Goal: Task Accomplishment & Management: Use online tool/utility

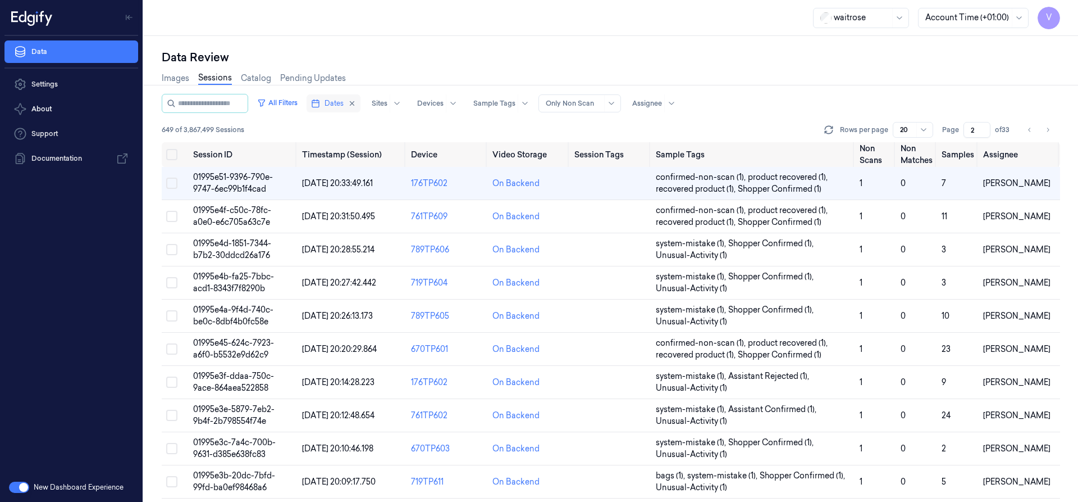
click at [338, 104] on span "Dates" at bounding box center [334, 103] width 19 height 10
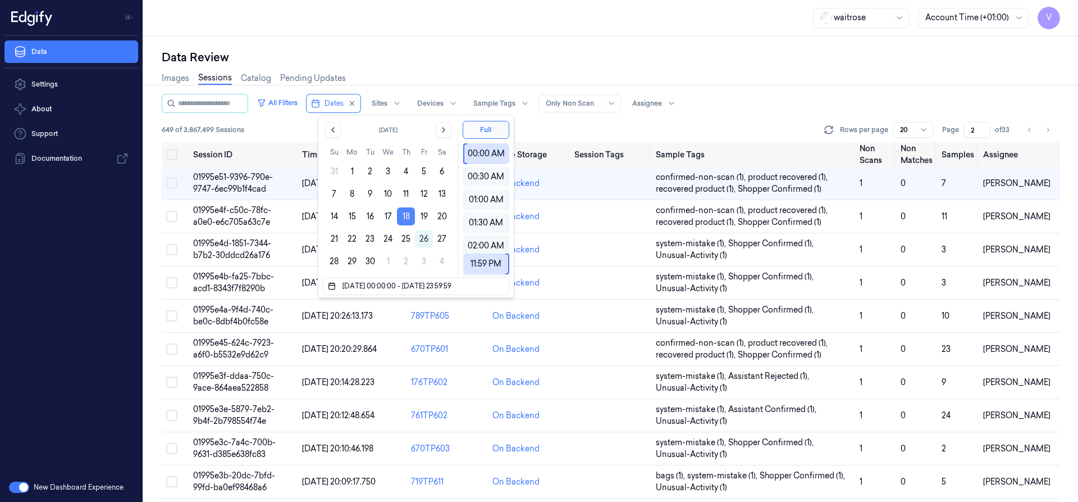
click at [407, 215] on button "18" at bounding box center [406, 216] width 18 height 18
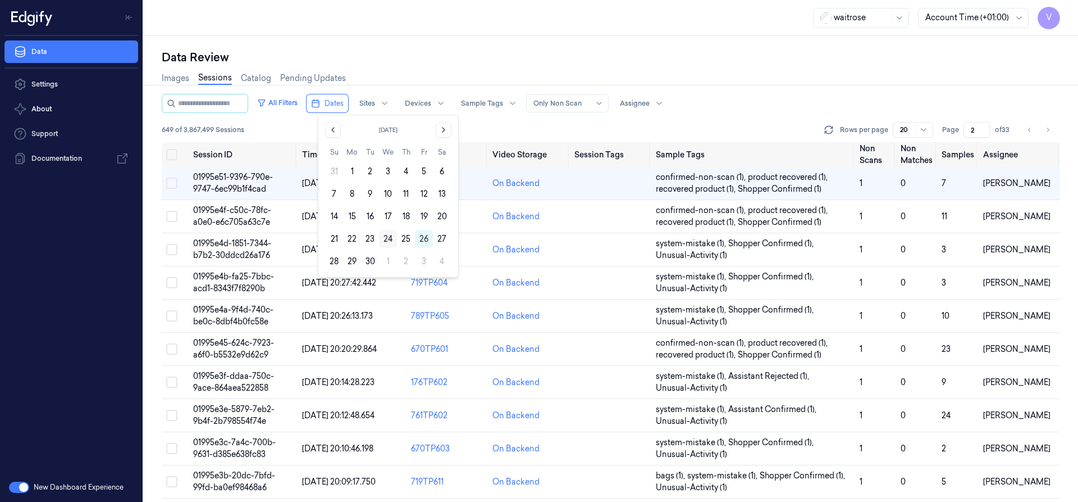
click at [387, 237] on button "24" at bounding box center [388, 239] width 18 height 18
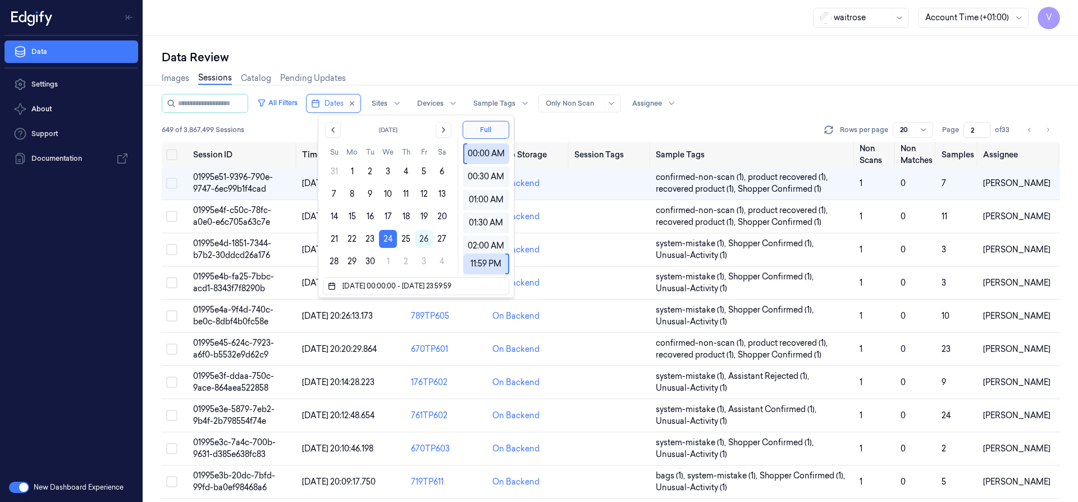
click at [636, 53] on div "Data Review" at bounding box center [611, 57] width 899 height 16
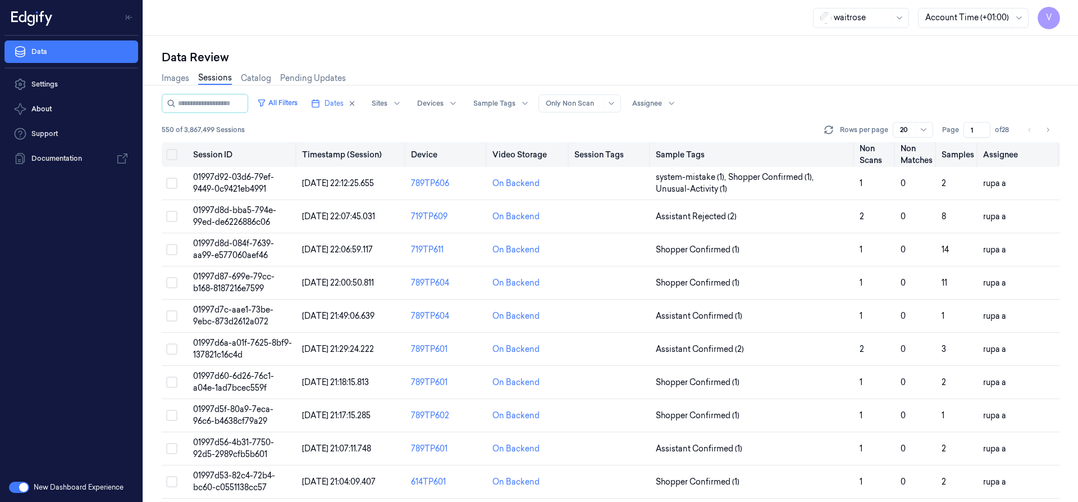
drag, startPoint x: 978, startPoint y: 131, endPoint x: 952, endPoint y: 147, distance: 30.0
click at [949, 147] on div "All Filters Dates Sites Devices Sample Tags Alert Type Only Non Scan Assignee 5…" at bounding box center [611, 298] width 899 height 408
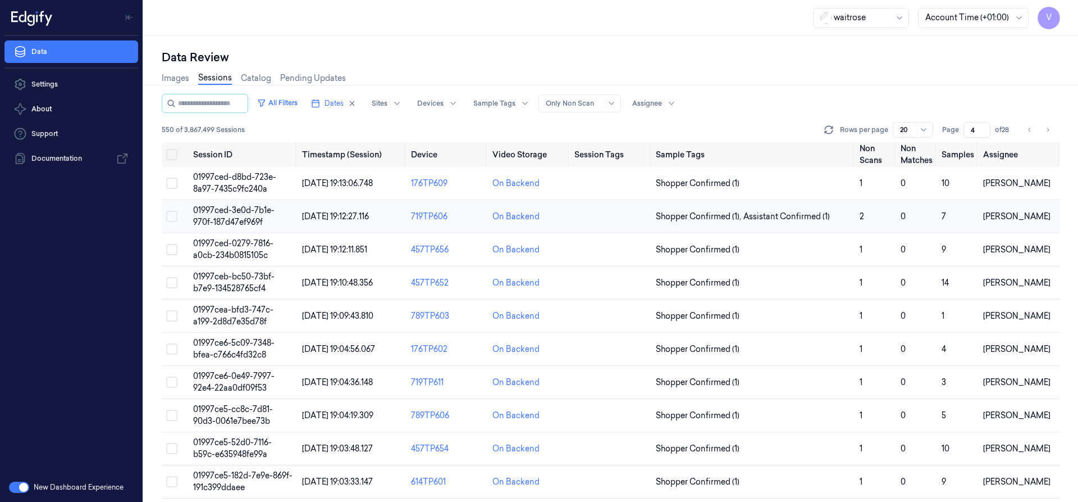
type input "4"
click at [228, 209] on span "01997ced-3e0d-7b1e-970f-187d47ef969f" at bounding box center [233, 216] width 81 height 22
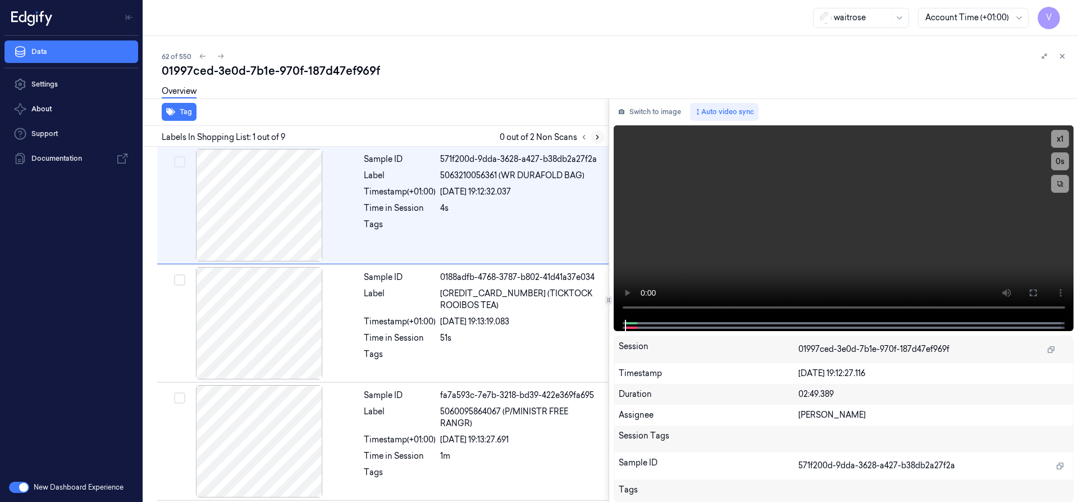
click at [600, 136] on icon at bounding box center [598, 137] width 8 height 8
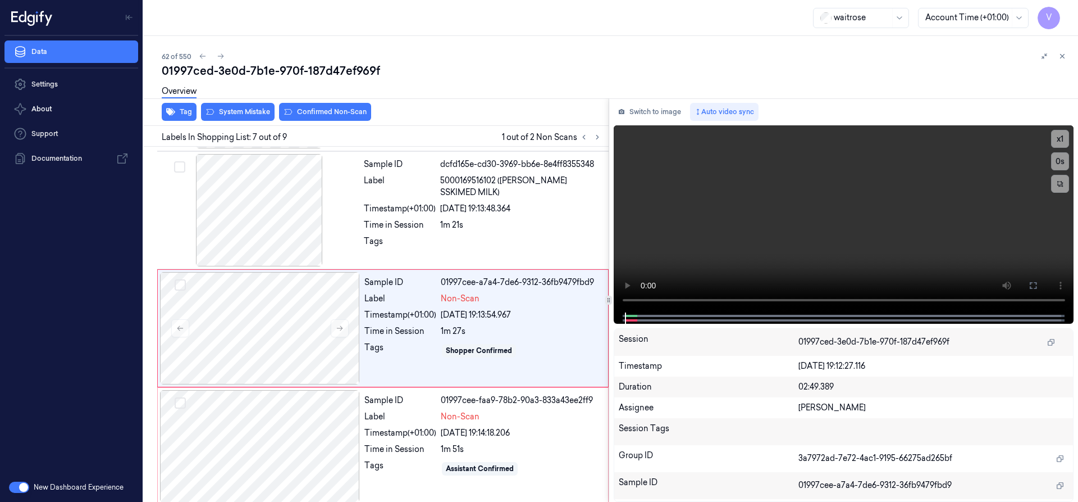
scroll to position [589, 0]
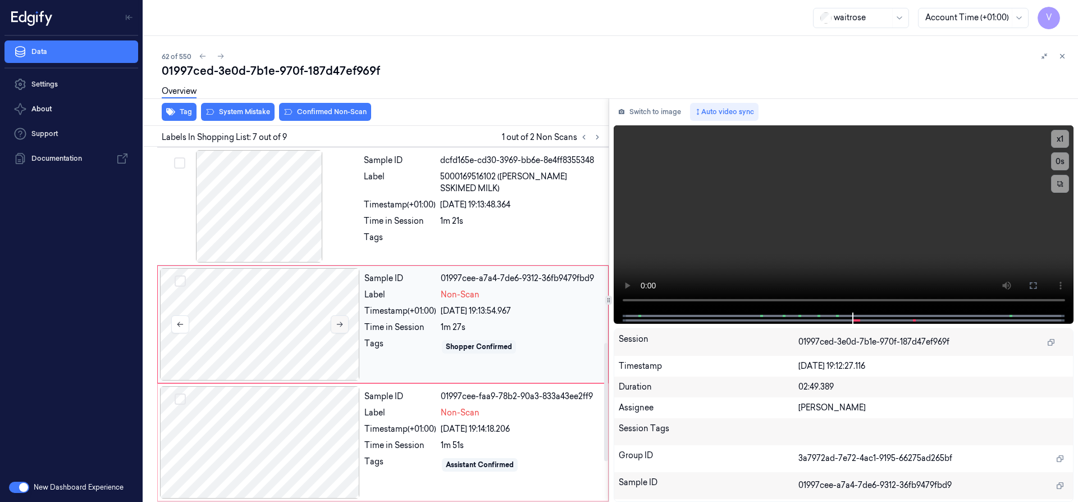
click at [339, 324] on icon at bounding box center [340, 324] width 6 height 5
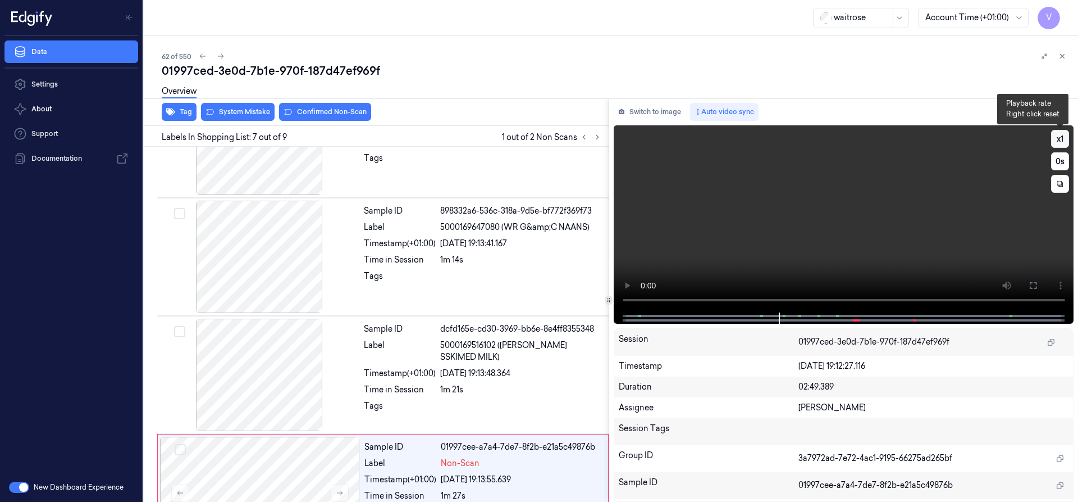
click at [1062, 138] on button "x 1" at bounding box center [1060, 139] width 18 height 18
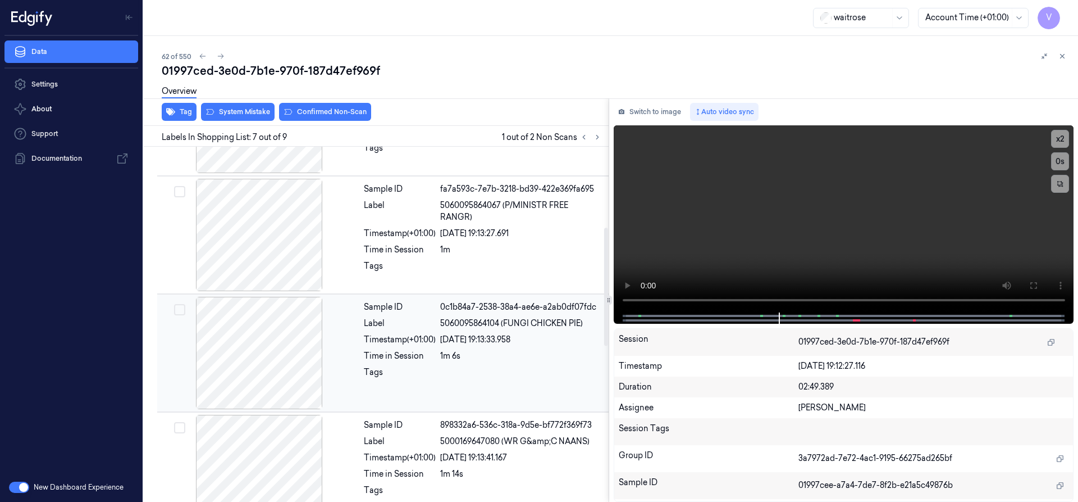
scroll to position [139, 0]
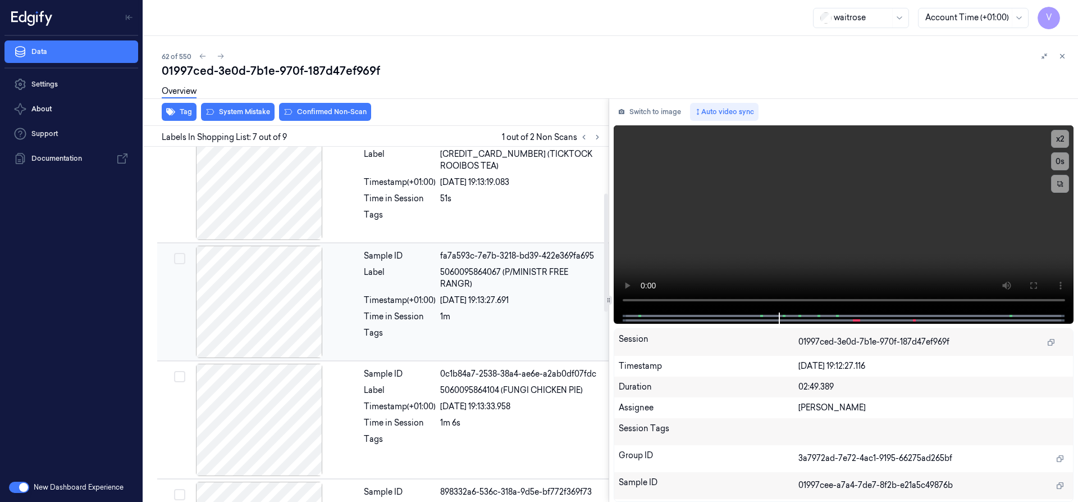
click at [512, 286] on span "5060095864067 (P/MINISTR FREE RANGR)" at bounding box center [521, 278] width 162 height 24
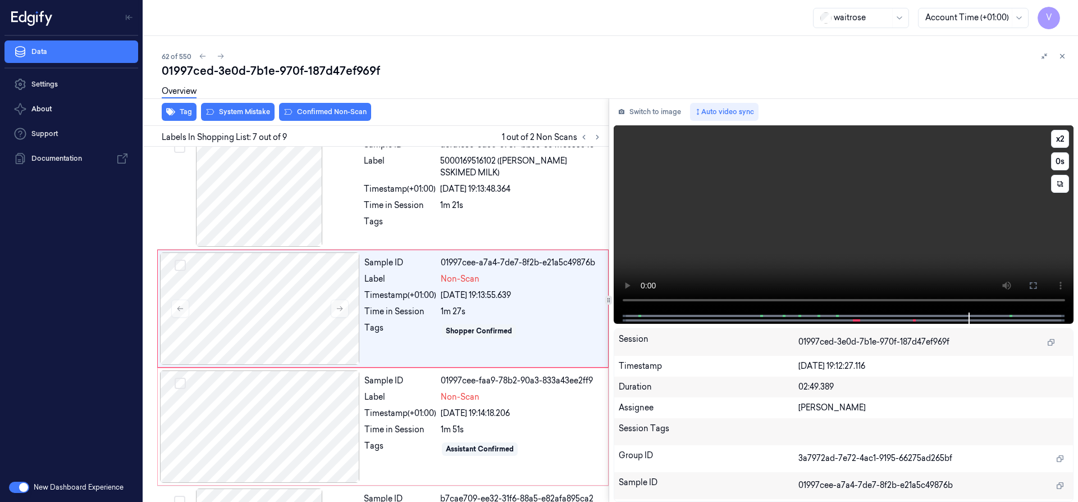
scroll to position [589, 0]
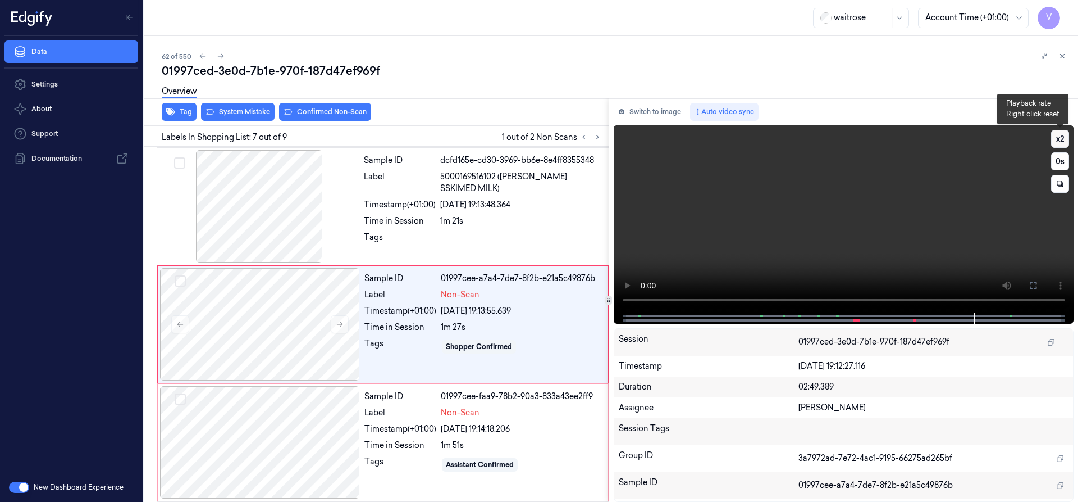
click at [1057, 139] on button "x 2" at bounding box center [1060, 139] width 18 height 18
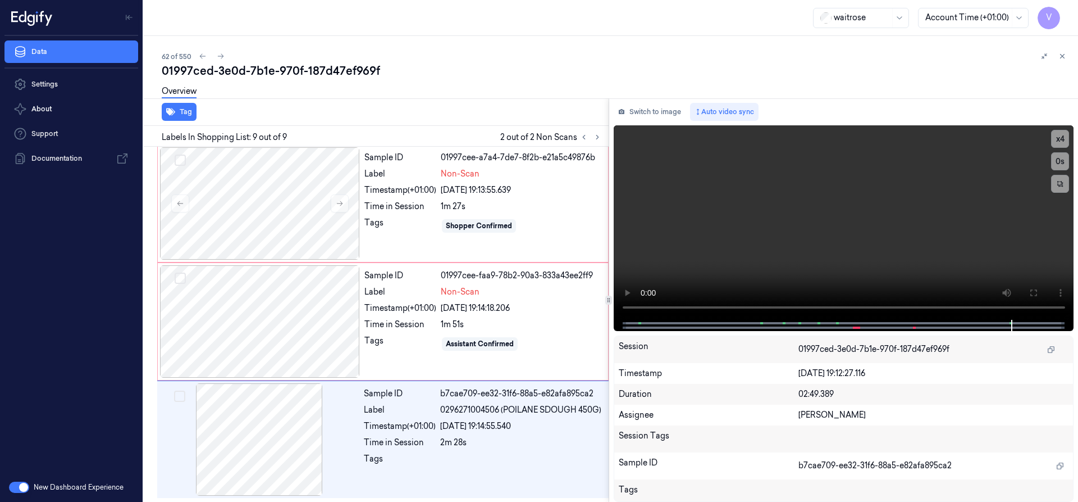
scroll to position [710, 0]
click at [281, 183] on div at bounding box center [260, 203] width 200 height 112
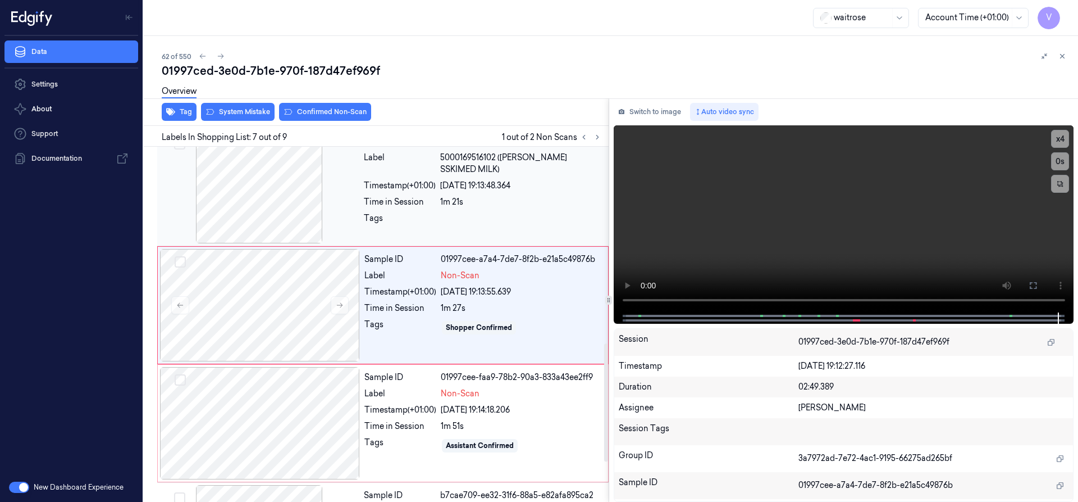
scroll to position [589, 0]
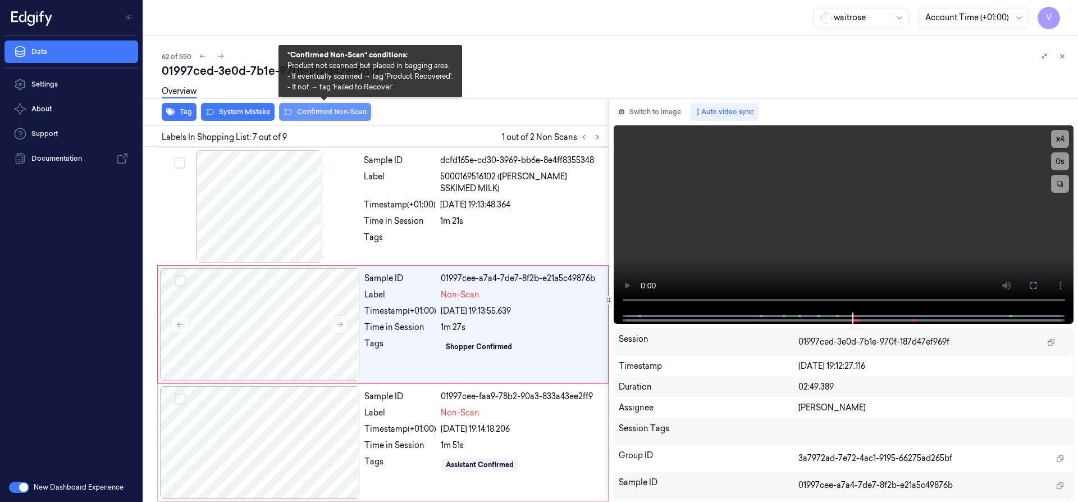
click at [316, 111] on button "Confirmed Non-Scan" at bounding box center [325, 112] width 92 height 18
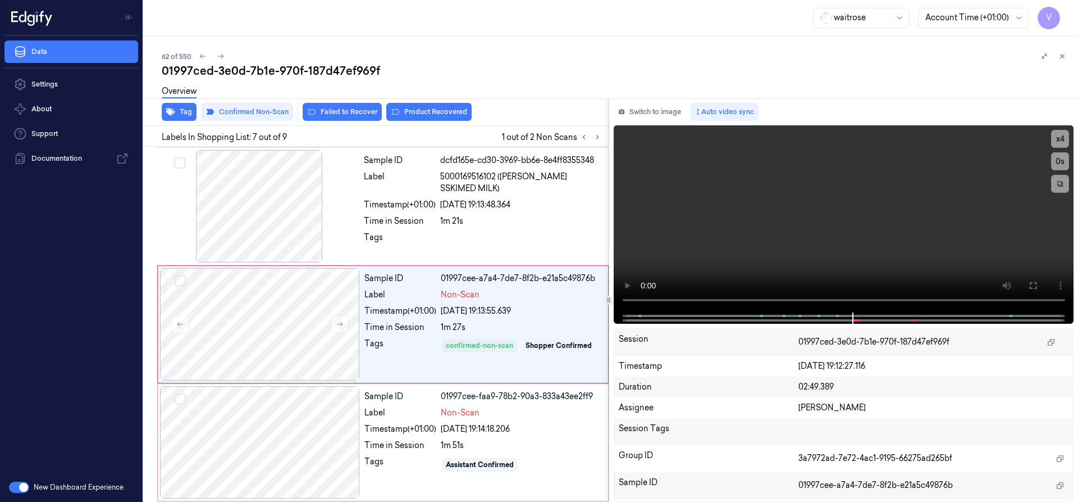
click at [359, 106] on div "Overview" at bounding box center [616, 93] width 908 height 29
click at [1060, 134] on button "x 4" at bounding box center [1060, 139] width 18 height 18
click at [362, 108] on button "Failed to Recover" at bounding box center [342, 112] width 79 height 18
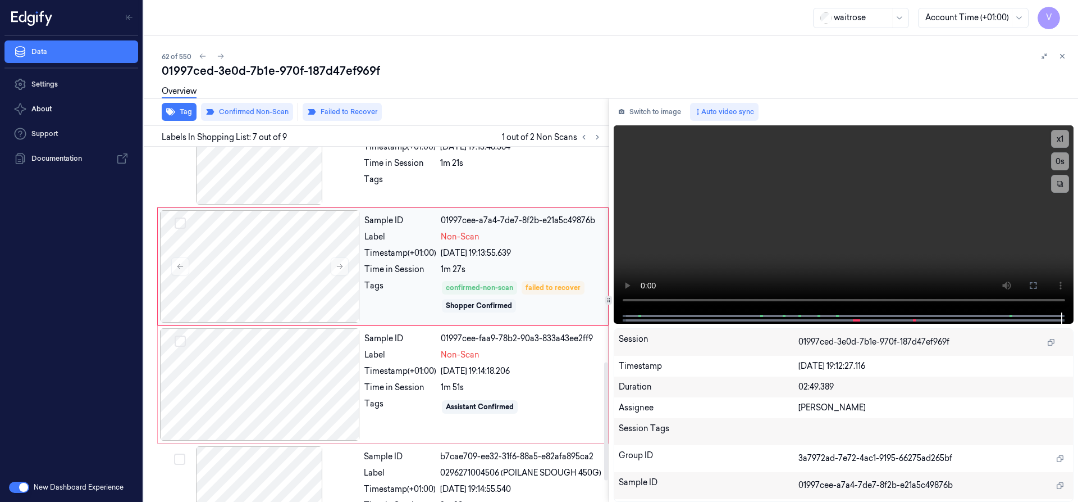
scroll to position [710, 0]
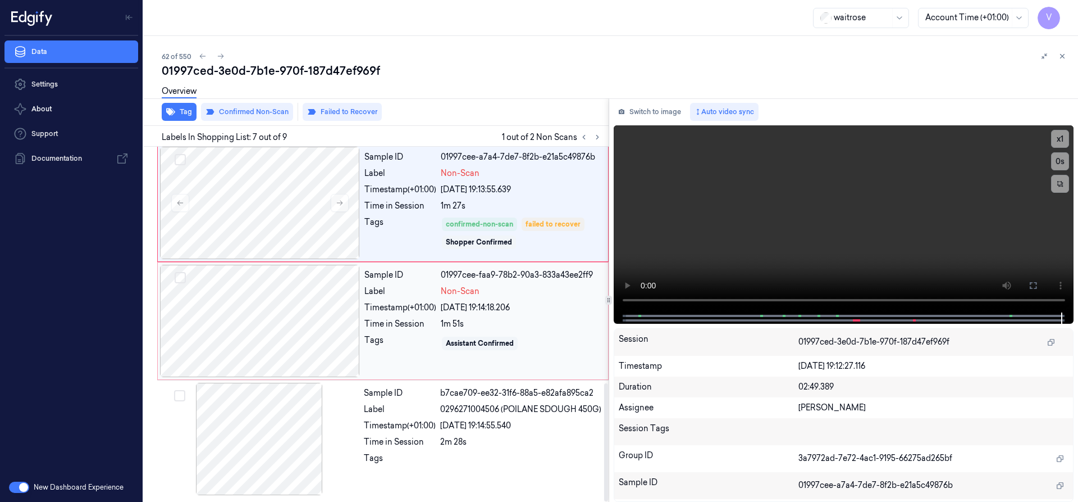
click at [280, 302] on div at bounding box center [260, 321] width 200 height 112
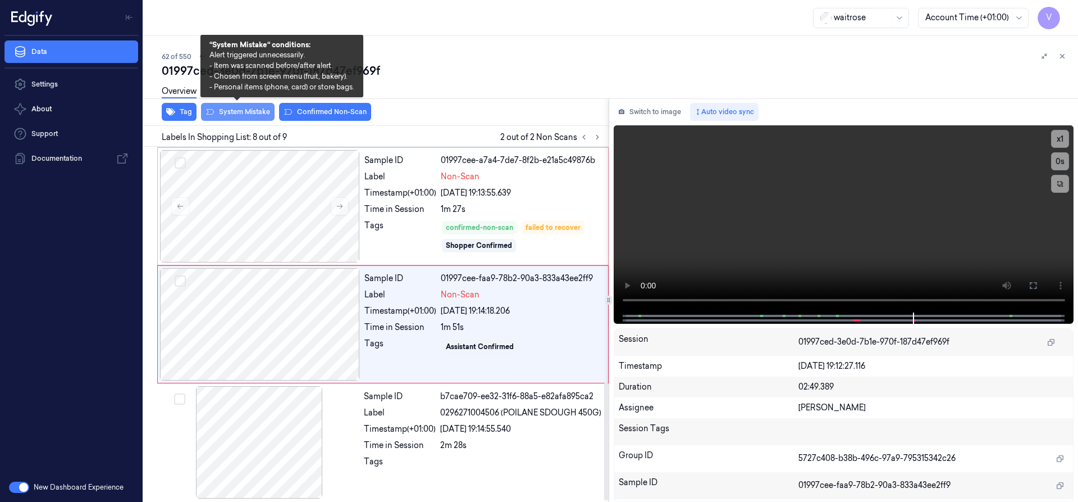
click at [252, 108] on button "System Mistake" at bounding box center [238, 112] width 74 height 18
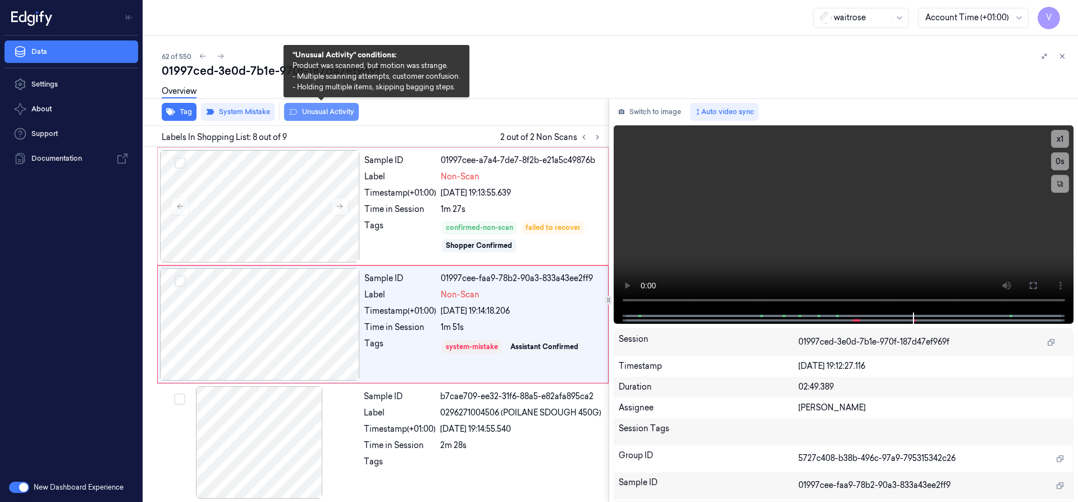
click at [343, 108] on button "Unusual Activity" at bounding box center [321, 112] width 75 height 18
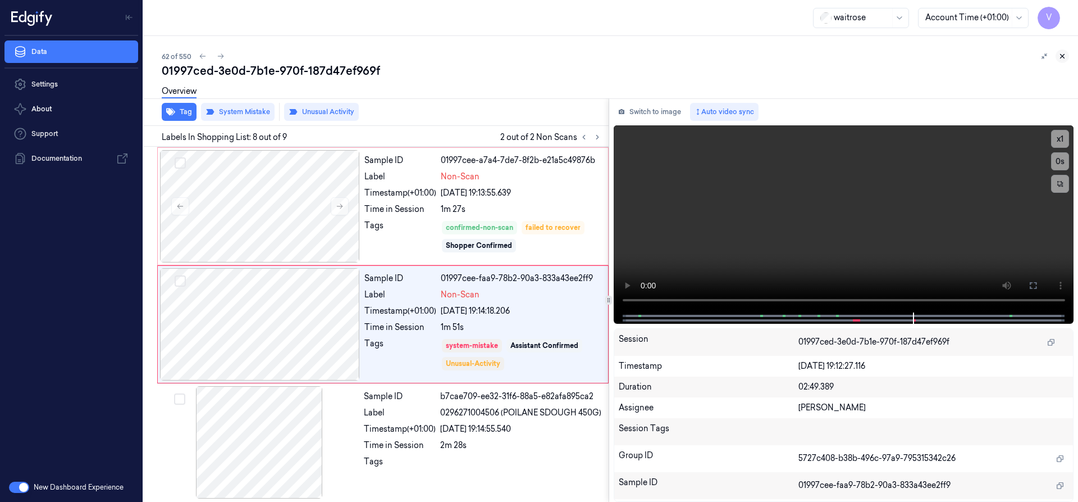
click at [1061, 54] on icon at bounding box center [1063, 56] width 4 height 4
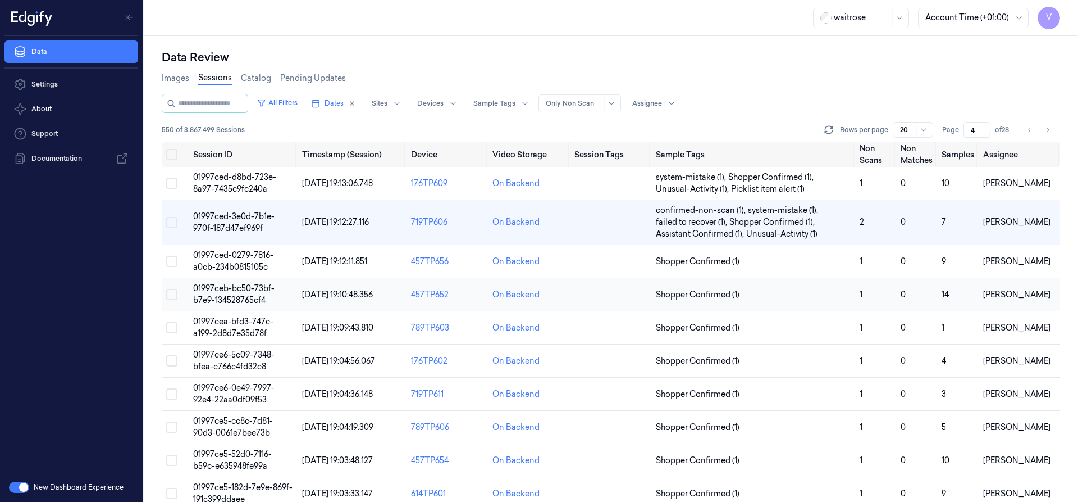
click at [233, 297] on span "01997ceb-bc50-73bf-b7e9-134528765cf4" at bounding box center [233, 294] width 81 height 22
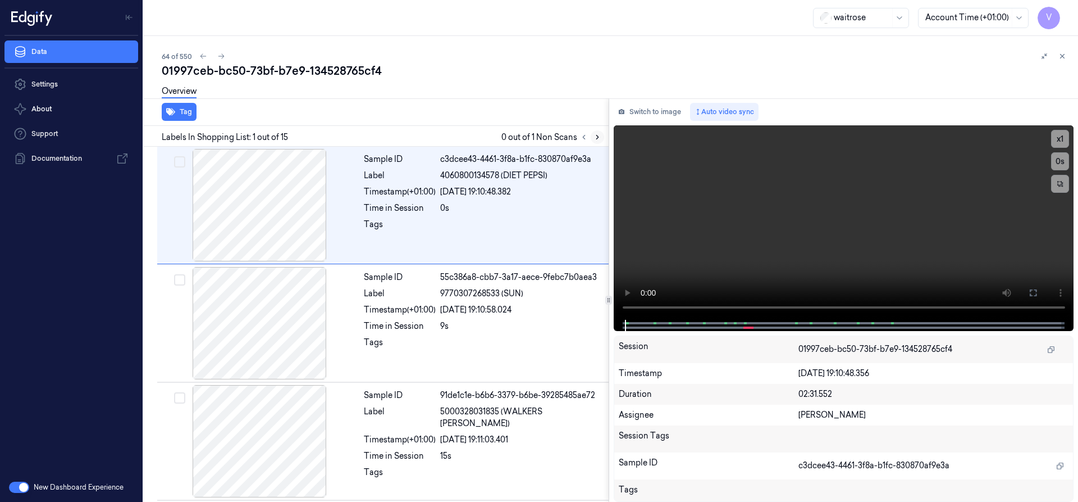
click at [594, 137] on icon at bounding box center [598, 137] width 8 height 8
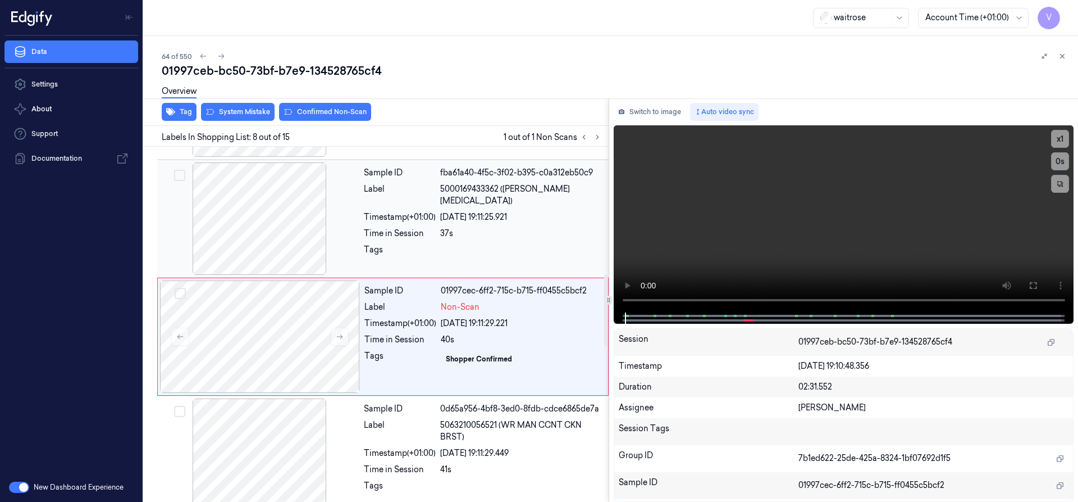
scroll to position [707, 0]
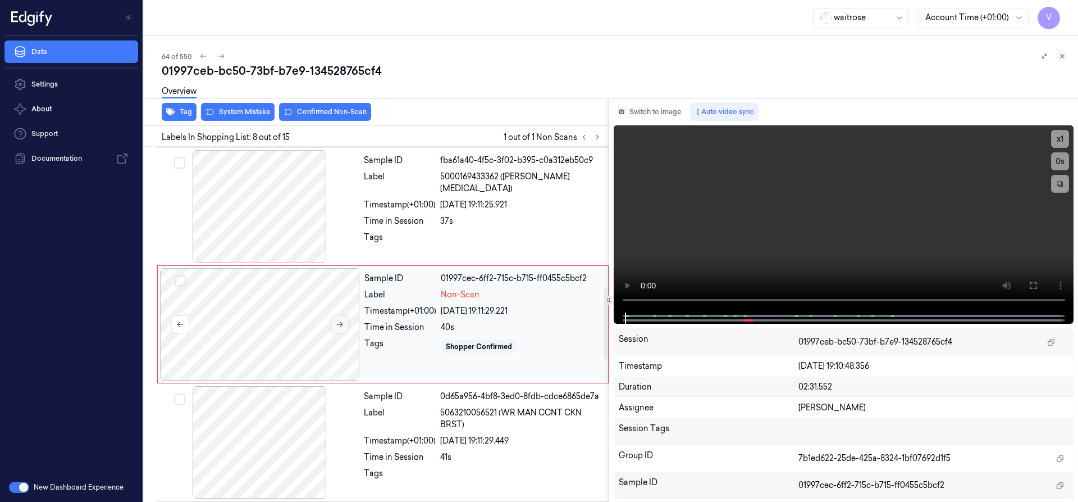
click at [338, 322] on icon at bounding box center [340, 324] width 8 height 8
click at [1063, 140] on button "x 1" at bounding box center [1060, 139] width 18 height 18
click at [1065, 136] on button "x 2" at bounding box center [1060, 139] width 18 height 18
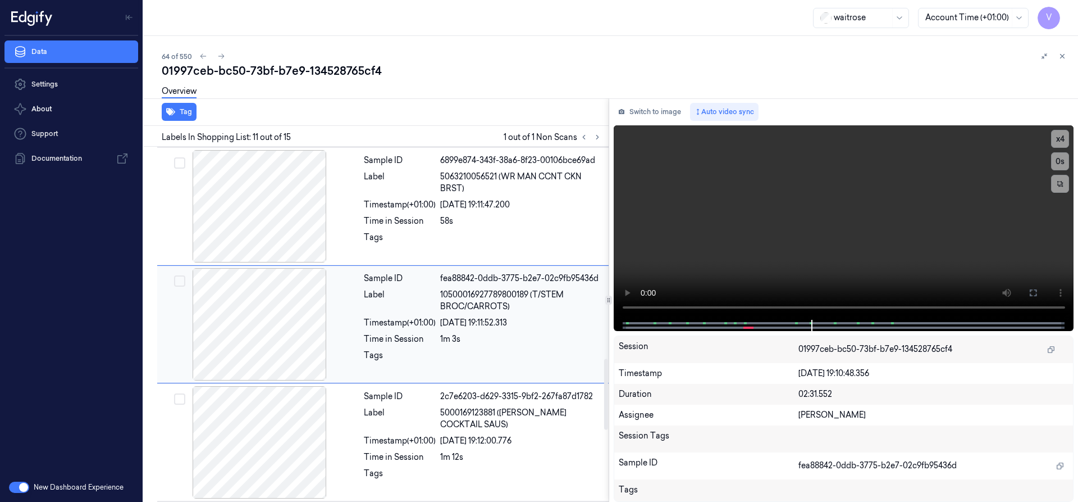
scroll to position [948, 0]
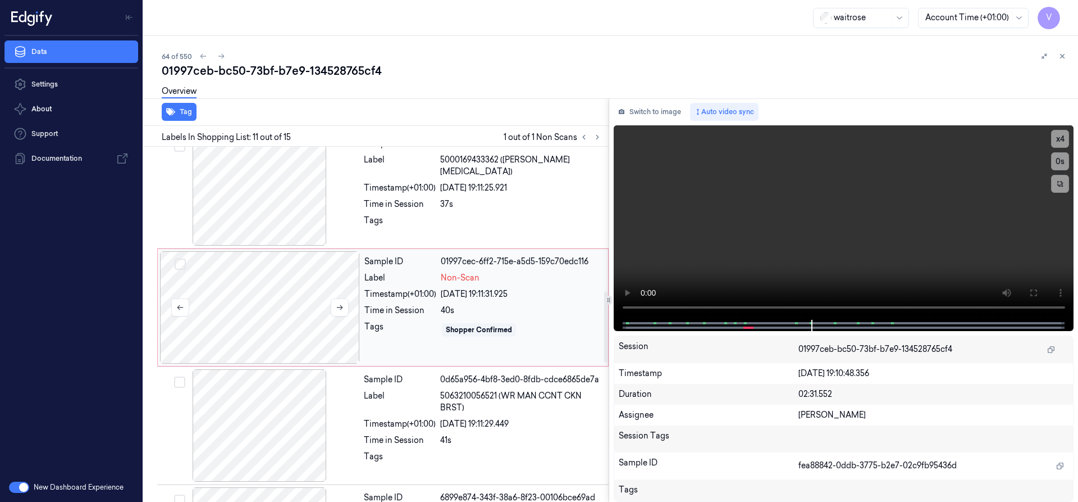
click at [311, 287] on div at bounding box center [260, 307] width 200 height 112
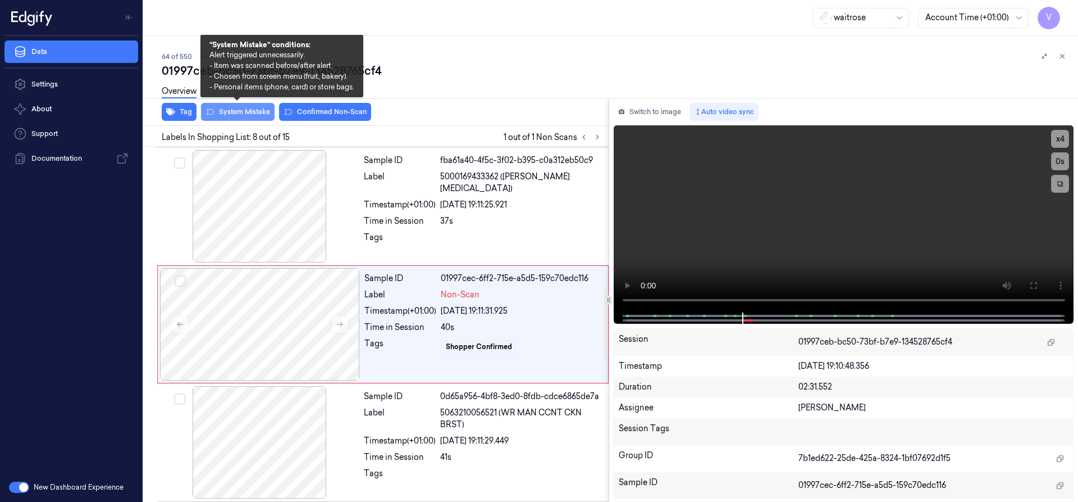
click at [252, 108] on button "System Mistake" at bounding box center [238, 112] width 74 height 18
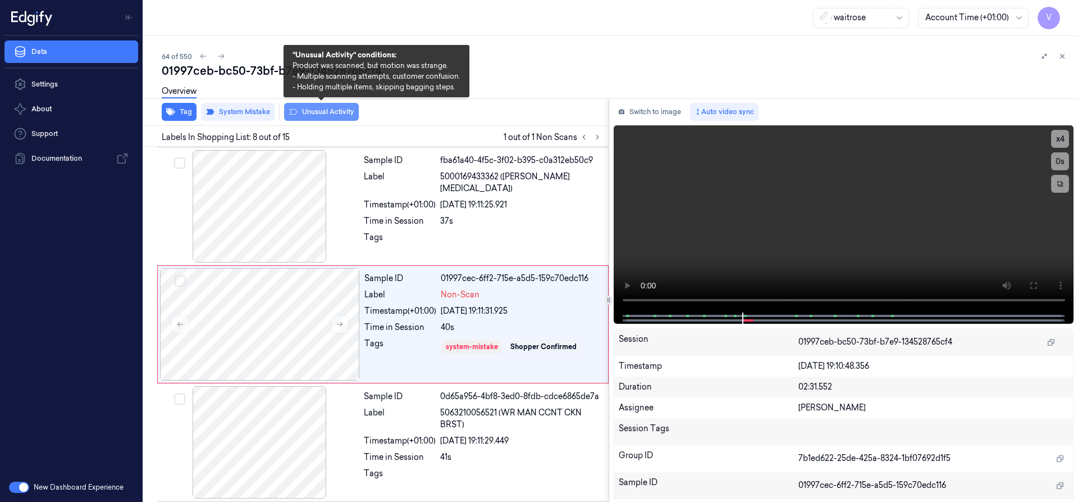
click at [318, 107] on button "Unusual Activity" at bounding box center [321, 112] width 75 height 18
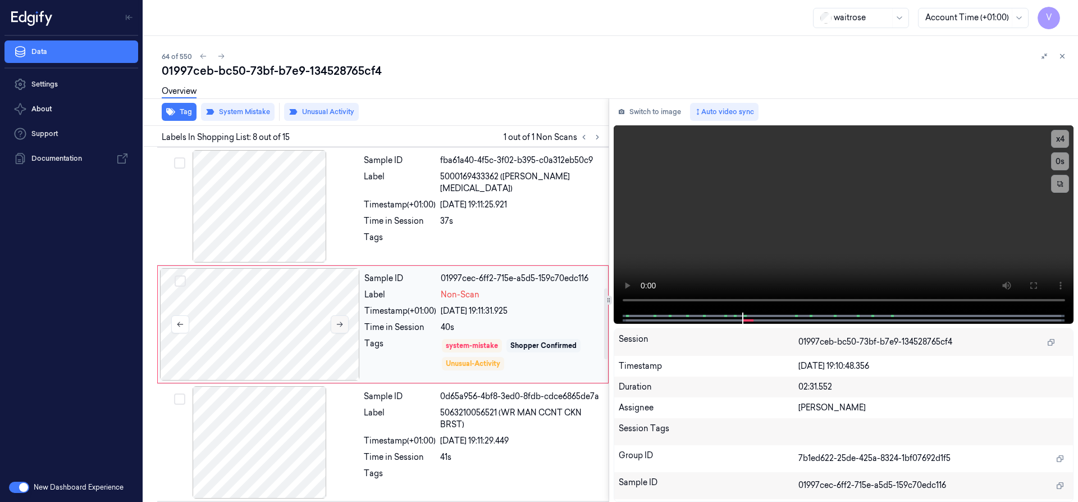
click at [340, 323] on icon at bounding box center [340, 324] width 8 height 8
click at [1064, 57] on icon at bounding box center [1063, 56] width 4 height 4
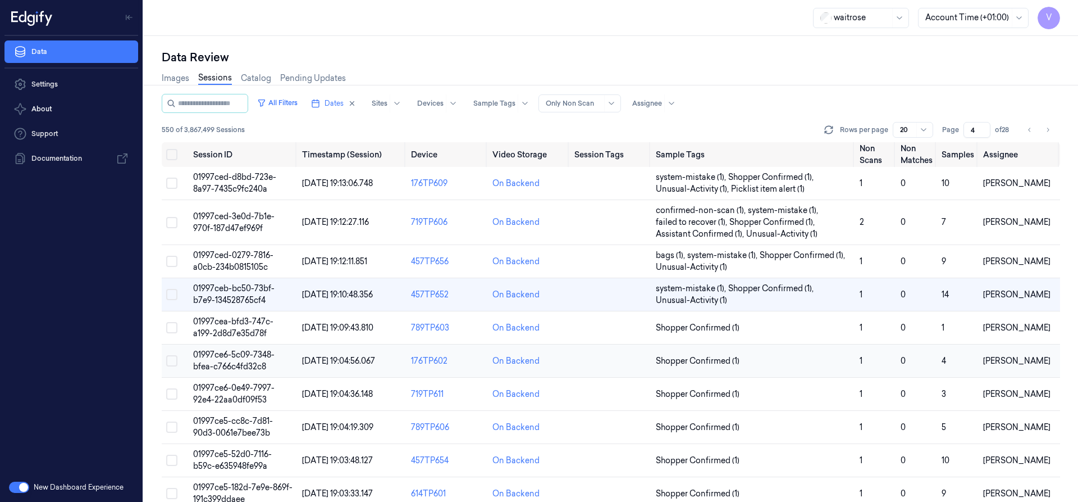
click at [230, 352] on span "01997ce6-5c09-7348-bfea-c766c4fd32c8" at bounding box center [233, 360] width 81 height 22
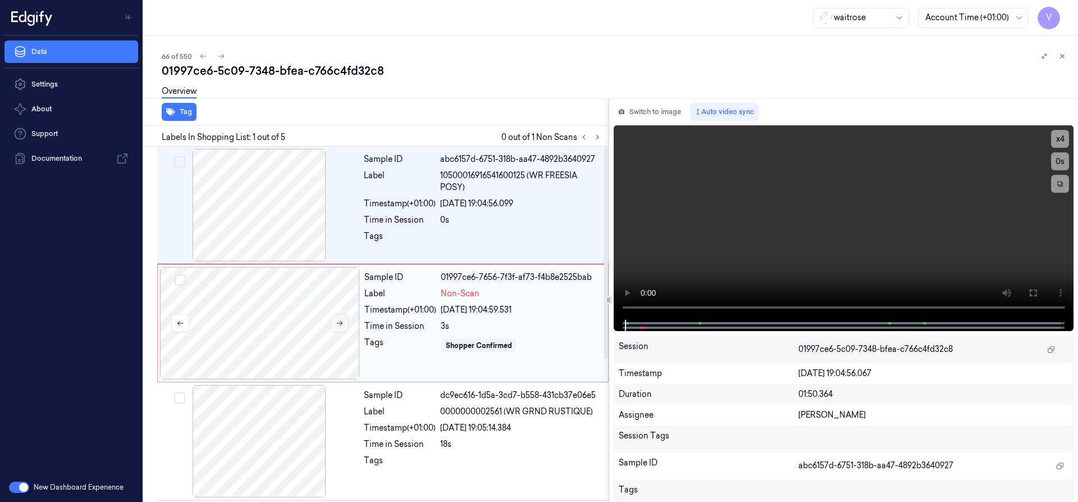
click at [341, 322] on icon at bounding box center [340, 323] width 8 height 8
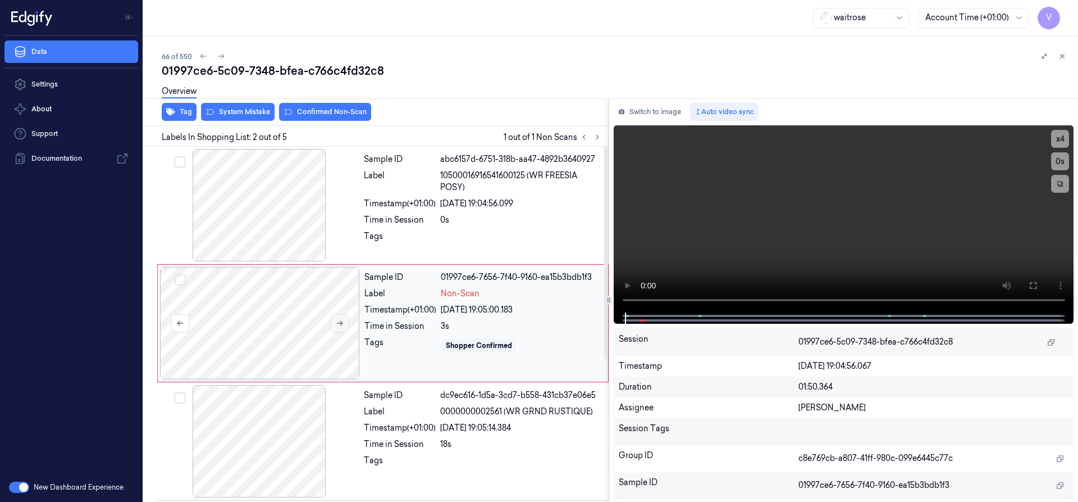
click at [340, 319] on icon at bounding box center [340, 323] width 8 height 8
click at [1059, 130] on button "x 4" at bounding box center [1060, 139] width 18 height 18
click at [1063, 138] on button "x 1" at bounding box center [1060, 139] width 18 height 18
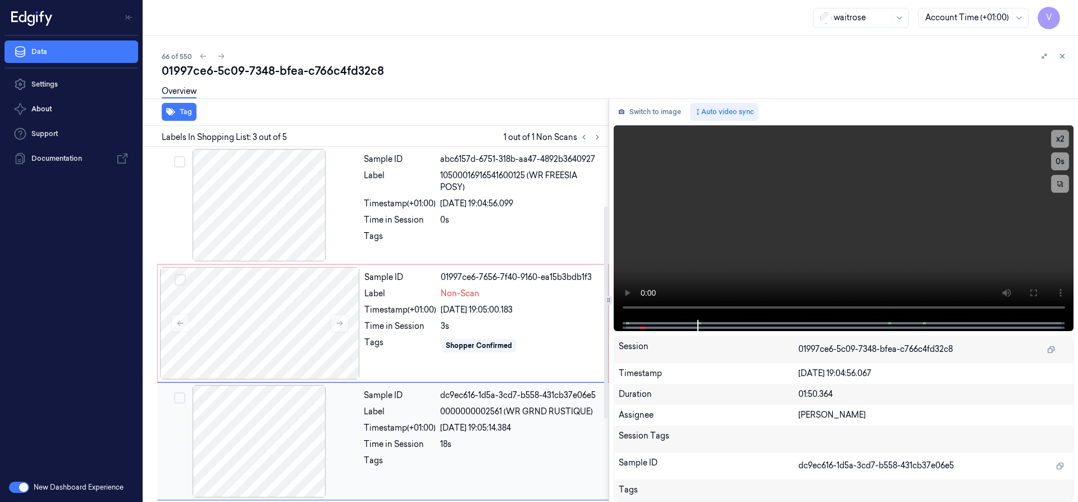
scroll to position [117, 0]
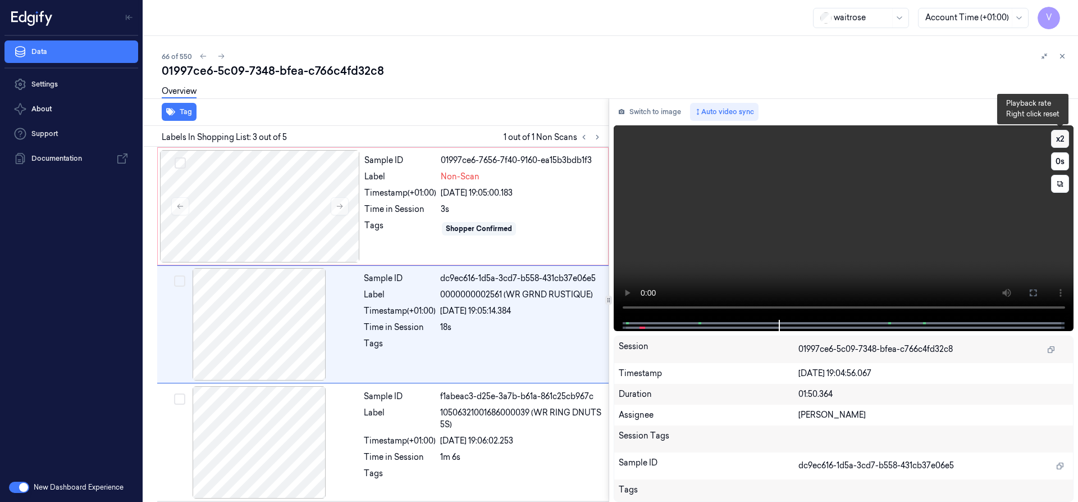
click at [1059, 133] on button "x 2" at bounding box center [1060, 139] width 18 height 18
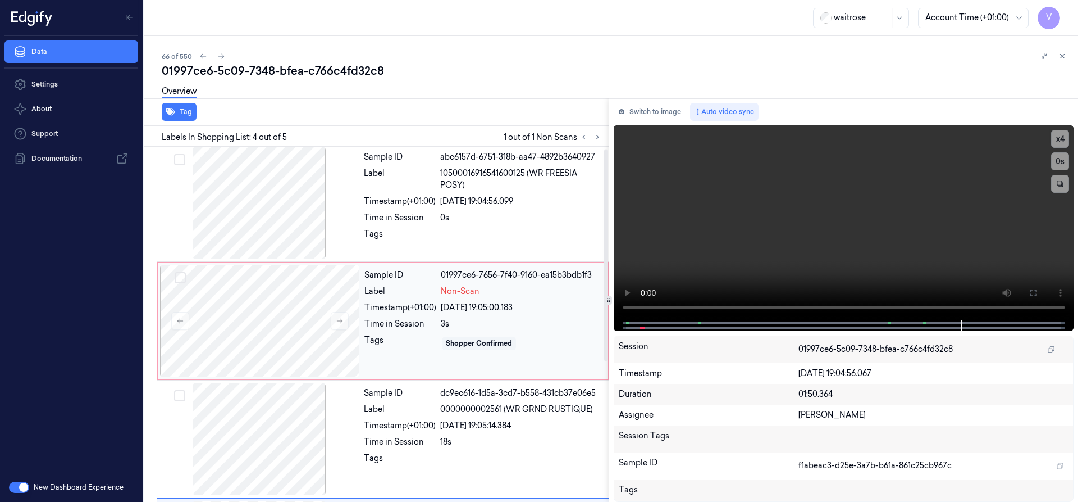
scroll to position [0, 0]
click at [335, 289] on div at bounding box center [260, 323] width 200 height 112
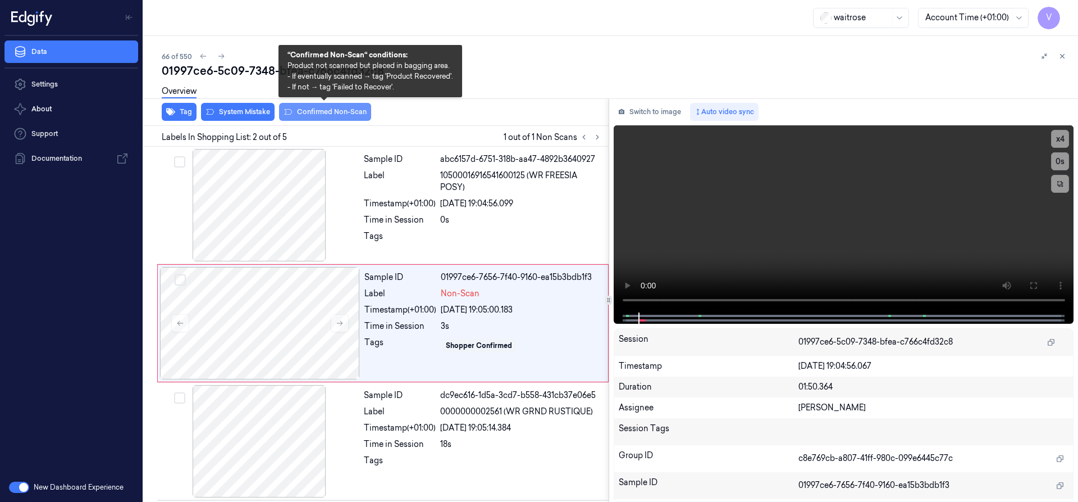
click at [304, 111] on button "Confirmed Non-Scan" at bounding box center [325, 112] width 92 height 18
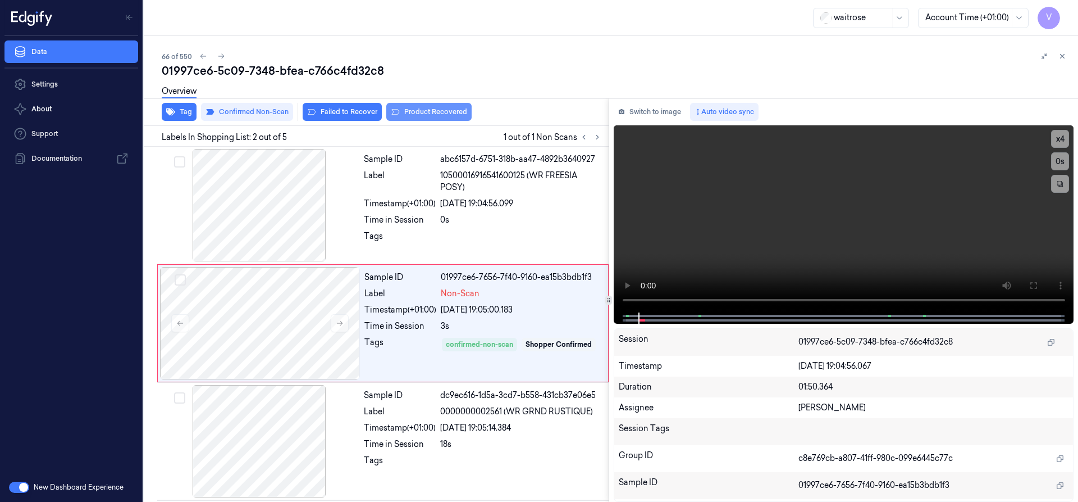
click at [417, 108] on button "Product Recovered" at bounding box center [428, 112] width 85 height 18
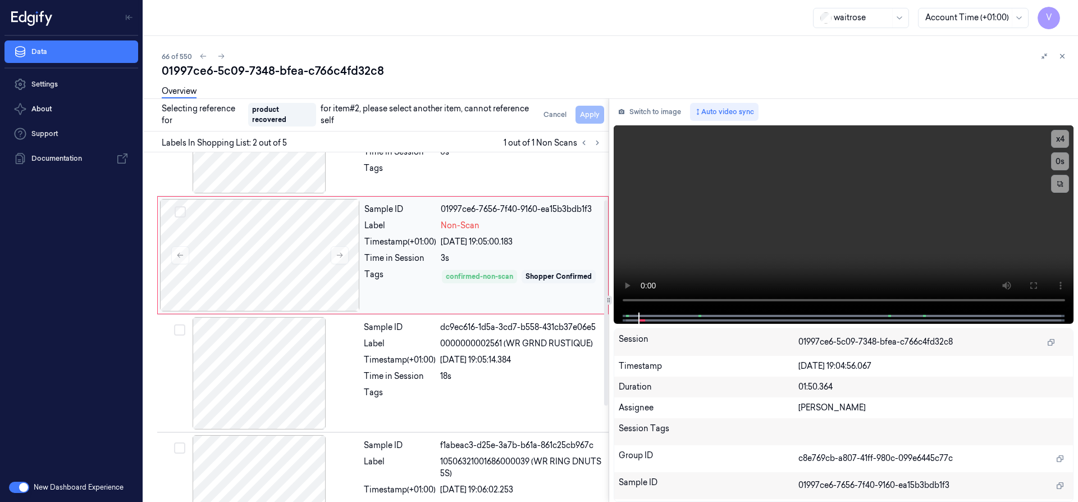
scroll to position [112, 0]
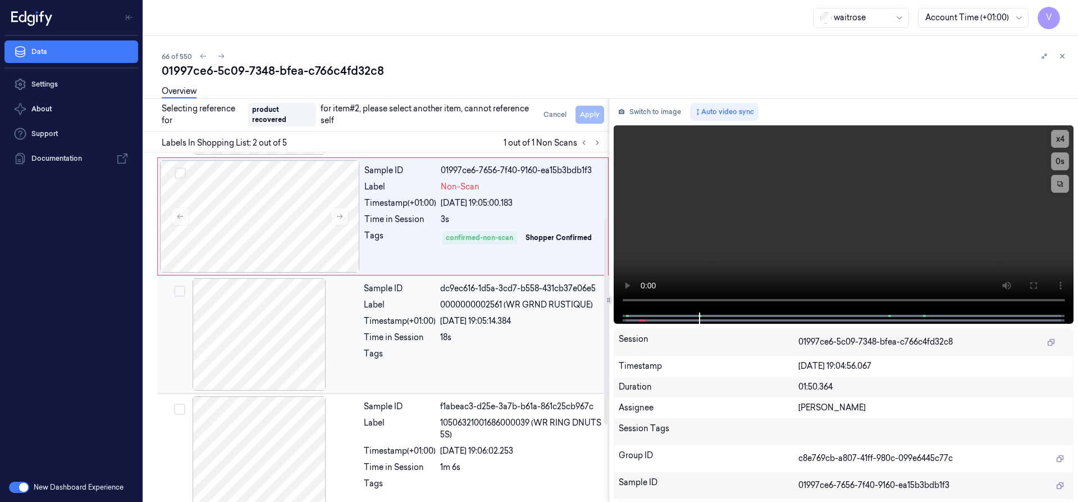
click at [401, 344] on div "Sample ID dc9ec616-1d5a-3cd7-b558-431cb37e06e5 Label 0000000002561 (WR GRND RUS…" at bounding box center [482, 334] width 247 height 112
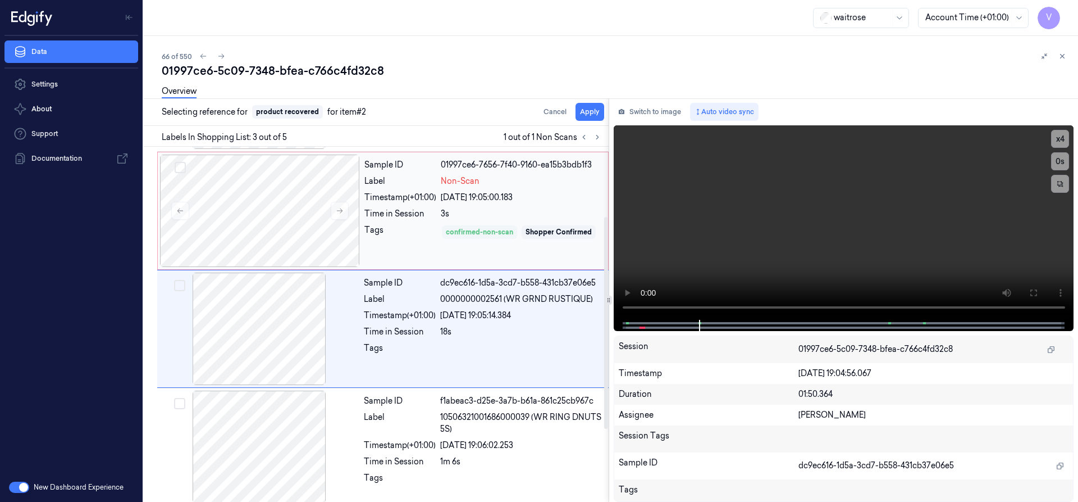
scroll to position [117, 0]
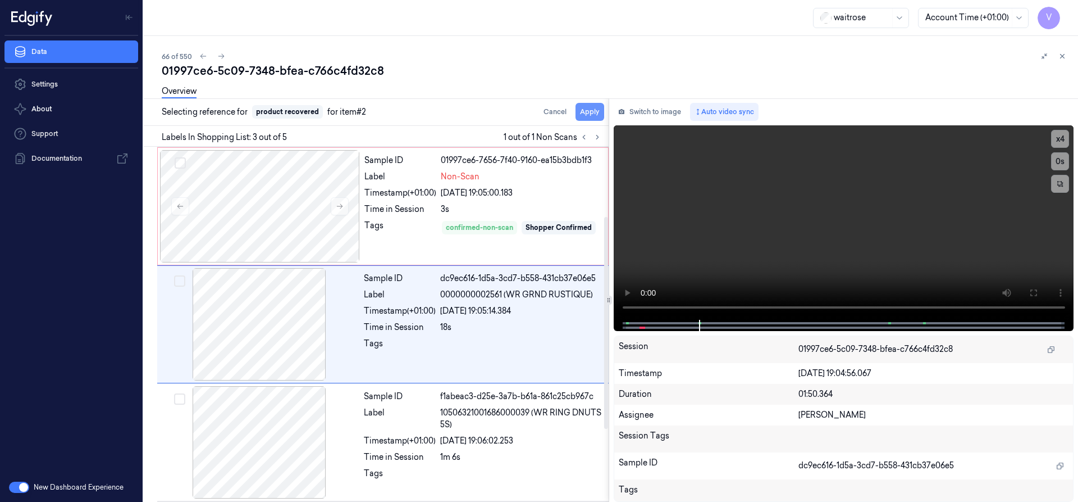
click at [596, 113] on button "Apply" at bounding box center [590, 112] width 29 height 18
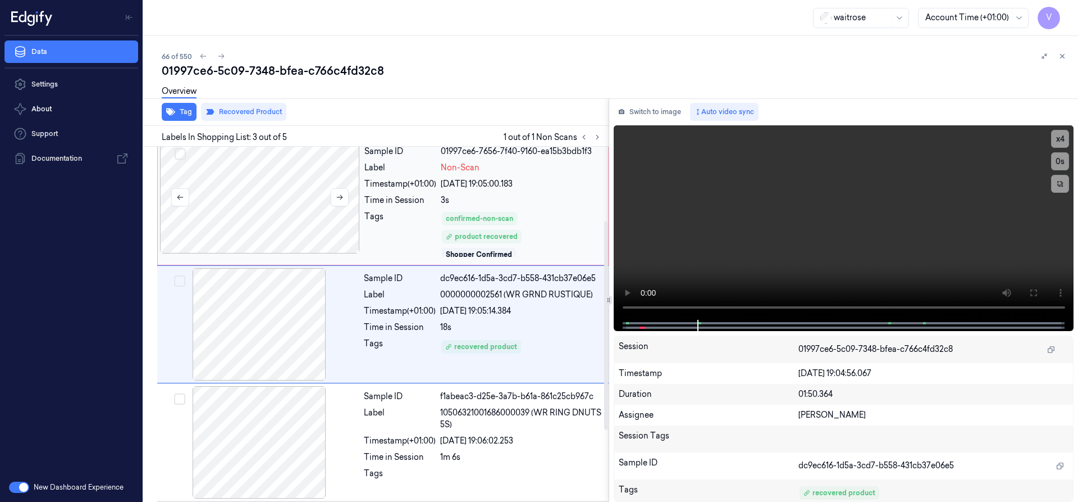
click at [284, 189] on div at bounding box center [260, 197] width 200 height 112
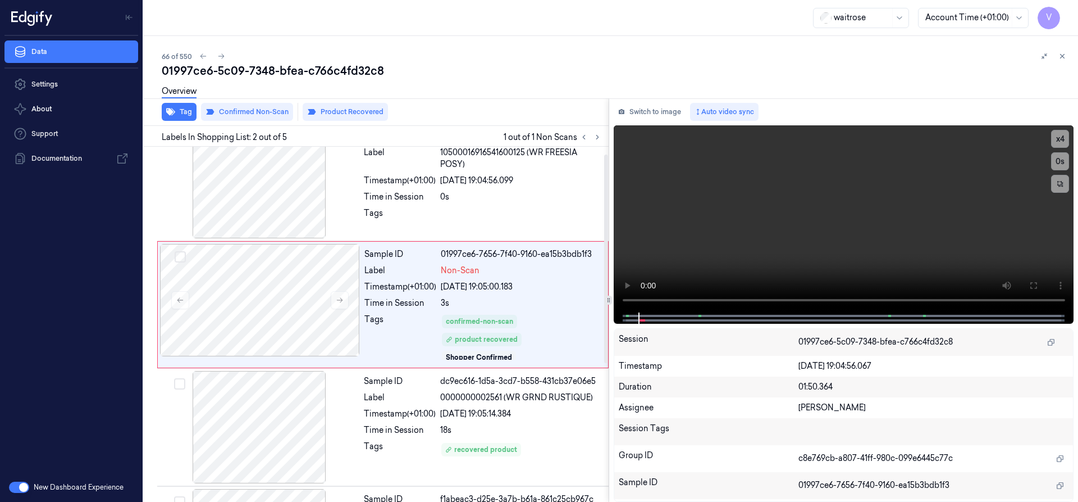
scroll to position [3, 0]
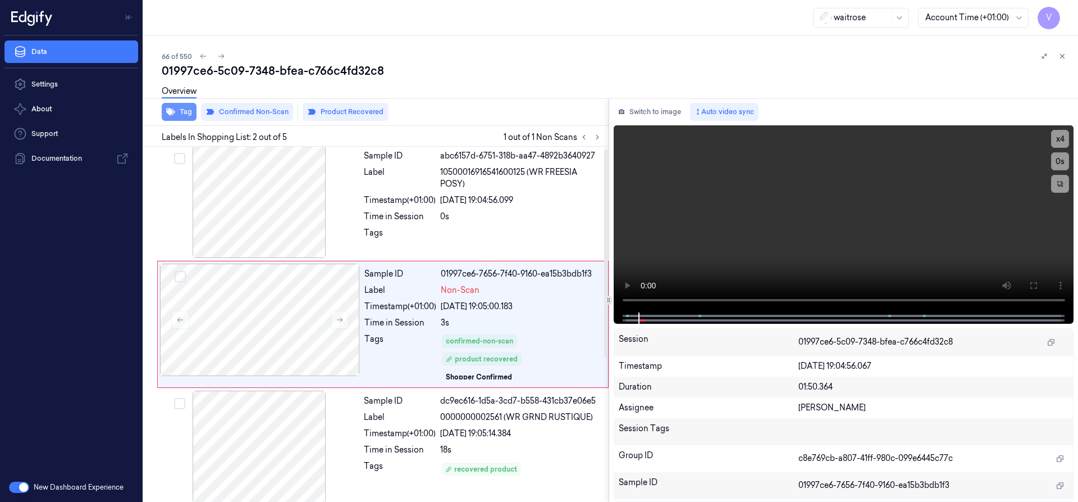
click at [178, 113] on button "Tag" at bounding box center [179, 112] width 35 height 18
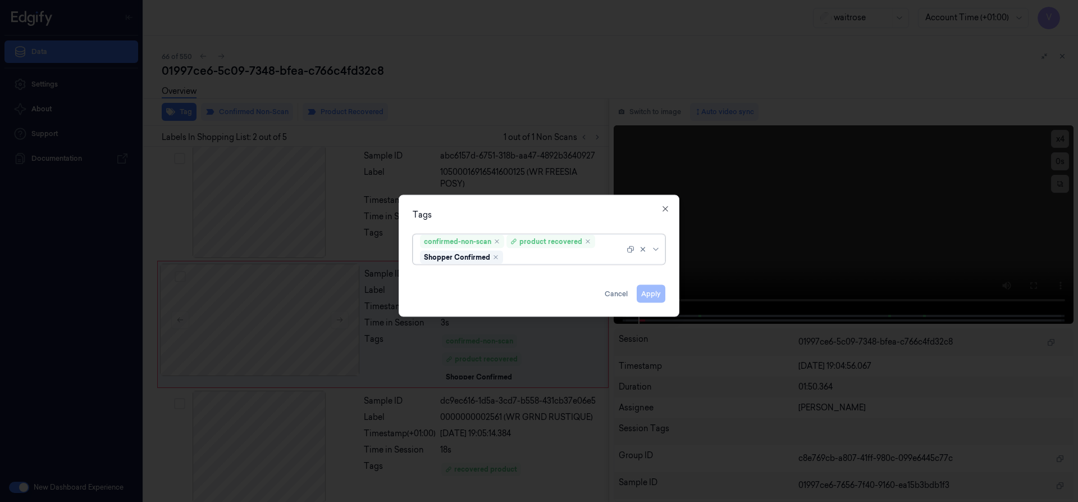
click at [529, 258] on div at bounding box center [565, 257] width 119 height 12
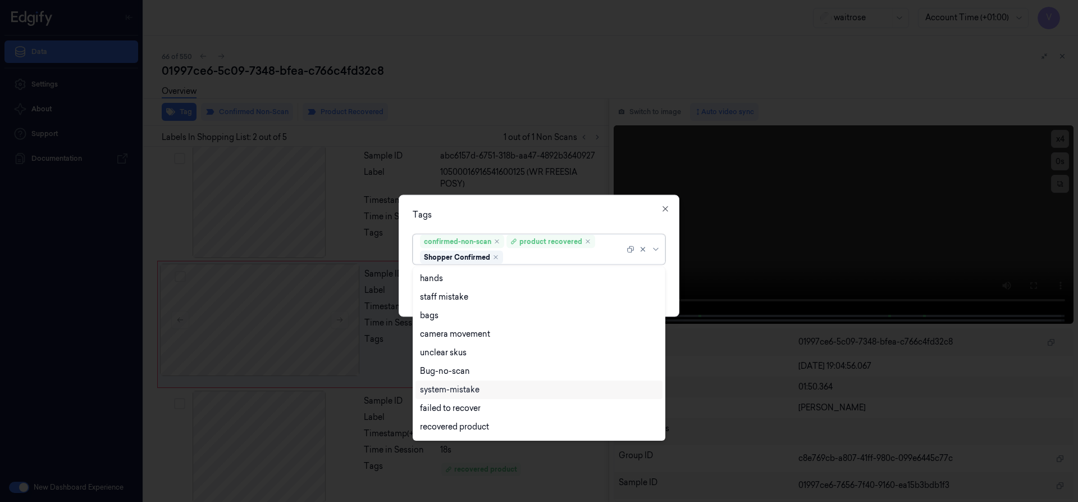
scroll to position [147, 0]
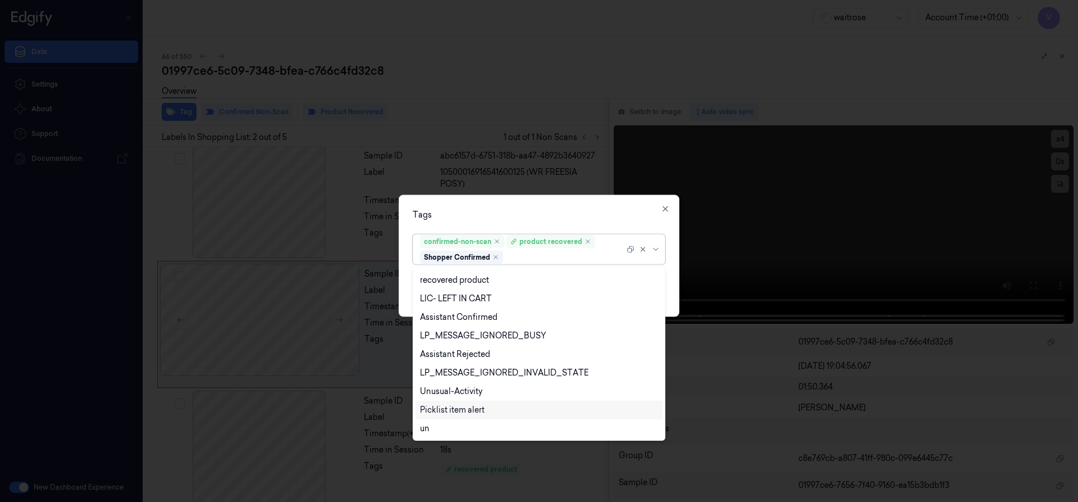
click at [449, 406] on div "Picklist item alert" at bounding box center [452, 410] width 65 height 12
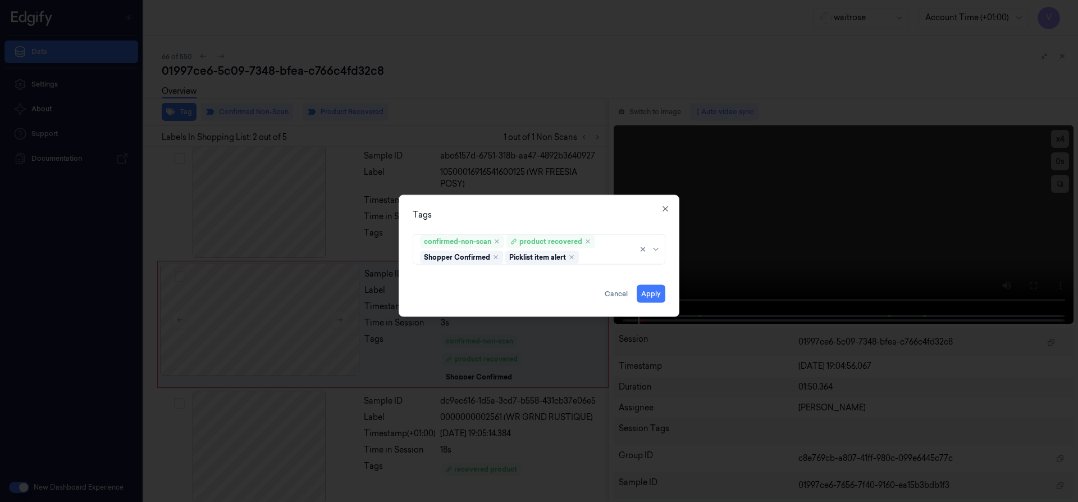
click at [549, 219] on div "Tags" at bounding box center [539, 214] width 253 height 12
click at [646, 295] on button "Apply" at bounding box center [651, 293] width 29 height 18
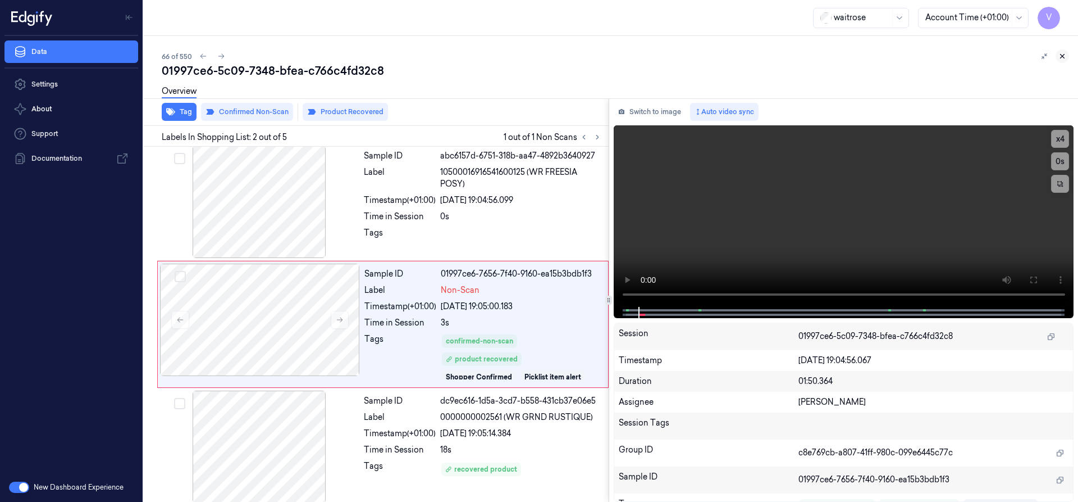
click at [1064, 56] on icon at bounding box center [1063, 56] width 8 height 8
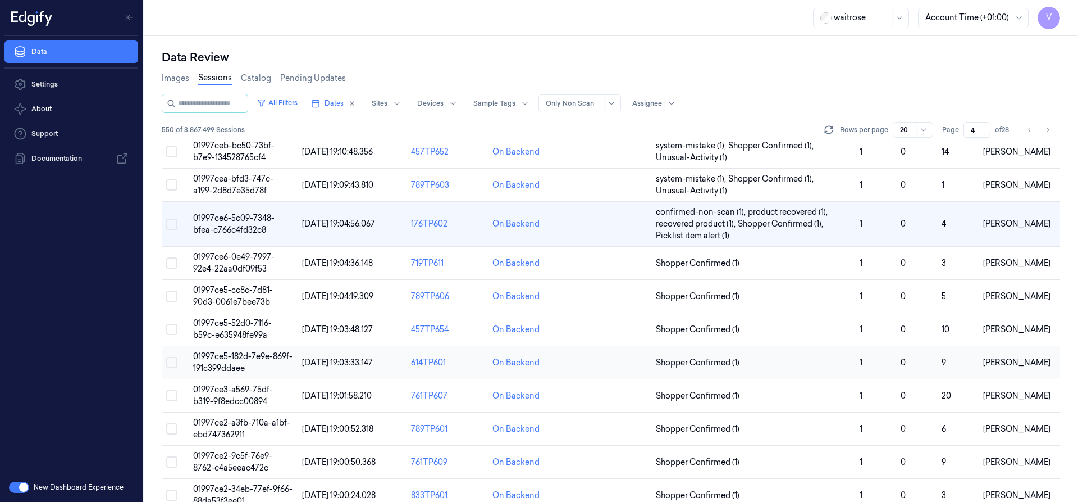
scroll to position [45, 0]
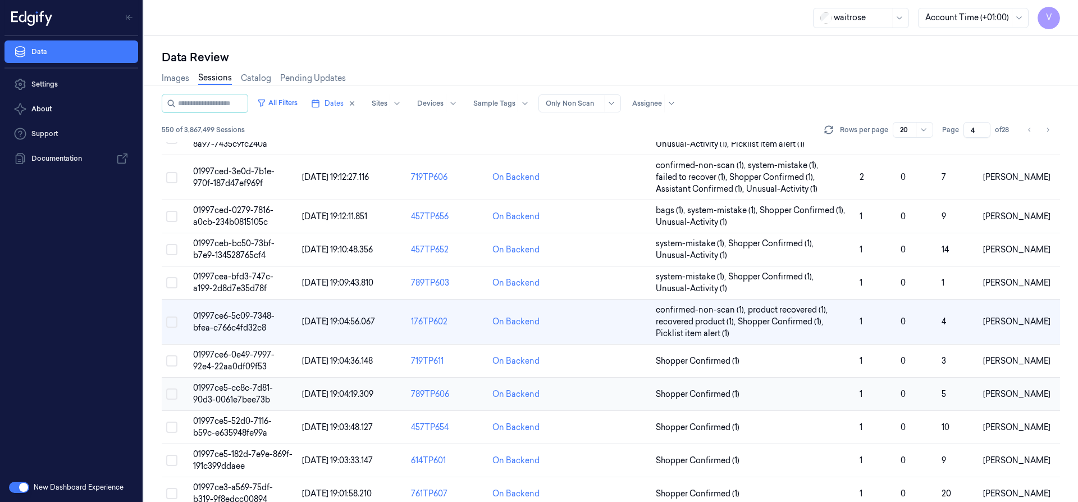
click at [243, 394] on td "01997ce5-cc8c-7d81-90d3-0061e7bee73b" at bounding box center [243, 393] width 109 height 33
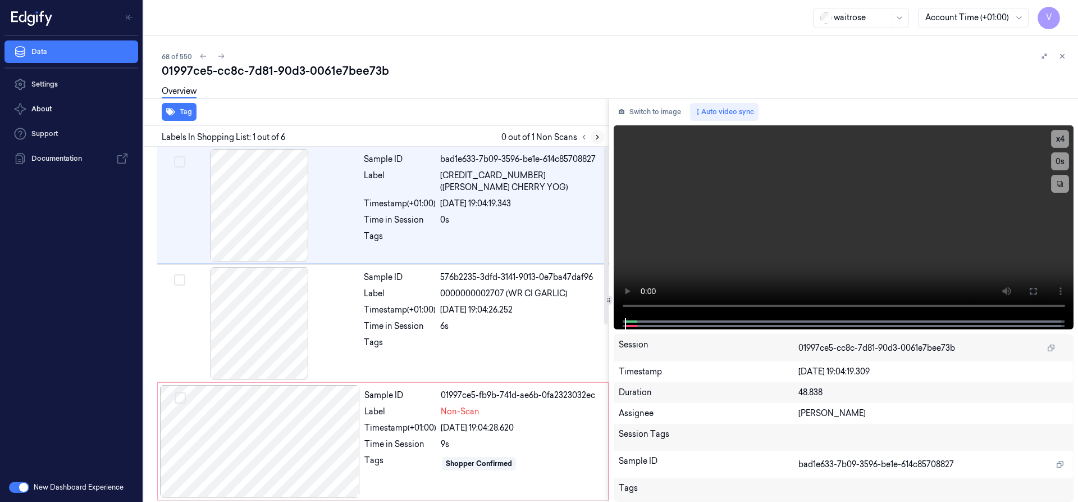
click at [599, 136] on icon at bounding box center [598, 137] width 8 height 8
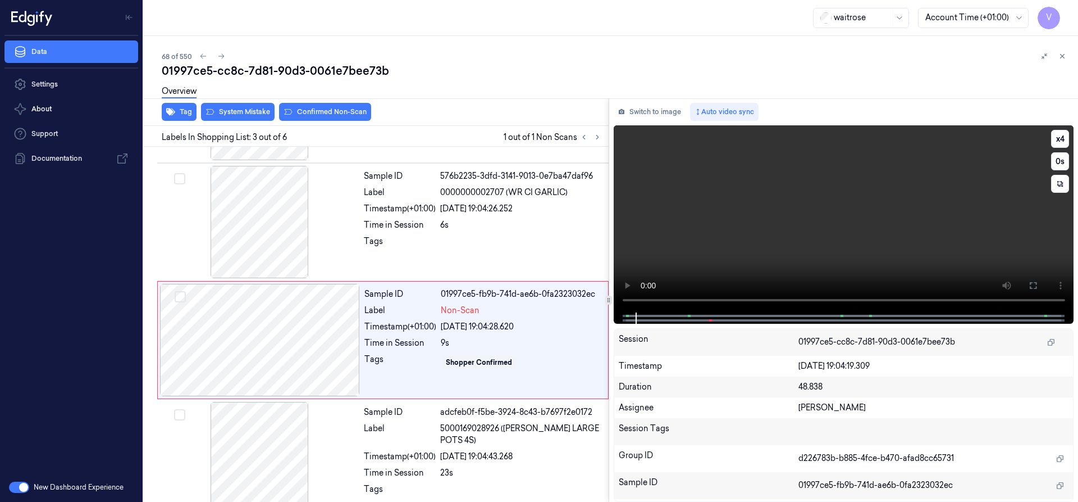
scroll to position [117, 0]
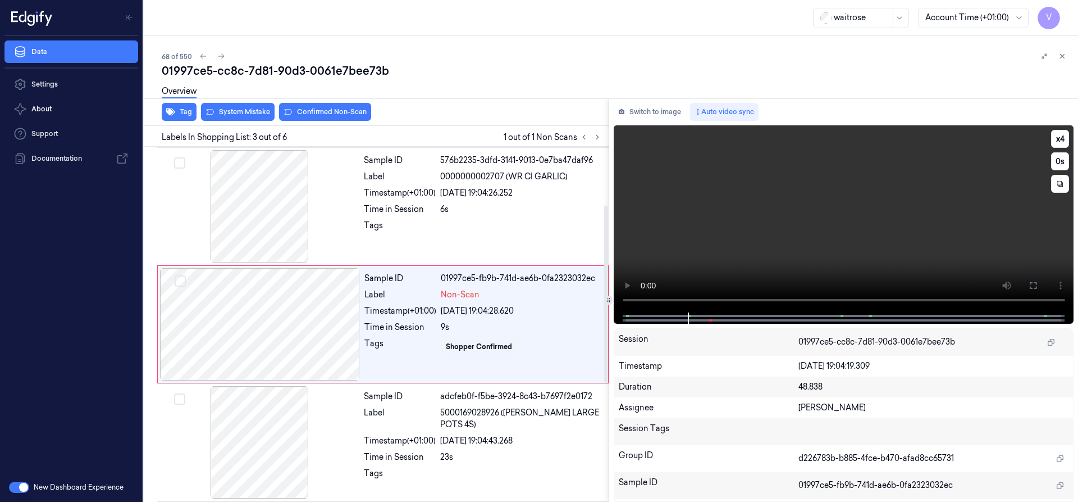
click at [633, 300] on video at bounding box center [844, 218] width 461 height 187
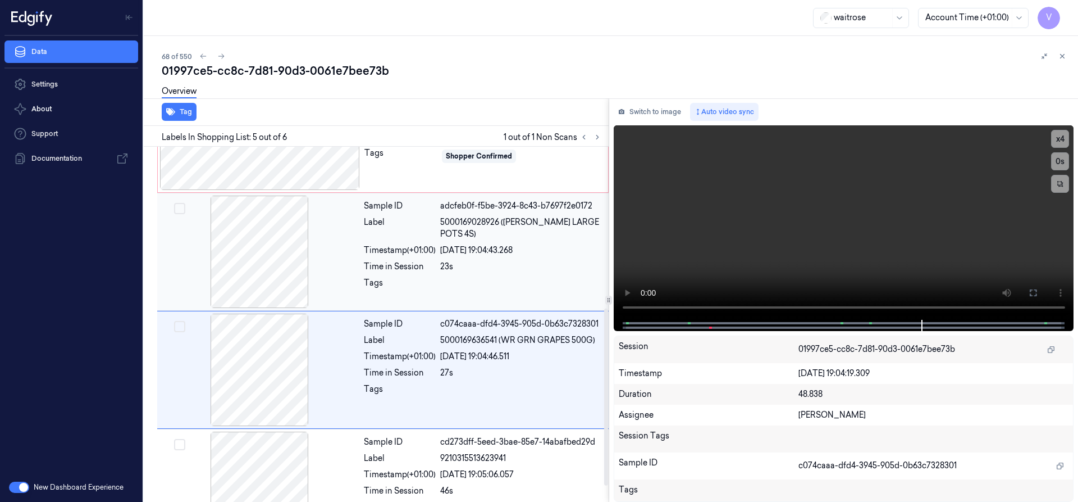
scroll to position [356, 0]
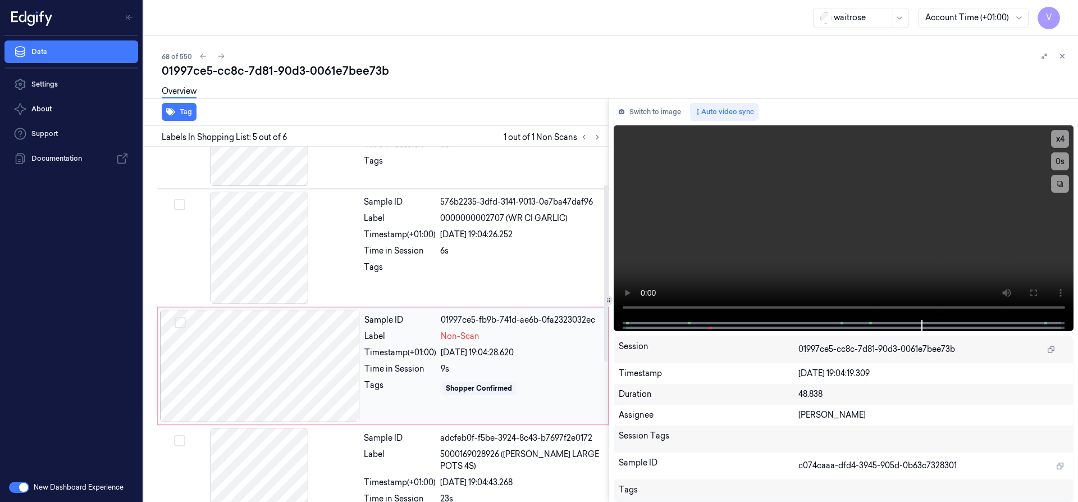
click at [252, 352] on div at bounding box center [260, 365] width 200 height 112
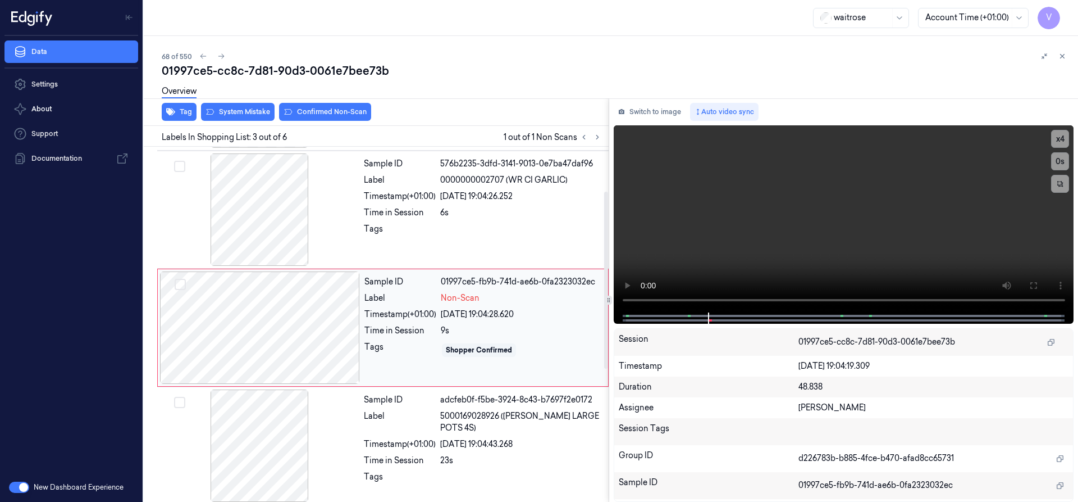
scroll to position [117, 0]
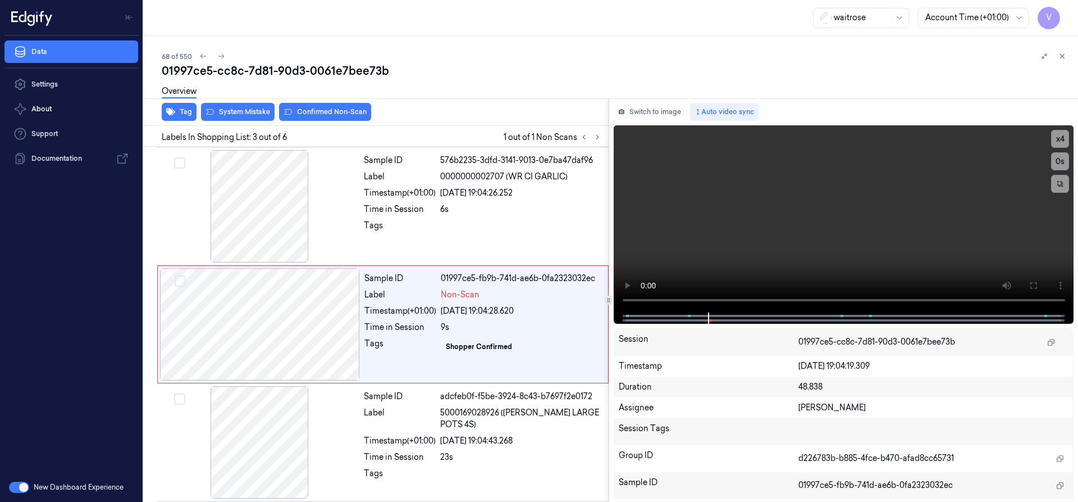
click at [253, 104] on div "Overview" at bounding box center [616, 93] width 908 height 29
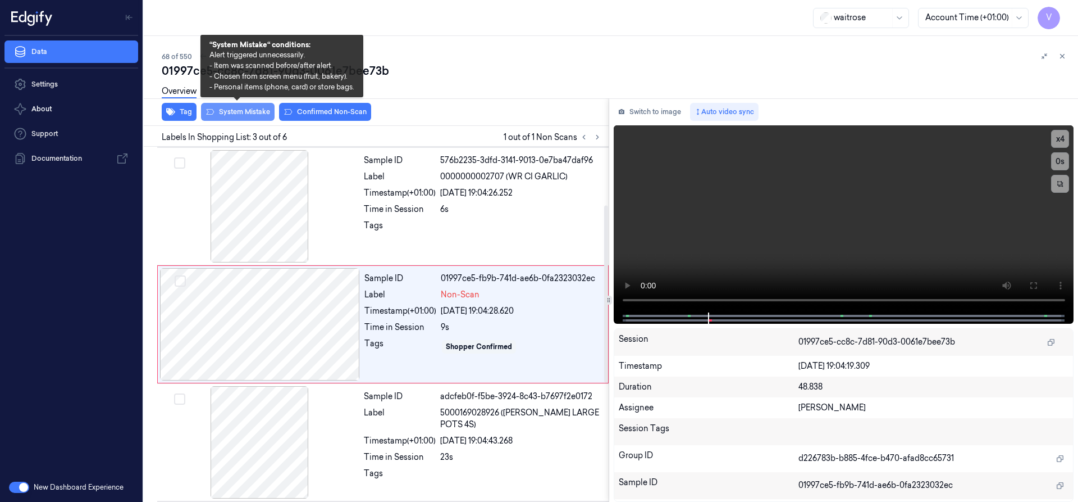
click at [239, 108] on button "System Mistake" at bounding box center [238, 112] width 74 height 18
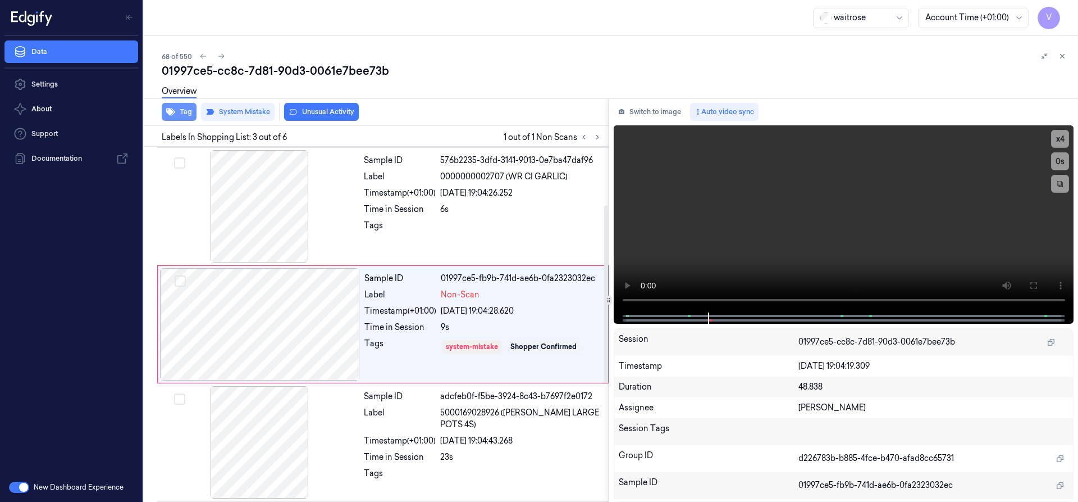
click at [193, 113] on button "Tag" at bounding box center [179, 112] width 35 height 18
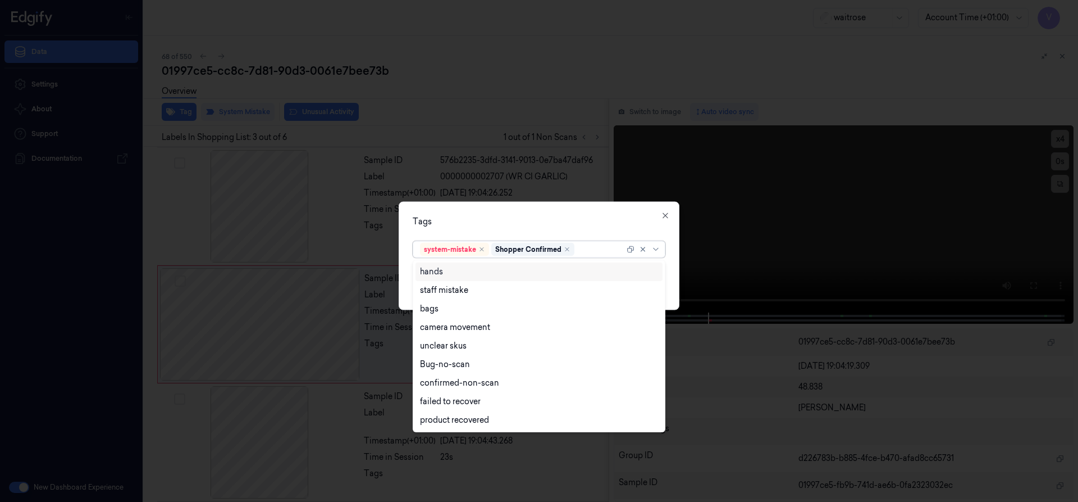
click at [589, 247] on div at bounding box center [601, 249] width 48 height 12
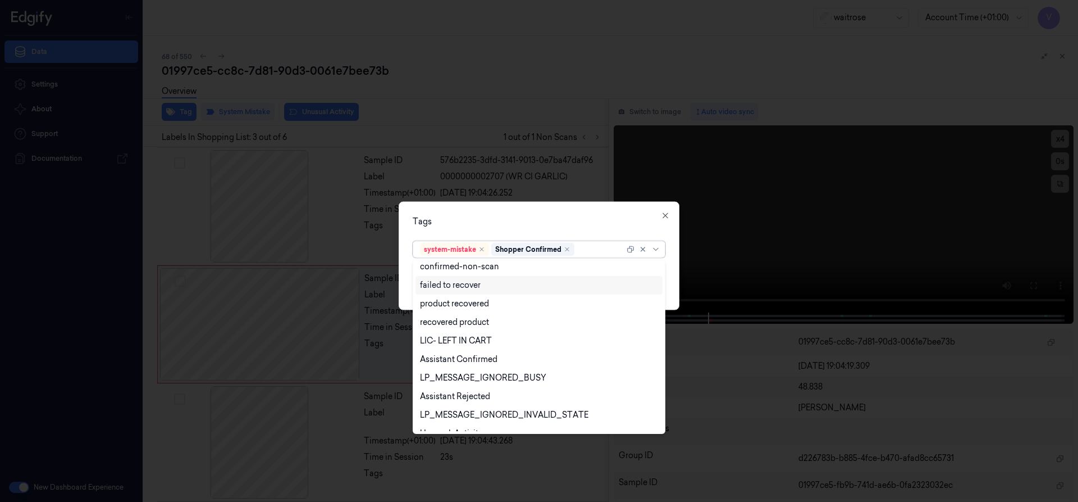
scroll to position [165, 0]
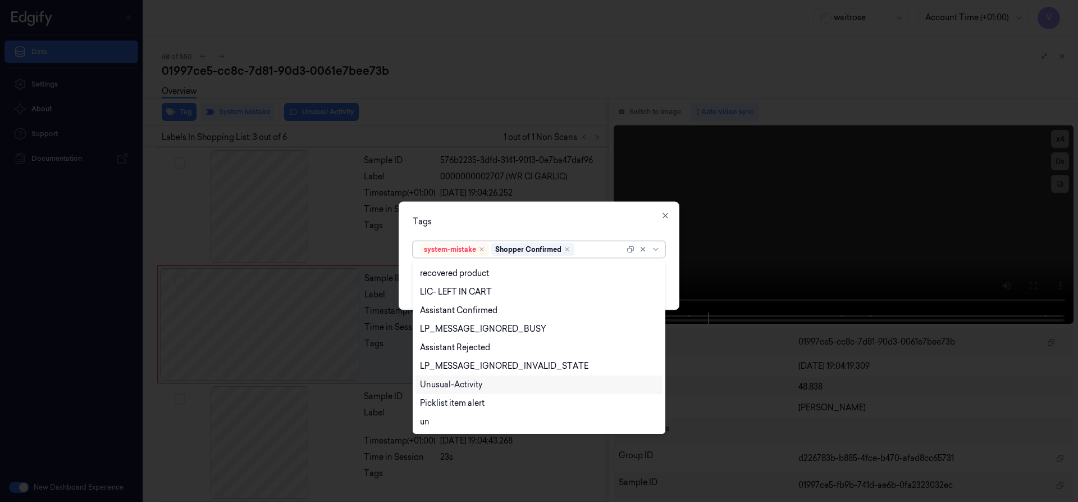
click at [450, 384] on div "Unusual-Activity" at bounding box center [451, 385] width 62 height 12
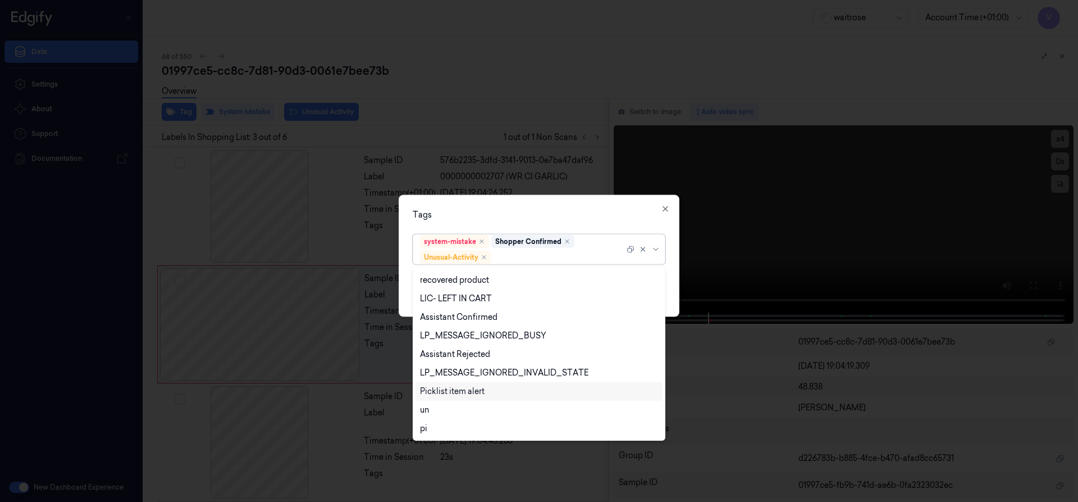
click at [449, 391] on div "Picklist item alert" at bounding box center [452, 391] width 65 height 12
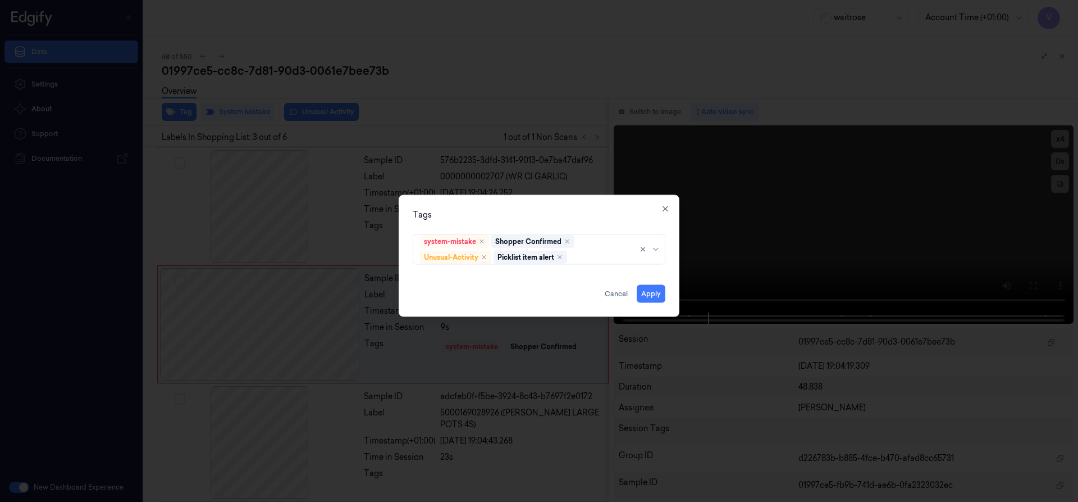
click at [508, 200] on div "Tags system-mistake Shopper Confirmed Unusual-Activity Picklist item alert Appl…" at bounding box center [539, 255] width 281 height 122
click at [654, 293] on button "Apply" at bounding box center [651, 293] width 29 height 18
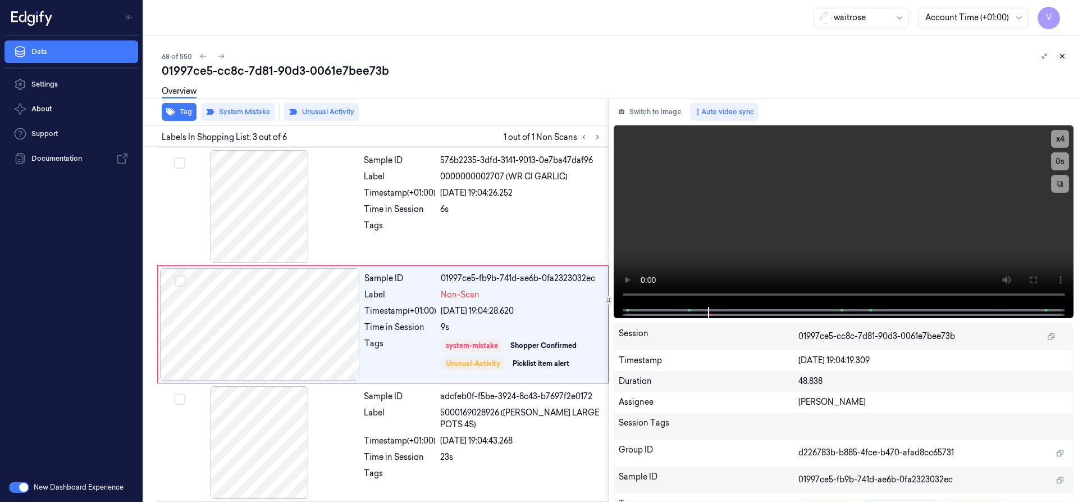
click at [1064, 59] on icon at bounding box center [1063, 56] width 8 height 8
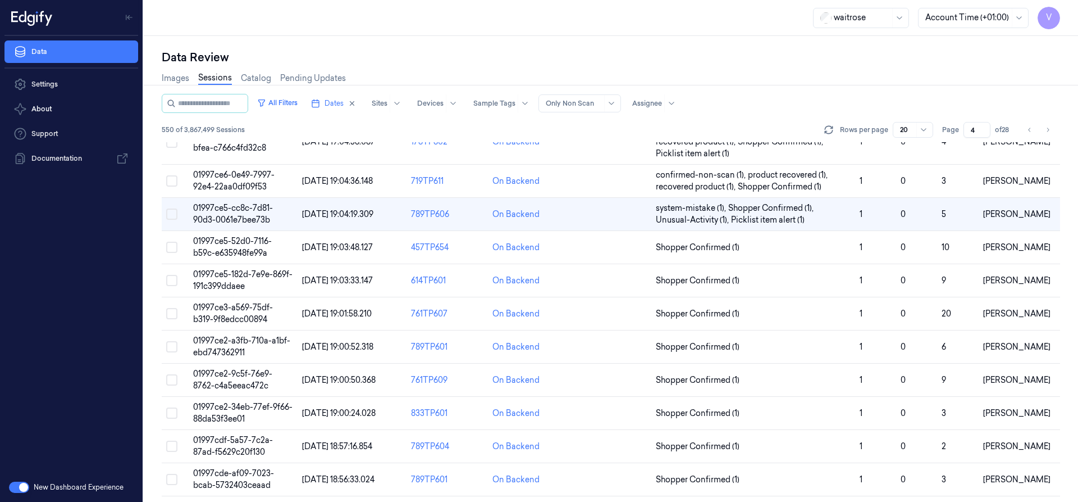
scroll to position [169, 0]
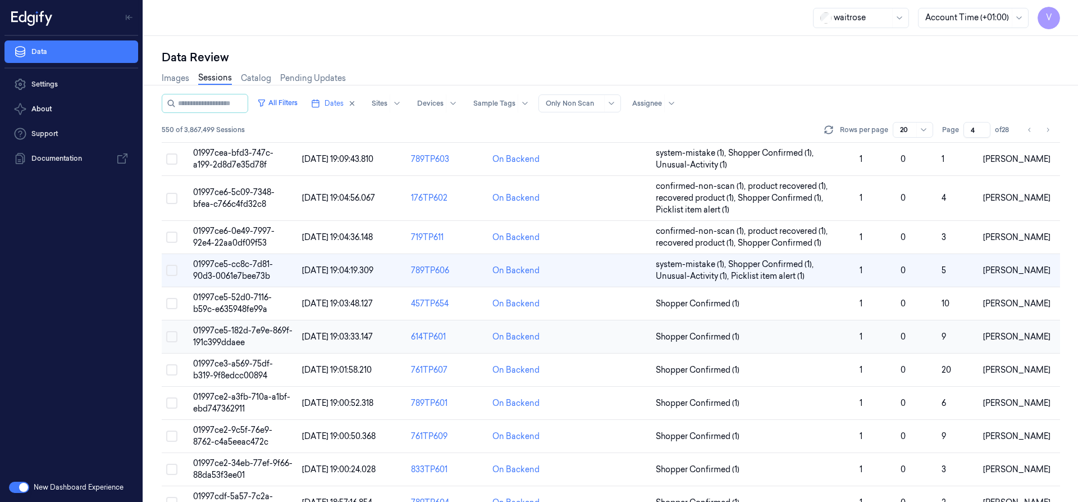
click at [234, 337] on span "01997ce5-182d-7e9e-869f-191c399ddaee" at bounding box center [242, 336] width 99 height 22
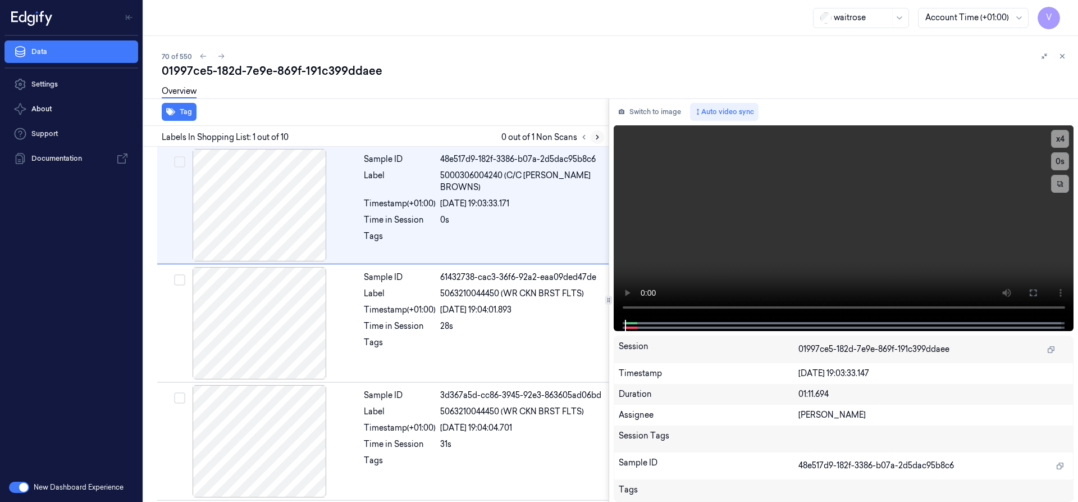
click at [598, 136] on icon at bounding box center [598, 137] width 8 height 8
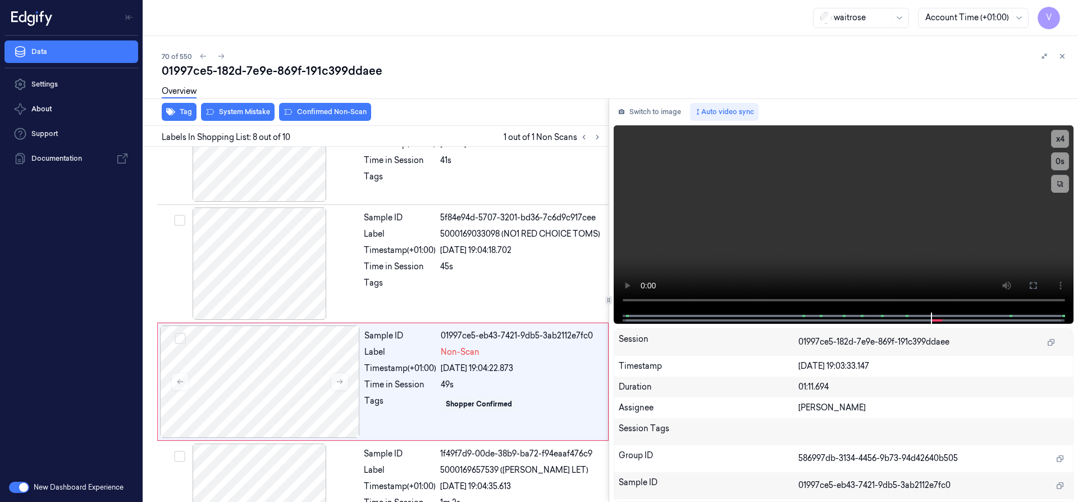
scroll to position [707, 0]
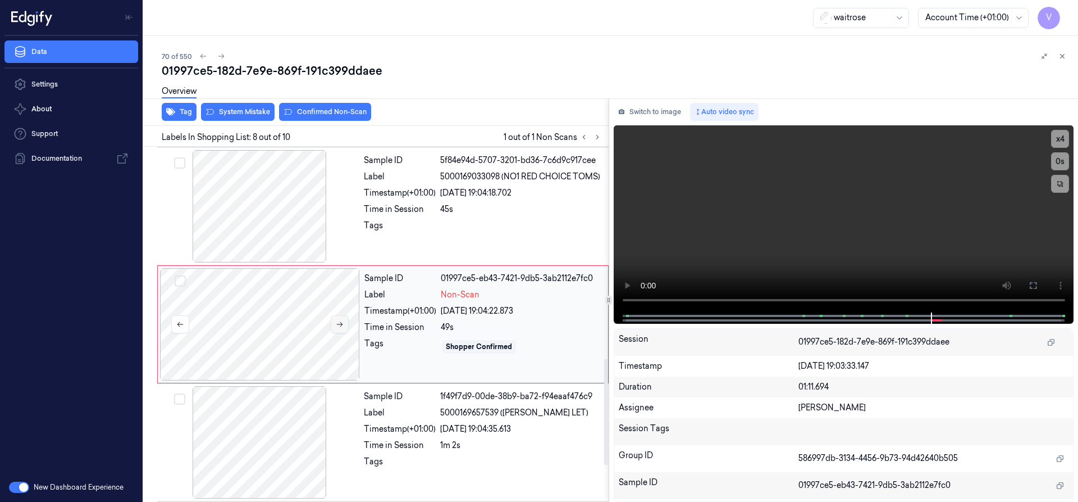
click at [339, 321] on icon at bounding box center [340, 324] width 8 height 8
click at [340, 323] on icon at bounding box center [340, 324] width 8 height 8
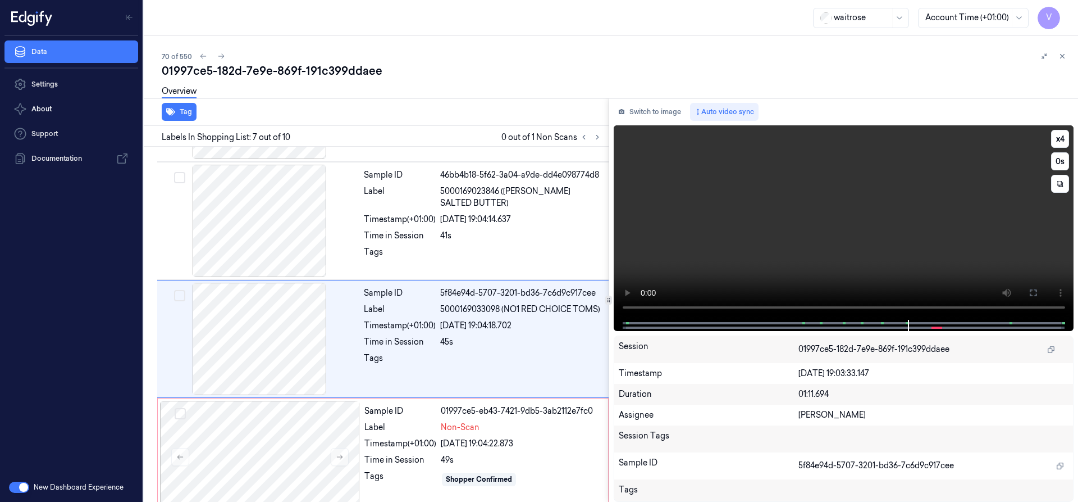
scroll to position [589, 0]
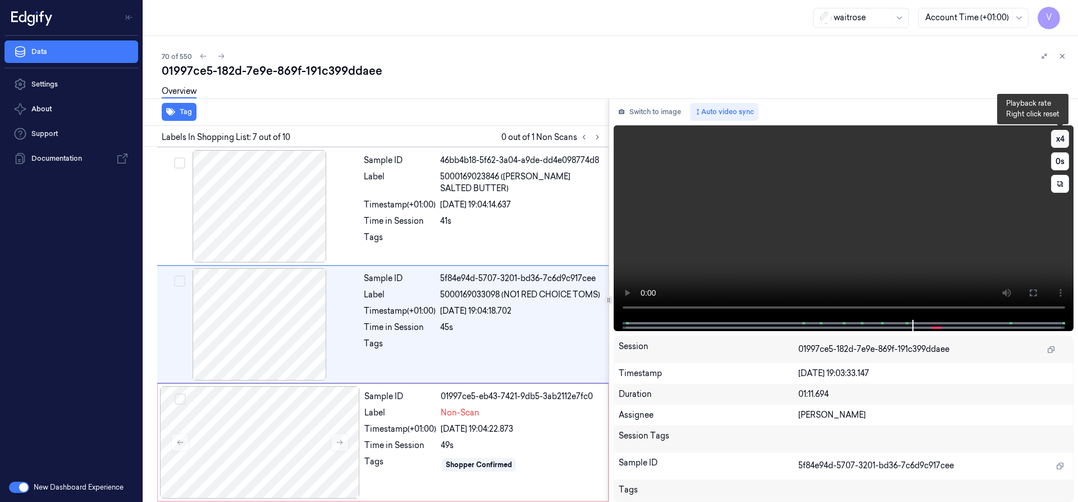
click at [1055, 138] on button "x 4" at bounding box center [1060, 139] width 18 height 18
click at [1055, 138] on button "x 1" at bounding box center [1060, 139] width 18 height 18
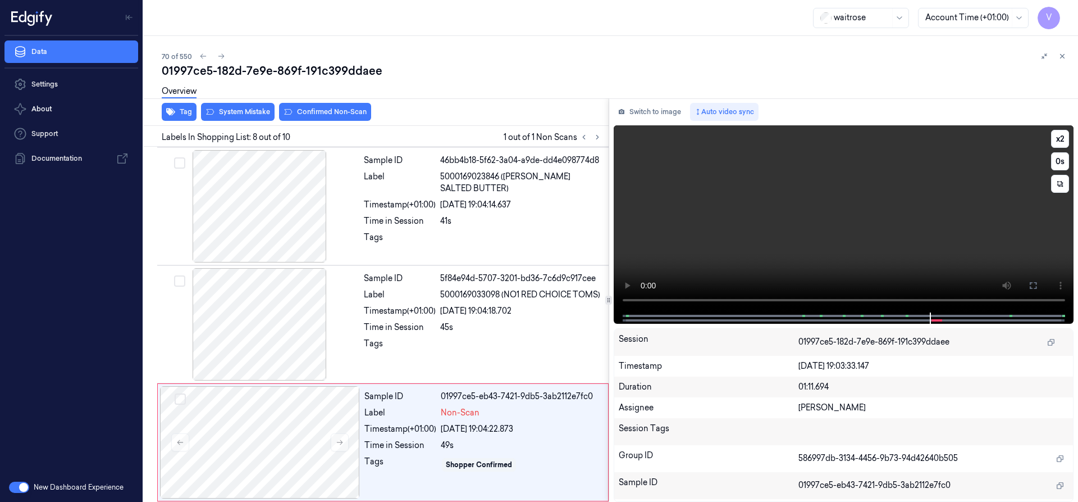
scroll to position [707, 0]
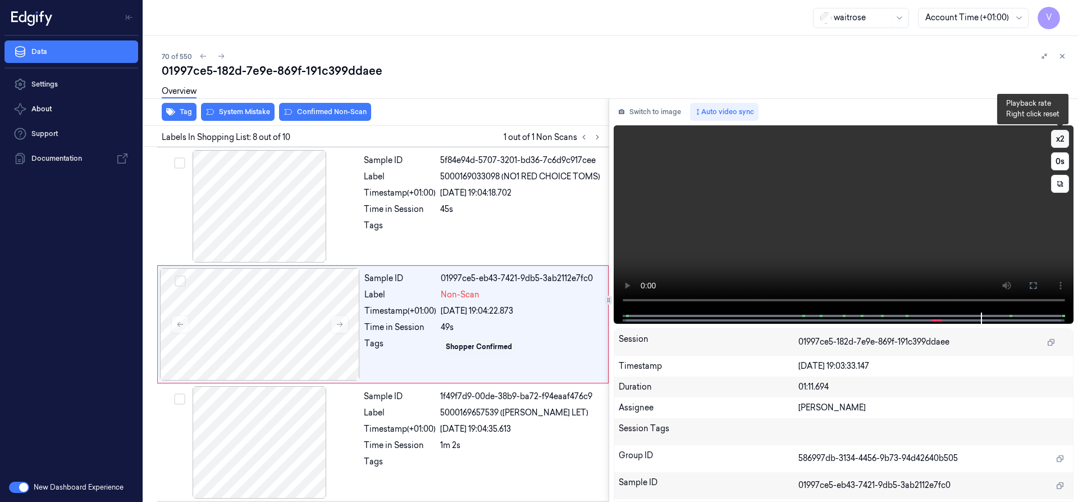
click at [1062, 140] on button "x 2" at bounding box center [1060, 139] width 18 height 18
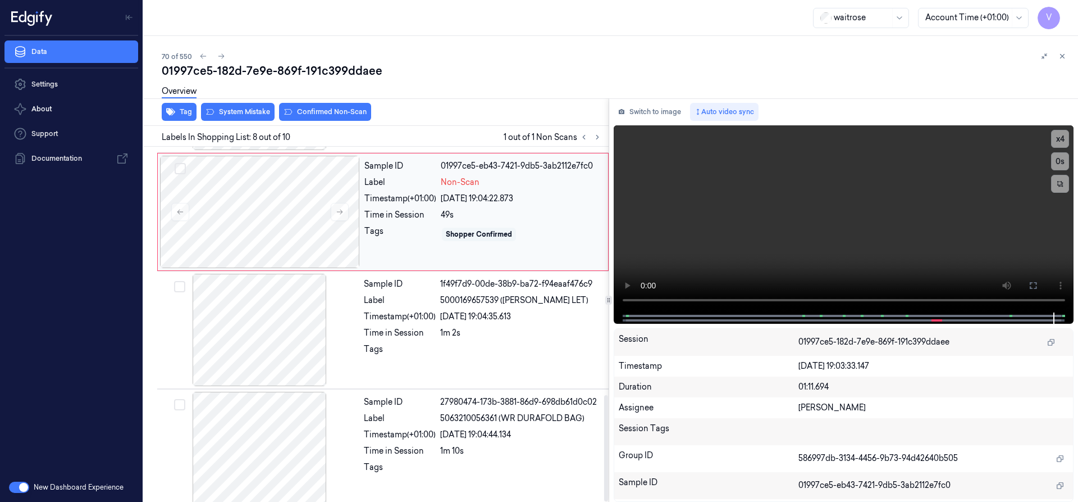
scroll to position [828, 0]
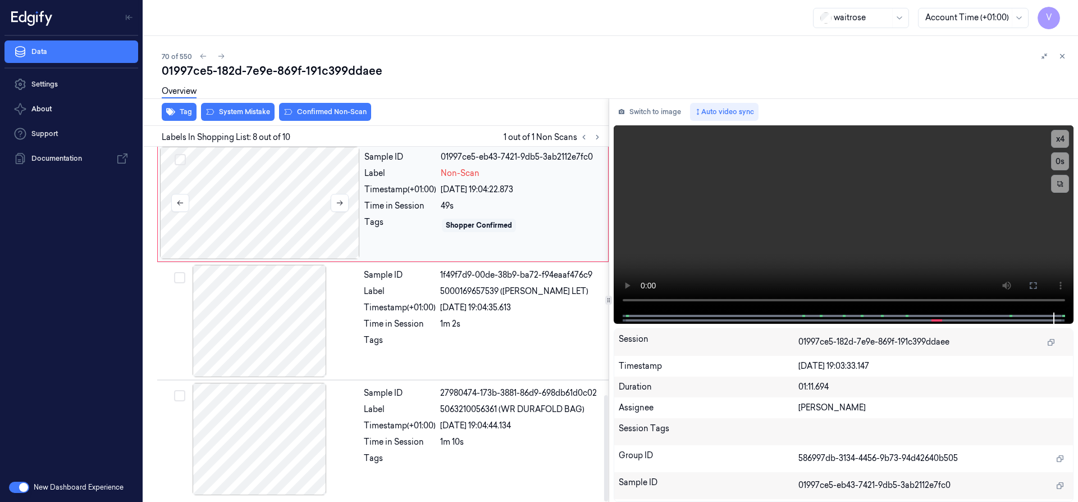
click at [277, 178] on div at bounding box center [260, 203] width 200 height 112
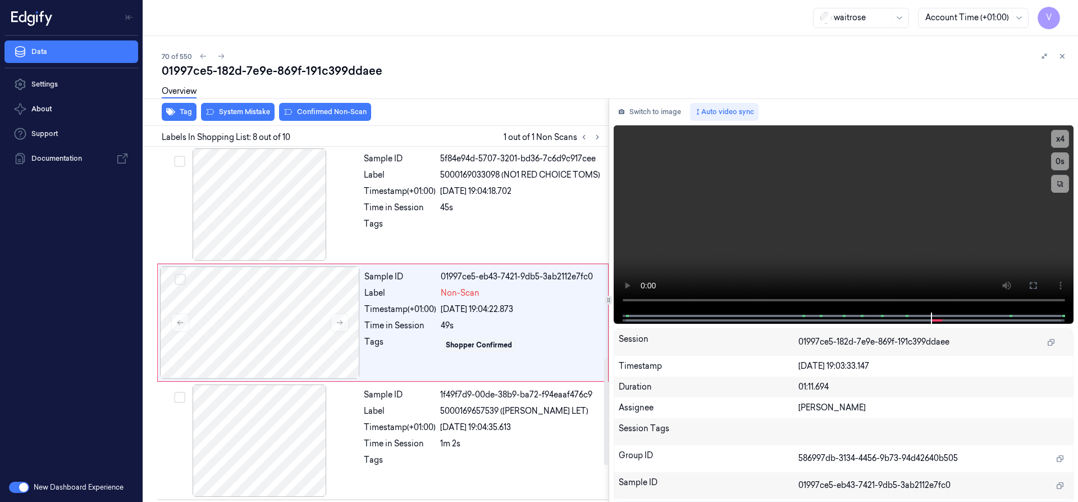
scroll to position [707, 0]
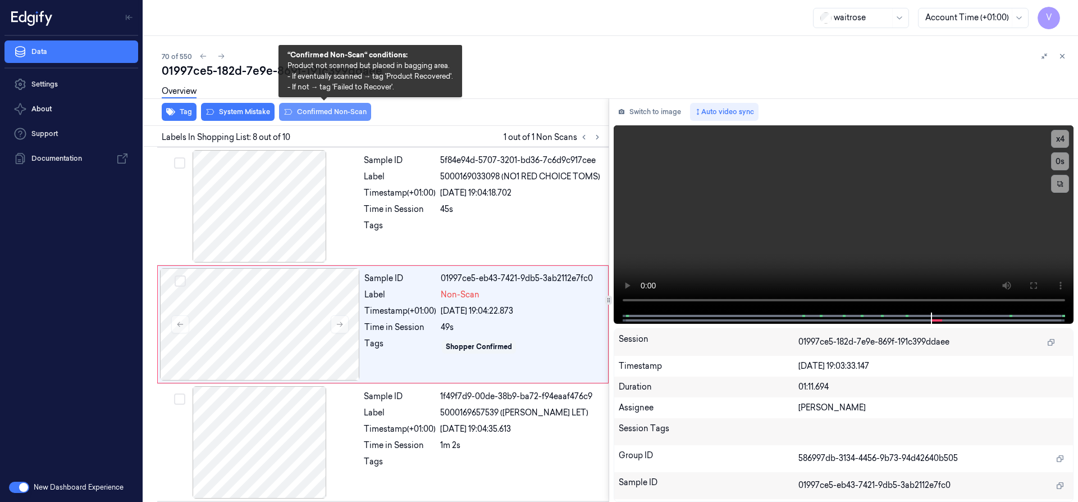
click at [315, 112] on button "Confirmed Non-Scan" at bounding box center [325, 112] width 92 height 18
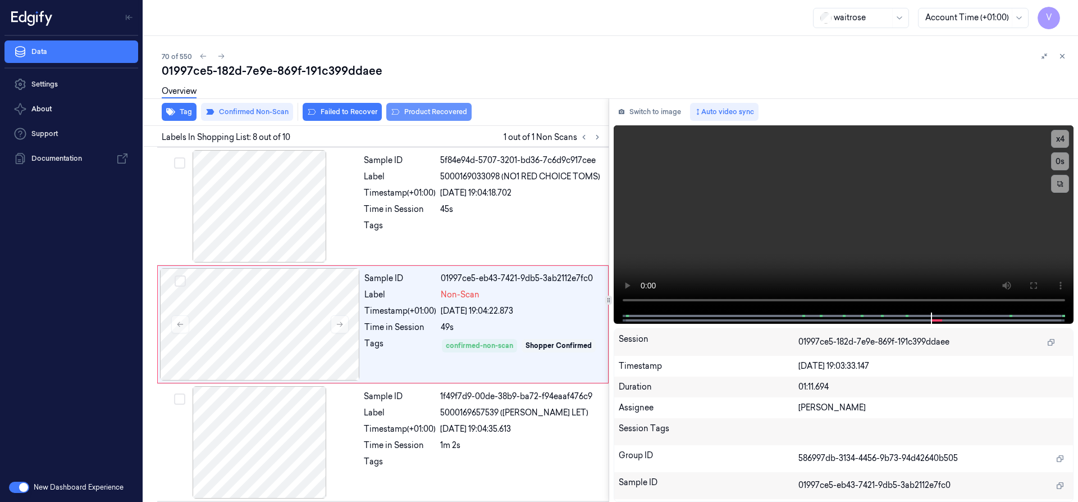
click at [432, 112] on button "Product Recovered" at bounding box center [428, 112] width 85 height 18
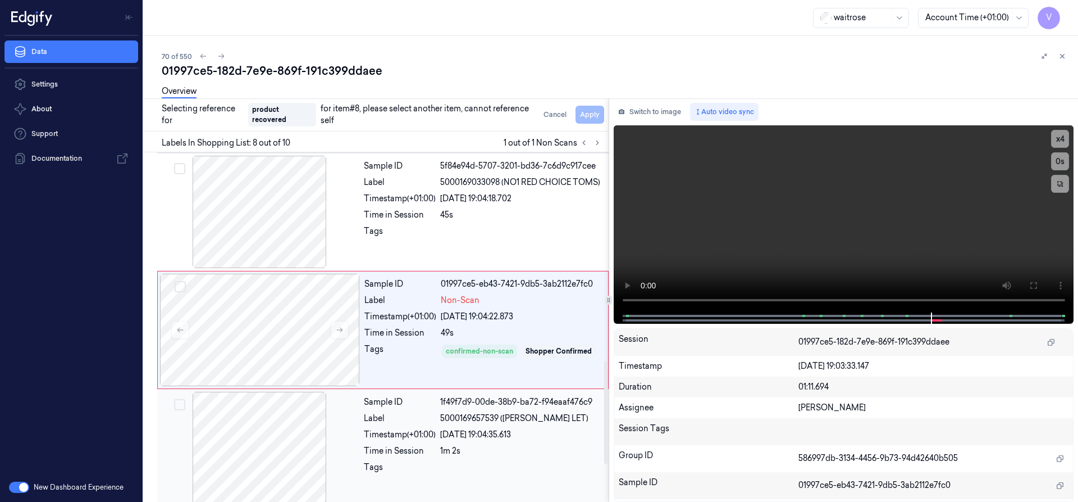
click at [303, 437] on div at bounding box center [260, 447] width 200 height 112
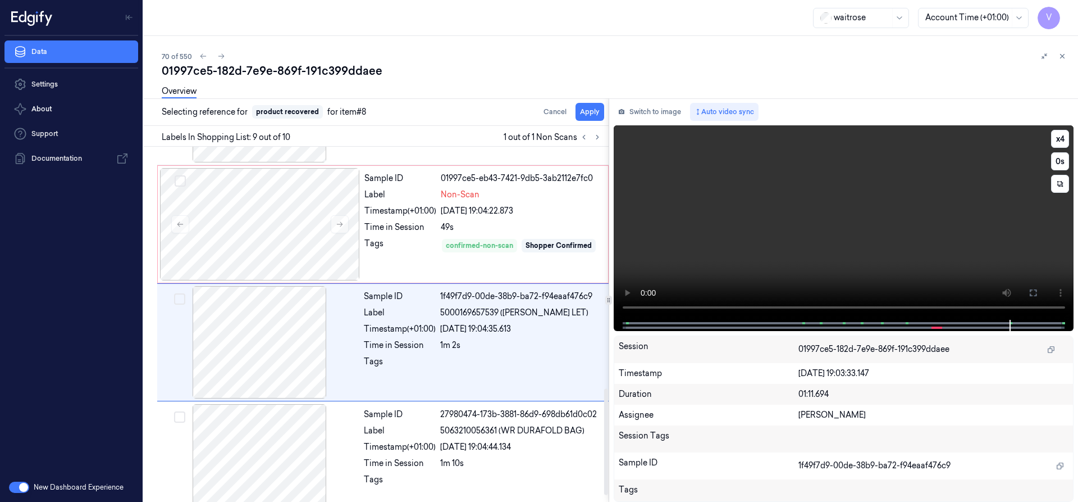
scroll to position [825, 0]
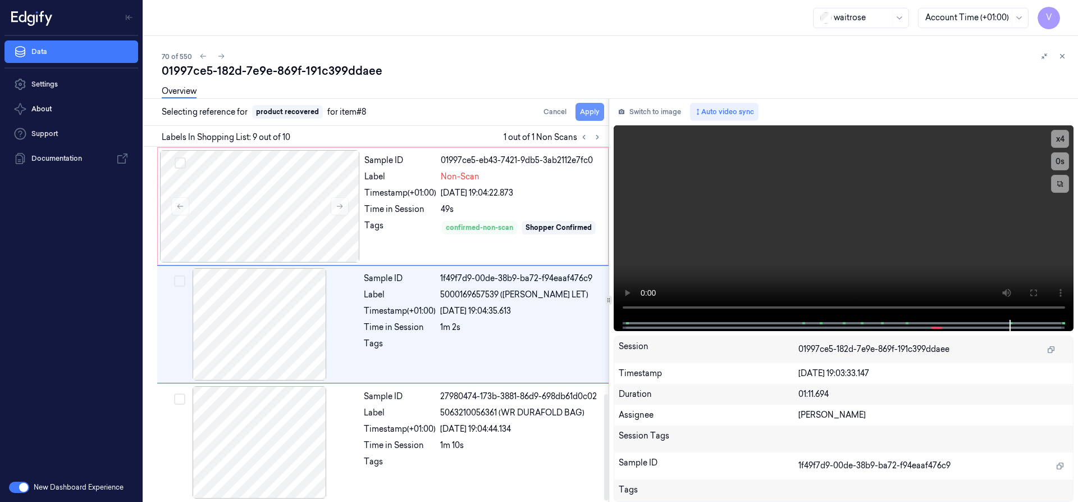
click at [592, 112] on button "Apply" at bounding box center [590, 112] width 29 height 18
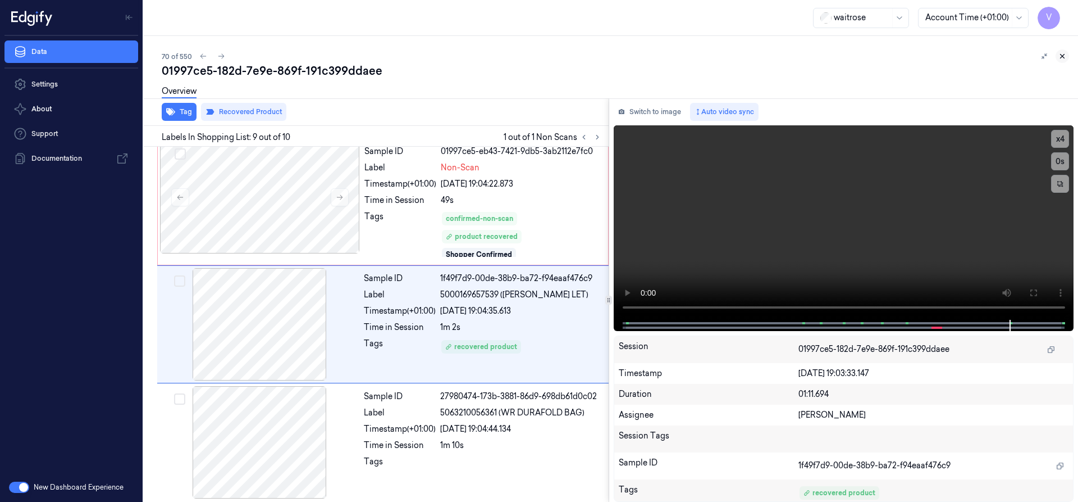
click at [1064, 54] on icon at bounding box center [1063, 56] width 8 height 8
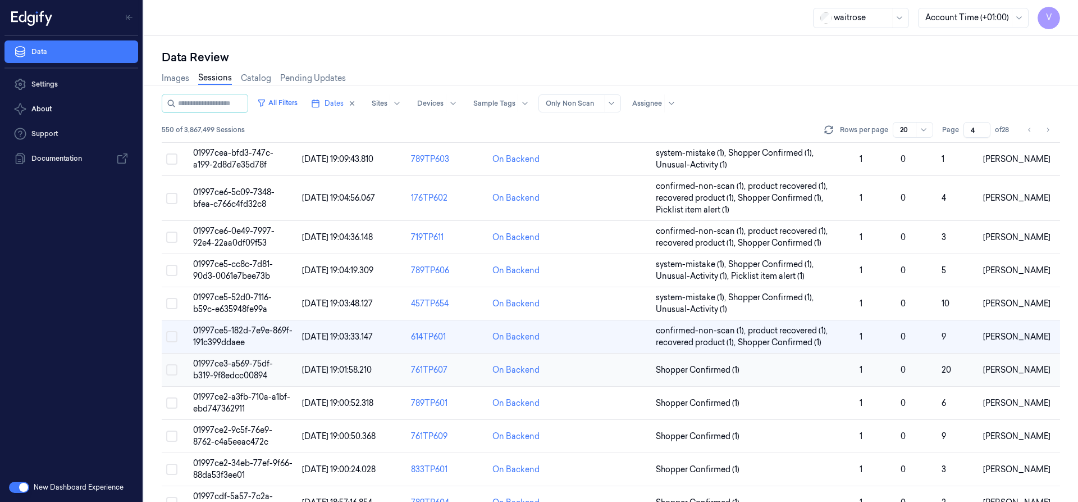
scroll to position [201, 0]
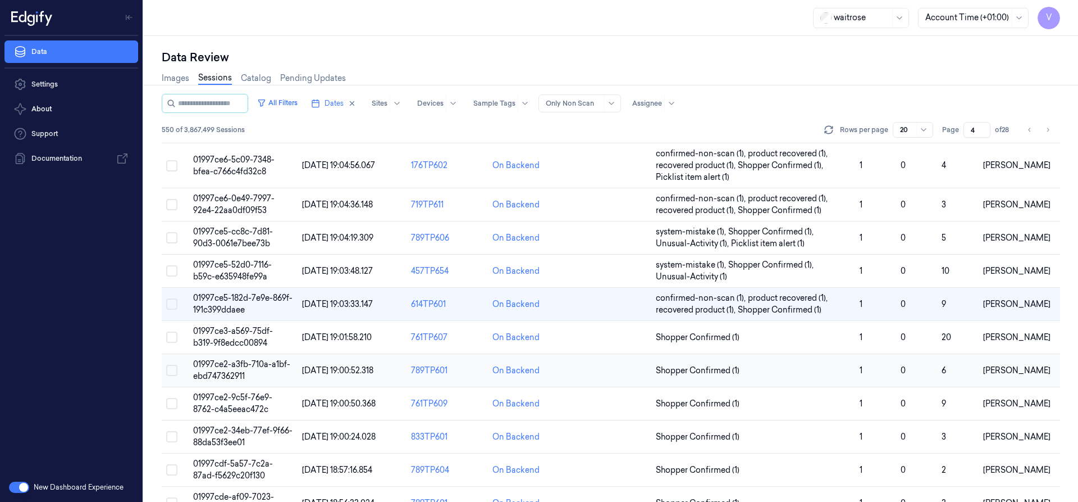
click at [225, 371] on span "01997ce2-a3fb-710a-a1bf-ebd747362911" at bounding box center [241, 370] width 97 height 22
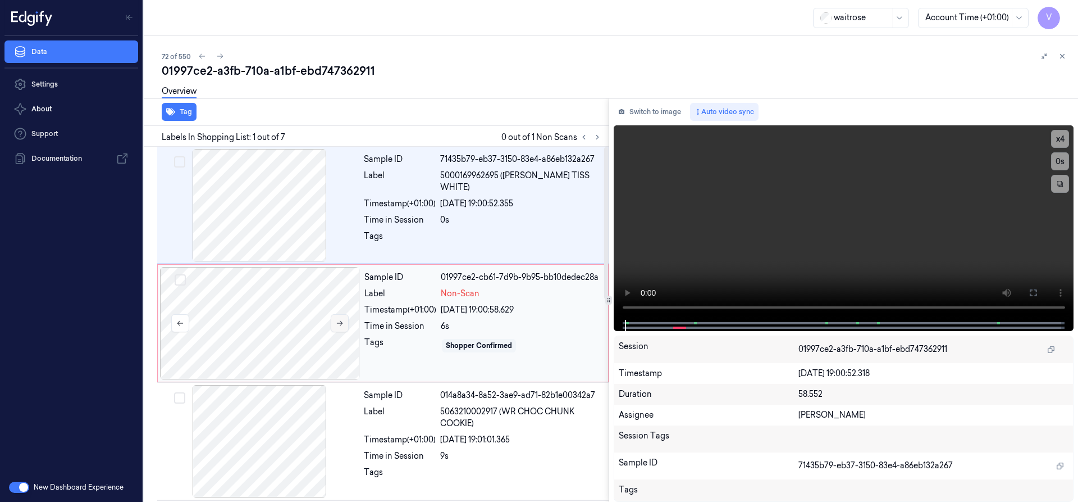
click at [336, 322] on icon at bounding box center [340, 323] width 8 height 8
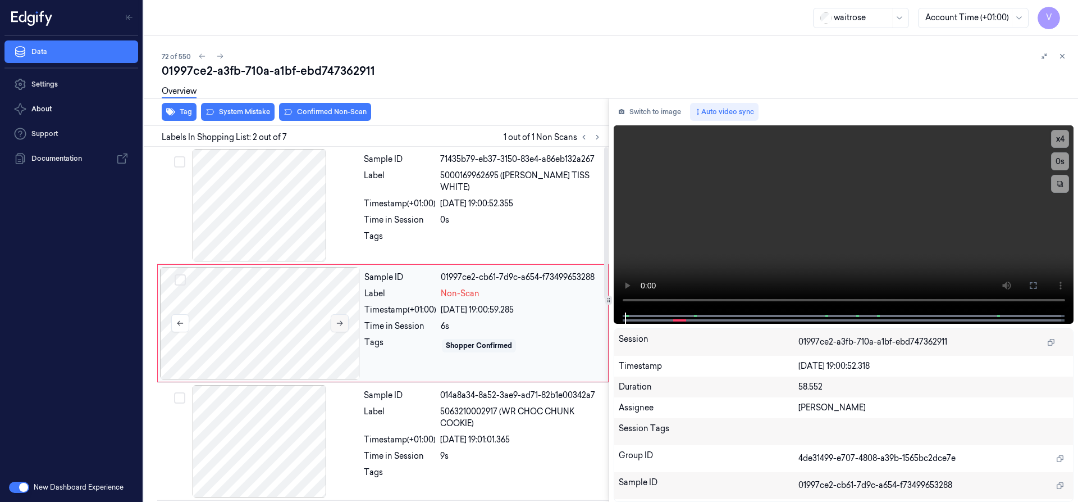
click at [336, 322] on icon at bounding box center [340, 323] width 8 height 8
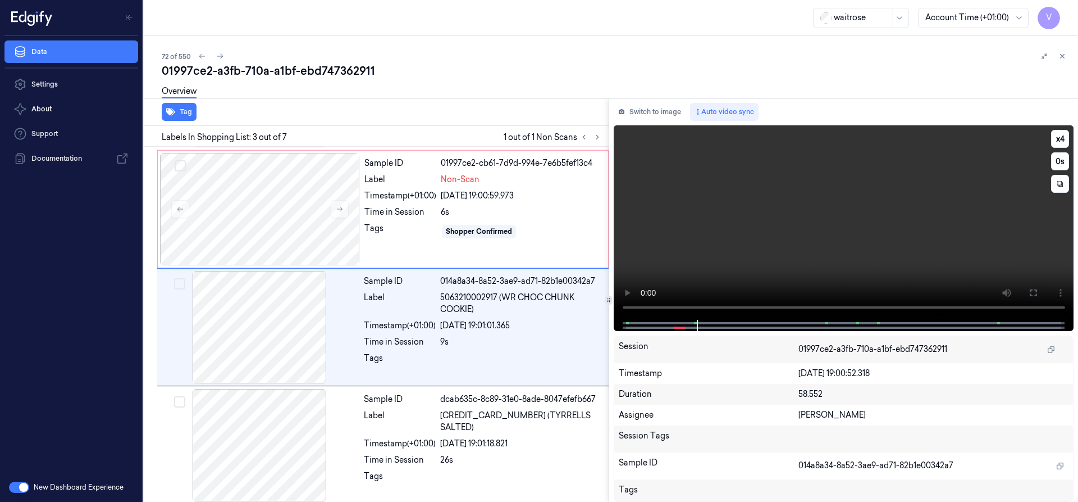
scroll to position [117, 0]
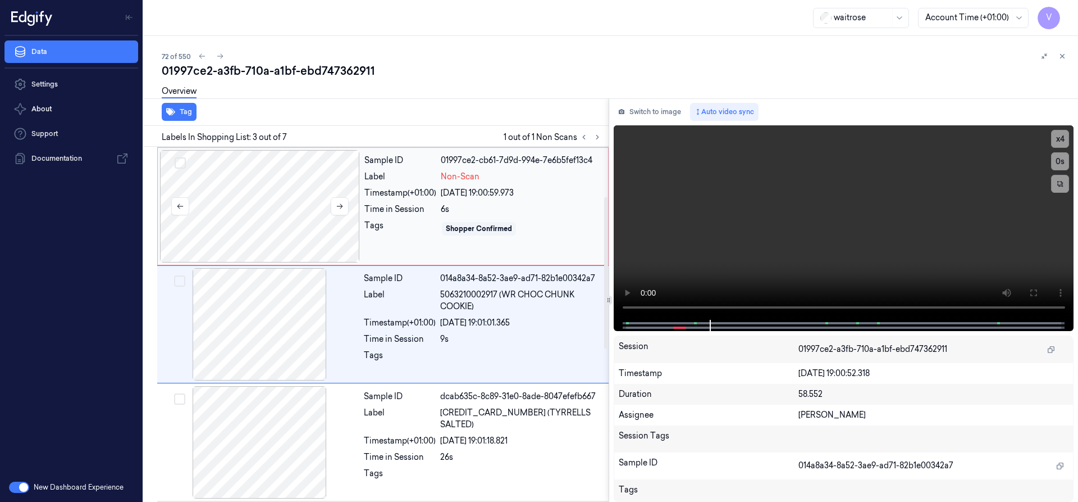
click at [256, 186] on div at bounding box center [260, 206] width 200 height 112
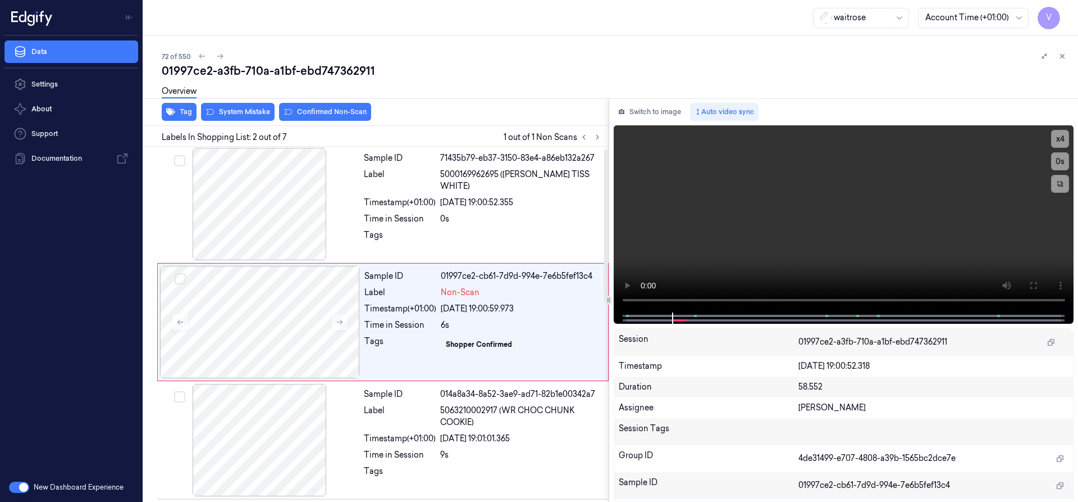
scroll to position [0, 0]
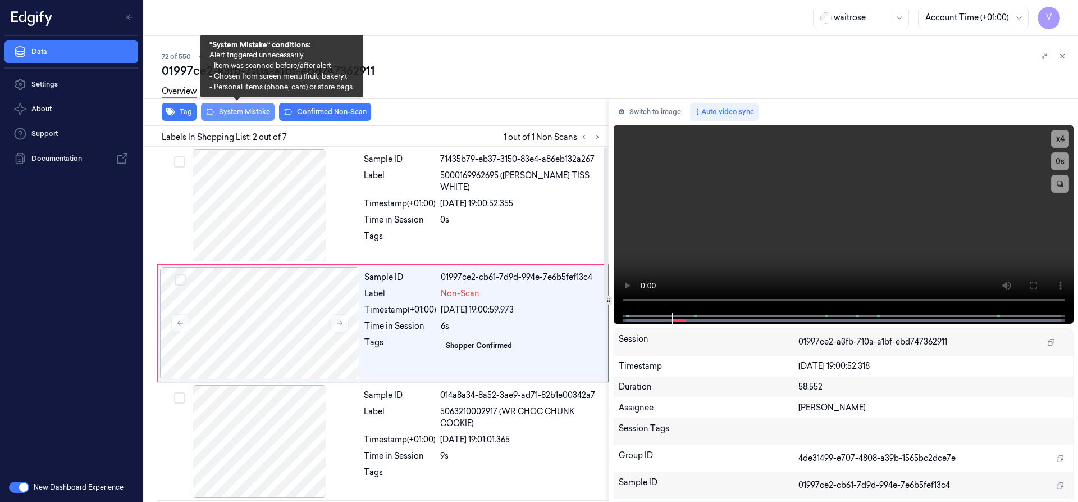
click at [229, 108] on button "System Mistake" at bounding box center [238, 112] width 74 height 18
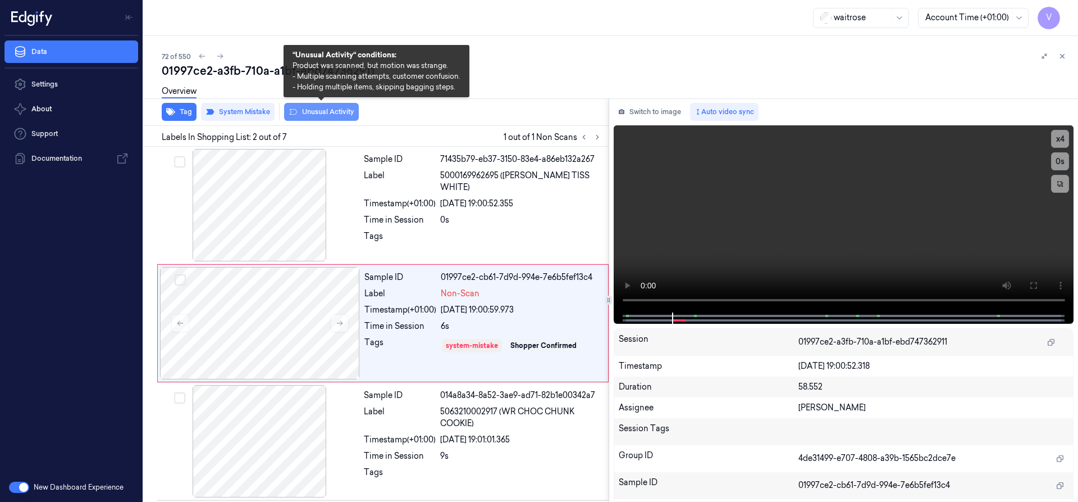
click at [340, 111] on button "Unusual Activity" at bounding box center [321, 112] width 75 height 18
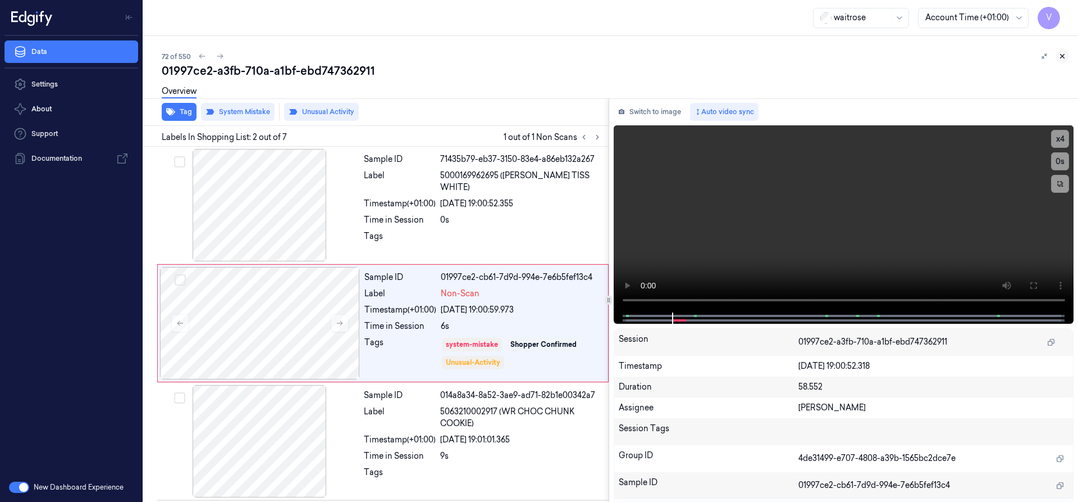
click at [1064, 53] on icon at bounding box center [1063, 56] width 8 height 8
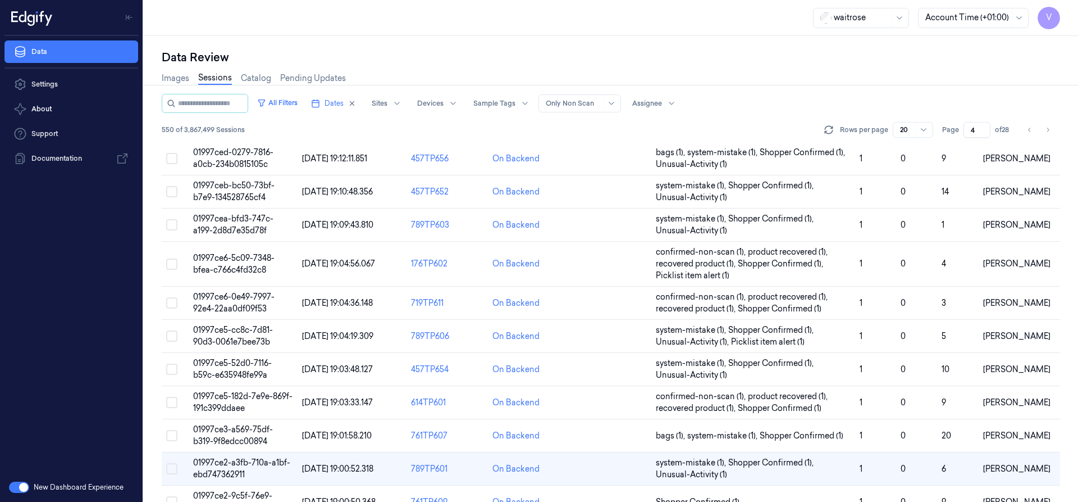
scroll to position [267, 0]
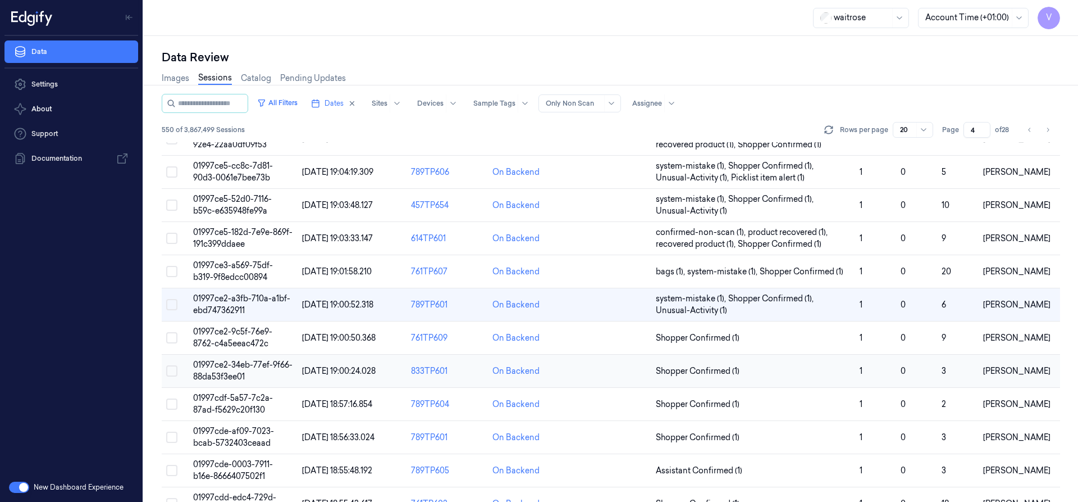
click at [233, 370] on td "01997ce2-34eb-77ef-9f66-88da53f3ee01" at bounding box center [243, 370] width 109 height 33
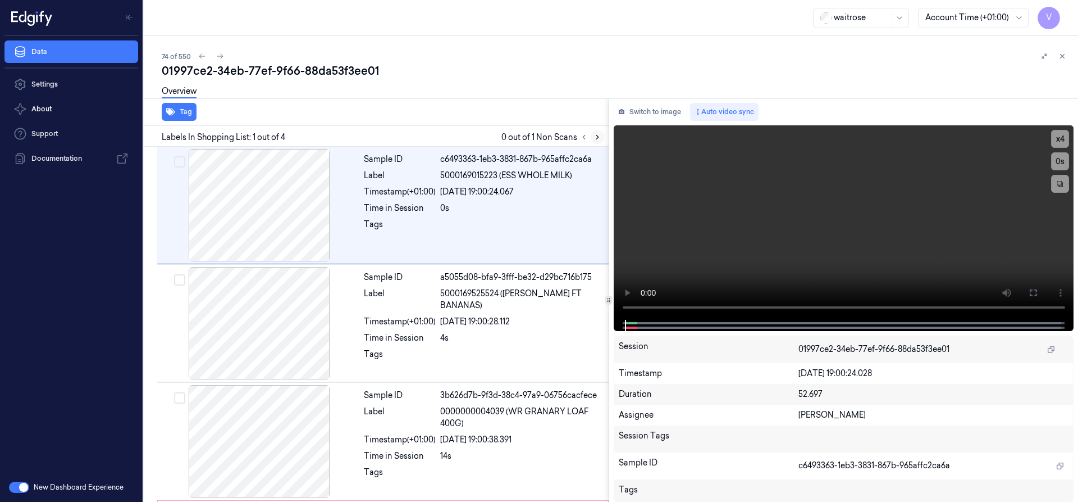
click at [599, 139] on icon at bounding box center [598, 137] width 8 height 8
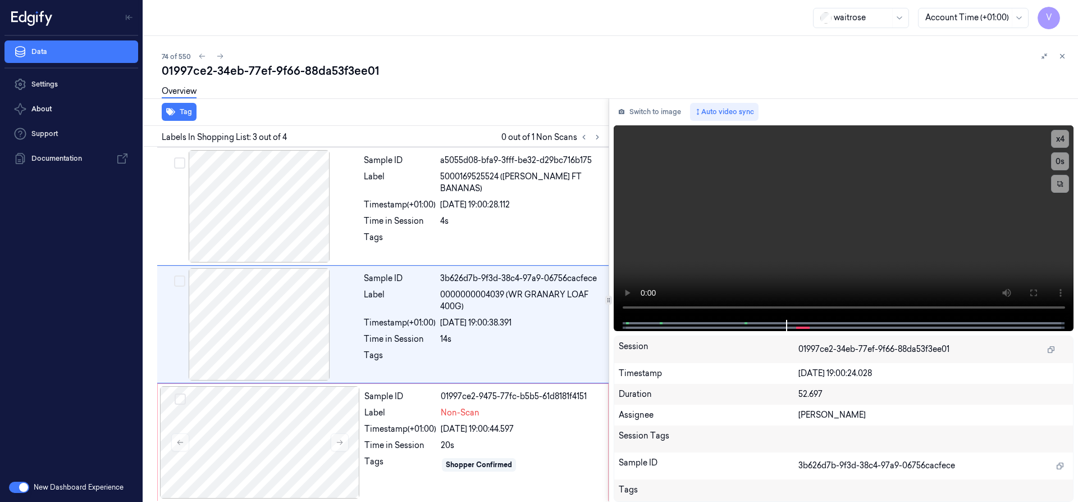
scroll to position [120, 0]
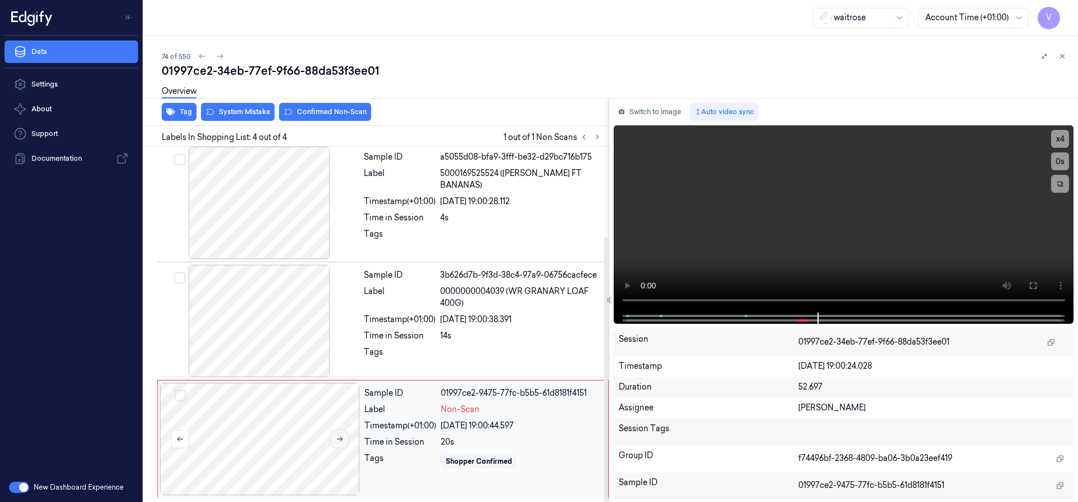
click at [341, 432] on button at bounding box center [340, 439] width 18 height 18
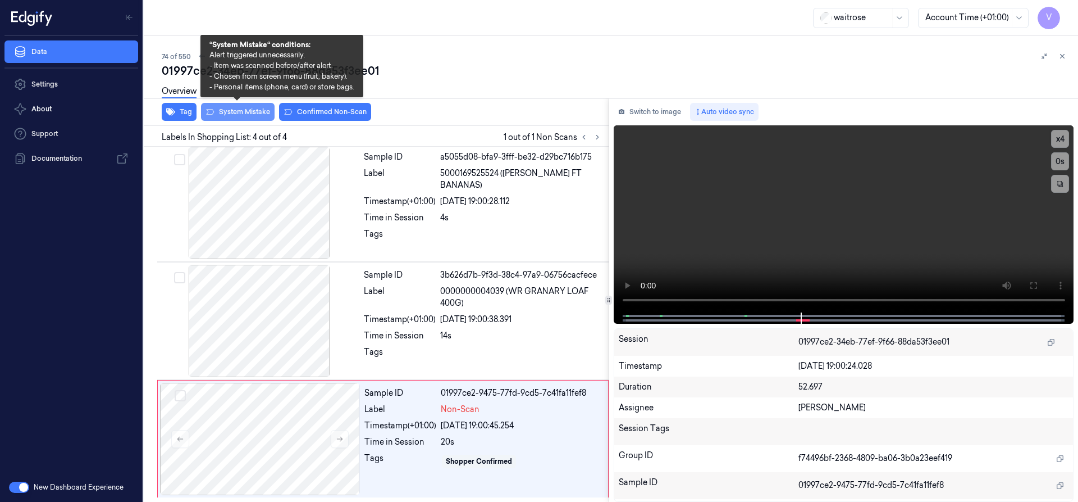
click at [249, 108] on button "System Mistake" at bounding box center [238, 112] width 74 height 18
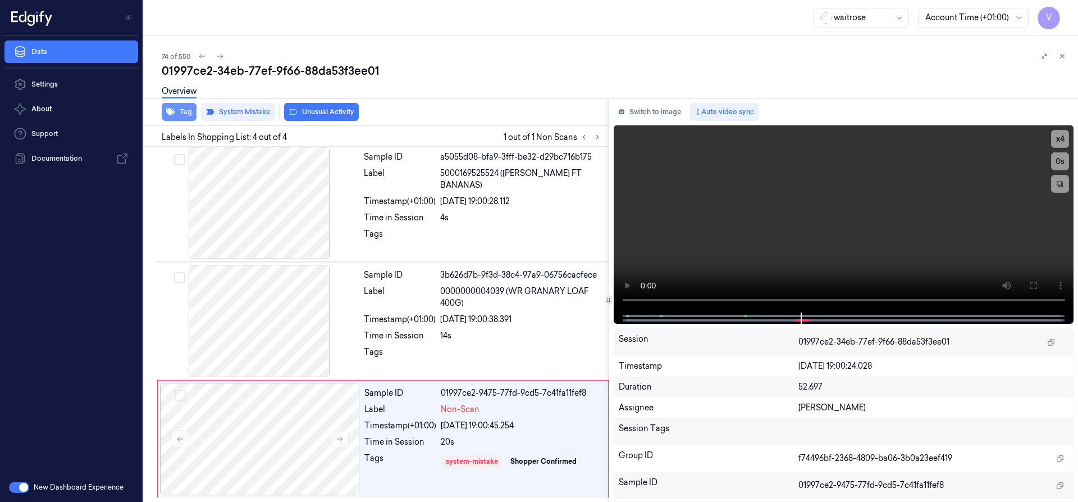
click at [182, 114] on button "Tag" at bounding box center [179, 112] width 35 height 18
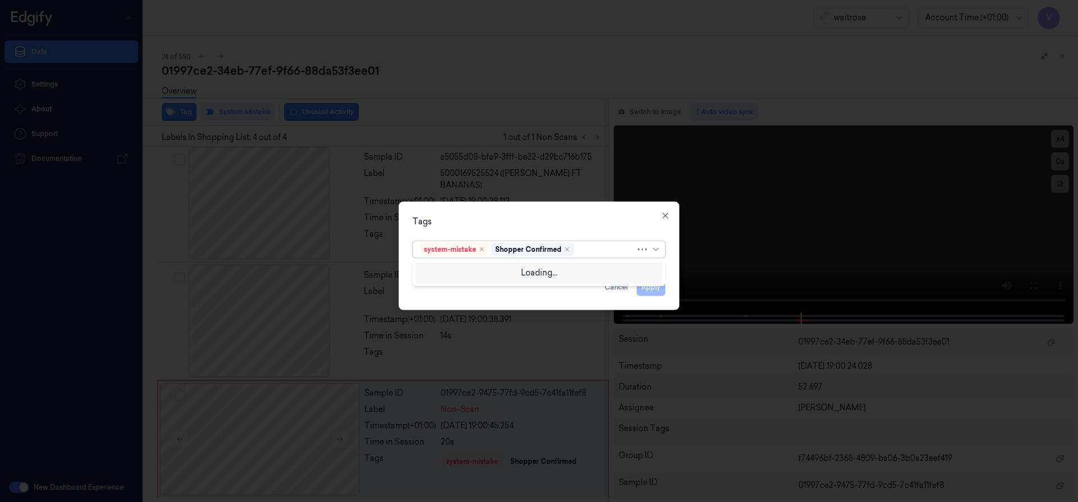
click at [591, 251] on div at bounding box center [606, 249] width 59 height 12
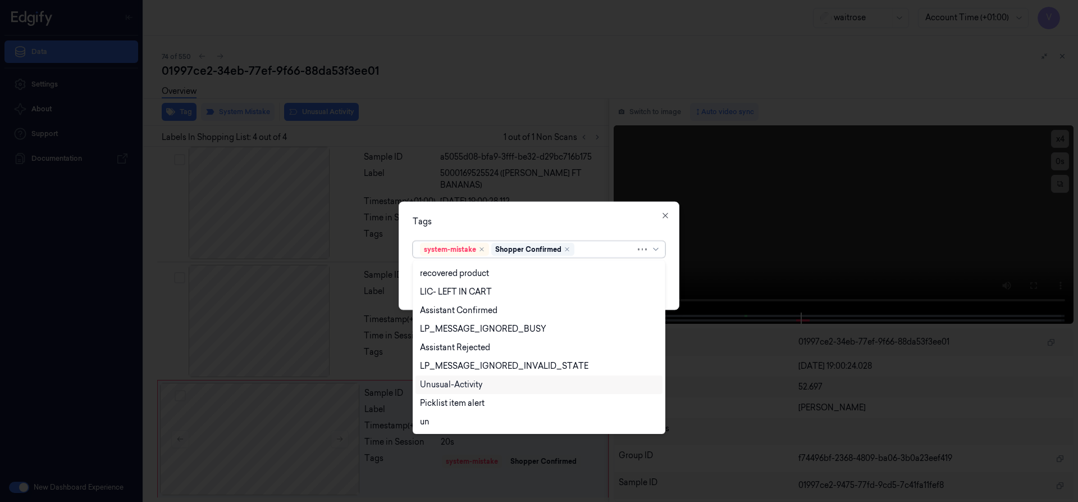
click at [453, 386] on div "Unusual-Activity" at bounding box center [451, 385] width 62 height 12
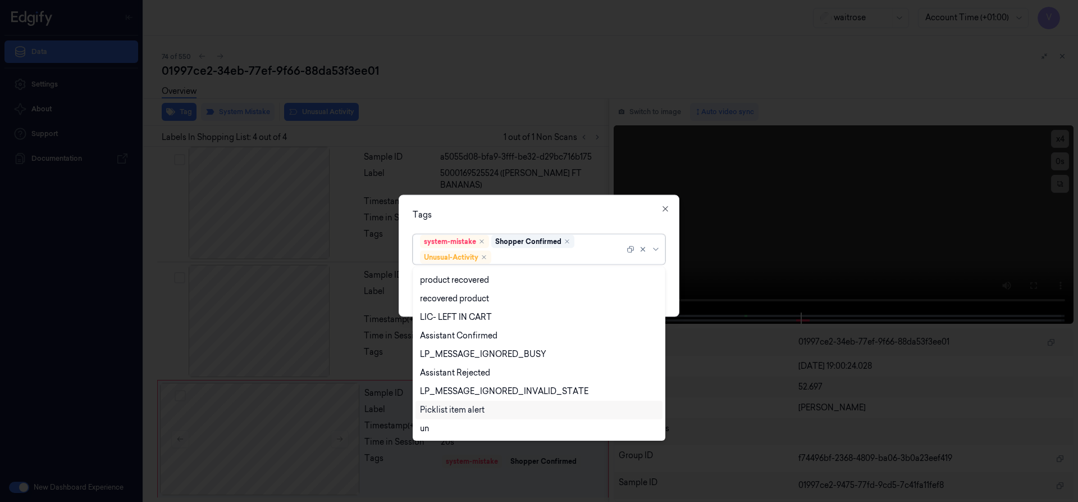
scroll to position [165, 0]
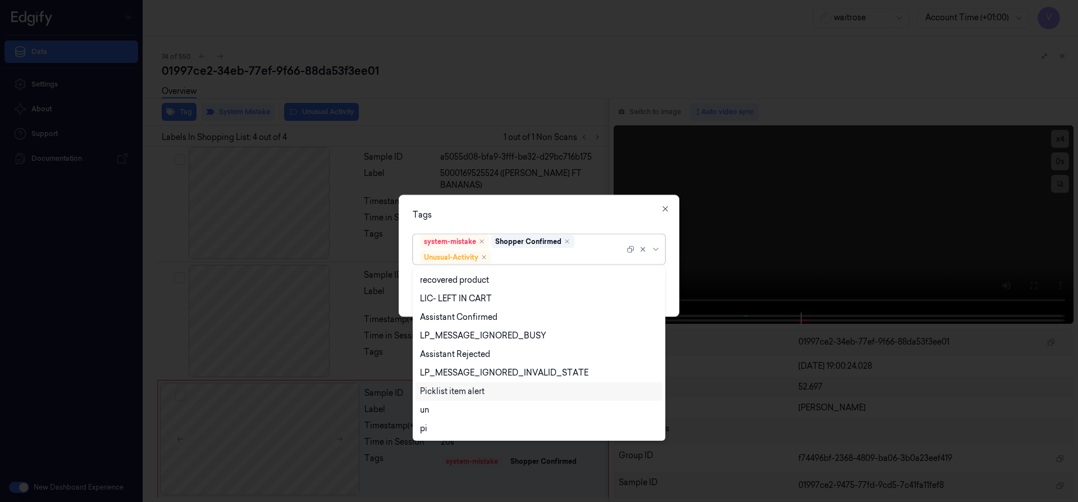
click at [450, 389] on div "Picklist item alert" at bounding box center [452, 391] width 65 height 12
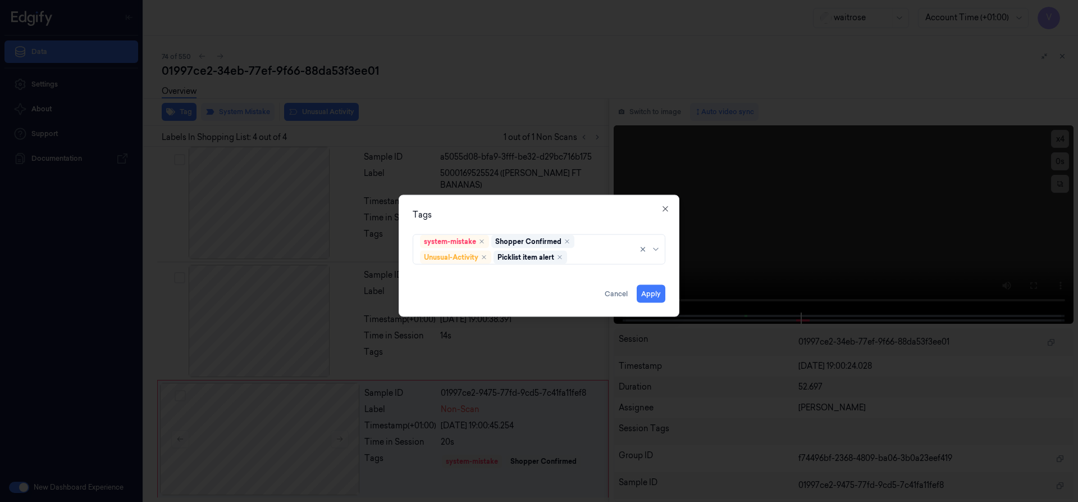
click at [516, 211] on div "Tags" at bounding box center [539, 214] width 253 height 12
click at [656, 296] on button "Apply" at bounding box center [651, 293] width 29 height 18
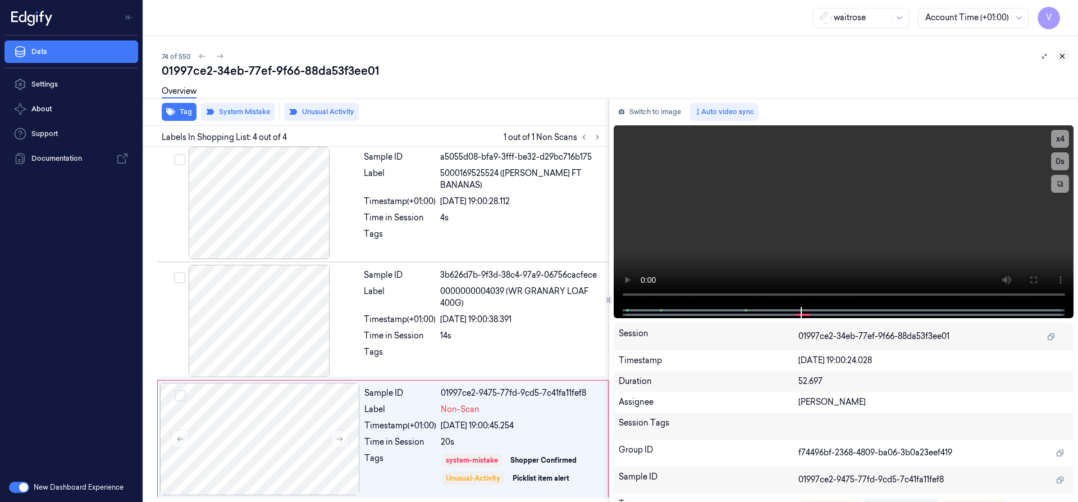
click at [1062, 56] on icon at bounding box center [1063, 56] width 8 height 8
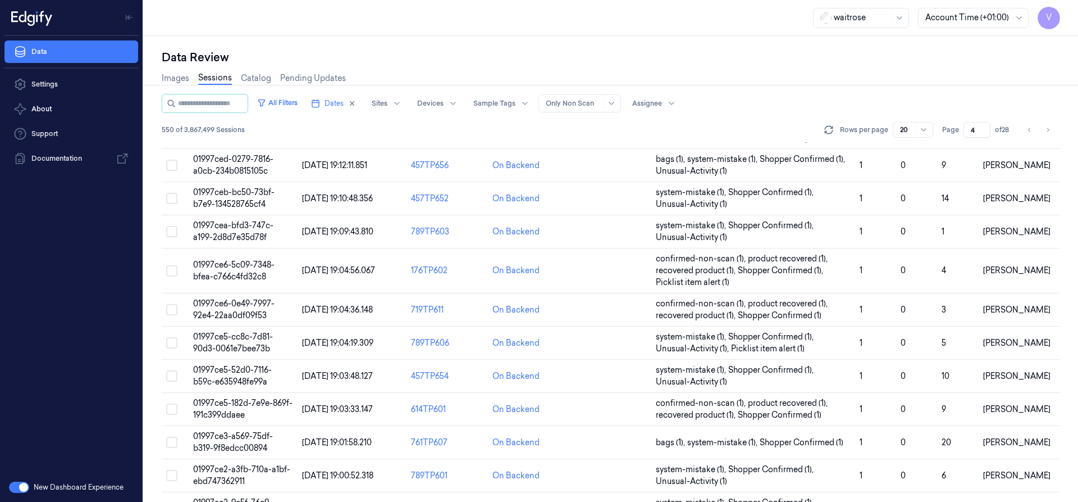
scroll to position [327, 0]
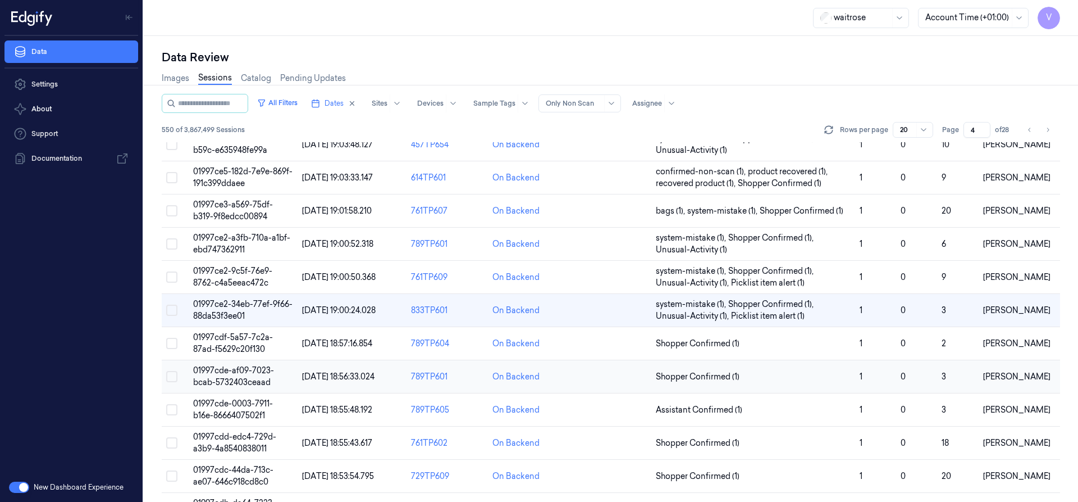
click at [242, 384] on span "01997cde-af09-7023-bcab-5732403ceaad" at bounding box center [233, 376] width 81 height 22
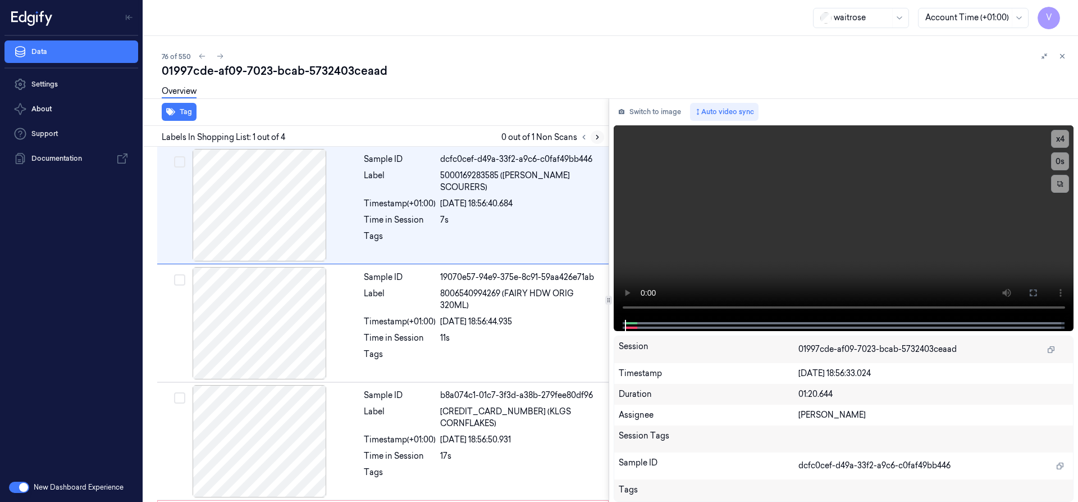
click at [599, 138] on icon at bounding box center [598, 137] width 8 height 8
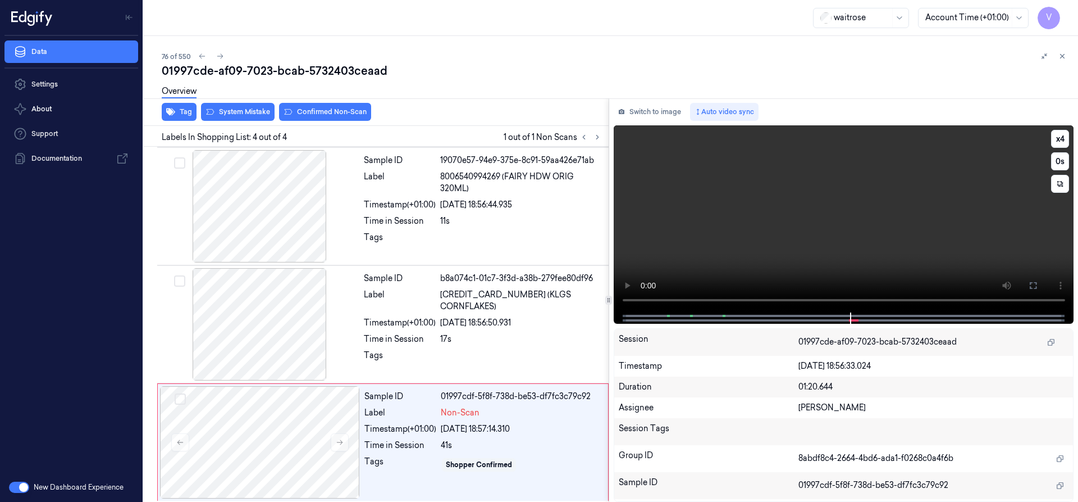
scroll to position [120, 0]
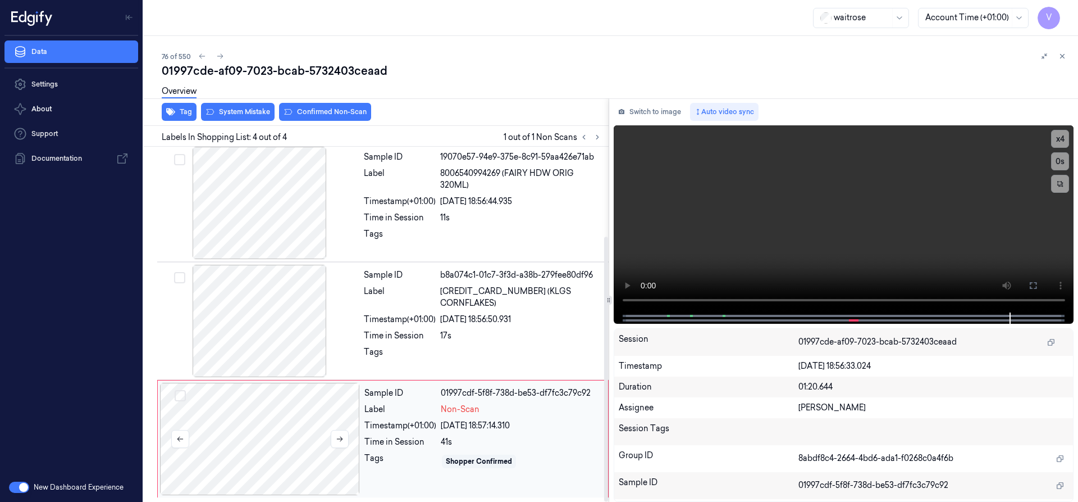
click at [253, 419] on div at bounding box center [260, 438] width 200 height 112
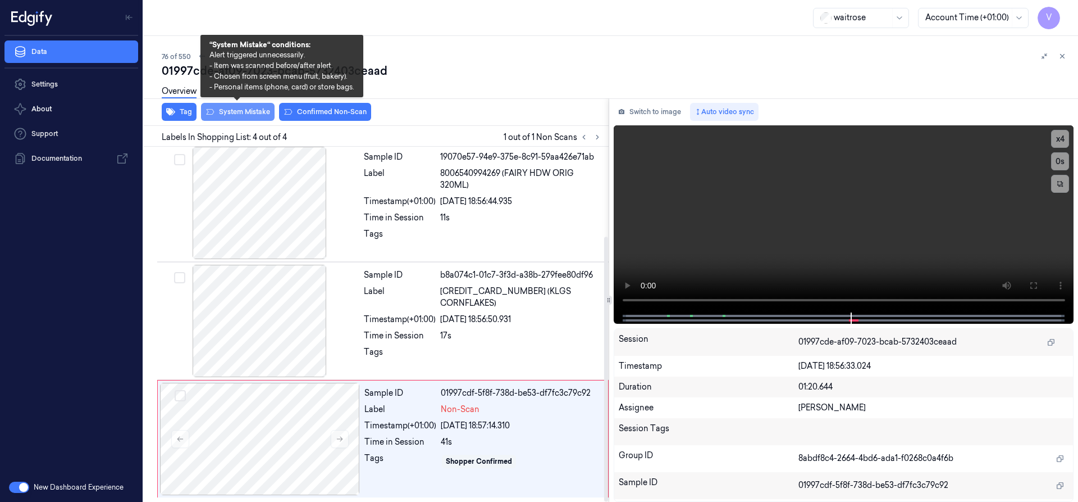
click at [247, 108] on button "System Mistake" at bounding box center [238, 112] width 74 height 18
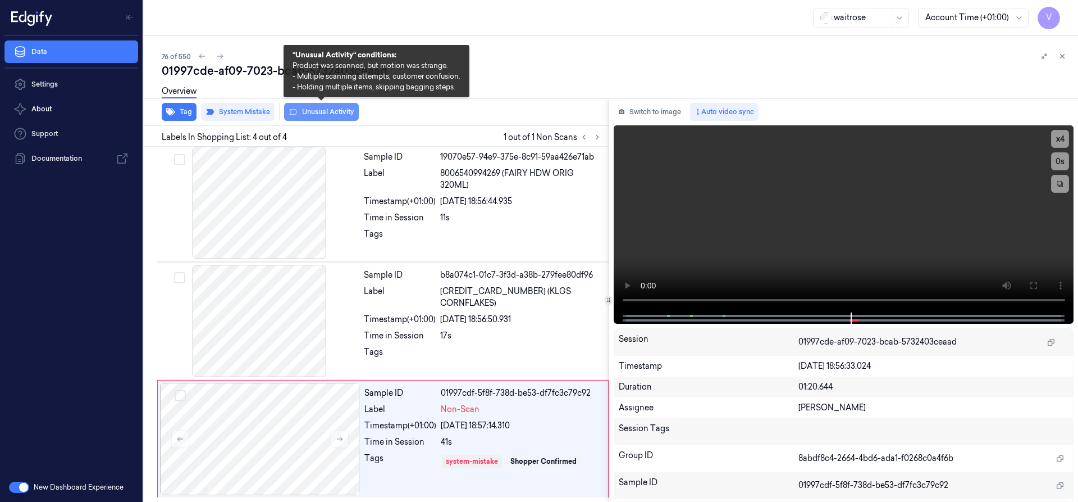
click at [327, 113] on button "Unusual Activity" at bounding box center [321, 112] width 75 height 18
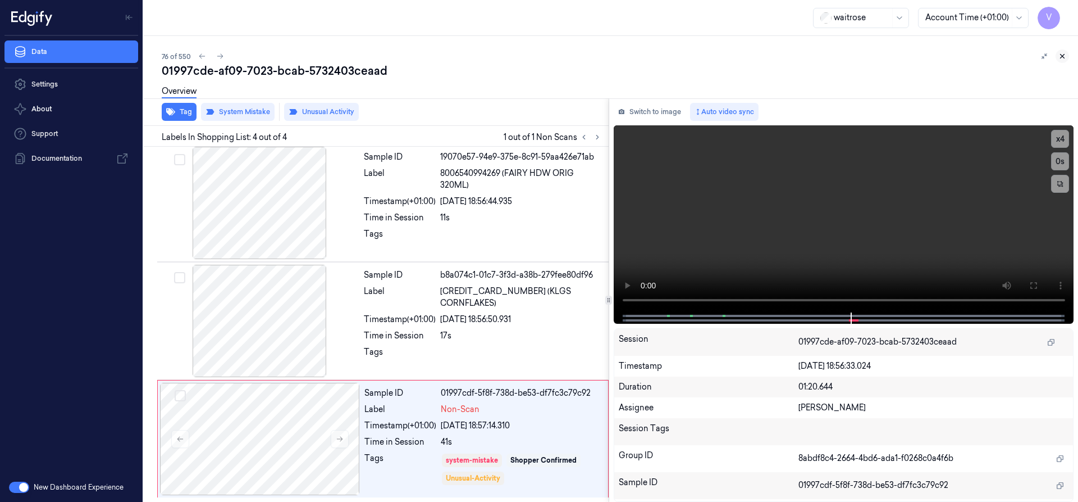
click at [1068, 58] on button at bounding box center [1062, 55] width 13 height 13
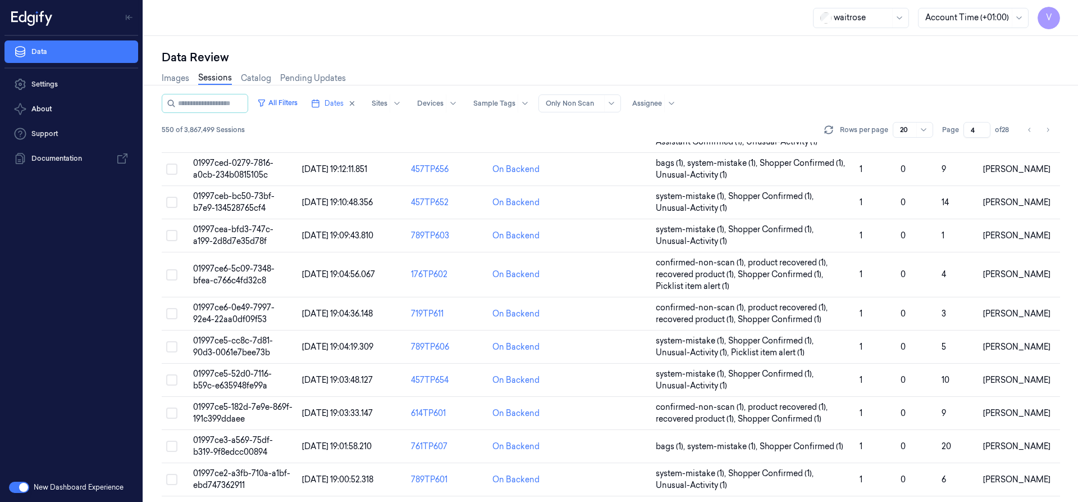
scroll to position [360, 0]
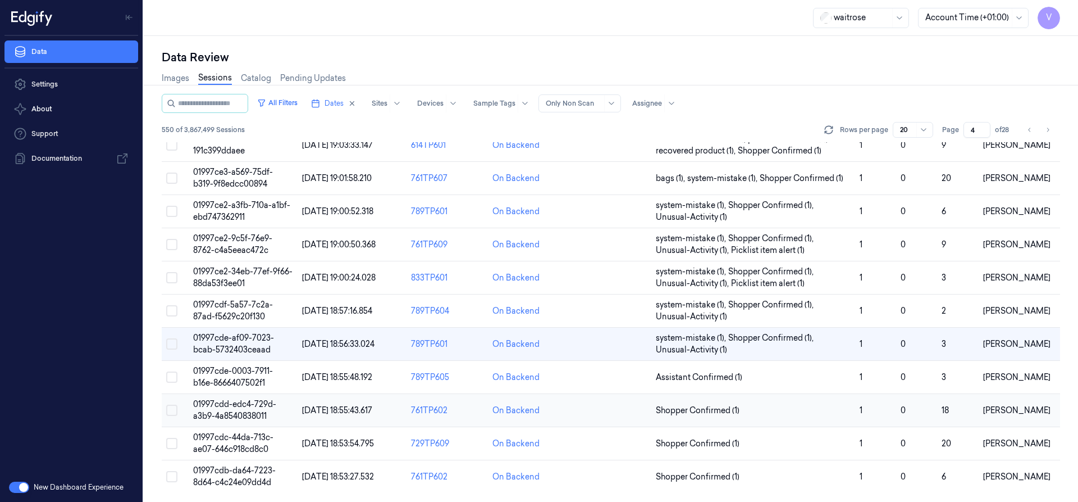
click at [237, 414] on span "01997cdd-edc4-729d-a3b9-4a8540838011" at bounding box center [234, 410] width 83 height 22
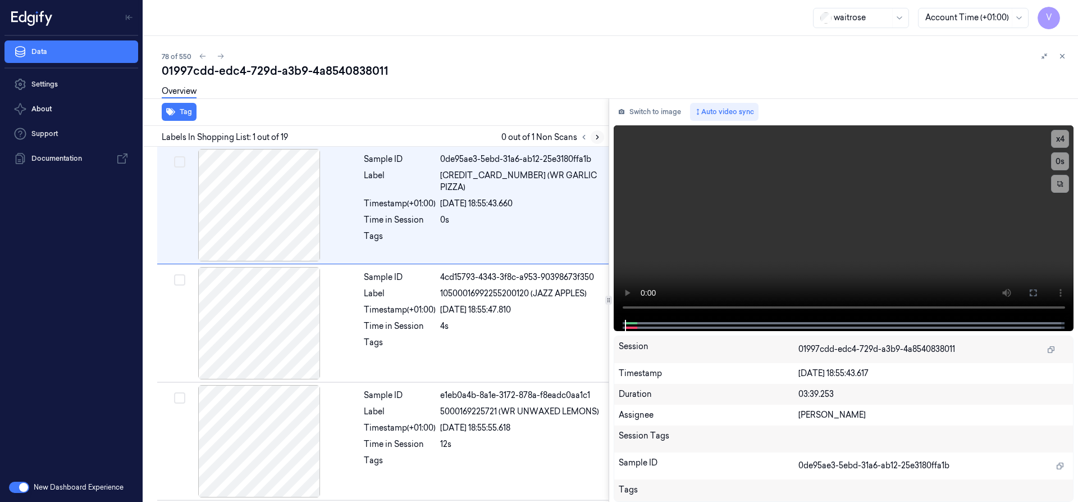
click at [591, 134] on button at bounding box center [597, 136] width 13 height 13
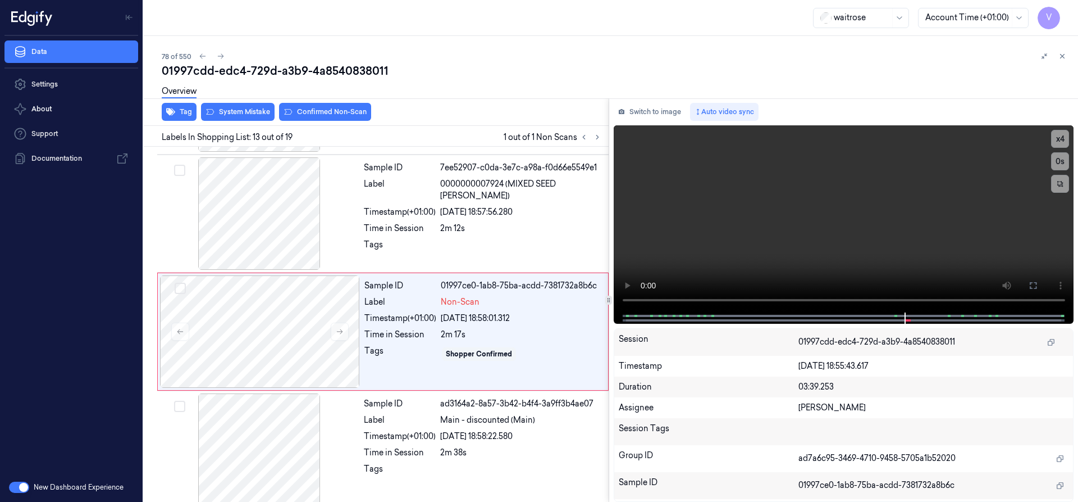
scroll to position [1296, 0]
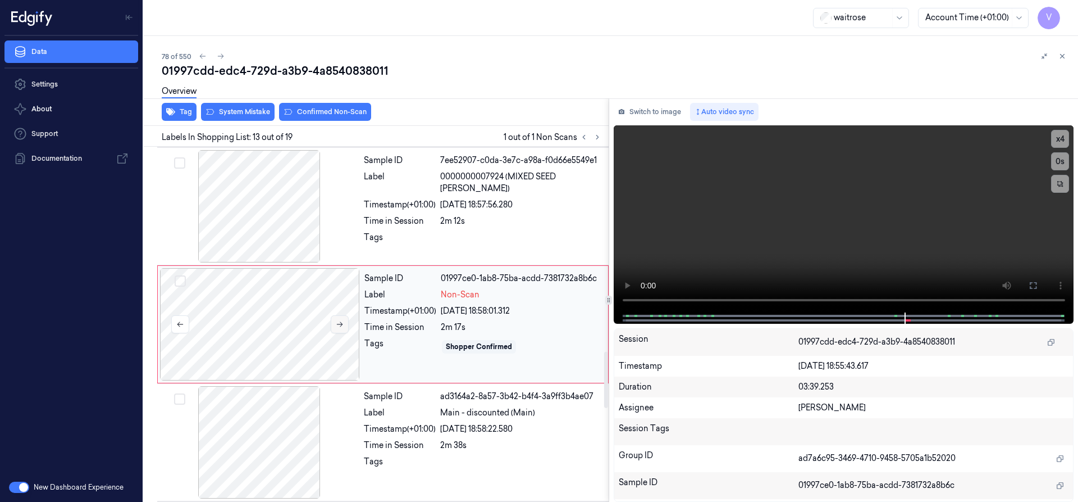
click at [343, 322] on icon at bounding box center [340, 324] width 8 height 8
click at [292, 294] on div at bounding box center [260, 324] width 200 height 112
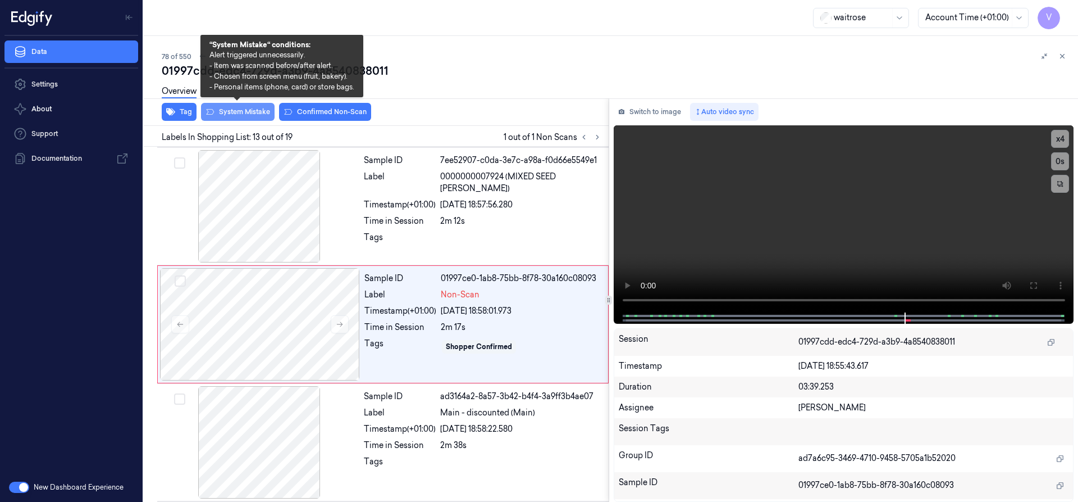
click at [245, 110] on button "System Mistake" at bounding box center [238, 112] width 74 height 18
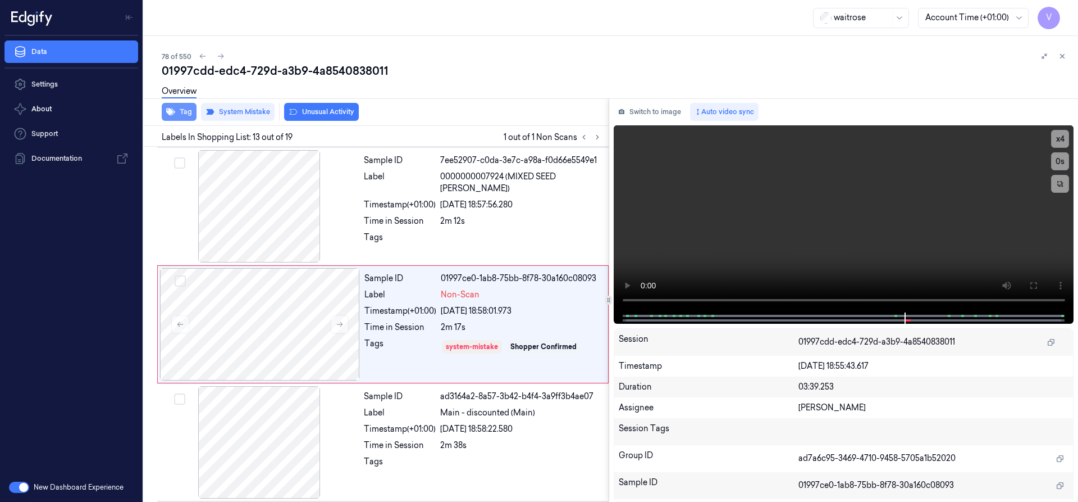
click at [183, 109] on button "Tag" at bounding box center [179, 112] width 35 height 18
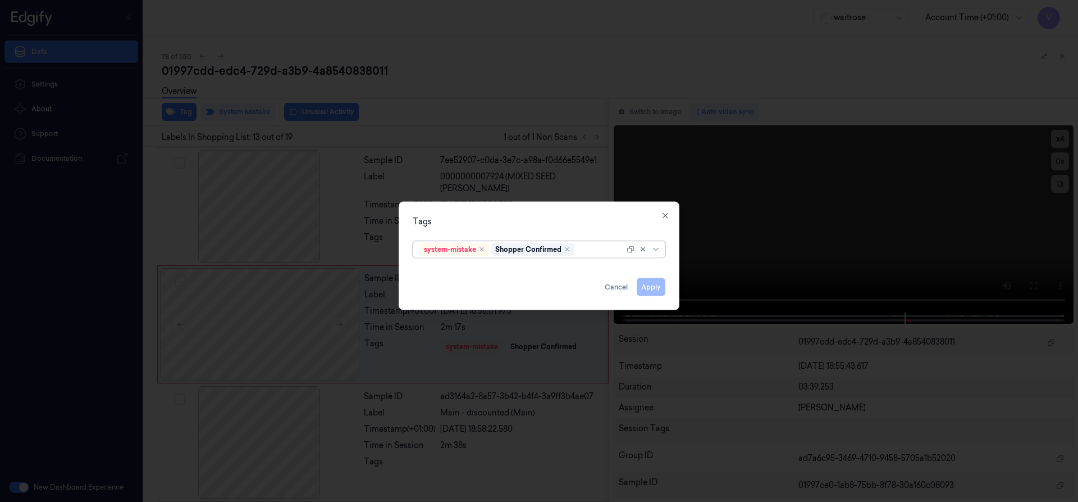
click at [590, 248] on div at bounding box center [601, 249] width 48 height 12
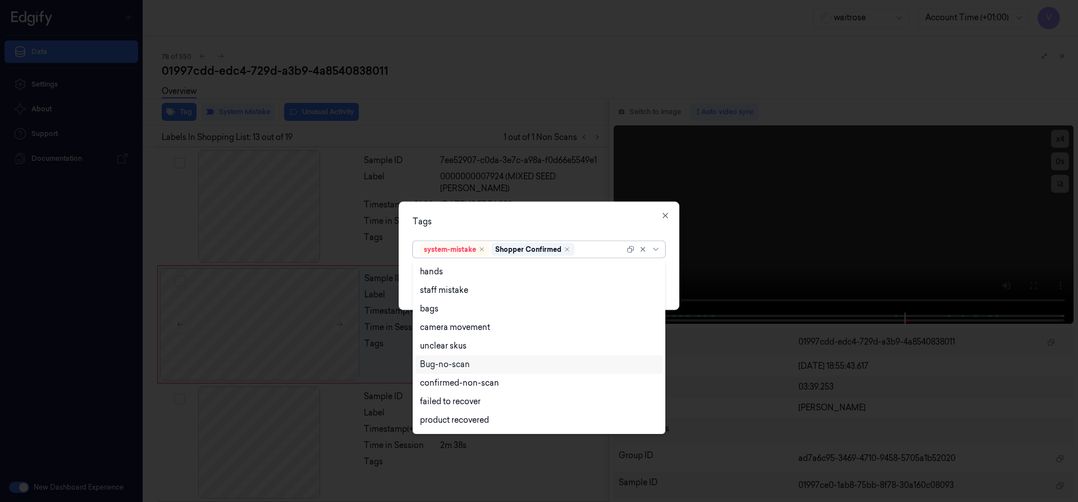
scroll to position [165, 0]
click at [453, 384] on div "Unusual-Activity" at bounding box center [451, 385] width 62 height 12
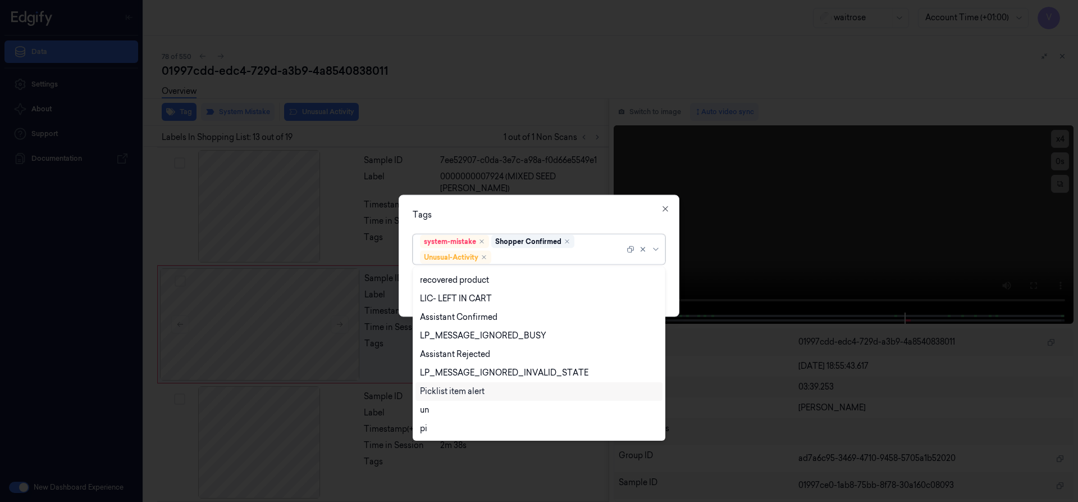
click at [452, 391] on div "Picklist item alert" at bounding box center [452, 391] width 65 height 12
click at [497, 192] on div at bounding box center [539, 251] width 1078 height 502
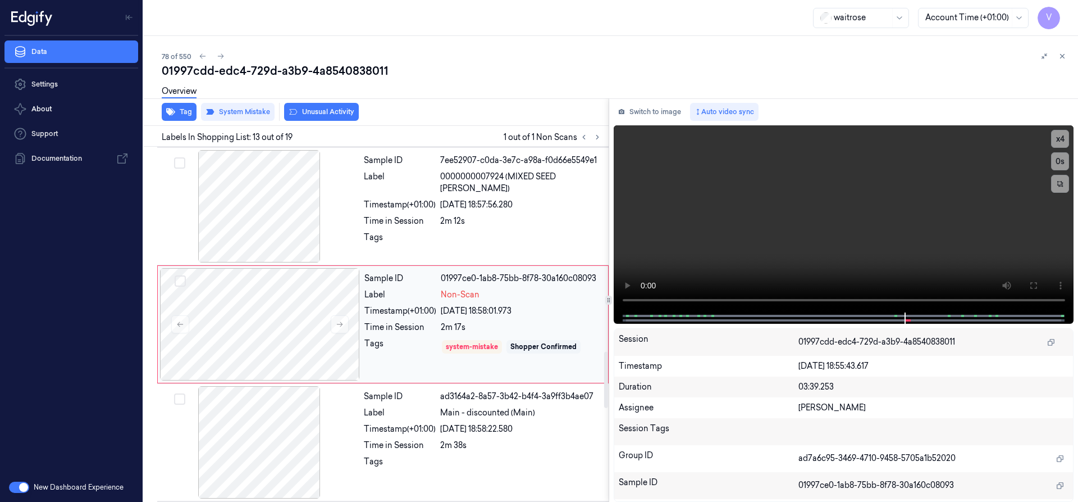
click at [420, 320] on div "Sample ID 01997ce0-1ab8-75bb-8f78-30a160c08093 Label Non-Scan Timestamp (+01:00…" at bounding box center [483, 324] width 246 height 112
click at [185, 114] on button "Tag" at bounding box center [179, 112] width 35 height 18
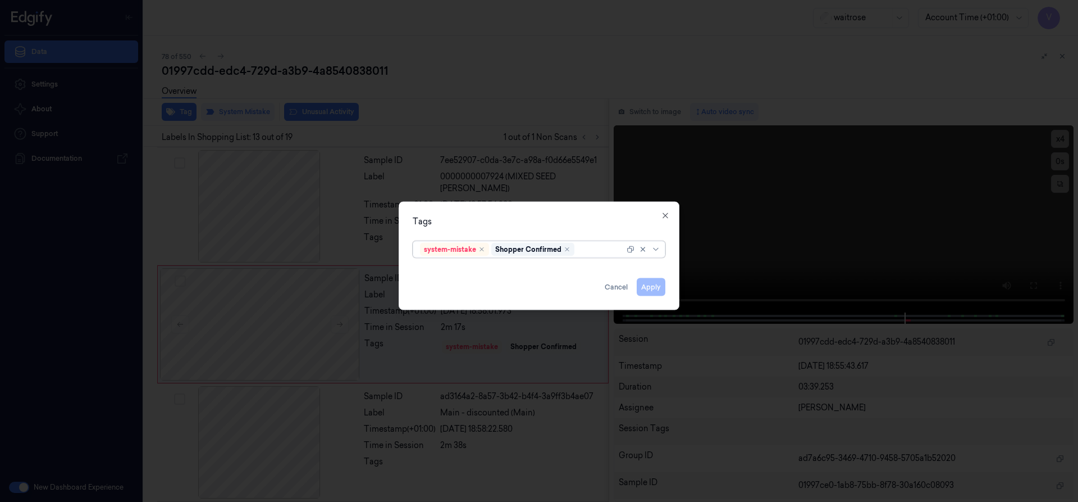
click at [588, 254] on div at bounding box center [601, 249] width 48 height 12
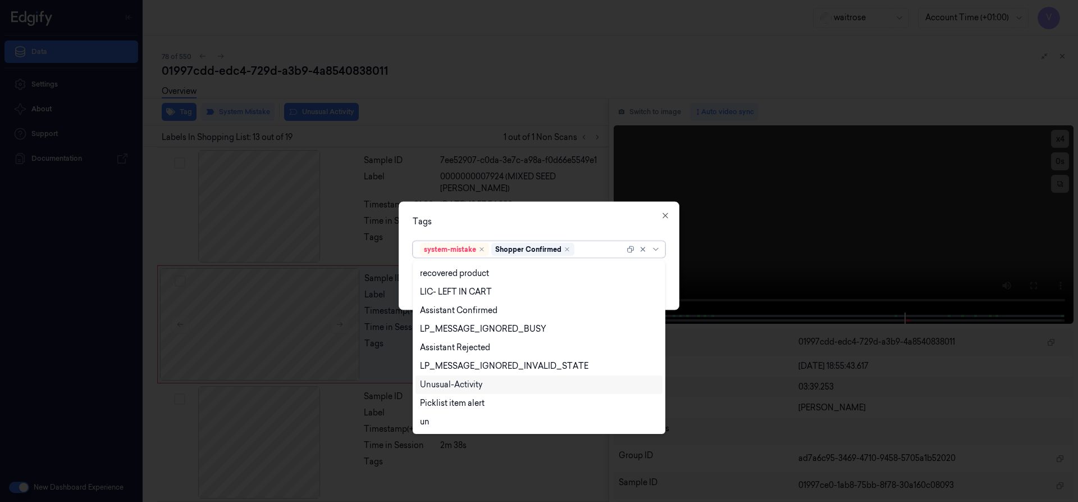
click at [436, 386] on div "Unusual-Activity" at bounding box center [451, 385] width 62 height 12
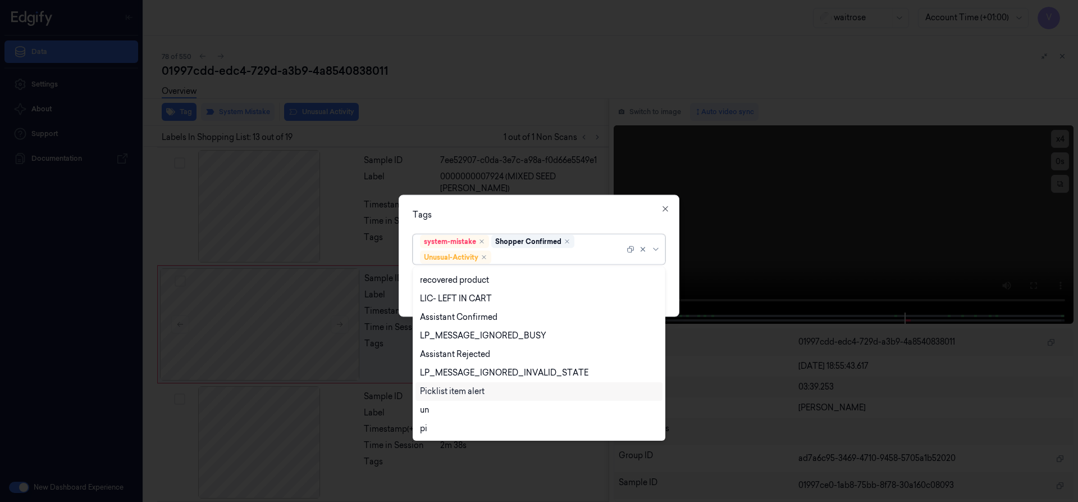
click at [437, 394] on div "Picklist item alert" at bounding box center [452, 391] width 65 height 12
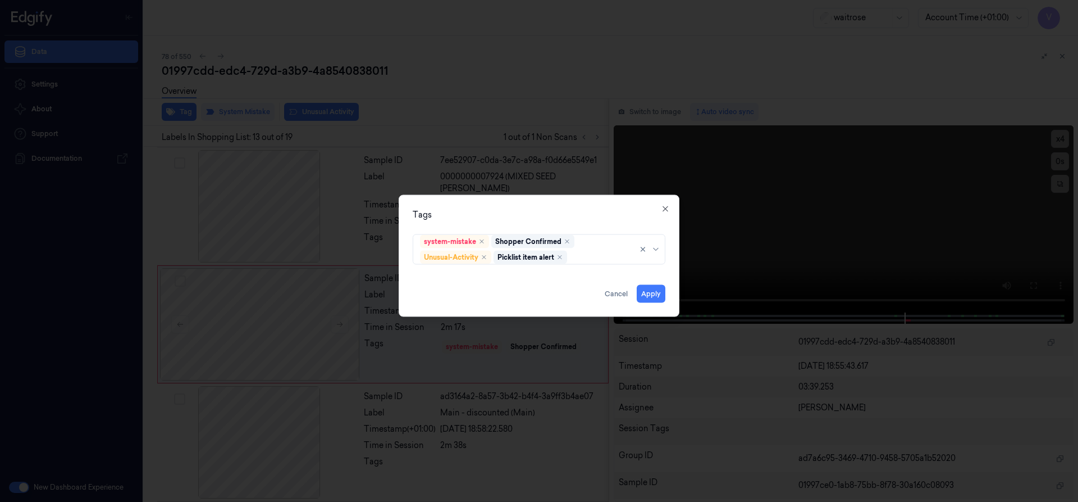
click at [492, 228] on div "Tags system-mistake Shopper Confirmed Unusual-Activity Picklist item alert Appl…" at bounding box center [539, 255] width 281 height 122
click at [639, 292] on button "Apply" at bounding box center [651, 293] width 29 height 18
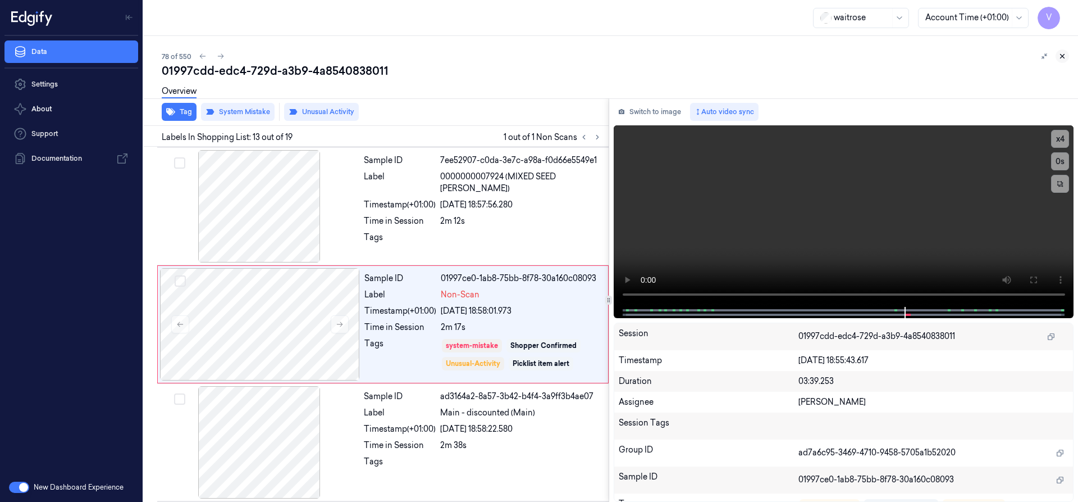
click at [1064, 56] on icon at bounding box center [1063, 56] width 8 height 8
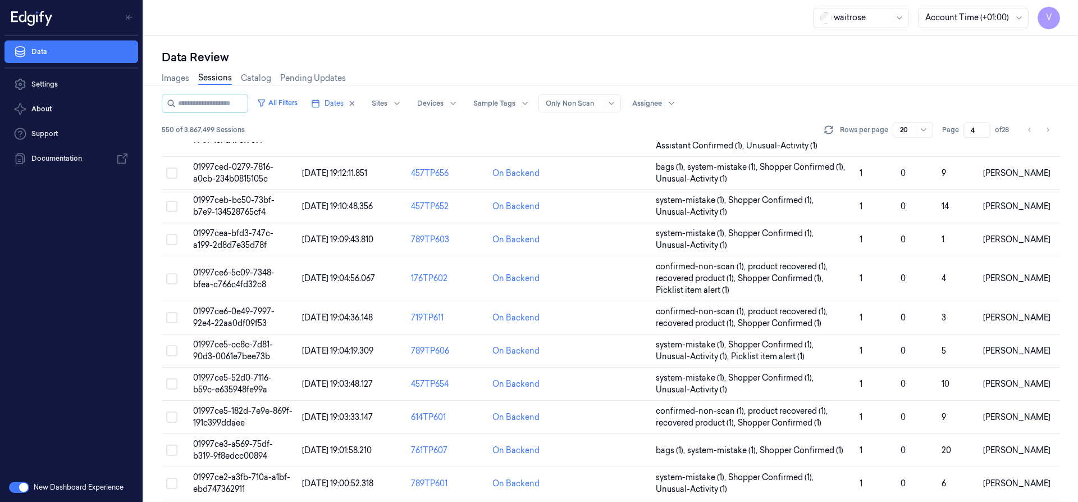
scroll to position [360, 0]
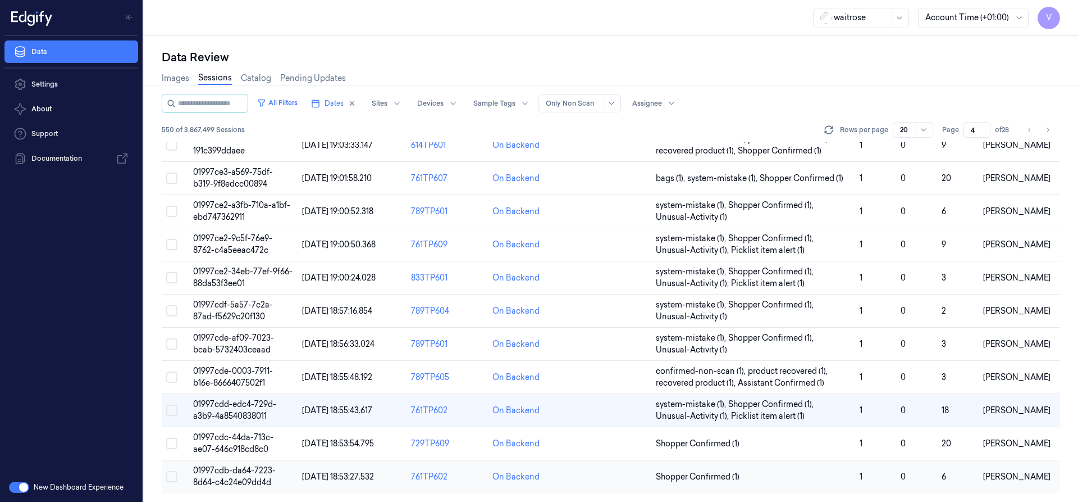
click at [230, 467] on span "01997cdb-da64-7223-8d64-c4c24e09dd4d" at bounding box center [234, 476] width 83 height 22
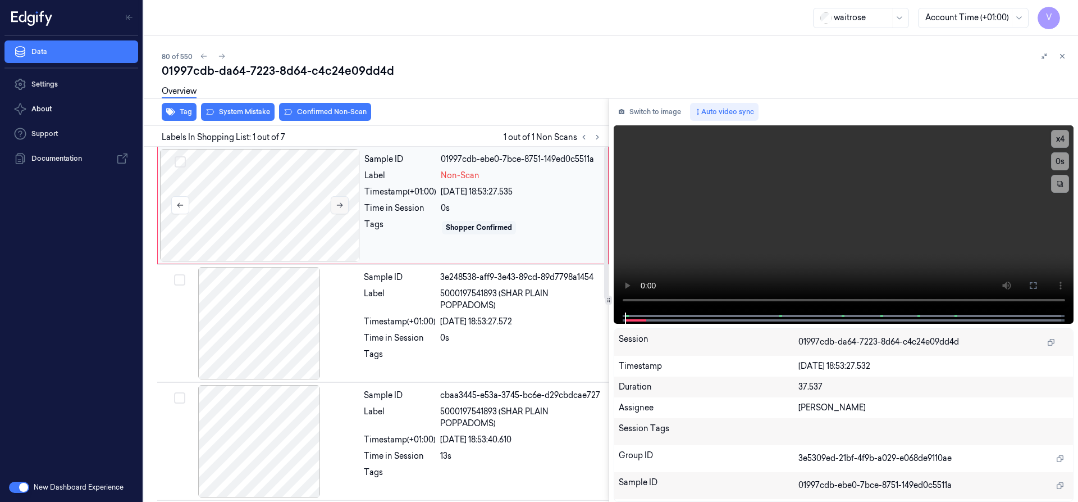
click at [339, 201] on icon at bounding box center [340, 205] width 8 height 8
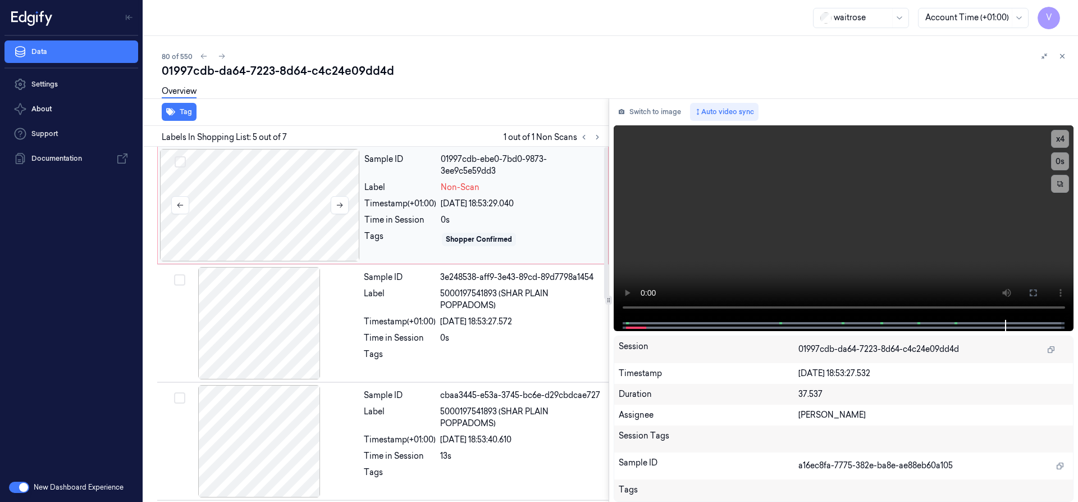
click at [256, 188] on div at bounding box center [260, 205] width 200 height 112
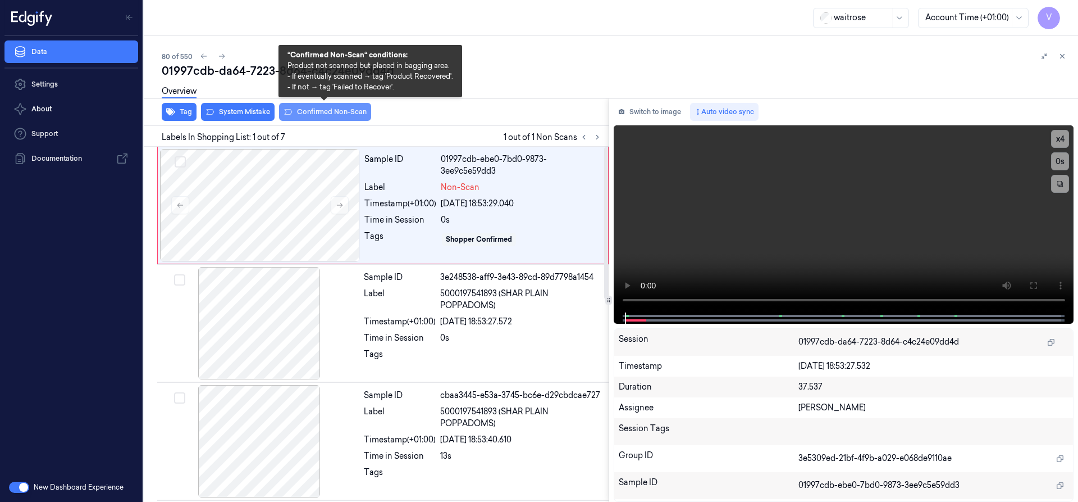
click at [322, 114] on button "Confirmed Non-Scan" at bounding box center [325, 112] width 92 height 18
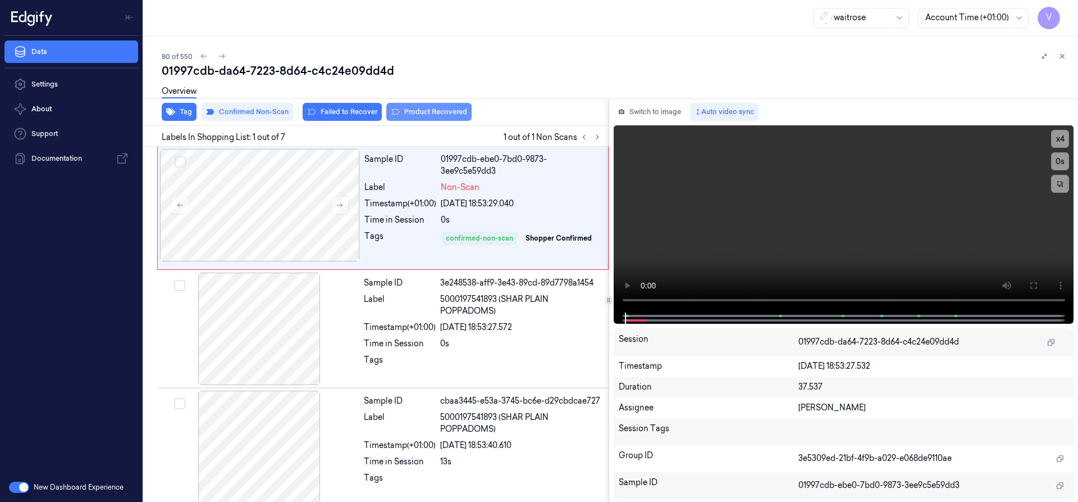
click at [435, 111] on button "Product Recovered" at bounding box center [428, 112] width 85 height 18
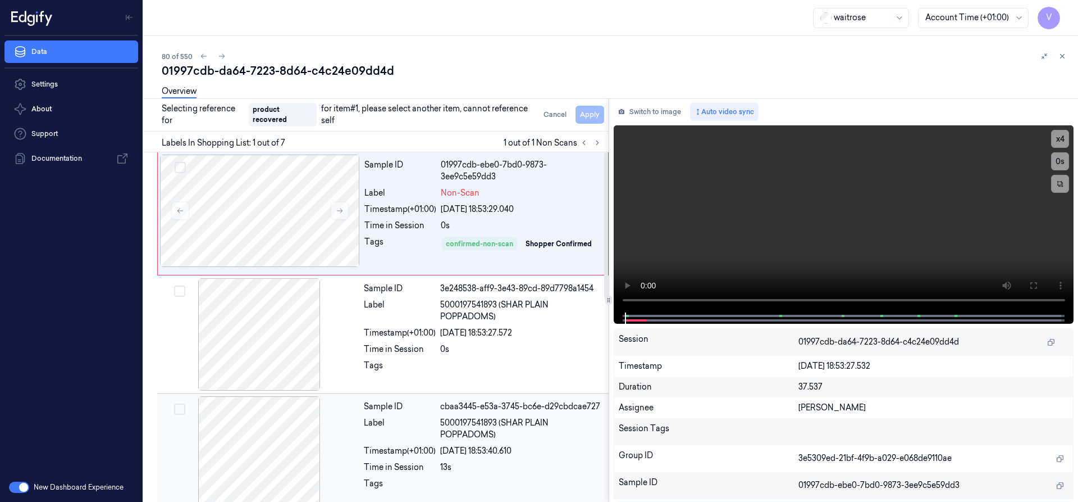
click at [304, 435] on div at bounding box center [260, 452] width 200 height 112
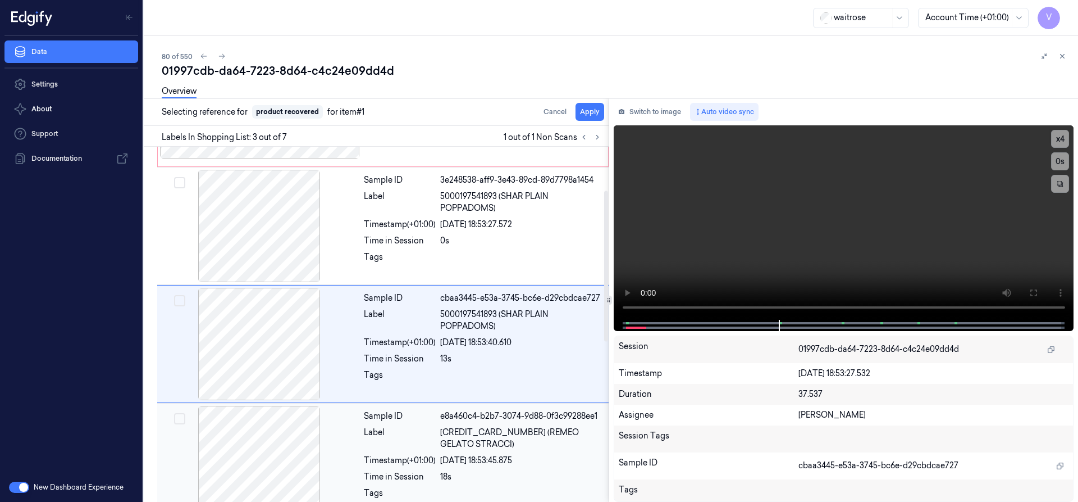
scroll to position [122, 0]
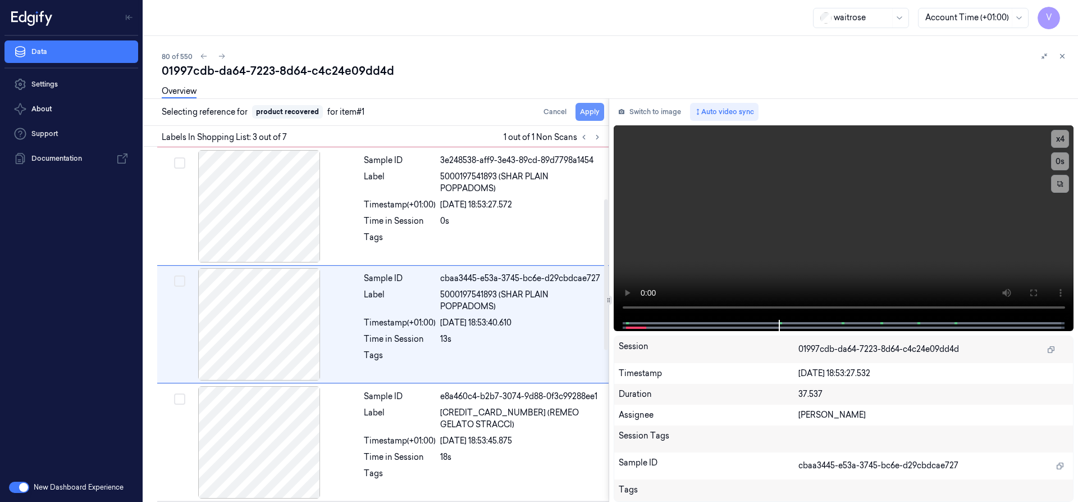
click at [586, 115] on button "Apply" at bounding box center [590, 112] width 29 height 18
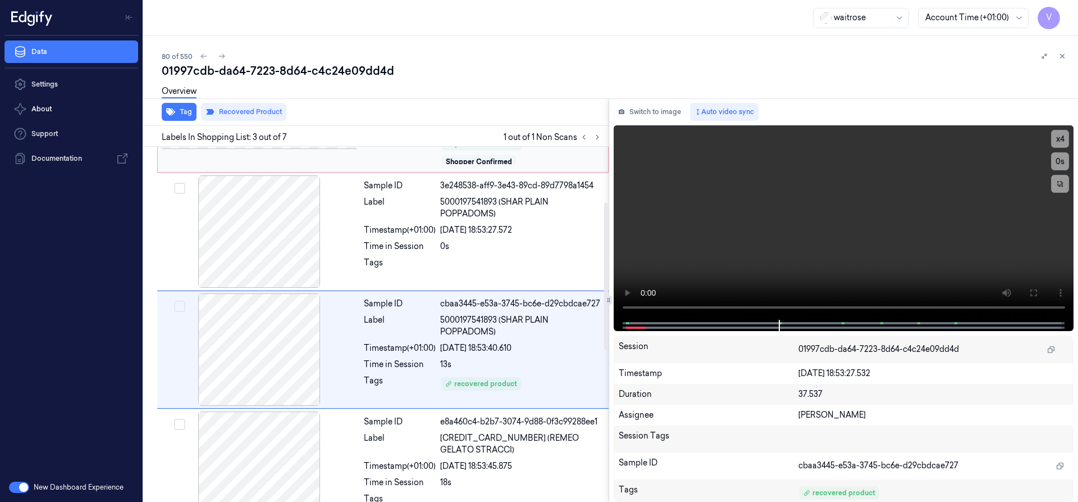
scroll to position [138, 0]
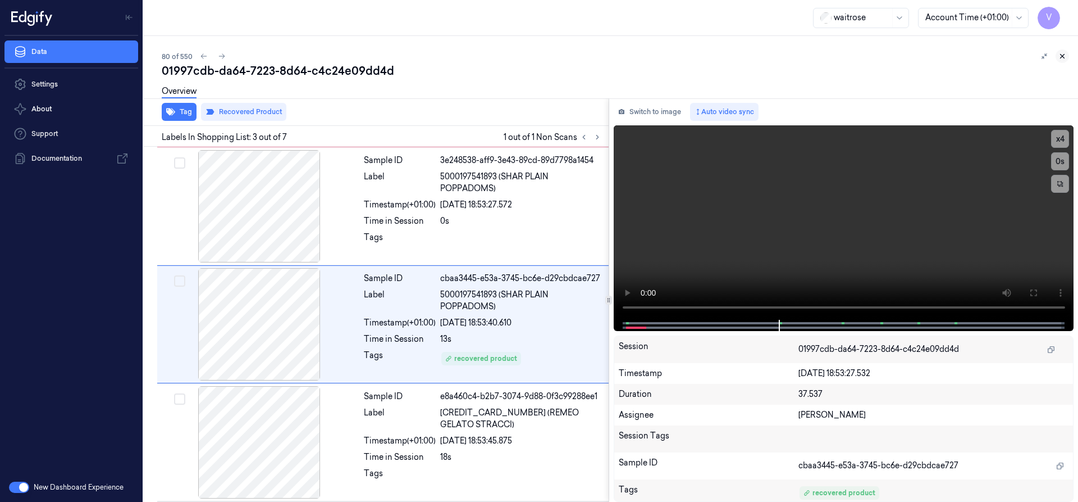
click at [1062, 55] on icon at bounding box center [1063, 56] width 4 height 4
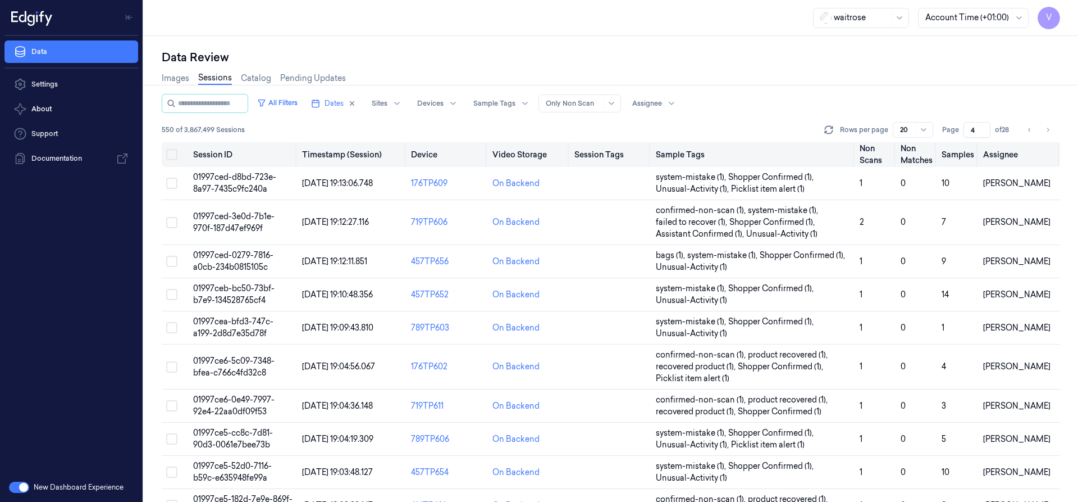
drag, startPoint x: 976, startPoint y: 129, endPoint x: 896, endPoint y: 158, distance: 84.4
click at [896, 158] on div "All Filters Dates Sites Devices Sample Tags Alert Type Only Non Scan Assignee 5…" at bounding box center [611, 298] width 899 height 408
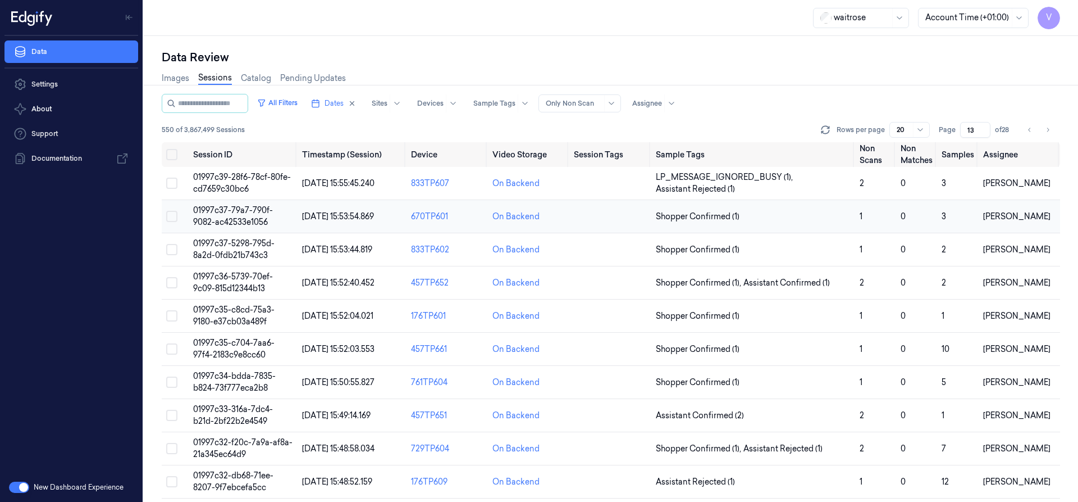
type input "13"
click at [244, 219] on span "01997c37-79a7-790f-9082-ac42533e1056" at bounding box center [233, 216] width 80 height 22
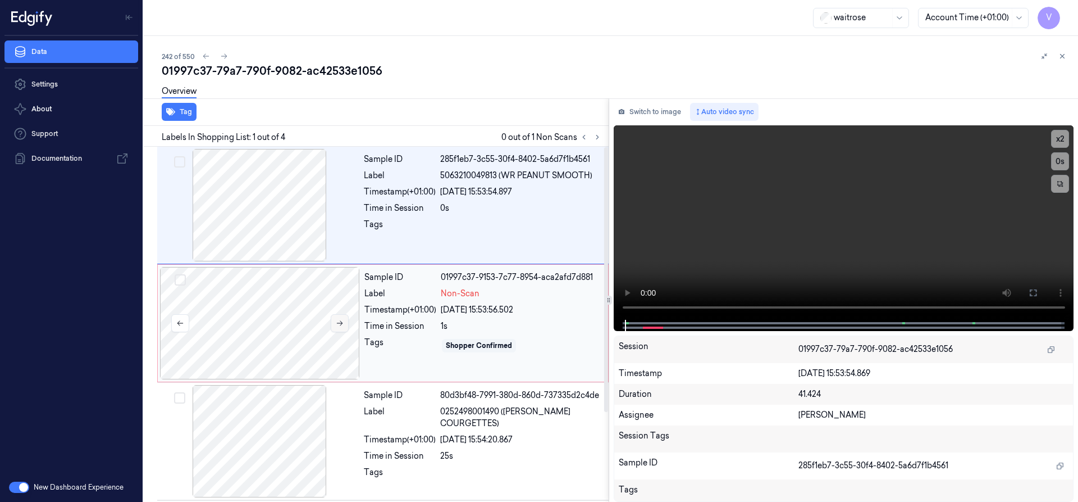
click at [341, 321] on icon at bounding box center [340, 323] width 8 height 8
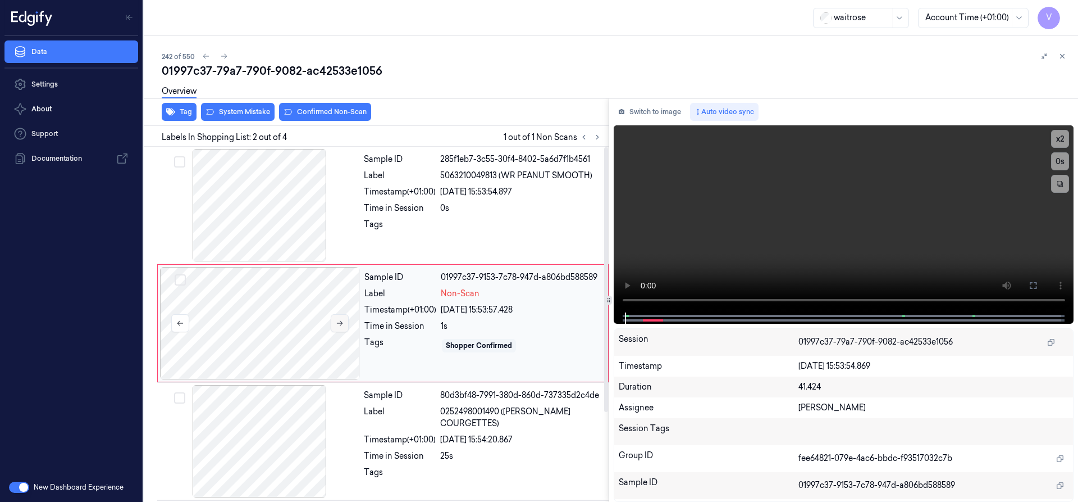
click at [341, 321] on icon at bounding box center [340, 323] width 8 height 8
click at [1066, 137] on button "x 2" at bounding box center [1060, 139] width 18 height 18
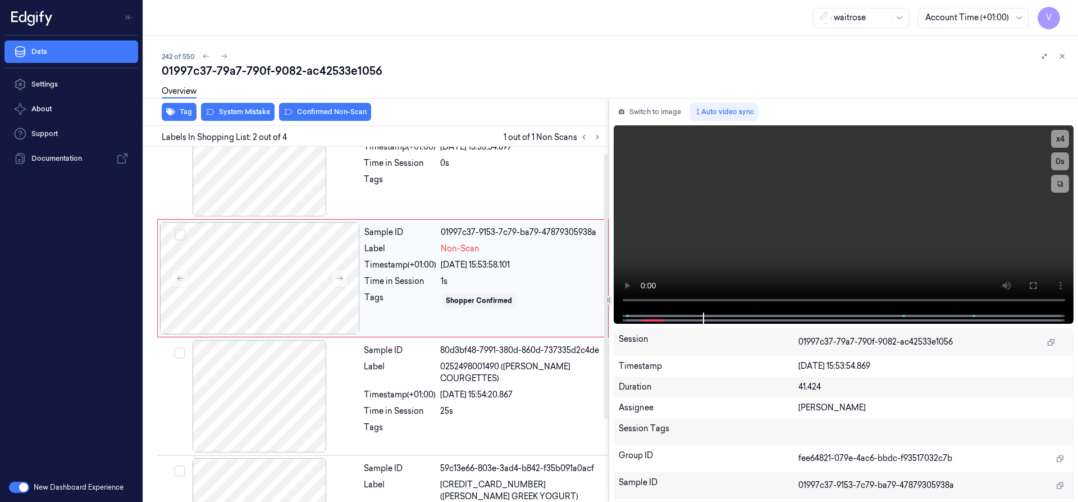
scroll to position [120, 0]
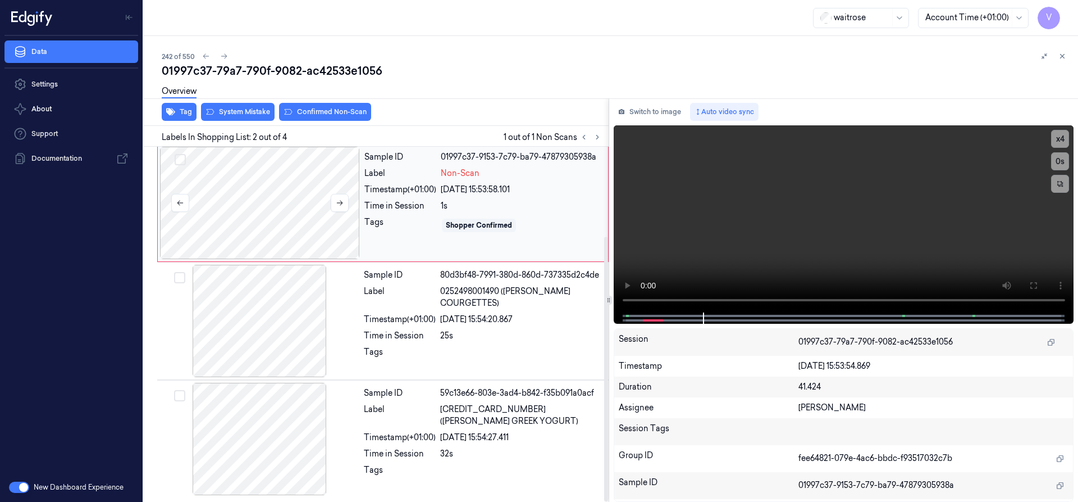
click at [323, 174] on div at bounding box center [260, 203] width 200 height 112
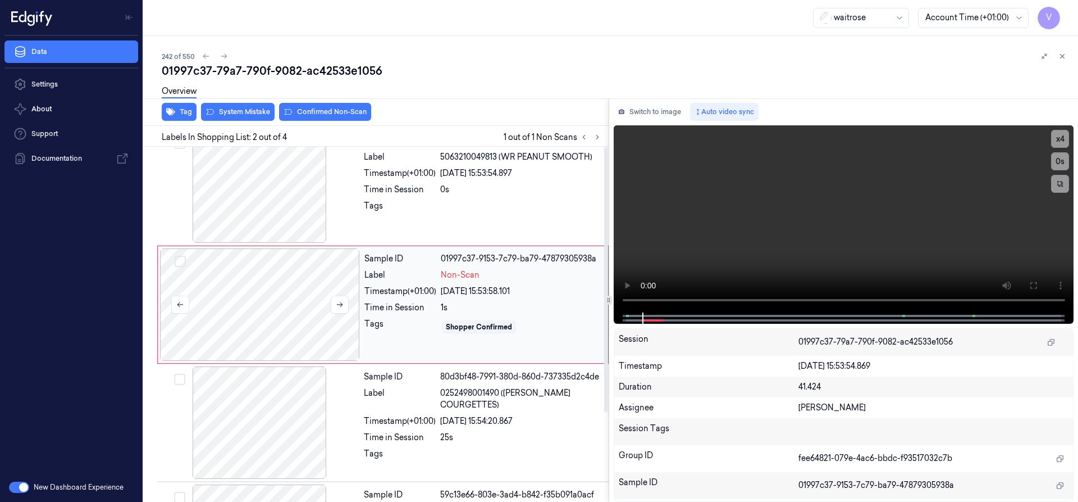
scroll to position [0, 0]
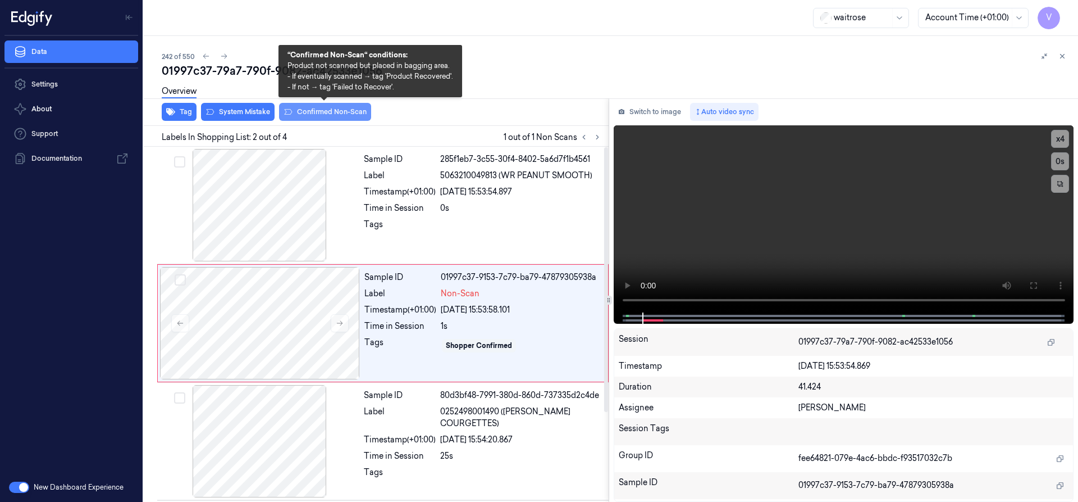
click at [316, 107] on button "Confirmed Non-Scan" at bounding box center [325, 112] width 92 height 18
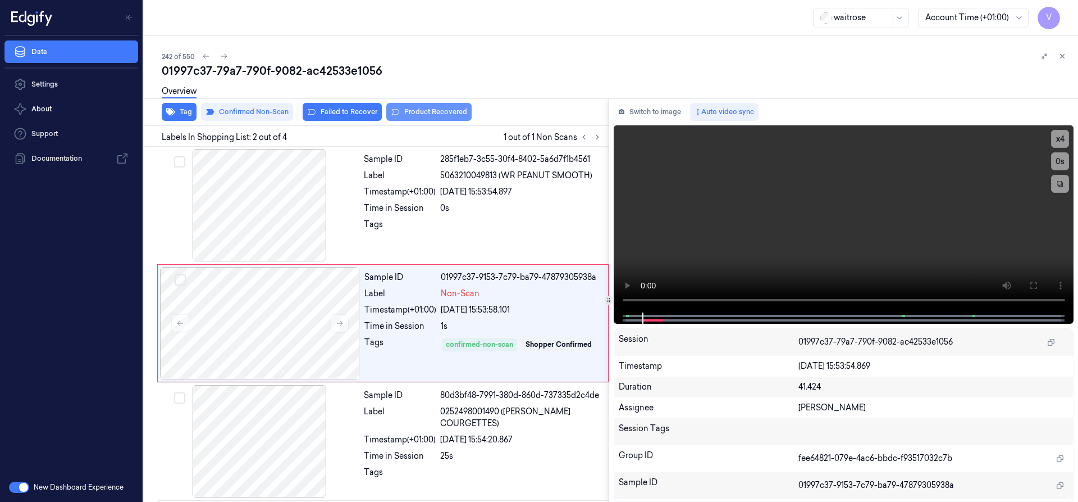
click at [425, 109] on button "Product Recovered" at bounding box center [428, 112] width 85 height 18
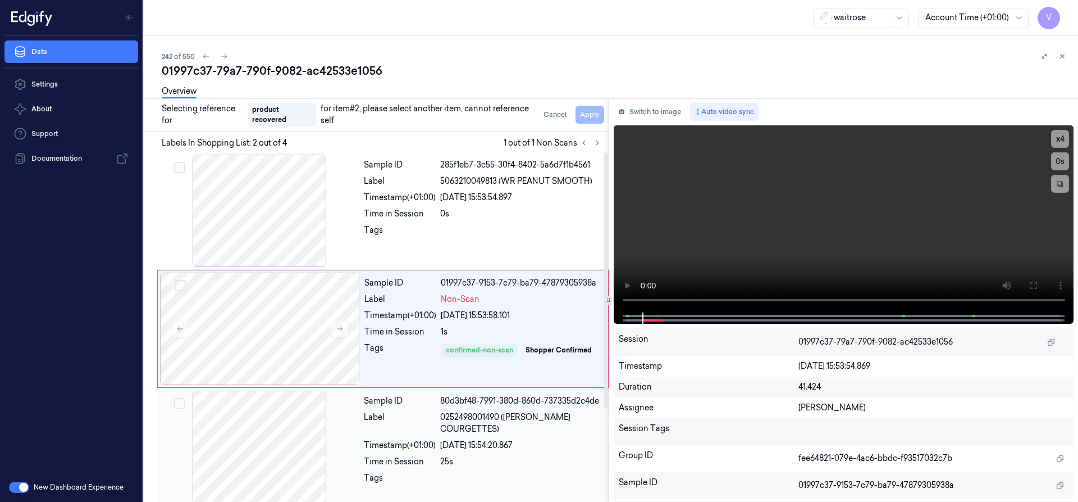
click at [292, 430] on div at bounding box center [260, 446] width 200 height 112
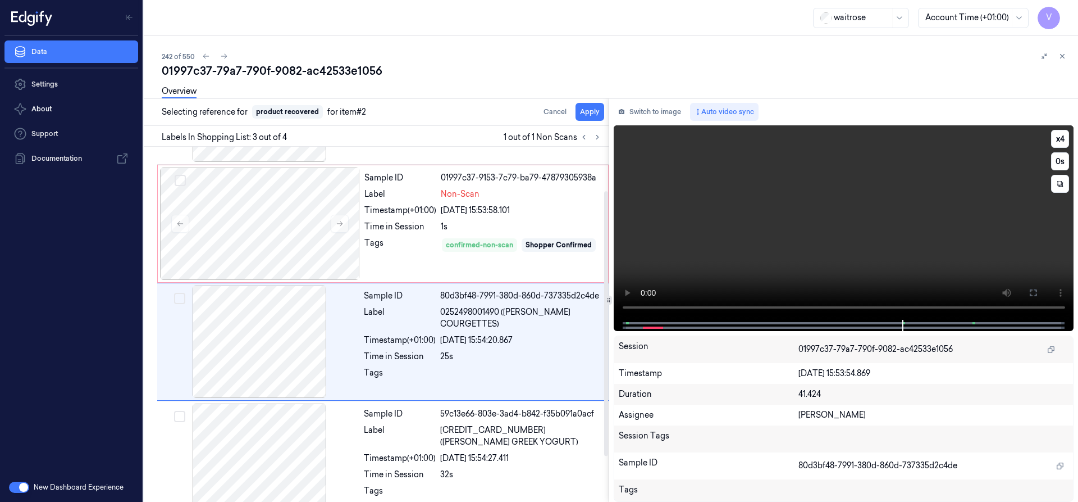
scroll to position [117, 0]
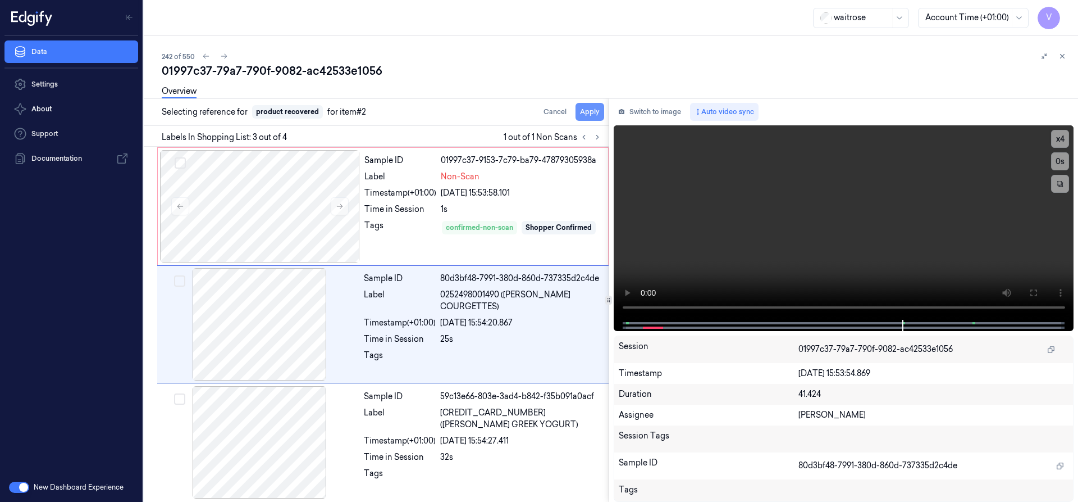
click at [595, 112] on button "Apply" at bounding box center [590, 112] width 29 height 18
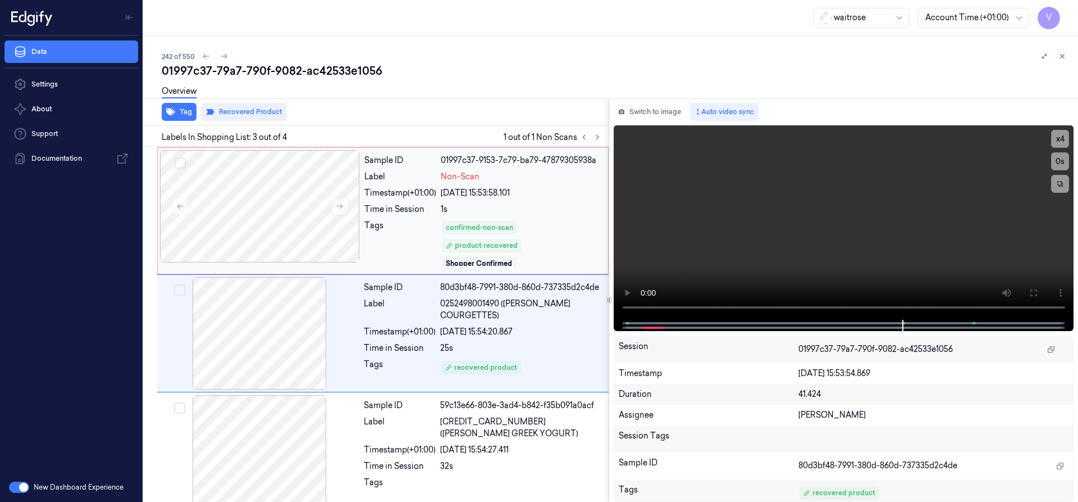
scroll to position [126, 0]
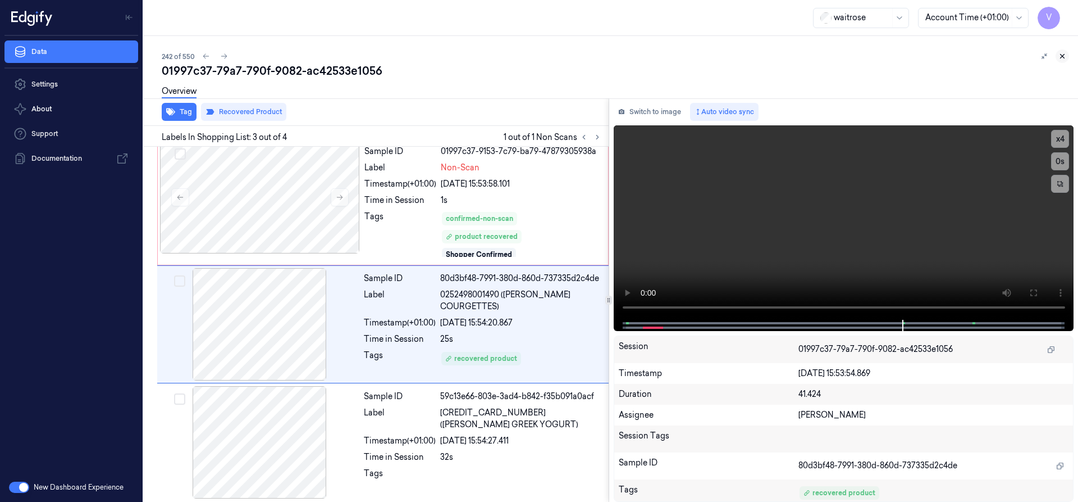
click at [1064, 56] on icon at bounding box center [1063, 56] width 8 height 8
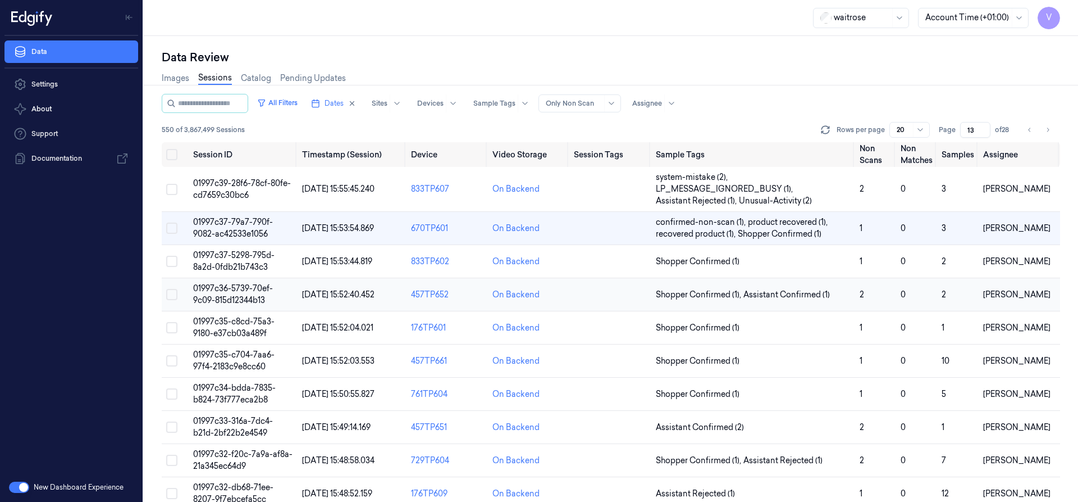
click at [237, 291] on span "01997c36-5739-70ef-9c09-815d12344b13" at bounding box center [233, 294] width 80 height 22
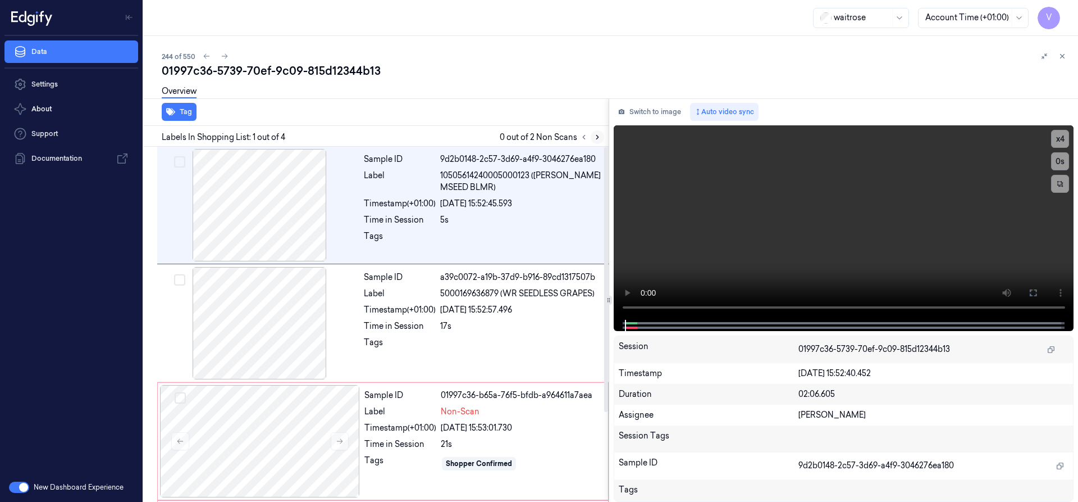
click at [598, 138] on icon at bounding box center [597, 137] width 2 height 4
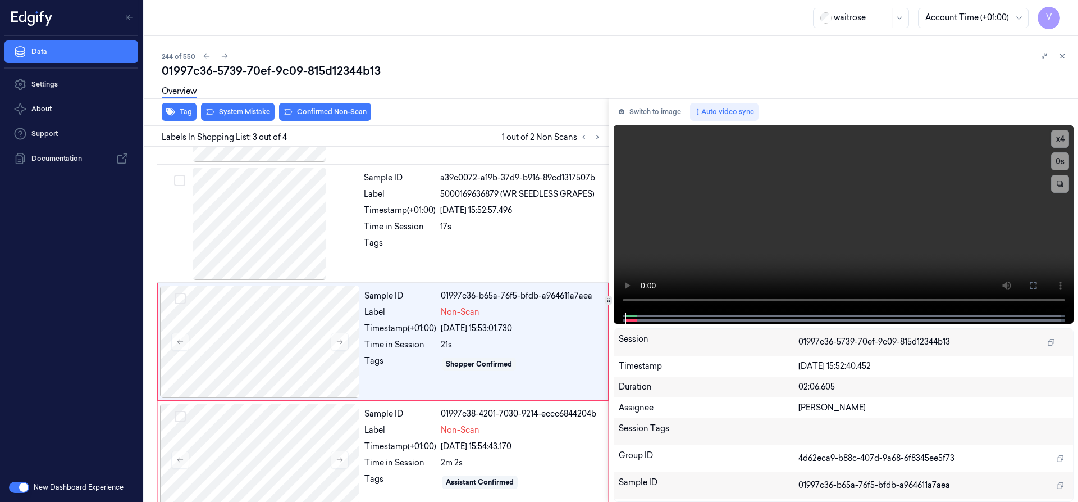
scroll to position [117, 0]
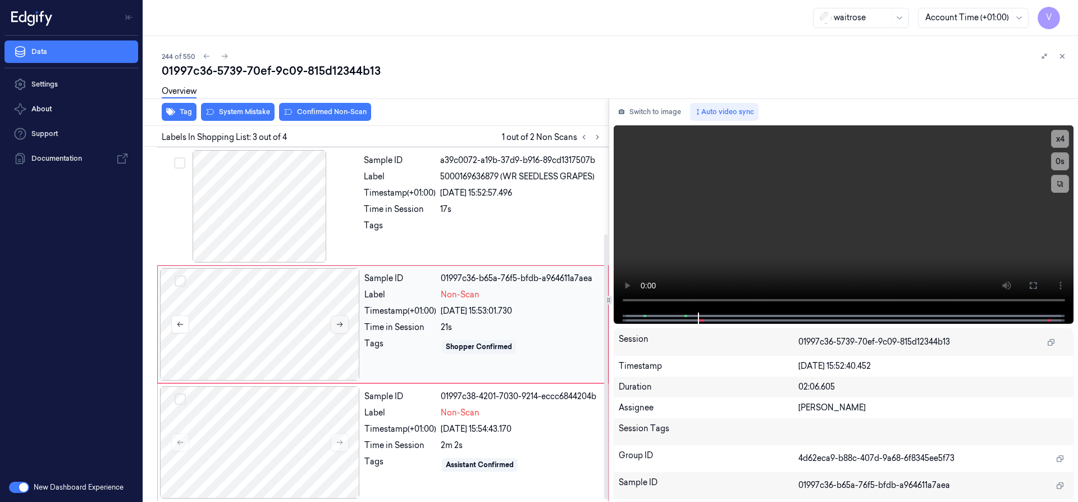
click at [344, 325] on button at bounding box center [340, 324] width 18 height 18
click at [341, 325] on icon at bounding box center [340, 324] width 8 height 8
click at [340, 440] on icon at bounding box center [340, 442] width 8 height 8
click at [1058, 131] on button "x 4" at bounding box center [1060, 139] width 18 height 18
click at [1061, 133] on button "x 1" at bounding box center [1060, 139] width 18 height 18
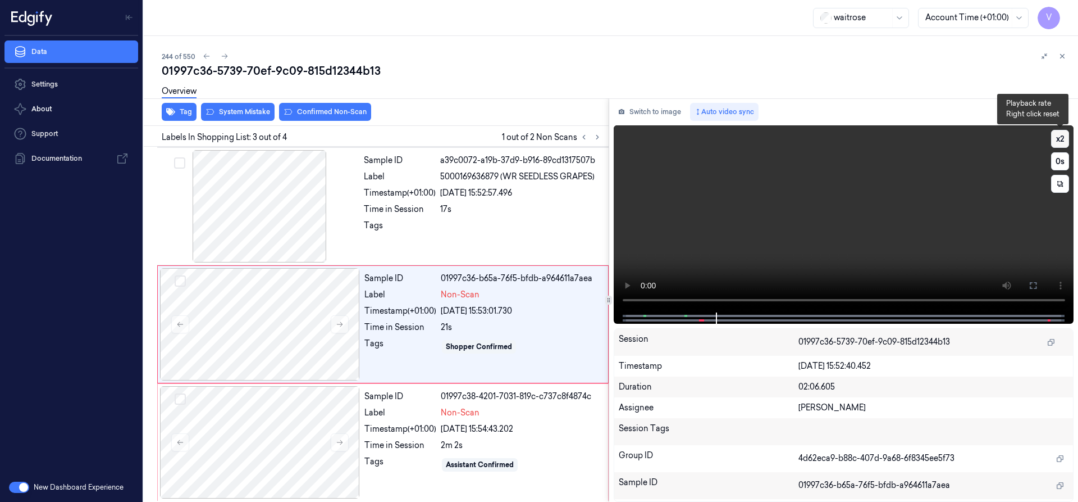
click at [1061, 133] on button "x 2" at bounding box center [1060, 139] width 18 height 18
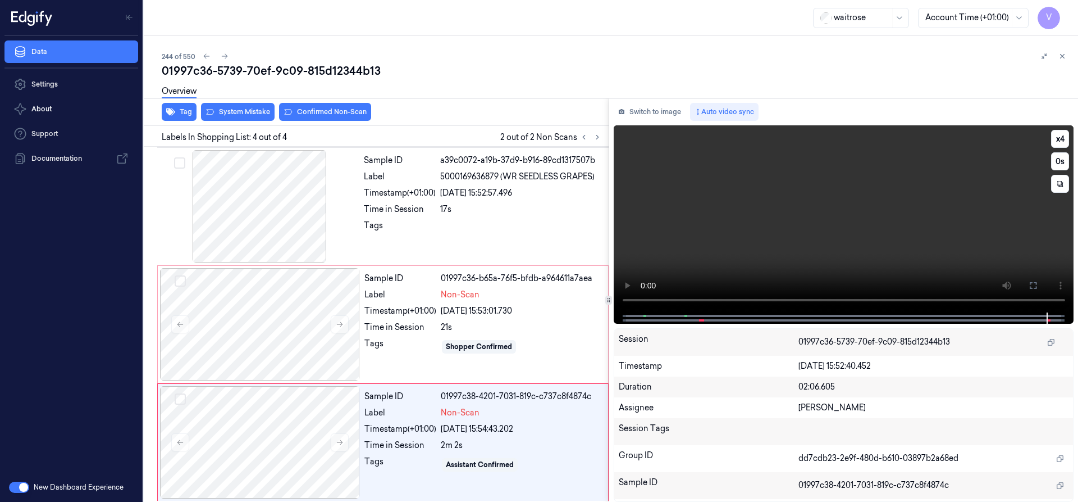
scroll to position [120, 0]
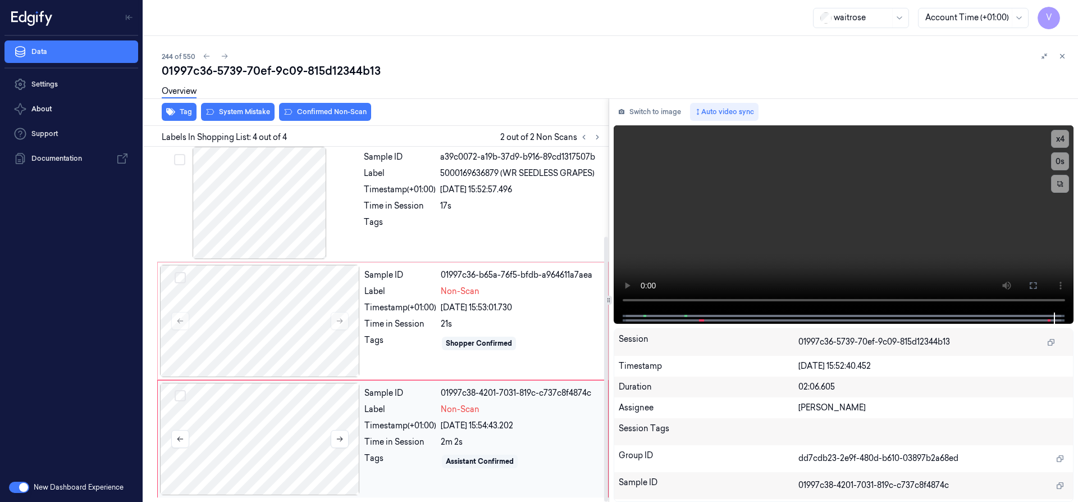
click at [262, 402] on div at bounding box center [260, 438] width 200 height 112
click at [277, 297] on div at bounding box center [260, 321] width 200 height 112
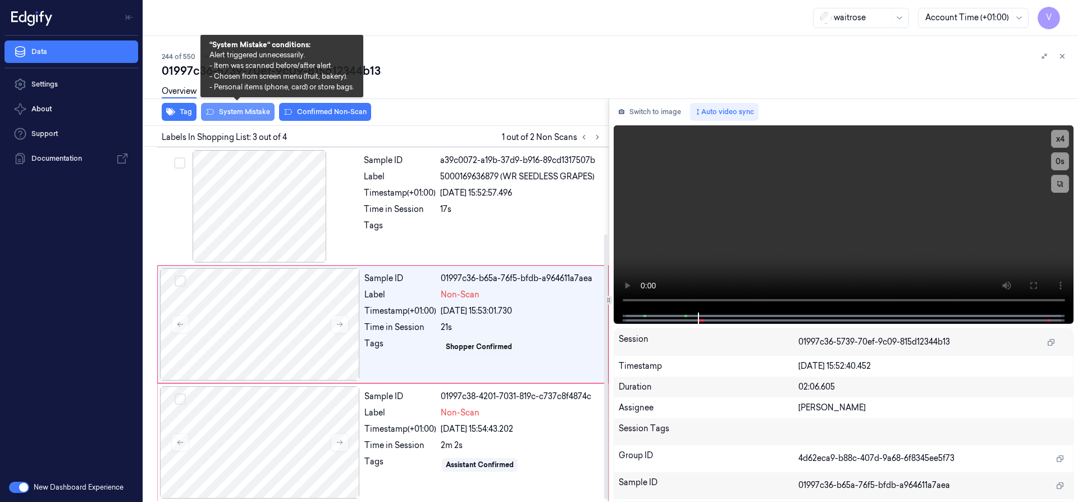
click at [243, 115] on button "System Mistake" at bounding box center [238, 112] width 74 height 18
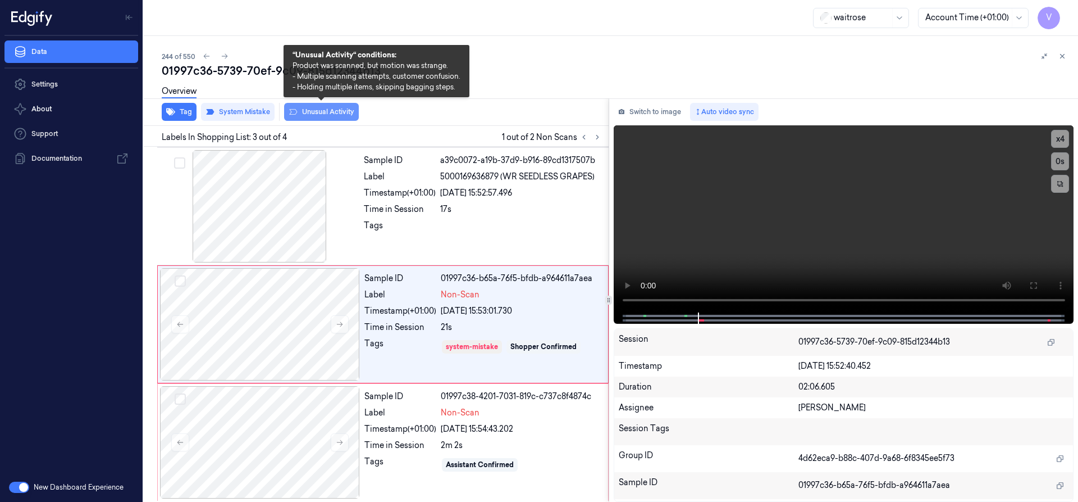
click at [328, 111] on button "Unusual Activity" at bounding box center [321, 112] width 75 height 18
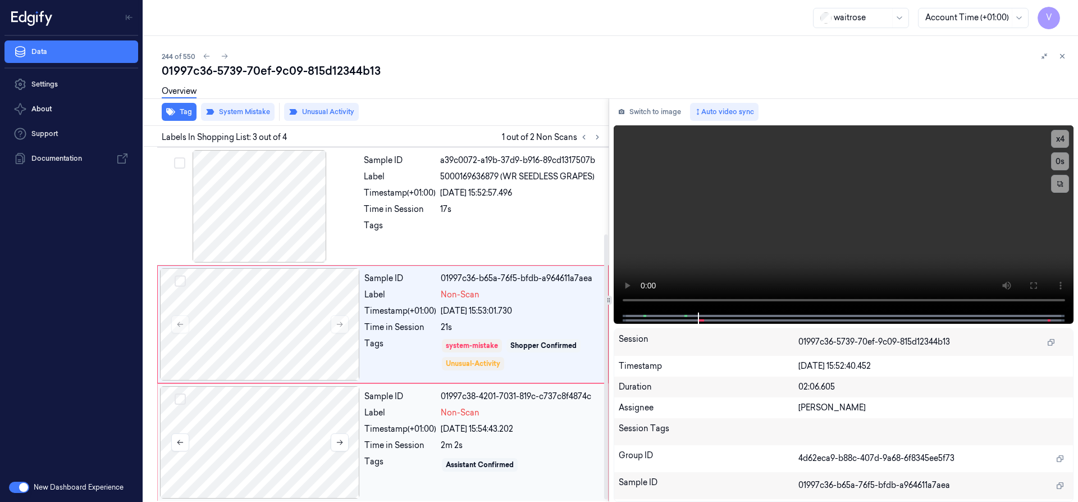
click at [277, 425] on div at bounding box center [260, 442] width 200 height 112
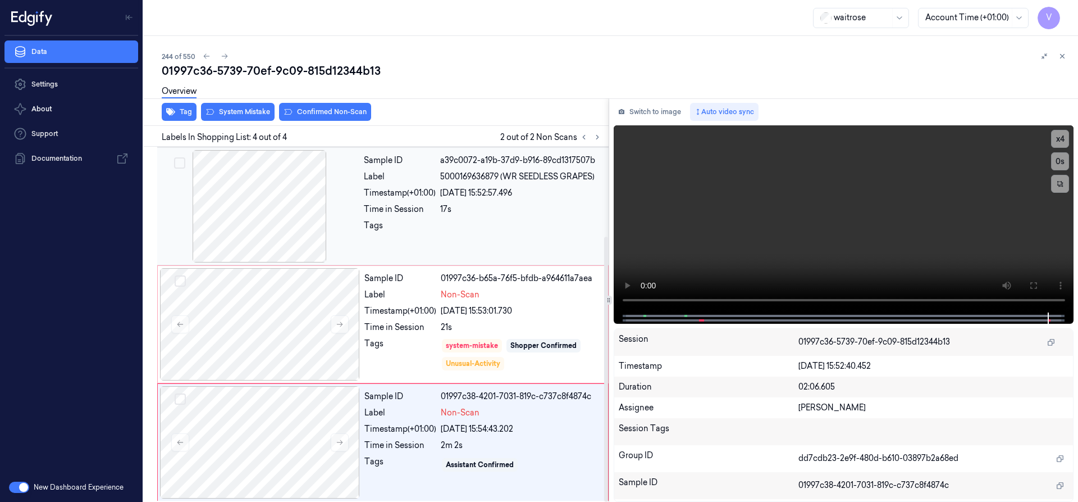
scroll to position [120, 0]
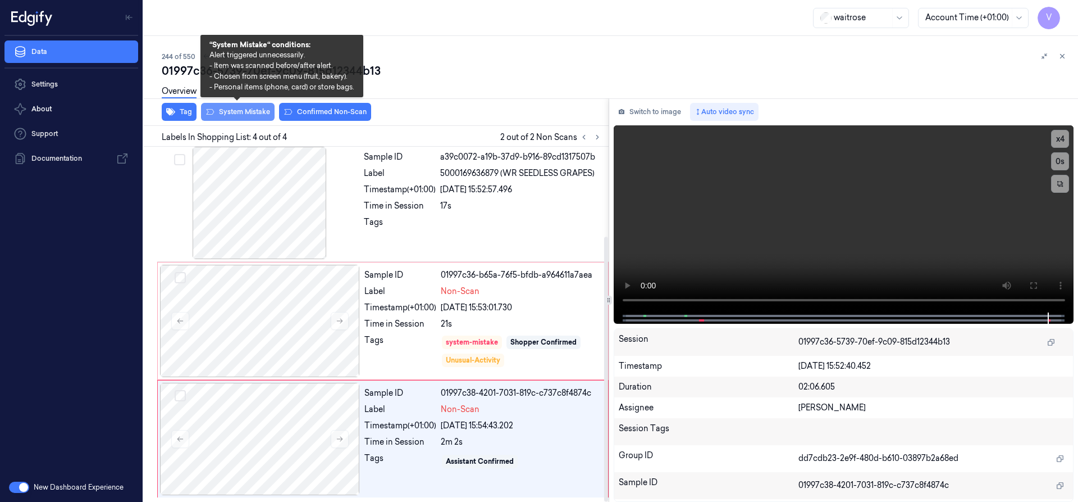
click at [253, 115] on button "System Mistake" at bounding box center [238, 112] width 74 height 18
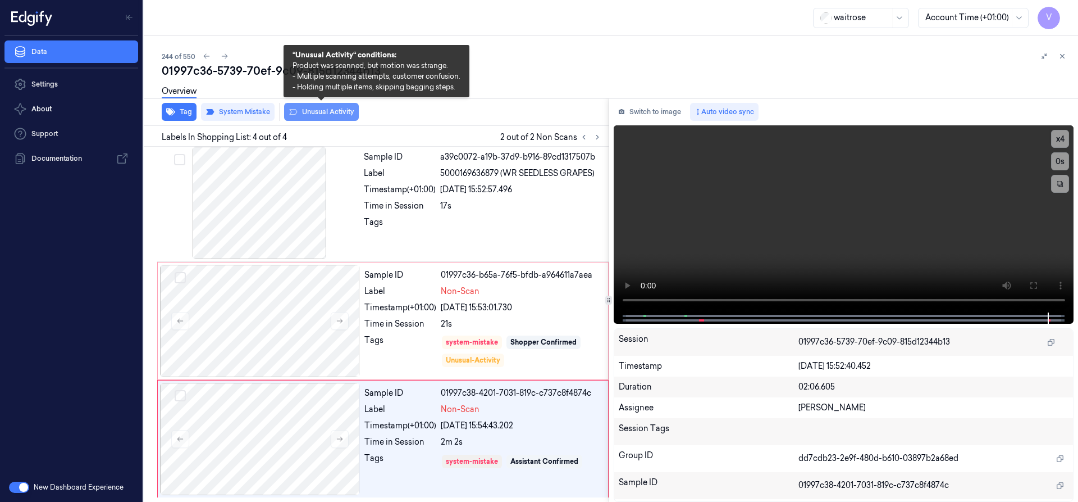
click at [327, 111] on button "Unusual Activity" at bounding box center [321, 112] width 75 height 18
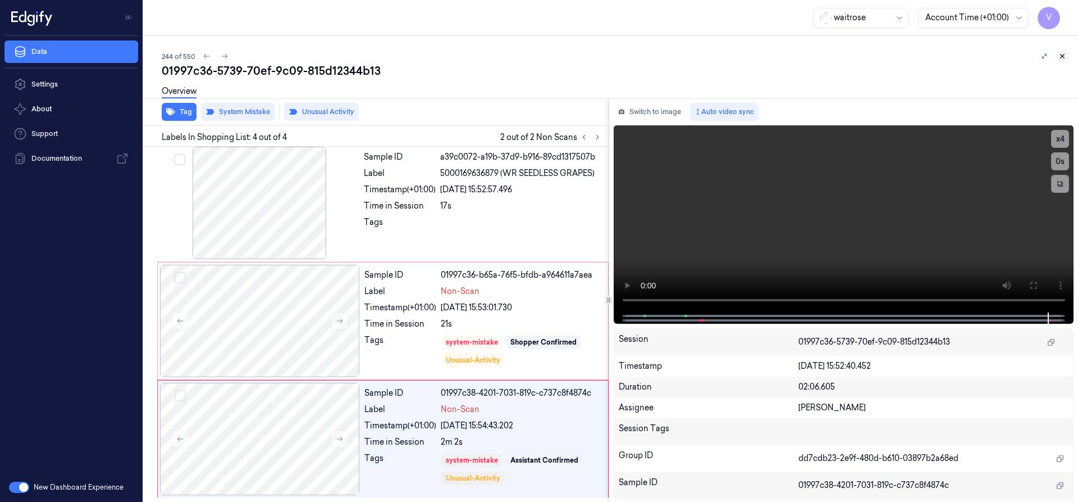
click at [1057, 53] on button at bounding box center [1062, 55] width 13 height 13
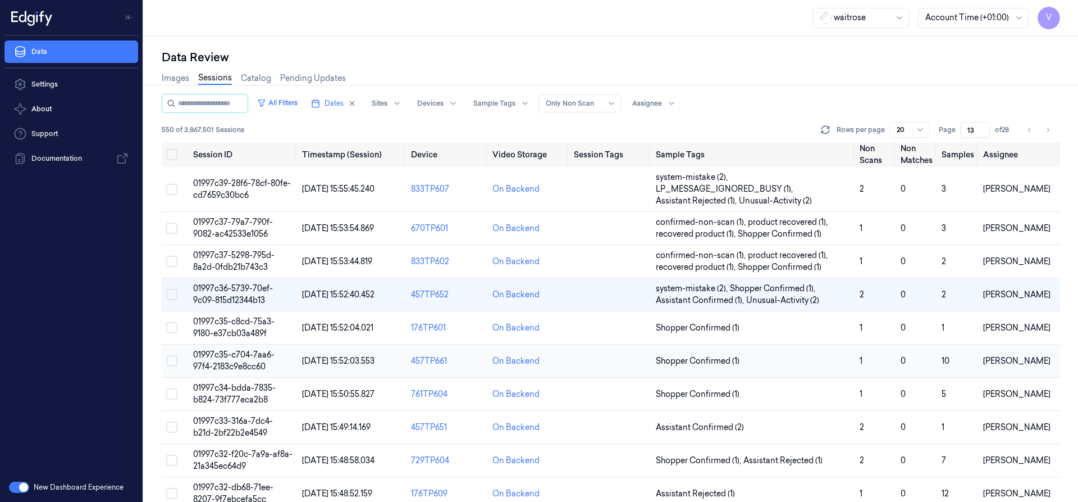
click at [236, 356] on span "01997c35-c704-7aa6-97f4-2183c9e8cc60" at bounding box center [233, 360] width 81 height 22
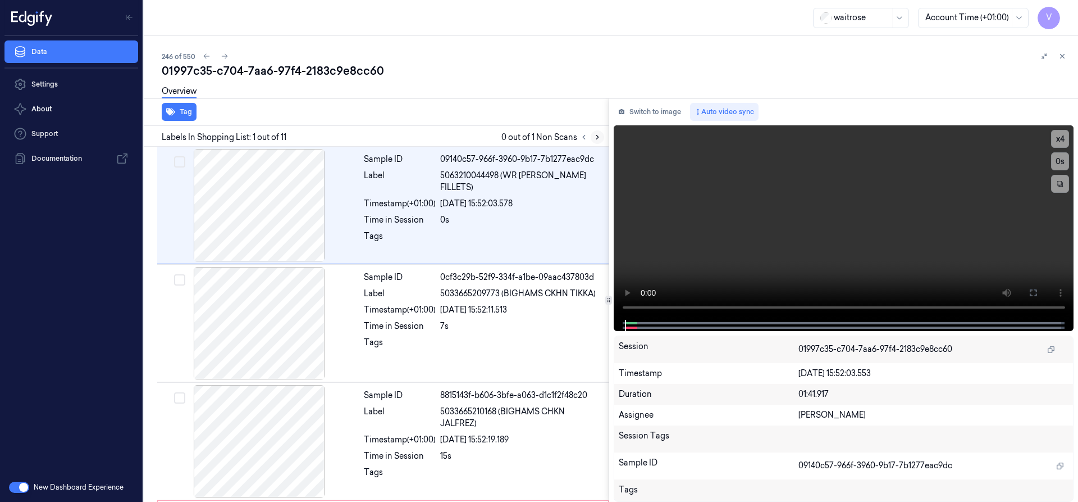
click at [597, 135] on icon at bounding box center [598, 137] width 8 height 8
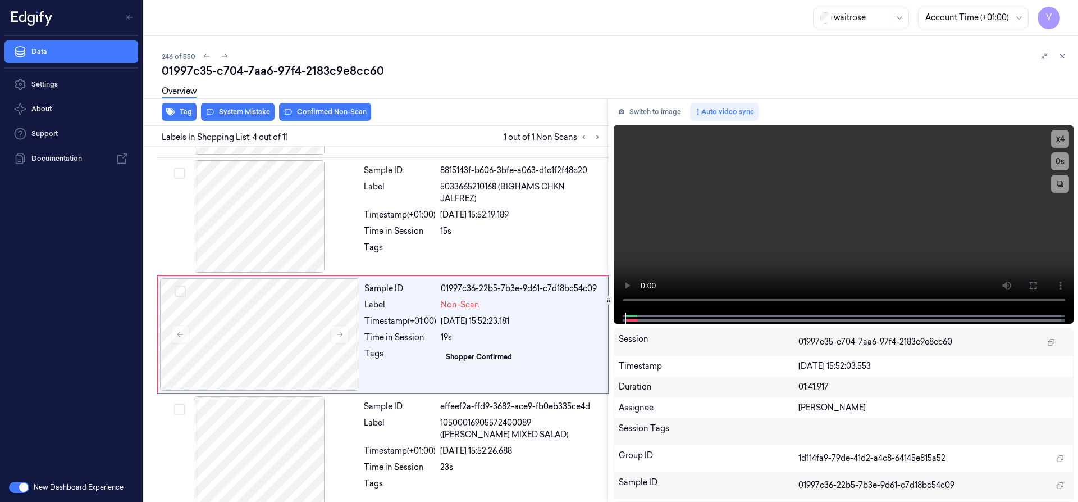
scroll to position [235, 0]
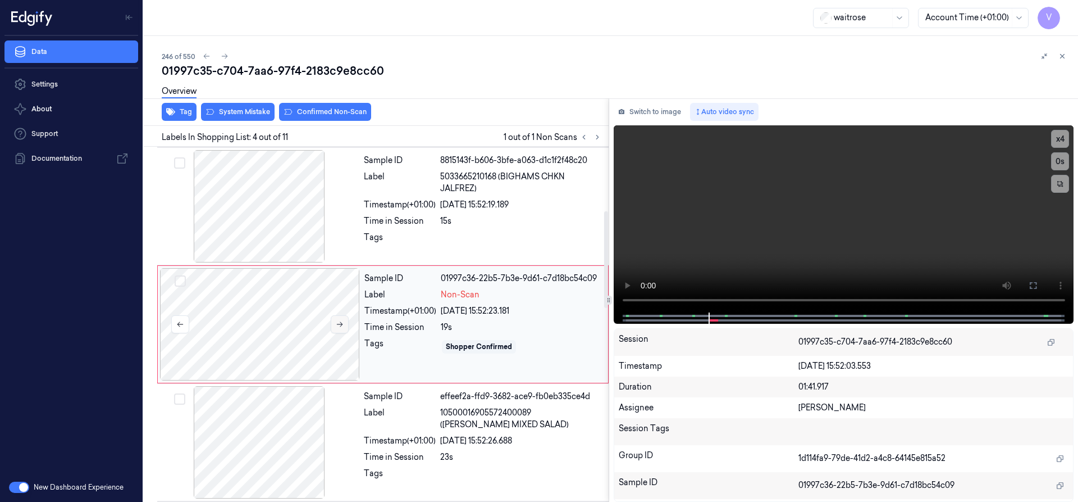
click at [339, 325] on icon at bounding box center [340, 324] width 8 height 8
click at [339, 324] on icon at bounding box center [340, 324] width 6 height 5
click at [1062, 140] on button "x 4" at bounding box center [1060, 139] width 18 height 18
drag, startPoint x: 1064, startPoint y: 141, endPoint x: 1059, endPoint y: 151, distance: 11.3
click at [1064, 142] on button "x 1" at bounding box center [1060, 139] width 18 height 18
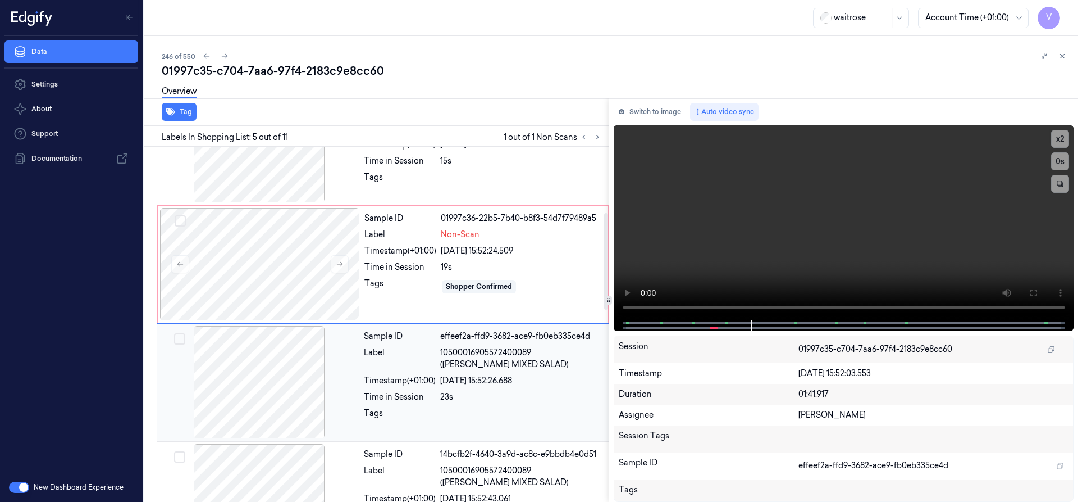
scroll to position [240, 0]
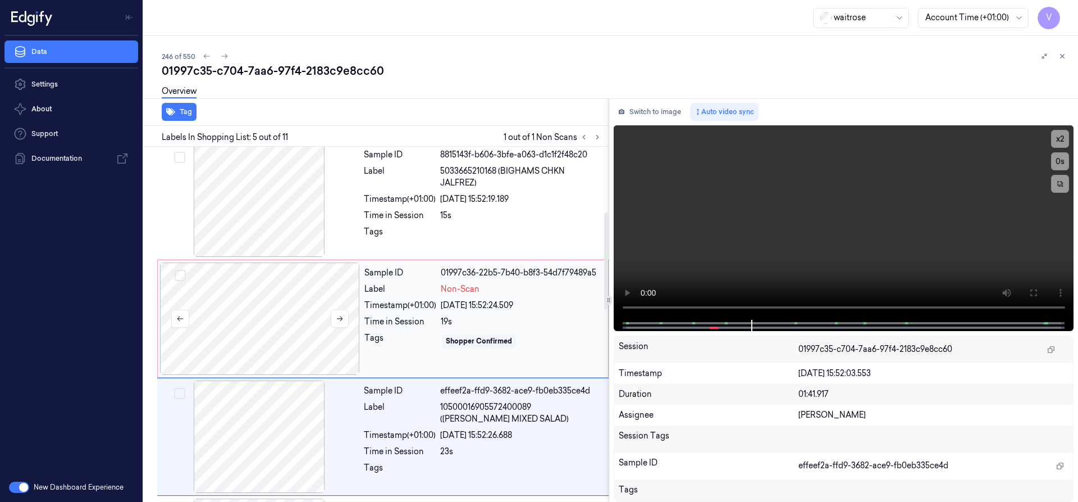
click at [261, 290] on div at bounding box center [260, 318] width 200 height 112
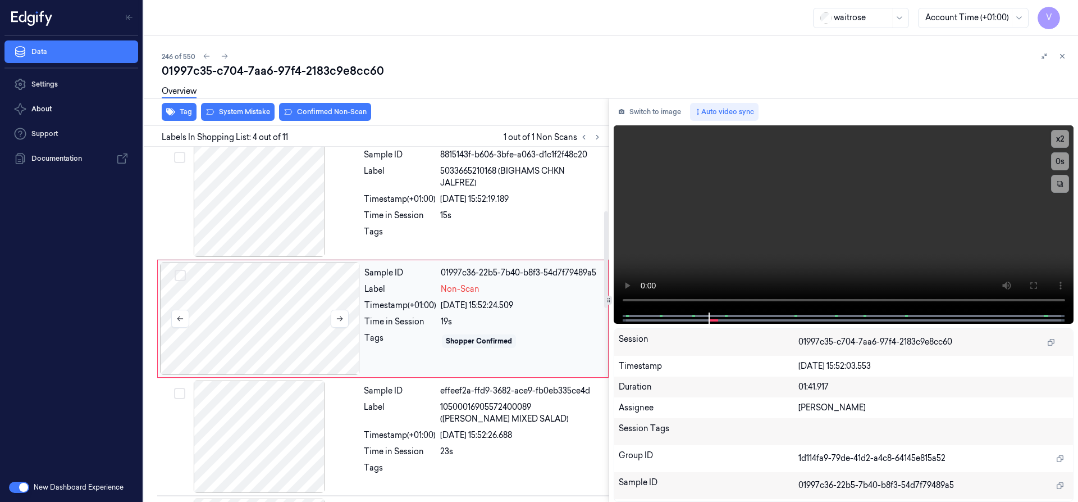
scroll to position [235, 0]
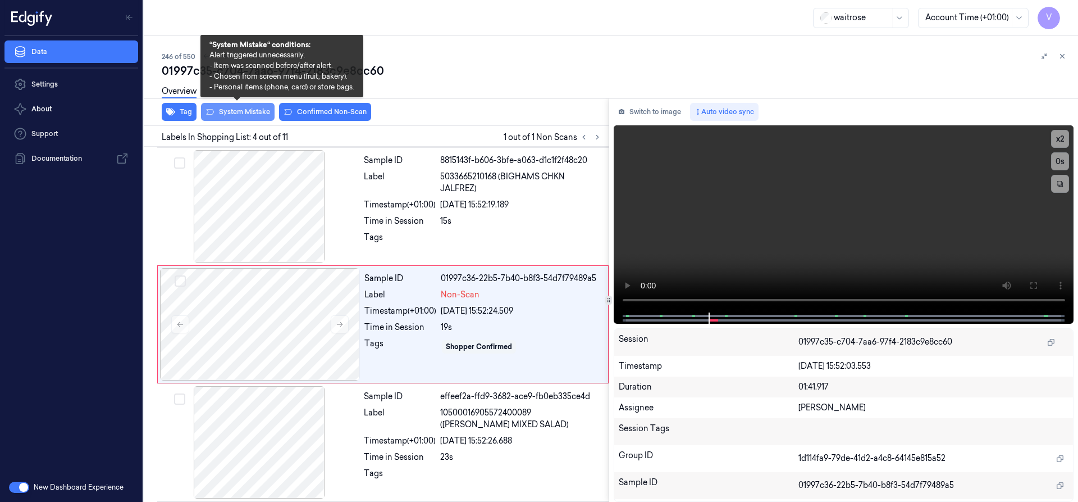
click at [233, 112] on button "System Mistake" at bounding box center [238, 112] width 74 height 18
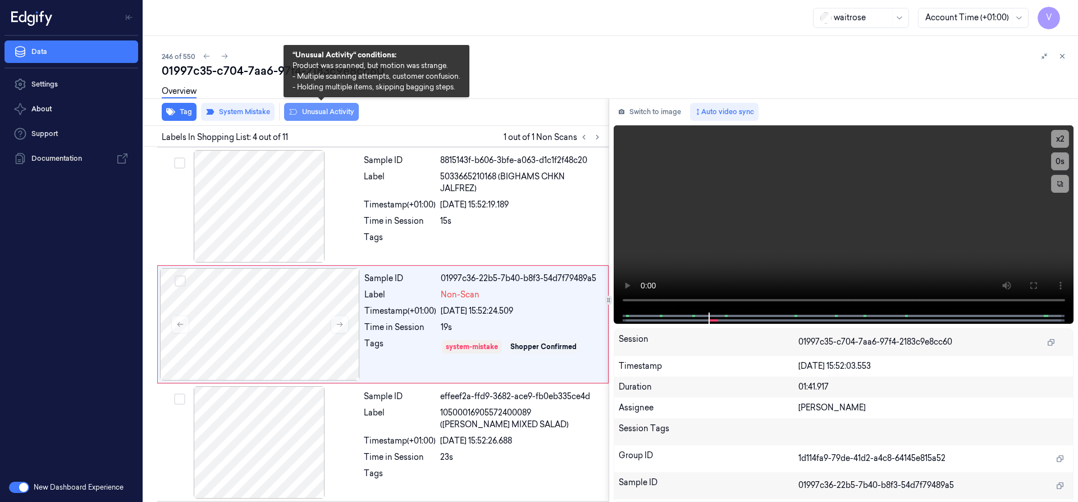
click at [332, 109] on button "Unusual Activity" at bounding box center [321, 112] width 75 height 18
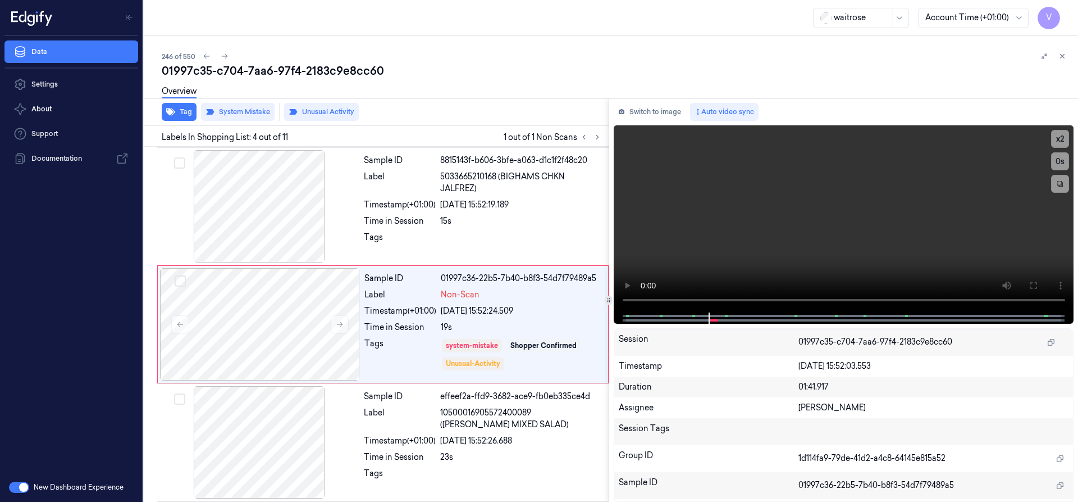
drag, startPoint x: 1066, startPoint y: 57, endPoint x: 1061, endPoint y: 63, distance: 8.0
click at [1065, 57] on icon at bounding box center [1063, 56] width 8 height 8
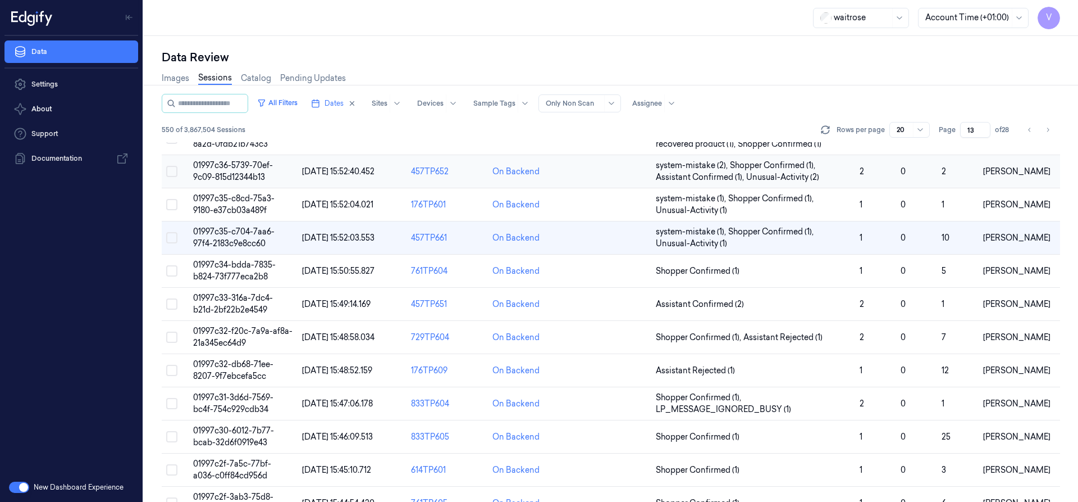
scroll to position [62, 0]
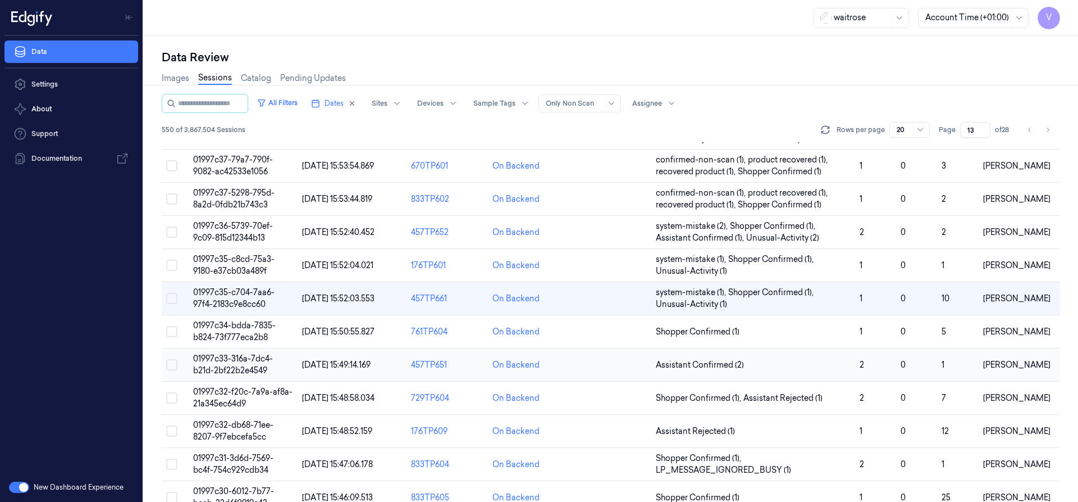
click at [234, 356] on span "01997c33-316a-7dc4-b21d-2bf22b2e4549" at bounding box center [233, 364] width 80 height 22
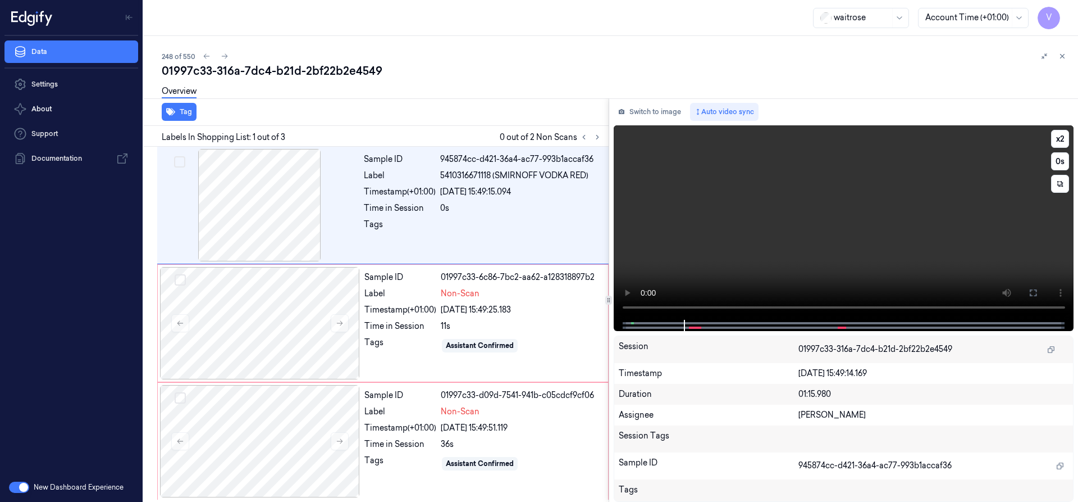
click at [1072, 136] on video at bounding box center [844, 222] width 461 height 194
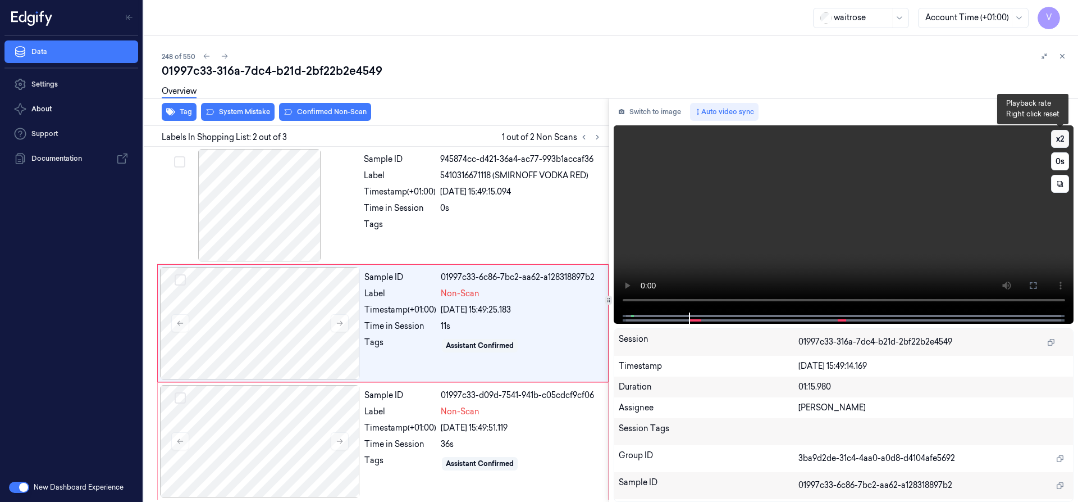
click at [1058, 139] on button "x 2" at bounding box center [1060, 139] width 18 height 18
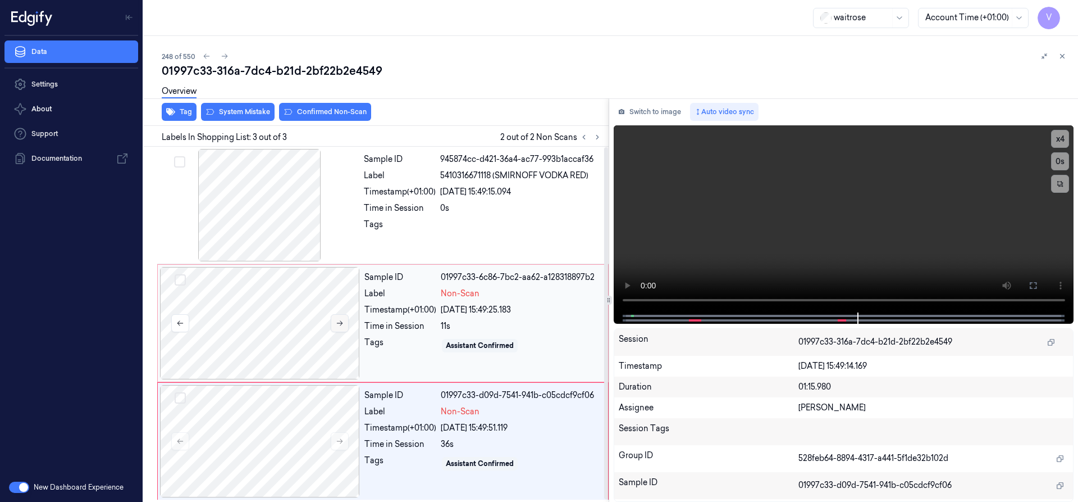
scroll to position [2, 0]
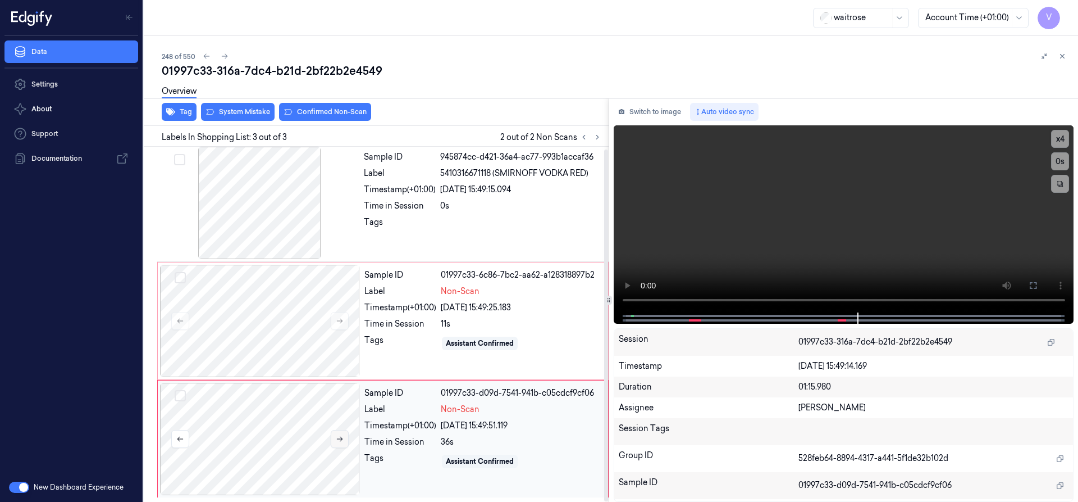
click at [339, 436] on icon at bounding box center [340, 439] width 8 height 8
click at [750, 188] on video at bounding box center [844, 218] width 461 height 187
click at [762, 227] on video at bounding box center [844, 218] width 461 height 187
click at [287, 294] on div at bounding box center [260, 321] width 200 height 112
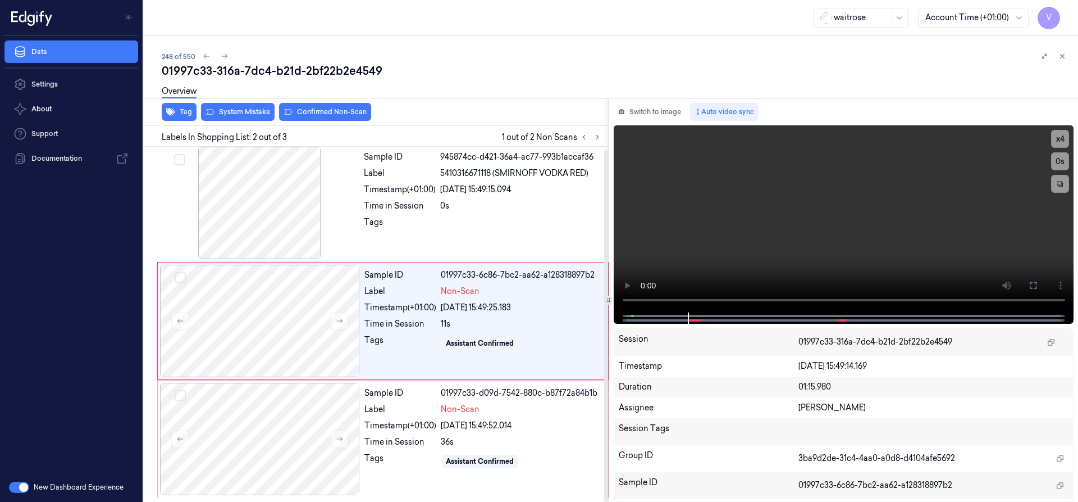
click at [252, 104] on div "Overview" at bounding box center [616, 93] width 908 height 29
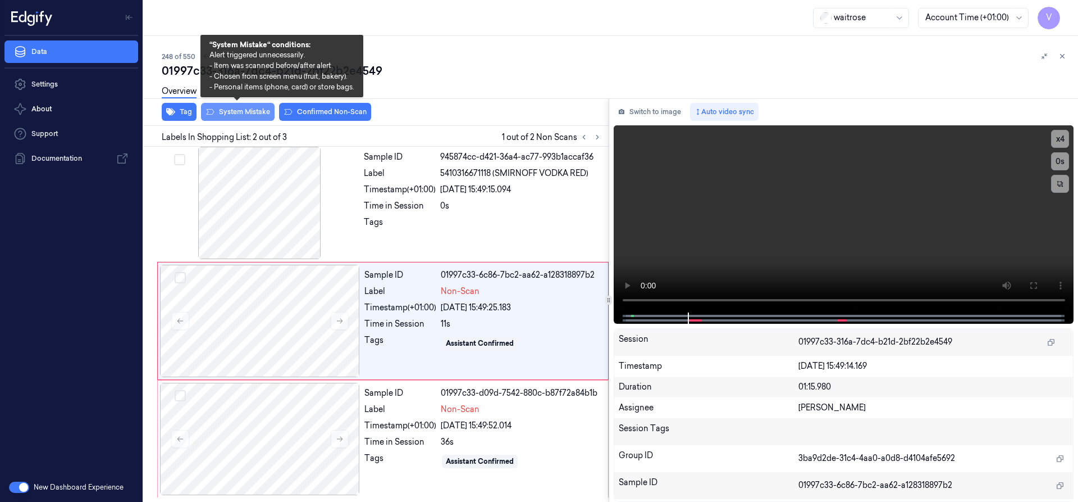
click at [243, 110] on button "System Mistake" at bounding box center [238, 112] width 74 height 18
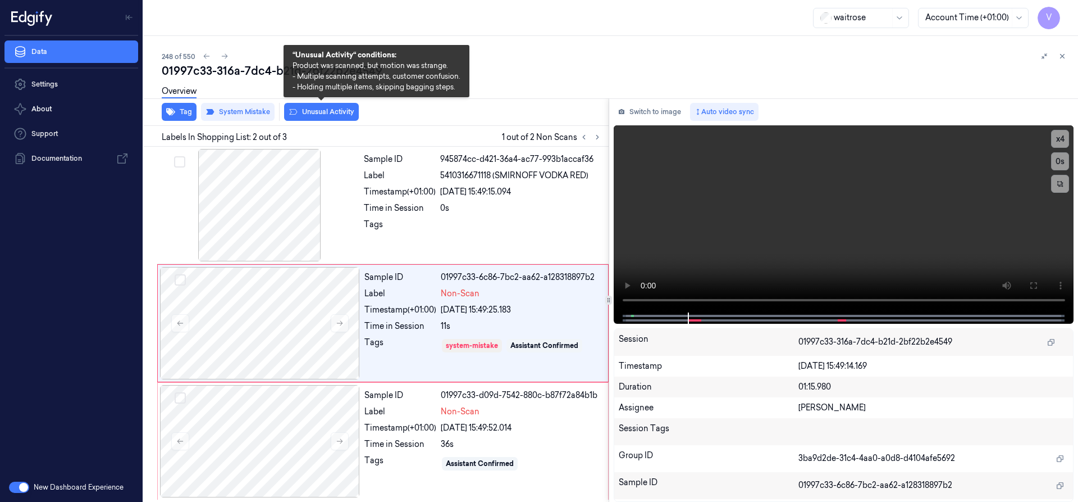
click at [331, 120] on button "Unusual Activity" at bounding box center [321, 112] width 75 height 18
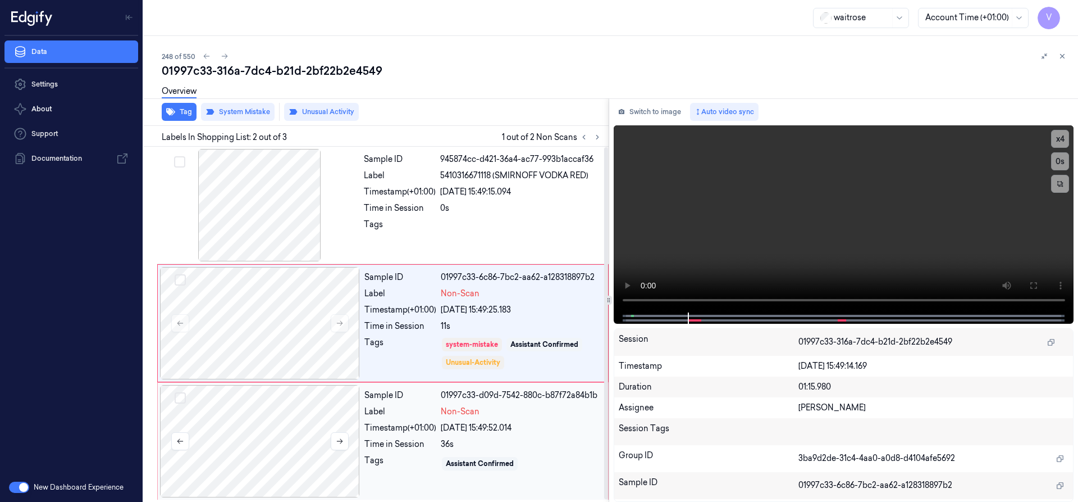
drag, startPoint x: 284, startPoint y: 431, endPoint x: 298, endPoint y: 410, distance: 25.1
click at [290, 429] on div at bounding box center [260, 441] width 200 height 112
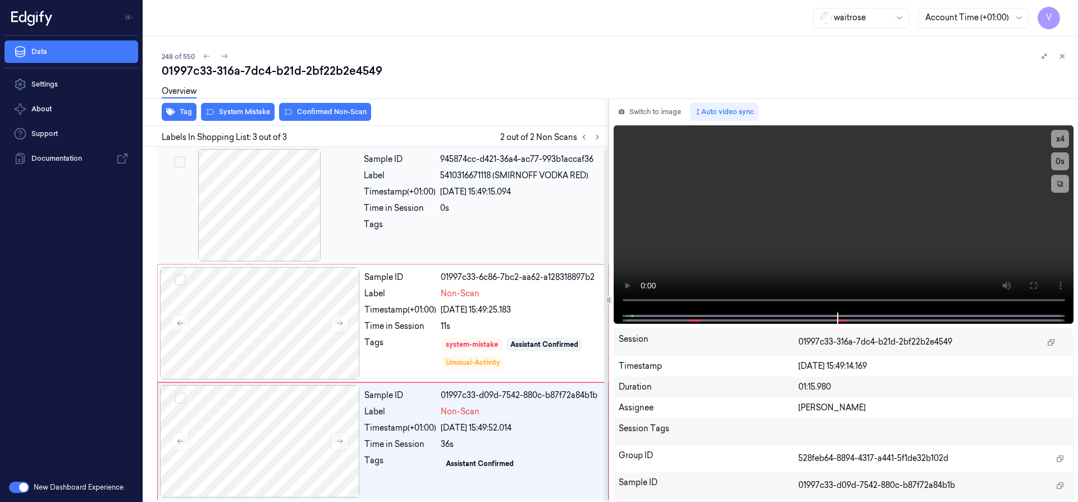
scroll to position [2, 0]
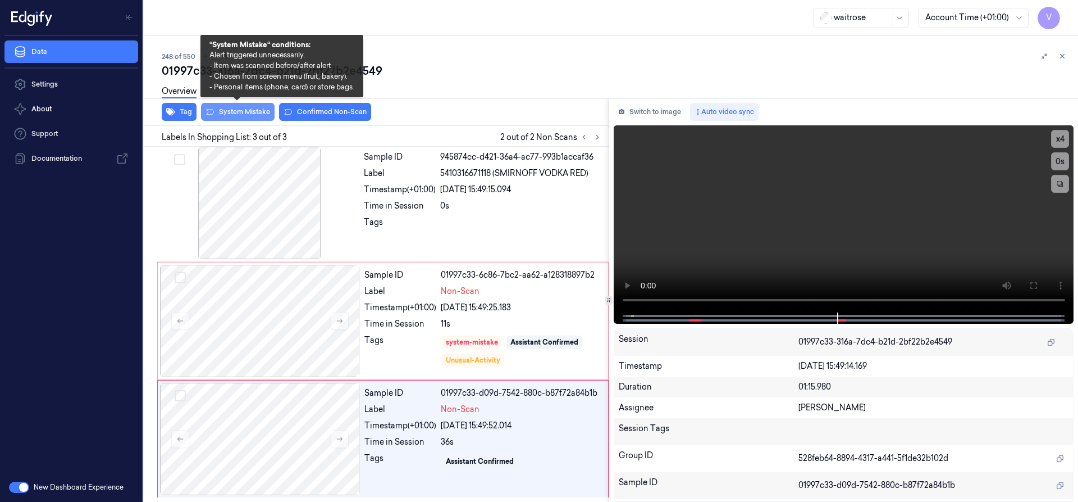
click at [259, 111] on button "System Mistake" at bounding box center [238, 112] width 74 height 18
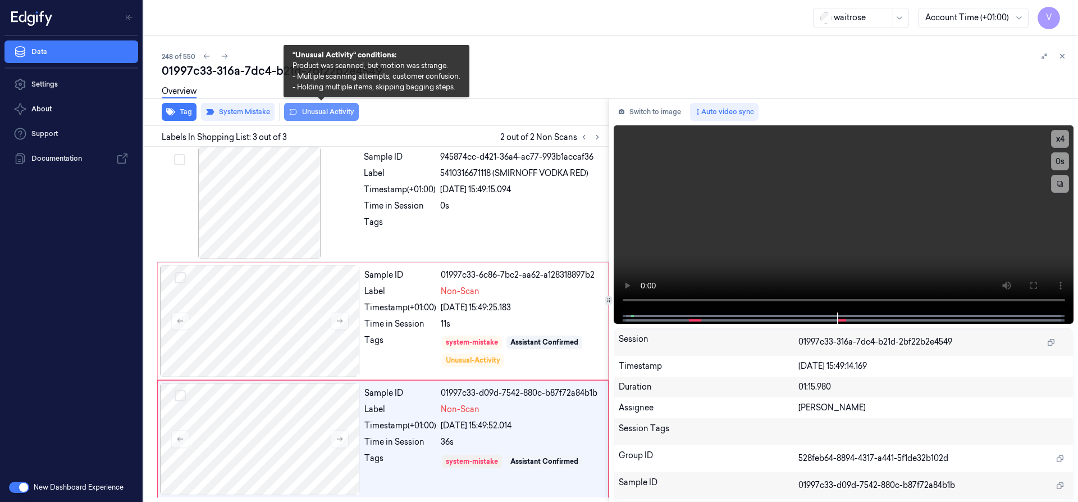
click at [325, 111] on button "Unusual Activity" at bounding box center [321, 112] width 75 height 18
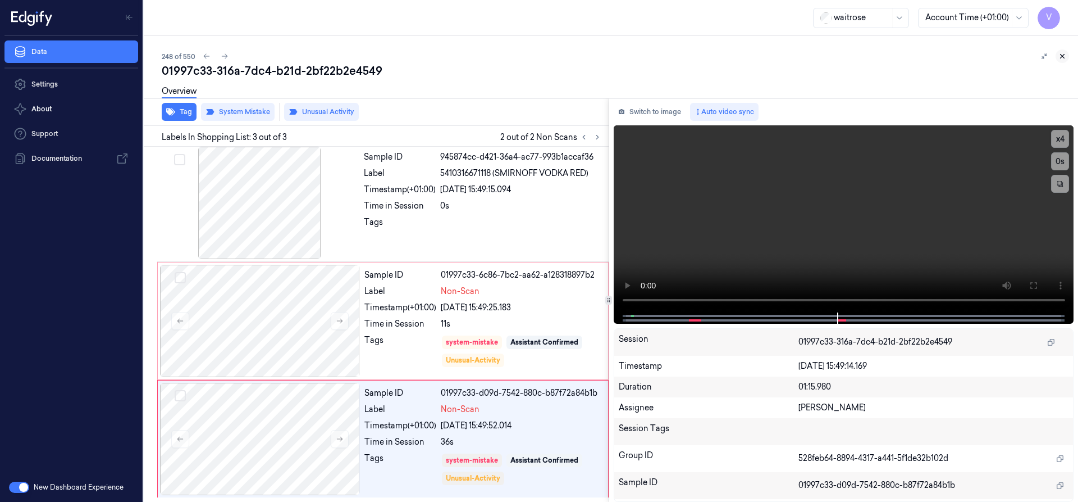
click at [1060, 53] on icon at bounding box center [1063, 56] width 8 height 8
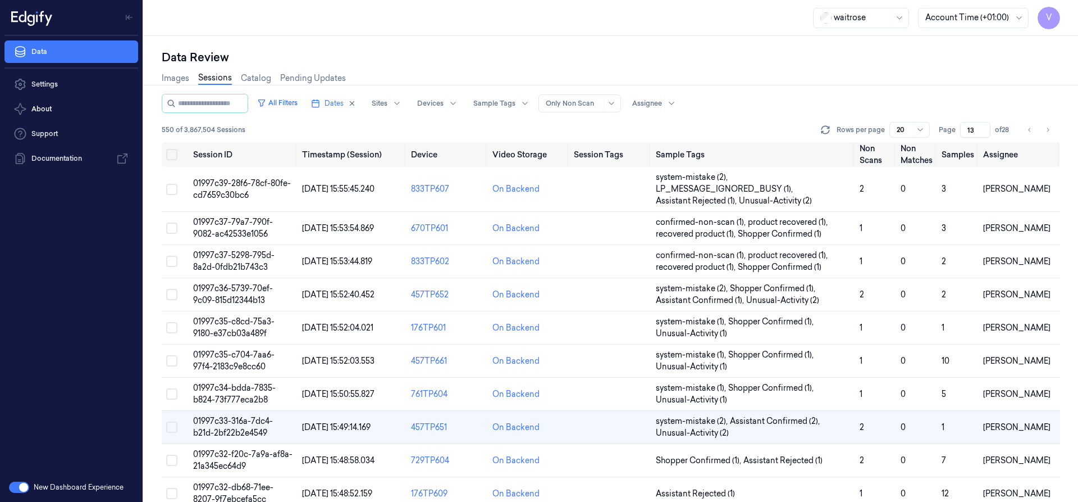
scroll to position [111, 0]
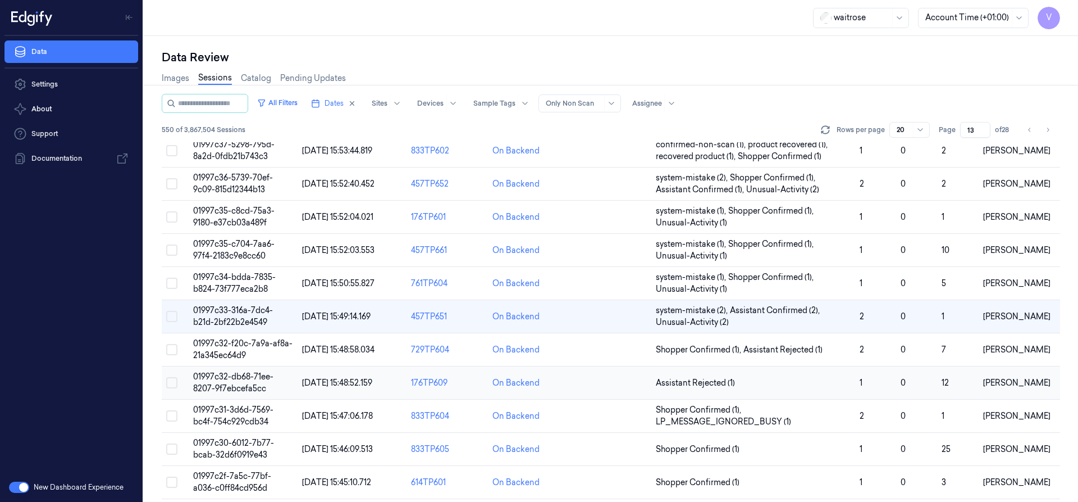
click at [239, 382] on td "01997c32-db68-71ee-8207-9f7ebcefa5cc" at bounding box center [243, 382] width 109 height 33
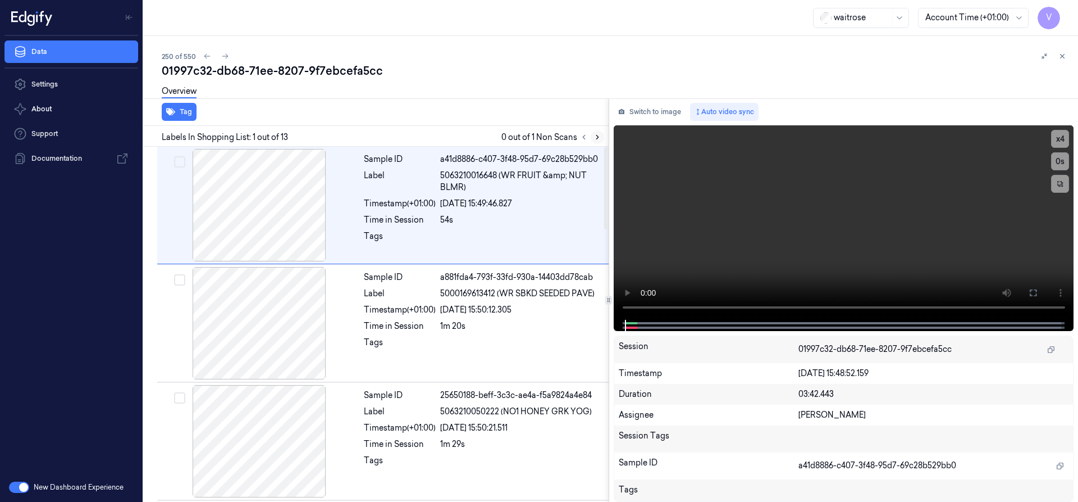
click at [598, 139] on icon at bounding box center [598, 137] width 8 height 8
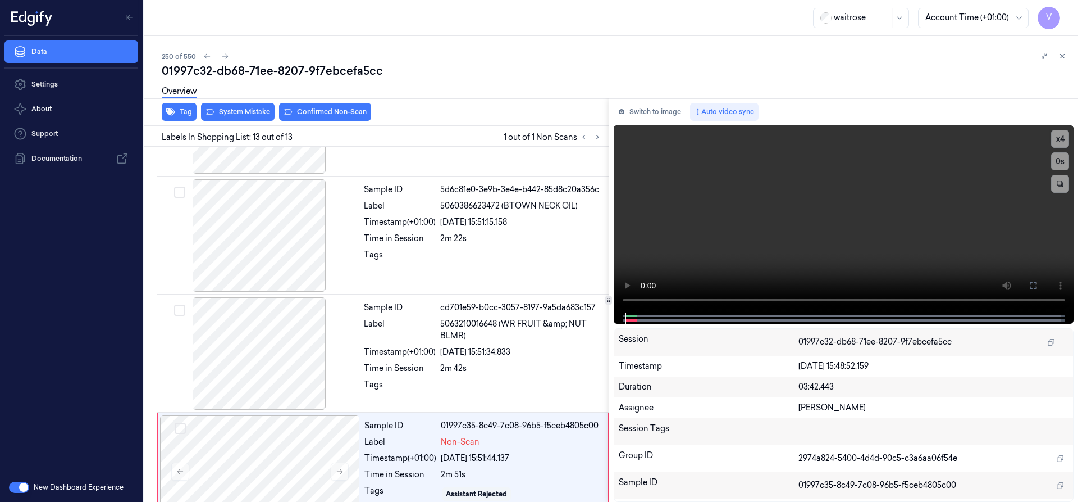
scroll to position [1182, 0]
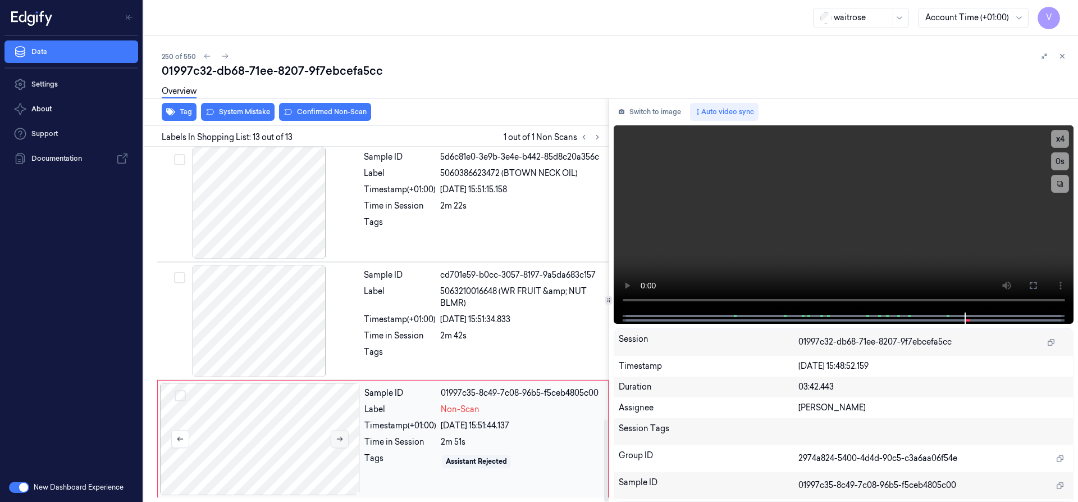
click at [339, 437] on icon at bounding box center [340, 439] width 8 height 8
click at [339, 438] on icon at bounding box center [340, 439] width 8 height 8
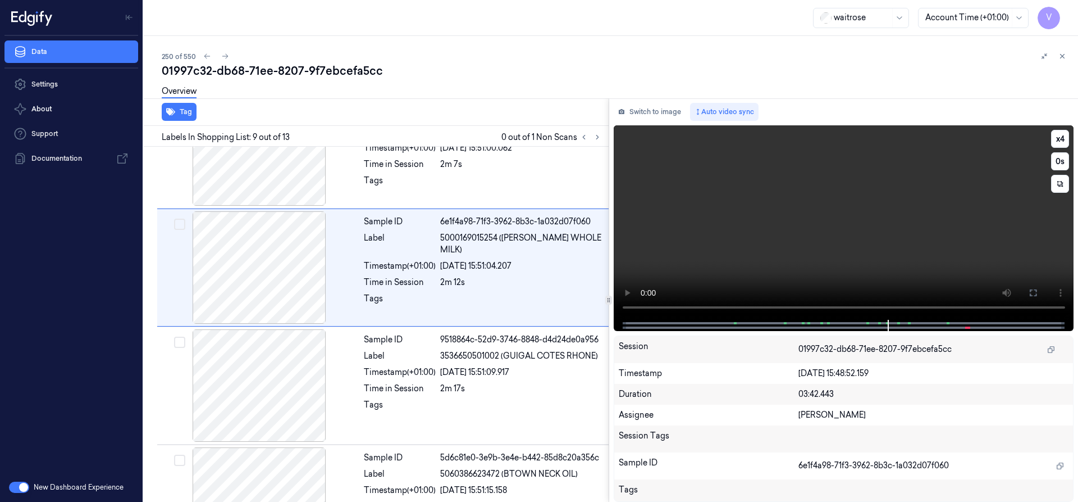
scroll to position [825, 0]
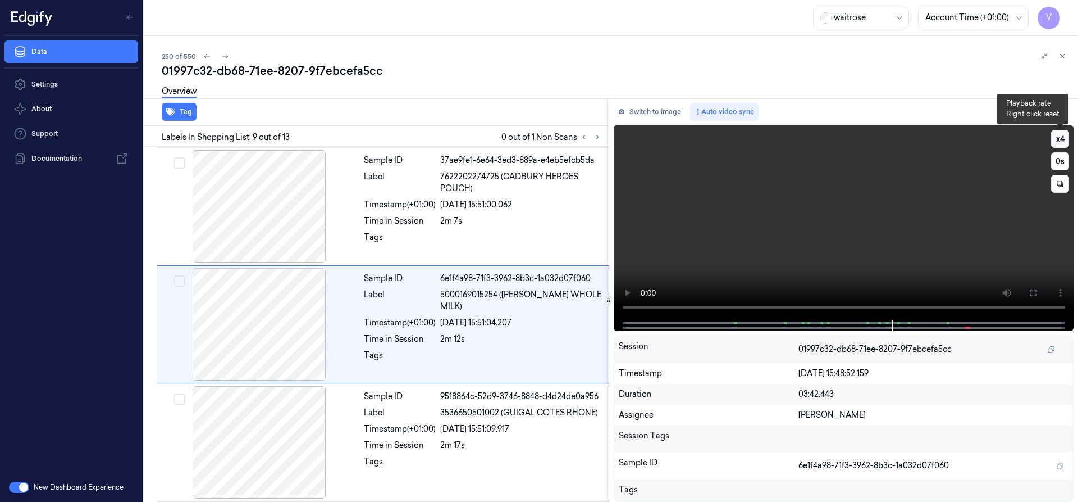
click at [1059, 140] on button "x 4" at bounding box center [1060, 139] width 18 height 18
click at [1059, 140] on button "x 1" at bounding box center [1060, 139] width 18 height 18
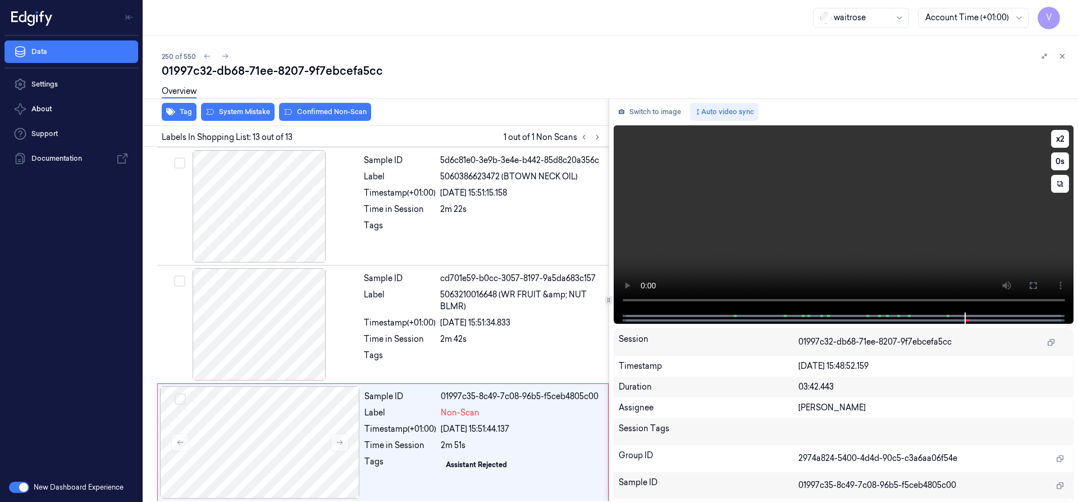
scroll to position [1182, 0]
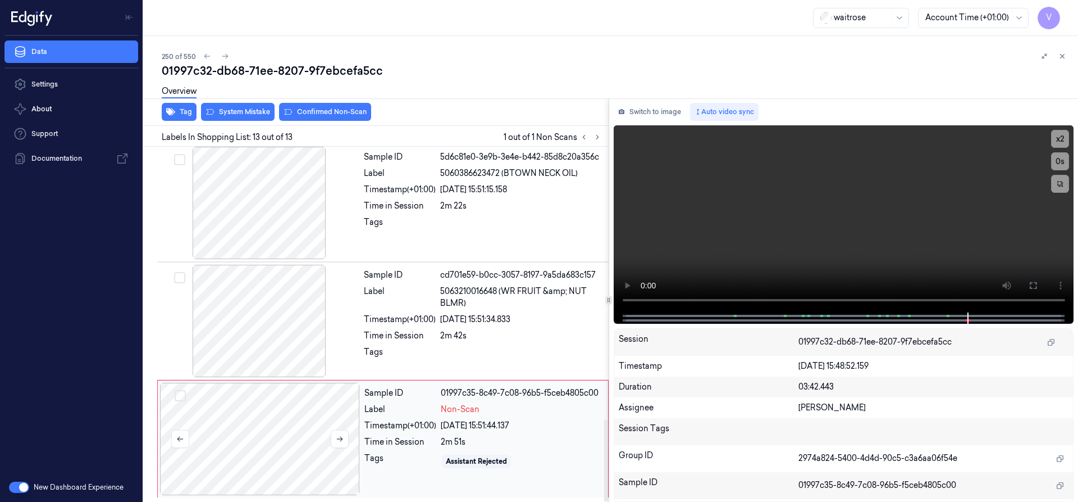
click at [298, 418] on div at bounding box center [260, 438] width 200 height 112
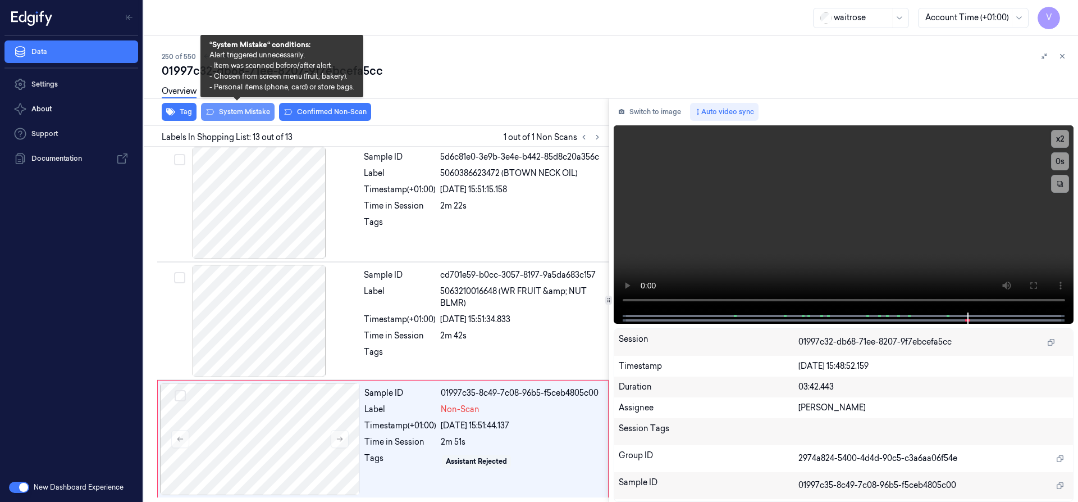
click at [260, 113] on button "System Mistake" at bounding box center [238, 112] width 74 height 18
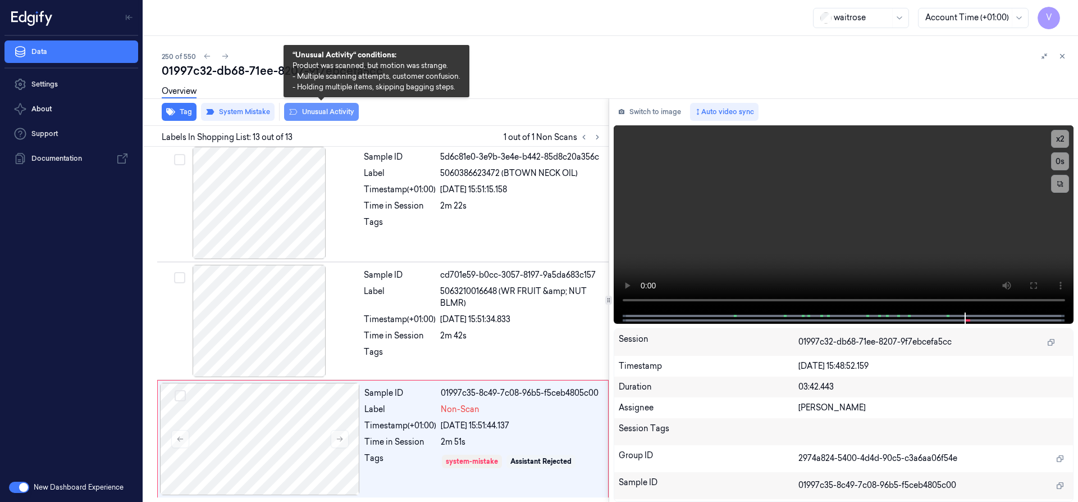
click at [312, 112] on button "Unusual Activity" at bounding box center [321, 112] width 75 height 18
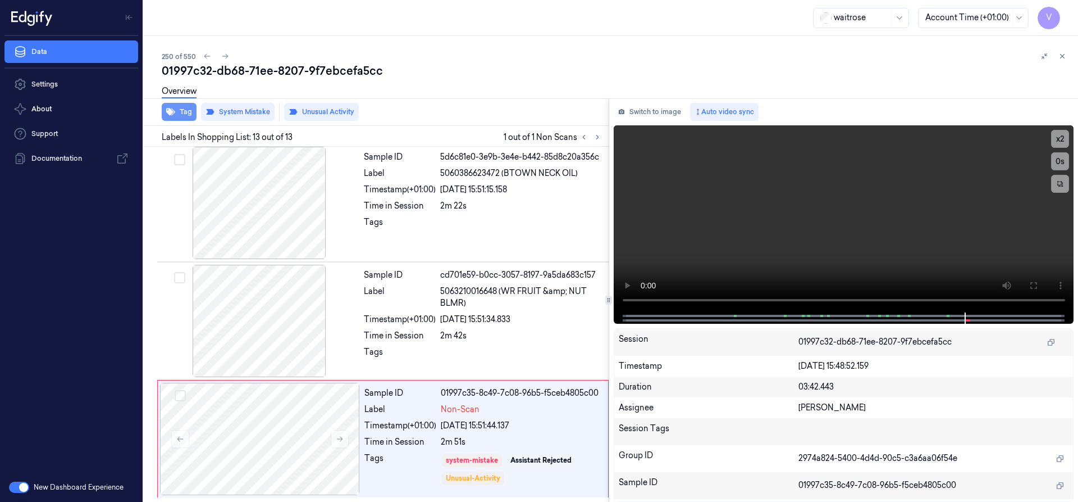
click at [180, 108] on button "Tag" at bounding box center [179, 112] width 35 height 18
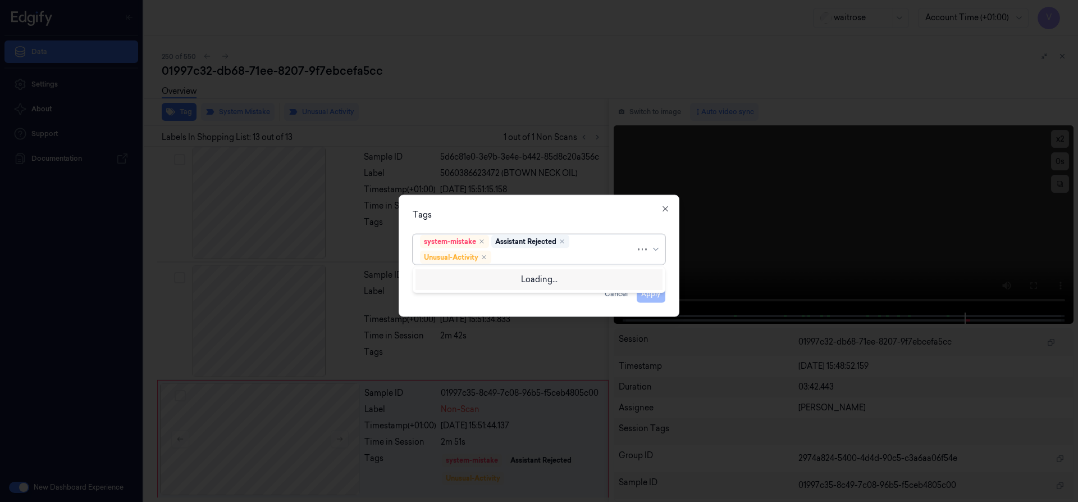
click at [522, 260] on div at bounding box center [565, 257] width 142 height 12
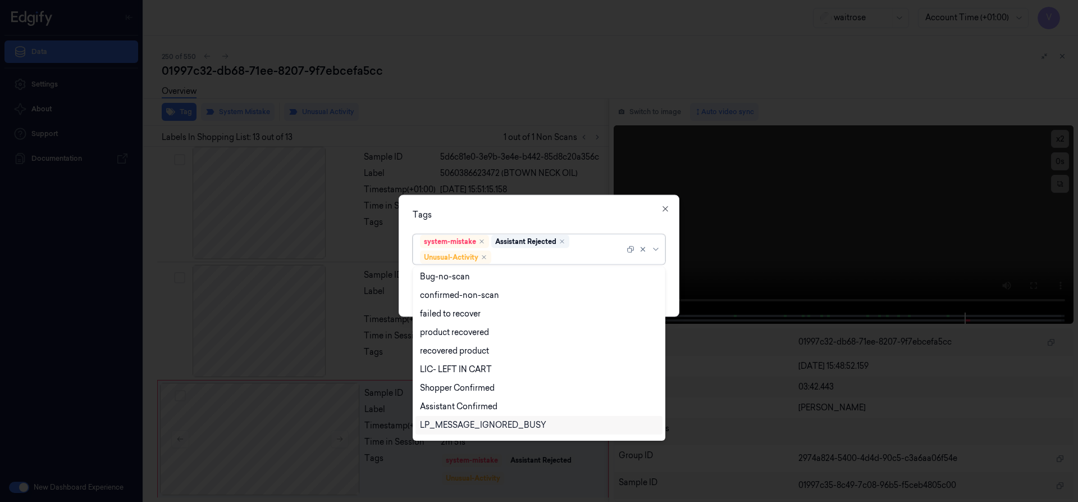
scroll to position [147, 0]
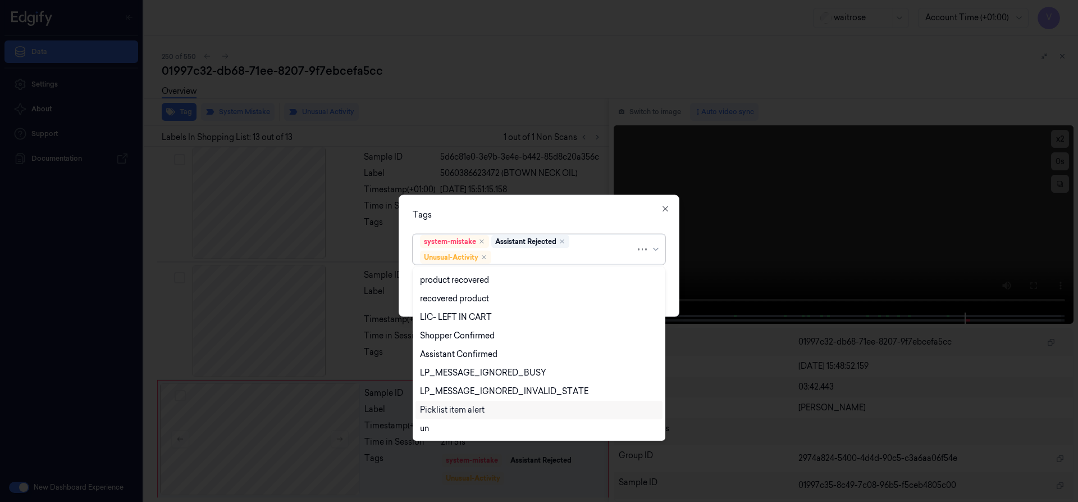
click at [453, 409] on div "Picklist item alert" at bounding box center [452, 410] width 65 height 12
click at [513, 204] on div "Tags option Picklist item alert, selected. 20 results available. Use Up and Dow…" at bounding box center [539, 255] width 281 height 122
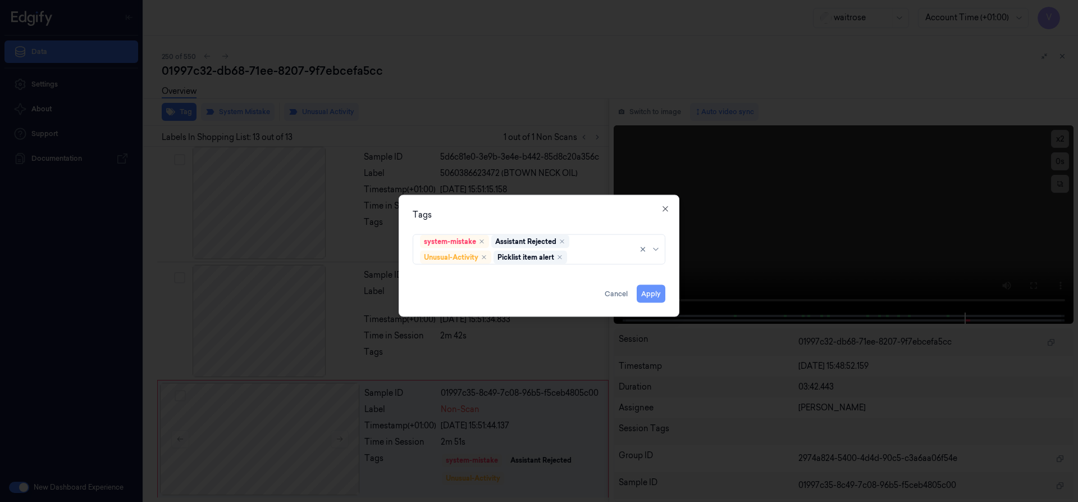
click at [657, 290] on button "Apply" at bounding box center [651, 293] width 29 height 18
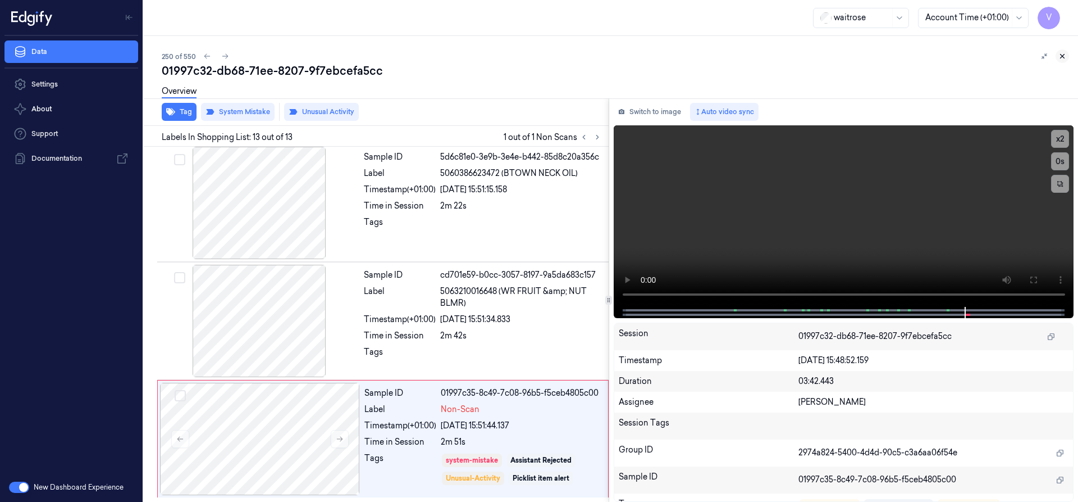
click at [1059, 54] on icon at bounding box center [1063, 56] width 8 height 8
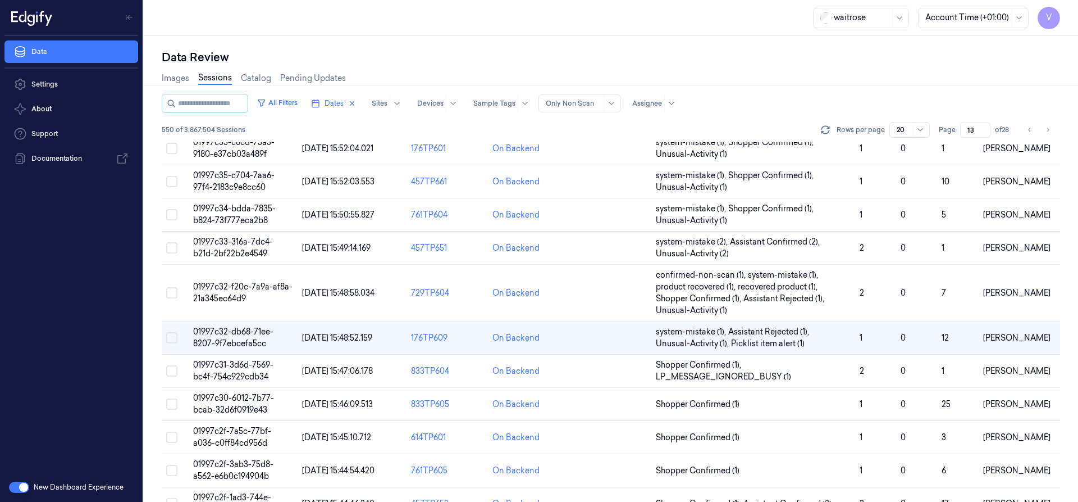
scroll to position [195, 0]
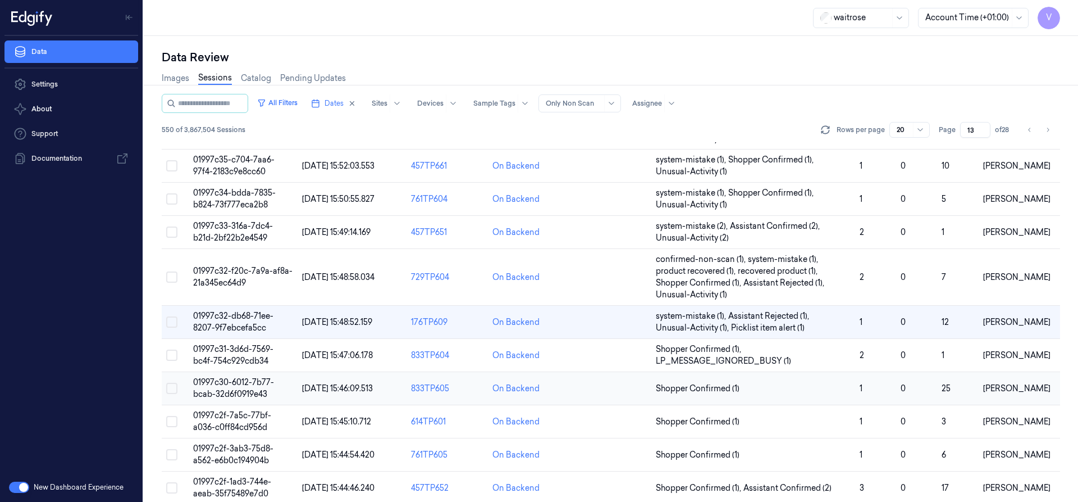
click at [235, 384] on span "01997c30-6012-7b77-bcab-32d6f0919e43" at bounding box center [233, 388] width 81 height 22
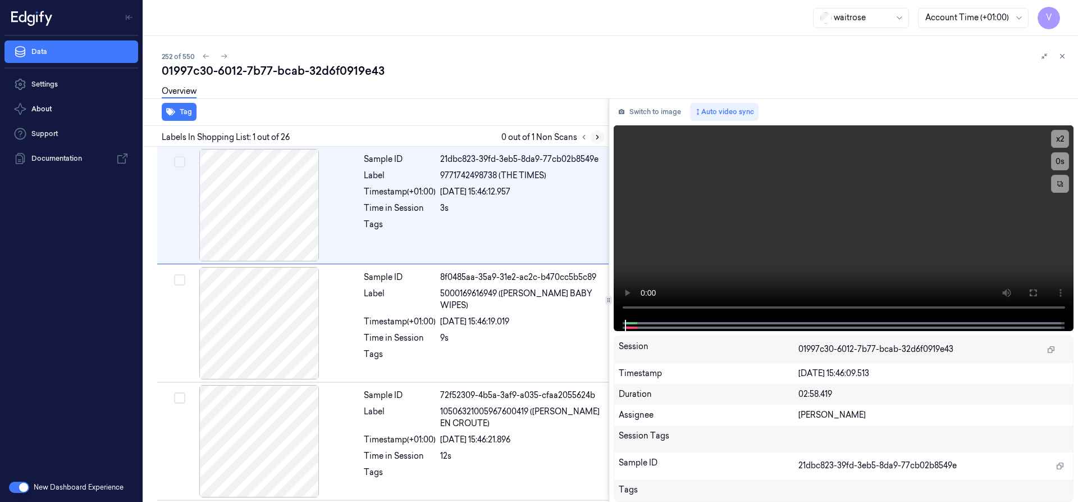
click at [598, 136] on icon at bounding box center [597, 137] width 2 height 4
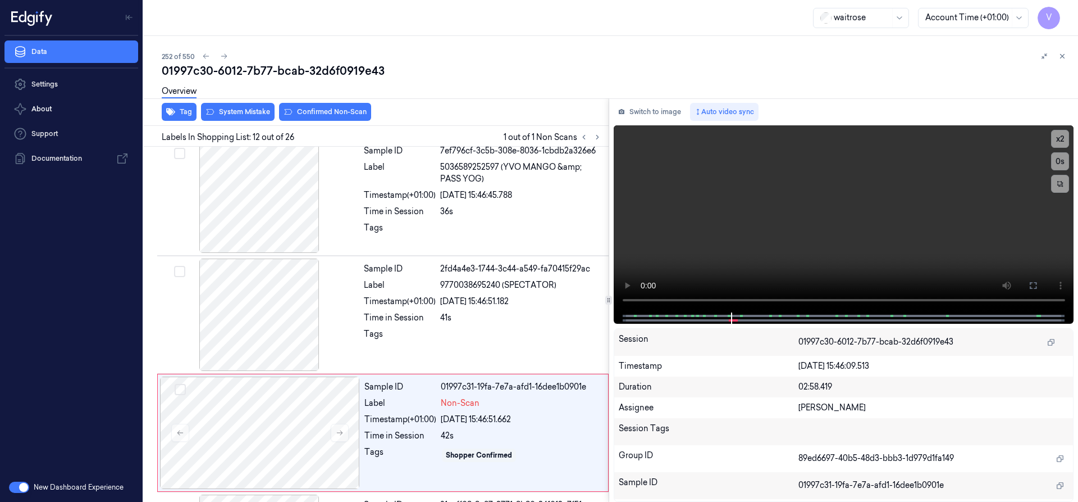
scroll to position [1182, 0]
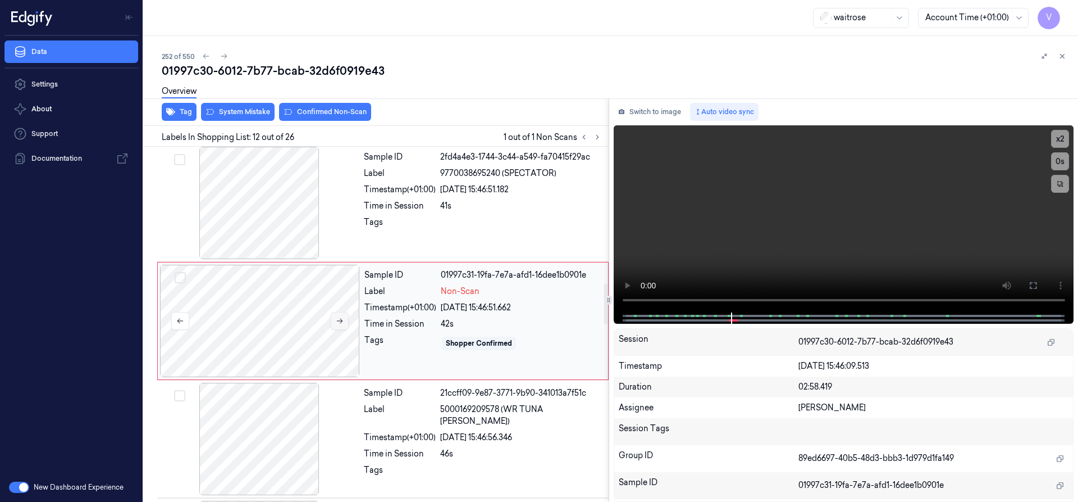
click at [340, 322] on icon at bounding box center [340, 321] width 8 height 8
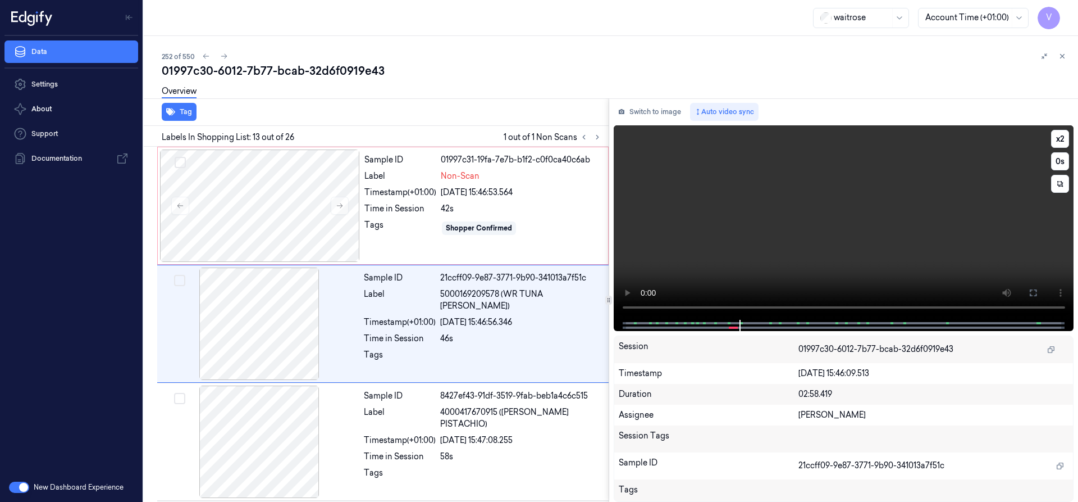
scroll to position [1300, 0]
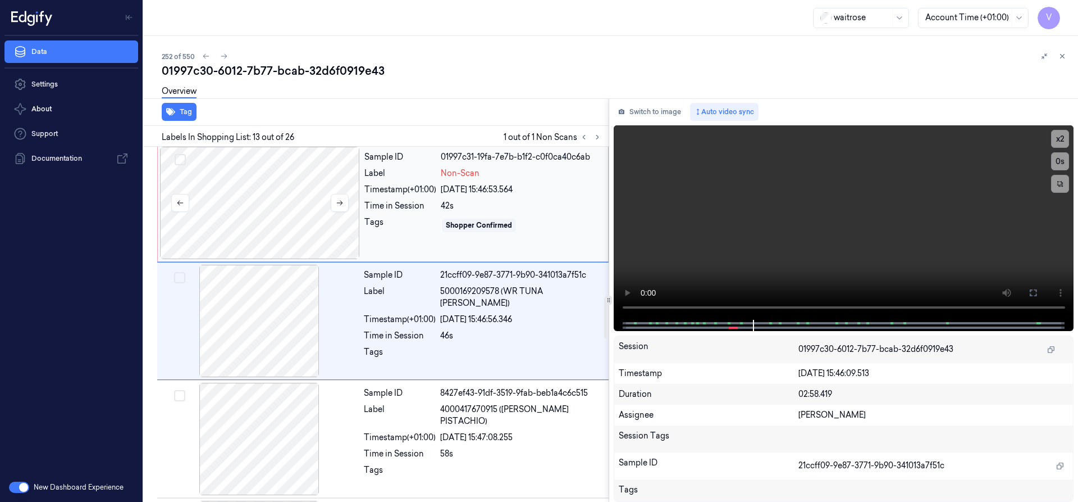
click at [218, 181] on div at bounding box center [260, 203] width 200 height 112
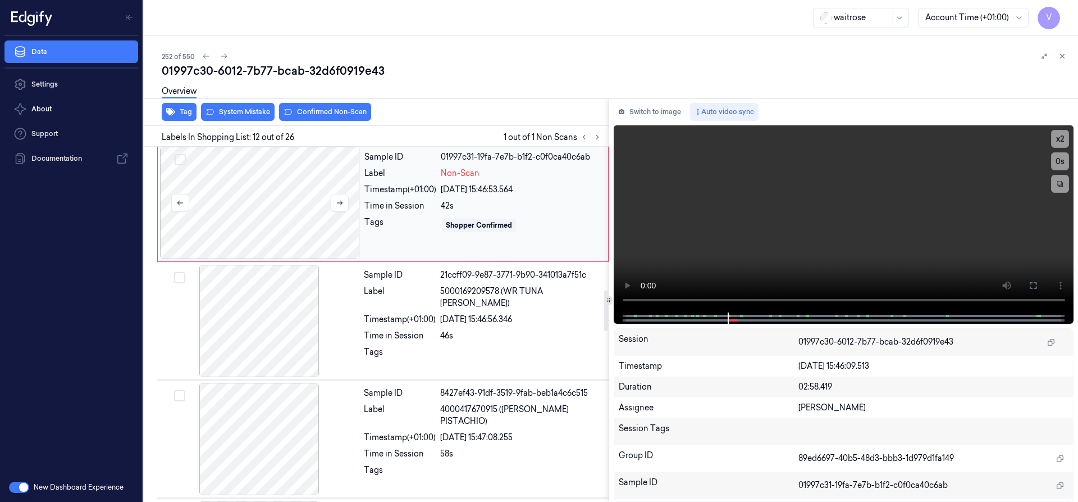
scroll to position [1182, 0]
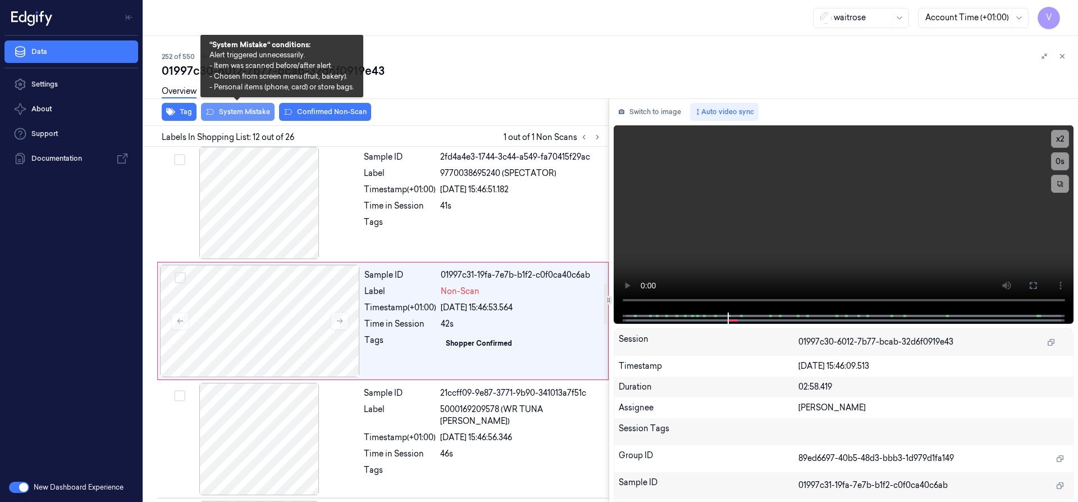
click at [234, 110] on button "System Mistake" at bounding box center [238, 112] width 74 height 18
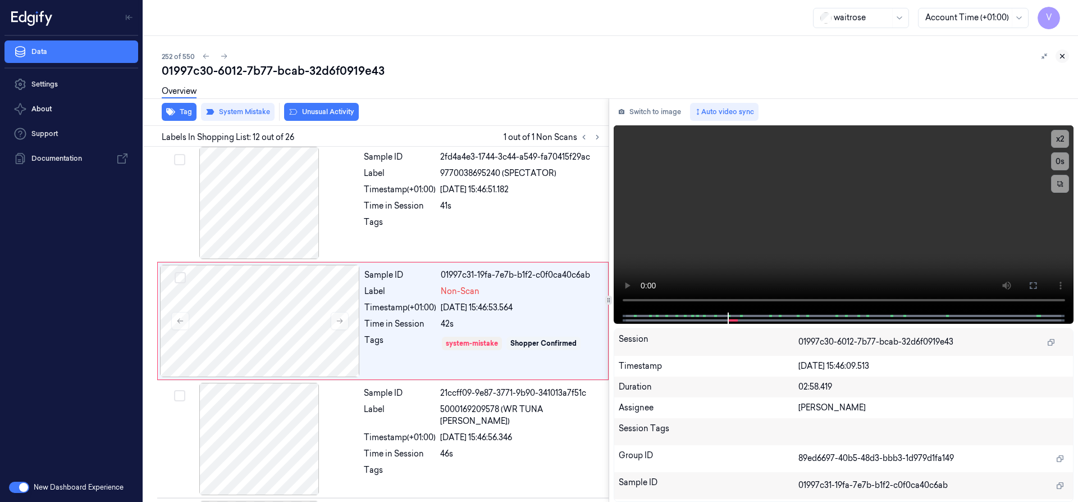
click at [1065, 56] on icon at bounding box center [1063, 56] width 8 height 8
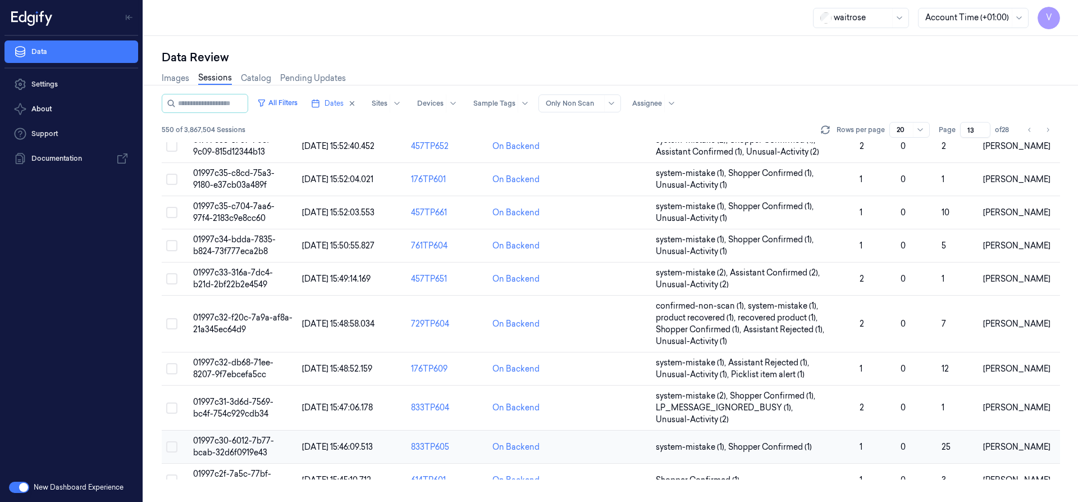
scroll to position [273, 0]
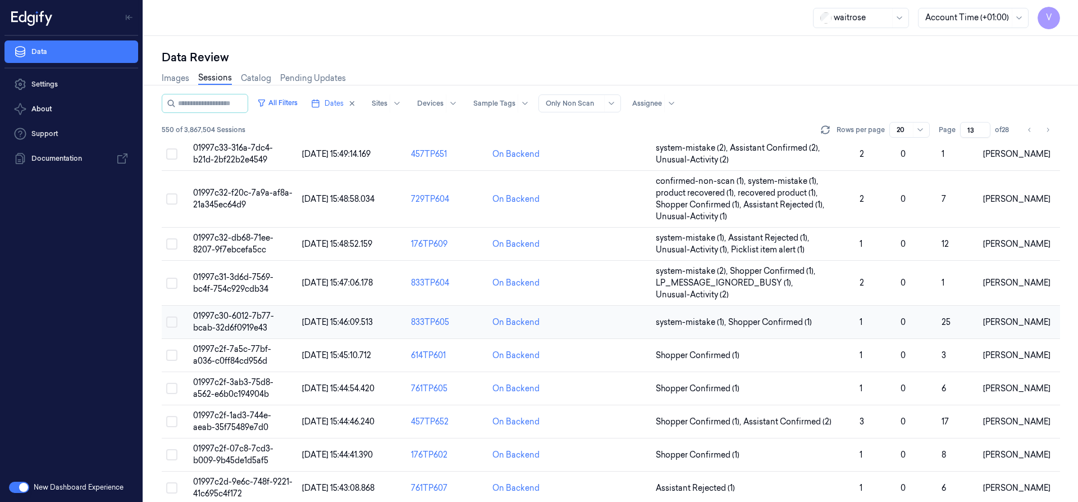
click at [232, 322] on span "01997c30-6012-7b77-bcab-32d6f0919e43" at bounding box center [233, 322] width 81 height 22
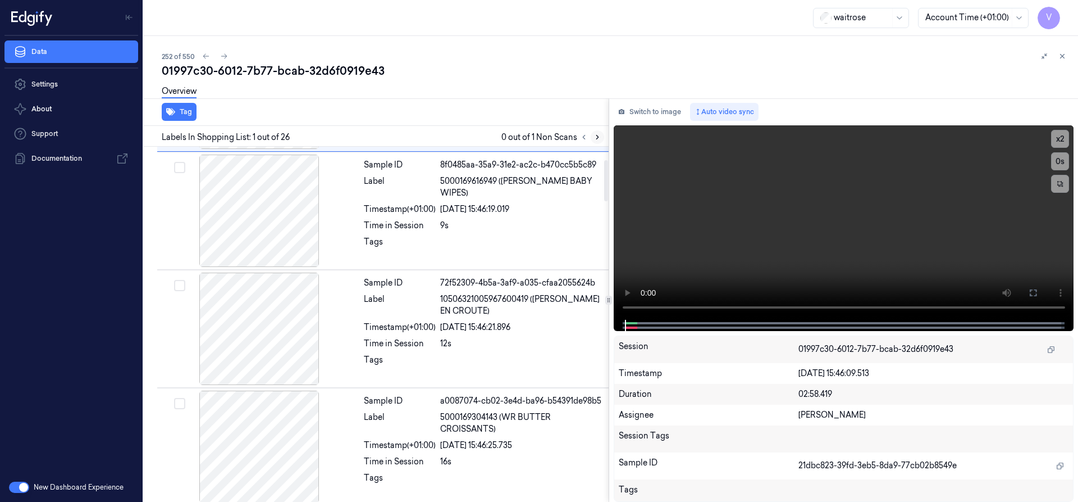
click at [599, 136] on icon at bounding box center [598, 137] width 8 height 8
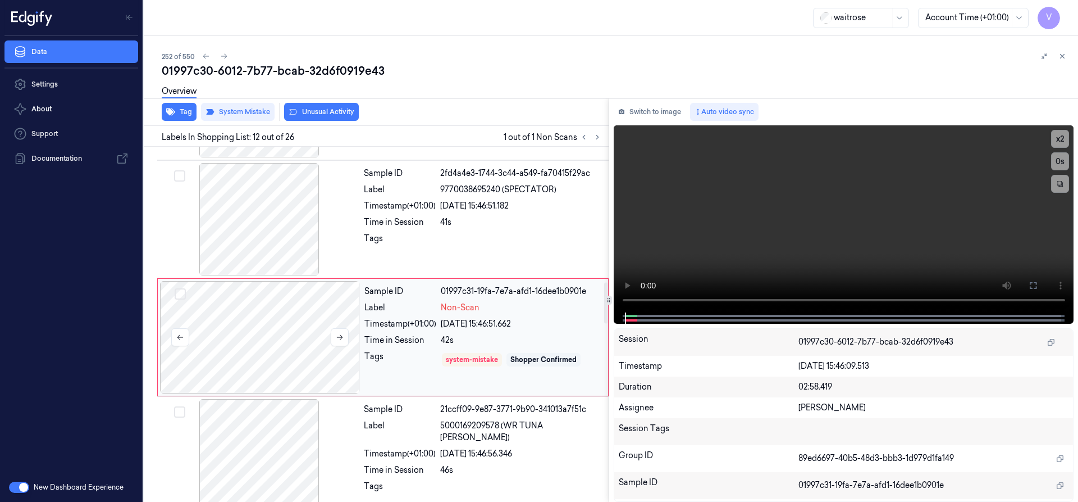
scroll to position [1182, 0]
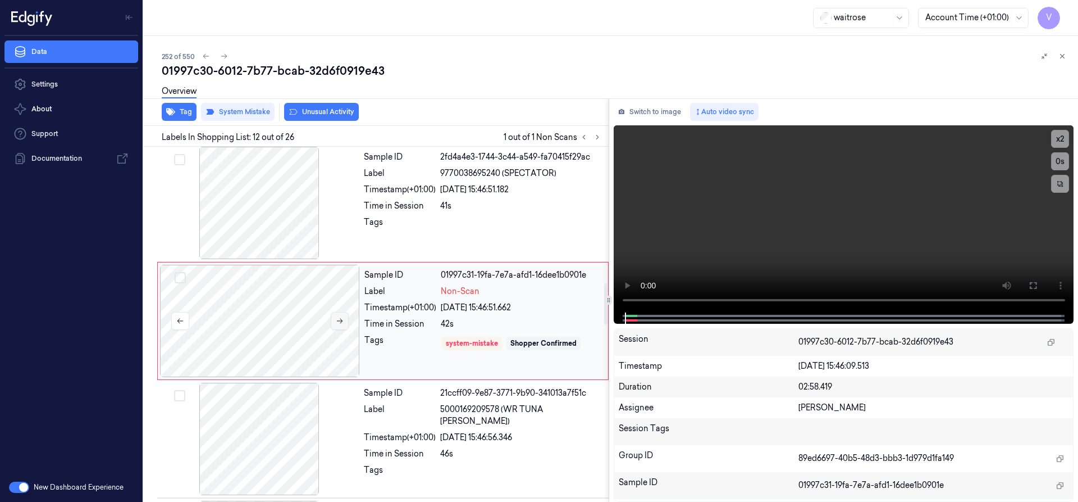
click at [340, 321] on icon at bounding box center [340, 321] width 8 height 8
click at [1065, 57] on icon at bounding box center [1063, 56] width 8 height 8
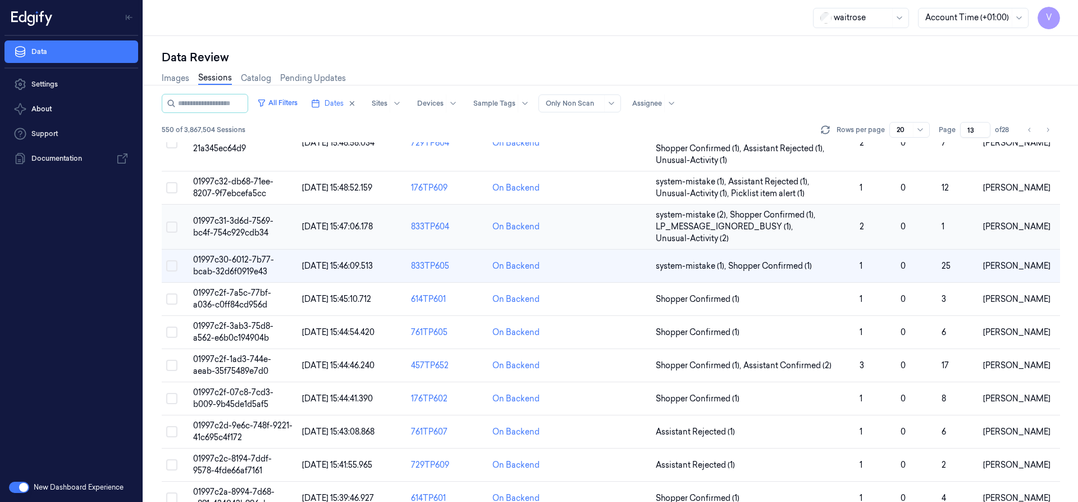
scroll to position [384, 0]
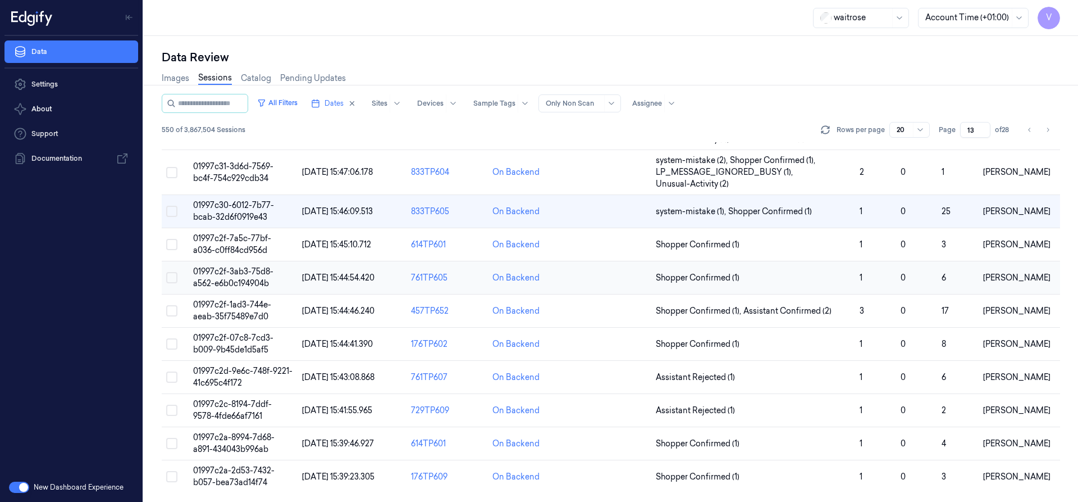
click at [223, 280] on span "01997c2f-3ab3-75d8-a562-e6b0c194904b" at bounding box center [233, 277] width 80 height 22
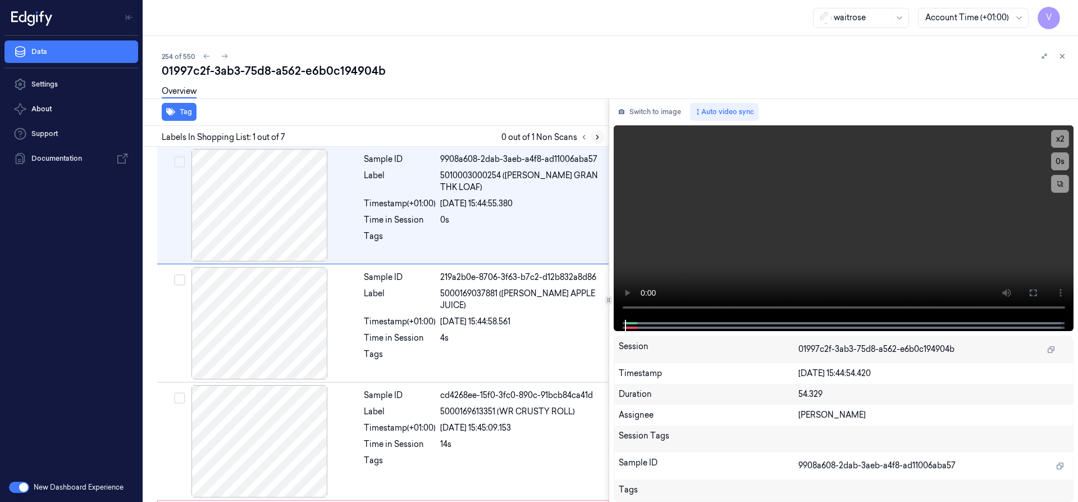
click at [599, 136] on icon at bounding box center [598, 137] width 8 height 8
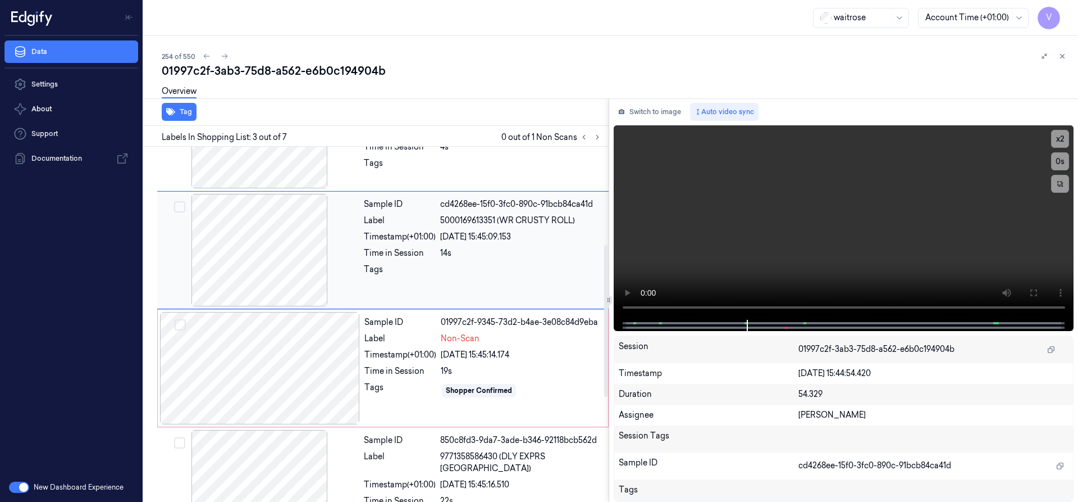
scroll to position [229, 0]
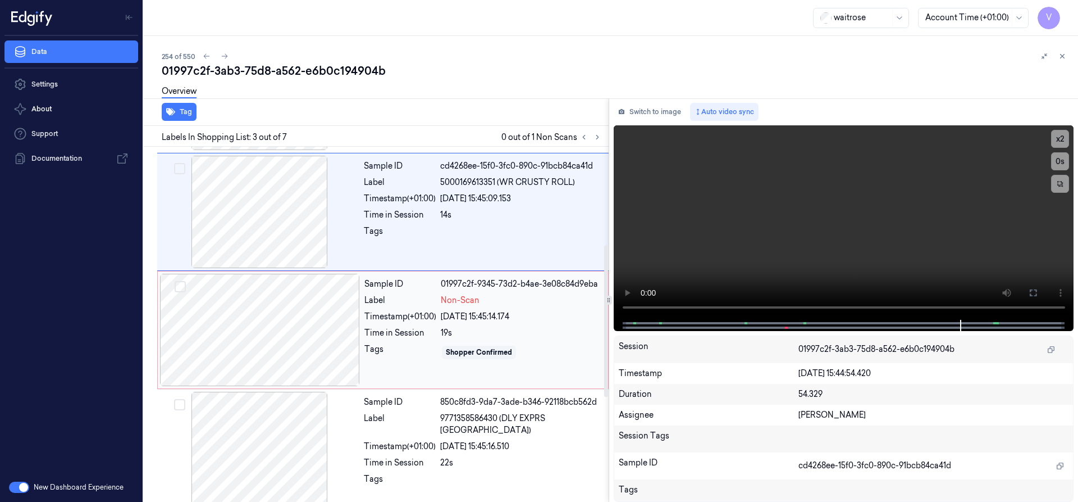
click at [306, 302] on div at bounding box center [260, 330] width 200 height 112
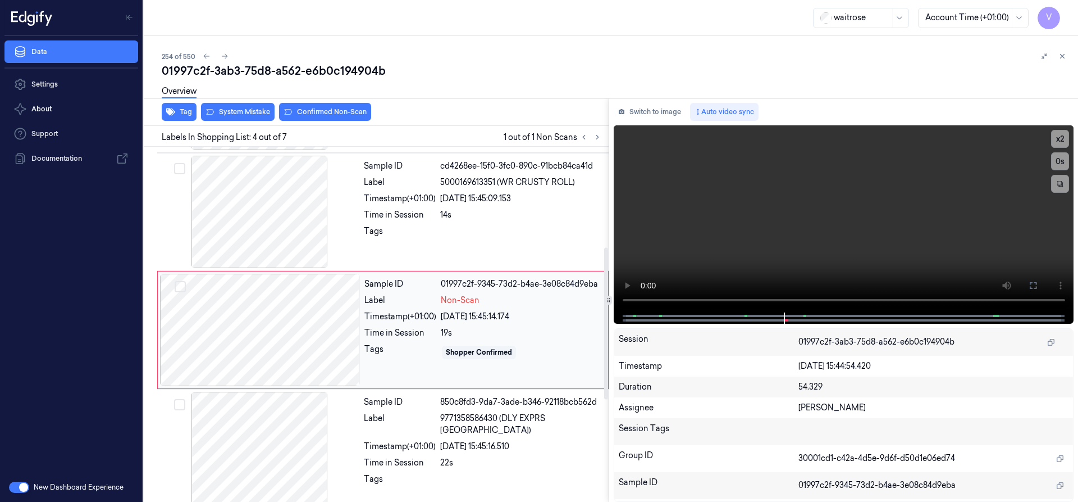
scroll to position [235, 0]
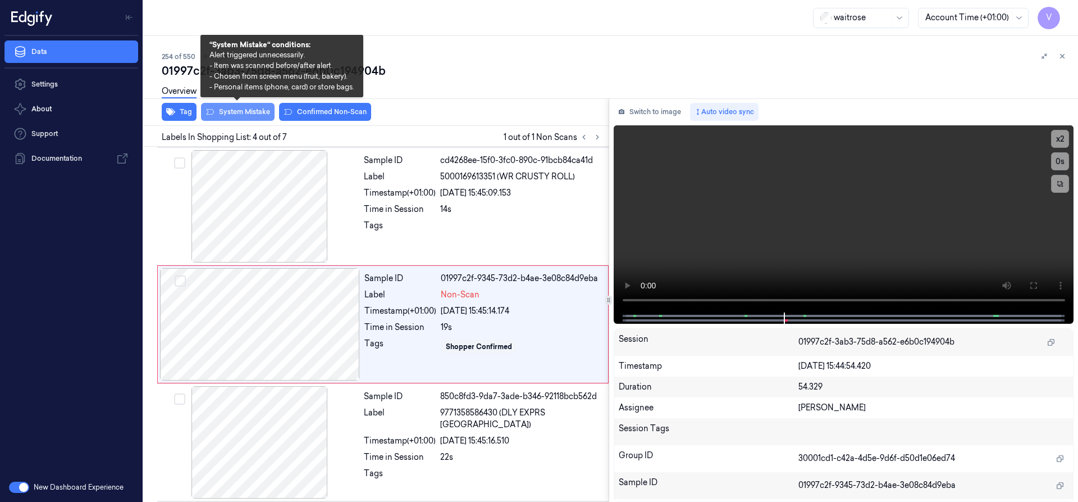
click at [241, 108] on button "System Mistake" at bounding box center [238, 112] width 74 height 18
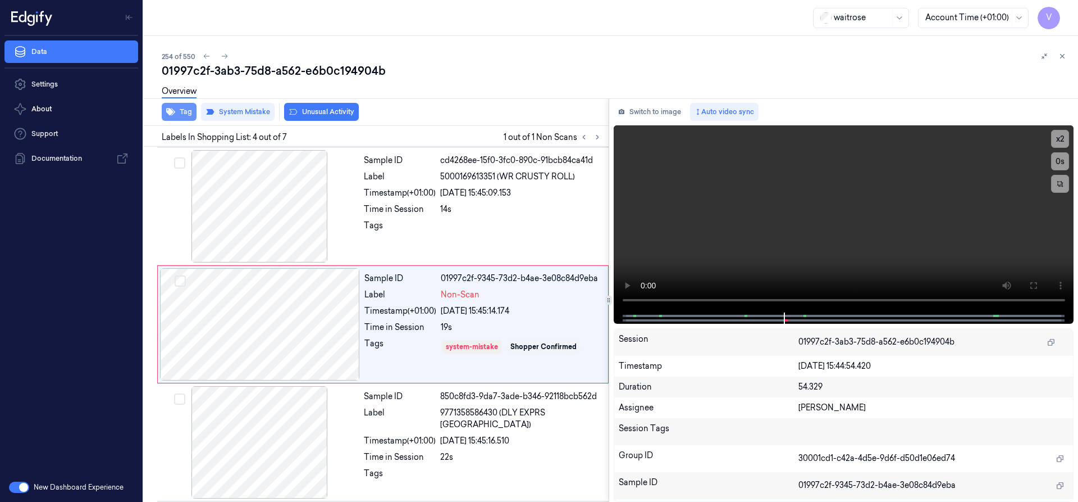
click at [180, 111] on button "Tag" at bounding box center [179, 112] width 35 height 18
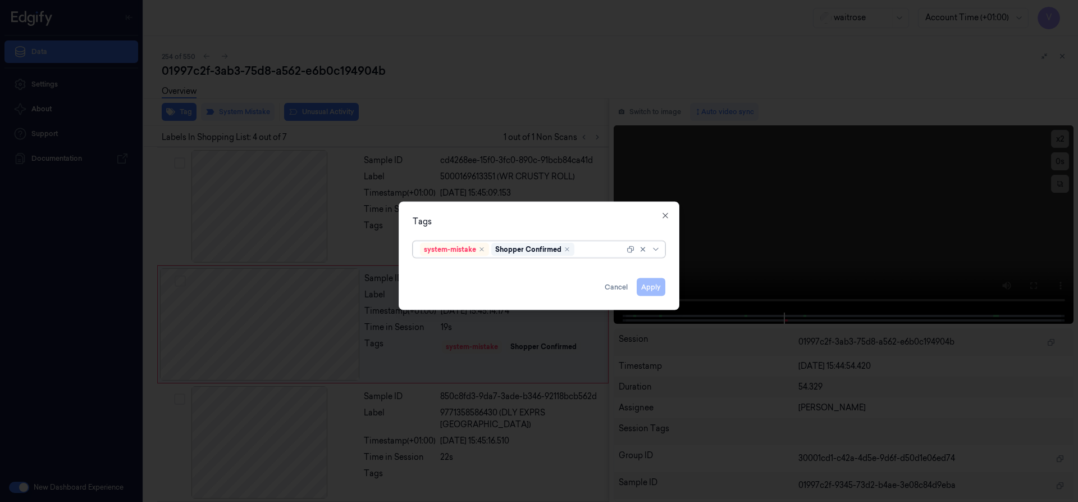
click at [595, 249] on div at bounding box center [601, 249] width 48 height 12
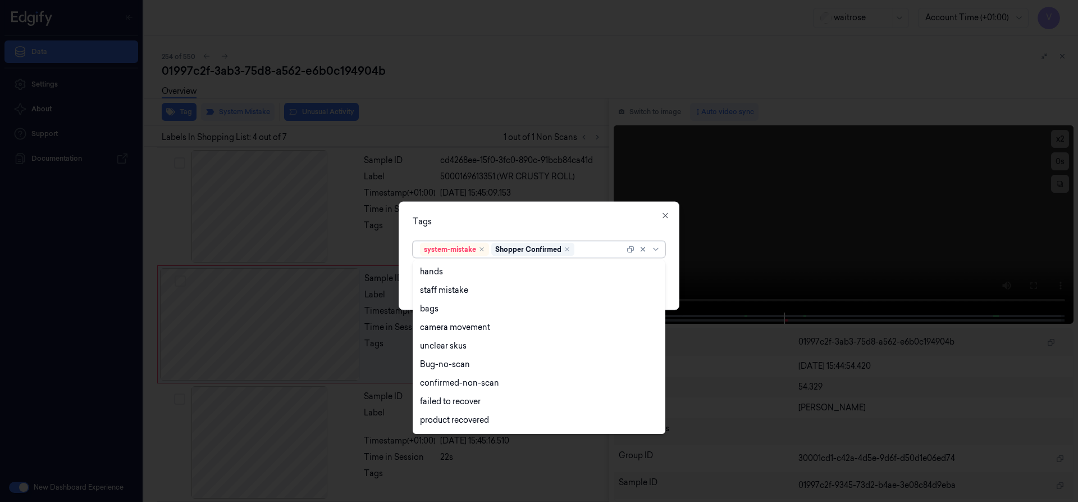
scroll to position [165, 0]
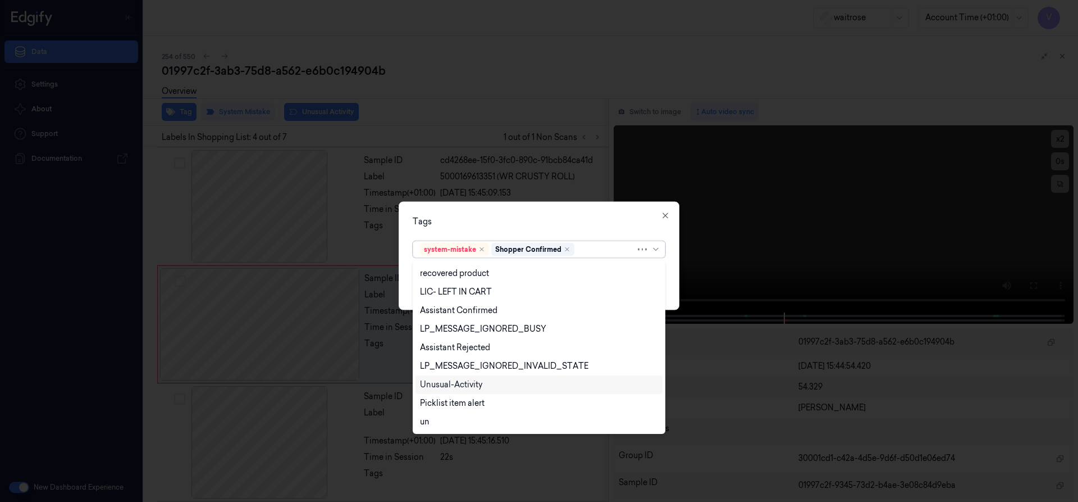
click at [452, 384] on div "Unusual-Activity" at bounding box center [451, 385] width 62 height 12
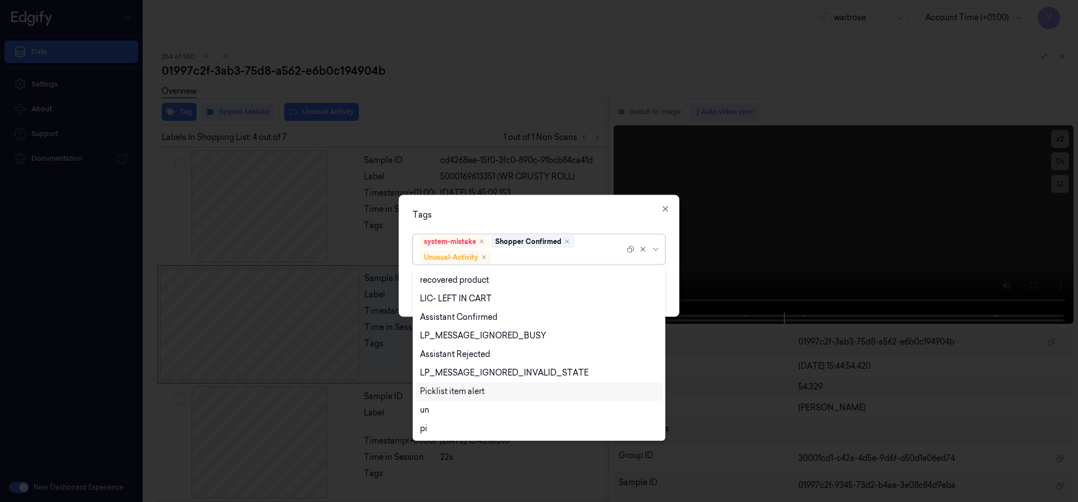
click at [449, 389] on div "Picklist item alert" at bounding box center [452, 391] width 65 height 12
click at [512, 216] on div "Tags" at bounding box center [539, 214] width 253 height 12
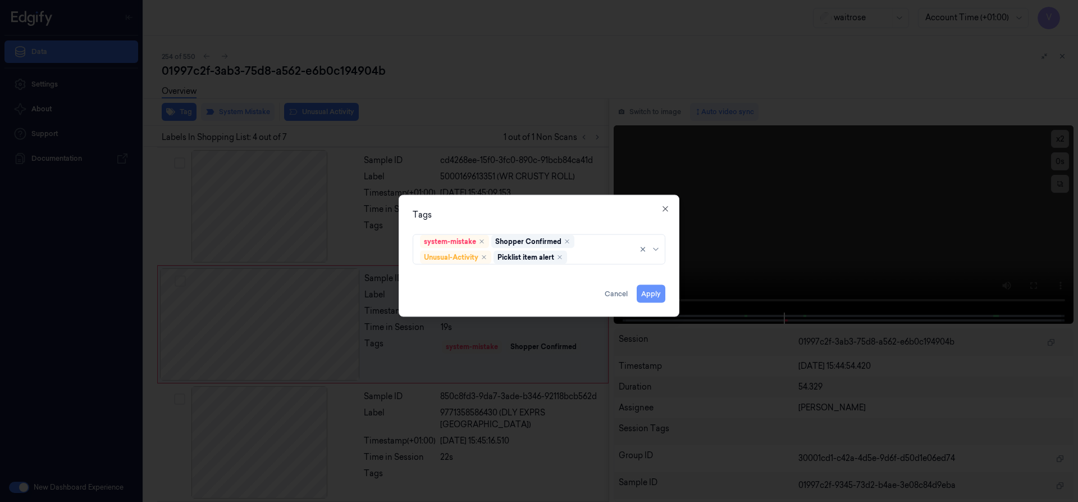
click at [646, 294] on button "Apply" at bounding box center [651, 293] width 29 height 18
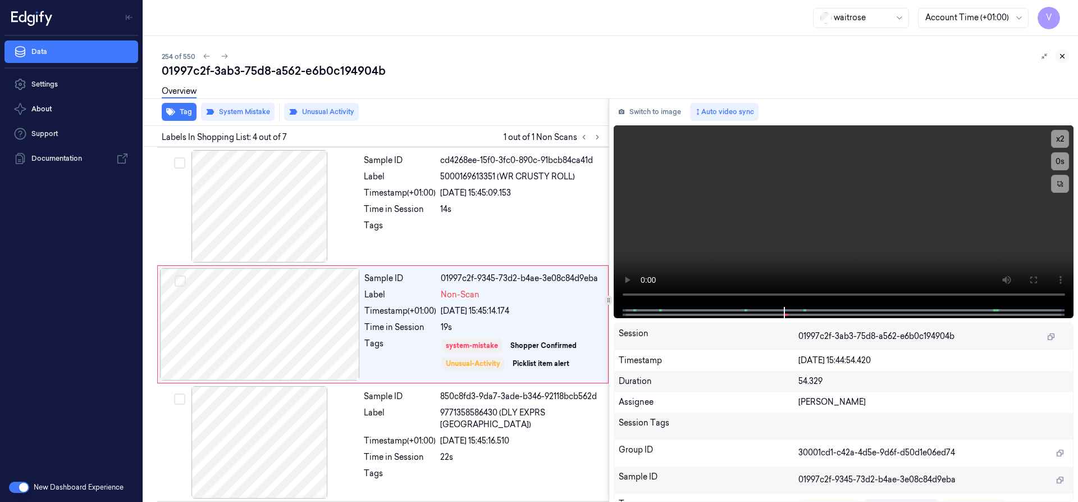
click at [1064, 57] on icon at bounding box center [1063, 56] width 8 height 8
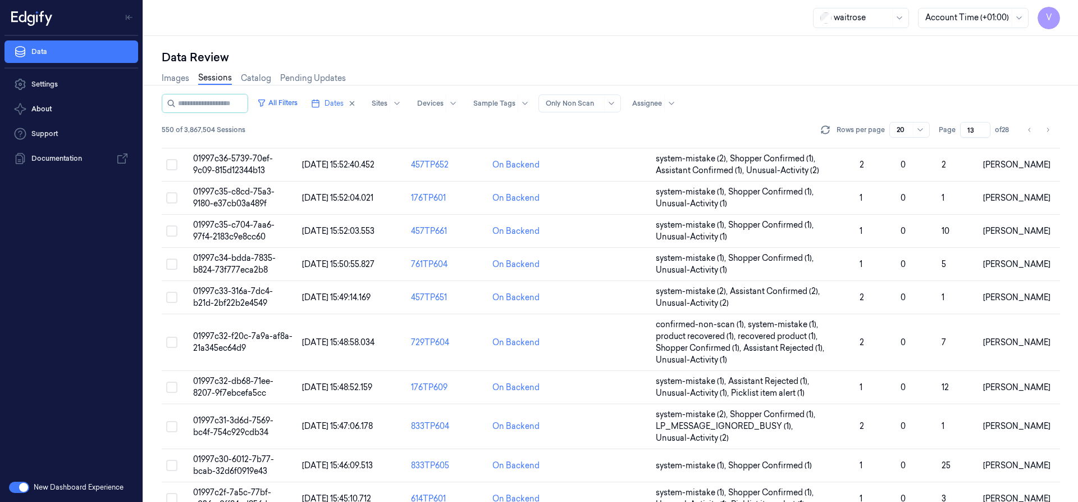
scroll to position [339, 0]
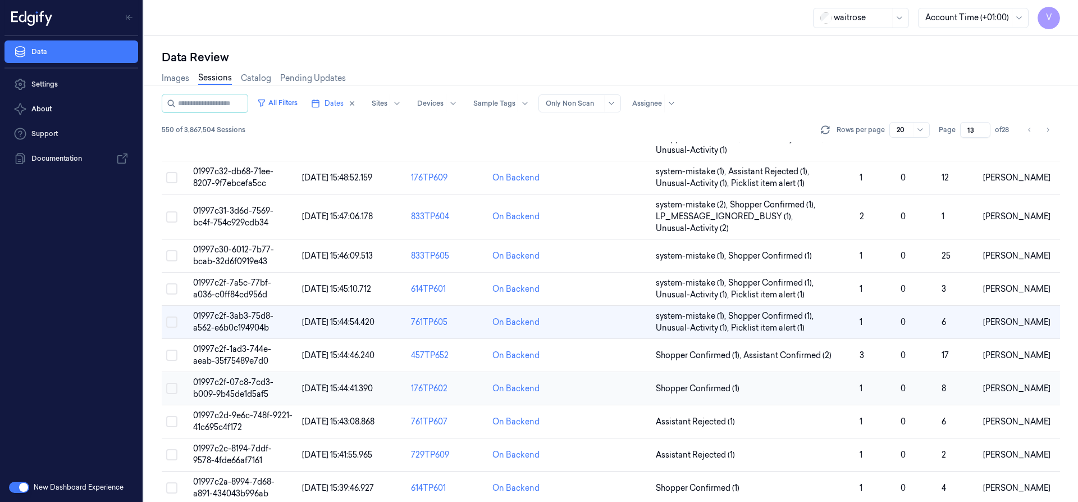
click at [232, 383] on span "01997c2f-07c8-7cd3-b009-9b45de1d5af5" at bounding box center [233, 388] width 80 height 22
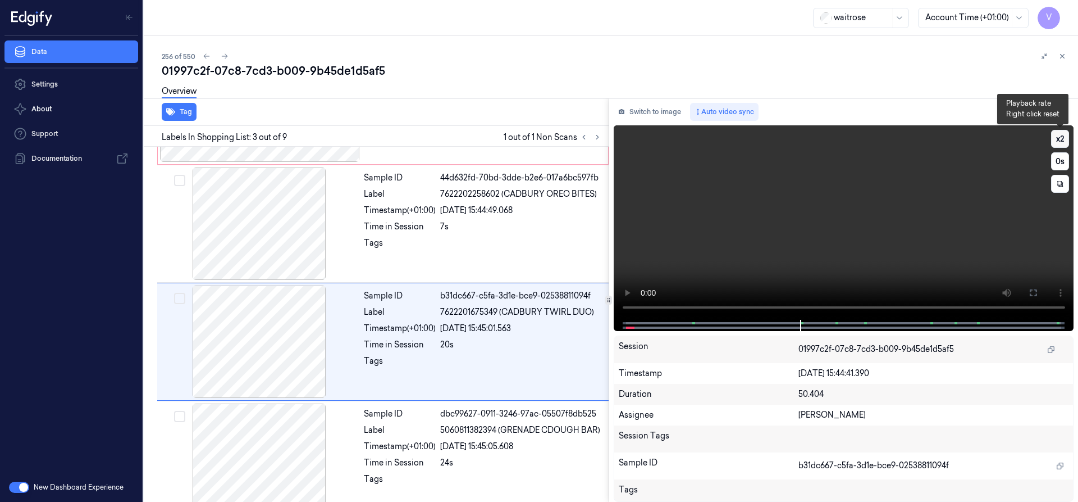
scroll to position [117, 0]
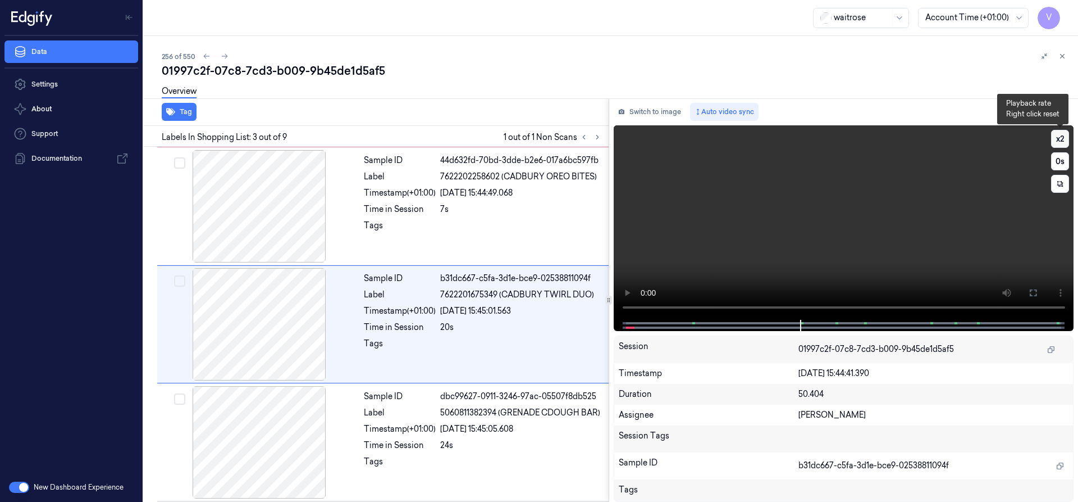
click at [1057, 135] on button "x 2" at bounding box center [1060, 139] width 18 height 18
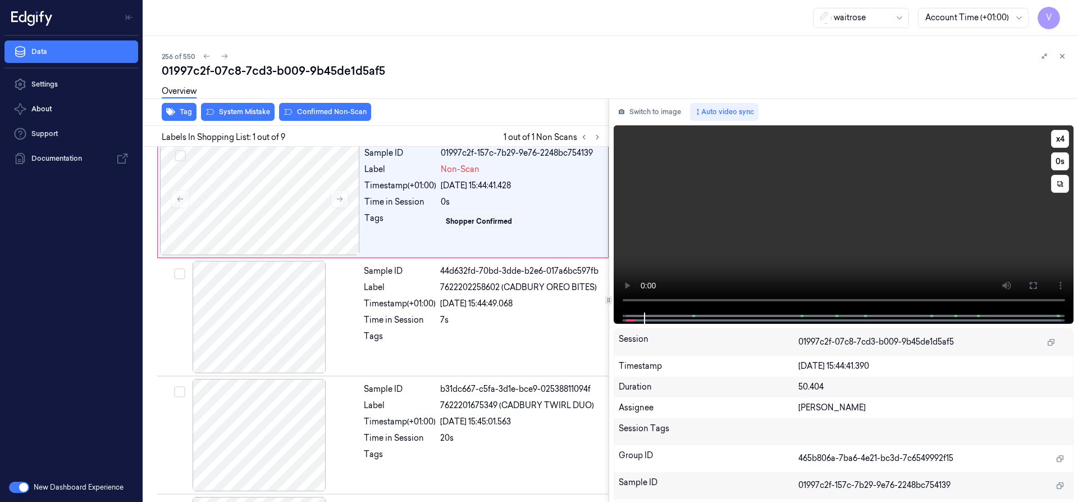
scroll to position [0, 0]
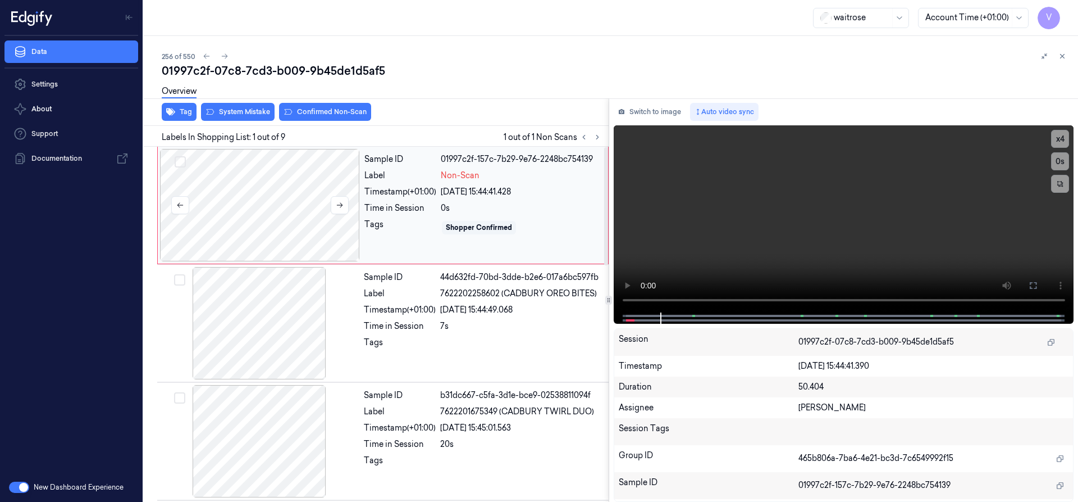
click at [295, 176] on div at bounding box center [260, 205] width 200 height 112
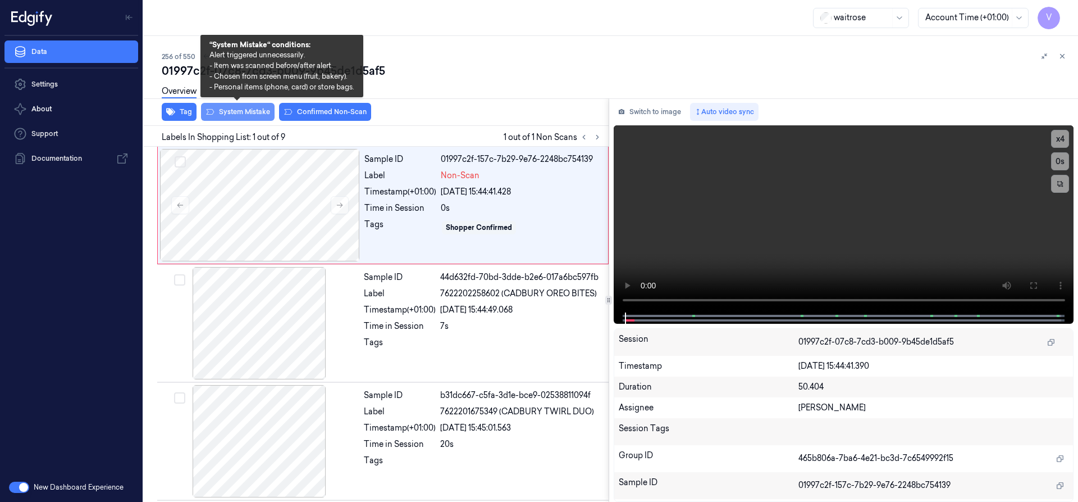
click at [247, 108] on button "System Mistake" at bounding box center [238, 112] width 74 height 18
click at [1067, 58] on button at bounding box center [1062, 55] width 13 height 13
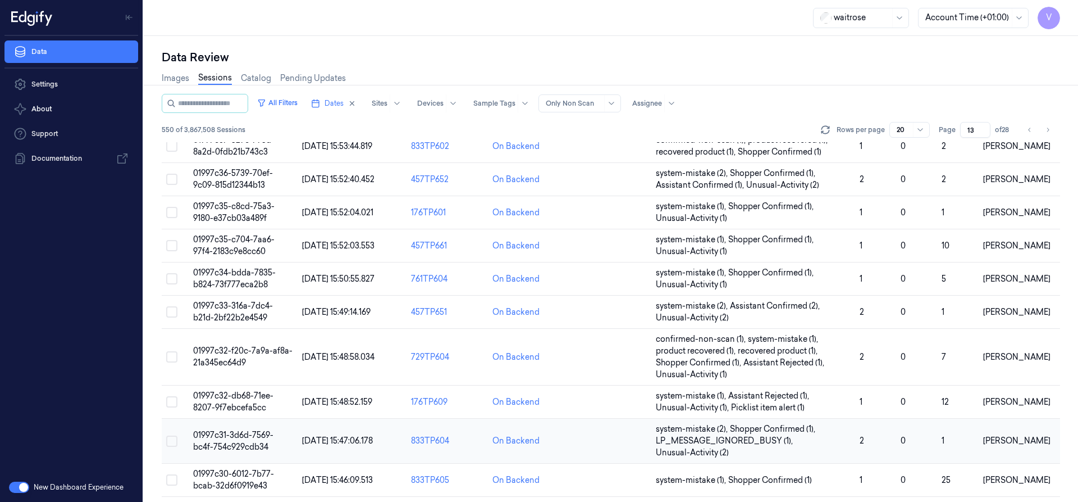
scroll to position [395, 0]
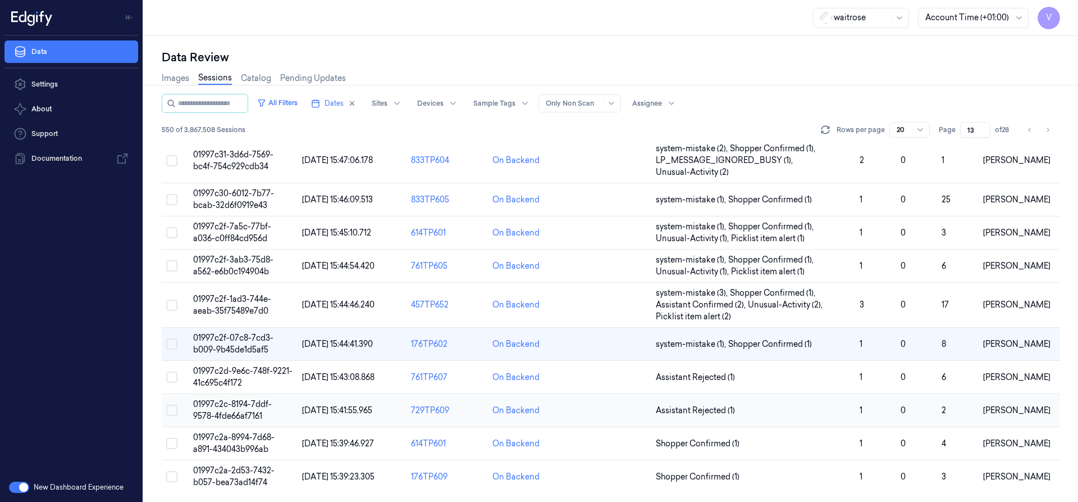
click at [232, 411] on span "01997c2c-8194-7ddf-9578-4fde66af7161" at bounding box center [232, 410] width 79 height 22
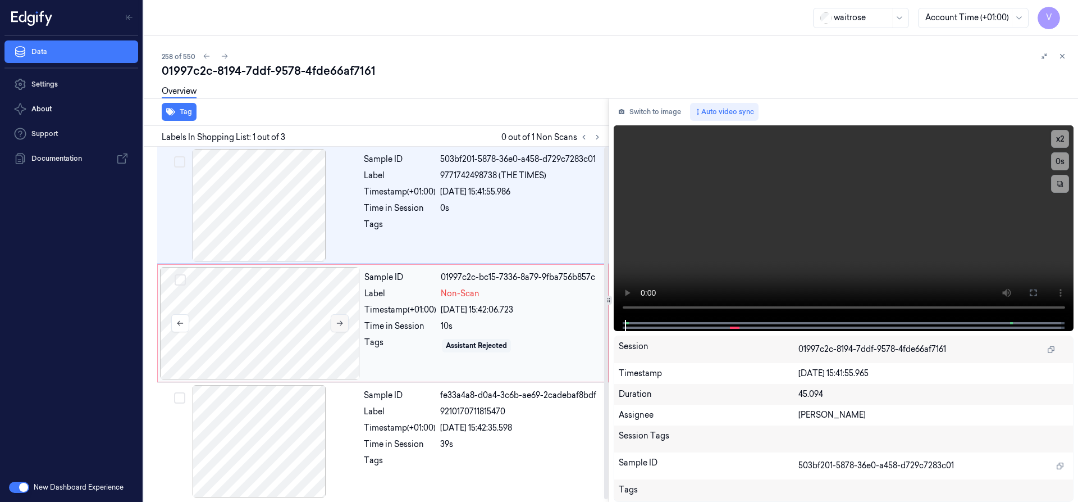
click at [346, 324] on button at bounding box center [340, 323] width 18 height 18
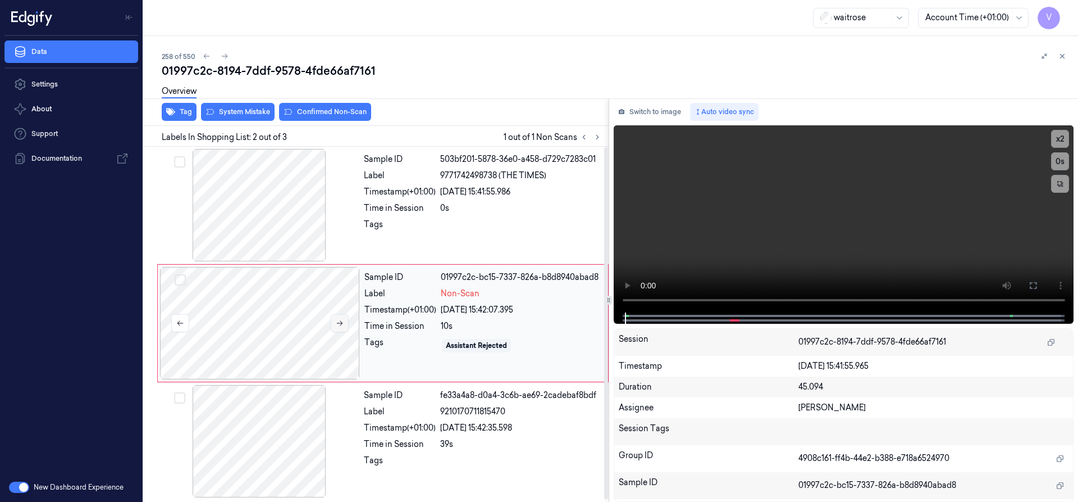
click at [341, 322] on icon at bounding box center [340, 323] width 8 height 8
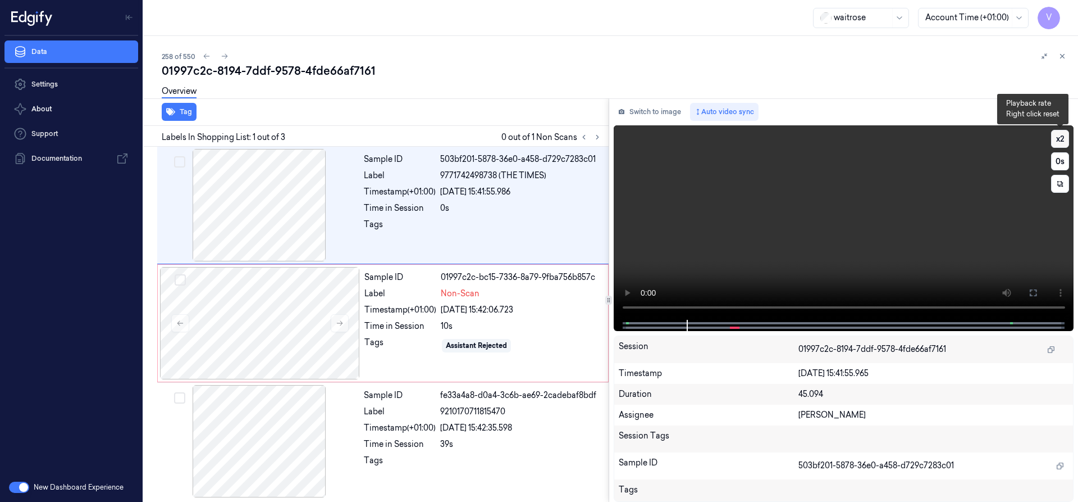
click at [1062, 134] on button "x 2" at bounding box center [1060, 139] width 18 height 18
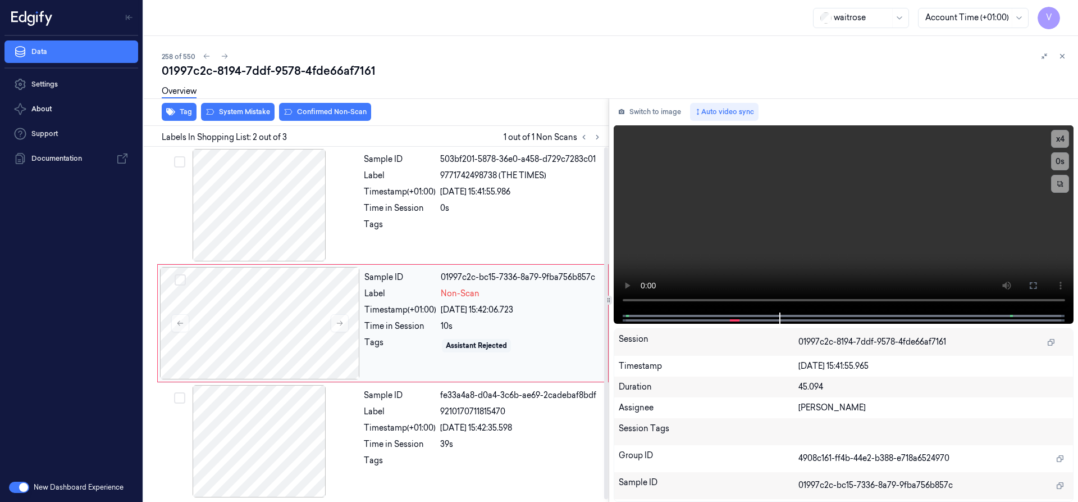
click at [371, 300] on div "Sample ID 01997c2c-bc15-7336-8a79-9fba756b857c Label Non-Scan Timestamp (+01:00…" at bounding box center [483, 323] width 246 height 112
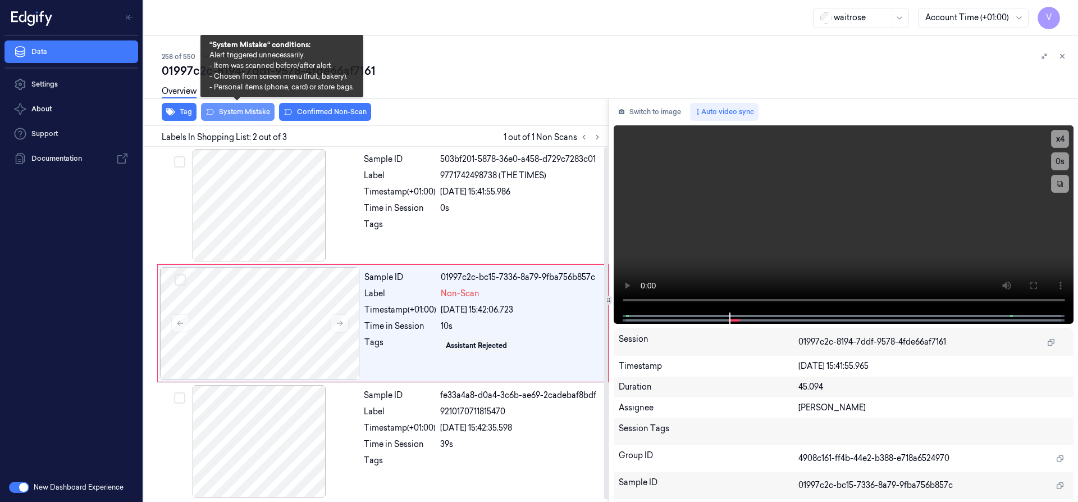
click at [256, 110] on button "System Mistake" at bounding box center [238, 112] width 74 height 18
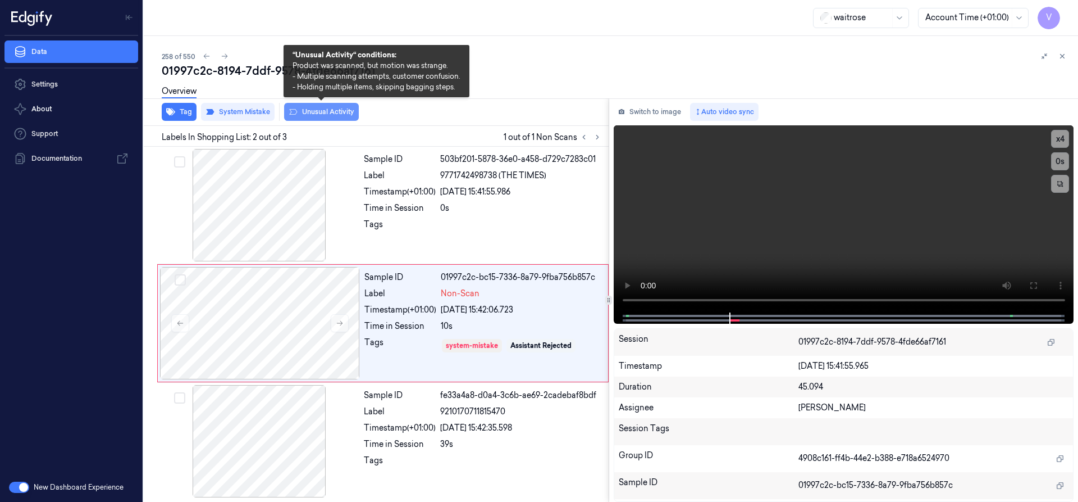
click at [321, 112] on button "Unusual Activity" at bounding box center [321, 112] width 75 height 18
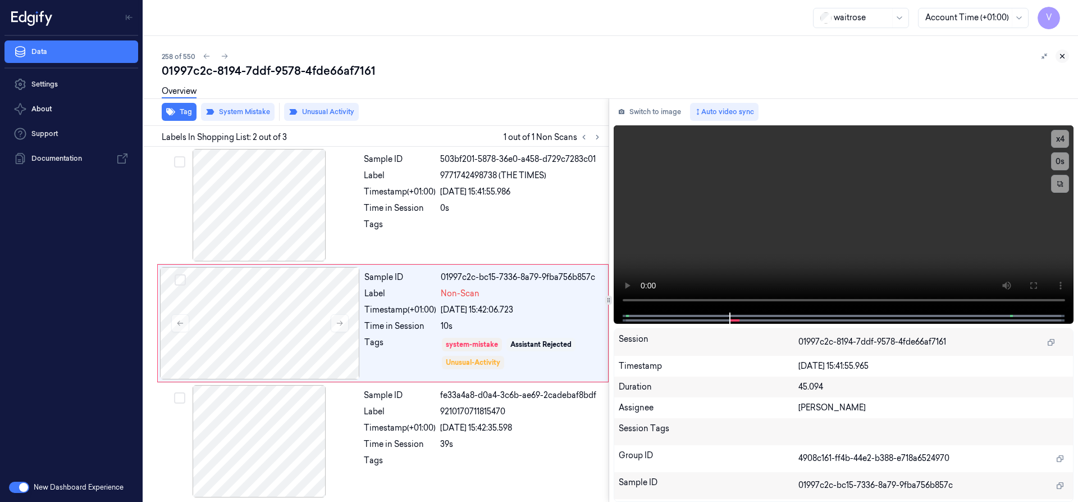
click at [1062, 56] on icon at bounding box center [1063, 56] width 4 height 4
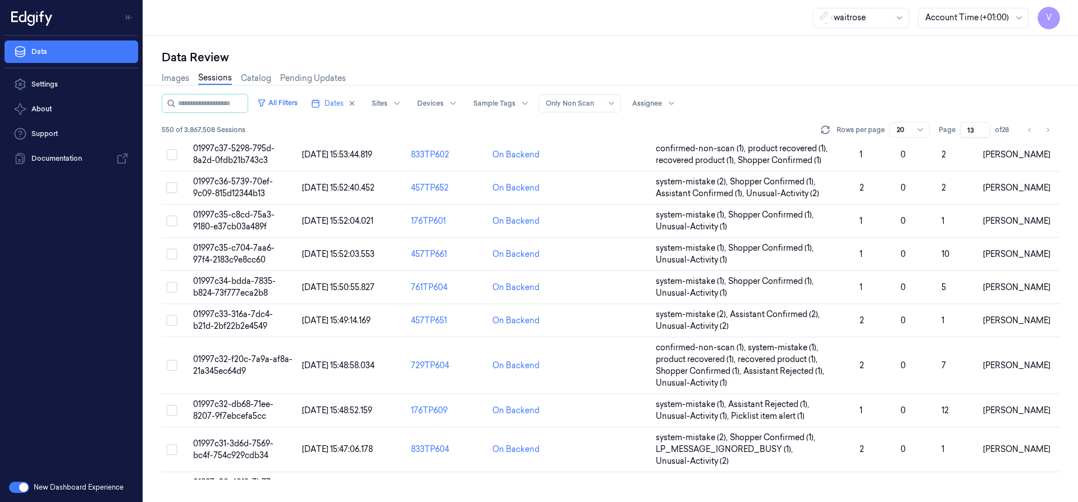
scroll to position [395, 0]
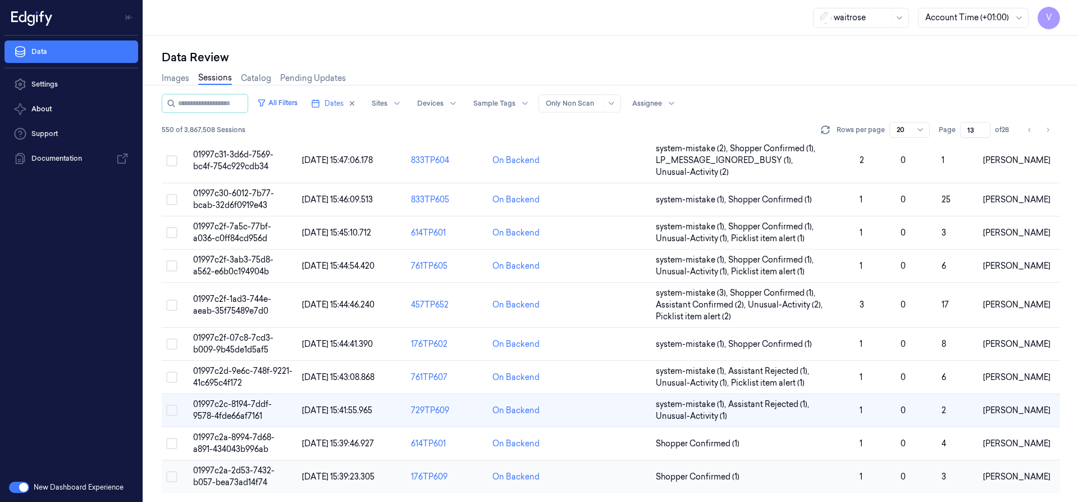
drag, startPoint x: 247, startPoint y: 467, endPoint x: 253, endPoint y: 466, distance: 5.7
click at [248, 467] on span "01997c2a-2d53-7432-b057-bea73ad14f74" at bounding box center [233, 476] width 81 height 22
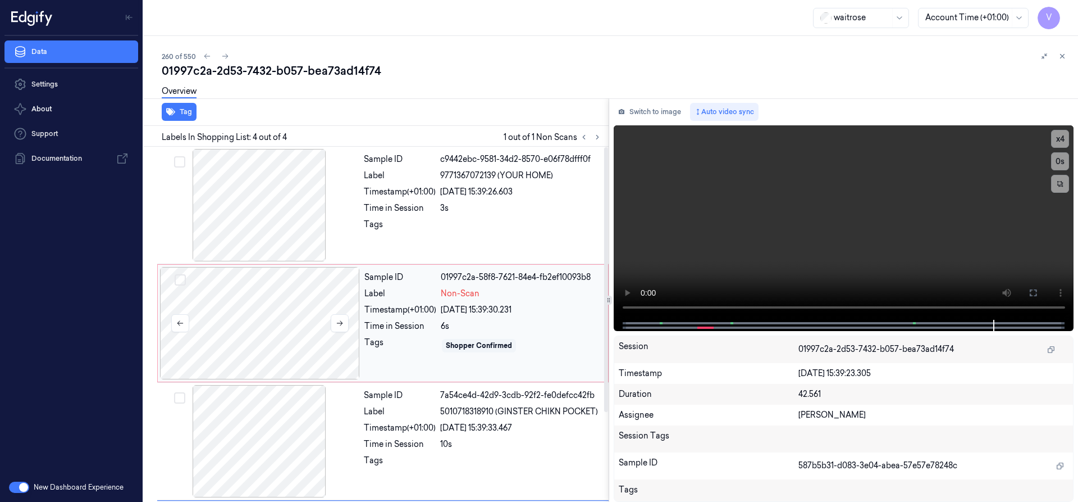
click at [254, 311] on div at bounding box center [260, 323] width 200 height 112
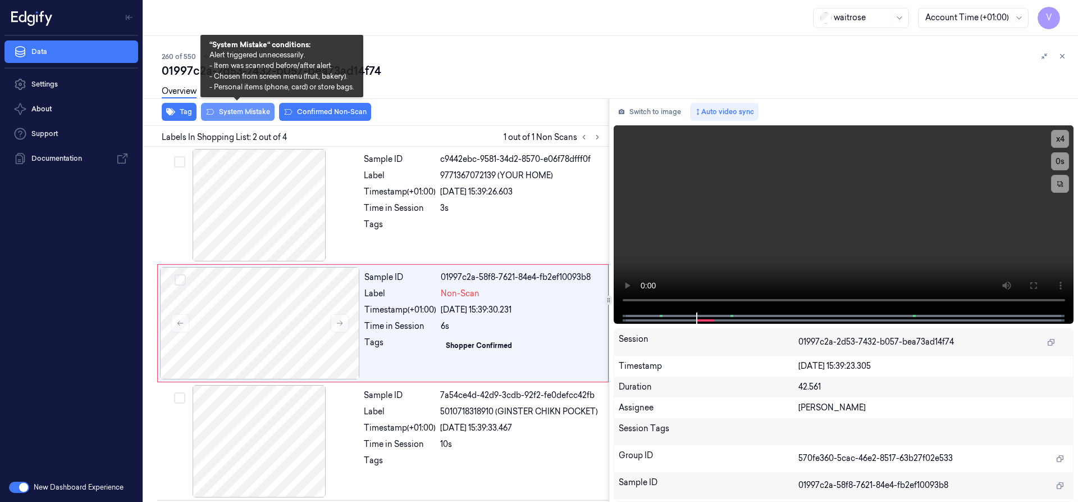
click at [240, 109] on button "System Mistake" at bounding box center [238, 112] width 74 height 18
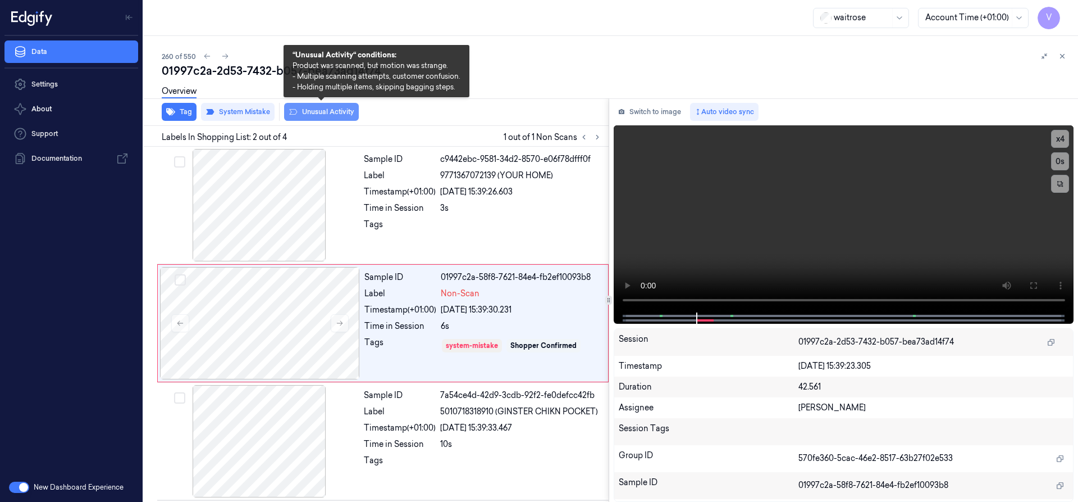
click at [315, 114] on button "Unusual Activity" at bounding box center [321, 112] width 75 height 18
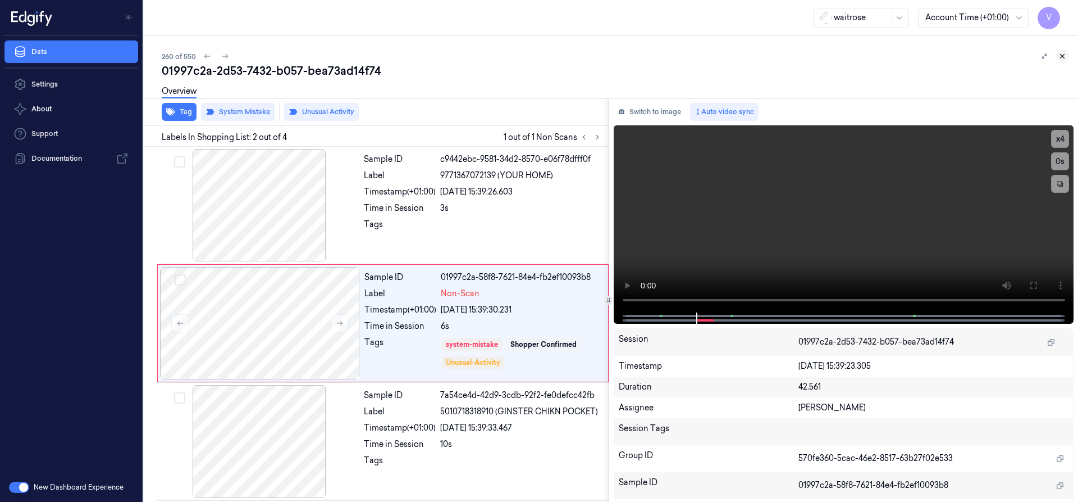
click at [1065, 56] on icon at bounding box center [1063, 56] width 8 height 8
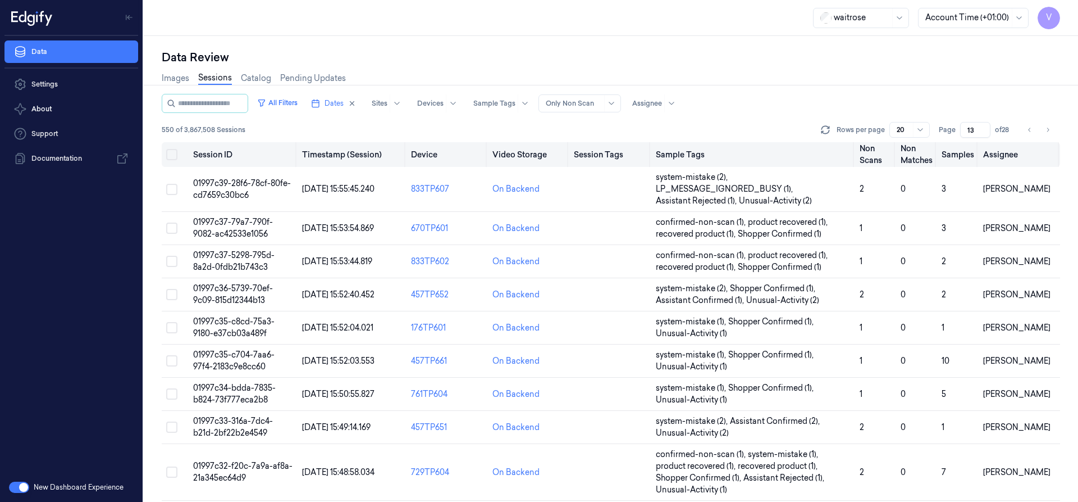
drag, startPoint x: 975, startPoint y: 126, endPoint x: 941, endPoint y: 154, distance: 44.7
click at [941, 154] on div "All Filters Dates Sites Devices Sample Tags Alert Type Only Non Scan Assignee 5…" at bounding box center [611, 298] width 899 height 408
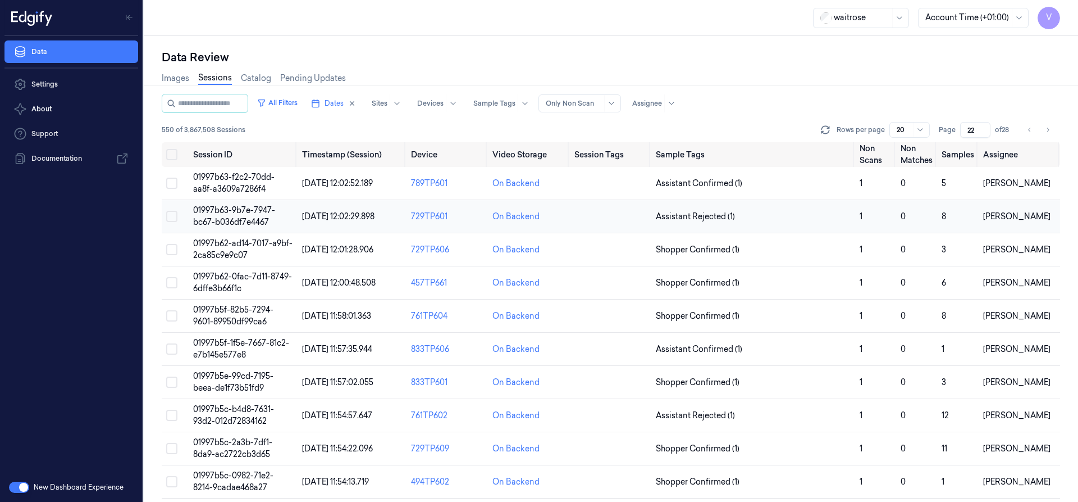
type input "22"
click at [251, 211] on span "01997b63-9b7e-7947-bc67-b036df7e4467" at bounding box center [234, 216] width 82 height 22
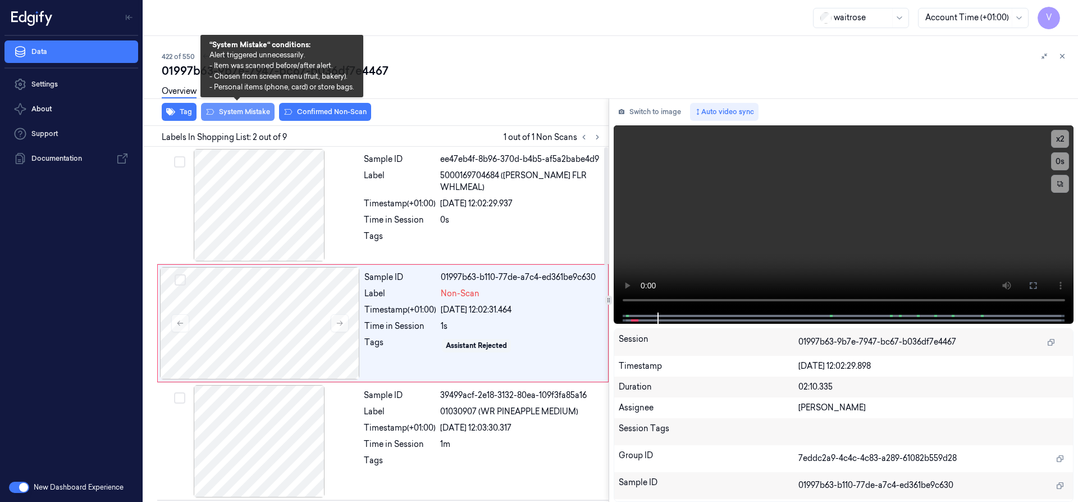
click at [235, 112] on button "System Mistake" at bounding box center [238, 112] width 74 height 18
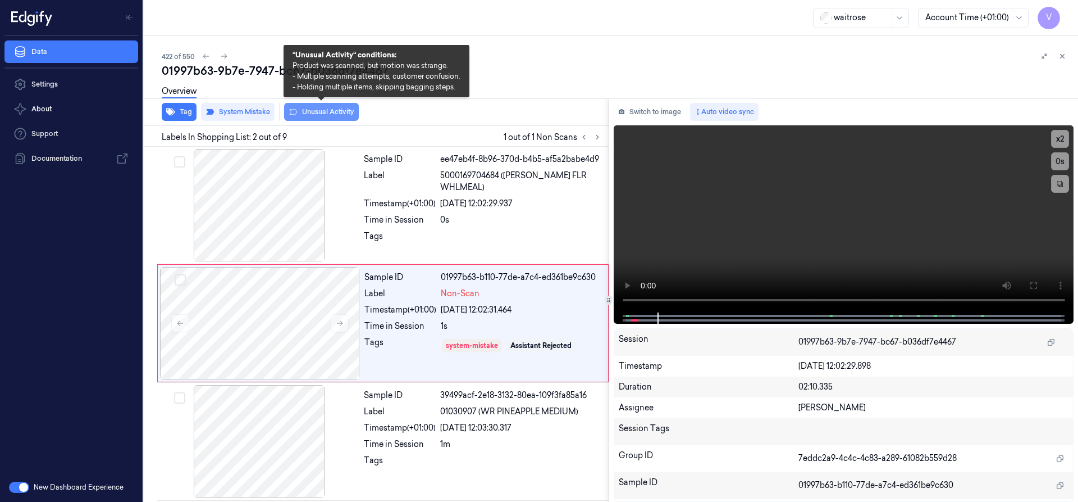
click at [339, 111] on button "Unusual Activity" at bounding box center [321, 112] width 75 height 18
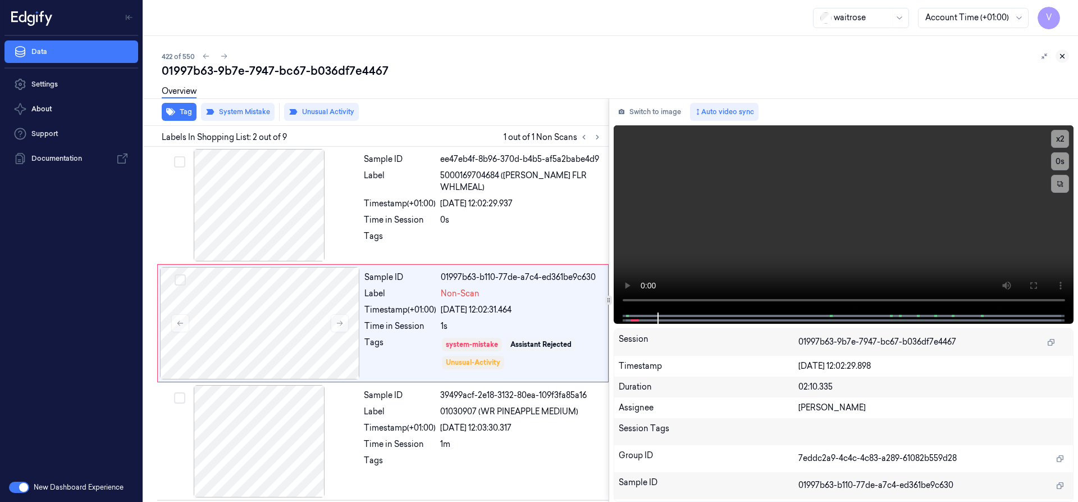
click at [1061, 54] on icon at bounding box center [1063, 56] width 8 height 8
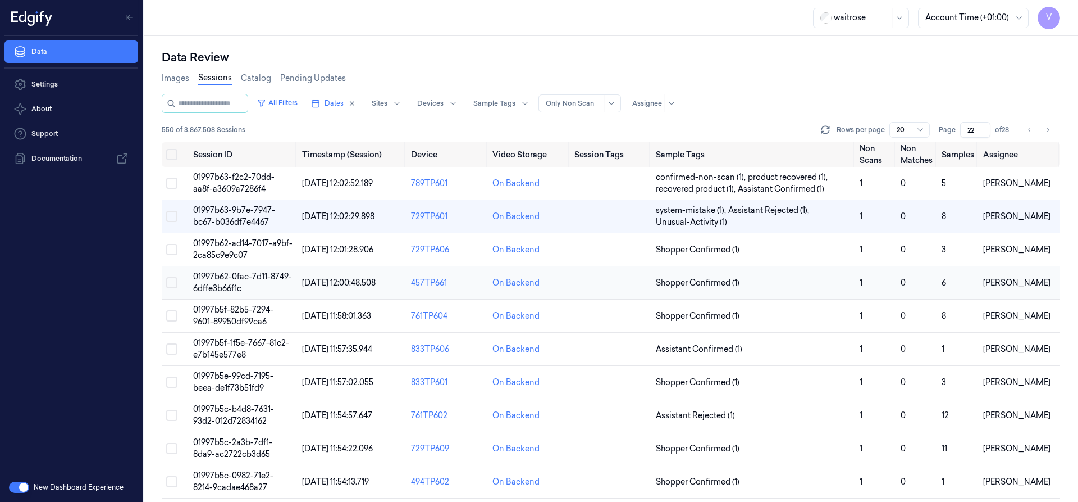
click at [245, 276] on span "01997b62-0fac-7d11-8749-6dffe3b66f1c" at bounding box center [242, 282] width 99 height 22
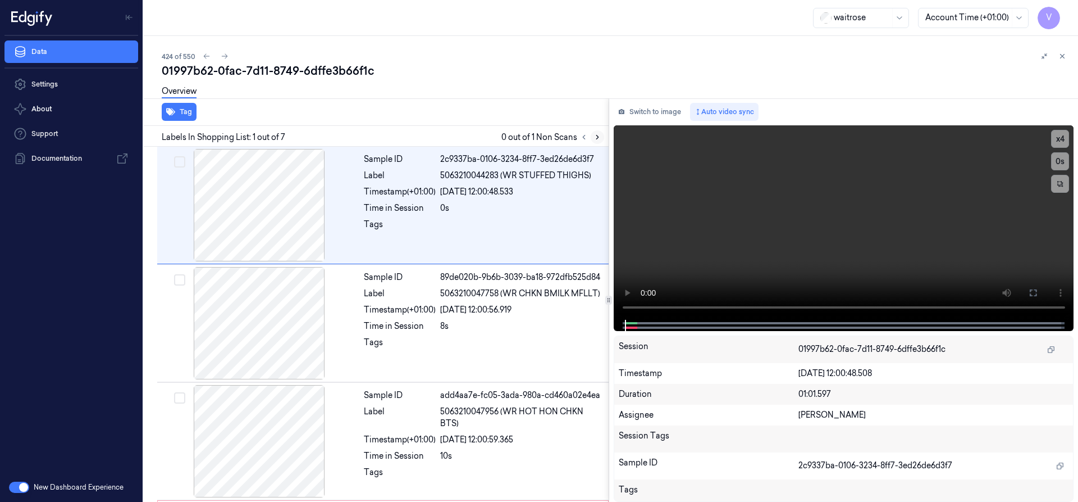
click at [598, 135] on icon at bounding box center [598, 137] width 8 height 8
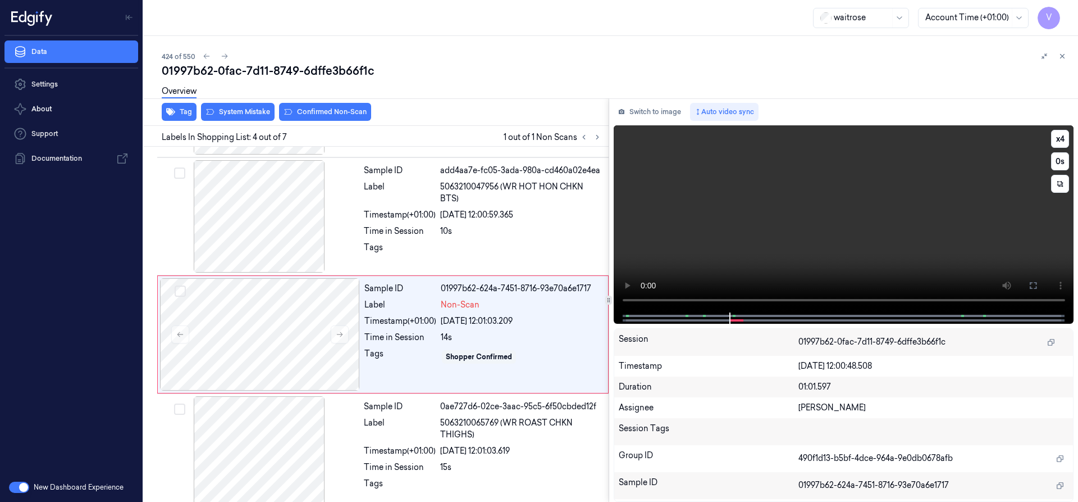
scroll to position [235, 0]
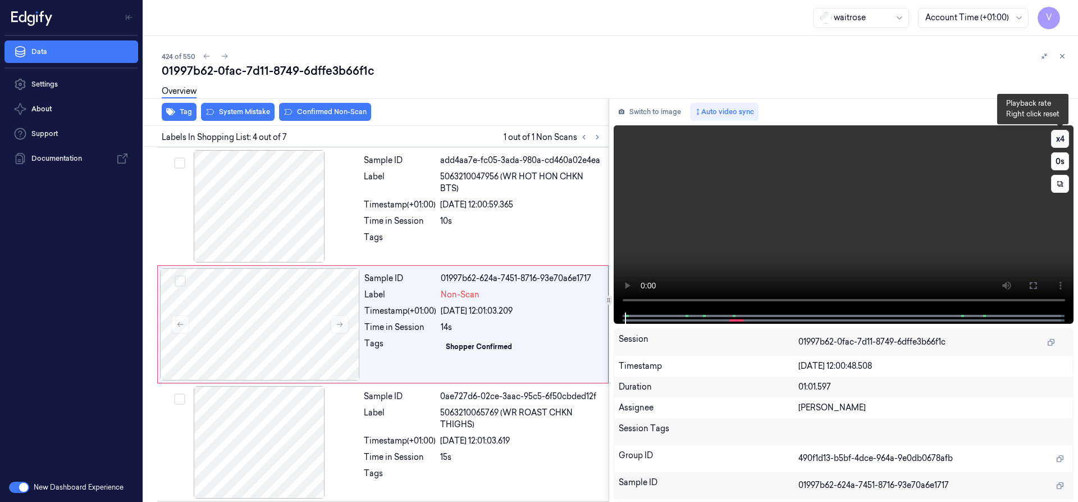
click at [1058, 138] on button "x 4" at bounding box center [1060, 139] width 18 height 18
click at [1058, 139] on button "x 1" at bounding box center [1060, 139] width 18 height 18
click at [1058, 140] on button "x 2" at bounding box center [1060, 139] width 18 height 18
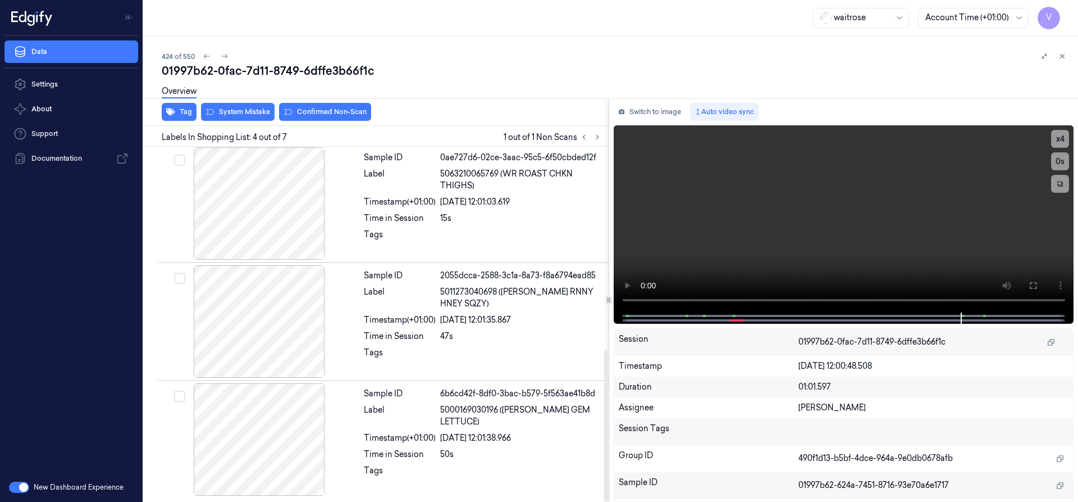
scroll to position [474, 0]
click at [1062, 140] on button "x 4" at bounding box center [1060, 139] width 18 height 18
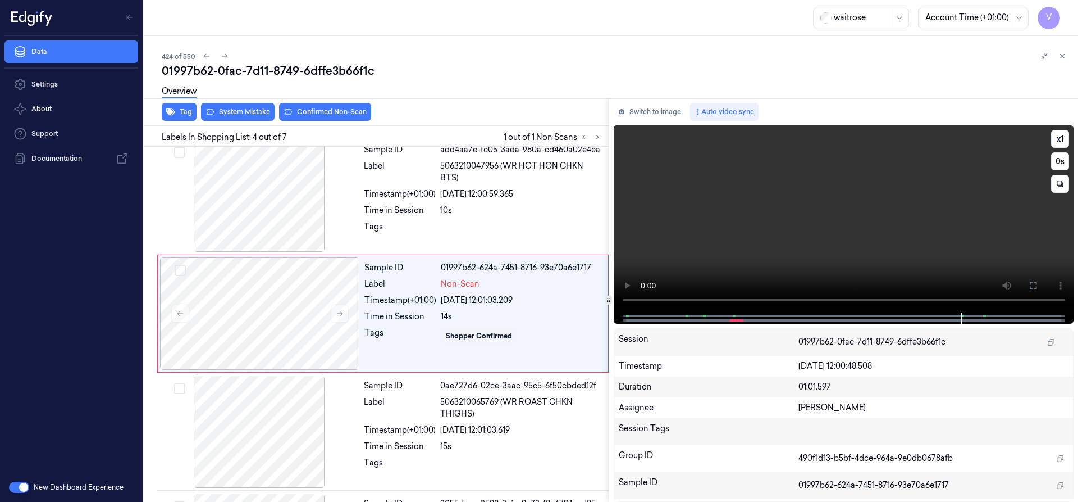
scroll to position [235, 0]
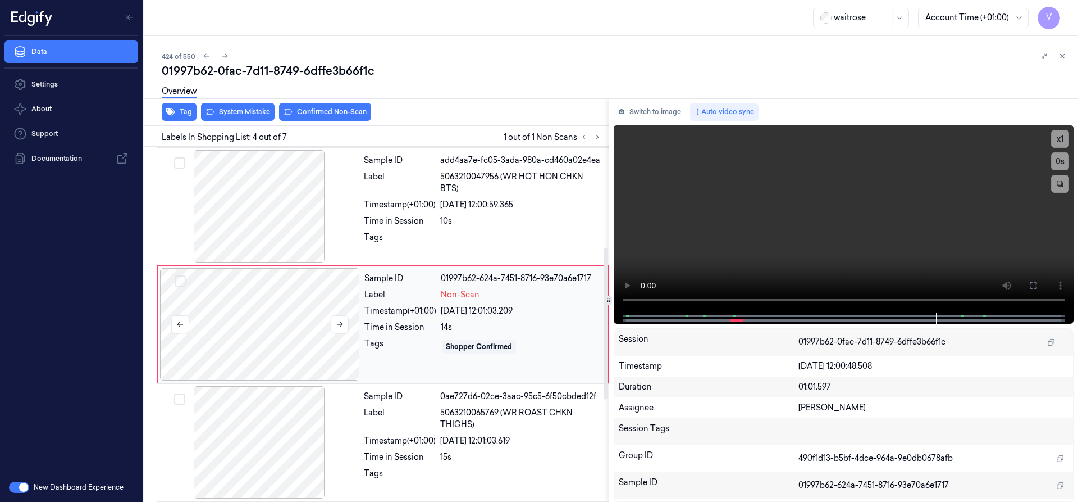
click at [332, 300] on div at bounding box center [260, 324] width 200 height 112
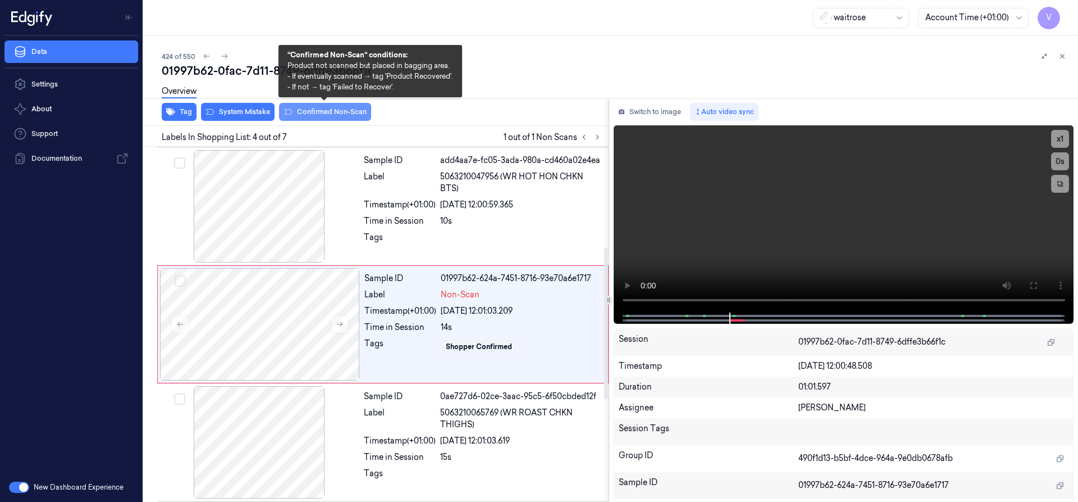
click at [322, 114] on button "Confirmed Non-Scan" at bounding box center [325, 112] width 92 height 18
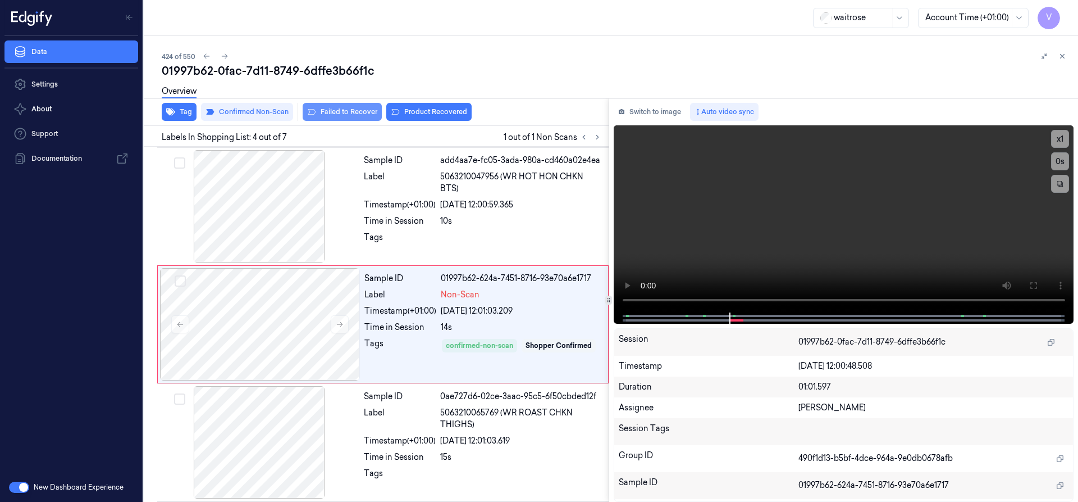
click at [345, 113] on button "Failed to Recover" at bounding box center [342, 112] width 79 height 18
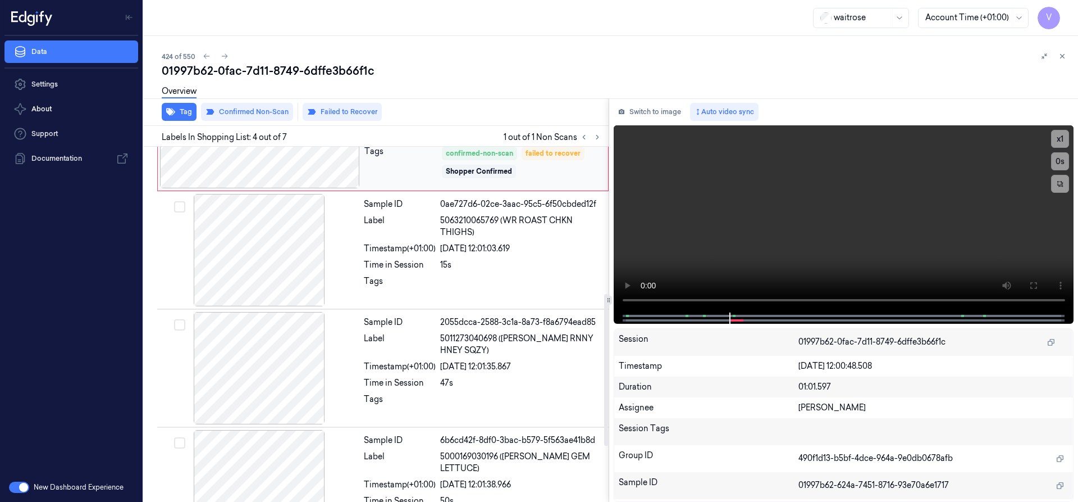
scroll to position [474, 0]
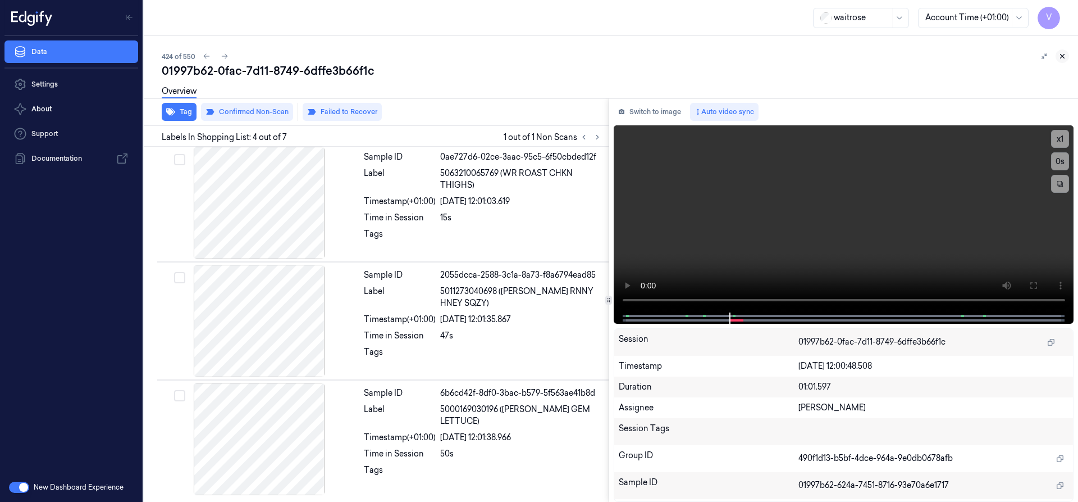
click at [1063, 57] on icon at bounding box center [1063, 56] width 8 height 8
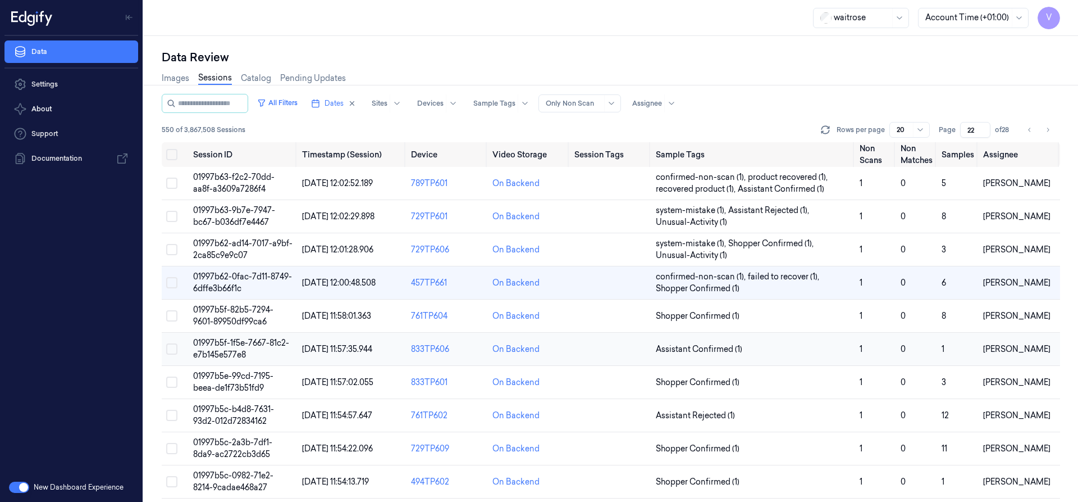
click at [228, 345] on span "01997b5f-1f5e-7667-81c2-e7b145e577e8" at bounding box center [241, 349] width 96 height 22
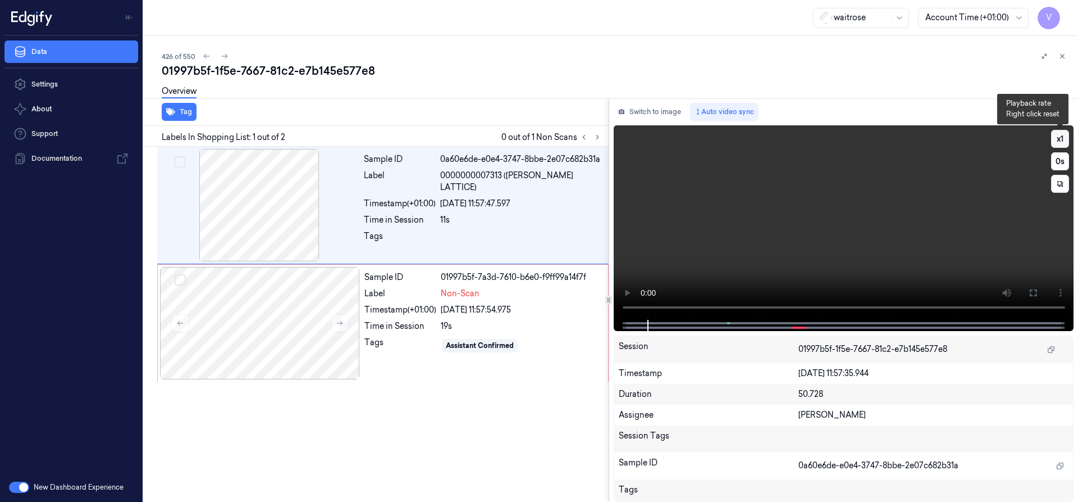
click at [1058, 135] on button "x 1" at bounding box center [1060, 139] width 18 height 18
click at [1058, 135] on button "x 2" at bounding box center [1060, 139] width 18 height 18
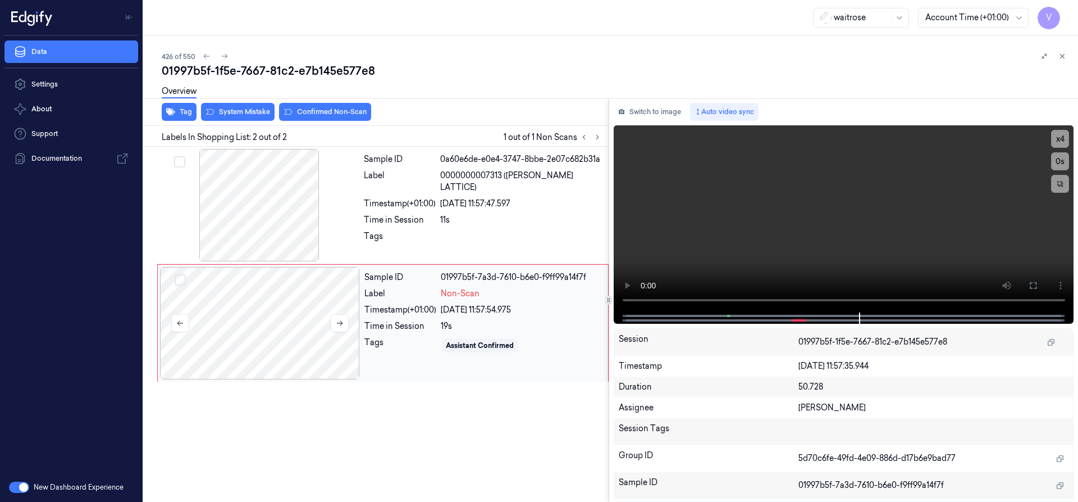
click at [267, 286] on div at bounding box center [260, 323] width 200 height 112
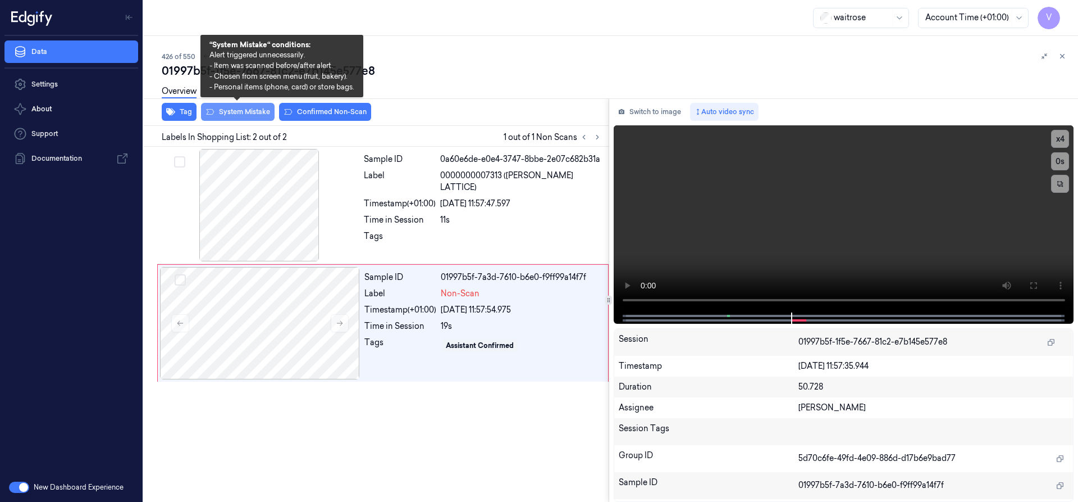
click at [251, 111] on button "System Mistake" at bounding box center [238, 112] width 74 height 18
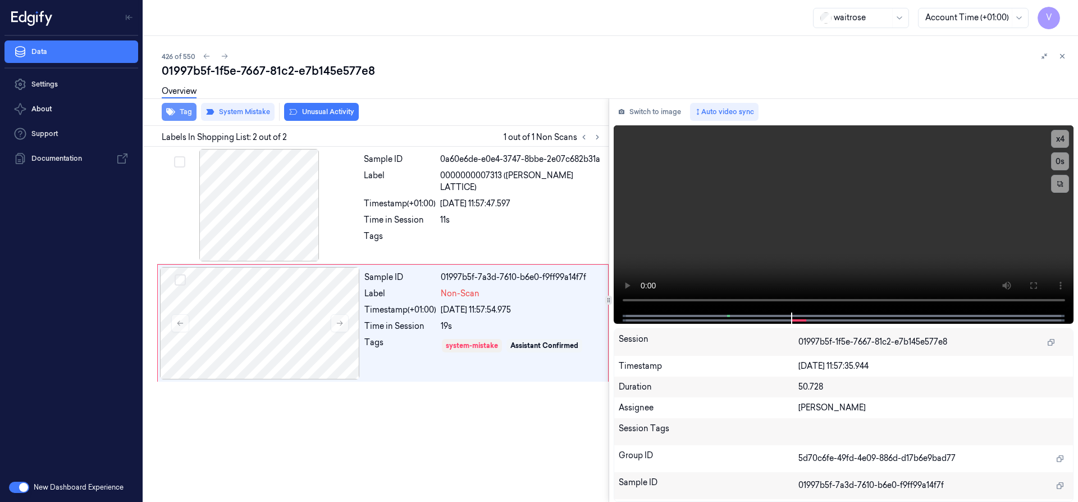
click at [181, 110] on button "Tag" at bounding box center [179, 112] width 35 height 18
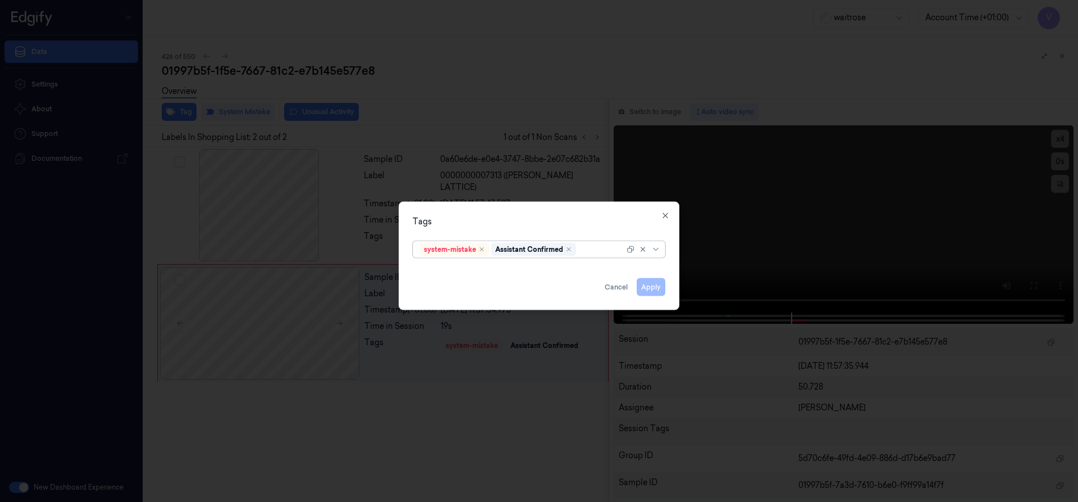
click at [589, 248] on div at bounding box center [602, 249] width 46 height 12
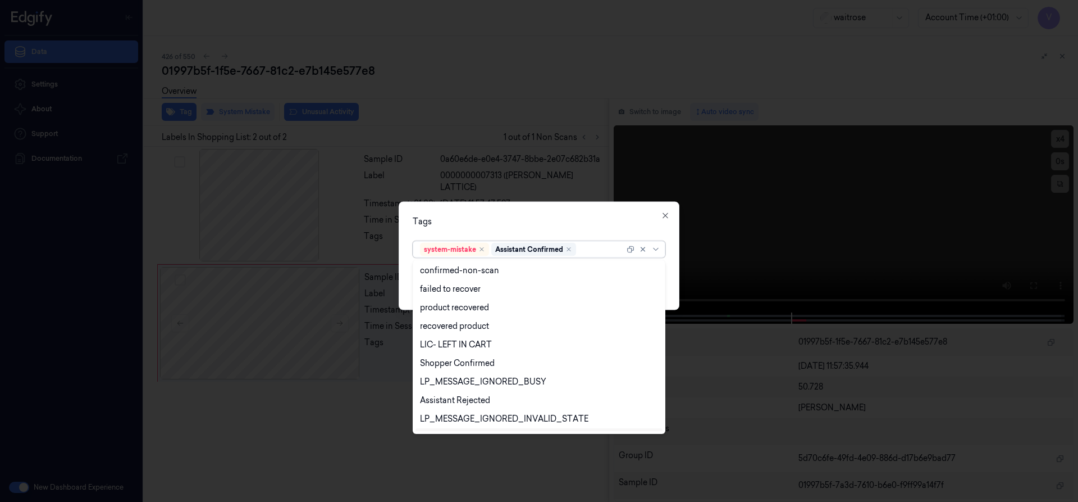
scroll to position [165, 0]
click at [460, 390] on div "Unusual-Activity" at bounding box center [451, 385] width 62 height 12
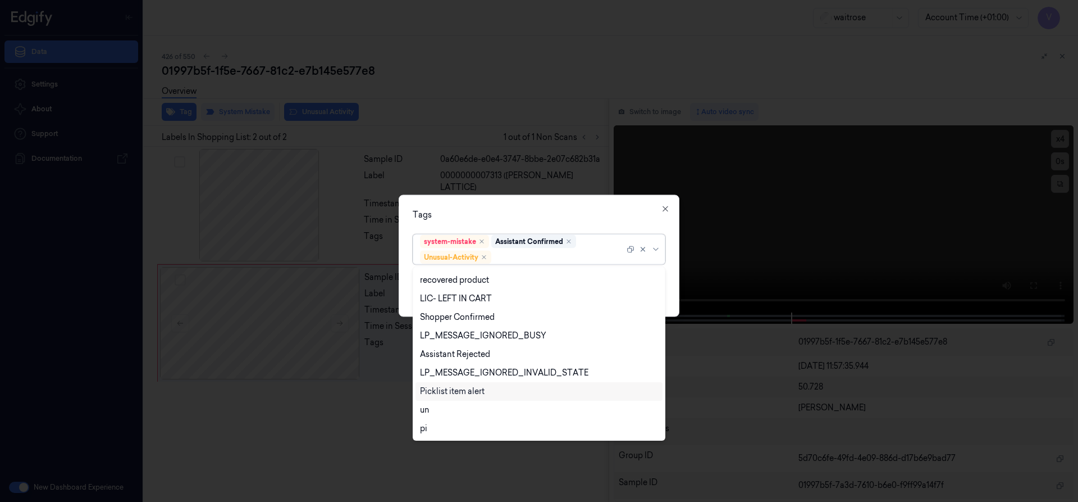
click at [457, 393] on div "Picklist item alert" at bounding box center [452, 391] width 65 height 12
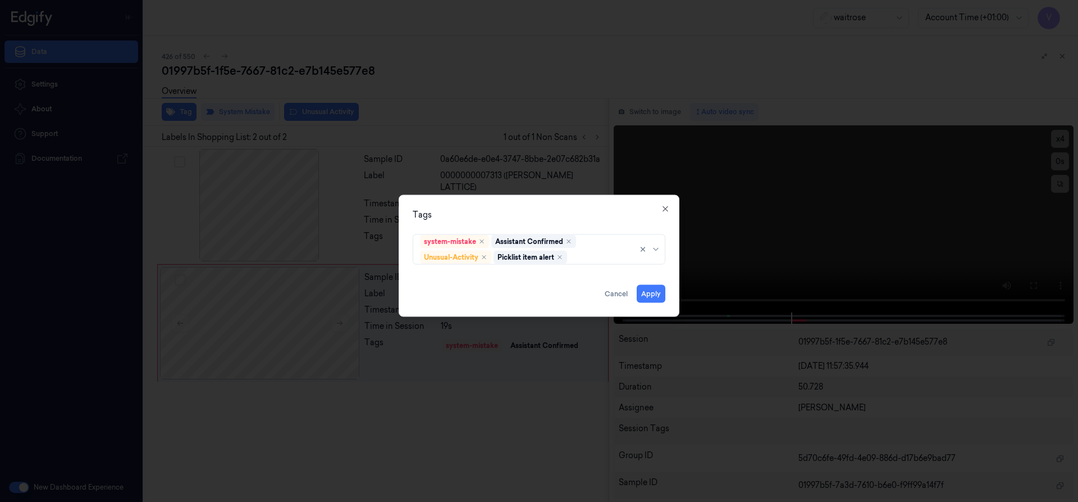
drag, startPoint x: 509, startPoint y: 215, endPoint x: 608, endPoint y: 280, distance: 117.9
click at [530, 230] on div "Tags system-mistake Assistant Confirmed Unusual-Activity Picklist item alert Ap…" at bounding box center [539, 255] width 281 height 122
click at [649, 295] on button "Apply" at bounding box center [651, 293] width 29 height 18
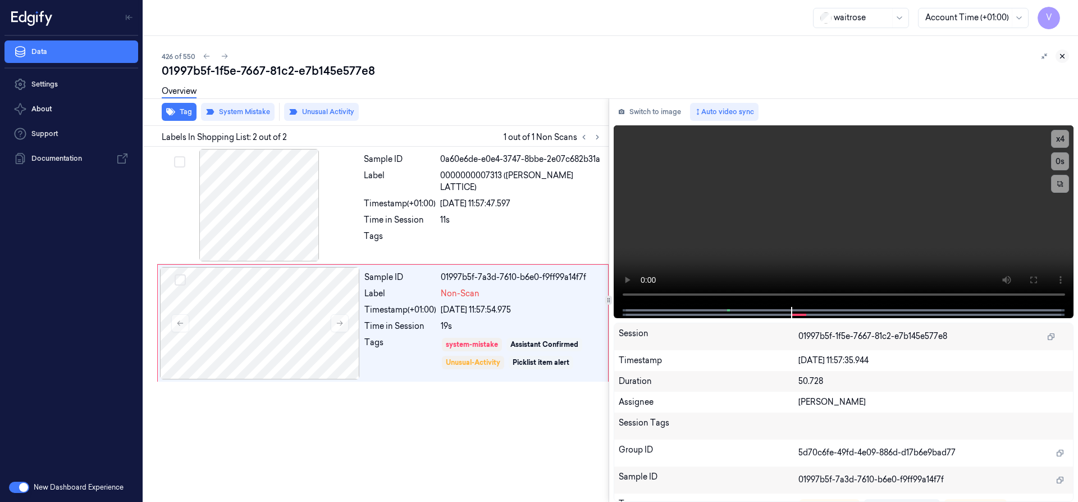
click at [1063, 54] on icon at bounding box center [1063, 56] width 8 height 8
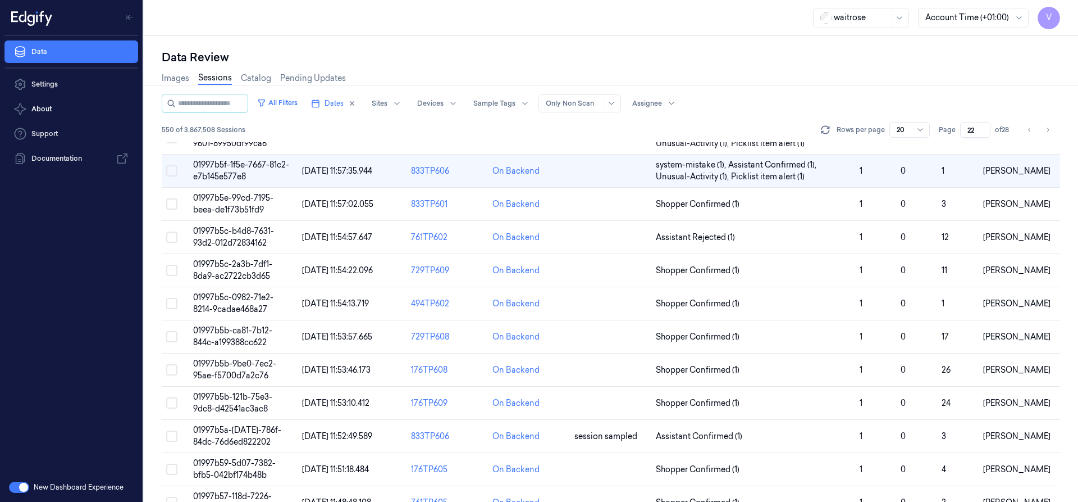
scroll to position [33, 0]
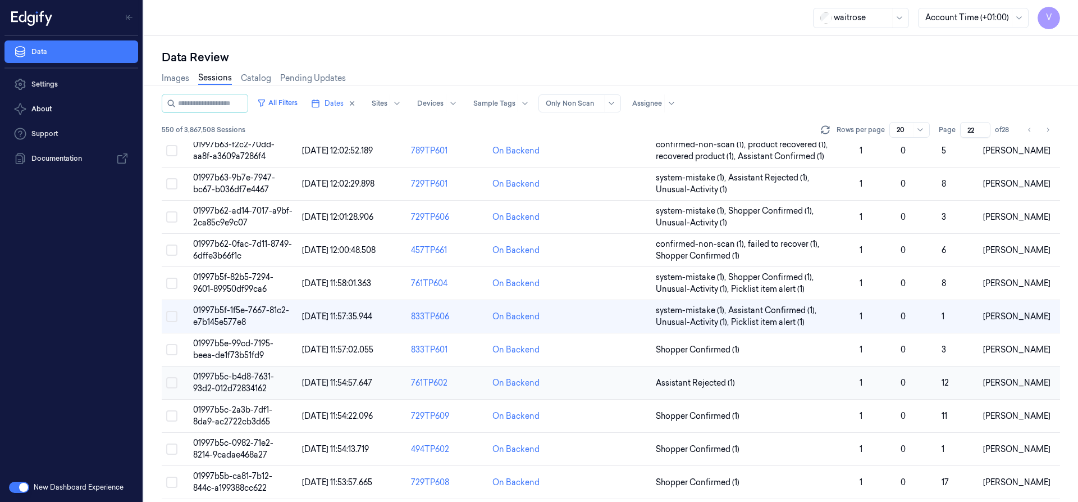
click at [242, 384] on span "01997b5c-b4d8-7631-93d2-012d72834162" at bounding box center [233, 382] width 81 height 22
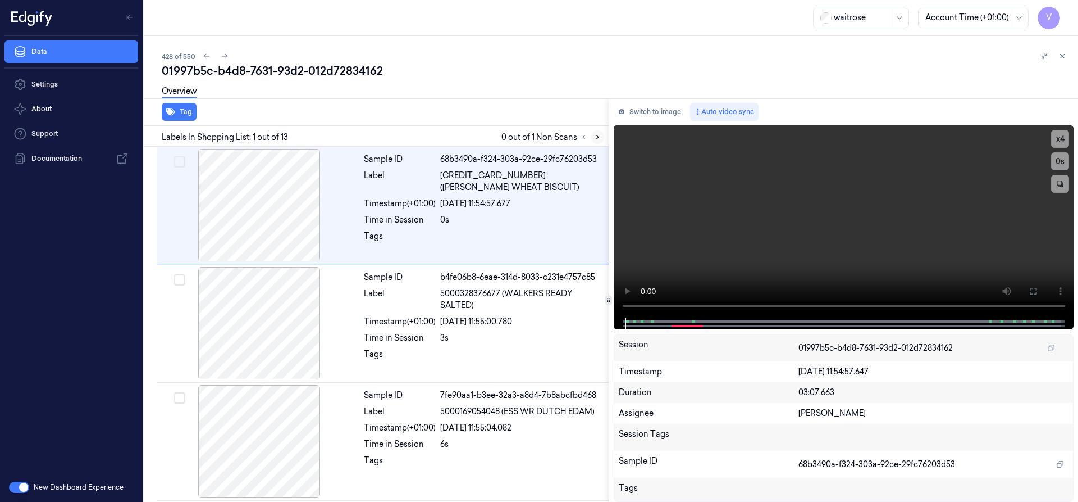
click at [596, 137] on icon at bounding box center [598, 137] width 8 height 8
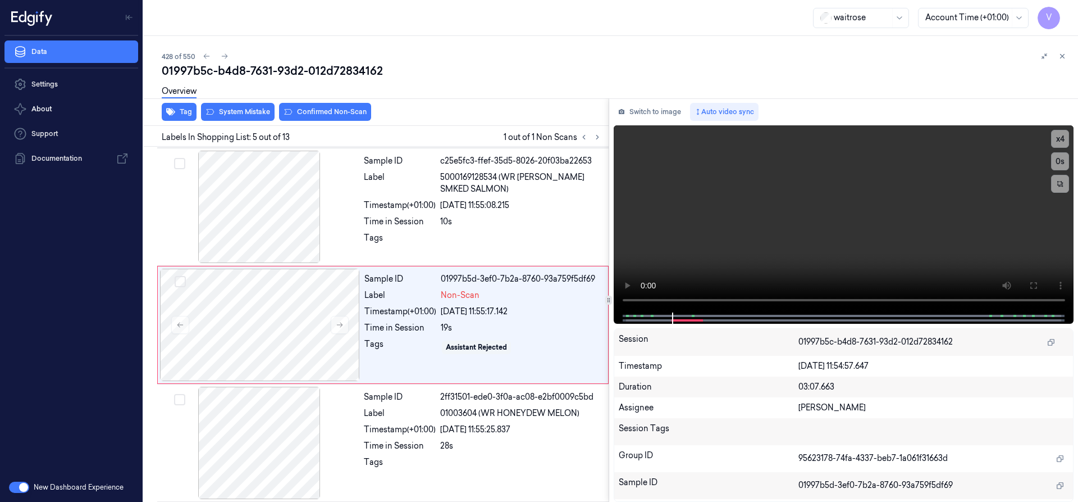
scroll to position [353, 0]
click at [251, 310] on div at bounding box center [260, 324] width 200 height 112
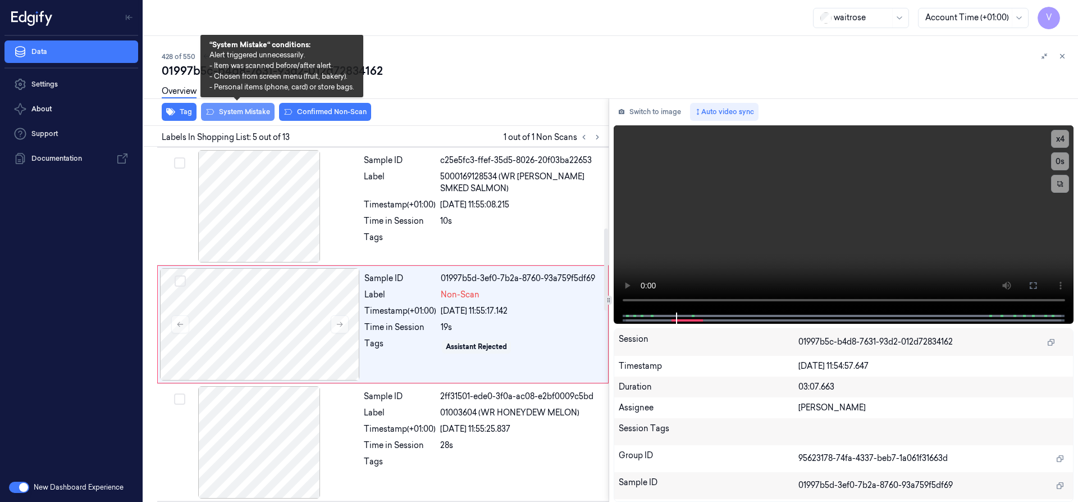
click at [260, 111] on button "System Mistake" at bounding box center [238, 112] width 74 height 18
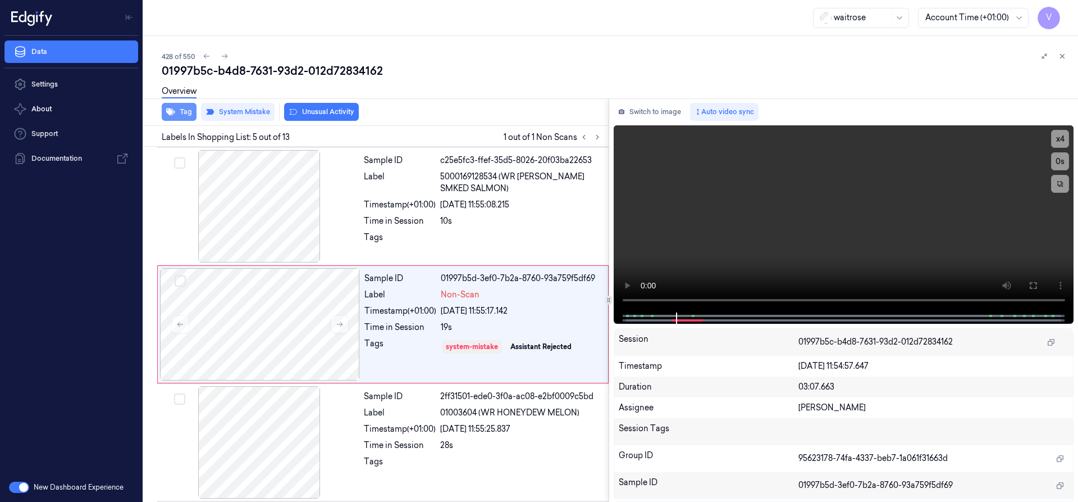
click at [177, 111] on button "Tag" at bounding box center [179, 112] width 35 height 18
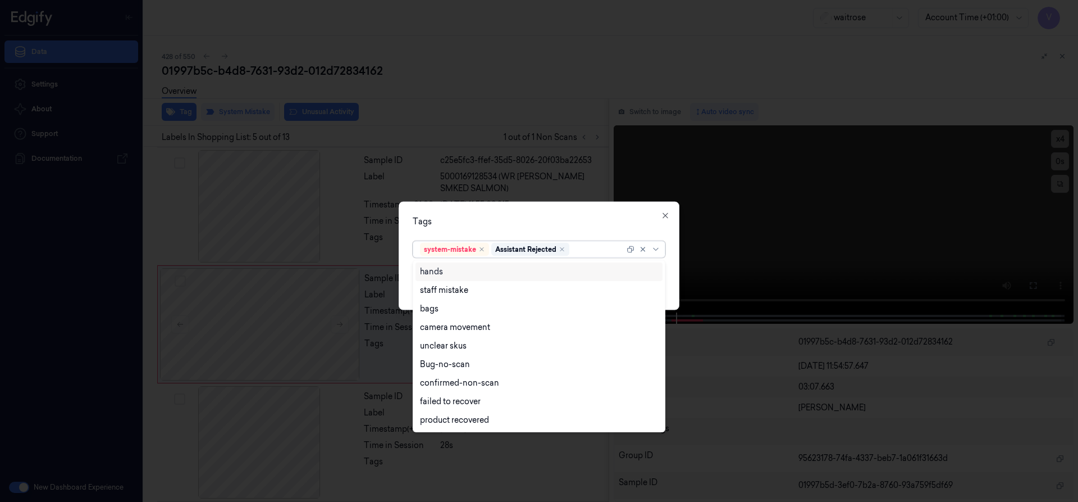
click at [582, 246] on div at bounding box center [598, 249] width 53 height 12
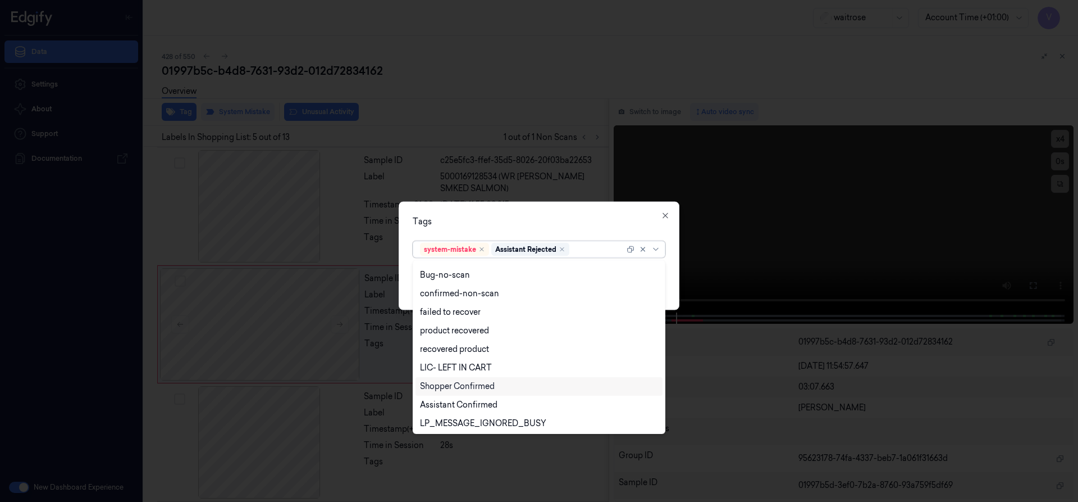
scroll to position [165, 0]
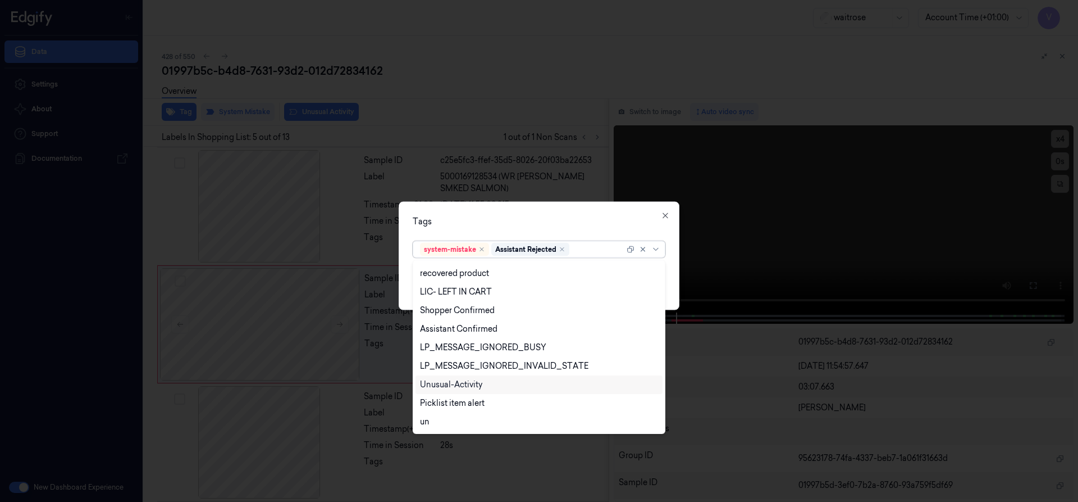
click at [463, 385] on div "Unusual-Activity" at bounding box center [451, 385] width 62 height 12
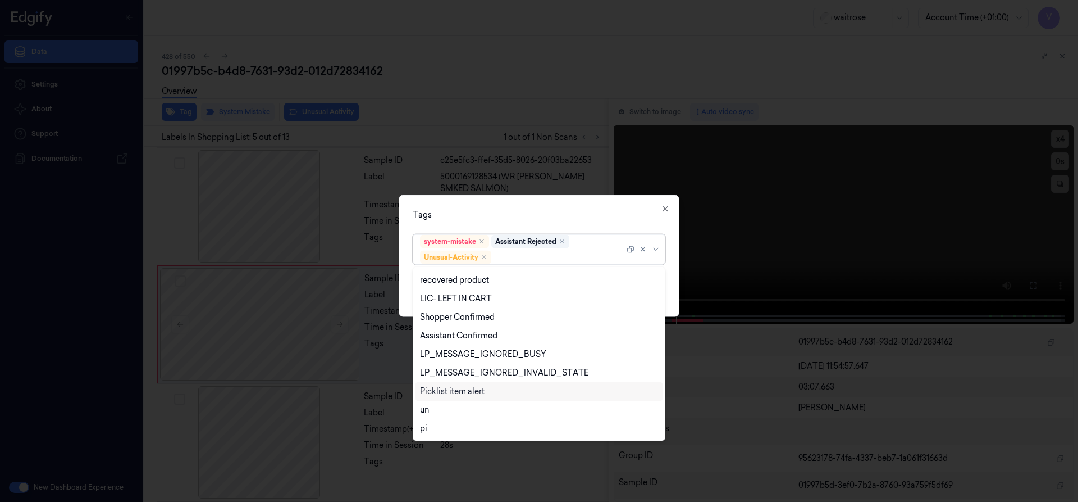
click at [457, 389] on div "Picklist item alert" at bounding box center [452, 391] width 65 height 12
click at [517, 209] on div "Tags" at bounding box center [539, 214] width 253 height 12
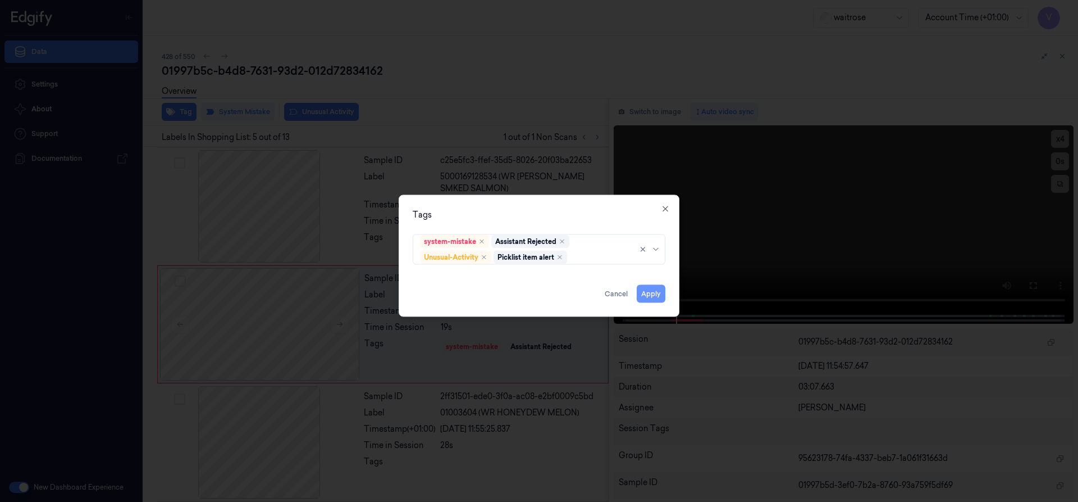
click at [650, 294] on button "Apply" at bounding box center [651, 293] width 29 height 18
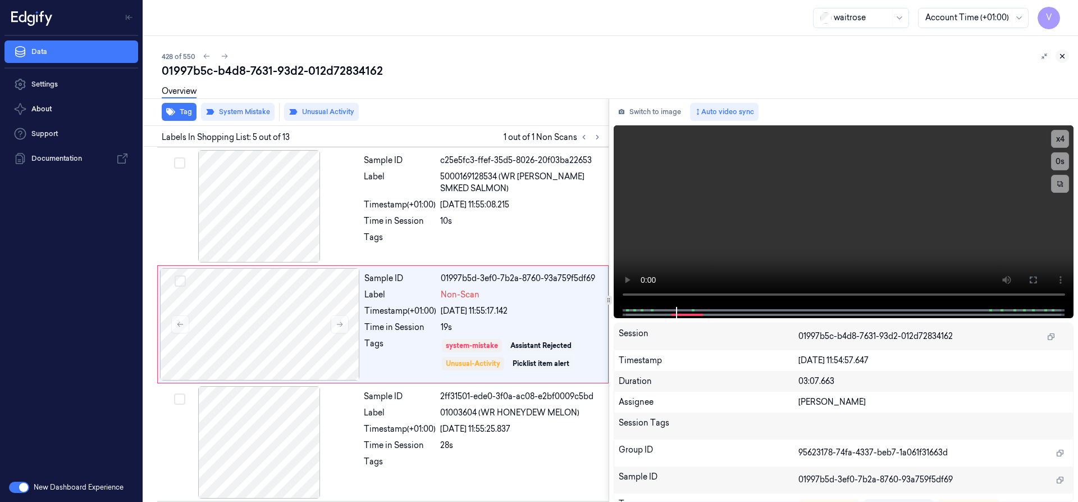
click at [1062, 53] on icon at bounding box center [1063, 56] width 8 height 8
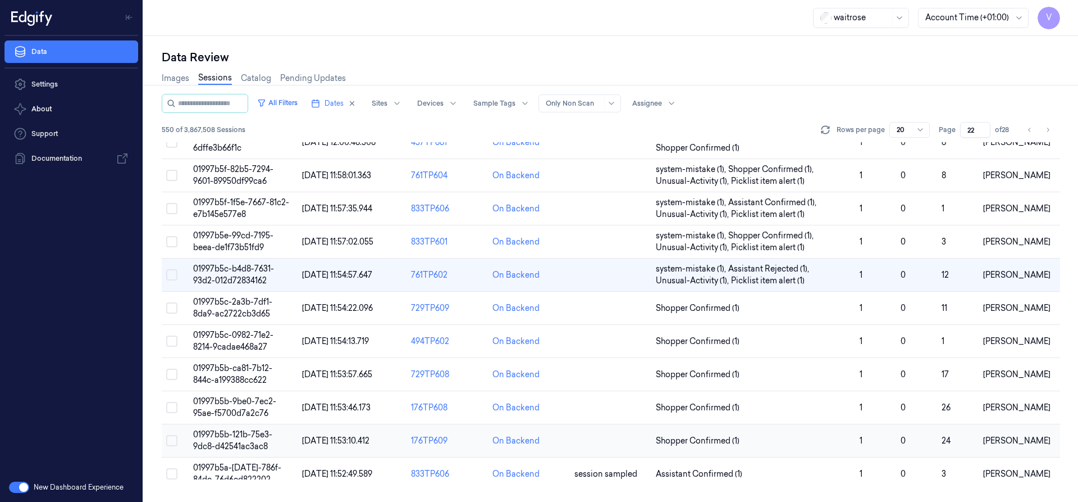
scroll to position [93, 0]
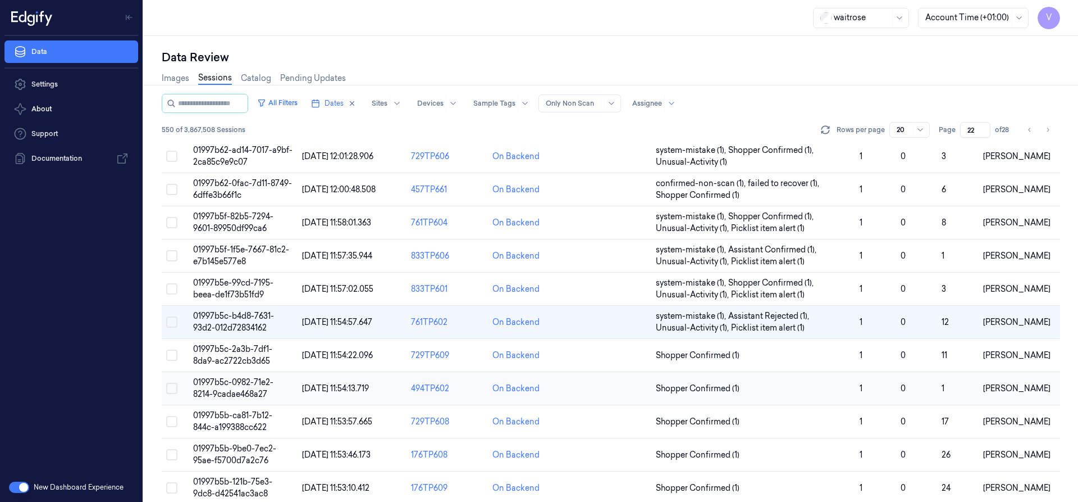
click at [229, 384] on span "01997b5c-0982-71e2-8214-9cadae468a27" at bounding box center [233, 388] width 80 height 22
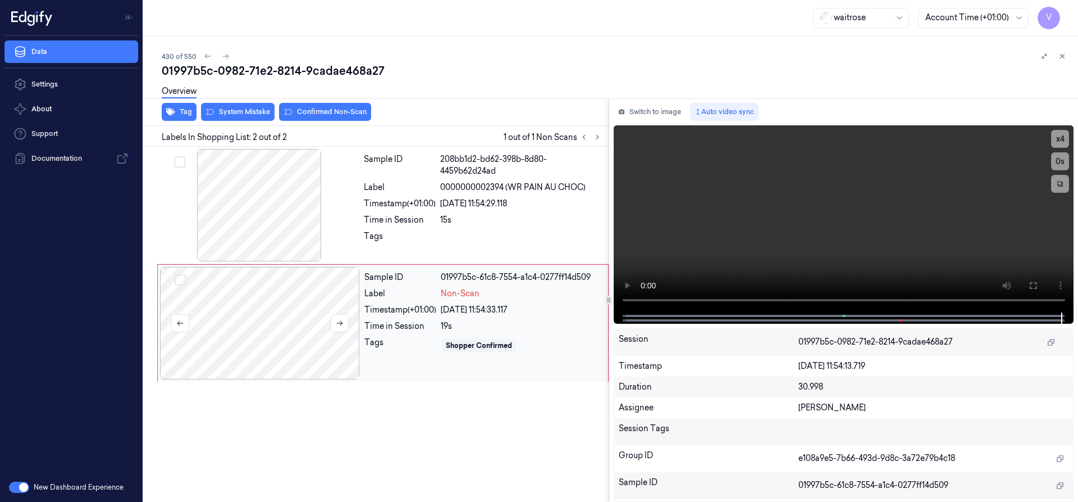
click at [244, 312] on div at bounding box center [260, 323] width 200 height 112
click at [340, 320] on icon at bounding box center [340, 323] width 8 height 8
click at [344, 322] on button at bounding box center [340, 323] width 18 height 18
click at [342, 322] on icon at bounding box center [340, 323] width 6 height 5
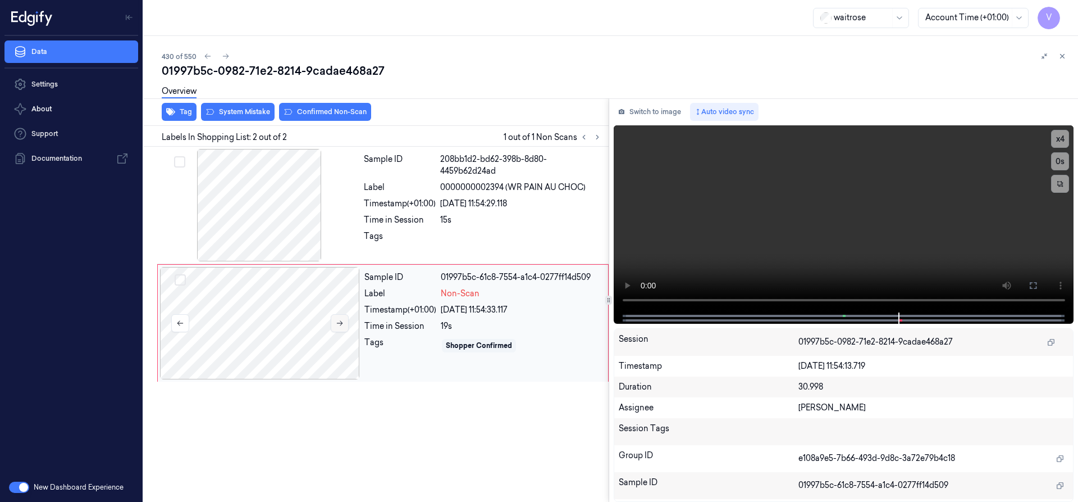
click at [342, 322] on icon at bounding box center [340, 323] width 6 height 5
click at [653, 107] on button "Switch to image" at bounding box center [650, 112] width 72 height 18
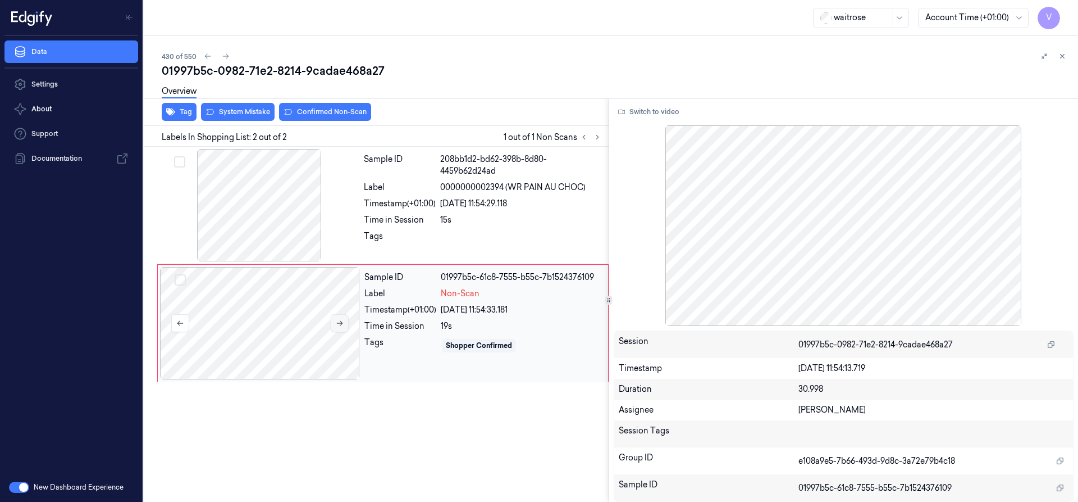
click at [341, 324] on icon at bounding box center [340, 323] width 8 height 8
click at [336, 324] on icon at bounding box center [340, 323] width 8 height 8
click at [342, 323] on icon at bounding box center [340, 323] width 6 height 5
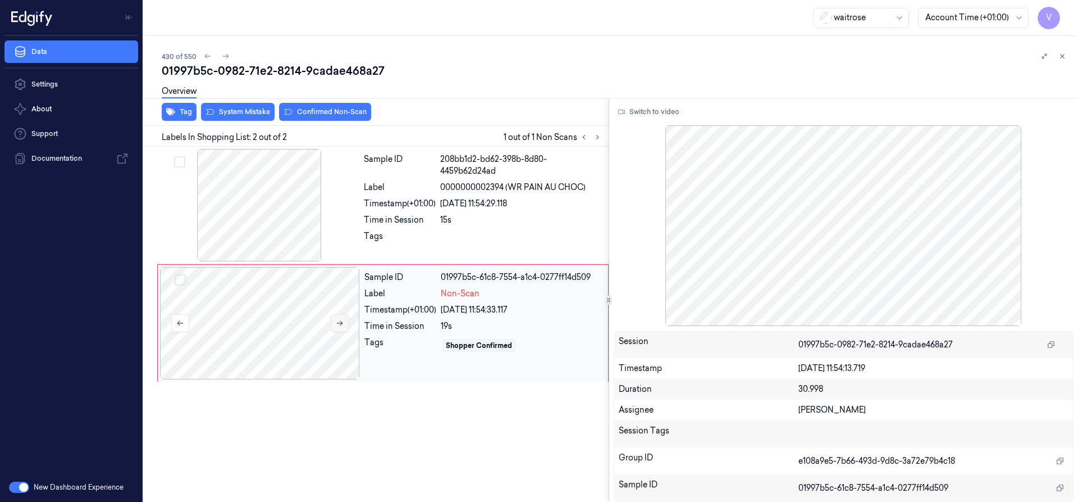
click at [342, 323] on icon at bounding box center [340, 323] width 6 height 5
click at [652, 113] on button "Switch to video" at bounding box center [649, 112] width 70 height 18
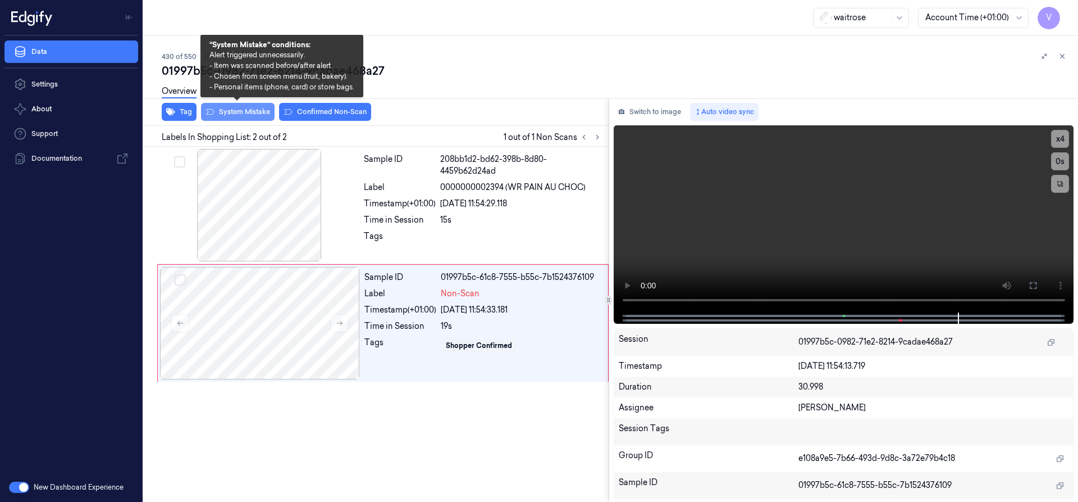
click at [242, 110] on button "System Mistake" at bounding box center [238, 112] width 74 height 18
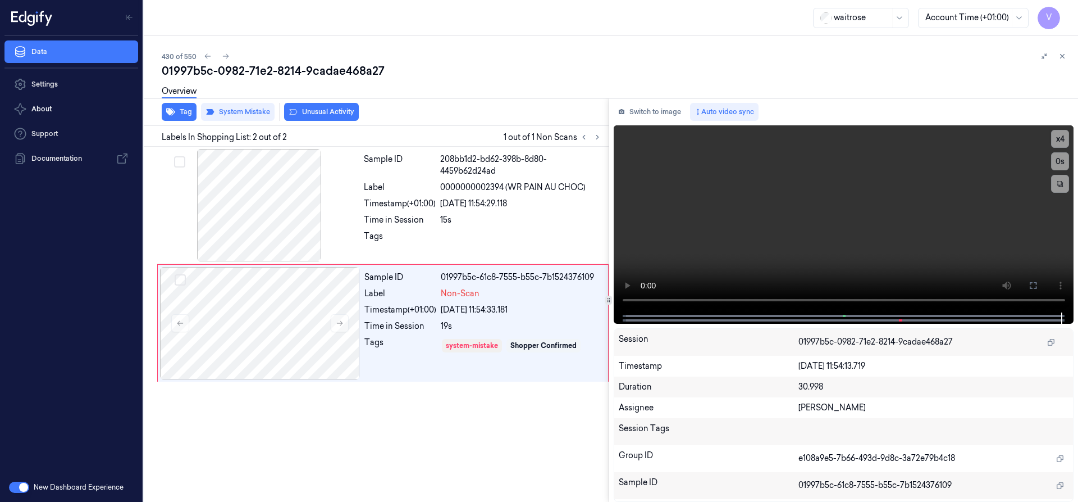
click at [332, 113] on button "Unusual Activity" at bounding box center [321, 112] width 75 height 18
click at [1060, 54] on icon at bounding box center [1063, 56] width 8 height 8
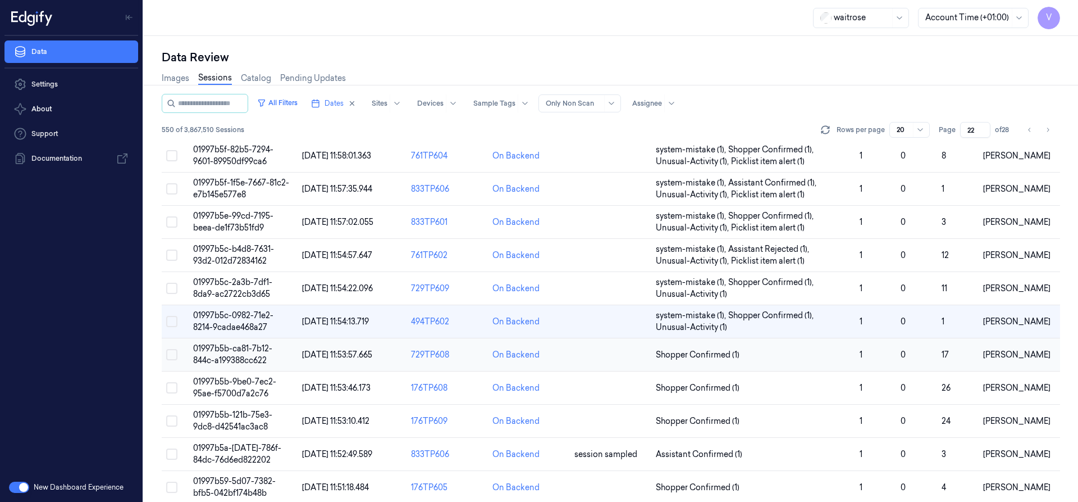
scroll to position [160, 0]
click at [243, 389] on span "01997b5b-9be0-7ec2-95ae-f5700d7a2c76" at bounding box center [234, 388] width 83 height 22
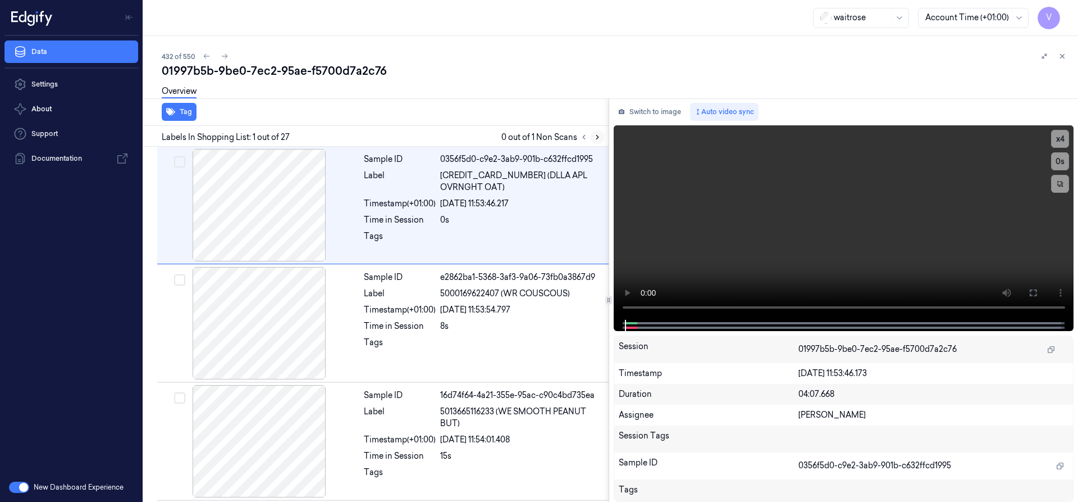
click at [596, 135] on icon at bounding box center [597, 137] width 2 height 4
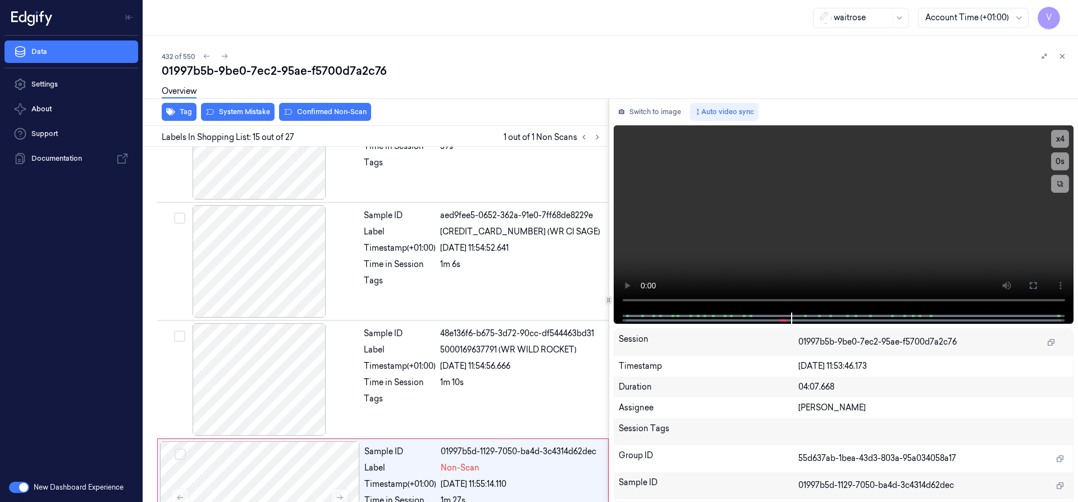
scroll to position [1532, 0]
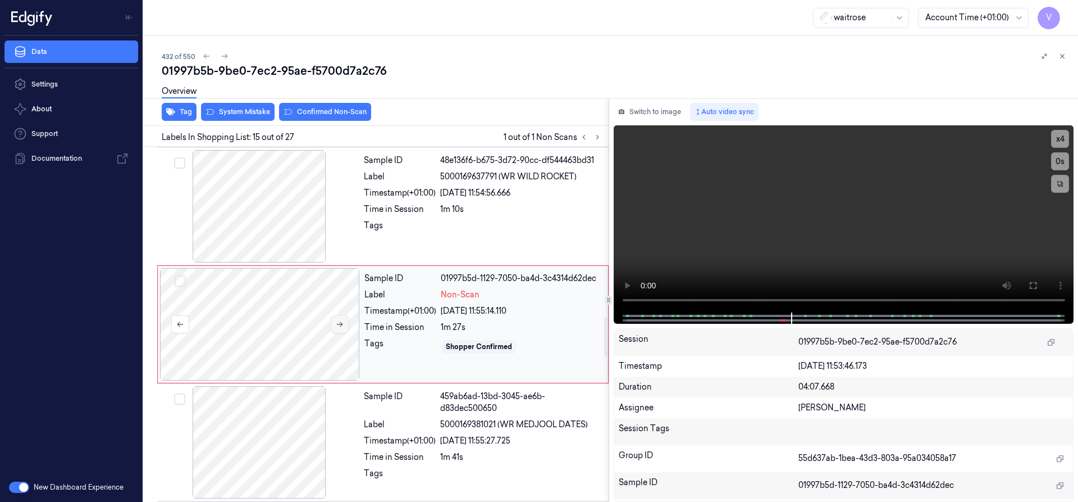
click at [343, 322] on icon at bounding box center [340, 324] width 8 height 8
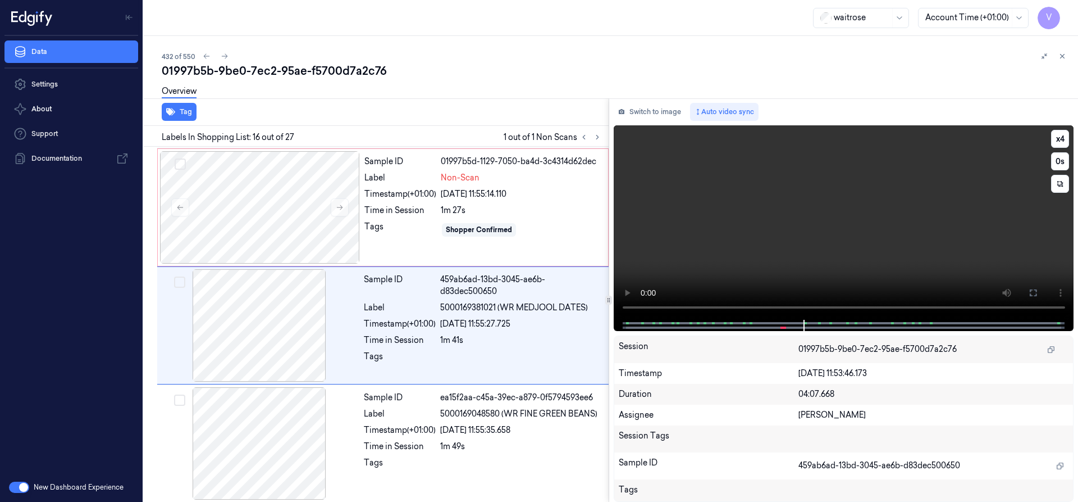
scroll to position [1650, 0]
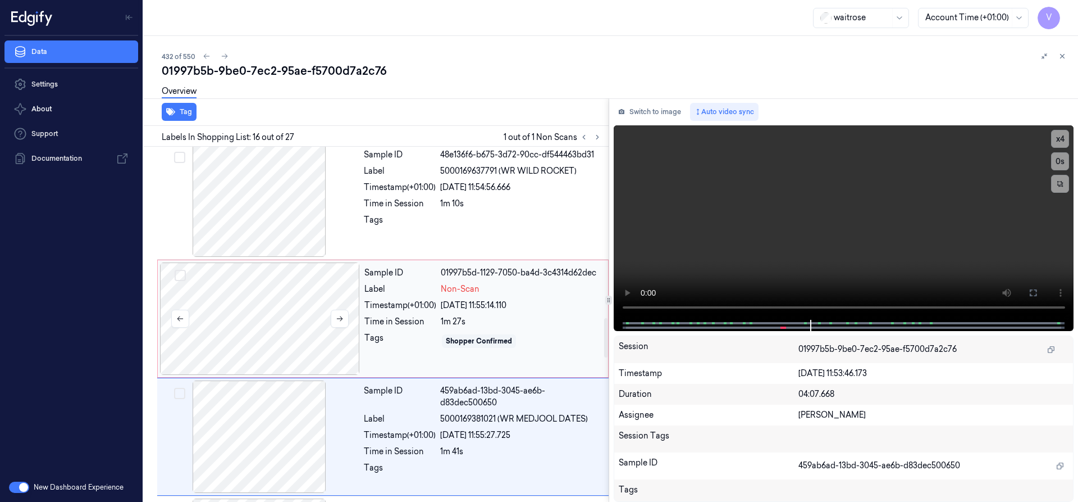
click at [335, 294] on div at bounding box center [260, 318] width 200 height 112
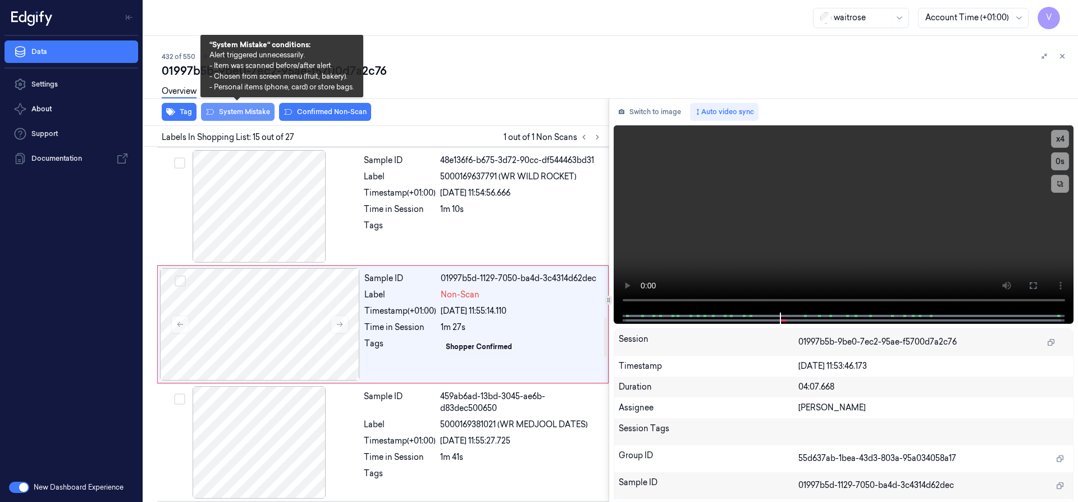
click at [234, 111] on button "System Mistake" at bounding box center [238, 112] width 74 height 18
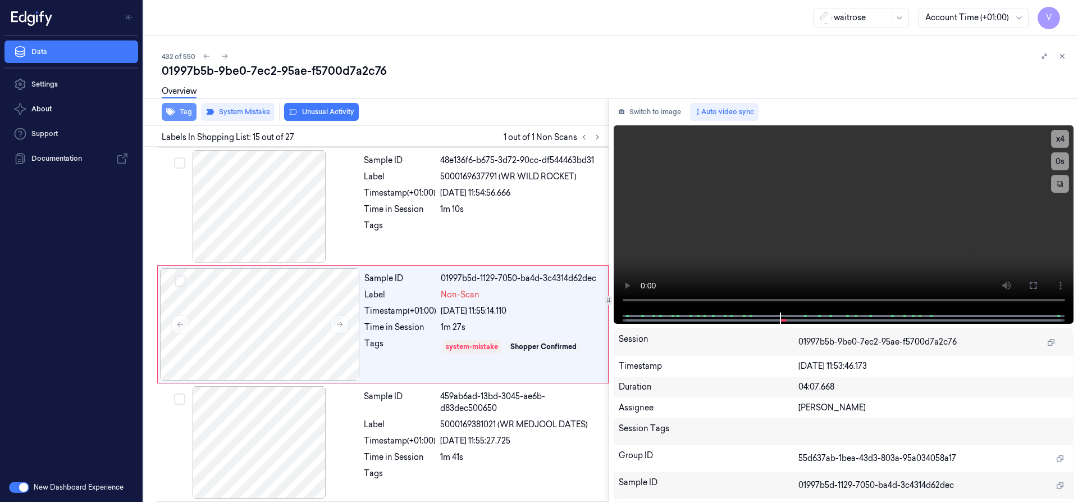
click at [186, 113] on button "Tag" at bounding box center [179, 112] width 35 height 18
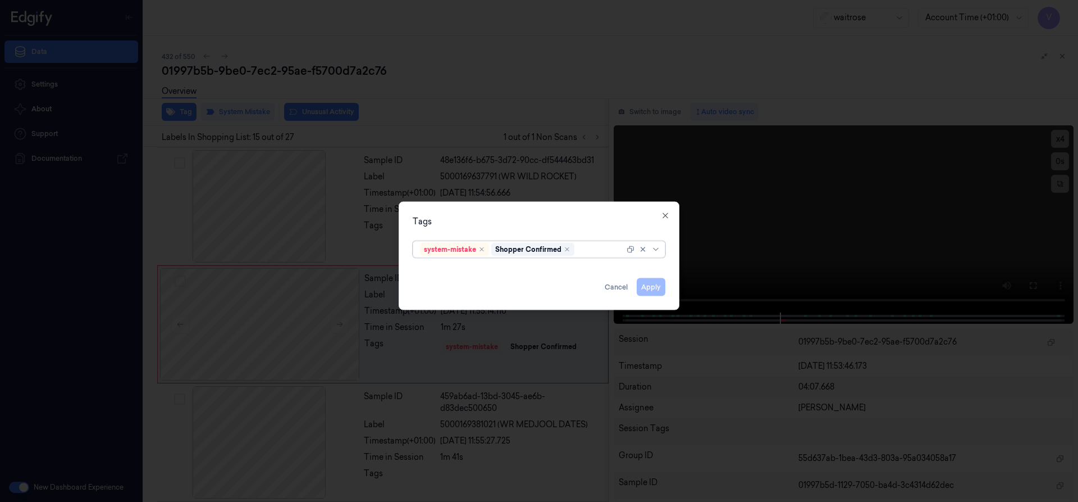
click at [594, 249] on div at bounding box center [601, 249] width 48 height 12
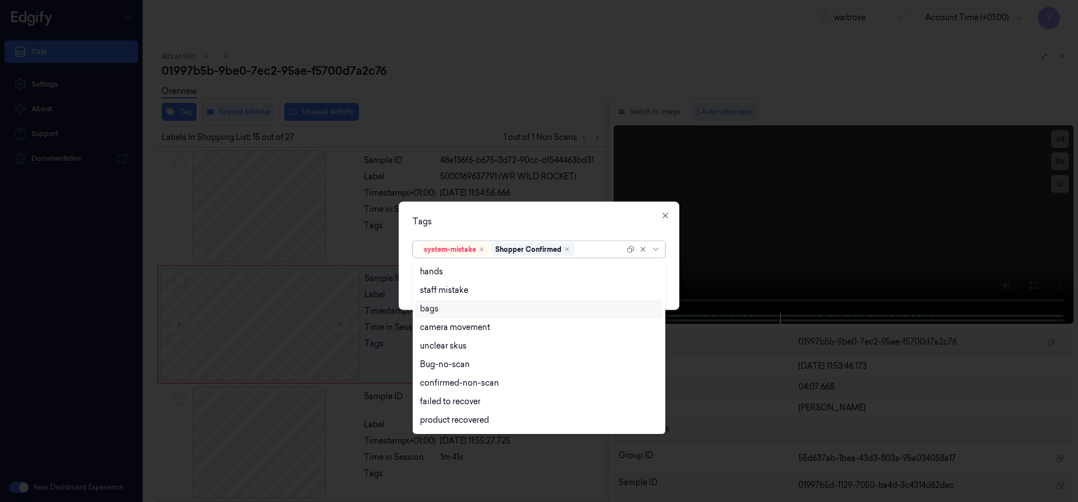
click at [444, 310] on div "bags" at bounding box center [539, 309] width 238 height 12
drag, startPoint x: 481, startPoint y: 214, endPoint x: 610, endPoint y: 263, distance: 138.3
click at [483, 214] on div "Tags option bags, selected. 17 results available. Use Up and Down to choose opt…" at bounding box center [539, 255] width 281 height 108
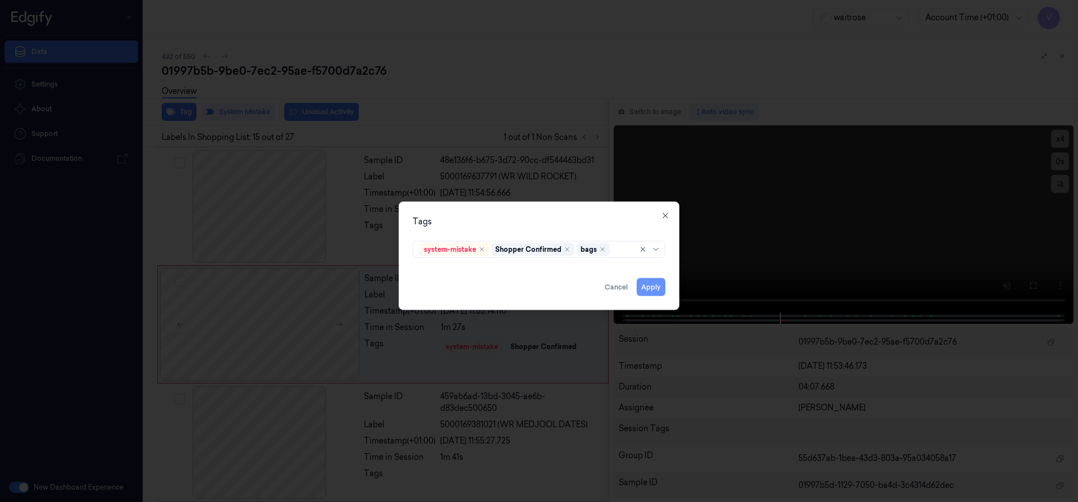
click at [653, 288] on button "Apply" at bounding box center [651, 286] width 29 height 18
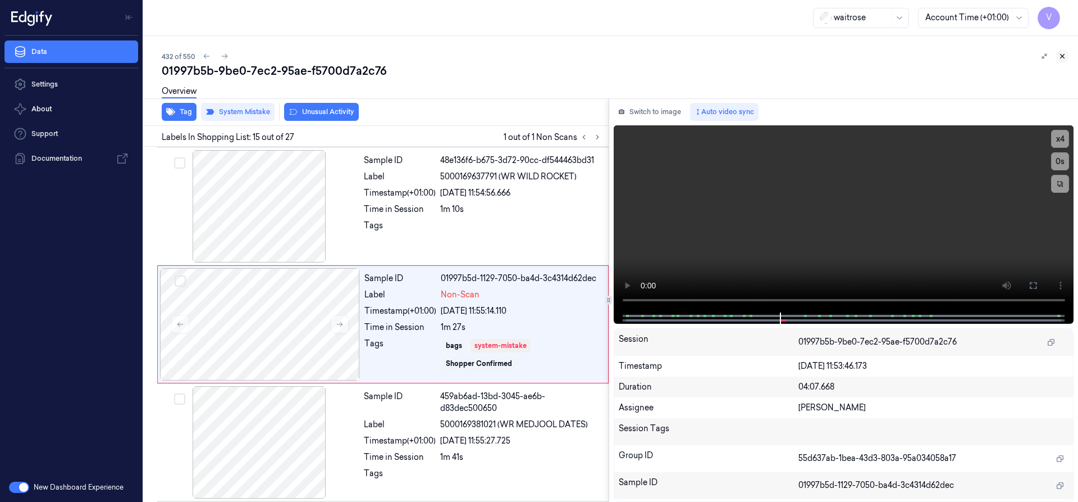
click at [1062, 55] on icon at bounding box center [1063, 56] width 4 height 4
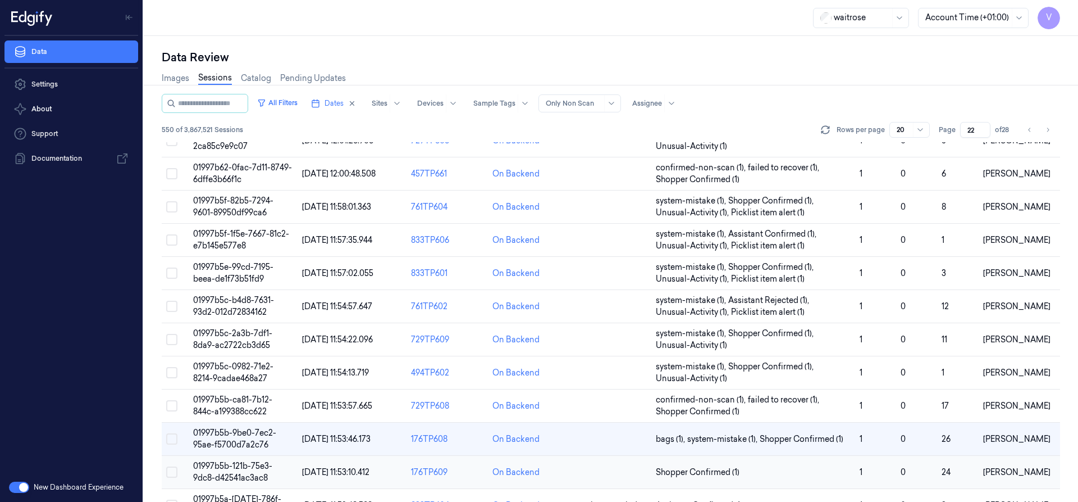
scroll to position [226, 0]
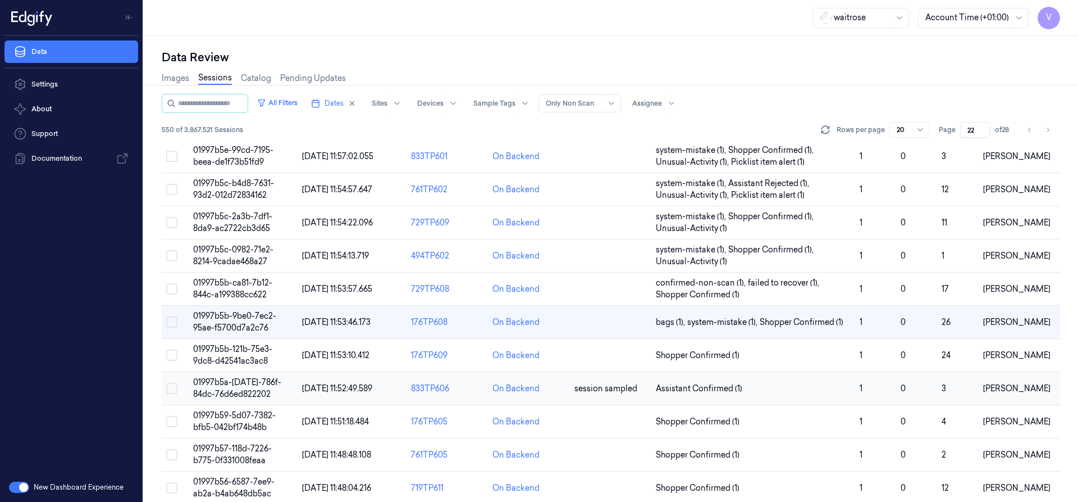
click at [225, 390] on span "01997b5a-[DATE]-786f-84dc-76d6ed822202" at bounding box center [237, 388] width 88 height 22
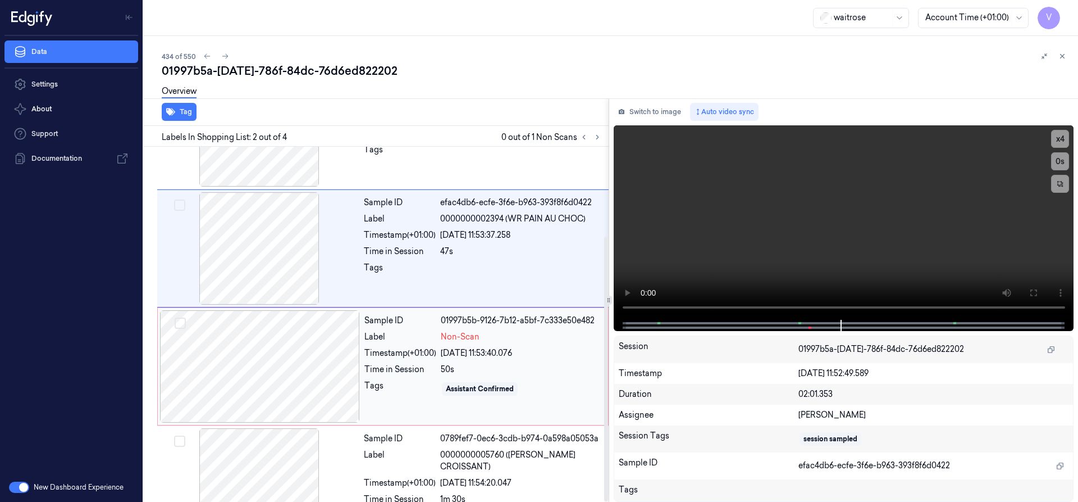
scroll to position [120, 0]
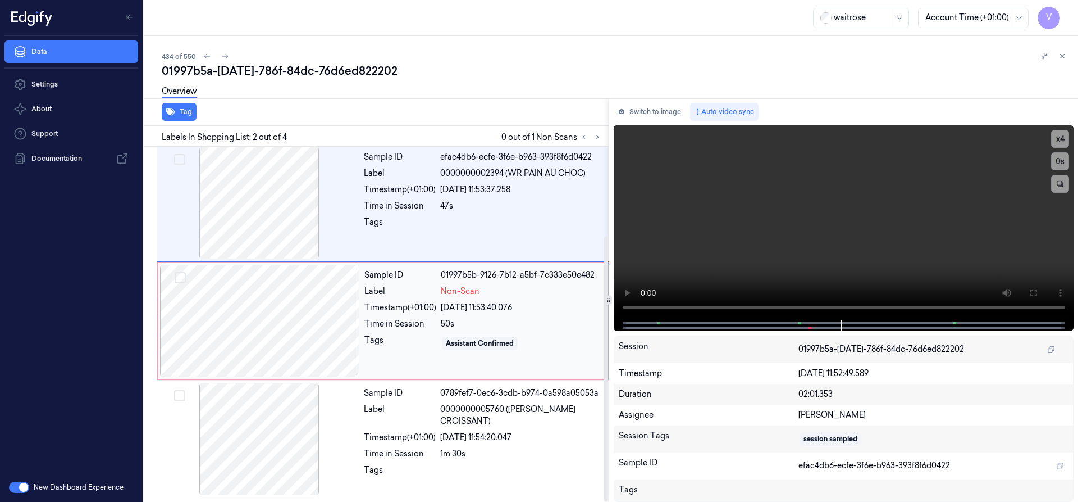
click at [368, 309] on div "Timestamp (+01:00)" at bounding box center [401, 308] width 72 height 12
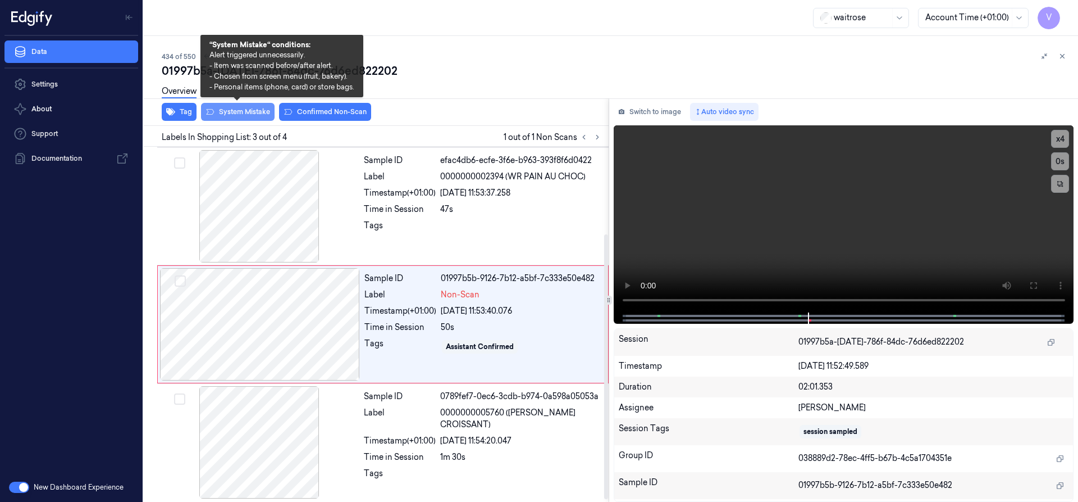
click at [251, 115] on button "System Mistake" at bounding box center [238, 112] width 74 height 18
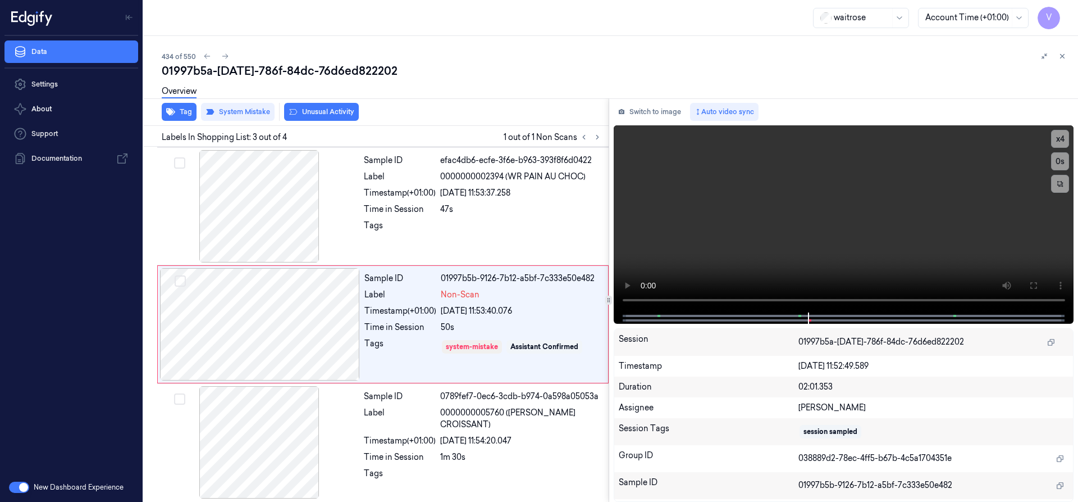
click at [179, 105] on div "Overview" at bounding box center [179, 93] width 35 height 29
click at [180, 111] on button "Tag" at bounding box center [179, 112] width 35 height 18
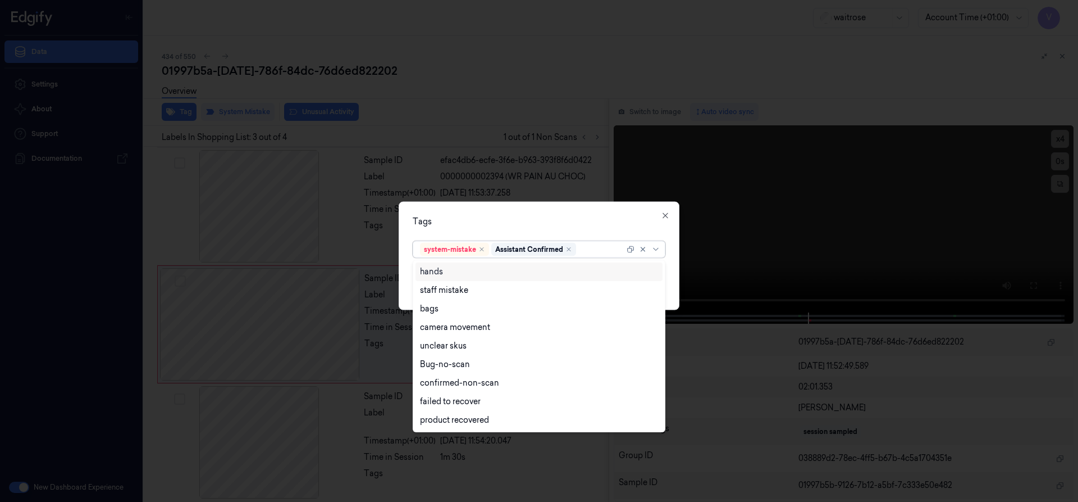
click at [594, 249] on div at bounding box center [602, 249] width 46 height 12
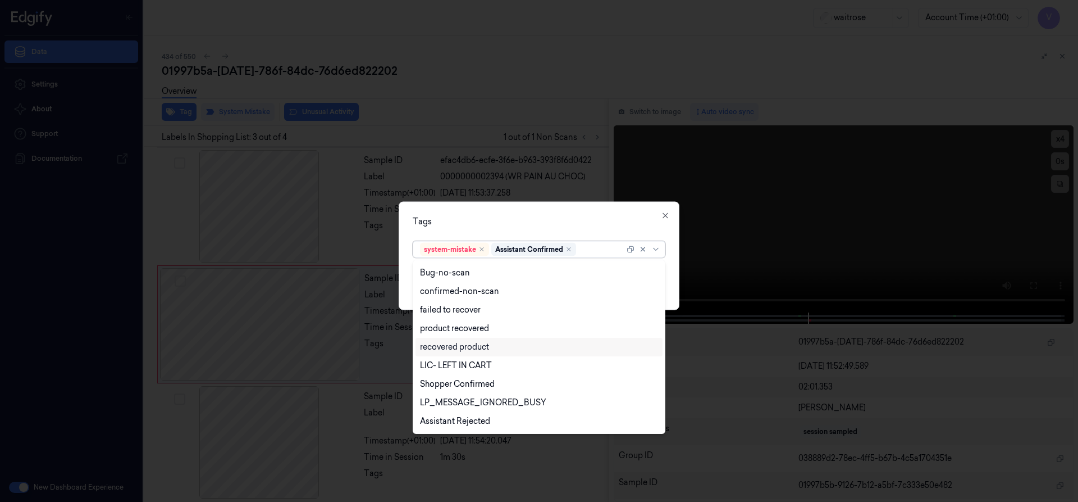
scroll to position [165, 0]
click at [468, 388] on div "Unusual-Activity" at bounding box center [451, 385] width 62 height 12
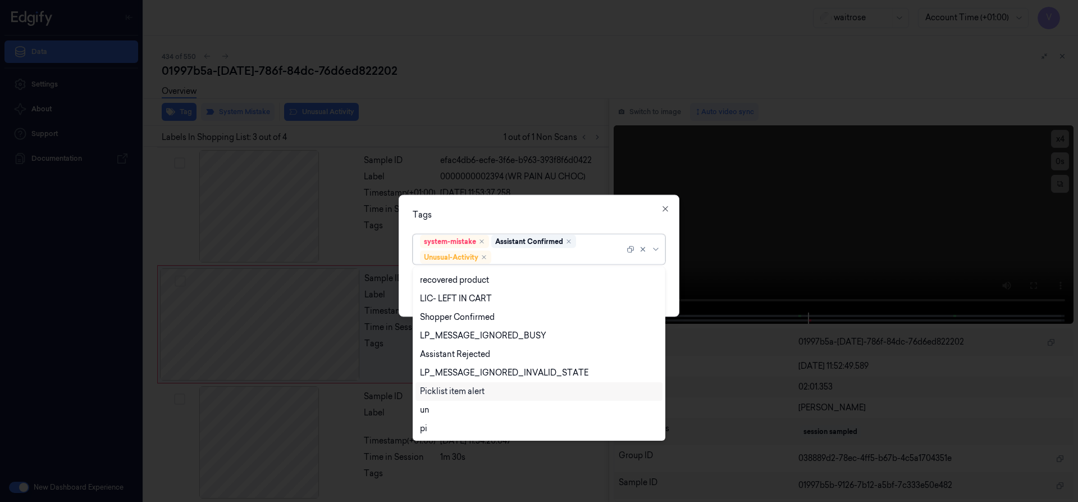
click at [468, 391] on div "Picklist item alert" at bounding box center [452, 391] width 65 height 12
drag, startPoint x: 502, startPoint y: 218, endPoint x: 506, endPoint y: 225, distance: 7.6
click at [505, 223] on div "Tags option Picklist item alert, selected. 20 results available. Use Up and Dow…" at bounding box center [539, 255] width 281 height 122
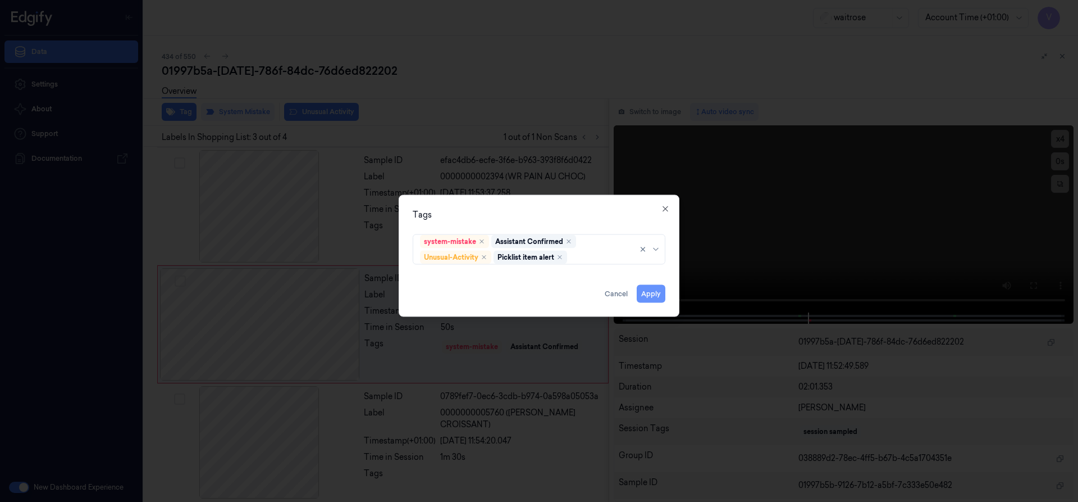
click at [648, 293] on button "Apply" at bounding box center [651, 293] width 29 height 18
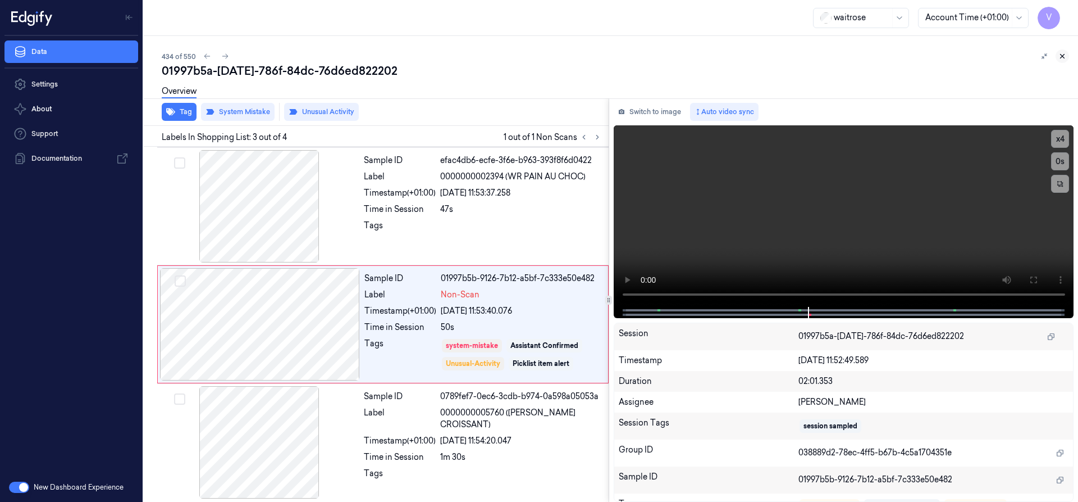
click at [1062, 54] on icon at bounding box center [1063, 56] width 8 height 8
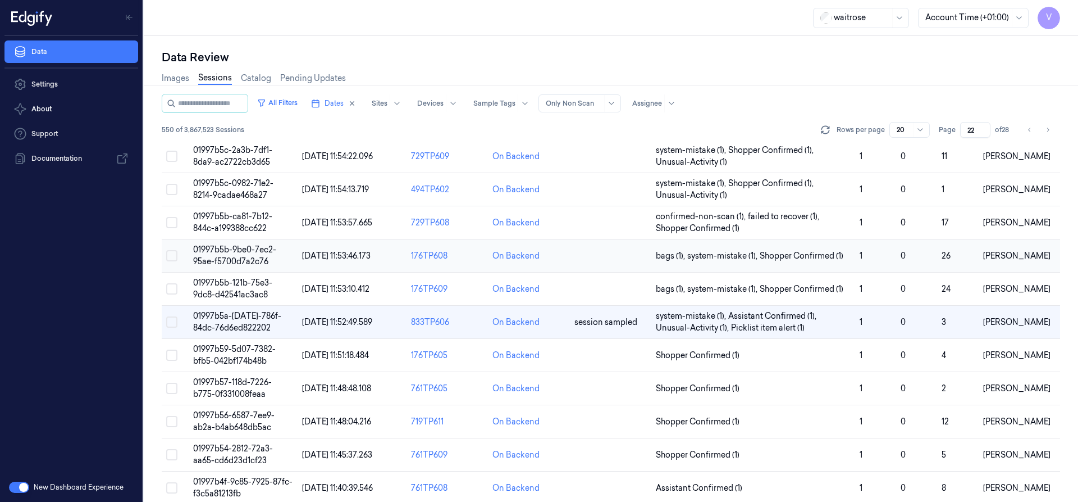
scroll to position [336, 0]
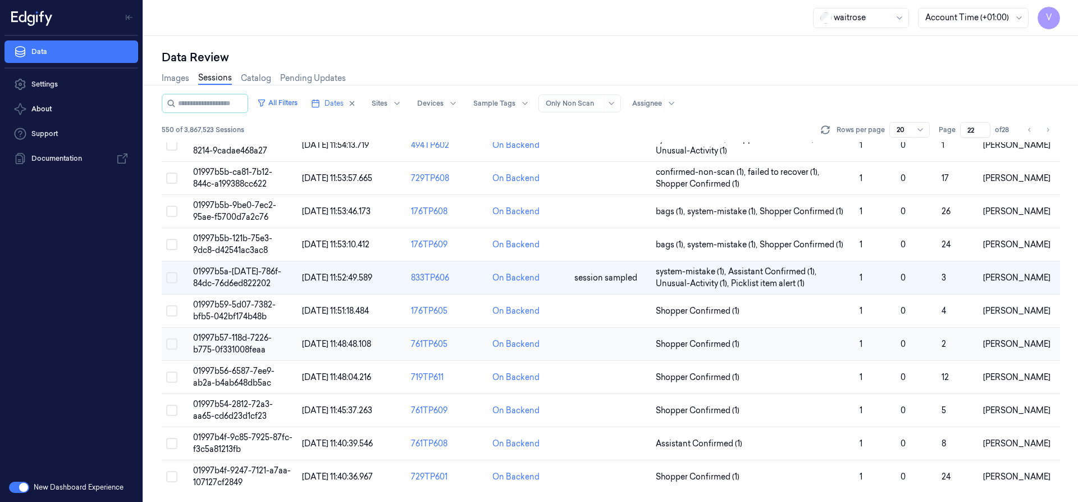
click at [221, 348] on span "01997b57-118d-7226-b775-0f331008feaa" at bounding box center [232, 344] width 79 height 22
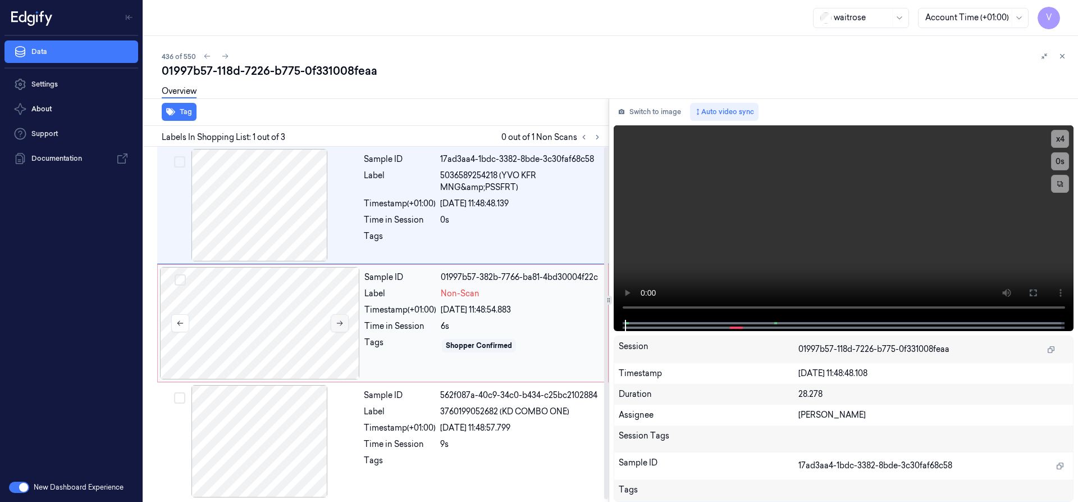
click at [335, 320] on button at bounding box center [340, 323] width 18 height 18
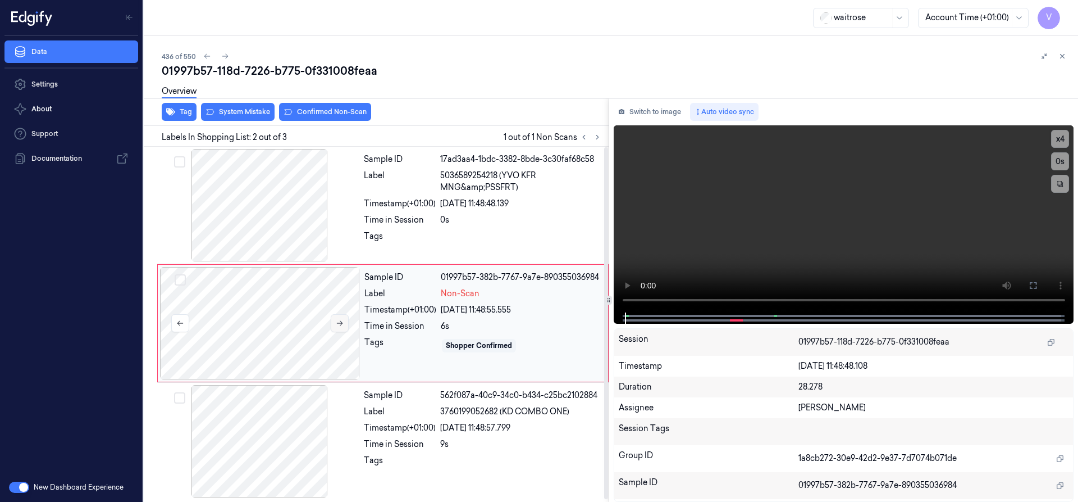
click at [335, 320] on button at bounding box center [340, 323] width 18 height 18
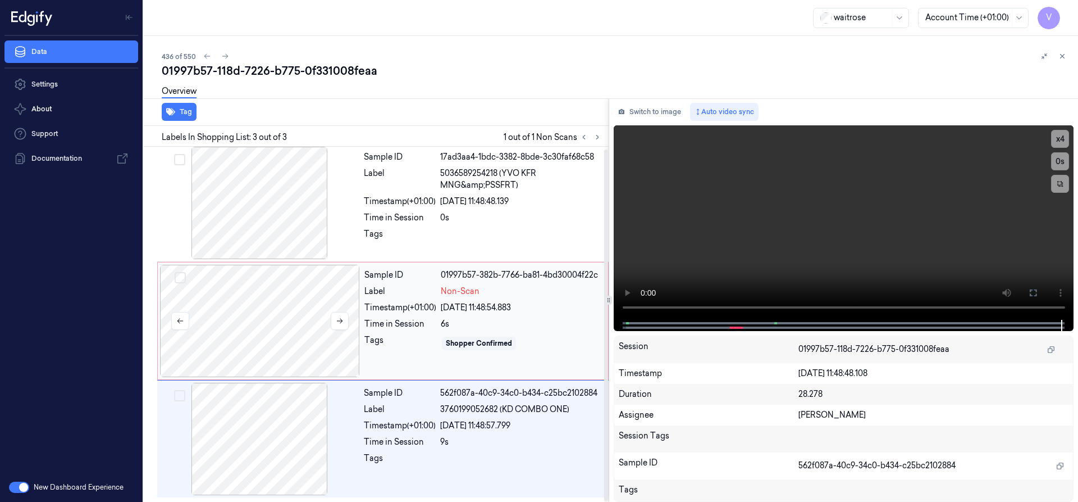
click at [279, 289] on div at bounding box center [260, 321] width 200 height 112
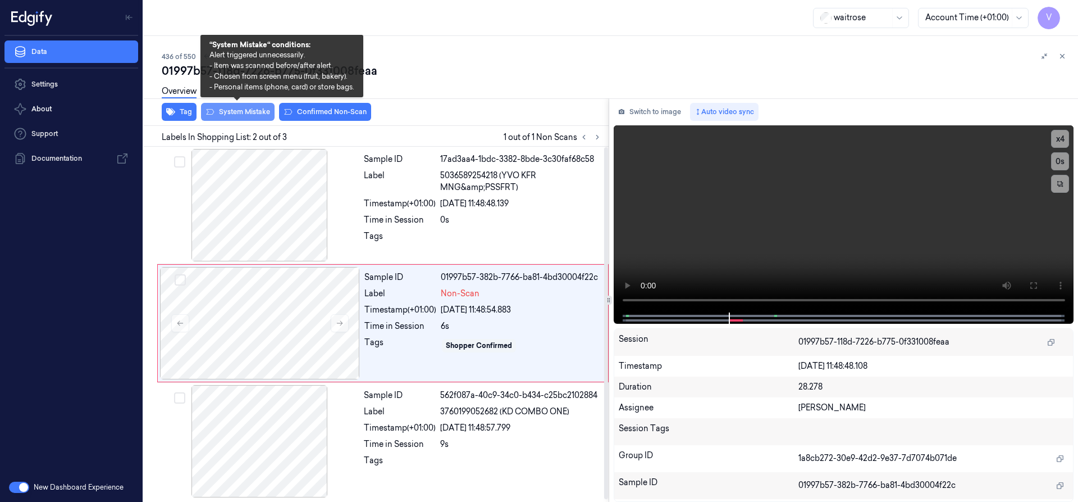
click at [252, 110] on button "System Mistake" at bounding box center [238, 112] width 74 height 18
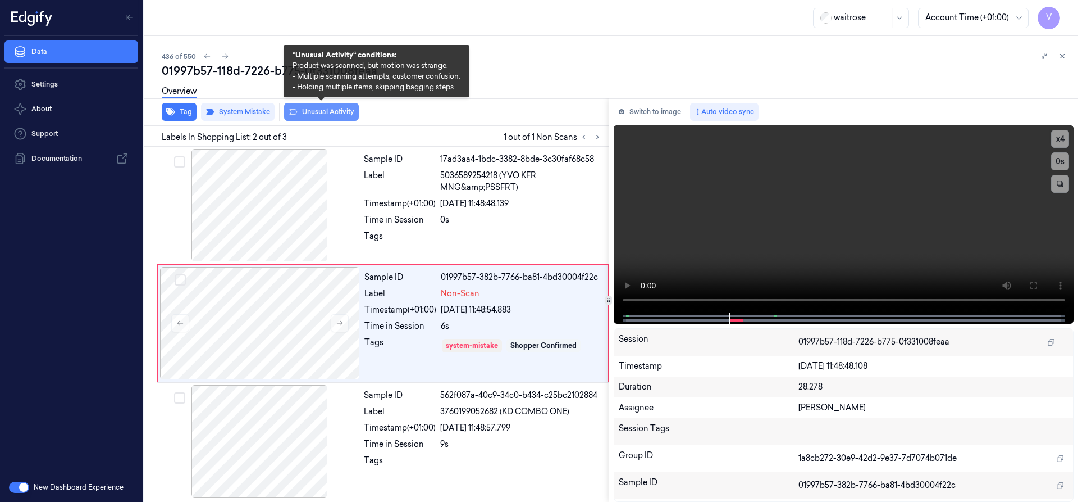
click at [327, 109] on button "Unusual Activity" at bounding box center [321, 112] width 75 height 18
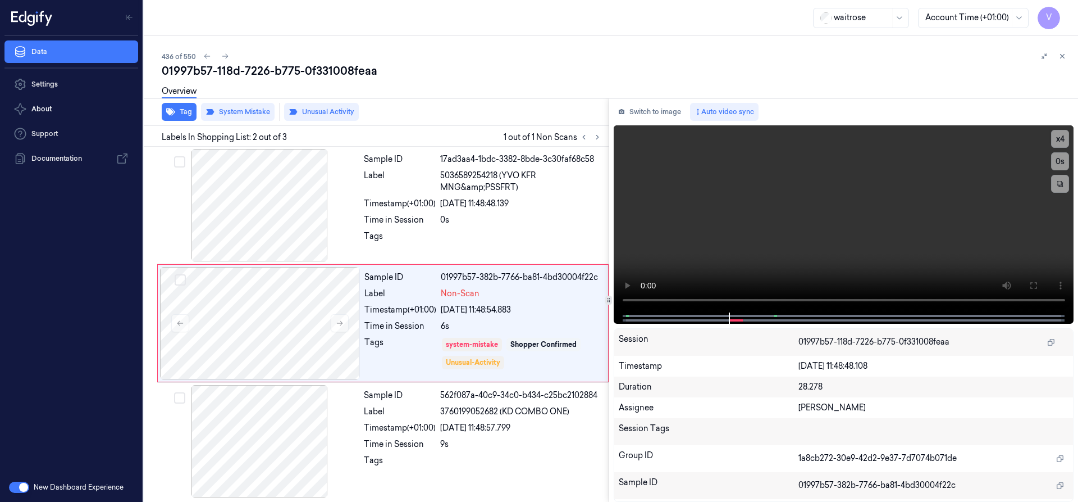
drag, startPoint x: 1064, startPoint y: 56, endPoint x: 1039, endPoint y: 74, distance: 31.0
click at [1063, 56] on icon at bounding box center [1063, 56] width 8 height 8
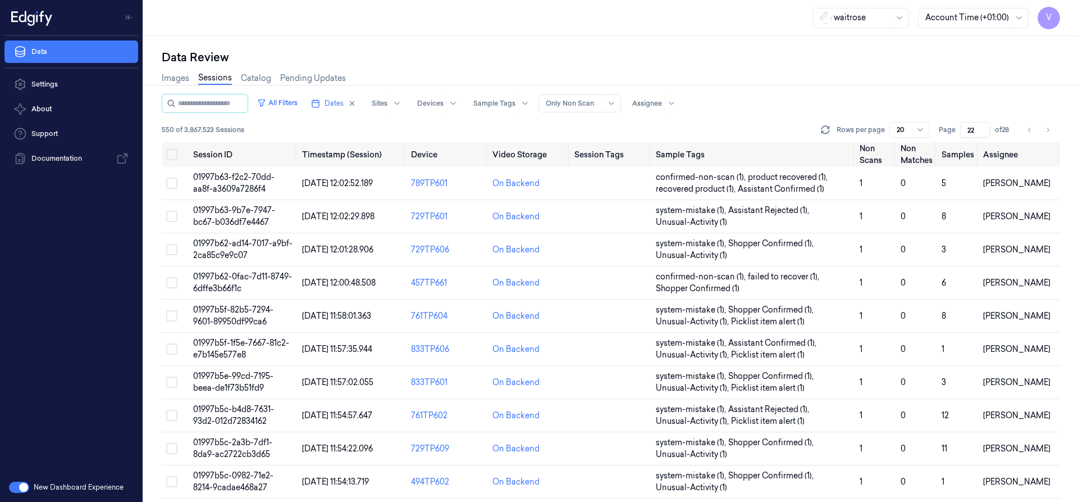
scroll to position [336, 0]
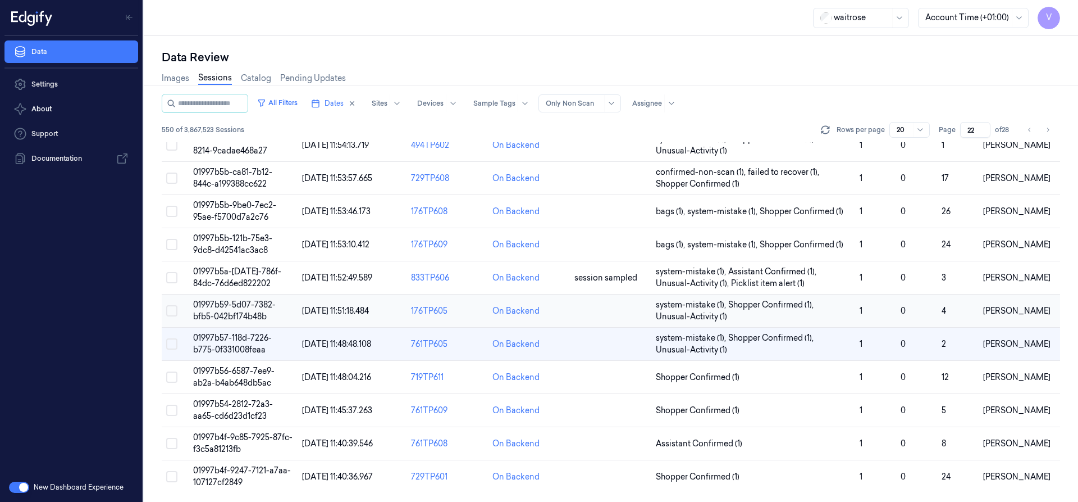
click at [247, 306] on span "01997b59-5d07-7382-bfb5-042bf174b48b" at bounding box center [234, 310] width 83 height 22
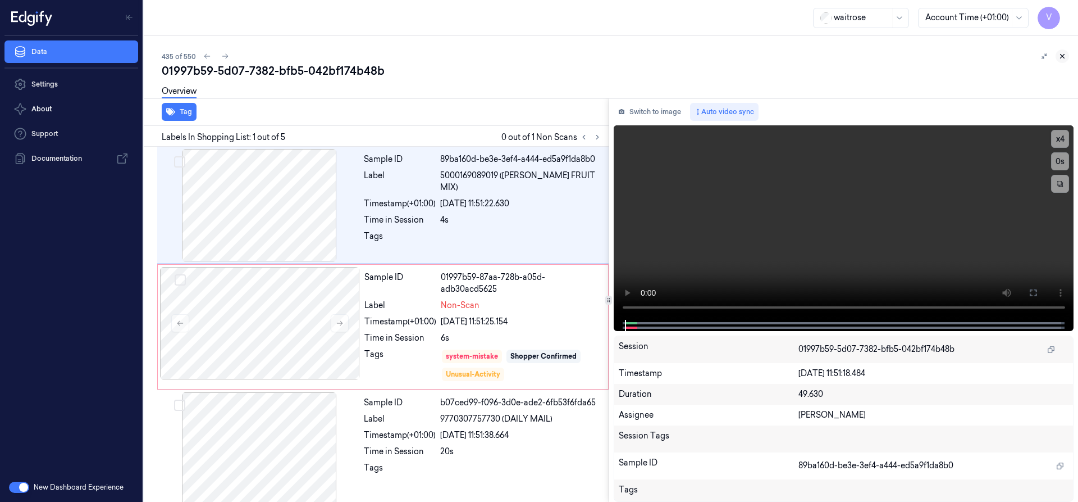
click at [1061, 56] on icon at bounding box center [1063, 56] width 8 height 8
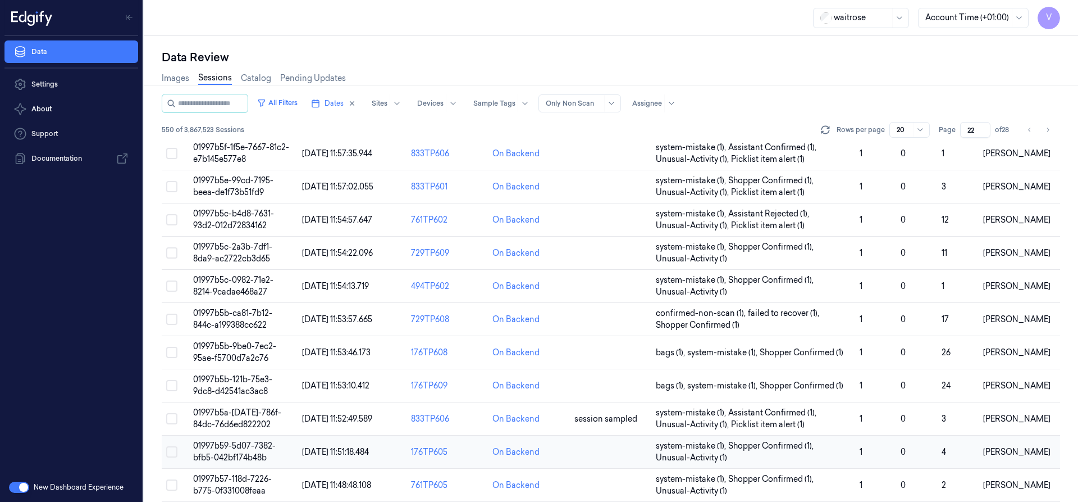
scroll to position [325, 0]
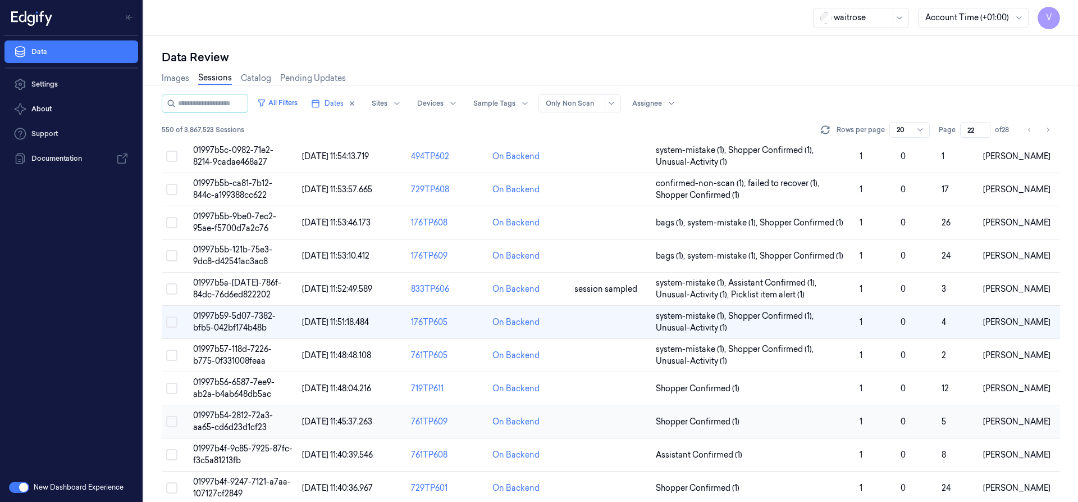
click at [239, 421] on td "01997b54-2812-72a3-aa65-cd6d23d1cf23" at bounding box center [243, 421] width 109 height 33
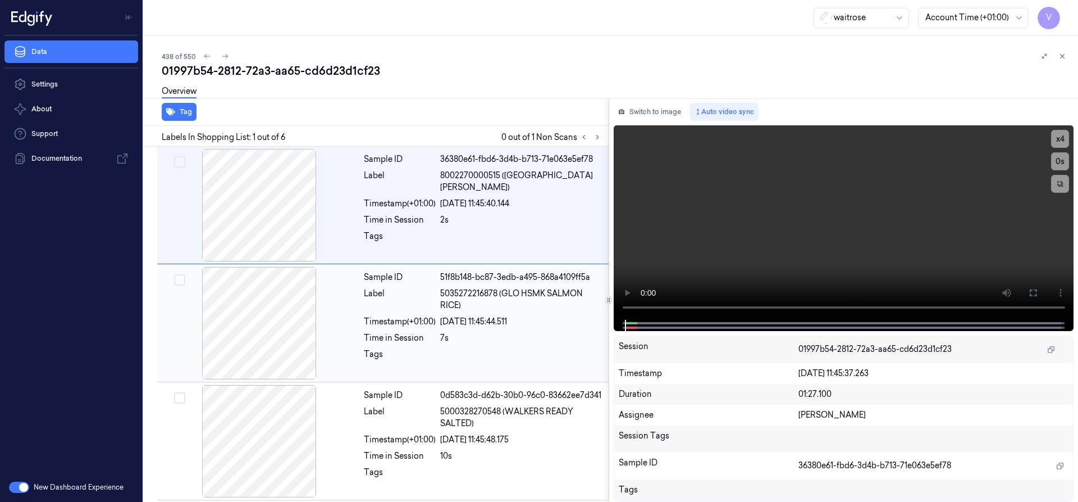
drag, startPoint x: 599, startPoint y: 138, endPoint x: 569, endPoint y: 148, distance: 31.4
click at [598, 138] on icon at bounding box center [598, 137] width 8 height 8
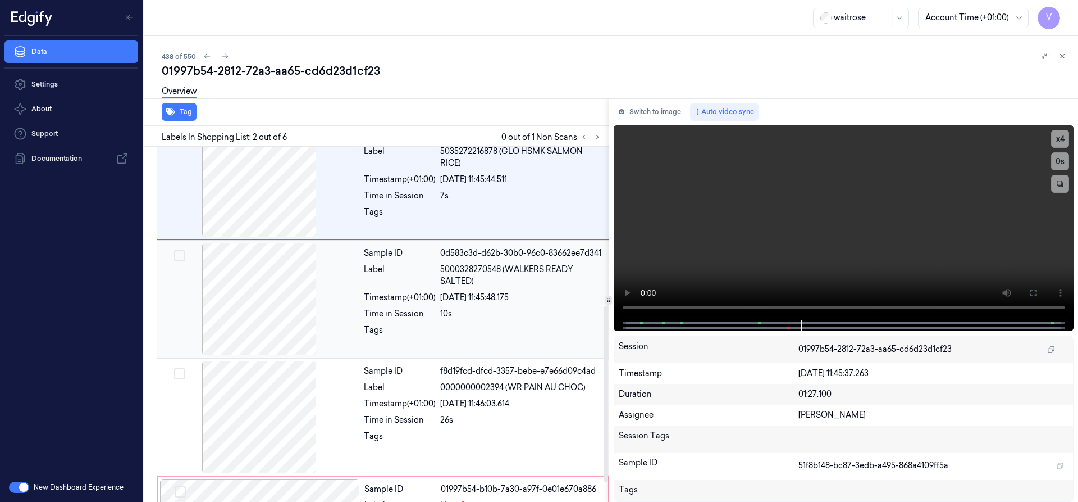
scroll to position [359, 0]
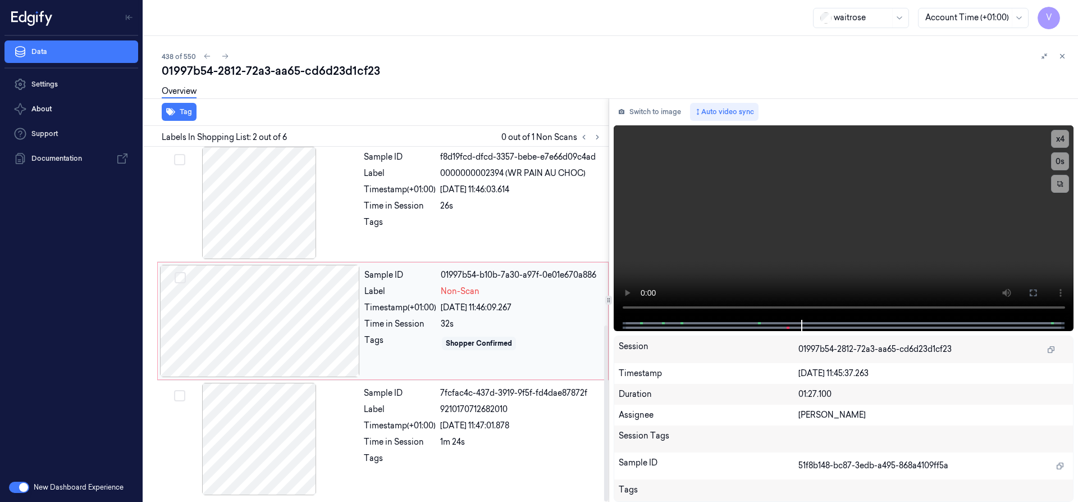
click at [310, 320] on div at bounding box center [260, 321] width 200 height 112
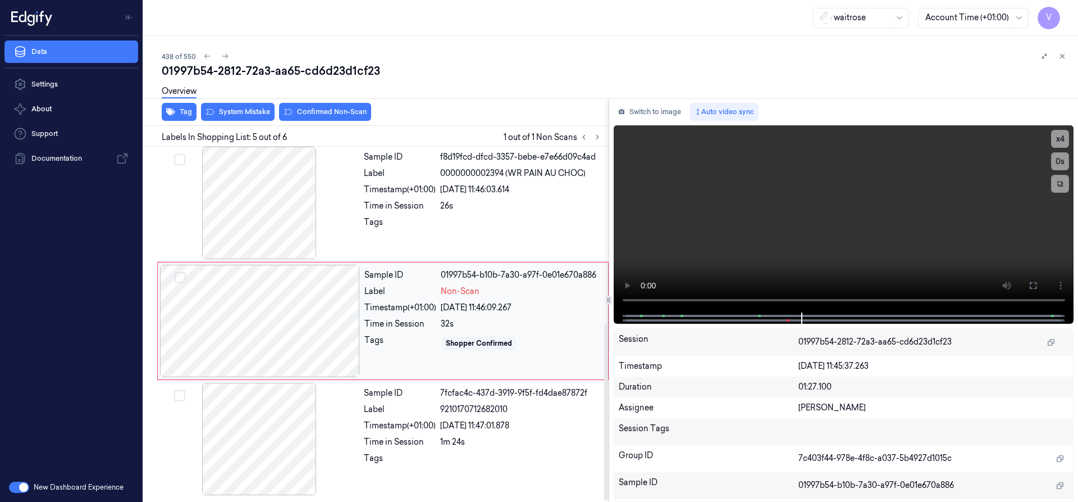
scroll to position [356, 0]
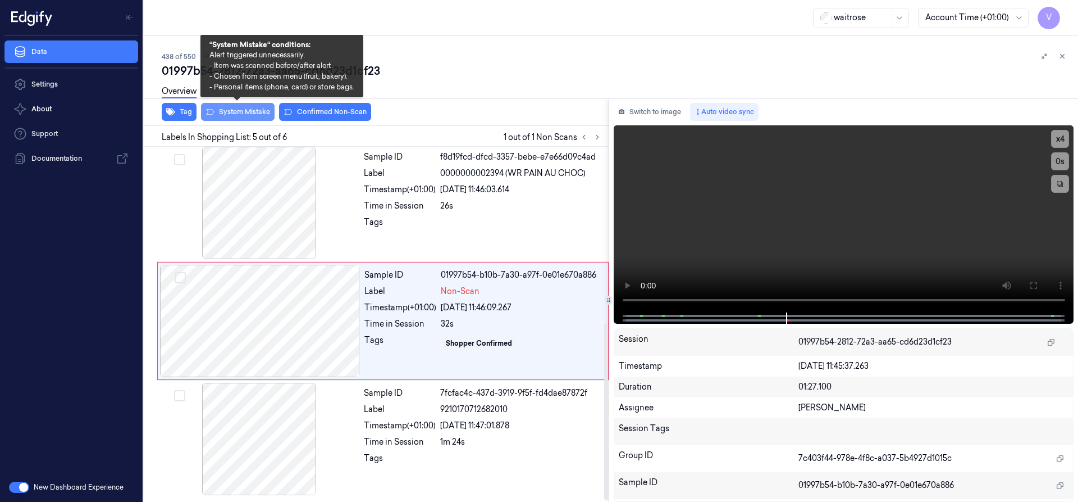
click at [256, 113] on button "System Mistake" at bounding box center [238, 112] width 74 height 18
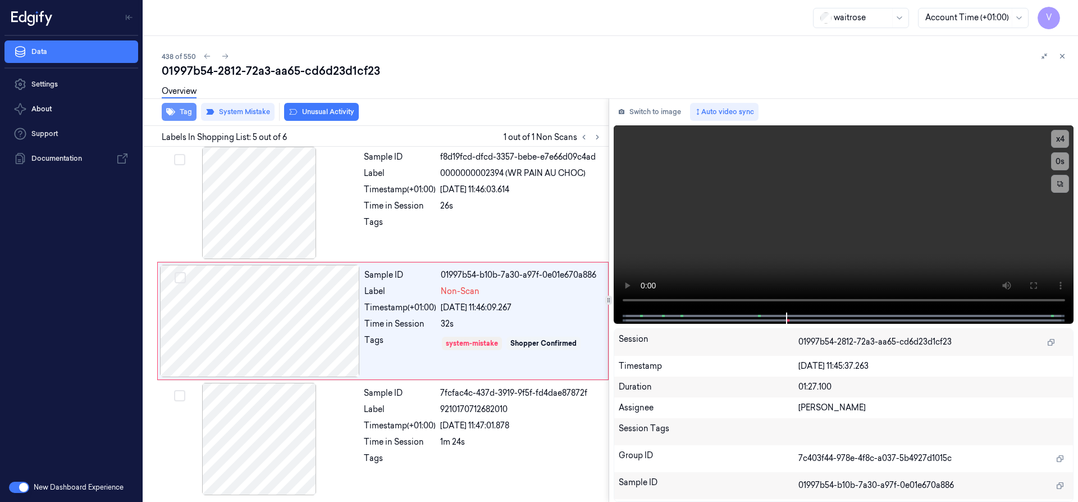
click at [182, 110] on button "Tag" at bounding box center [179, 112] width 35 height 18
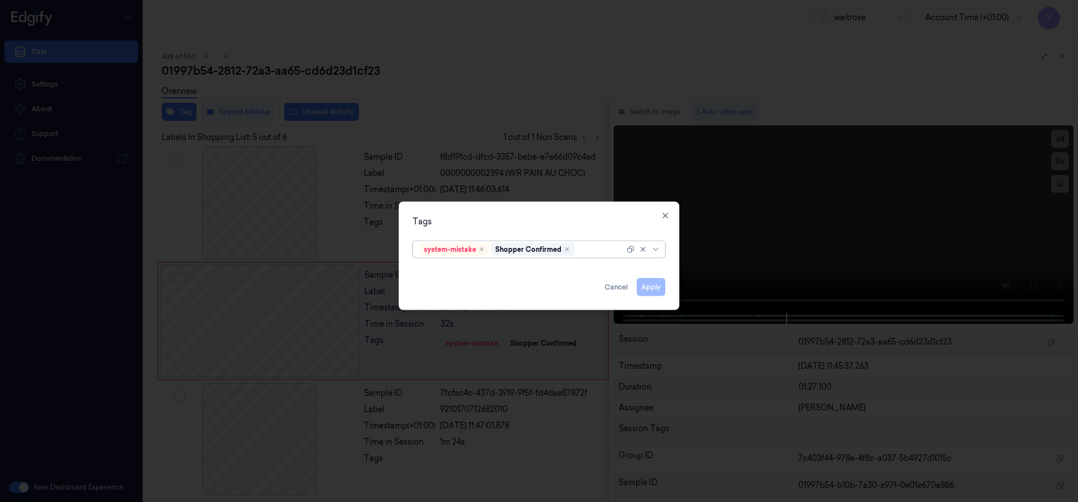
click at [593, 246] on div at bounding box center [601, 249] width 48 height 12
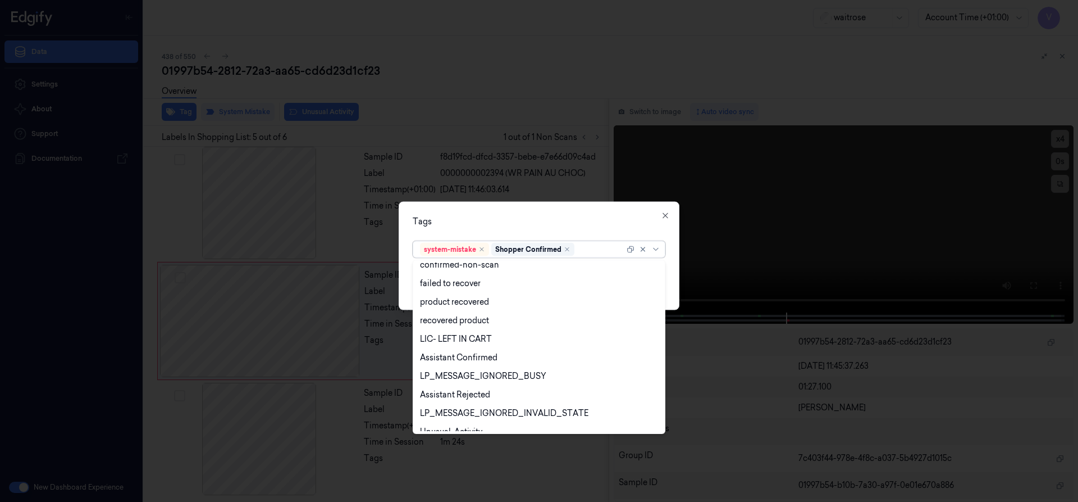
scroll to position [165, 0]
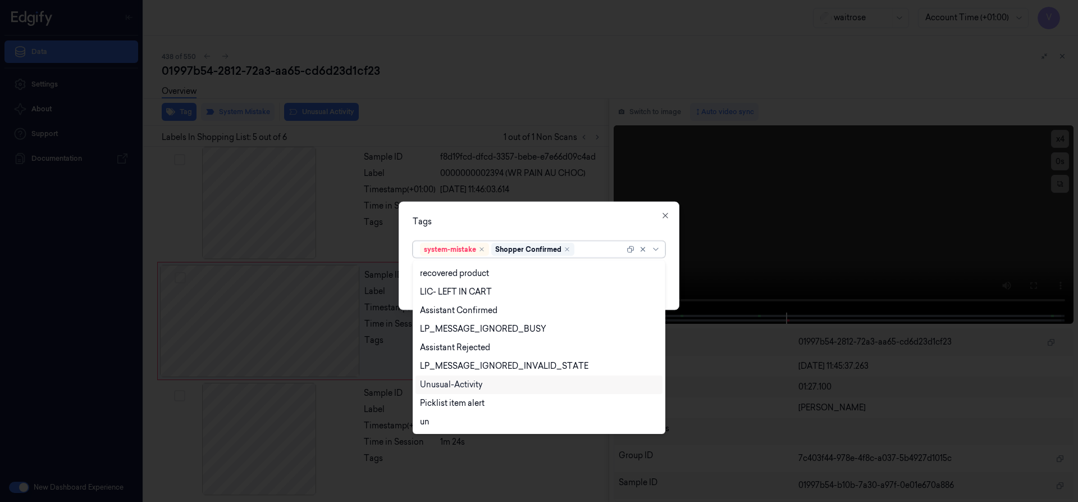
click at [465, 381] on div "Unusual-Activity" at bounding box center [451, 385] width 62 height 12
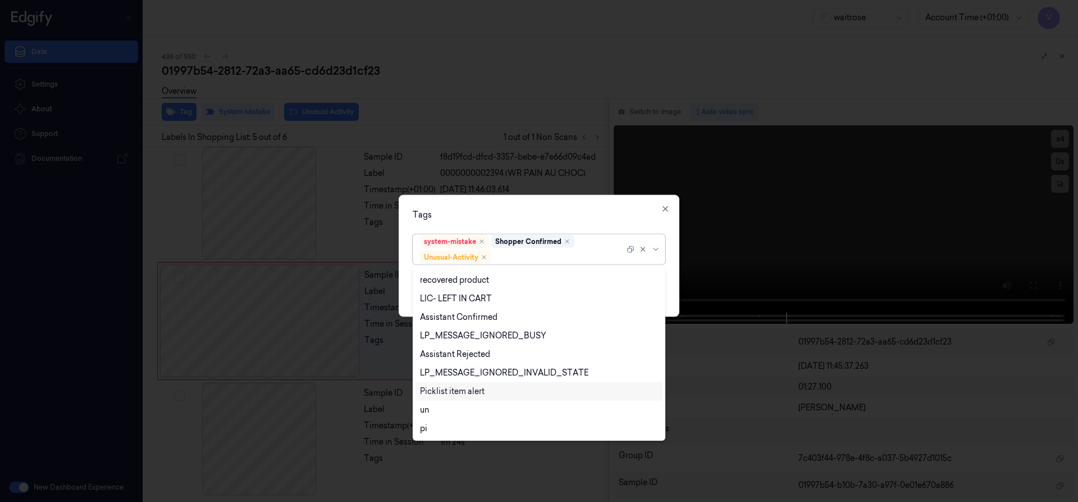
click at [459, 392] on div "Picklist item alert" at bounding box center [452, 391] width 65 height 12
click at [495, 221] on div "Tags option Picklist item alert, selected. 20 results available. Use Up and Dow…" at bounding box center [539, 255] width 281 height 122
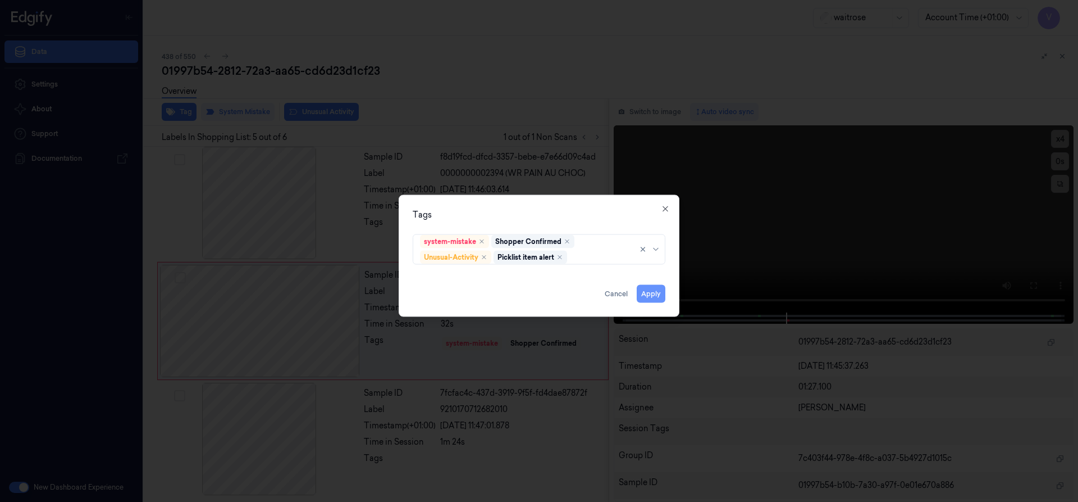
click at [654, 290] on button "Apply" at bounding box center [651, 293] width 29 height 18
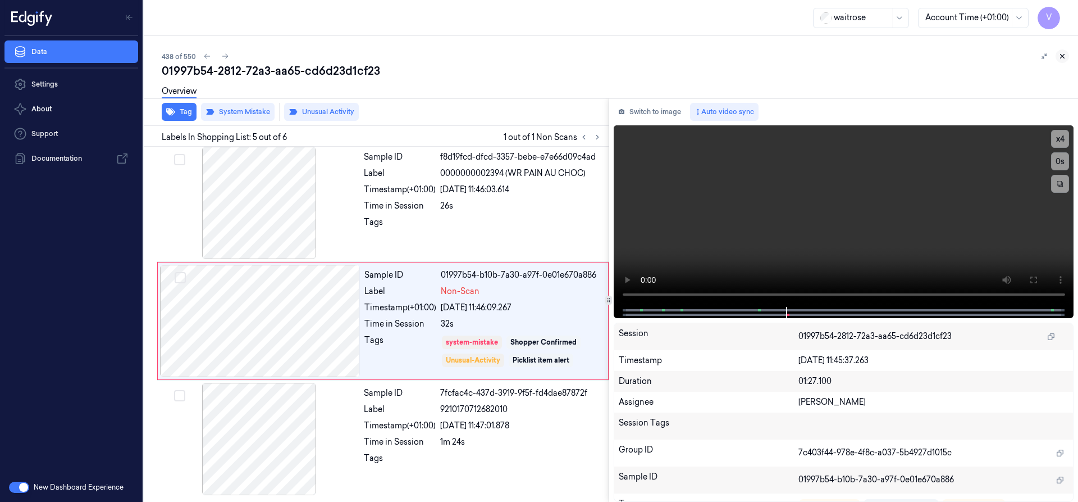
click at [1065, 51] on button at bounding box center [1062, 55] width 13 height 13
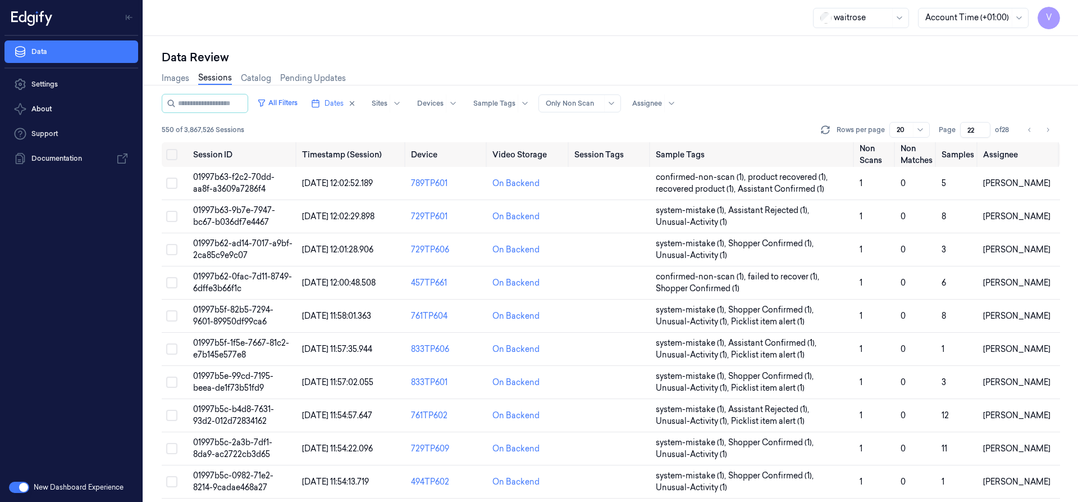
scroll to position [336, 0]
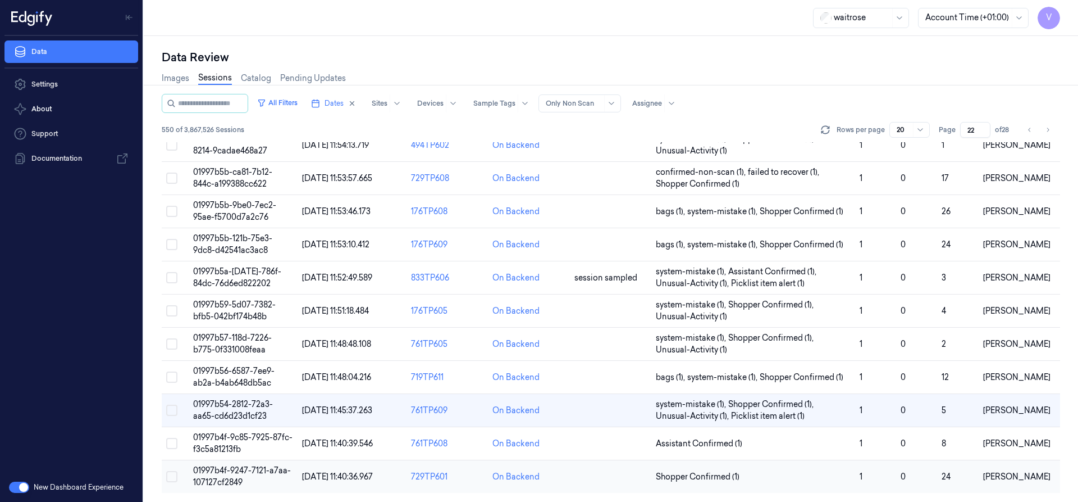
click at [244, 471] on span "01997b4f-9247-7121-a7aa-107127cf2849" at bounding box center [242, 476] width 98 height 22
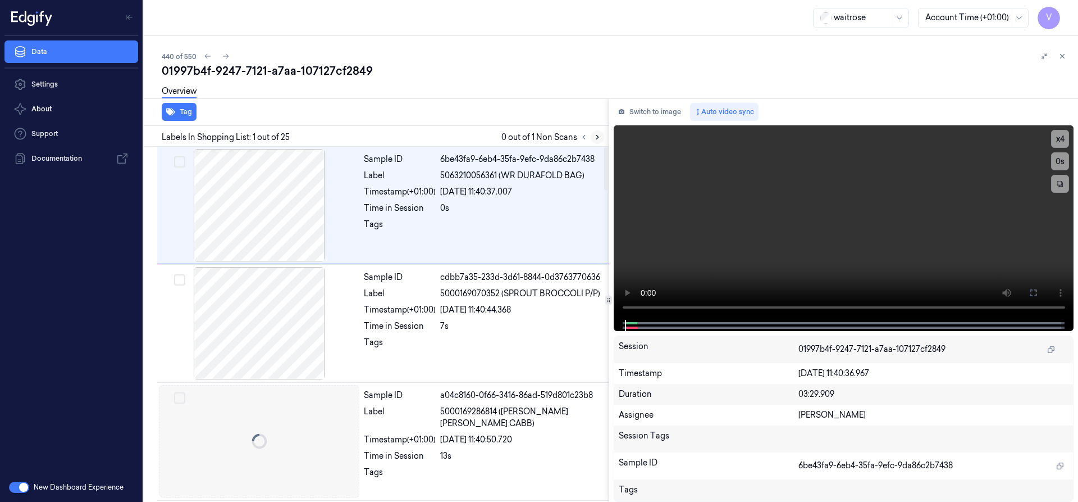
click at [596, 134] on icon at bounding box center [598, 137] width 8 height 8
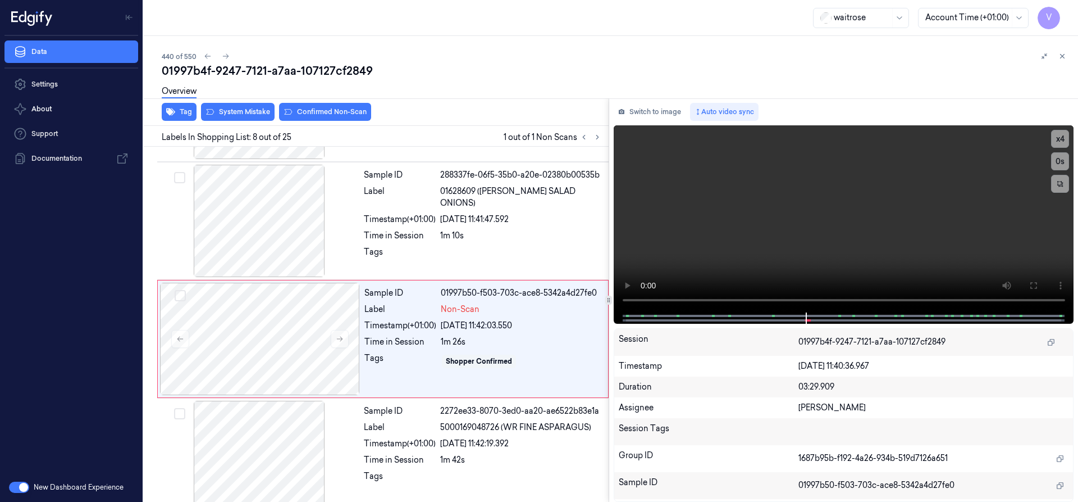
scroll to position [707, 0]
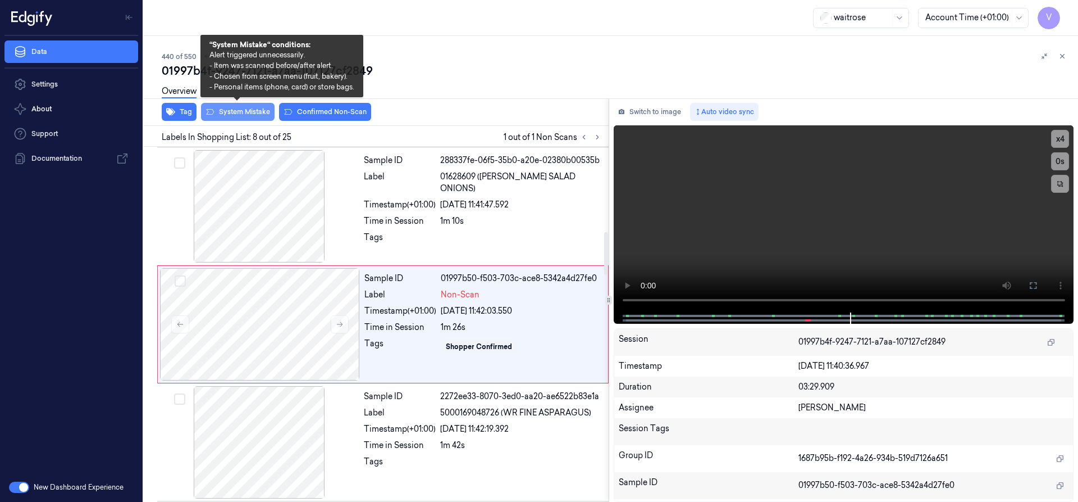
click at [244, 111] on button "System Mistake" at bounding box center [238, 112] width 74 height 18
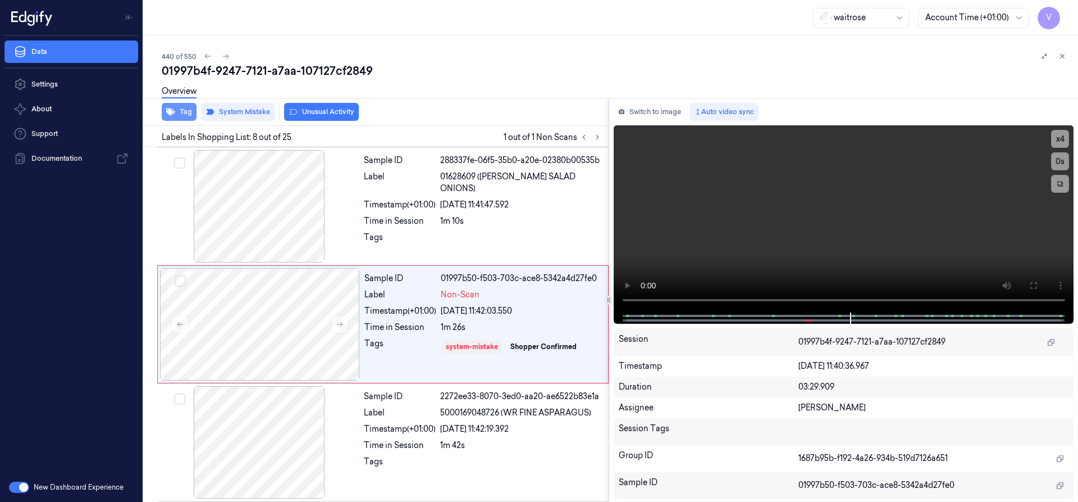
click at [184, 108] on button "Tag" at bounding box center [179, 112] width 35 height 18
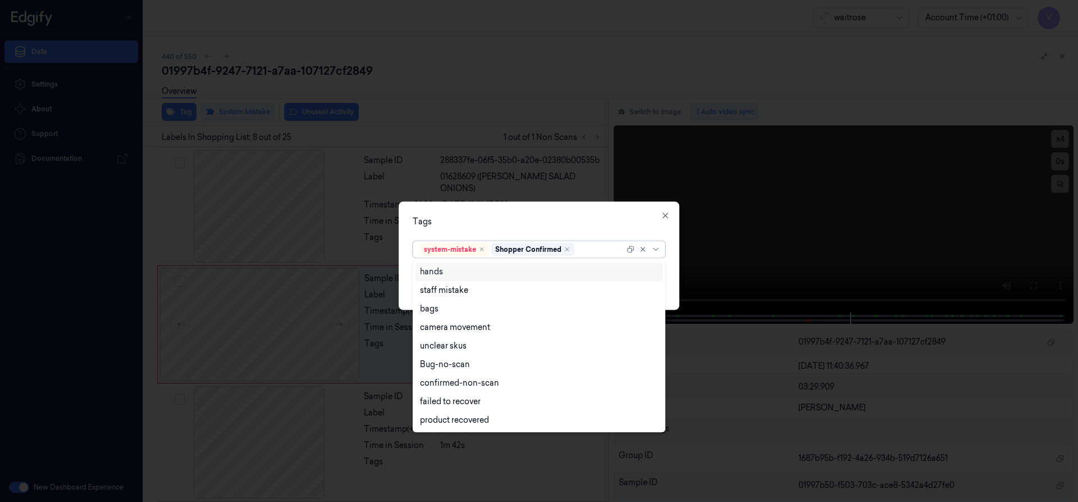
click at [589, 248] on div at bounding box center [601, 249] width 48 height 12
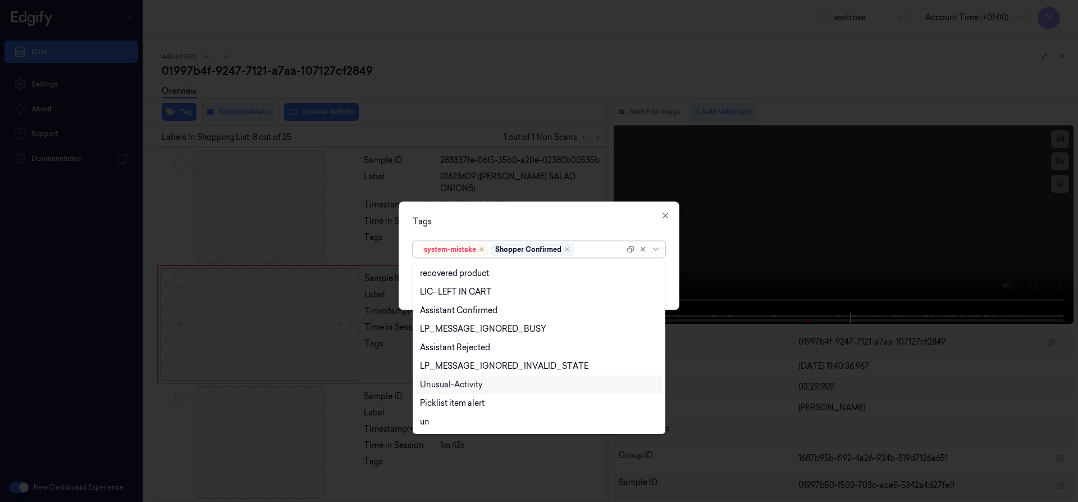
click at [446, 379] on div "Unusual-Activity" at bounding box center [451, 385] width 62 height 12
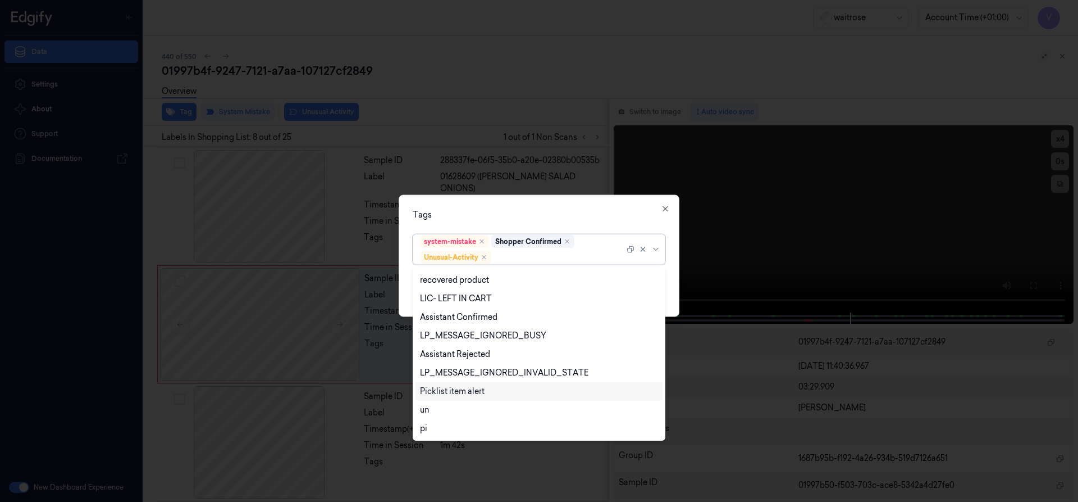
click at [451, 391] on div "Picklist item alert" at bounding box center [452, 391] width 65 height 12
click at [532, 223] on div "Tags option Picklist item alert, selected. 20 results available. Use Up and Dow…" at bounding box center [539, 255] width 281 height 122
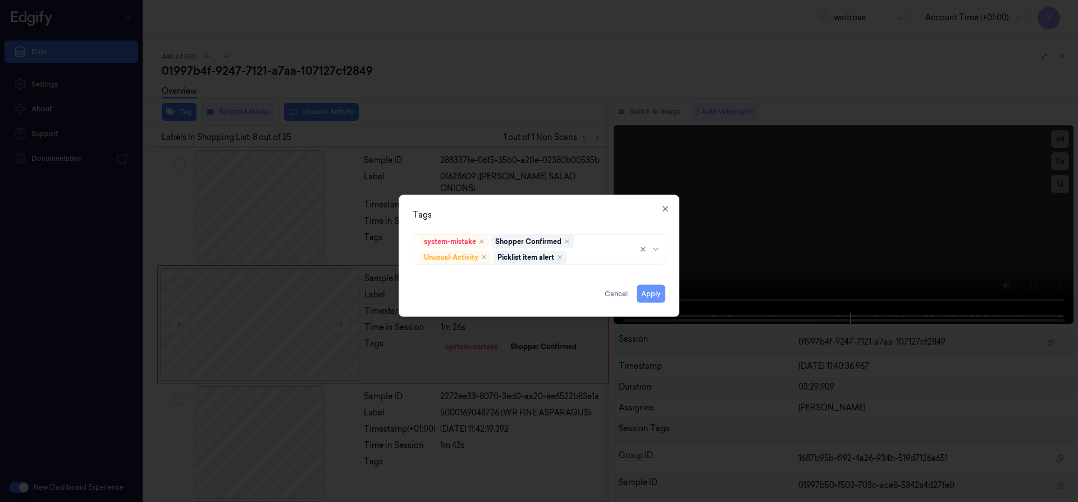
click at [652, 292] on button "Apply" at bounding box center [651, 293] width 29 height 18
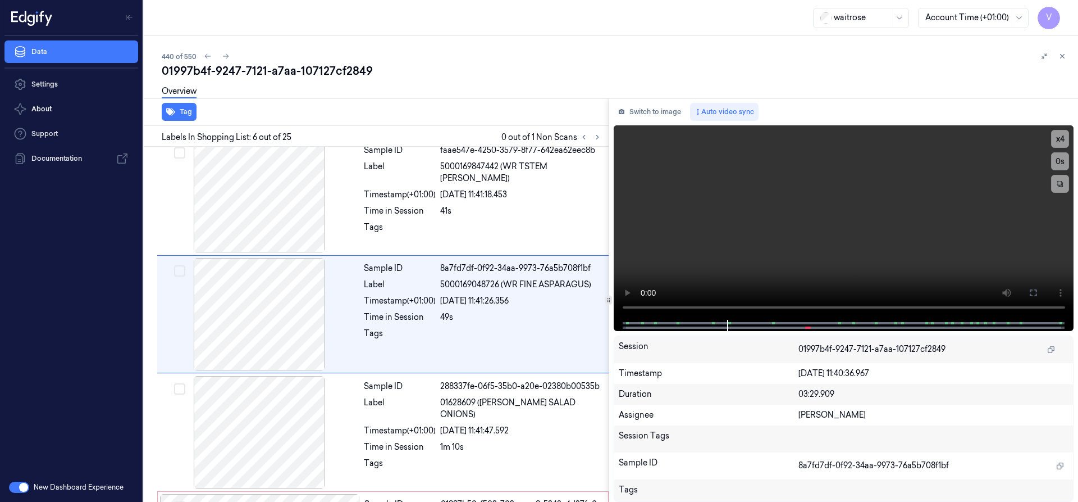
scroll to position [471, 0]
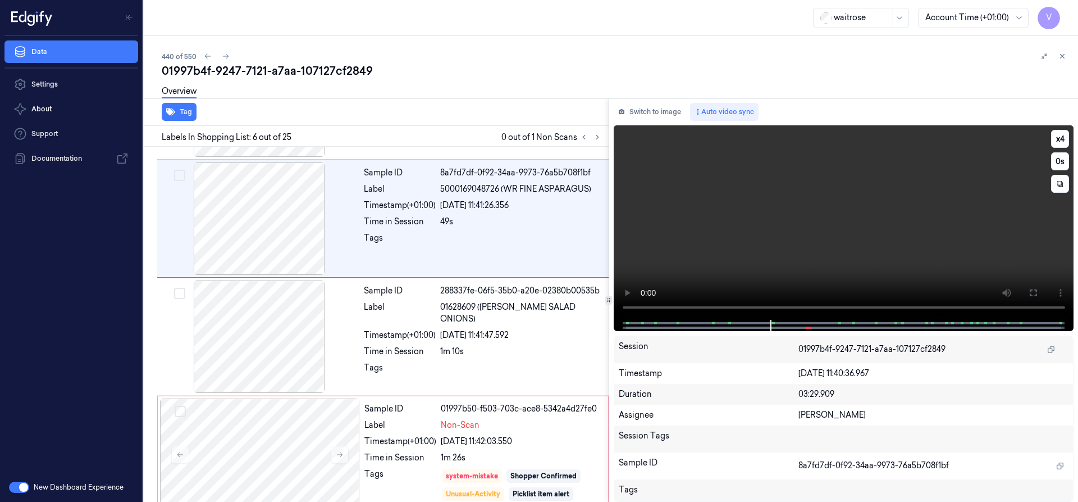
click at [867, 207] on video at bounding box center [844, 222] width 461 height 194
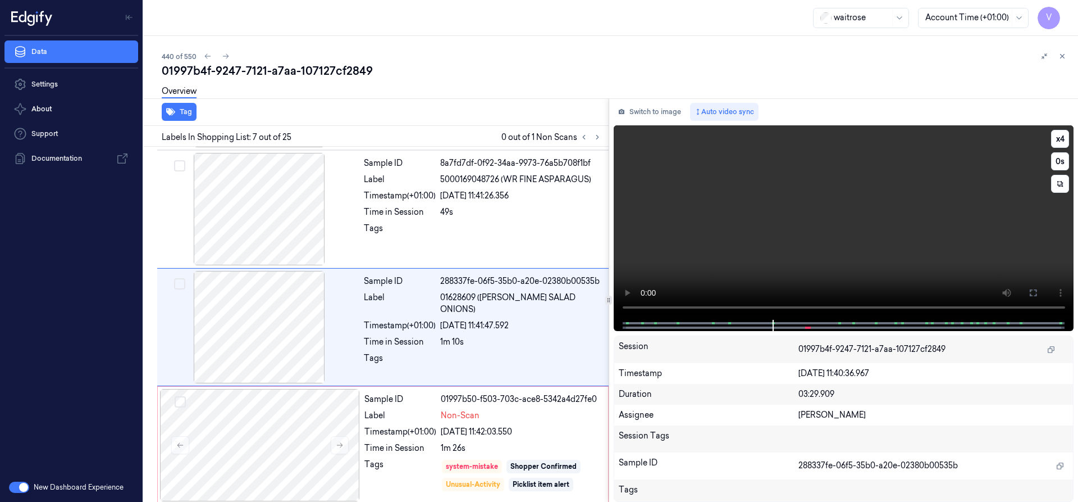
scroll to position [589, 0]
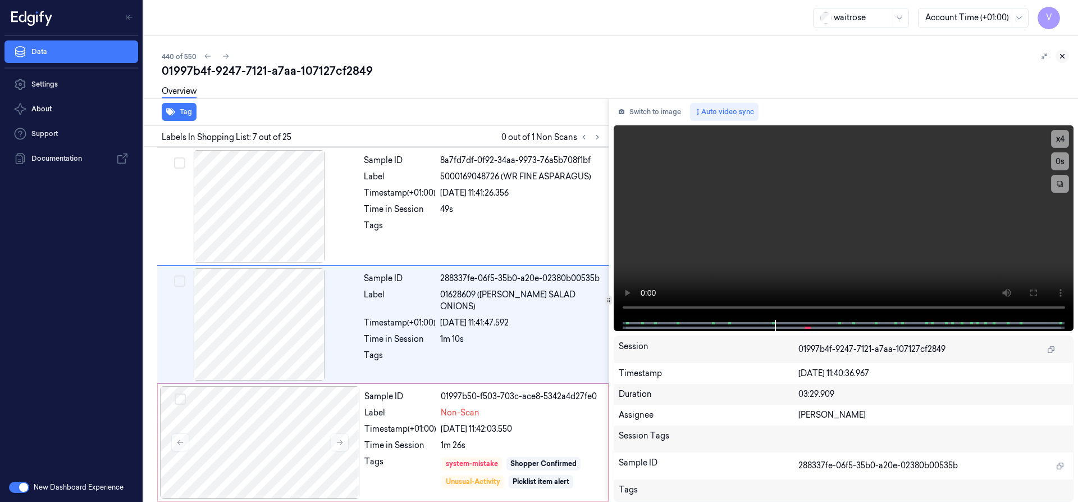
click at [1065, 57] on icon at bounding box center [1063, 56] width 8 height 8
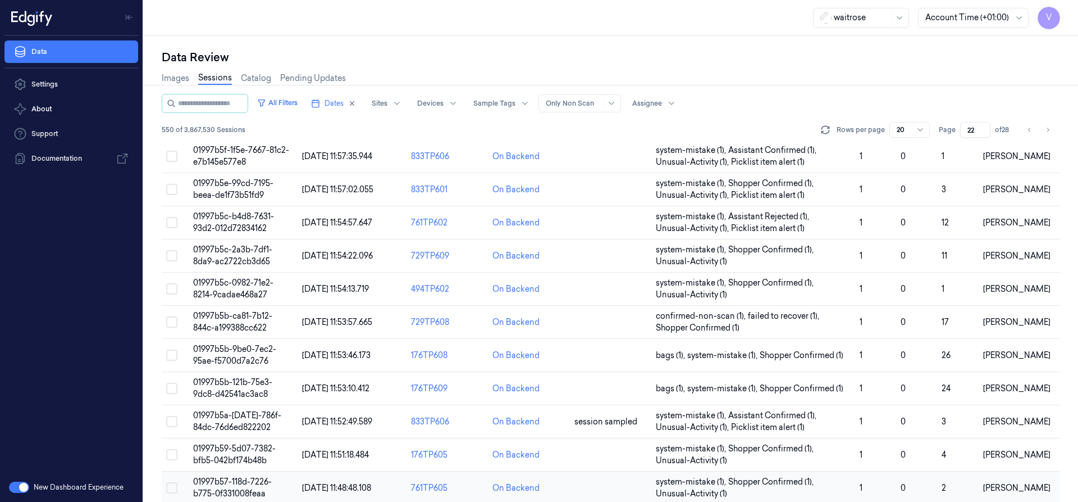
scroll to position [336, 0]
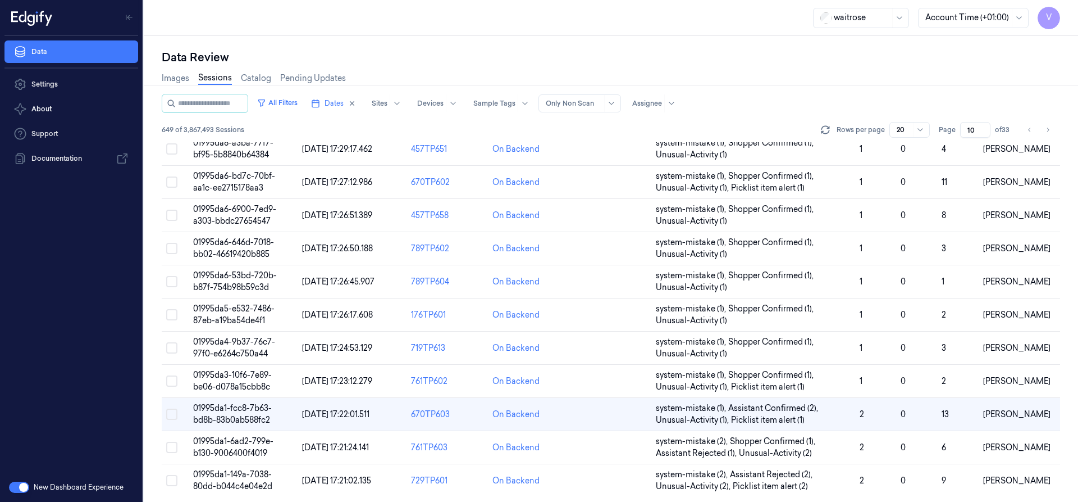
scroll to position [360, 0]
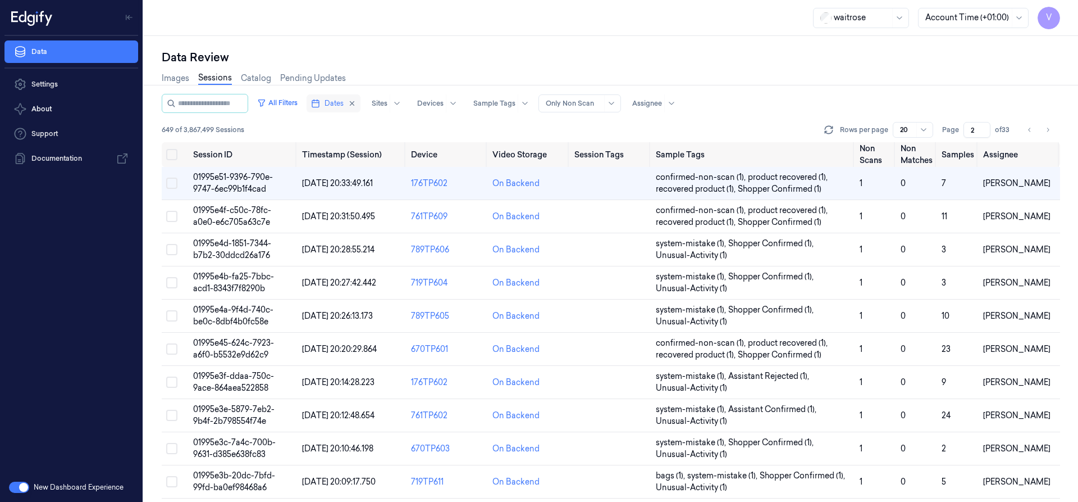
click at [344, 100] on span "Dates" at bounding box center [334, 103] width 19 height 10
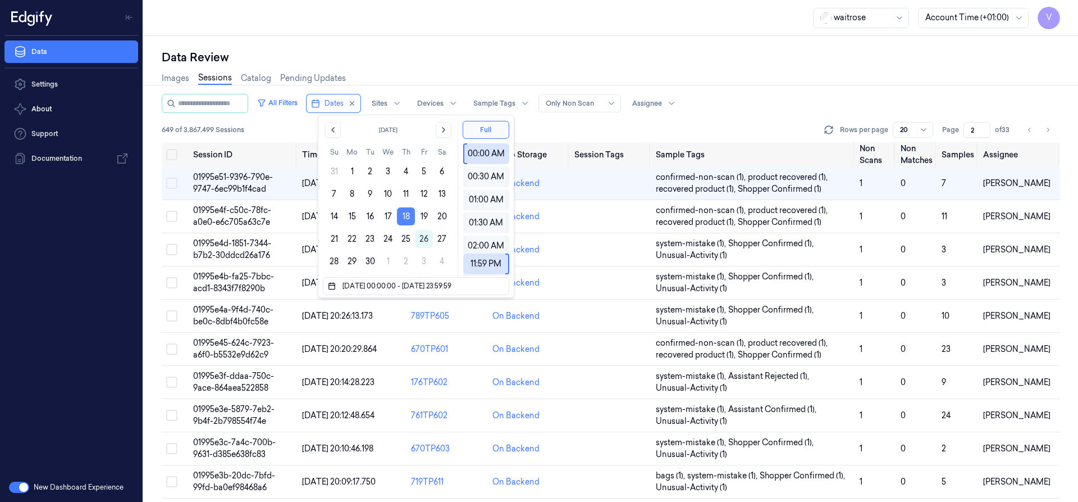
click at [408, 213] on button "18" at bounding box center [406, 216] width 18 height 18
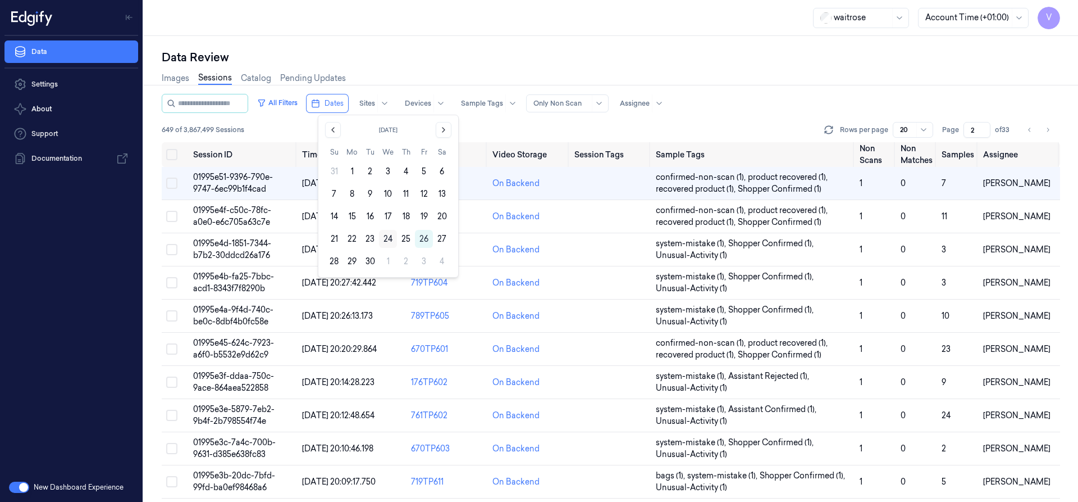
click at [382, 236] on button "24" at bounding box center [388, 239] width 18 height 18
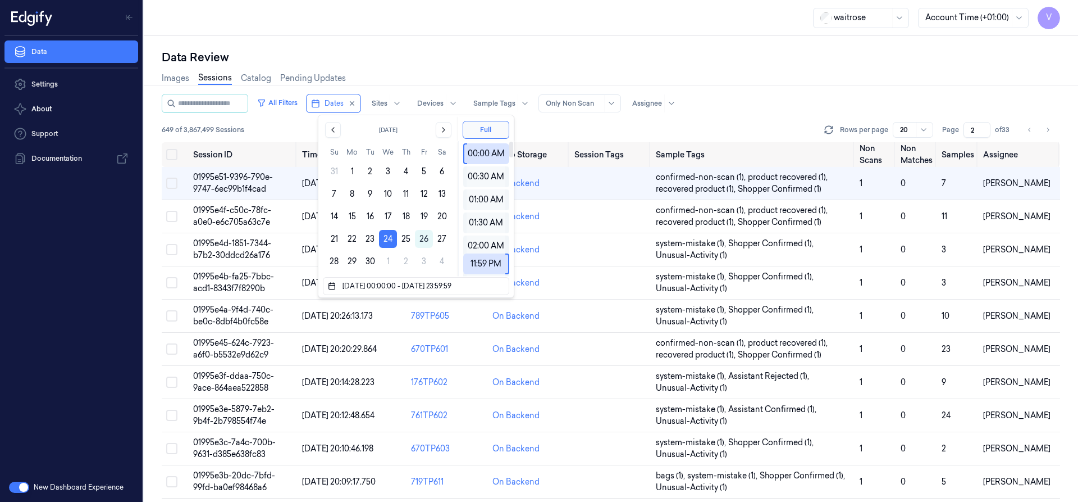
click at [458, 13] on div "waitrose Account Time (+01:00) V" at bounding box center [611, 18] width 935 height 36
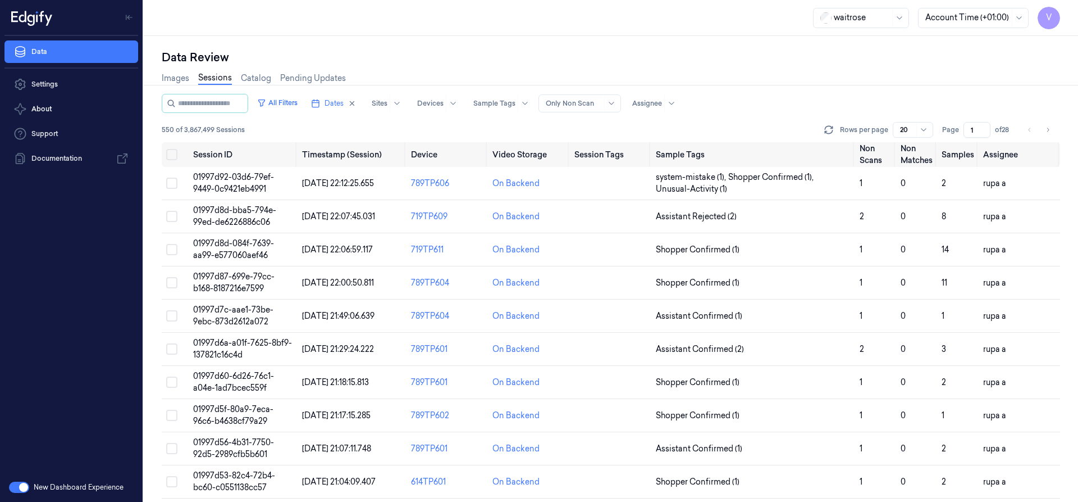
drag, startPoint x: 977, startPoint y: 131, endPoint x: 962, endPoint y: 134, distance: 15.3
click at [962, 134] on div "Page 1 of 28" at bounding box center [977, 130] width 71 height 16
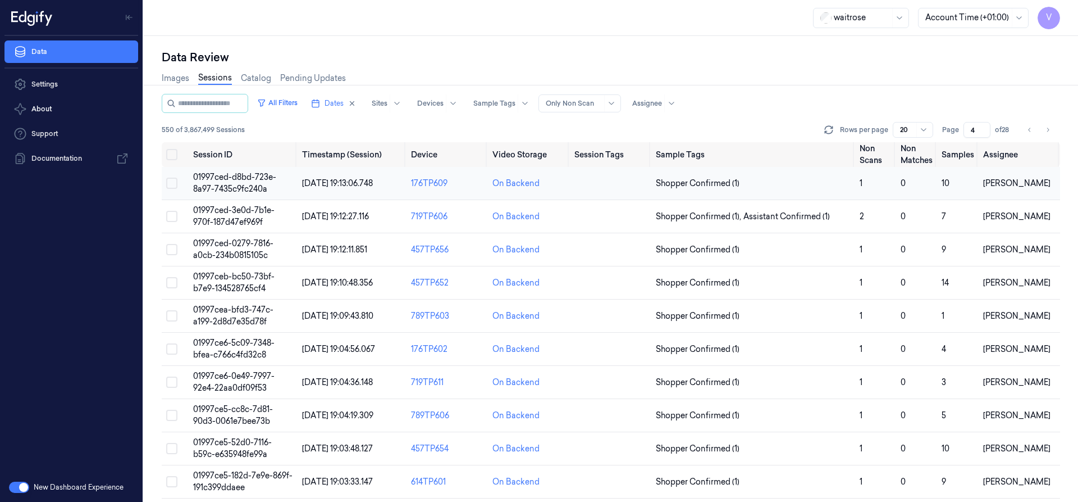
type input "4"
click at [249, 184] on span "01997ced-d8bd-723e-8a97-7435c9fc240a" at bounding box center [234, 183] width 83 height 22
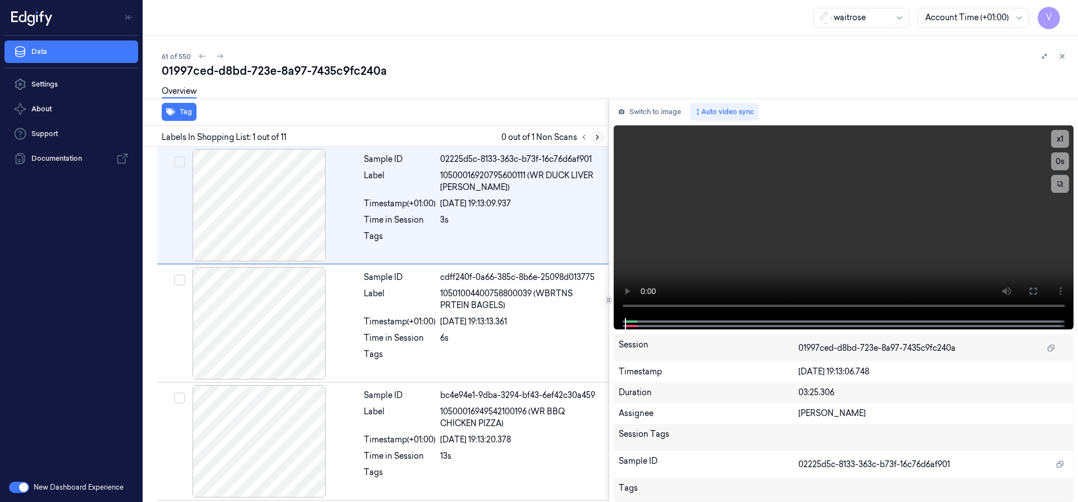
click at [597, 134] on icon at bounding box center [598, 137] width 8 height 8
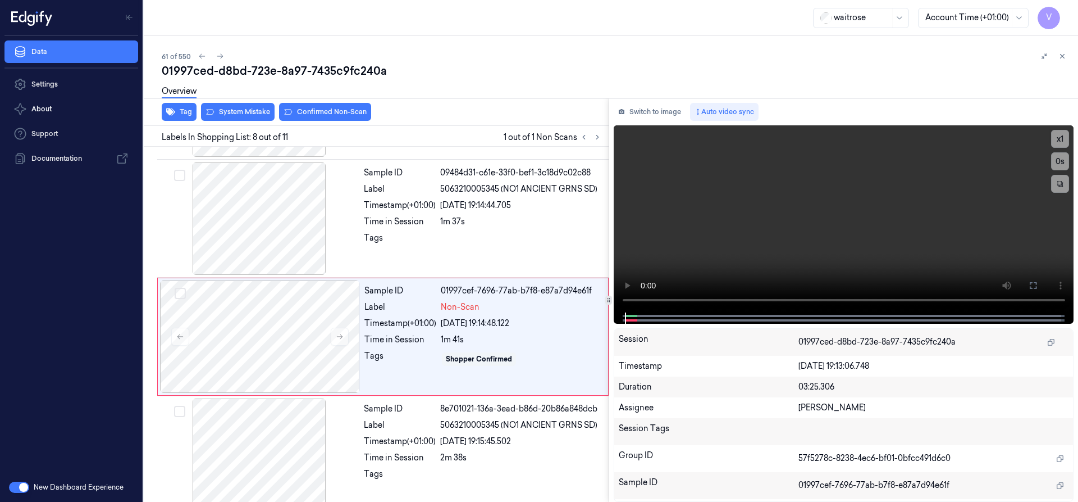
scroll to position [707, 0]
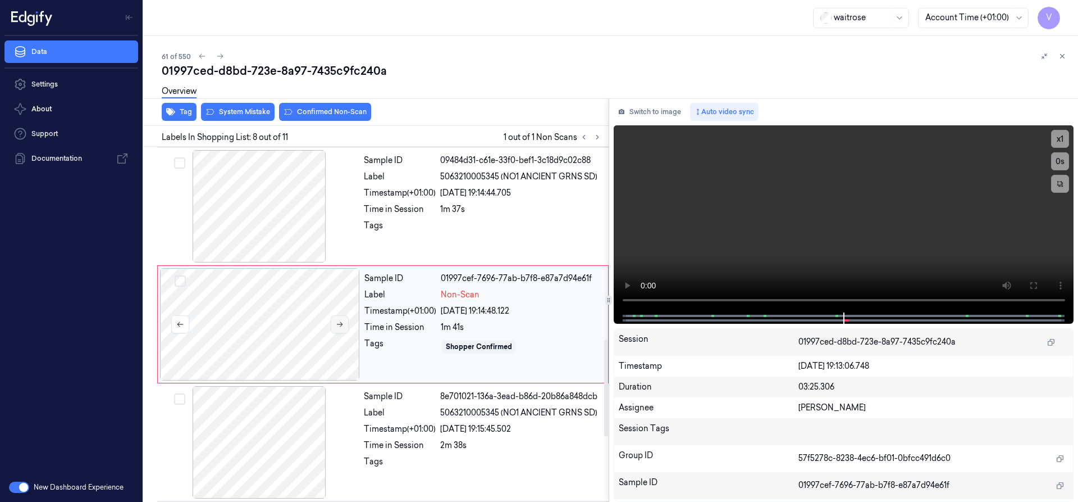
click at [340, 323] on icon at bounding box center [340, 324] width 8 height 8
click at [1068, 135] on button "x 1" at bounding box center [1060, 139] width 18 height 18
click at [1064, 135] on button "x 2" at bounding box center [1060, 139] width 18 height 18
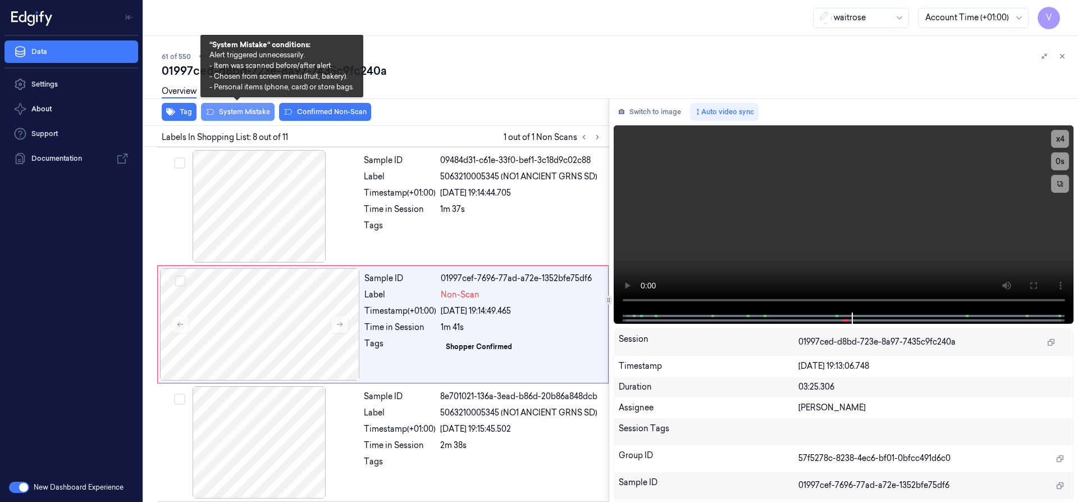
click at [253, 107] on button "System Mistake" at bounding box center [238, 112] width 74 height 18
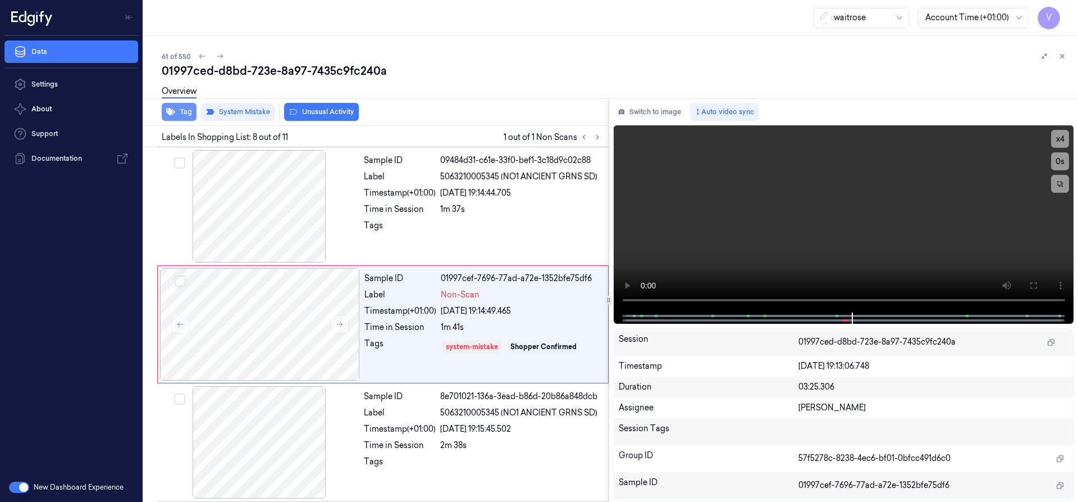
click at [183, 109] on button "Tag" at bounding box center [179, 112] width 35 height 18
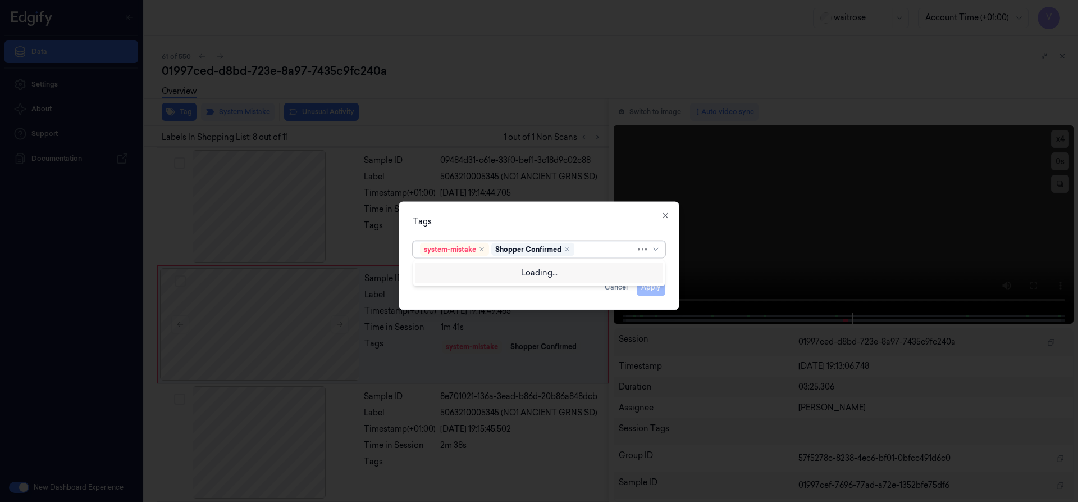
click at [575, 243] on div "system-mistake Shopper Confirmed" at bounding box center [528, 249] width 216 height 16
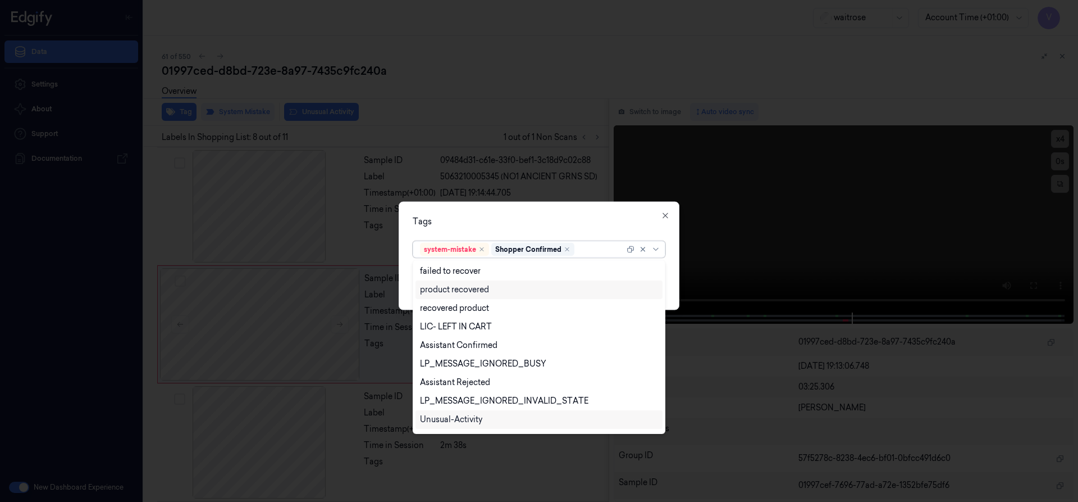
scroll to position [165, 0]
click at [451, 382] on div "Unusual-Activity" at bounding box center [451, 385] width 62 height 12
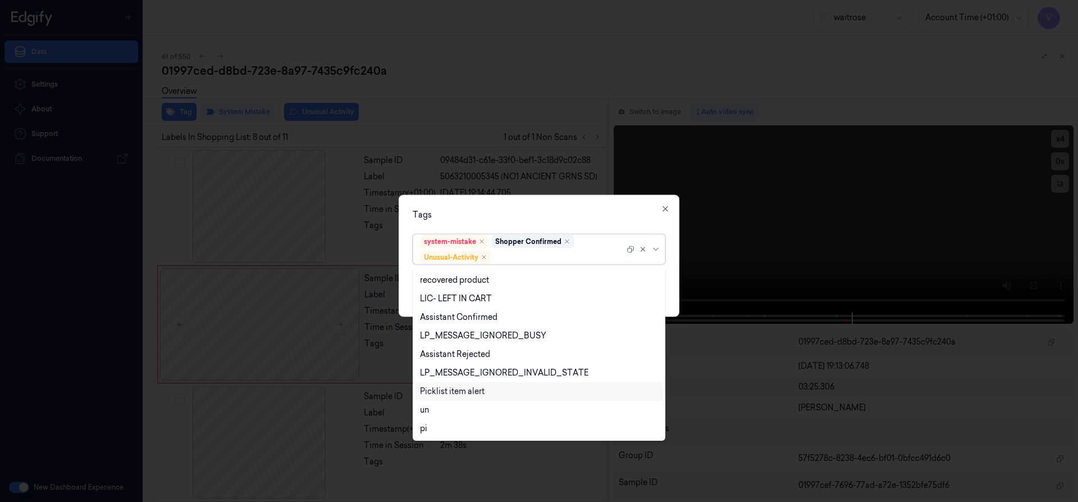
click at [449, 391] on div "Picklist item alert" at bounding box center [452, 391] width 65 height 12
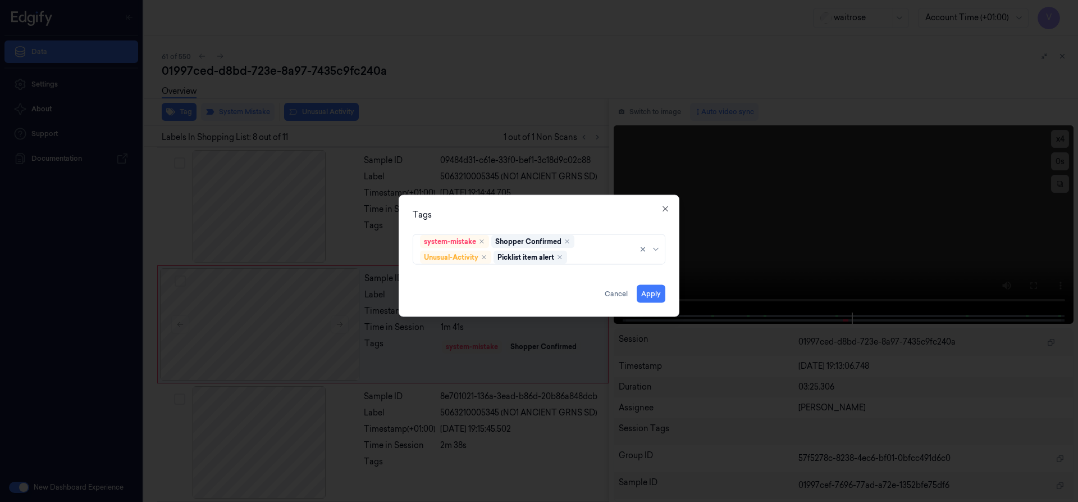
drag, startPoint x: 529, startPoint y: 198, endPoint x: 623, endPoint y: 267, distance: 117.3
click at [531, 202] on div "Tags system-mistake Shopper Confirmed Unusual-Activity Picklist item alert Appl…" at bounding box center [539, 255] width 281 height 122
click at [648, 294] on button "Apply" at bounding box center [651, 293] width 29 height 18
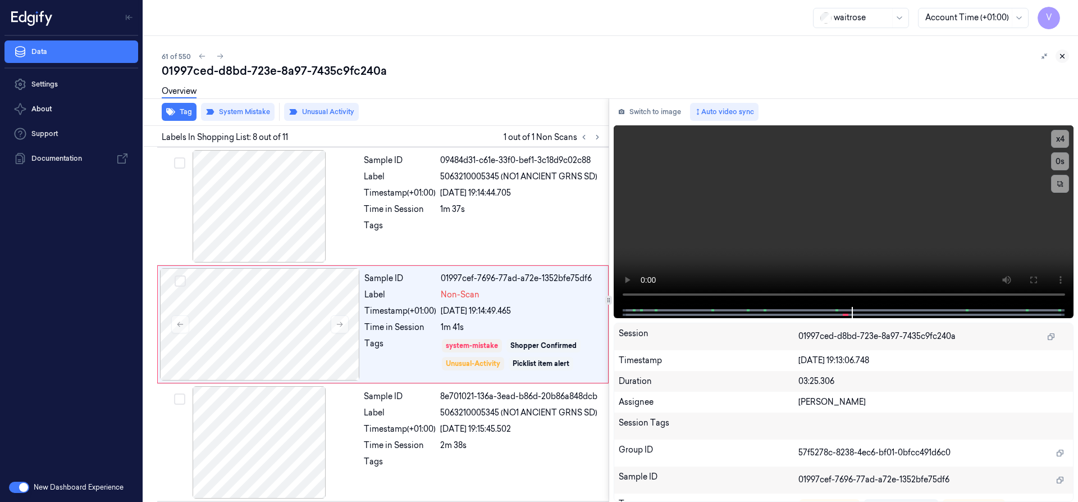
click at [1063, 51] on button at bounding box center [1062, 55] width 13 height 13
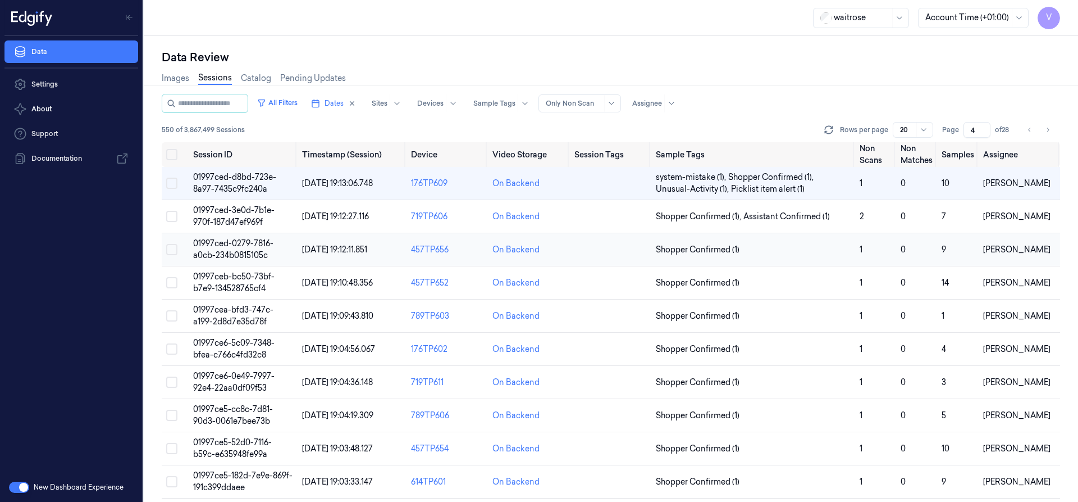
click at [244, 247] on span "01997ced-0279-7816-a0cb-234b0815105c" at bounding box center [233, 249] width 80 height 22
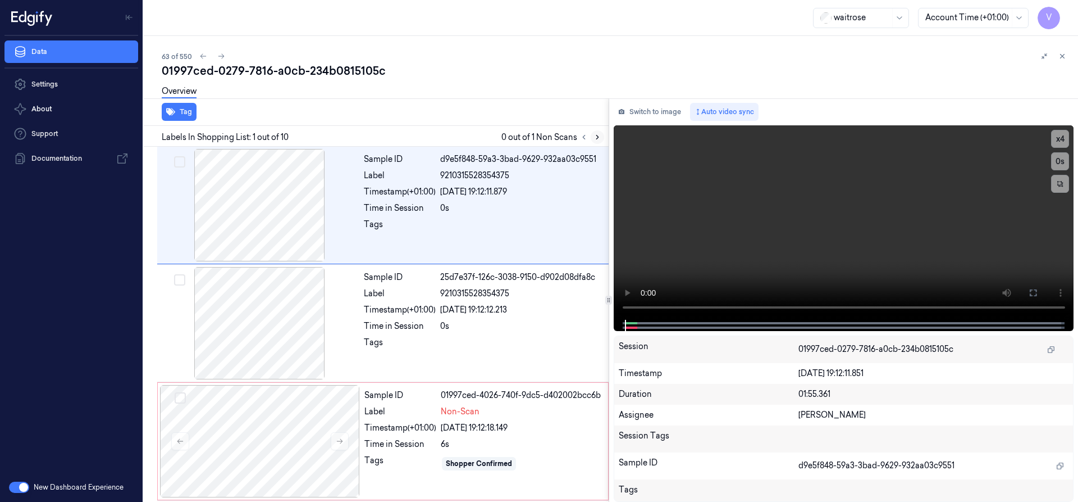
click at [595, 137] on icon at bounding box center [598, 137] width 8 height 8
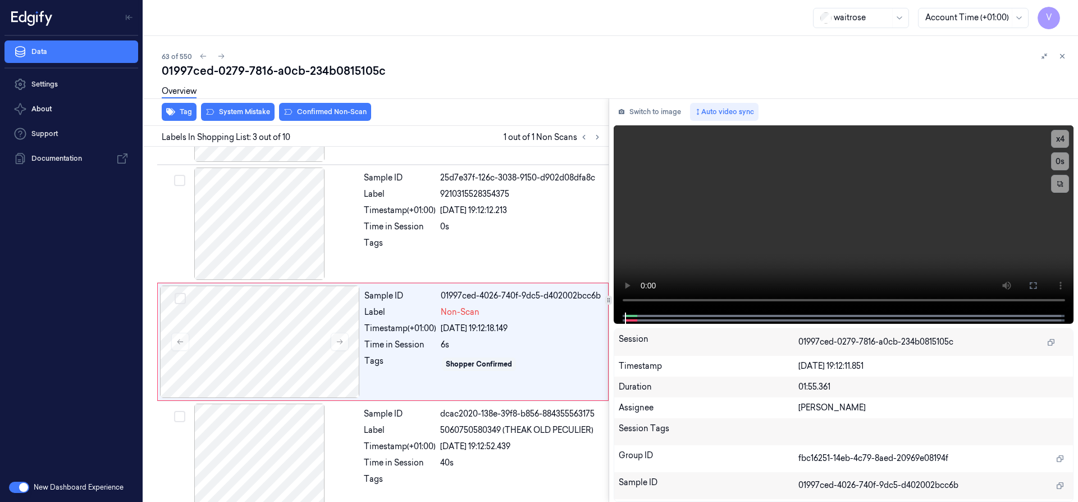
scroll to position [117, 0]
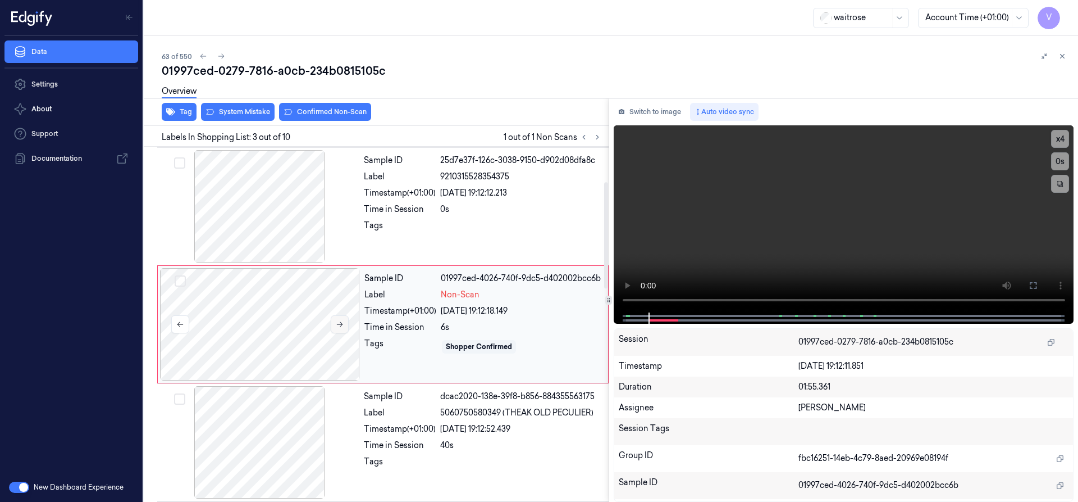
click at [344, 325] on button at bounding box center [340, 324] width 18 height 18
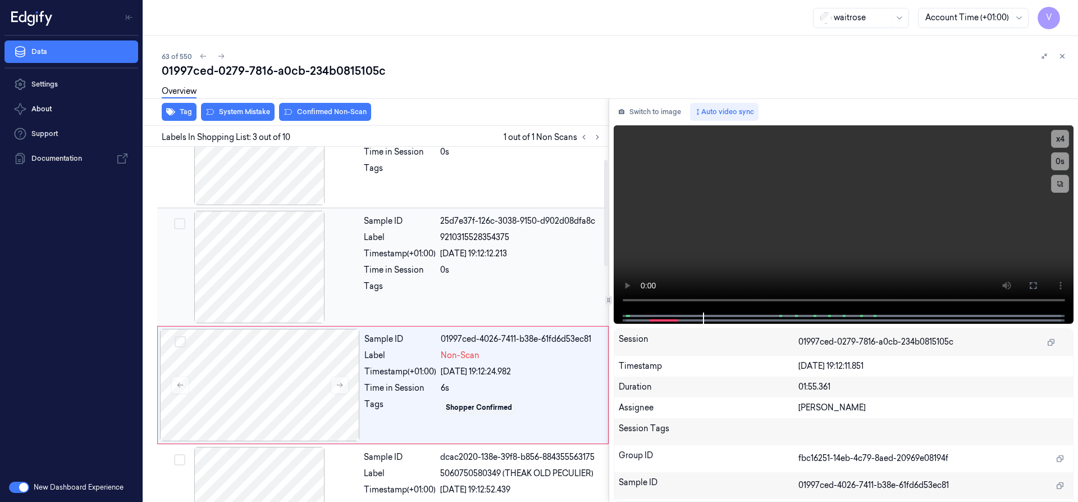
scroll to position [0, 0]
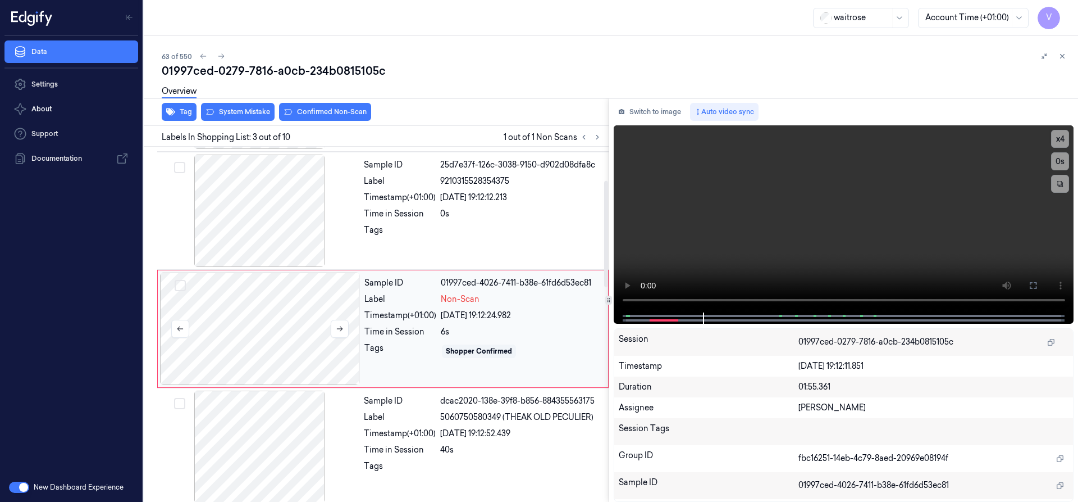
click at [289, 296] on div at bounding box center [260, 328] width 200 height 112
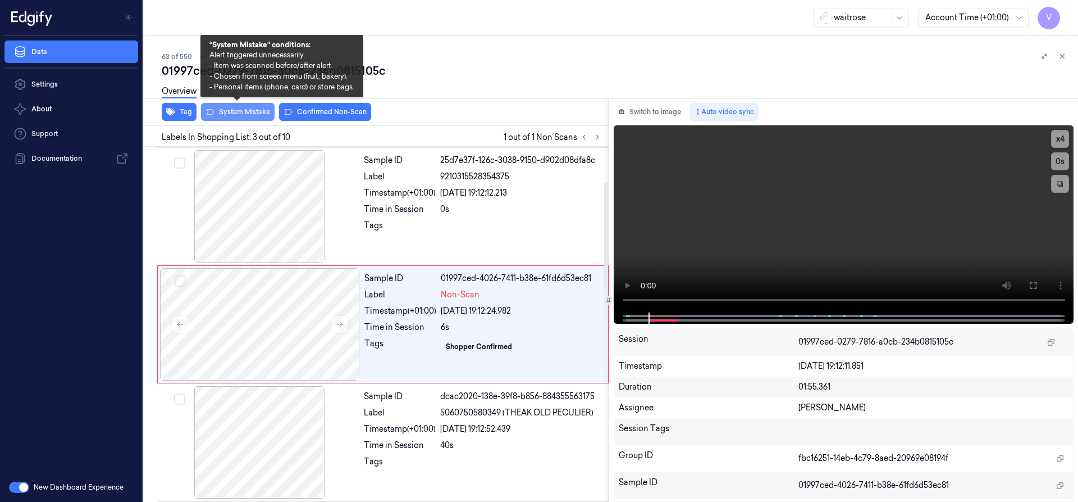
click at [252, 111] on button "System Mistake" at bounding box center [238, 112] width 74 height 18
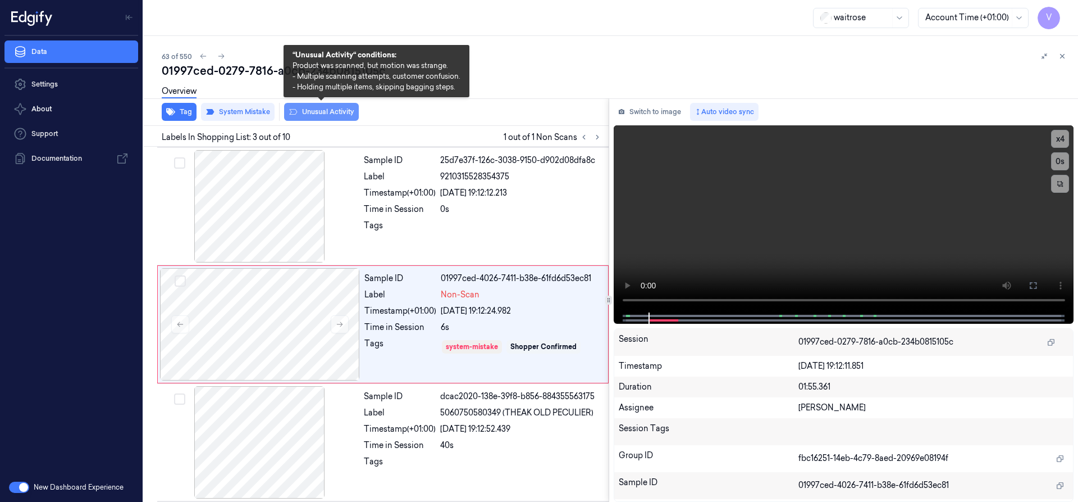
click at [327, 113] on button "Unusual Activity" at bounding box center [321, 112] width 75 height 18
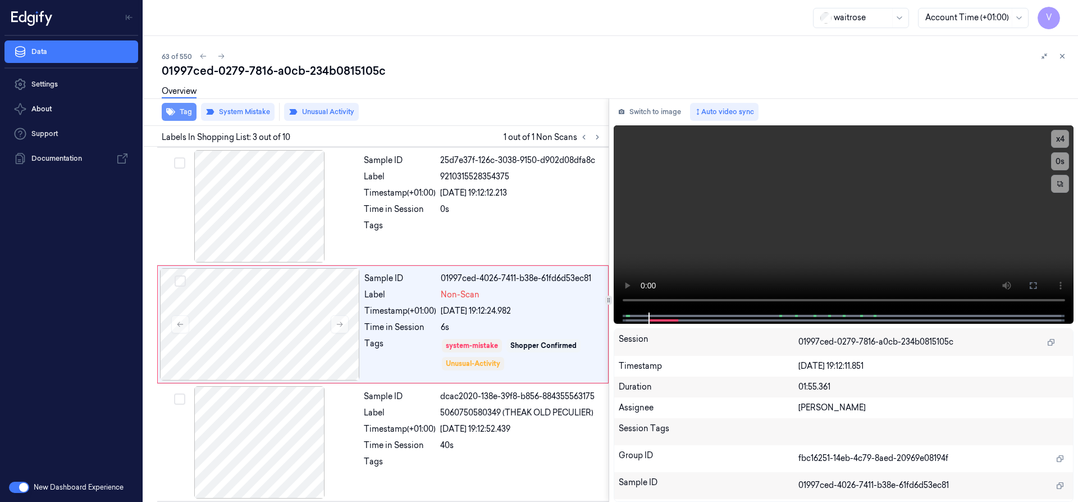
click at [186, 112] on button "Tag" at bounding box center [179, 112] width 35 height 18
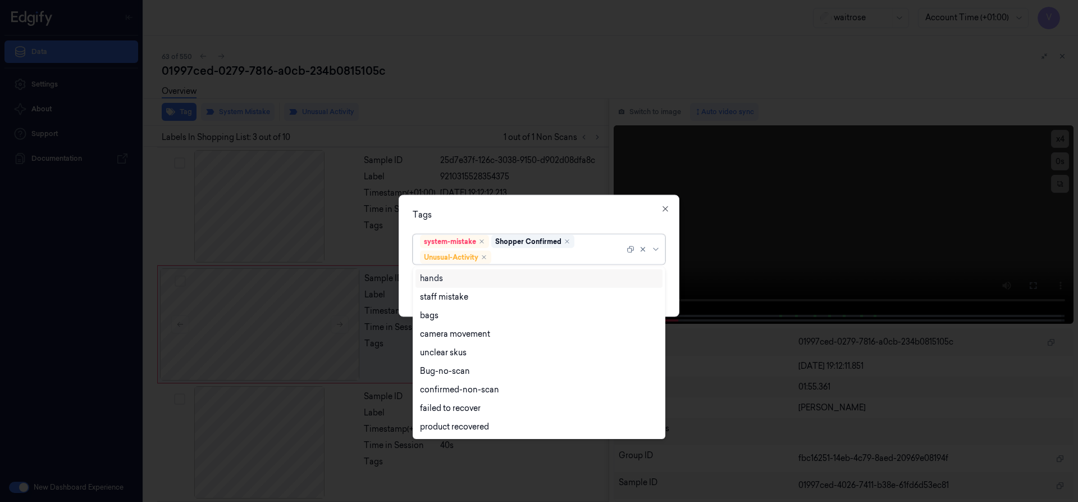
click at [522, 261] on div at bounding box center [559, 257] width 131 height 12
click at [439, 317] on div "bags" at bounding box center [539, 315] width 238 height 12
click at [535, 220] on div "Tags option bags, selected. 16 results available. Use Up and Down to choose opt…" at bounding box center [539, 255] width 281 height 122
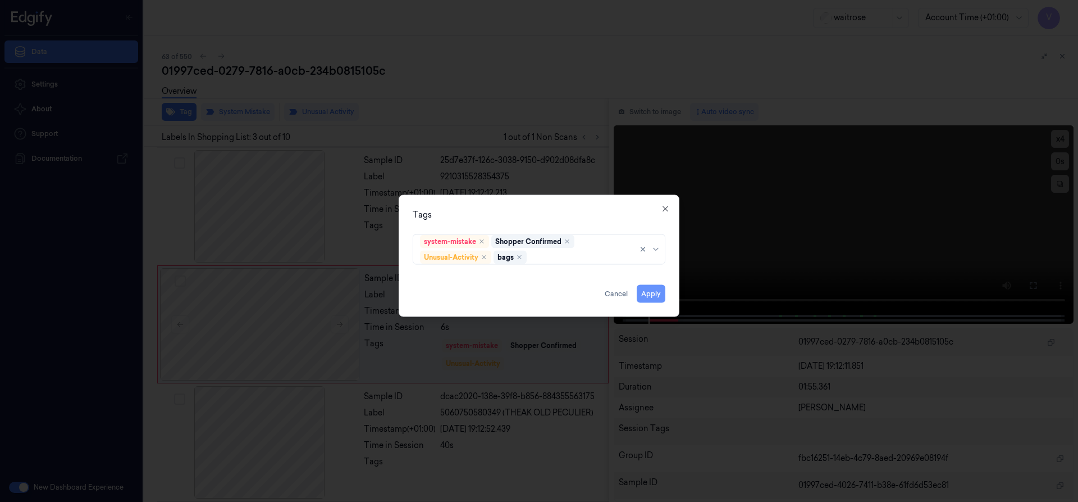
click at [663, 296] on button "Apply" at bounding box center [651, 293] width 29 height 18
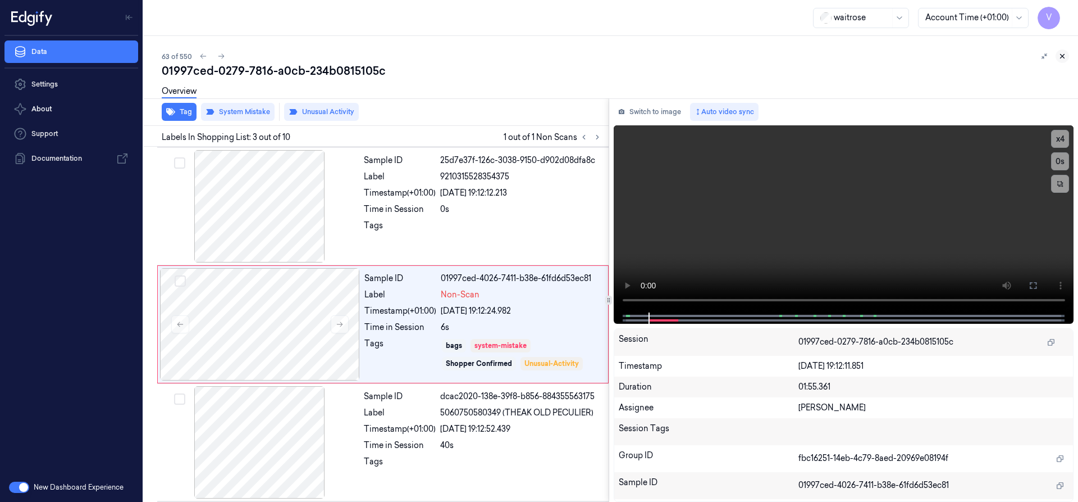
click at [1067, 54] on button at bounding box center [1062, 55] width 13 height 13
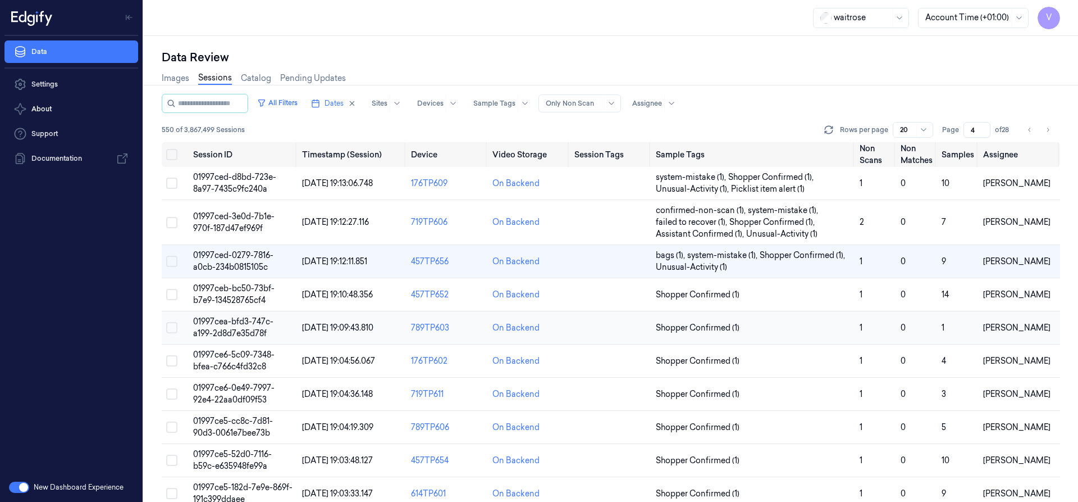
click at [218, 320] on span "01997cea-bfd3-747c-a199-2d8d7e35d78f" at bounding box center [233, 327] width 80 height 22
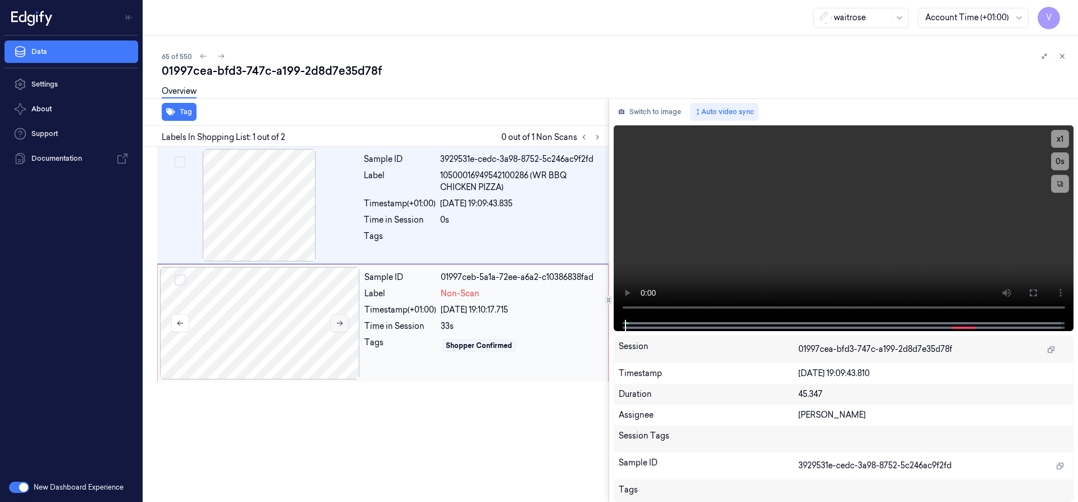
click at [344, 318] on button at bounding box center [340, 323] width 18 height 18
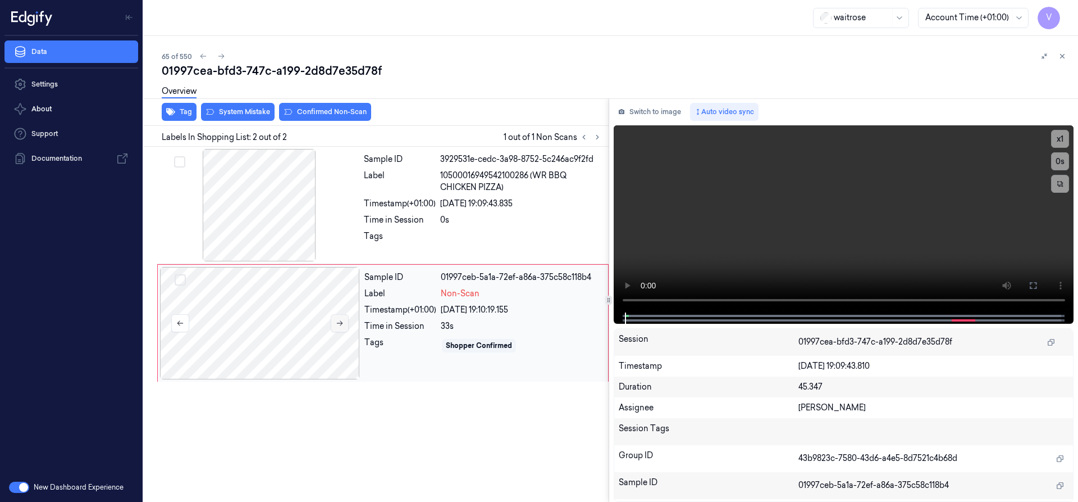
click at [338, 320] on icon at bounding box center [340, 323] width 8 height 8
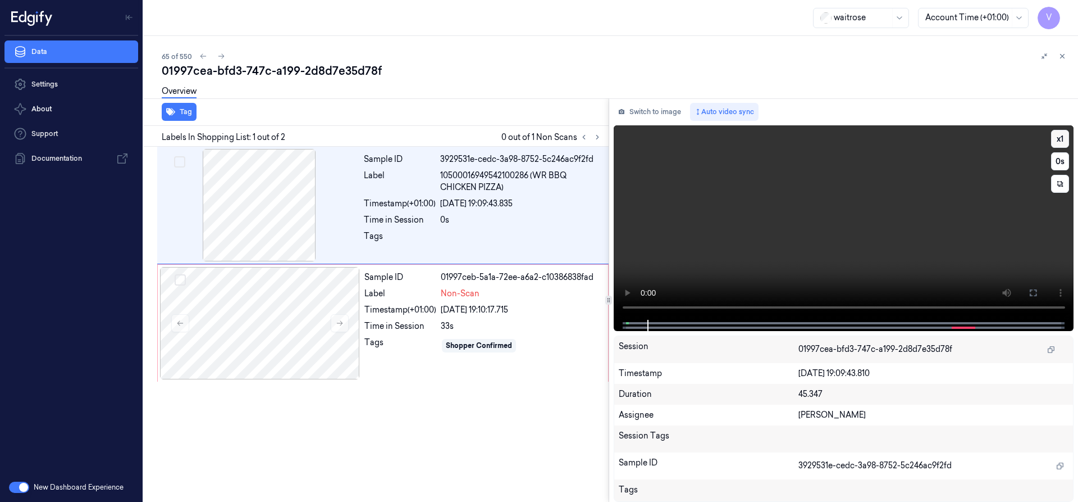
click at [1061, 139] on button "x 1" at bounding box center [1060, 139] width 18 height 18
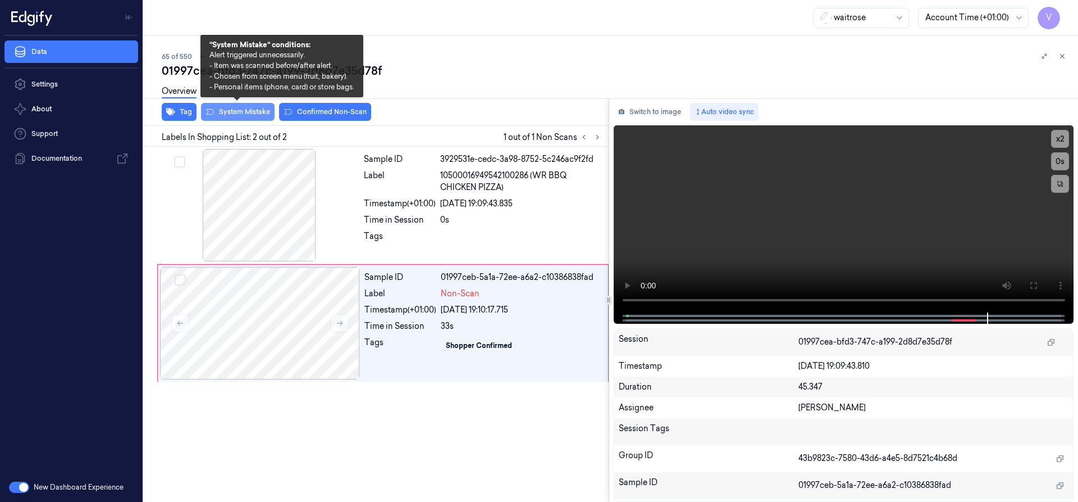
click at [244, 118] on button "System Mistake" at bounding box center [238, 112] width 74 height 18
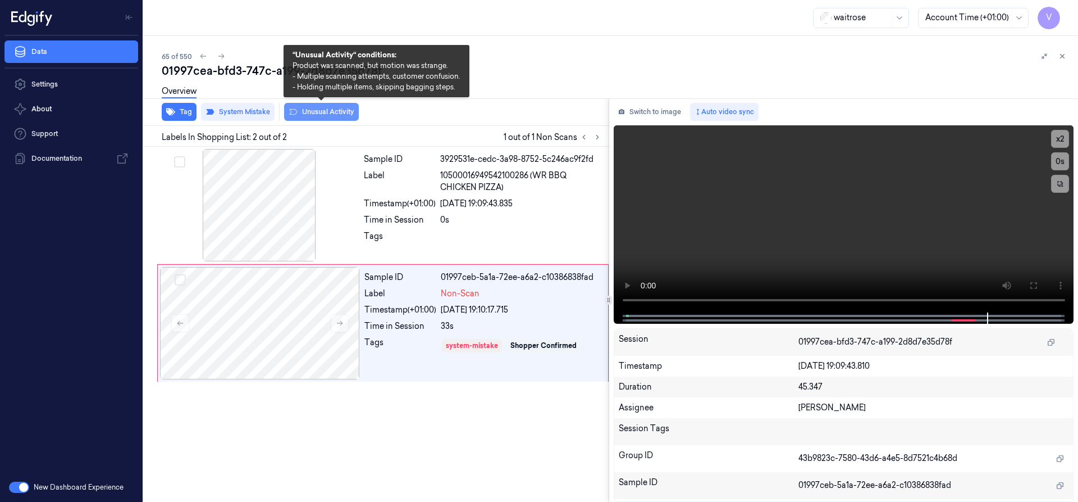
click at [330, 112] on button "Unusual Activity" at bounding box center [321, 112] width 75 height 18
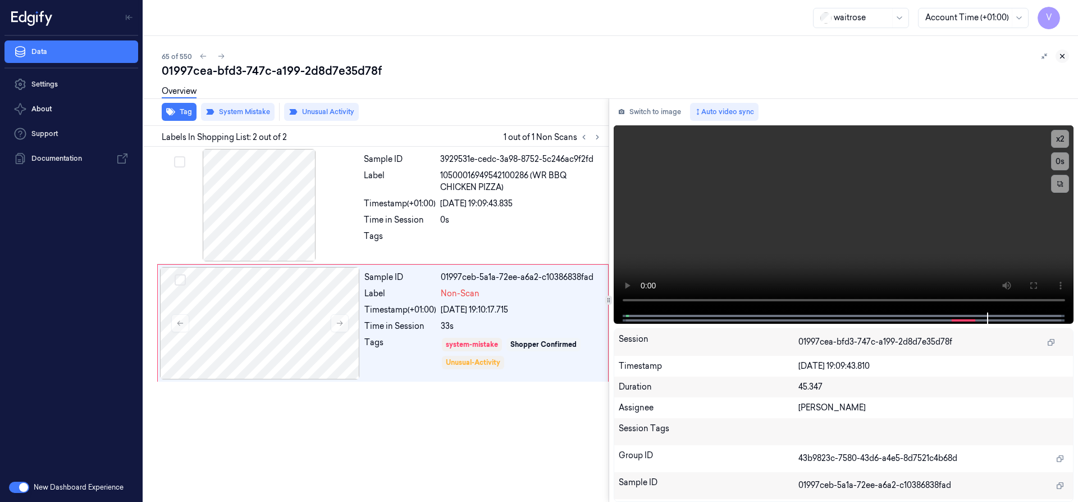
click at [1064, 56] on icon at bounding box center [1063, 56] width 8 height 8
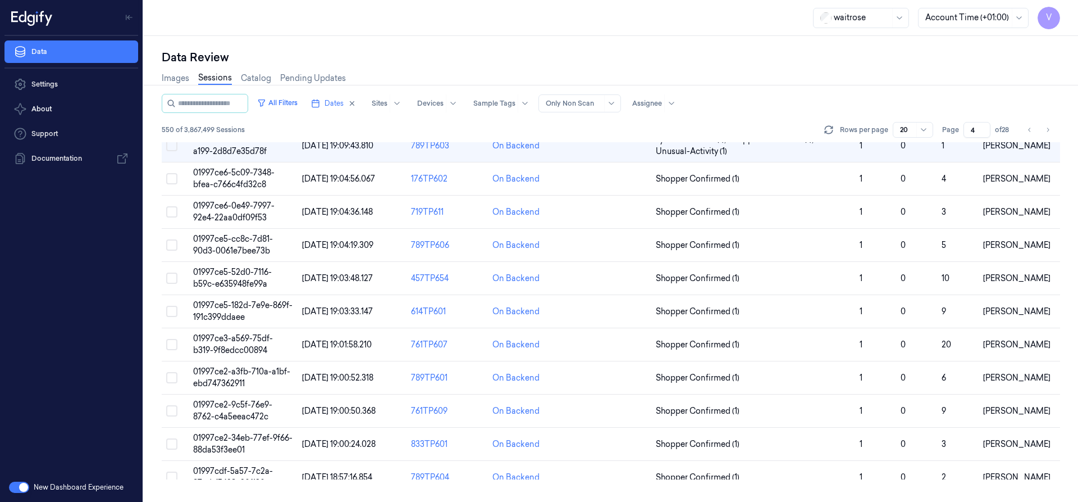
scroll to position [6, 0]
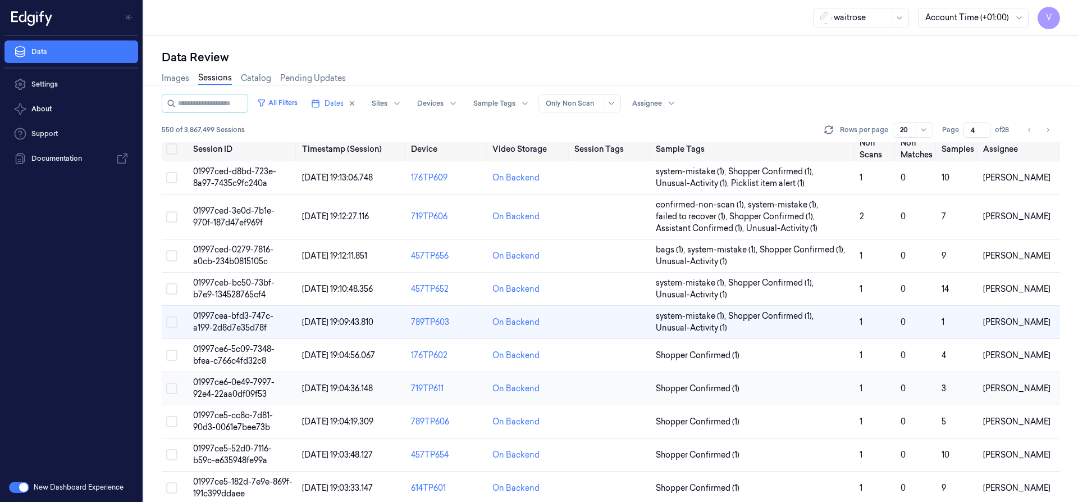
click at [239, 381] on span "01997ce6-0e49-7997-92e4-22aa0df09f53" at bounding box center [233, 388] width 81 height 22
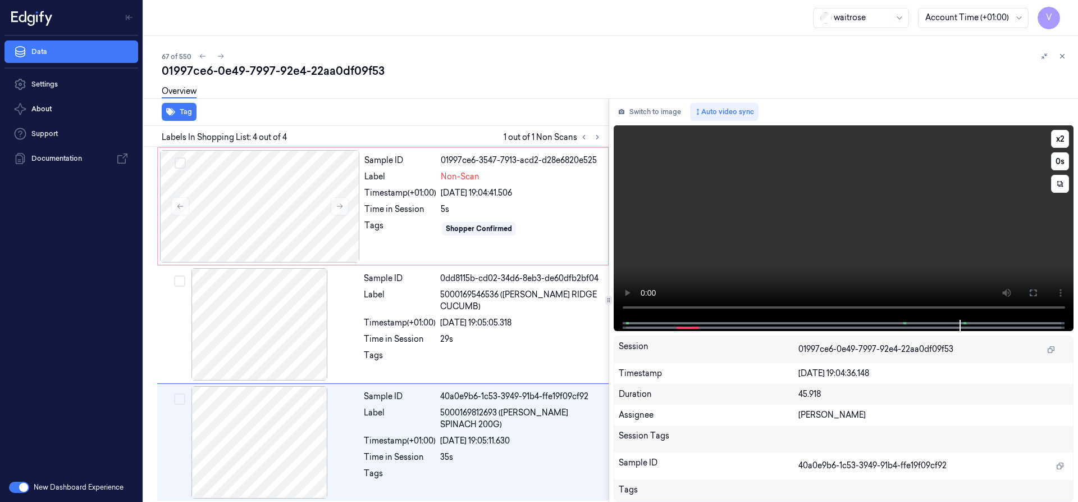
scroll to position [120, 0]
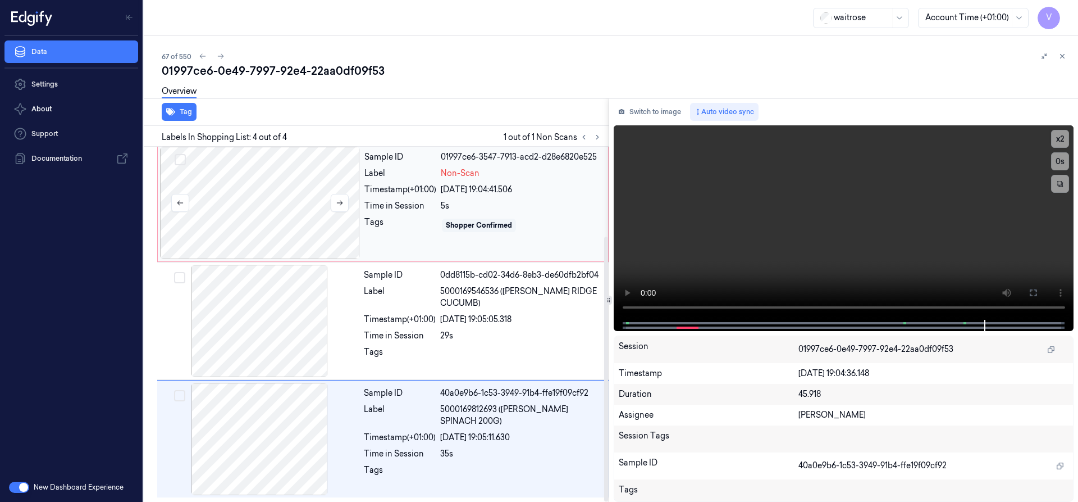
click at [299, 172] on div at bounding box center [260, 203] width 200 height 112
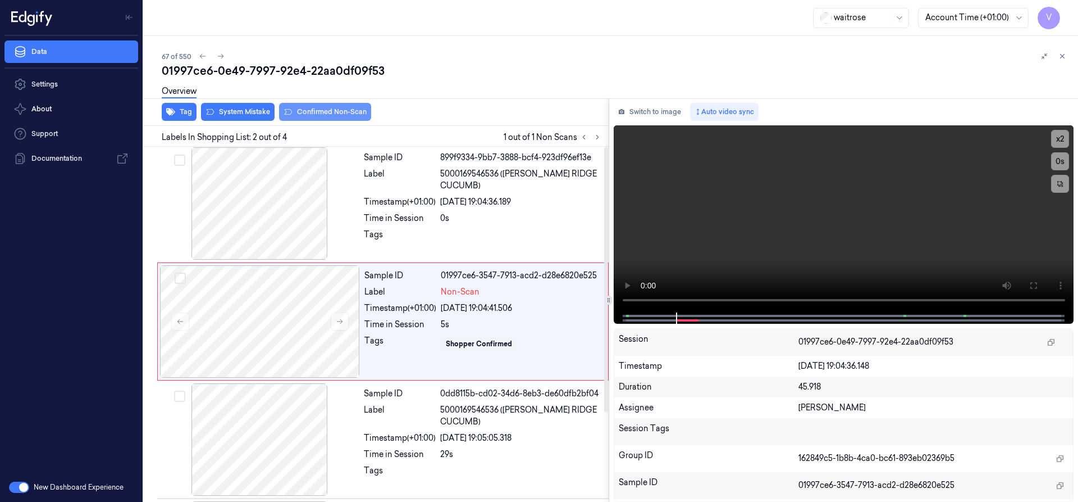
scroll to position [0, 0]
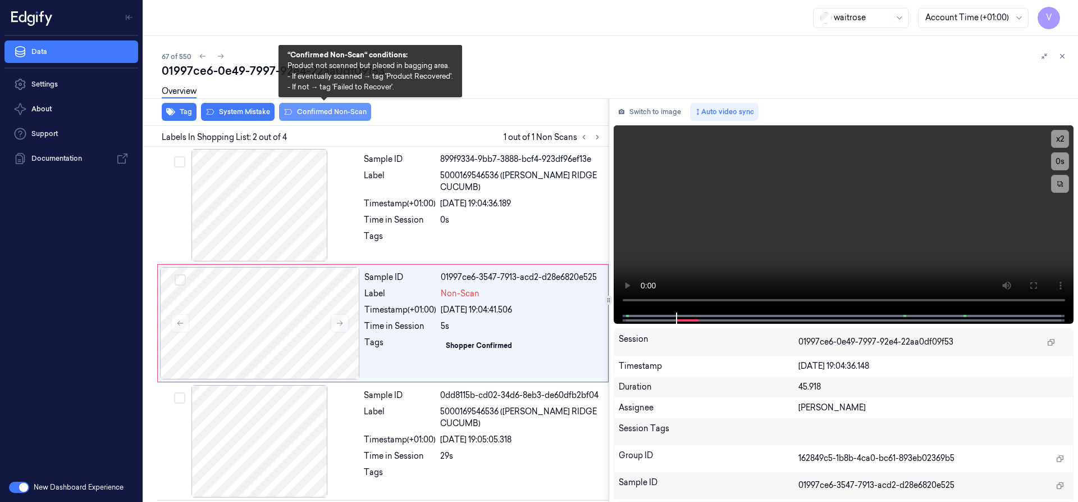
click at [320, 110] on button "Confirmed Non-Scan" at bounding box center [325, 112] width 92 height 18
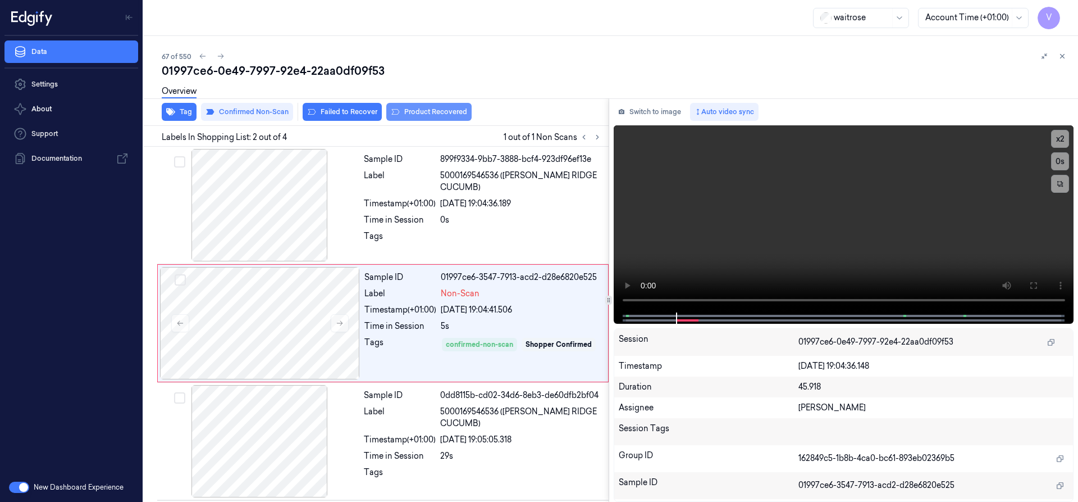
click at [433, 109] on button "Product Recovered" at bounding box center [428, 112] width 85 height 18
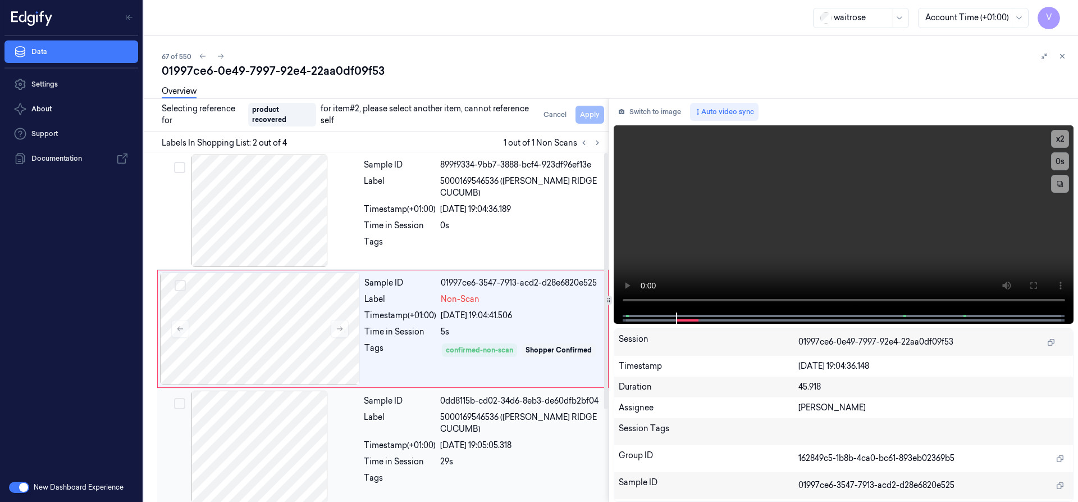
click at [387, 439] on div "Sample ID 0dd8115b-cd02-34d6-8eb3-de60dfb2bf04 Label 5000169546536 (WR DORG RID…" at bounding box center [482, 446] width 247 height 112
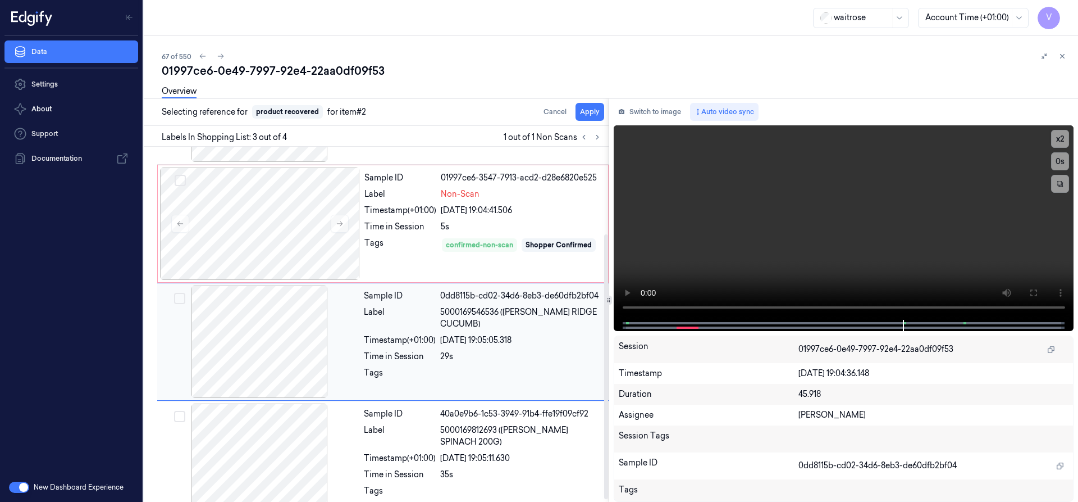
scroll to position [117, 0]
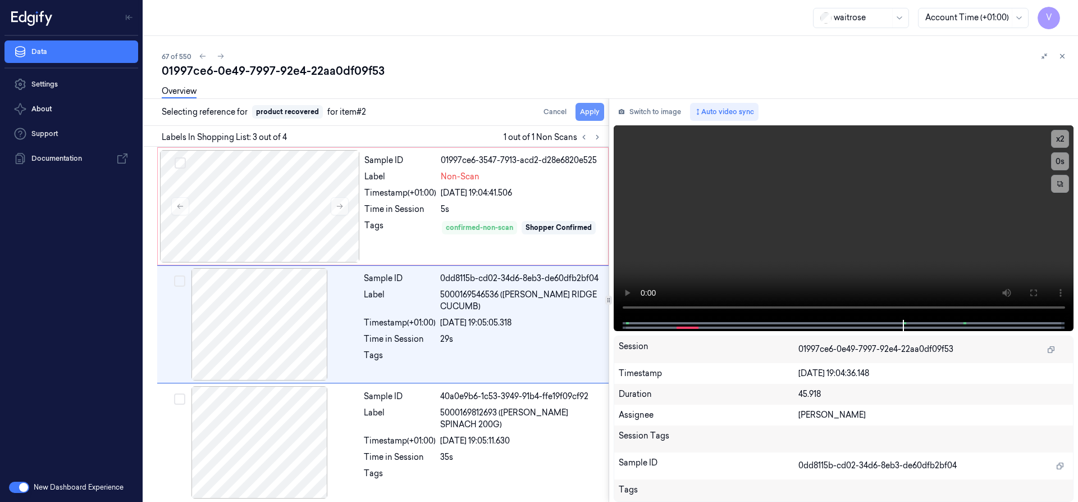
click at [584, 115] on button "Apply" at bounding box center [590, 112] width 29 height 18
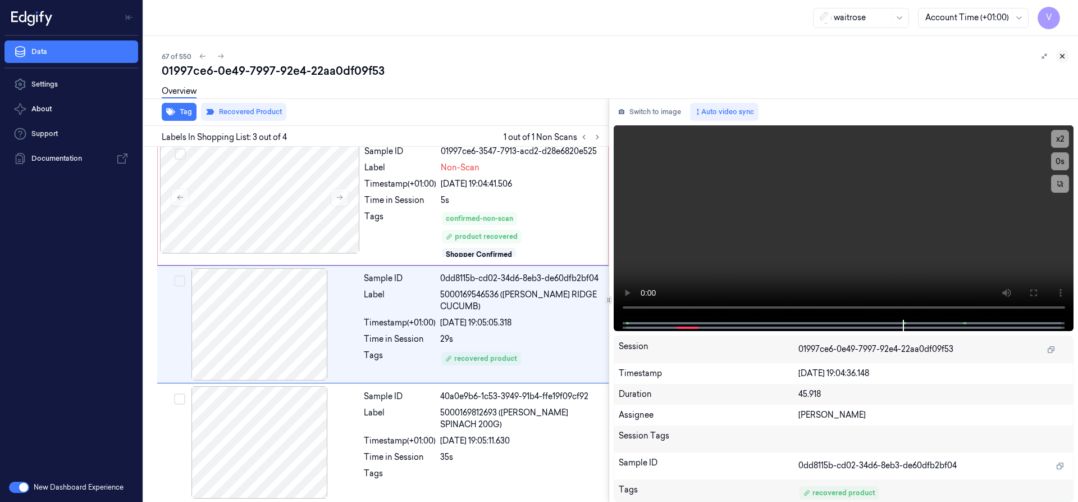
click at [1065, 53] on icon at bounding box center [1063, 56] width 8 height 8
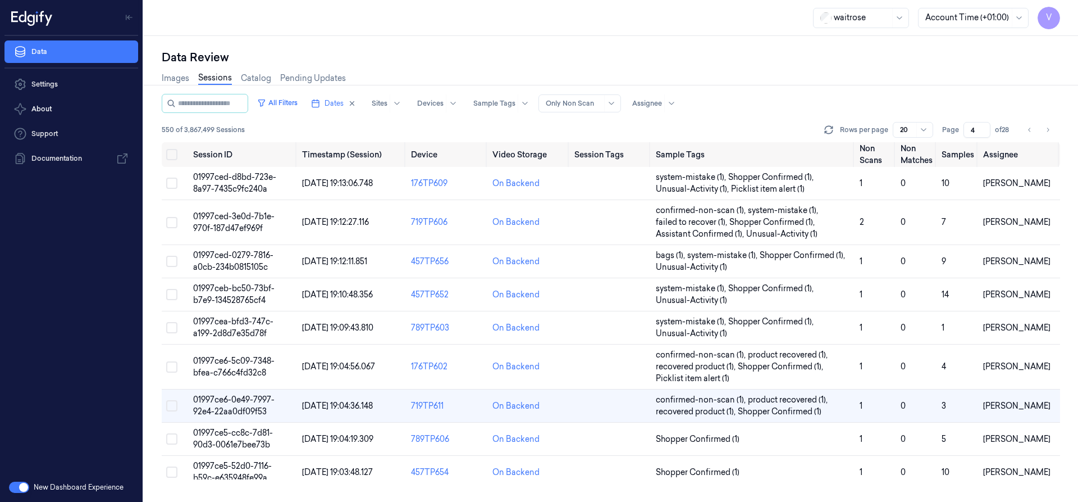
scroll to position [90, 0]
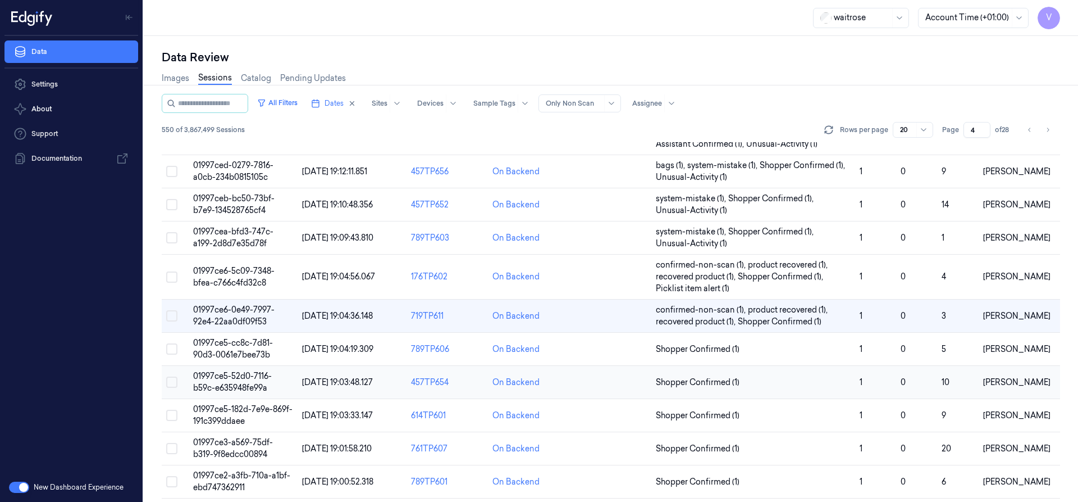
click at [235, 379] on span "01997ce5-52d0-7116-b59c-e635948fe99a" at bounding box center [232, 382] width 79 height 22
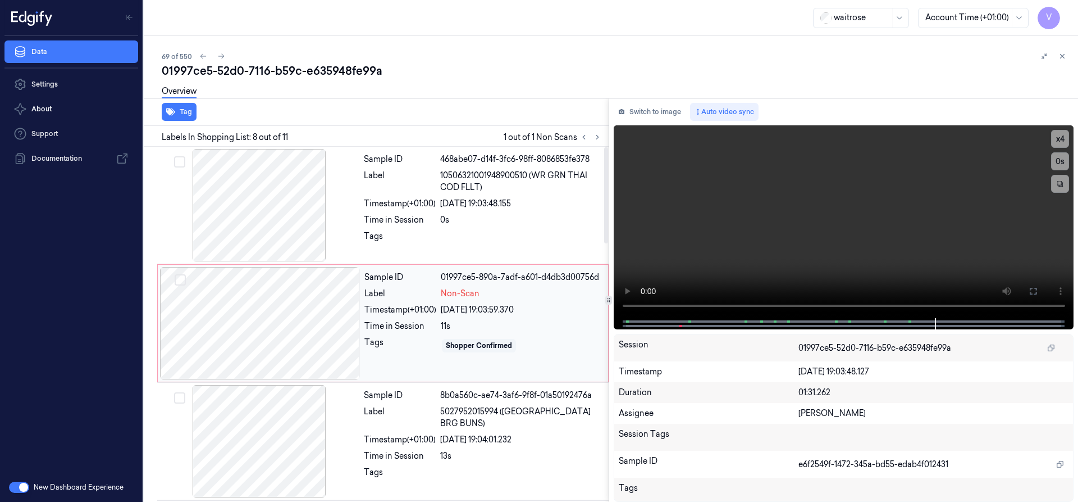
click at [310, 296] on div at bounding box center [260, 323] width 200 height 112
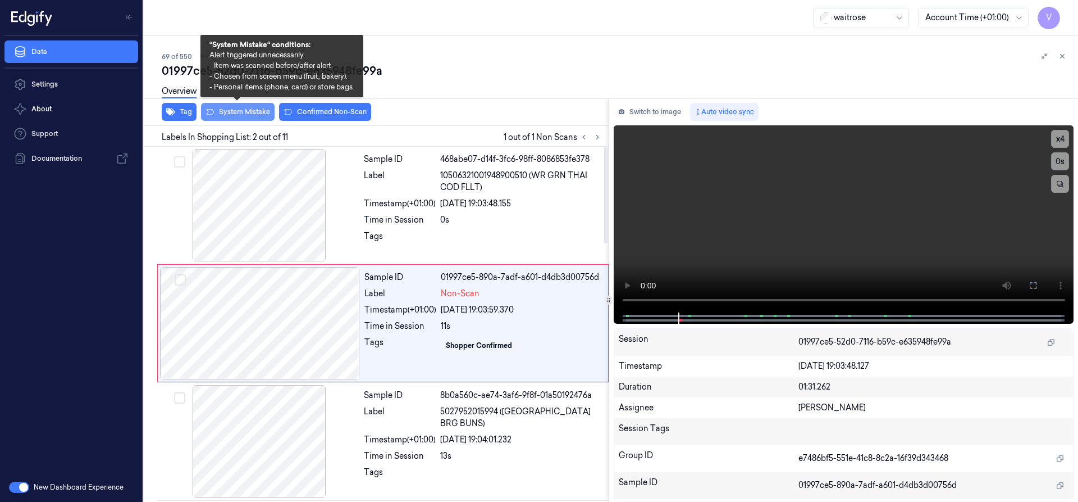
click at [244, 112] on button "System Mistake" at bounding box center [238, 112] width 74 height 18
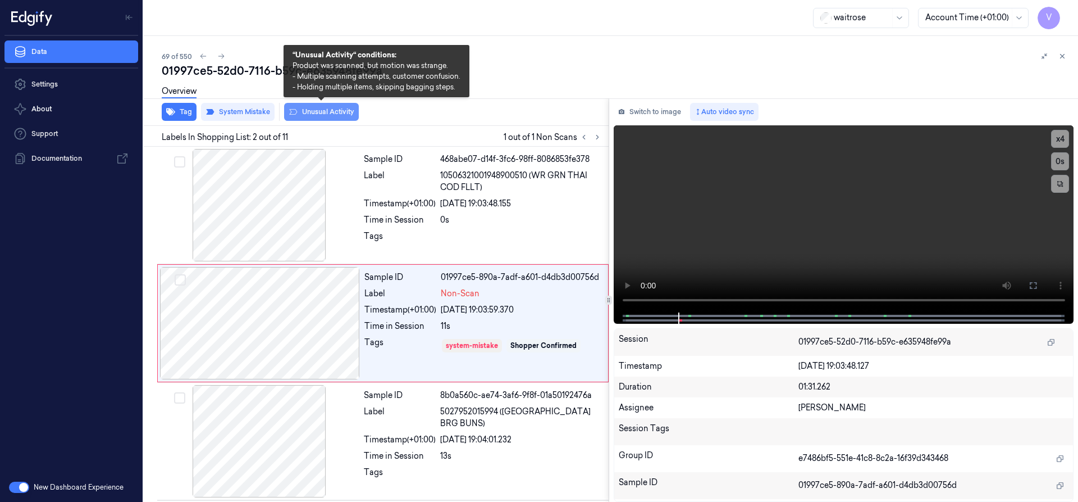
click at [321, 111] on button "Unusual Activity" at bounding box center [321, 112] width 75 height 18
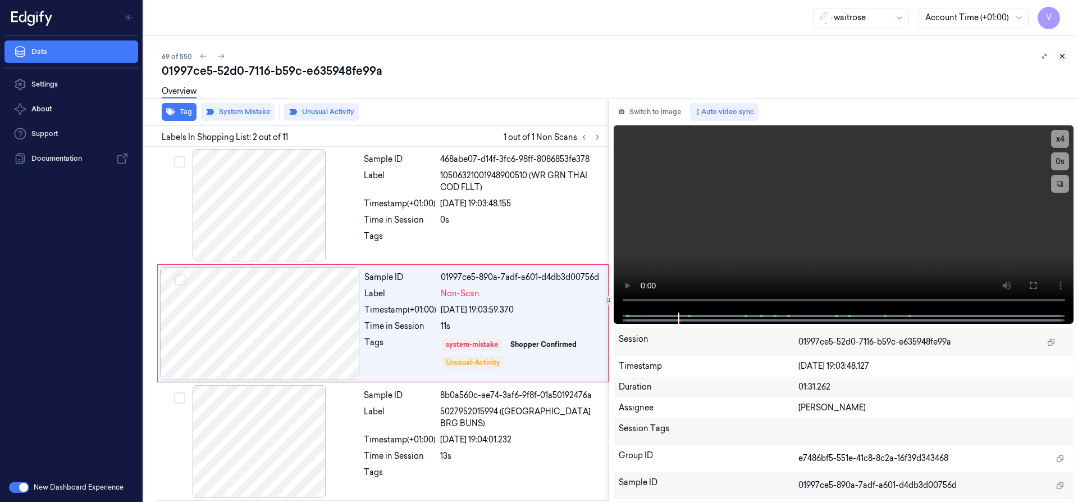
click at [1064, 57] on icon at bounding box center [1063, 56] width 4 height 4
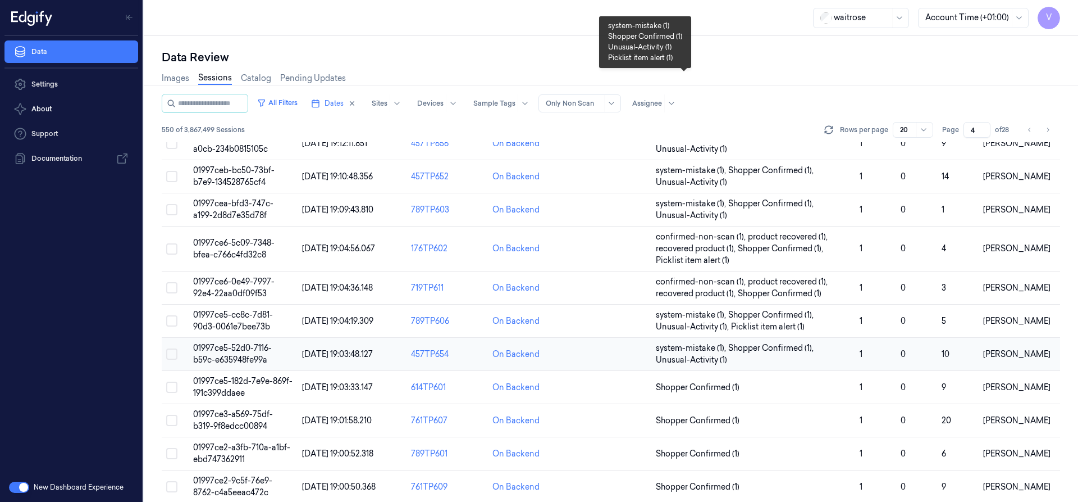
scroll to position [162, 0]
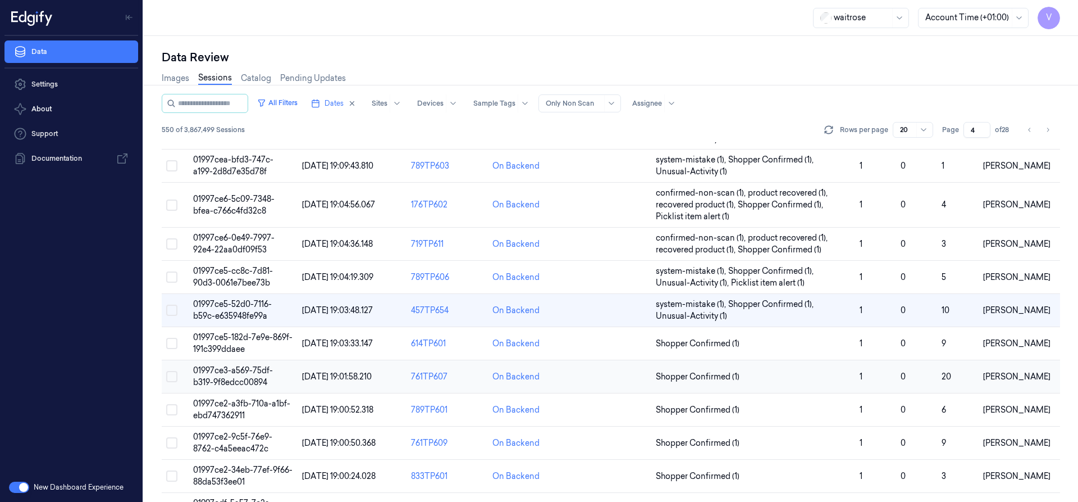
click at [247, 376] on td "01997ce3-a569-75df-b319-9f8edcc00894" at bounding box center [243, 376] width 109 height 33
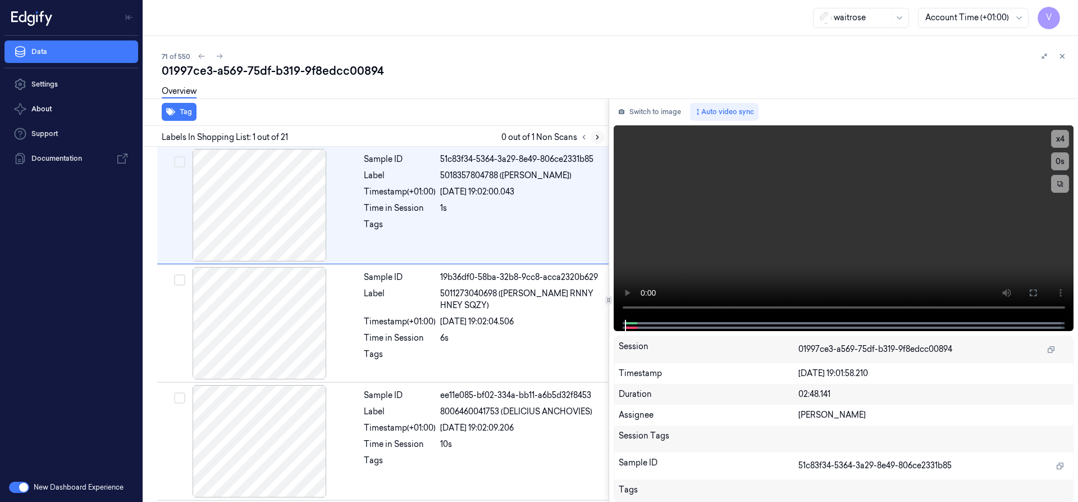
click at [596, 136] on icon at bounding box center [598, 137] width 8 height 8
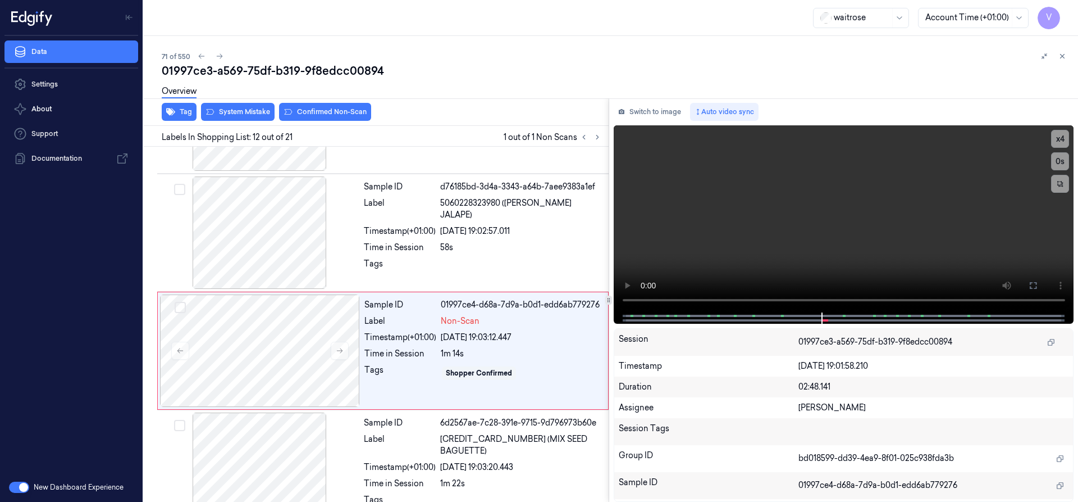
scroll to position [1178, 0]
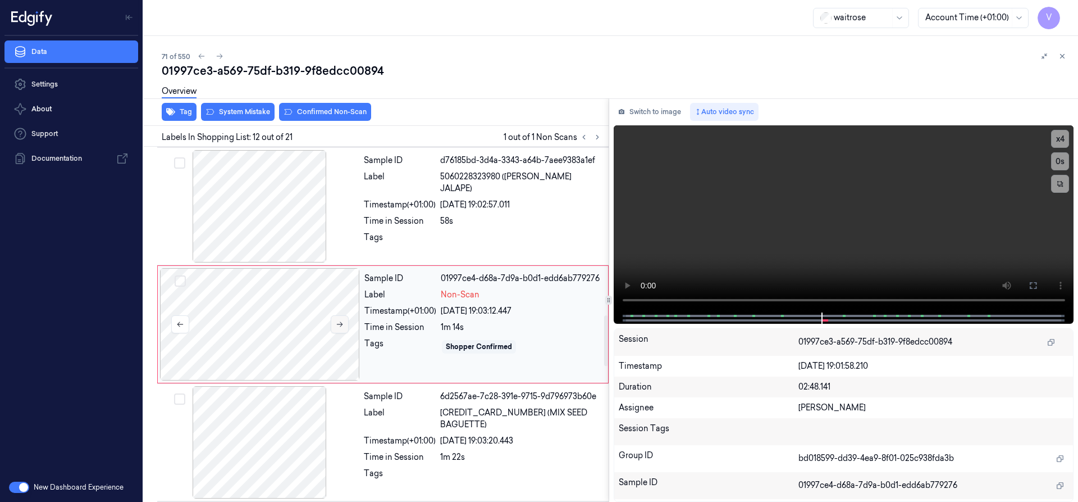
click at [339, 323] on icon at bounding box center [340, 324] width 8 height 8
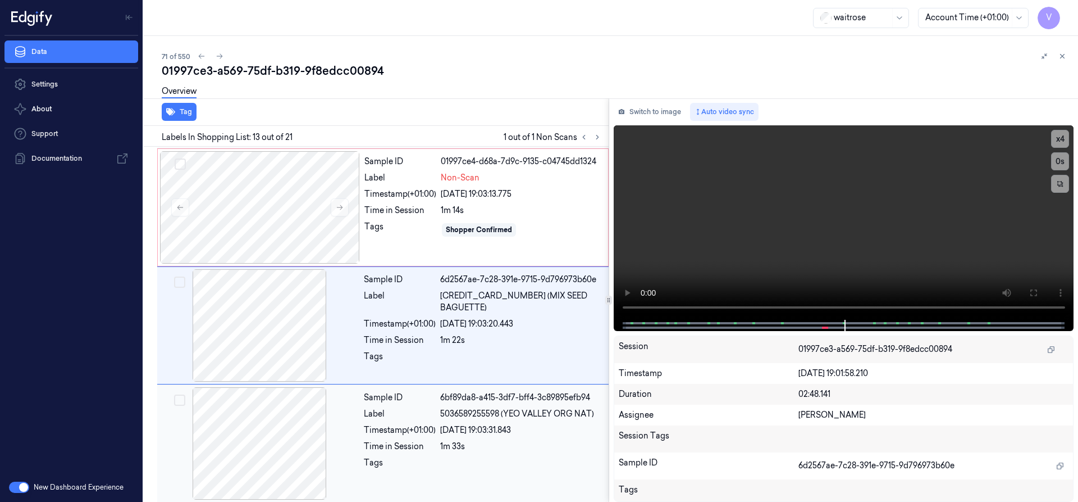
scroll to position [1296, 0]
click at [293, 199] on div at bounding box center [260, 206] width 200 height 112
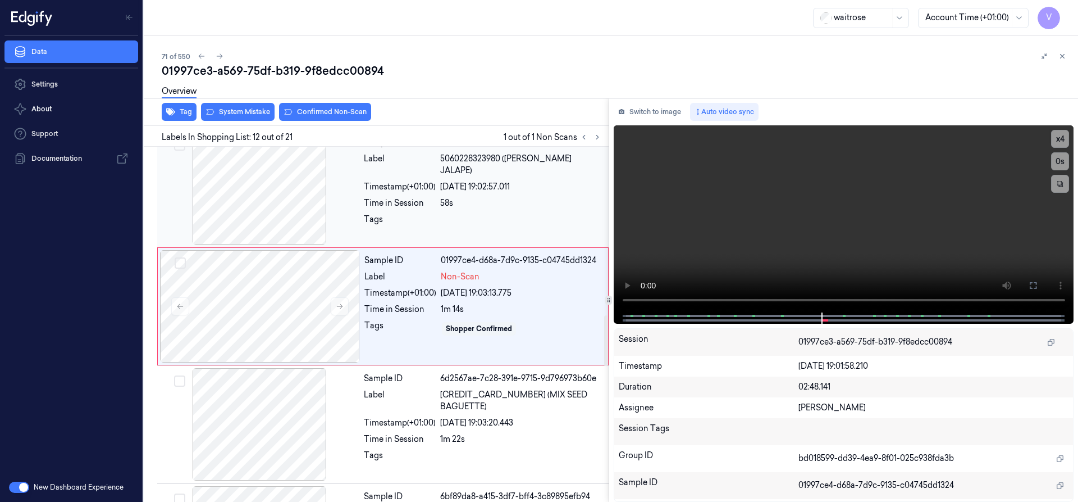
scroll to position [1178, 0]
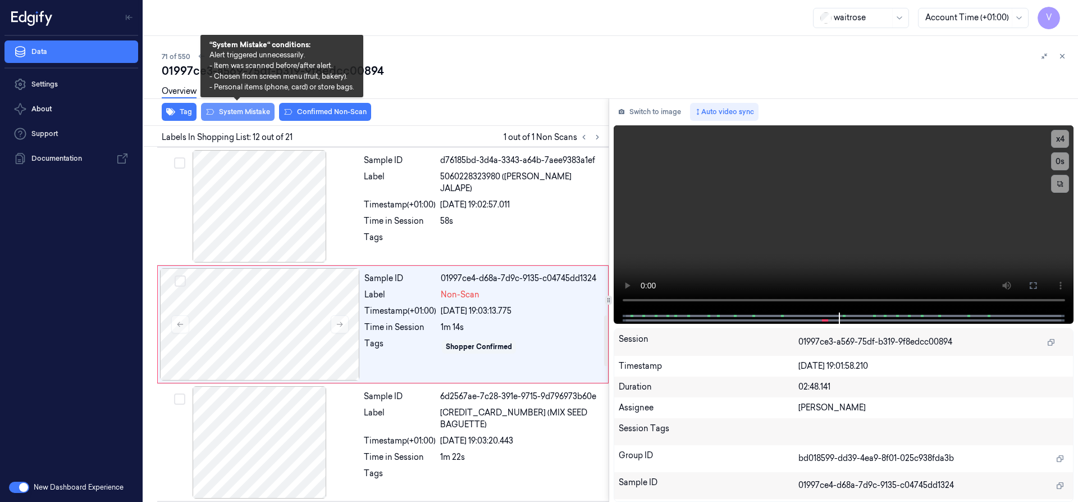
click at [244, 108] on button "System Mistake" at bounding box center [238, 112] width 74 height 18
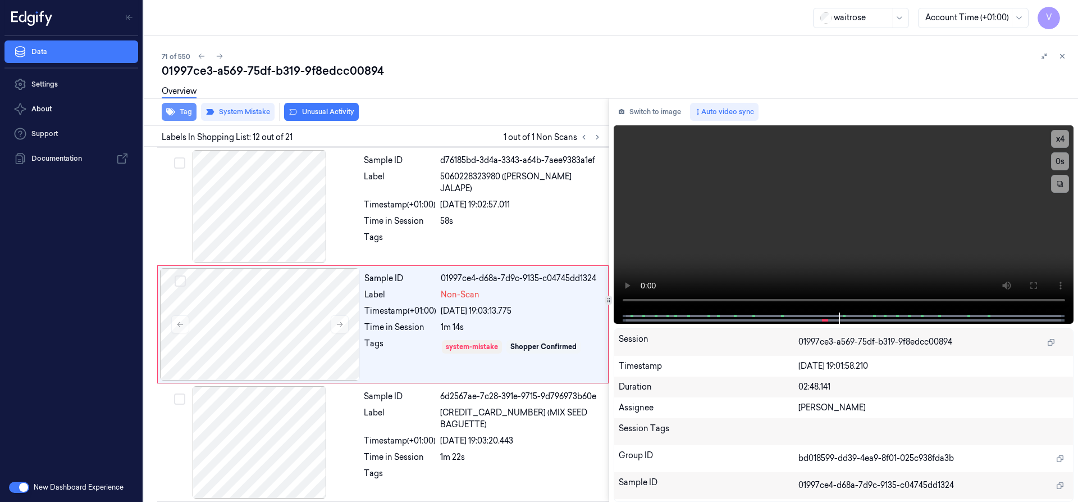
click at [182, 112] on button "Tag" at bounding box center [179, 112] width 35 height 18
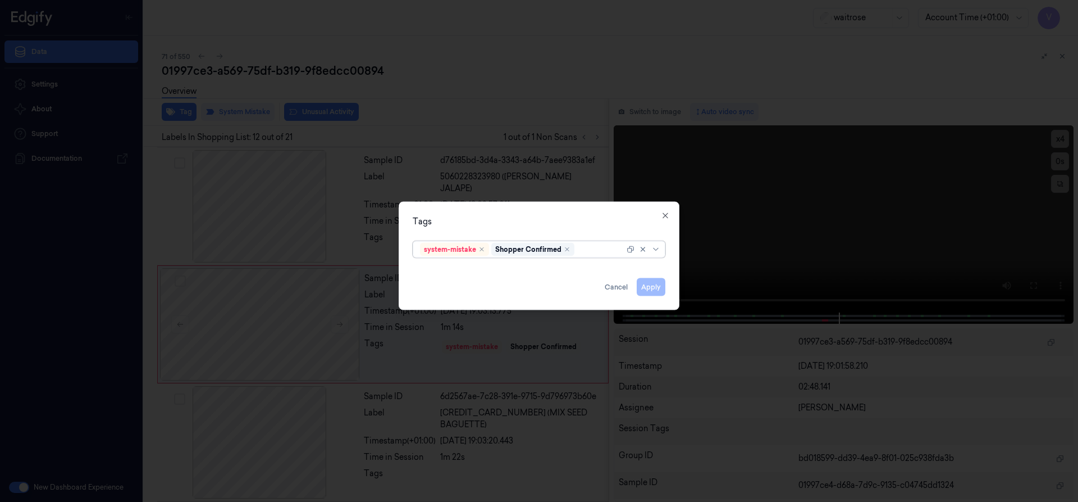
drag, startPoint x: 582, startPoint y: 248, endPoint x: 570, endPoint y: 256, distance: 14.6
click at [581, 248] on div at bounding box center [601, 249] width 48 height 12
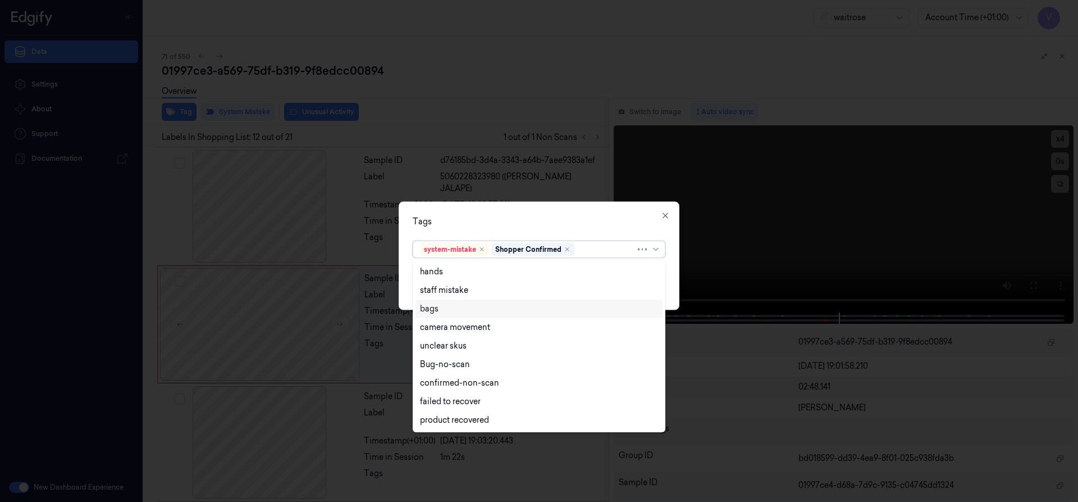
click at [441, 313] on div "bags" at bounding box center [539, 309] width 238 height 12
click at [556, 222] on div "Tags" at bounding box center [539, 221] width 253 height 12
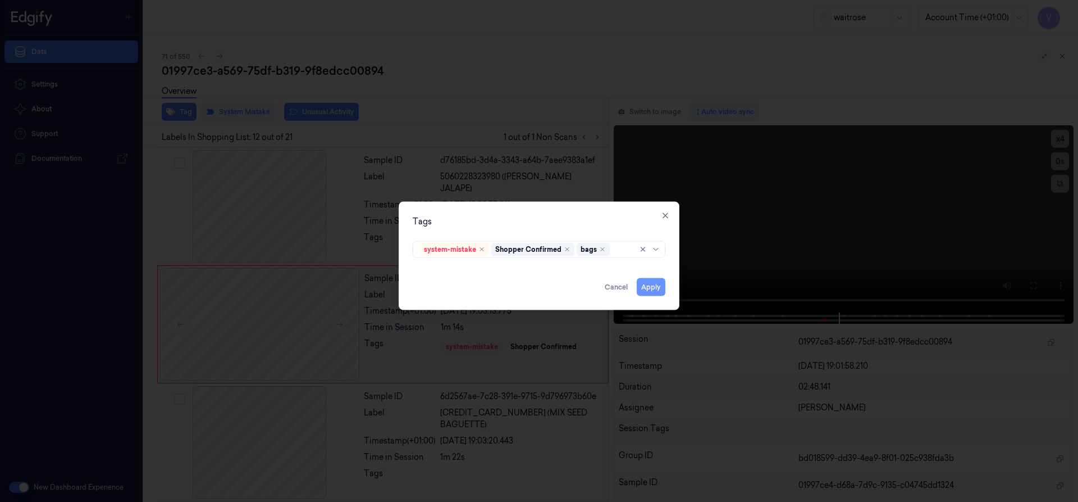
click at [654, 286] on button "Apply" at bounding box center [651, 286] width 29 height 18
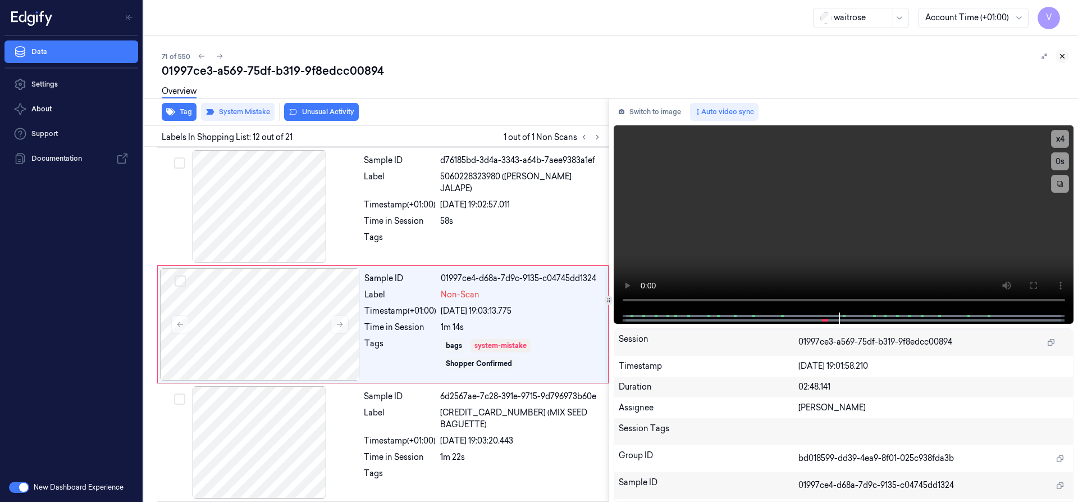
click at [1063, 55] on icon at bounding box center [1063, 56] width 8 height 8
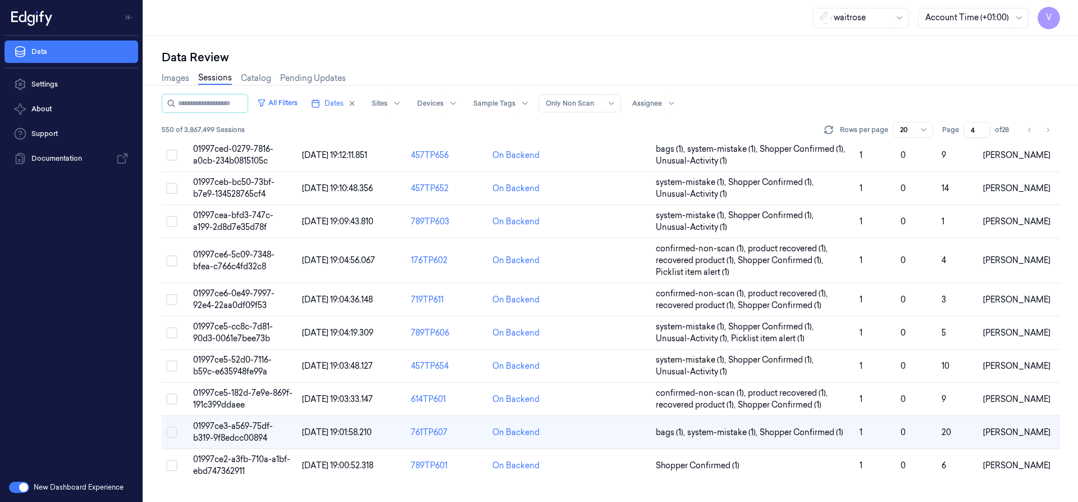
scroll to position [240, 0]
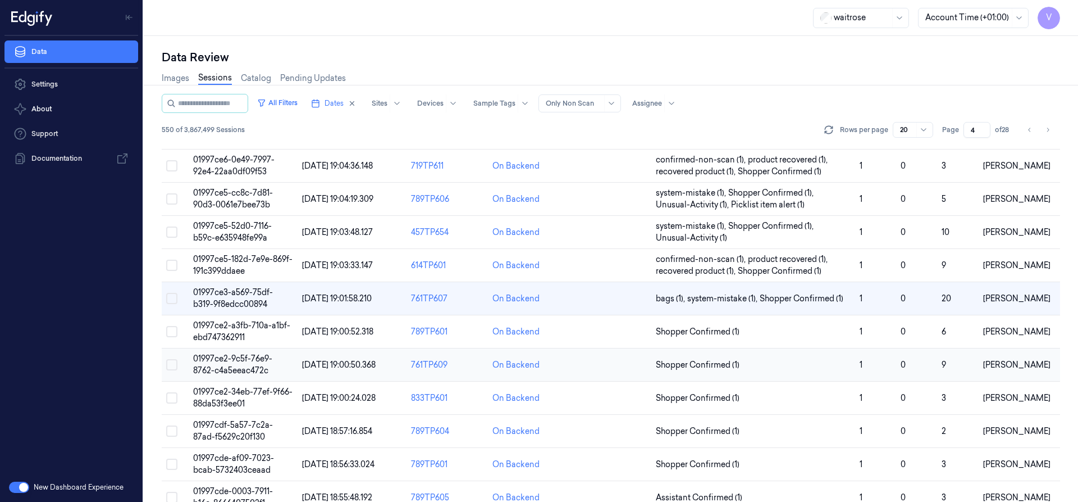
click at [224, 358] on span "01997ce2-9c5f-76e9-8762-c4a5eeac472c" at bounding box center [232, 364] width 79 height 22
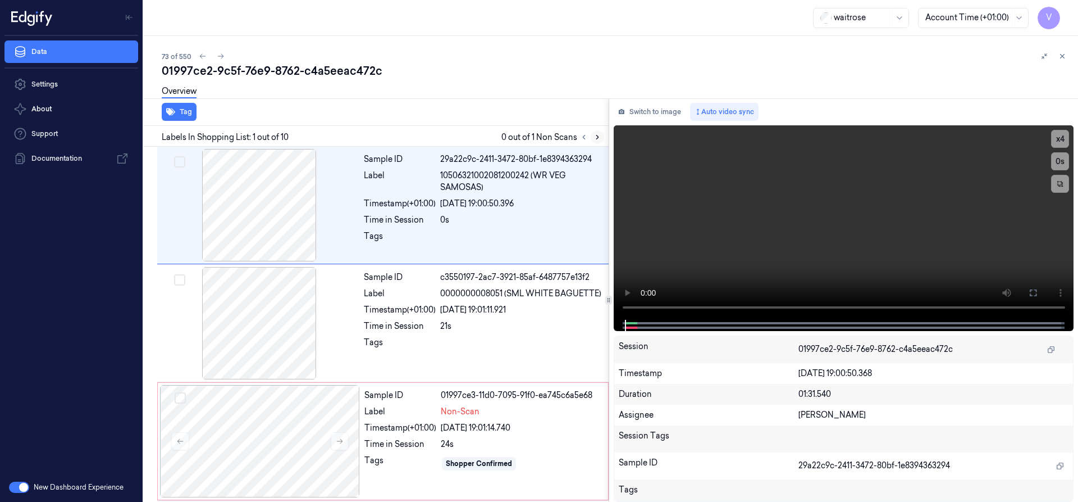
click at [594, 138] on icon at bounding box center [598, 137] width 8 height 8
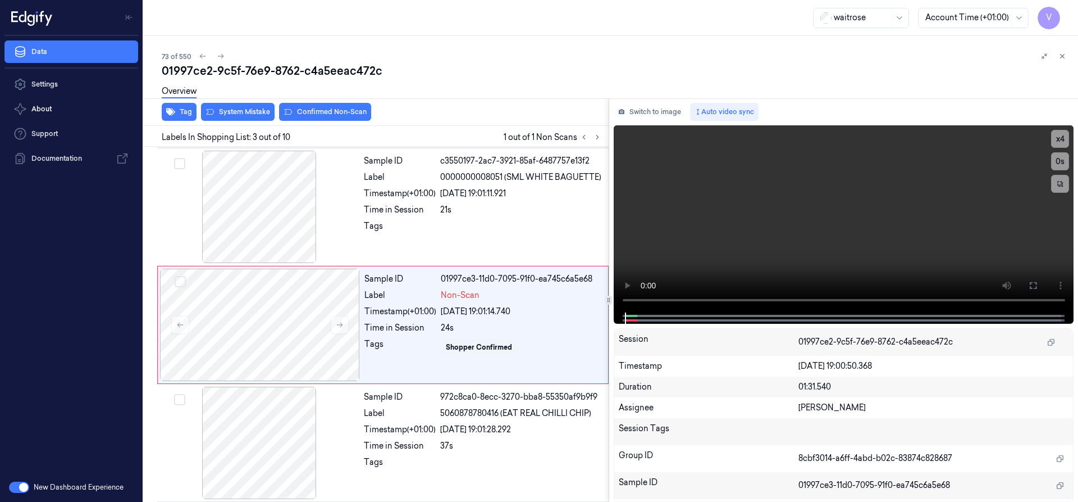
scroll to position [117, 0]
click at [339, 324] on icon at bounding box center [340, 324] width 6 height 5
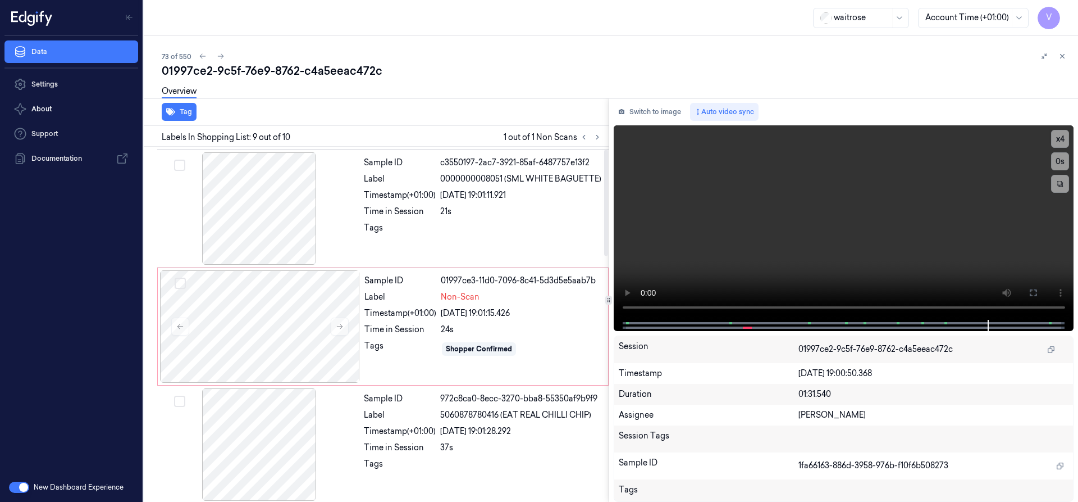
scroll to position [0, 0]
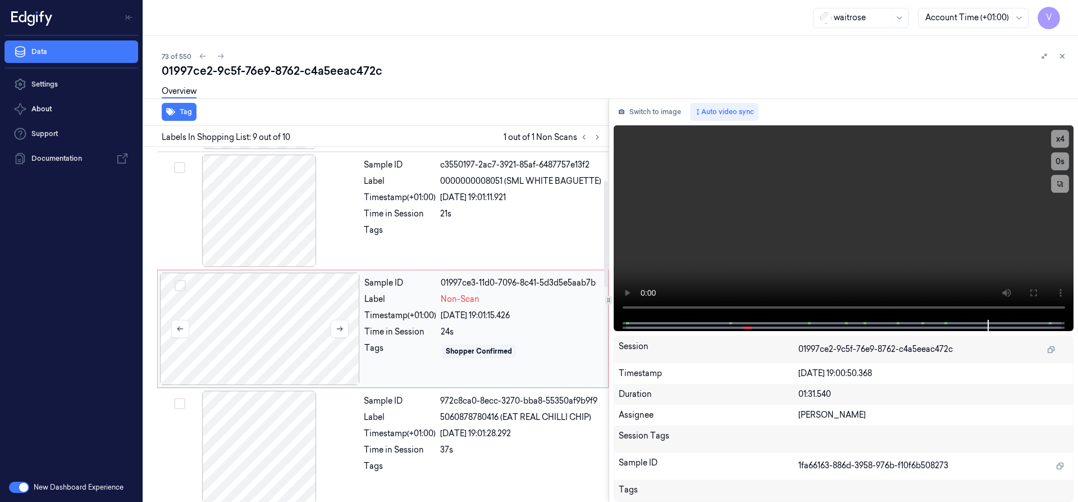
click at [277, 316] on div at bounding box center [260, 328] width 200 height 112
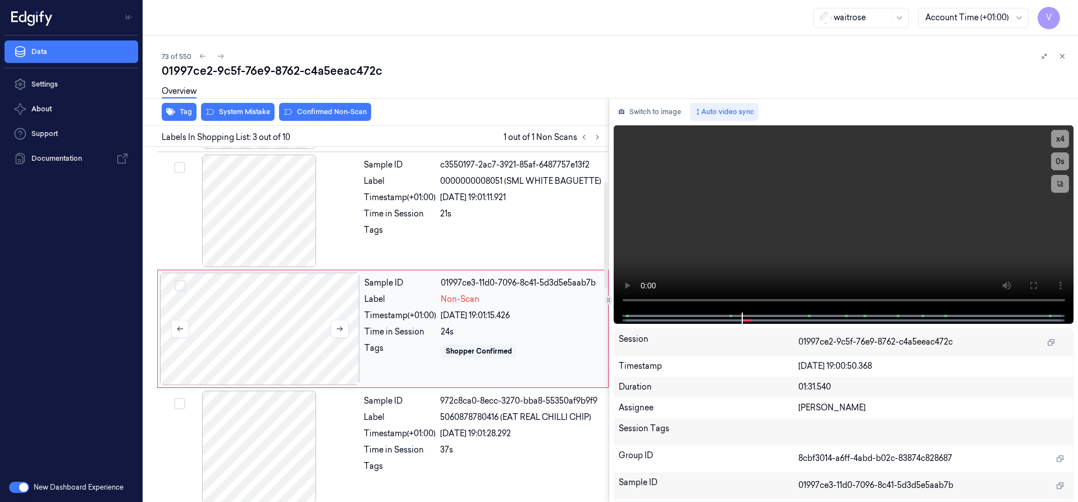
scroll to position [117, 0]
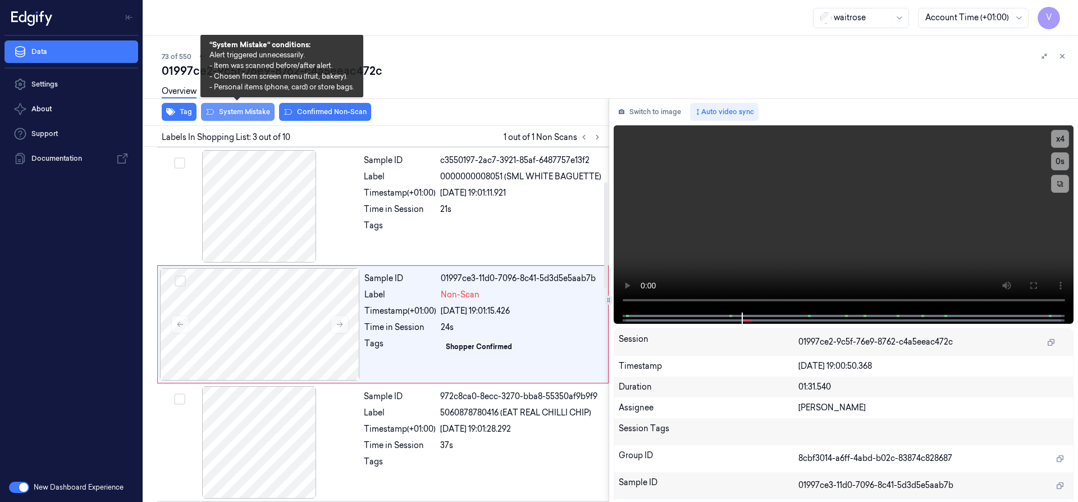
click at [249, 110] on button "System Mistake" at bounding box center [238, 112] width 74 height 18
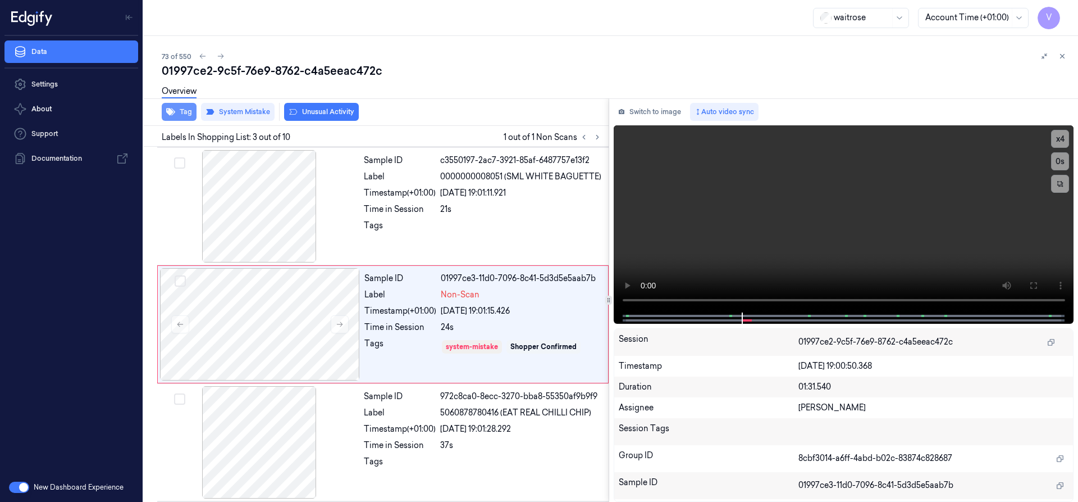
click at [184, 108] on button "Tag" at bounding box center [179, 112] width 35 height 18
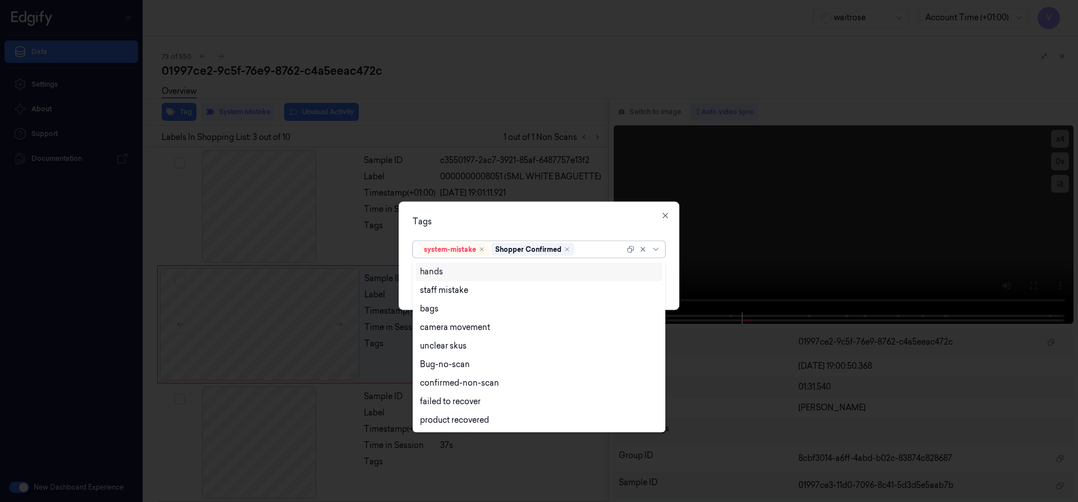
click at [590, 252] on div at bounding box center [601, 249] width 48 height 12
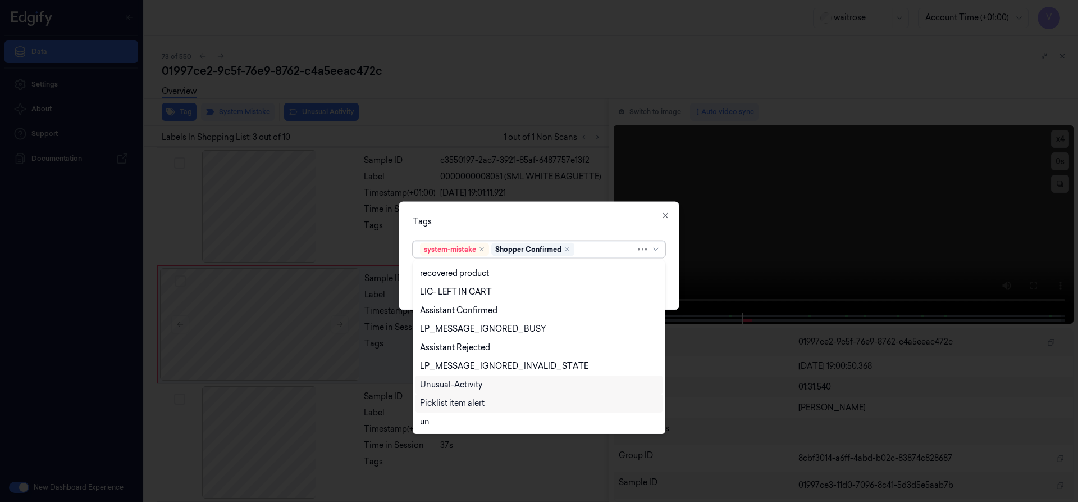
click at [452, 382] on div "Unusual-Activity" at bounding box center [451, 385] width 62 height 12
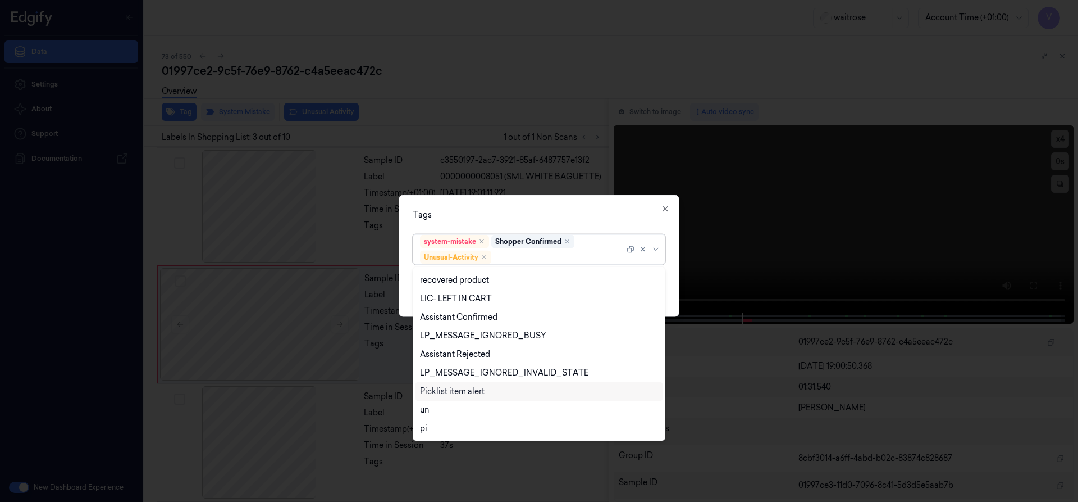
click at [450, 390] on div "Picklist item alert" at bounding box center [452, 391] width 65 height 12
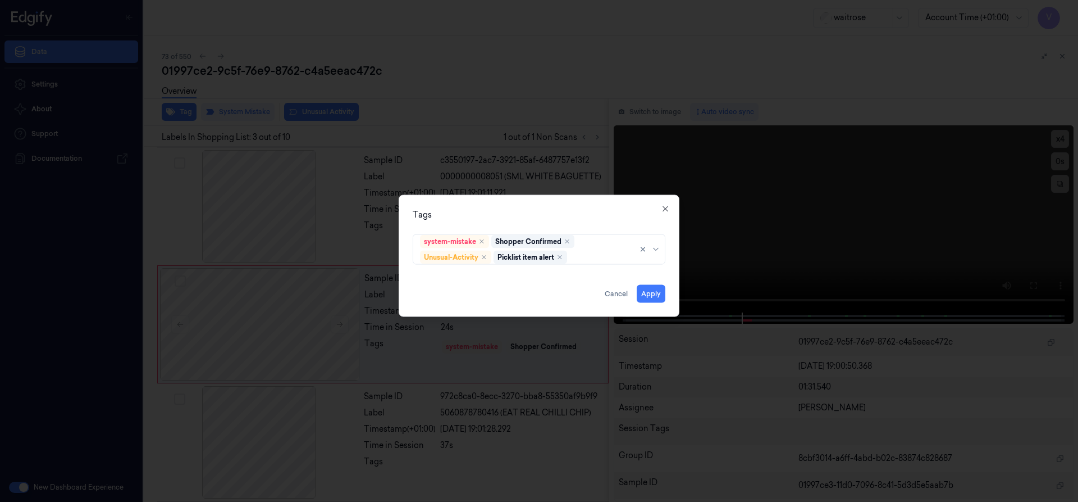
click at [510, 211] on div "Tags" at bounding box center [539, 214] width 253 height 12
click at [654, 295] on button "Apply" at bounding box center [651, 293] width 29 height 18
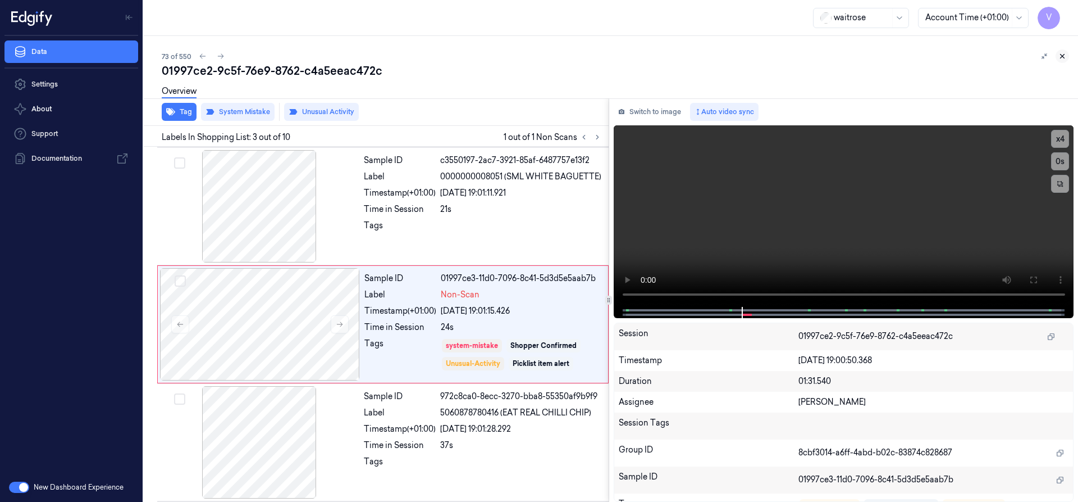
click at [1064, 58] on icon at bounding box center [1063, 56] width 8 height 8
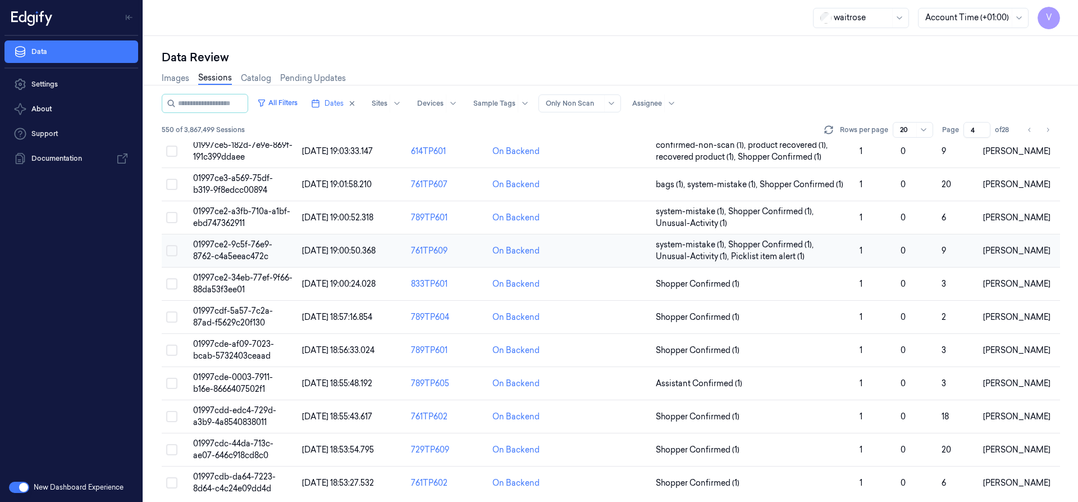
scroll to position [360, 0]
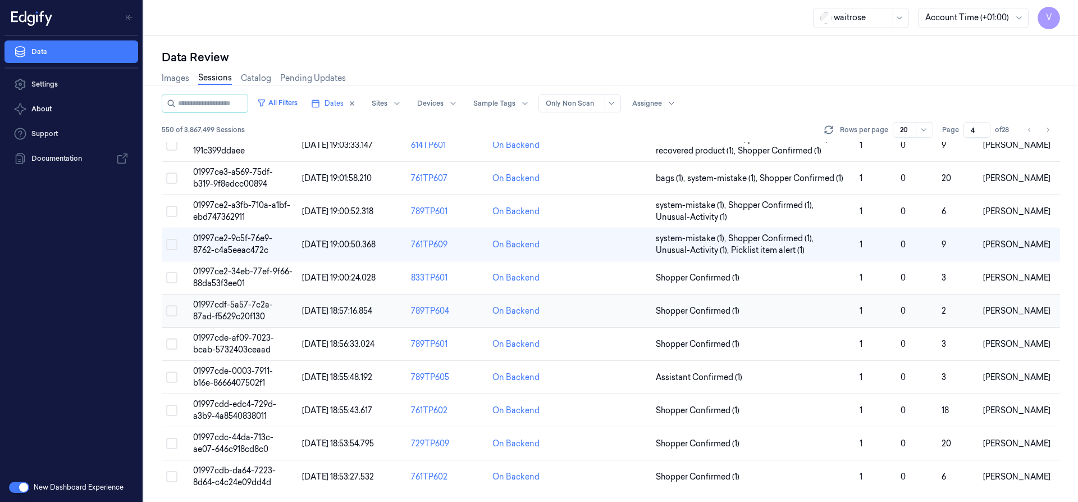
click at [238, 311] on span "01997cdf-5a57-7c2a-87ad-f5629c20f130" at bounding box center [233, 310] width 80 height 22
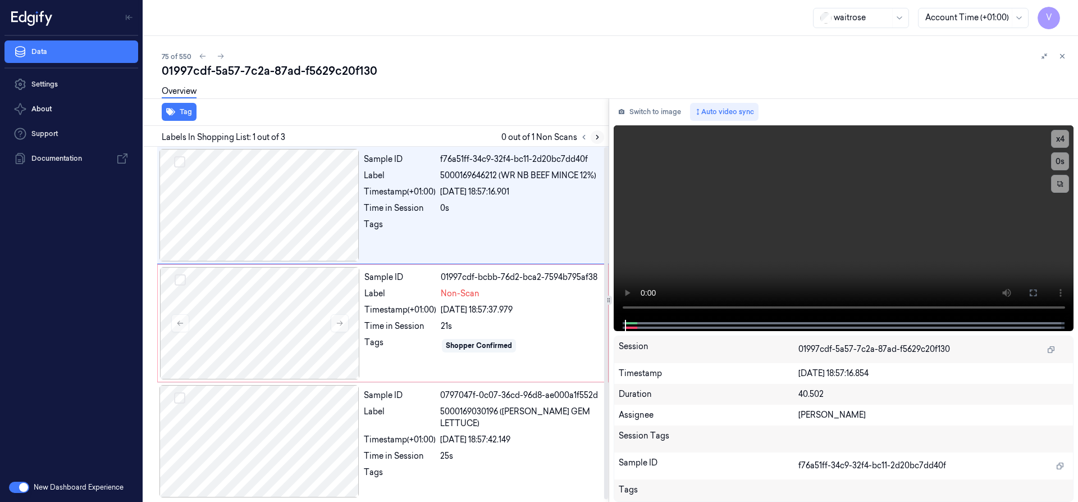
click at [600, 136] on icon at bounding box center [598, 137] width 8 height 8
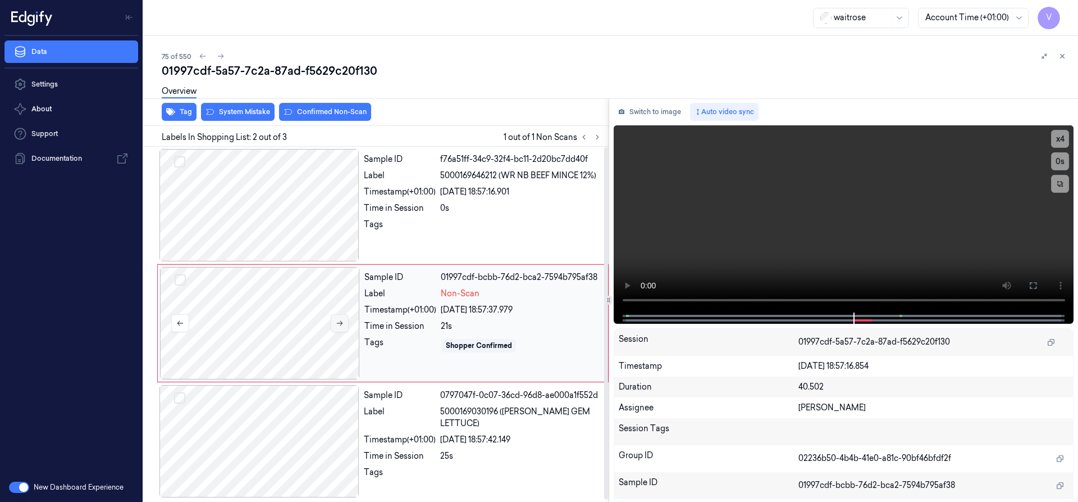
click at [338, 321] on icon at bounding box center [340, 323] width 8 height 8
click at [270, 298] on div at bounding box center [260, 323] width 200 height 112
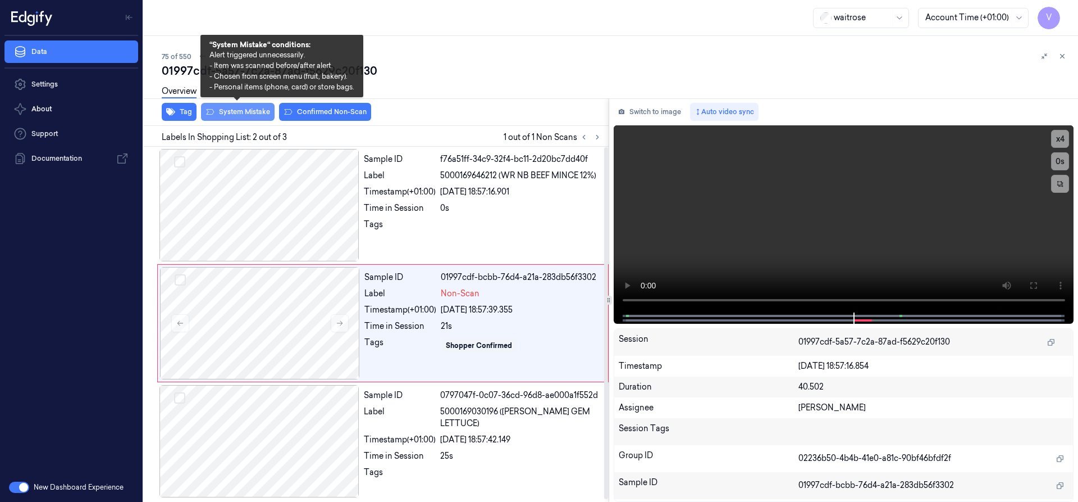
click at [255, 115] on button "System Mistake" at bounding box center [238, 112] width 74 height 18
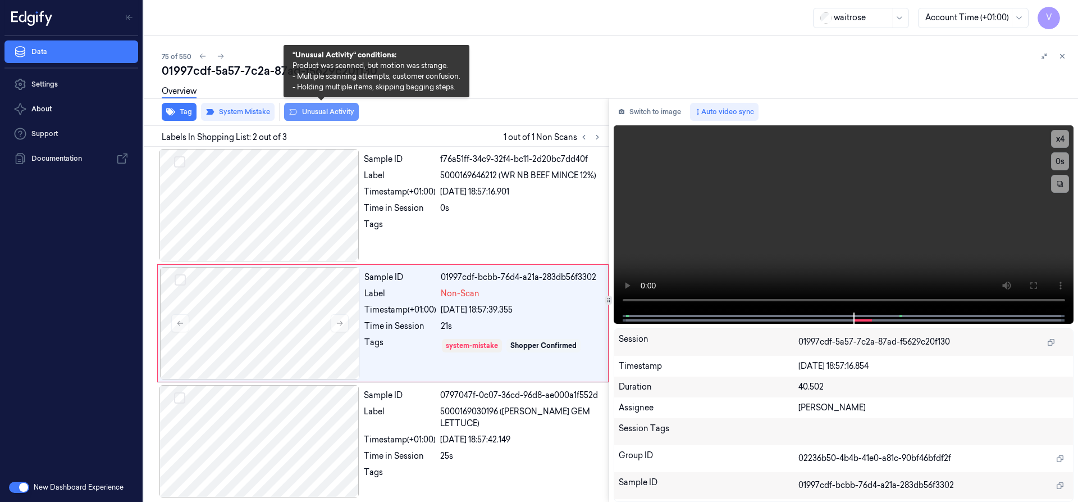
click at [320, 116] on button "Unusual Activity" at bounding box center [321, 112] width 75 height 18
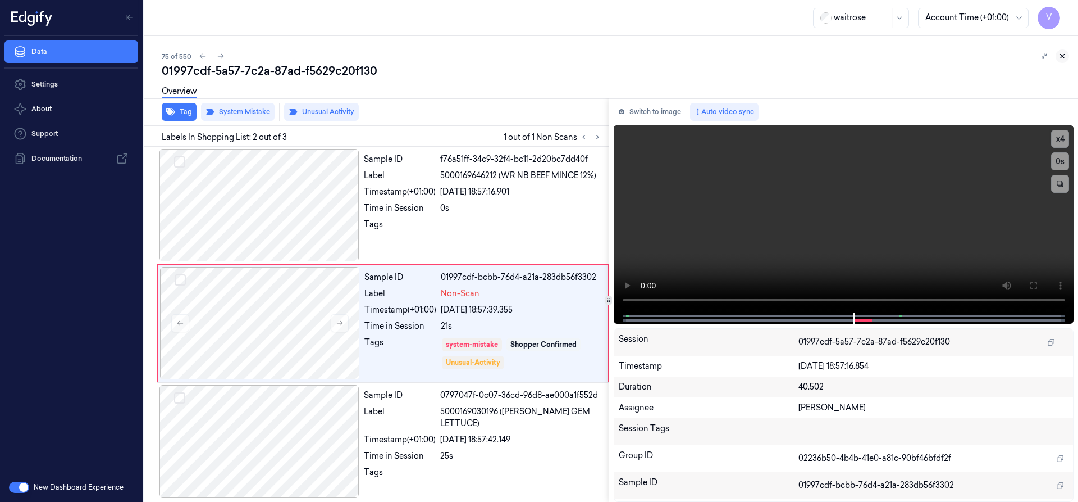
click at [1064, 57] on icon at bounding box center [1063, 56] width 8 height 8
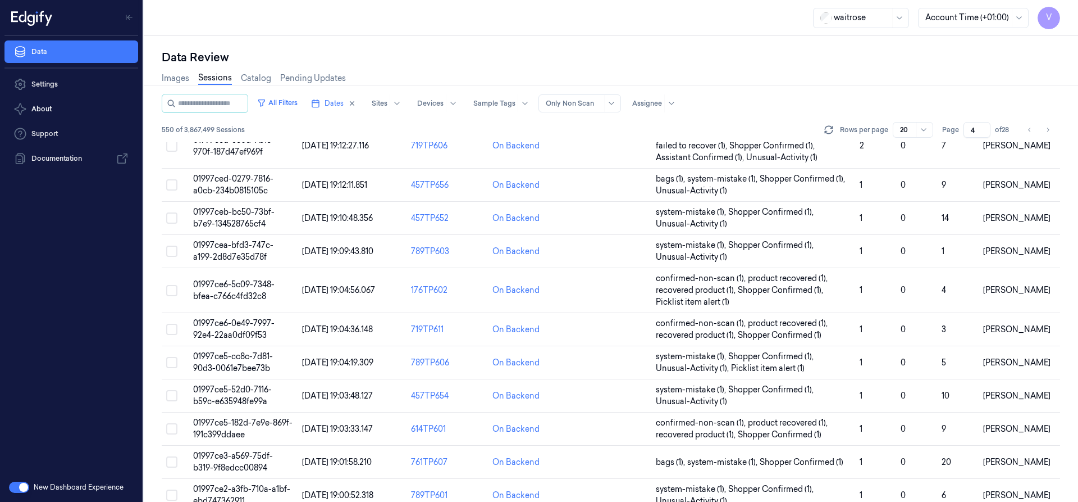
scroll to position [354, 0]
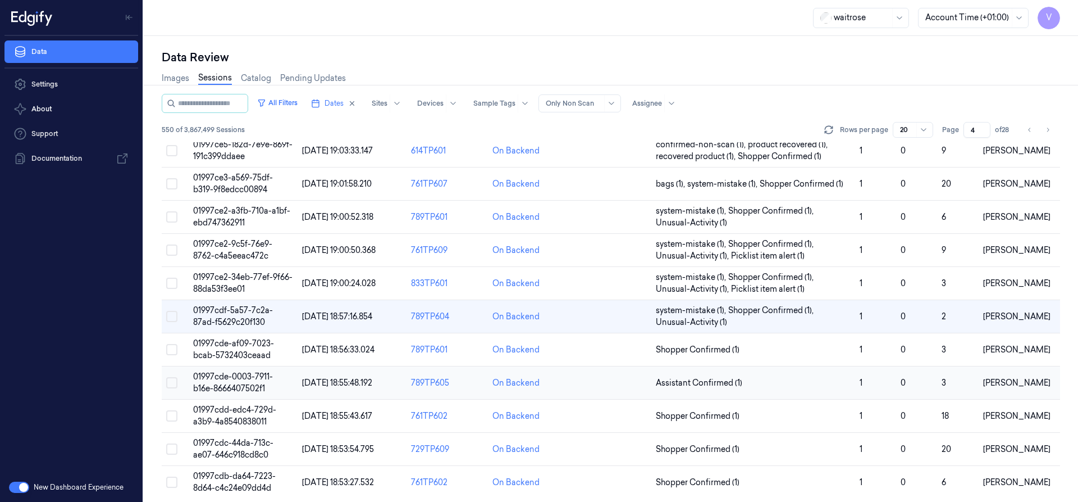
click at [234, 371] on span "01997cde-0003-7911-b16e-8666407502f1" at bounding box center [233, 382] width 80 height 22
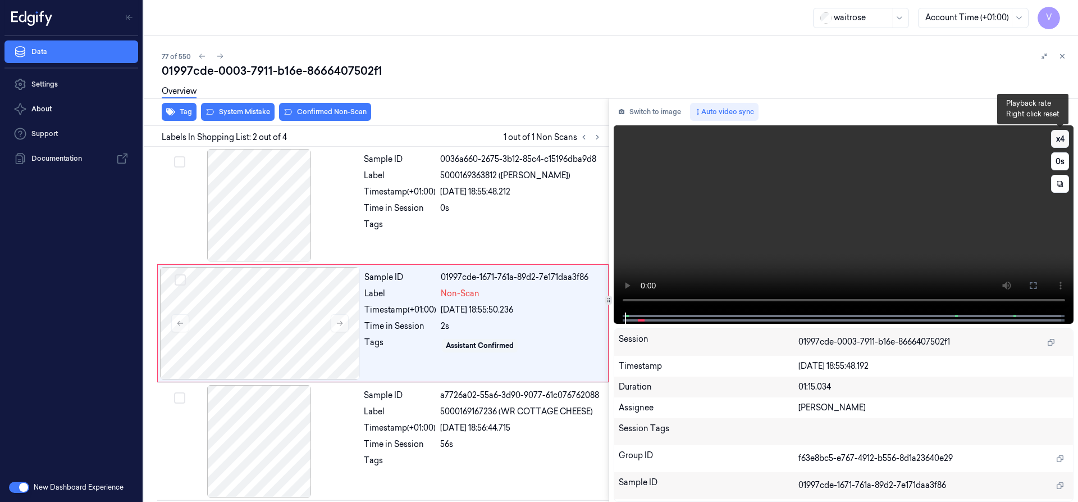
click at [1066, 138] on button "x 4" at bounding box center [1060, 139] width 18 height 18
click at [1065, 140] on button "x 1" at bounding box center [1060, 139] width 18 height 18
click at [1060, 134] on button "x 2" at bounding box center [1060, 139] width 18 height 18
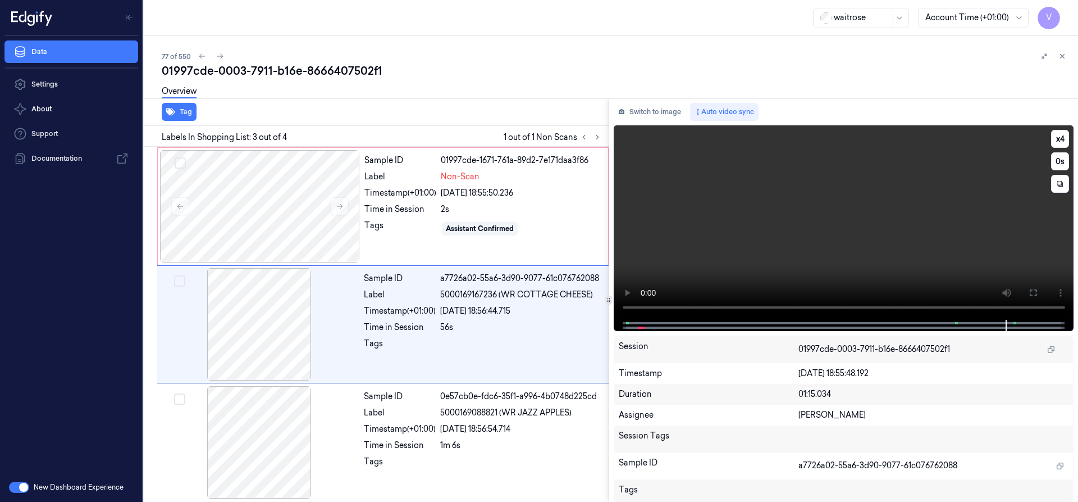
scroll to position [120, 0]
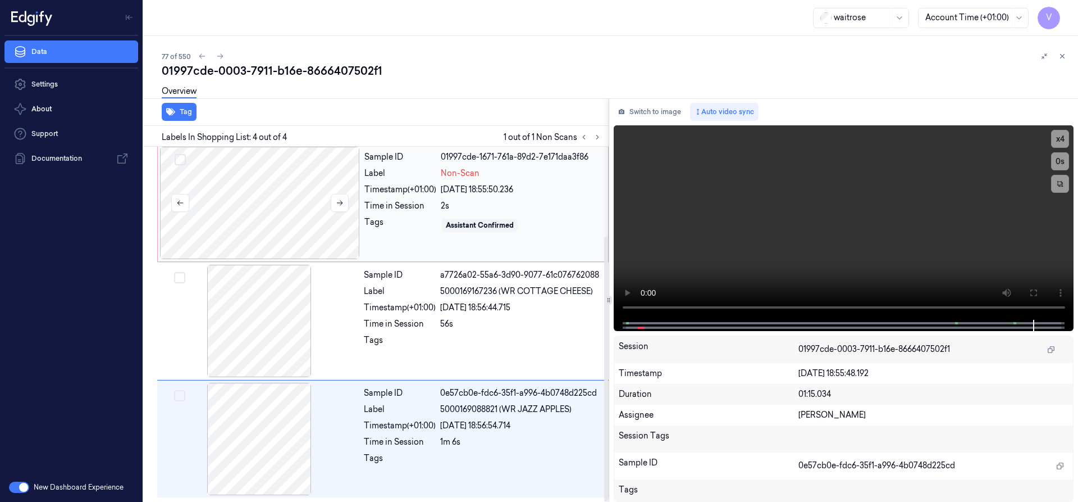
click at [251, 171] on div at bounding box center [260, 203] width 200 height 112
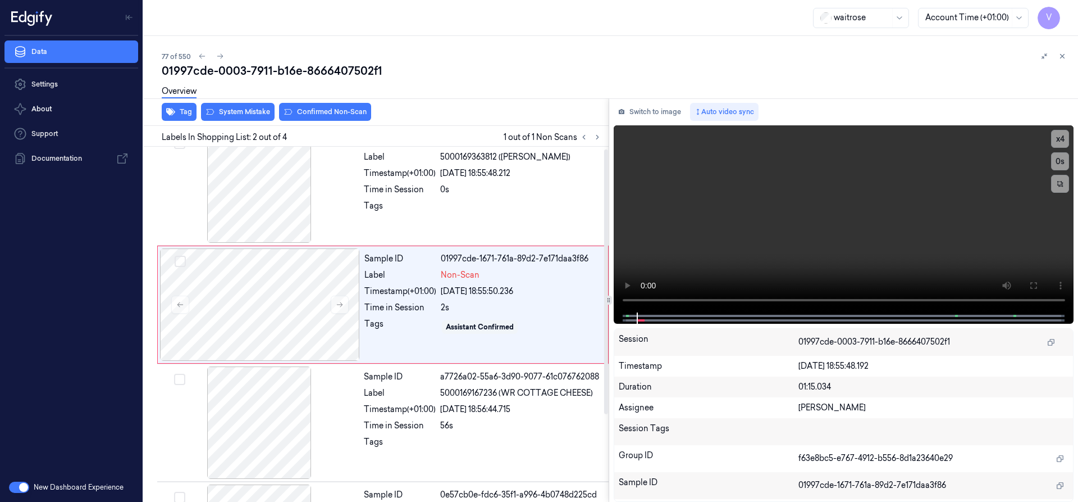
scroll to position [0, 0]
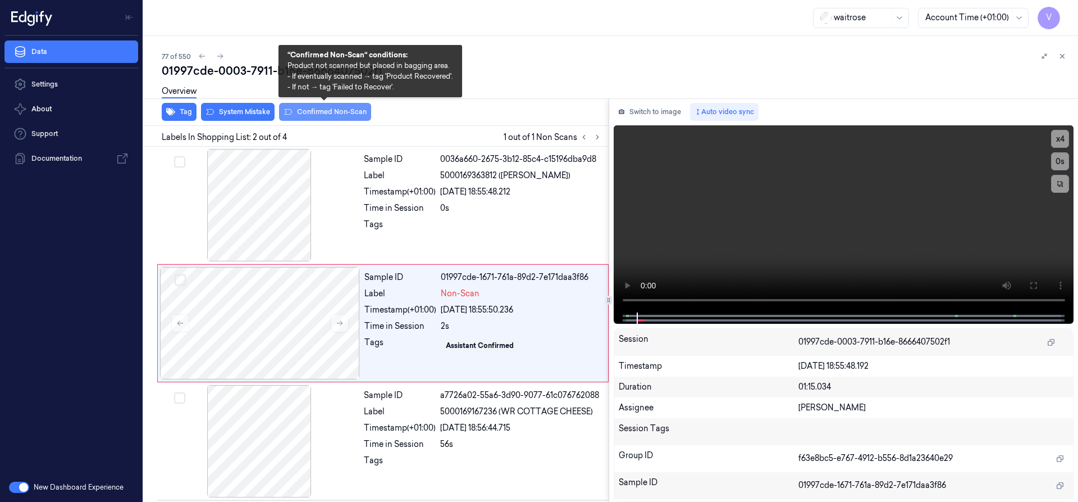
click at [316, 112] on button "Confirmed Non-Scan" at bounding box center [325, 112] width 92 height 18
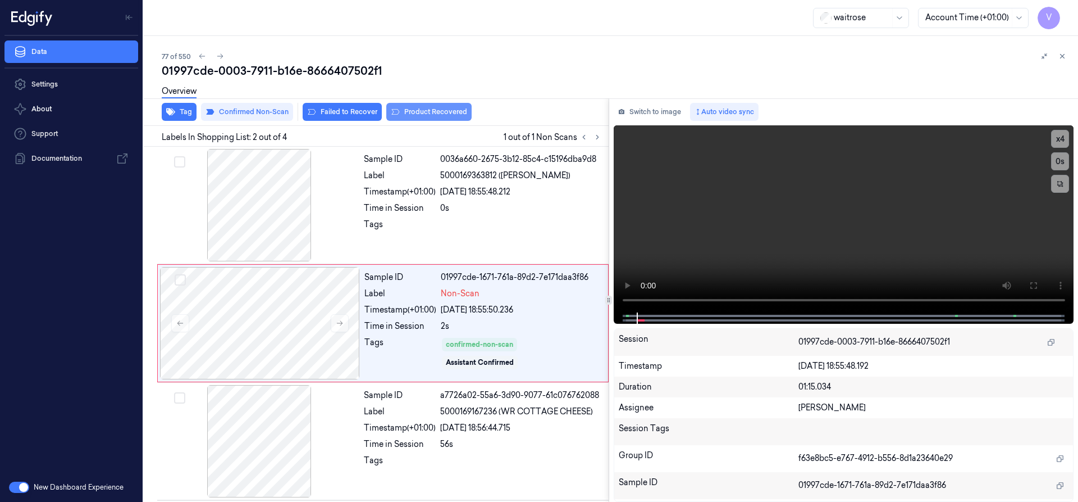
click at [407, 112] on button "Product Recovered" at bounding box center [428, 112] width 85 height 18
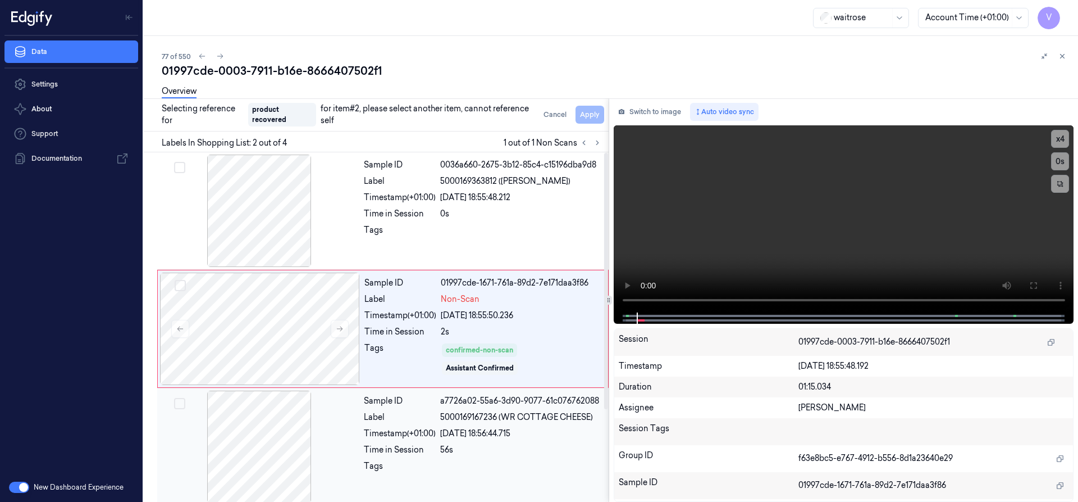
click at [304, 438] on div at bounding box center [260, 446] width 200 height 112
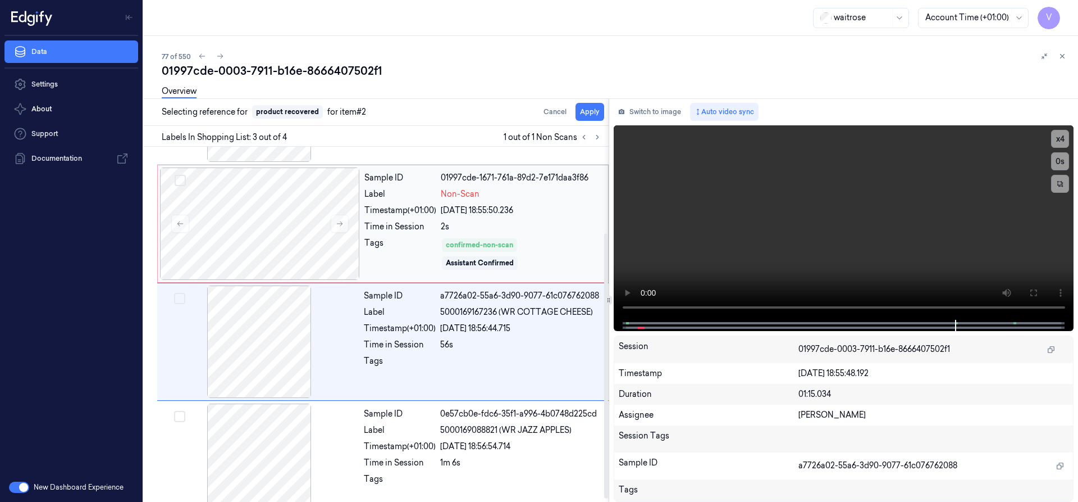
scroll to position [117, 0]
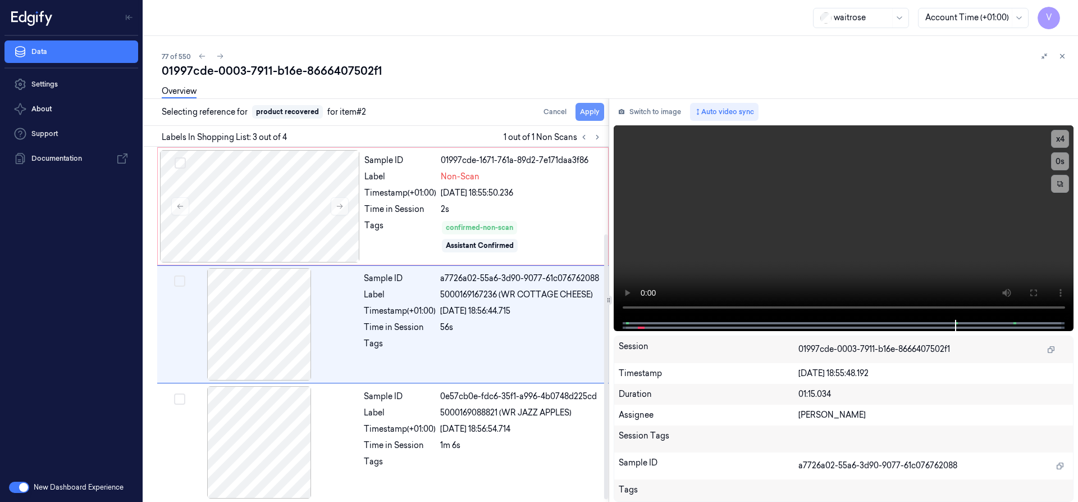
click at [588, 113] on button "Apply" at bounding box center [590, 112] width 29 height 18
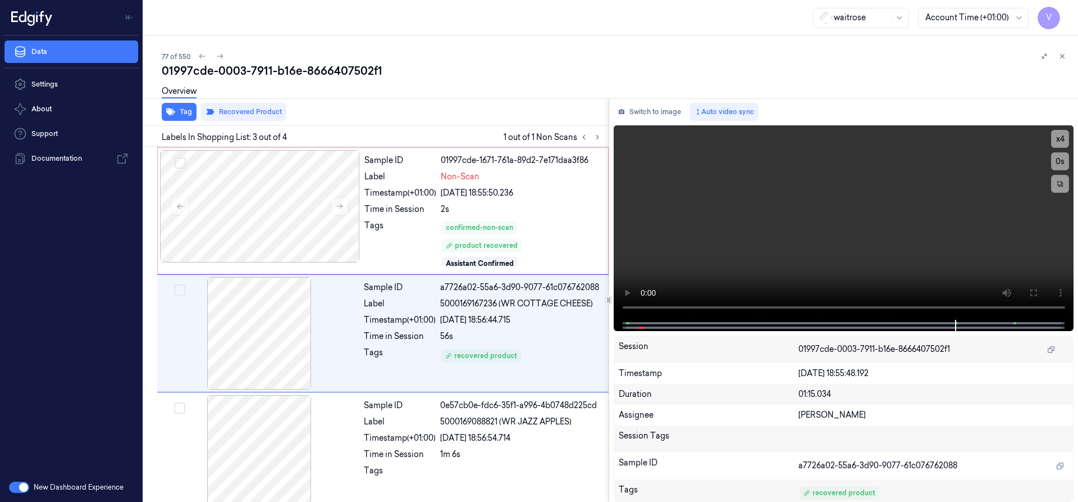
scroll to position [126, 0]
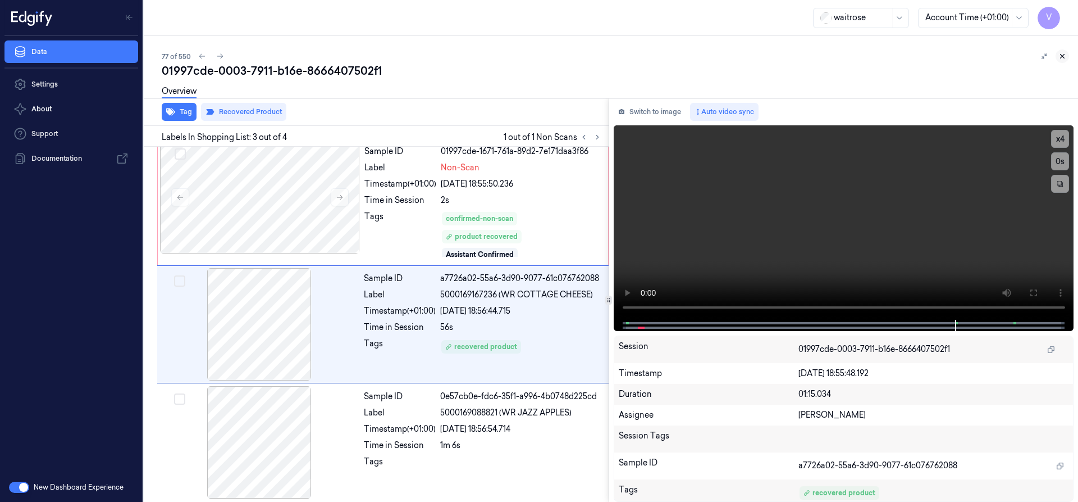
click at [1064, 54] on icon at bounding box center [1063, 56] width 4 height 4
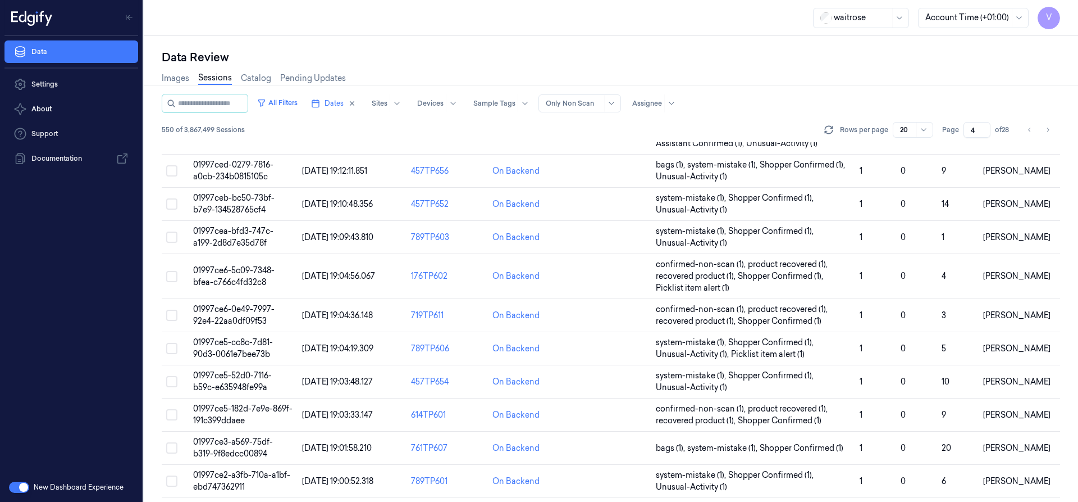
scroll to position [360, 0]
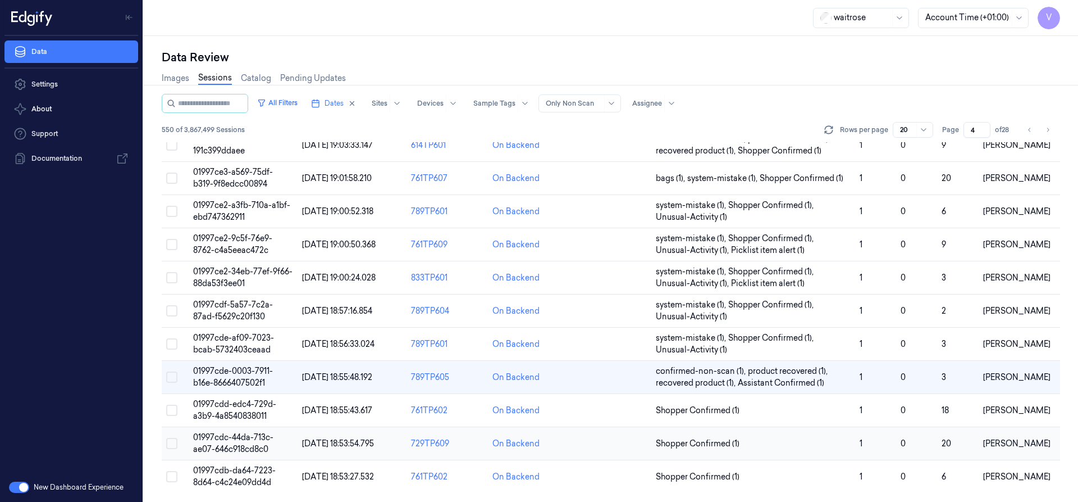
click at [244, 445] on span "01997cdc-44da-713c-ae07-646c918cd8c0" at bounding box center [233, 443] width 80 height 22
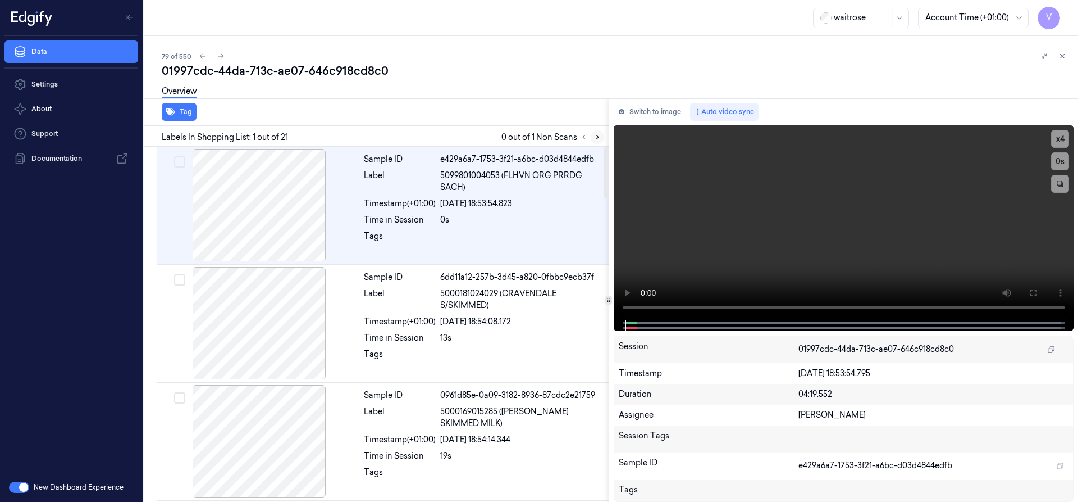
click at [596, 134] on icon at bounding box center [598, 137] width 8 height 8
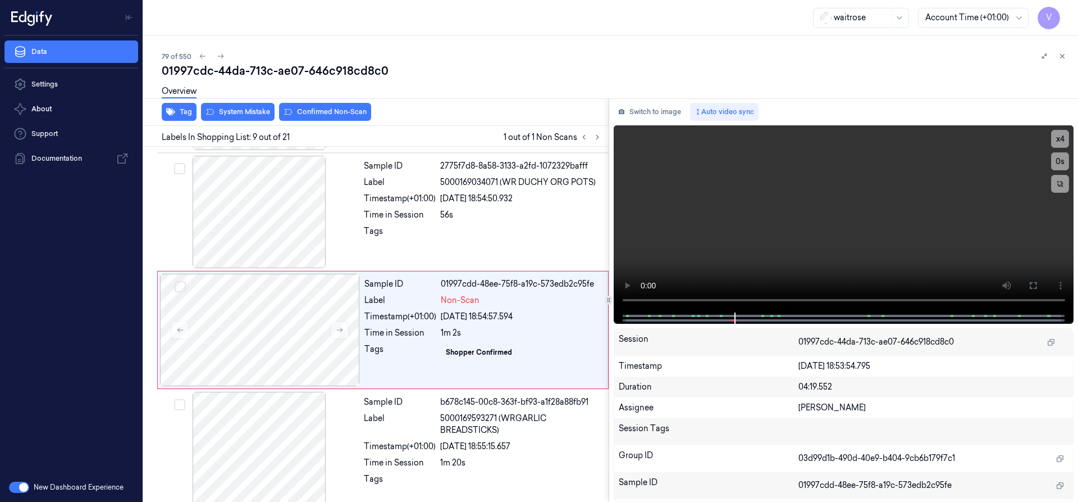
scroll to position [825, 0]
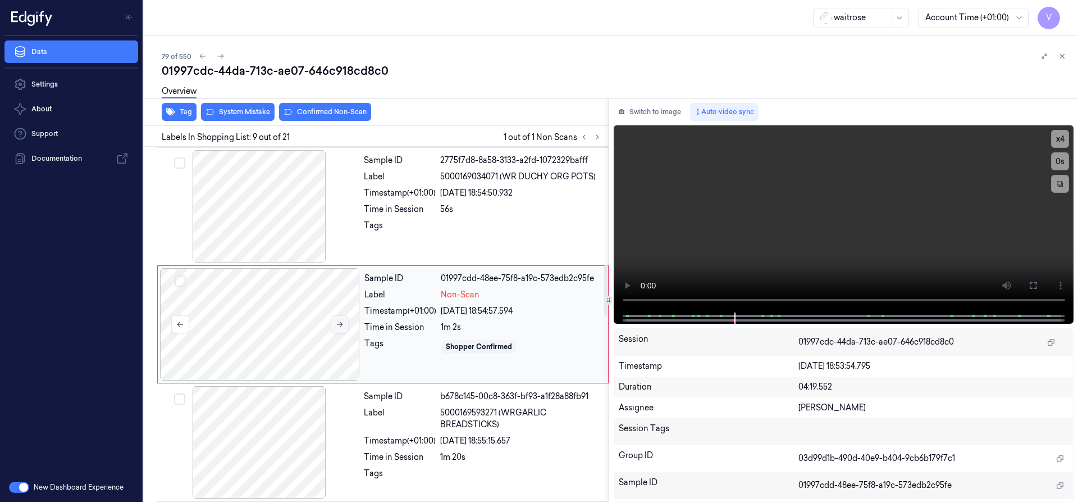
click at [339, 322] on icon at bounding box center [340, 324] width 8 height 8
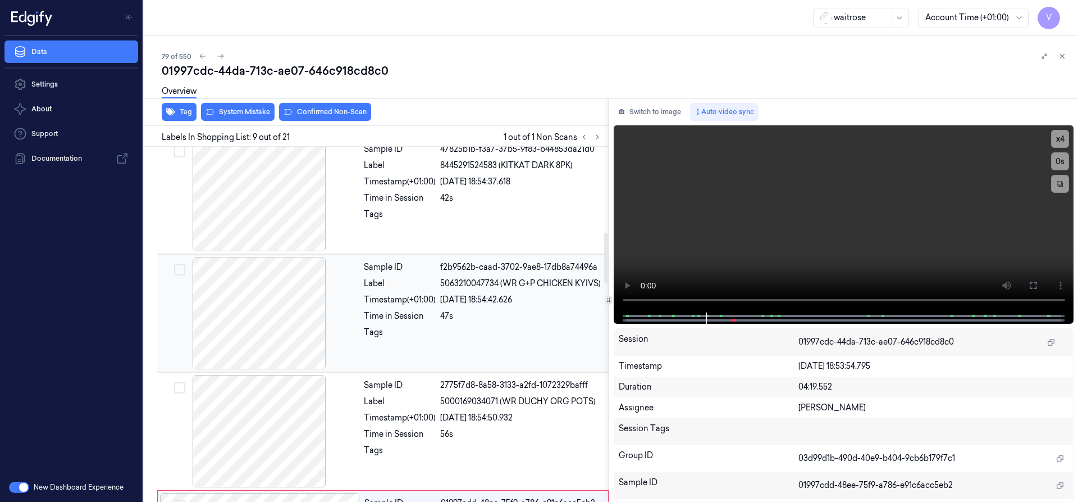
click at [420, 315] on div "Time in Session" at bounding box center [400, 316] width 72 height 12
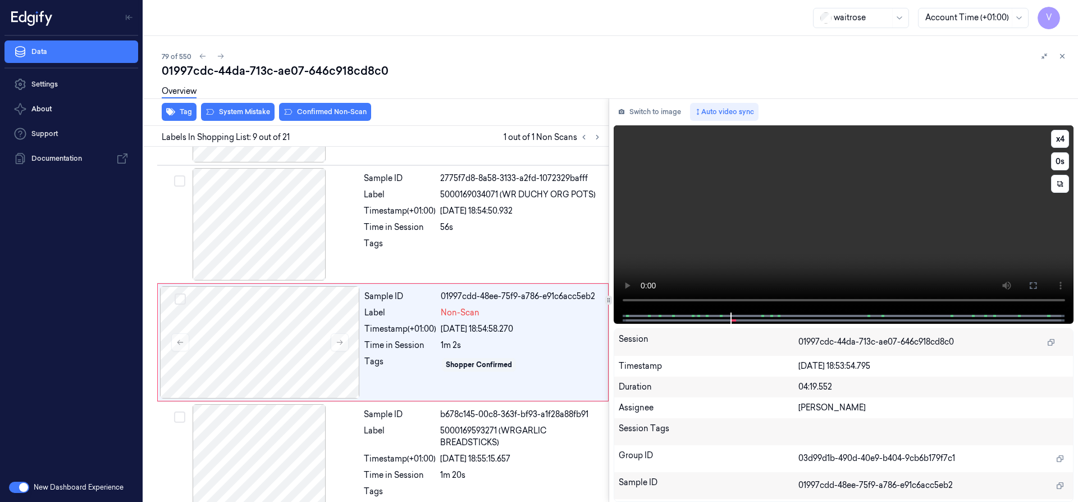
scroll to position [825, 0]
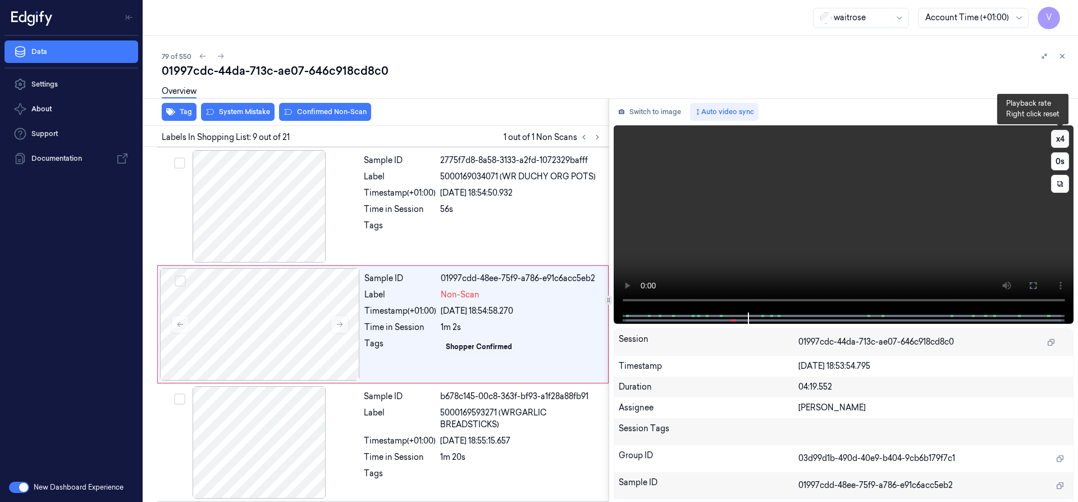
click at [1066, 141] on button "x 4" at bounding box center [1060, 139] width 18 height 18
click at [1066, 141] on button "x 1" at bounding box center [1060, 139] width 18 height 18
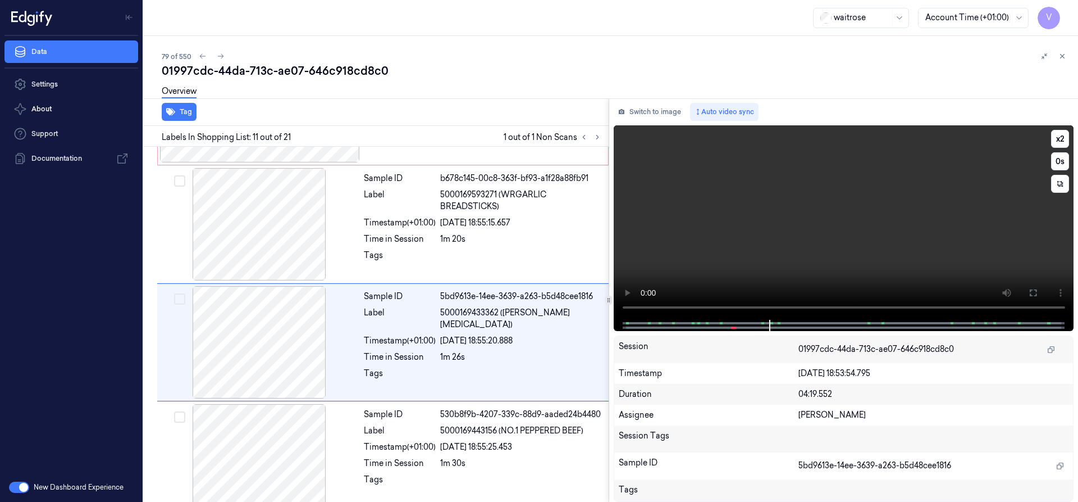
scroll to position [1060, 0]
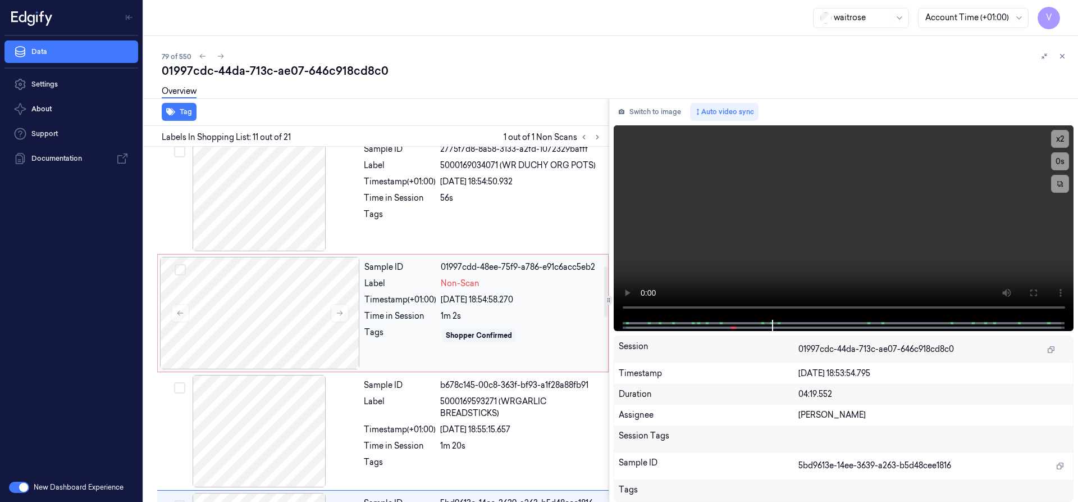
click at [391, 292] on div "Sample ID 01997cdd-48ee-75f9-a786-e91c6acc5eb2 Label Non-Scan Timestamp (+01:00…" at bounding box center [483, 313] width 246 height 112
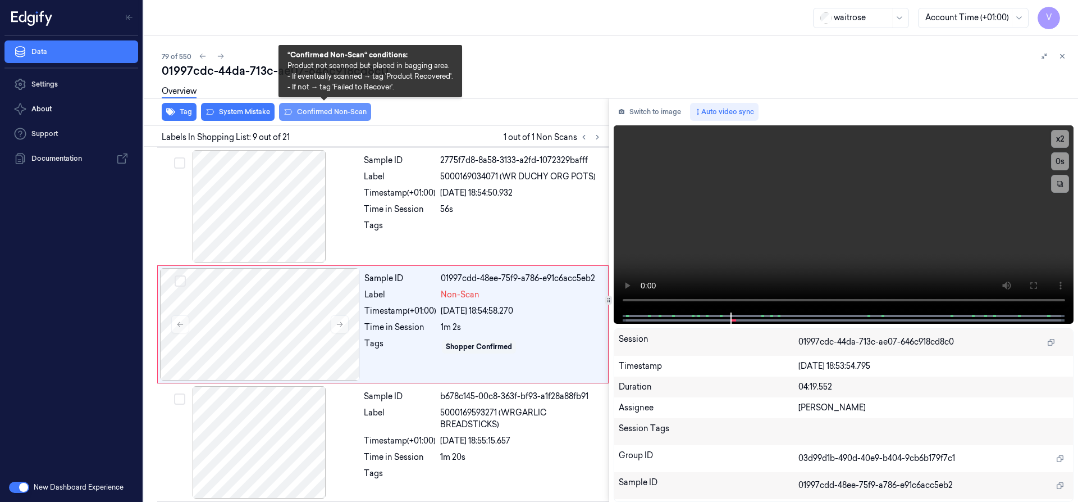
click at [315, 109] on button "Confirmed Non-Scan" at bounding box center [325, 112] width 92 height 18
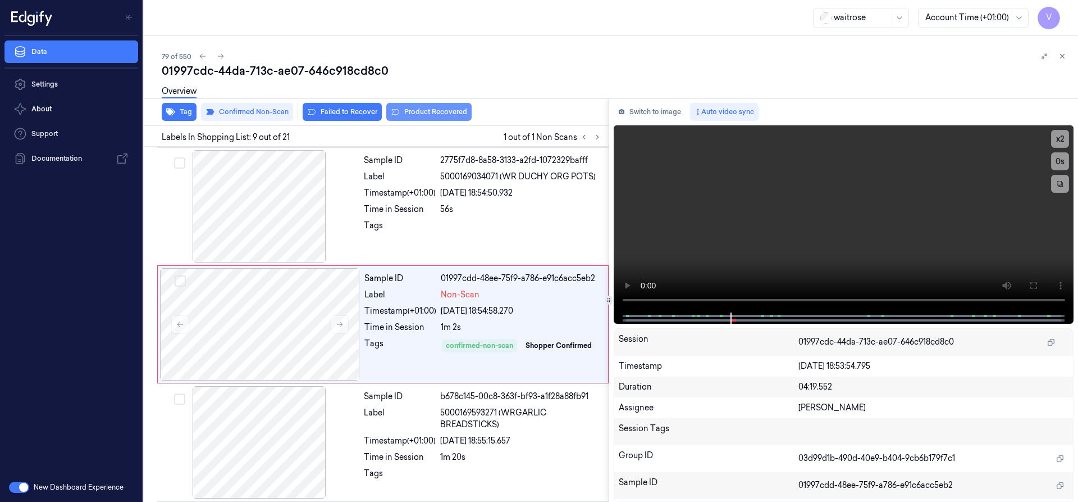
click at [427, 110] on button "Product Recovered" at bounding box center [428, 112] width 85 height 18
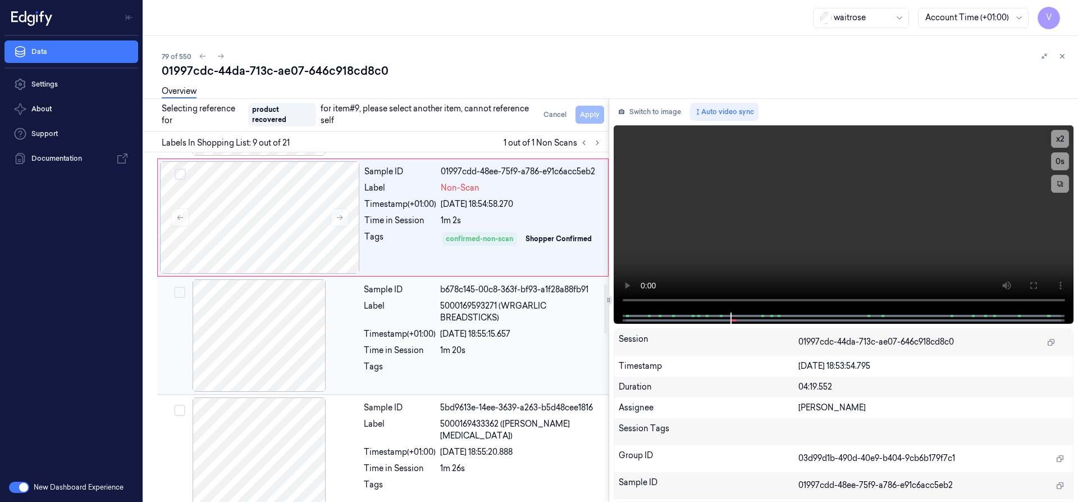
click at [329, 322] on div at bounding box center [260, 335] width 200 height 112
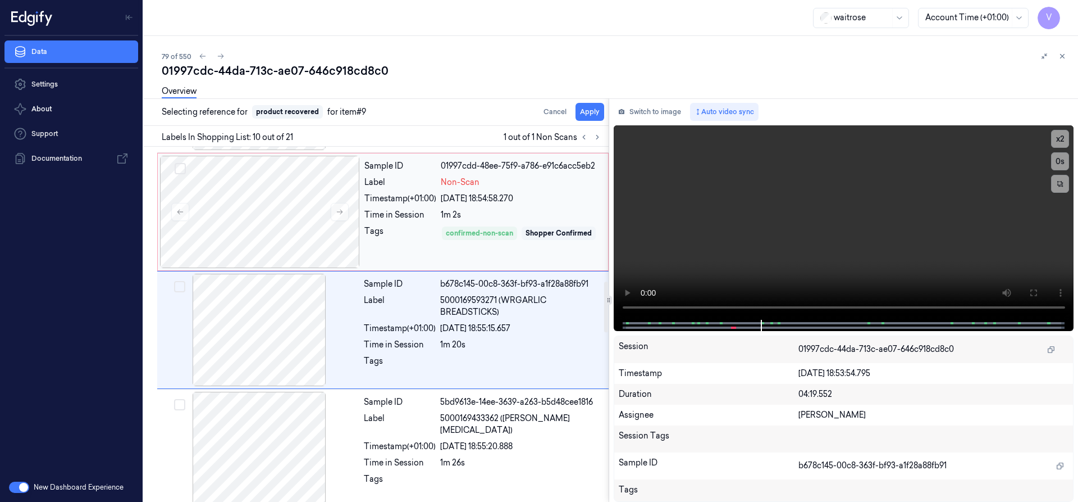
scroll to position [942, 0]
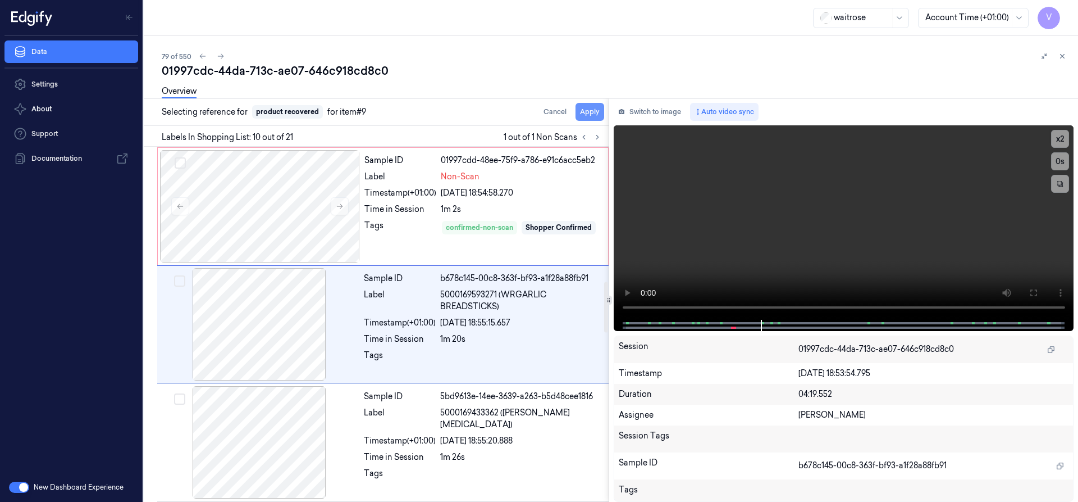
click at [591, 110] on button "Apply" at bounding box center [590, 112] width 29 height 18
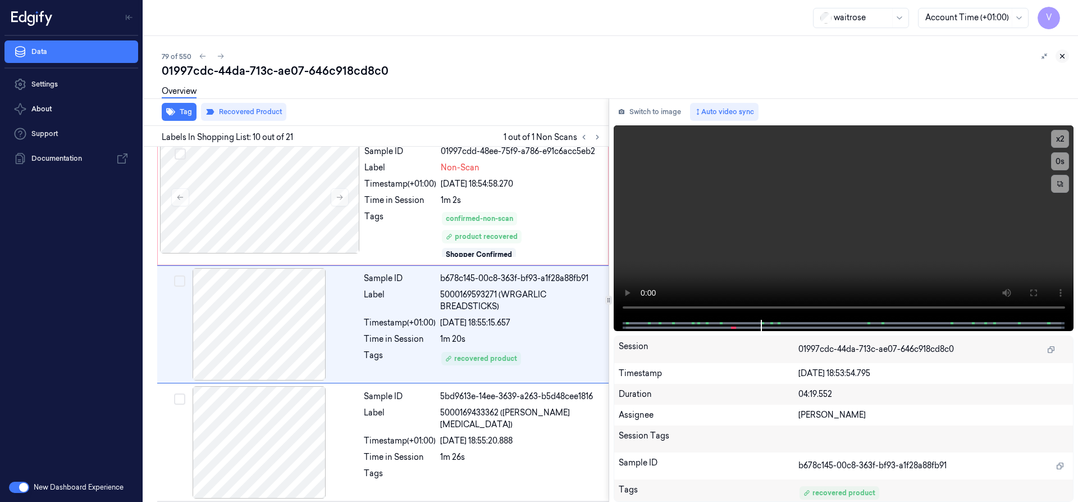
click at [1064, 54] on icon at bounding box center [1063, 56] width 4 height 4
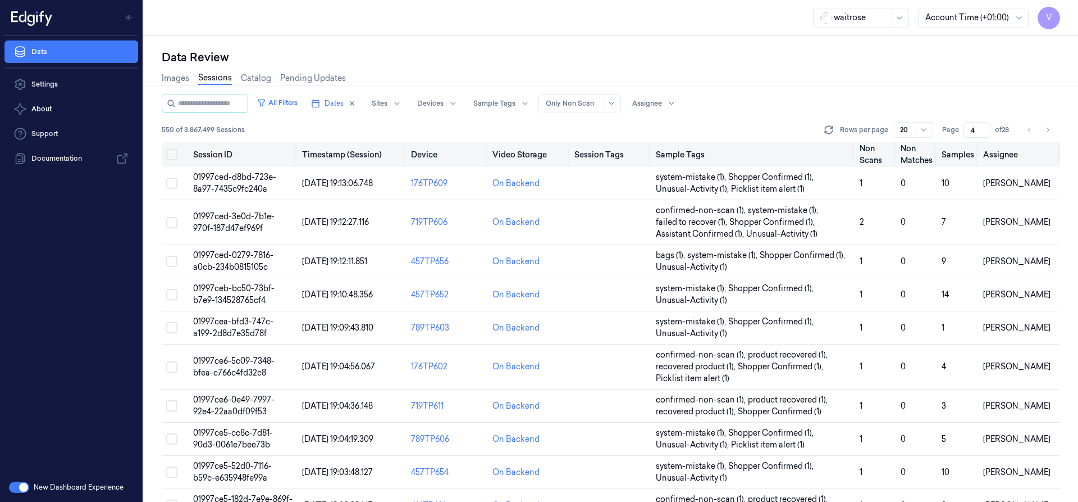
drag, startPoint x: 977, startPoint y: 130, endPoint x: 940, endPoint y: 143, distance: 38.7
click at [940, 143] on div "All Filters Dates Sites Devices Sample Tags Alert Type Only Non Scan Assignee 5…" at bounding box center [611, 298] width 899 height 408
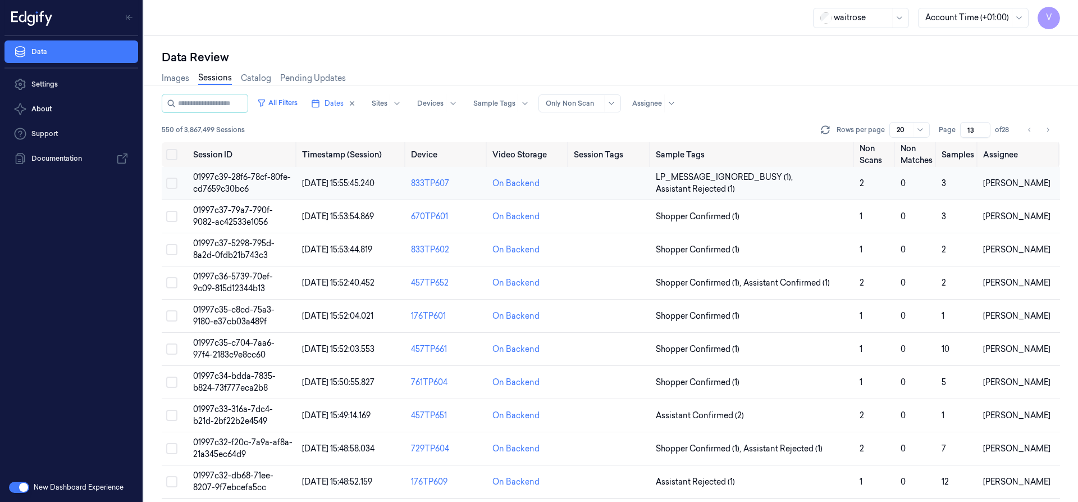
type input "13"
click at [221, 180] on span "01997c39-28f6-78cf-80fe-cd7659c30bc6" at bounding box center [242, 183] width 98 height 22
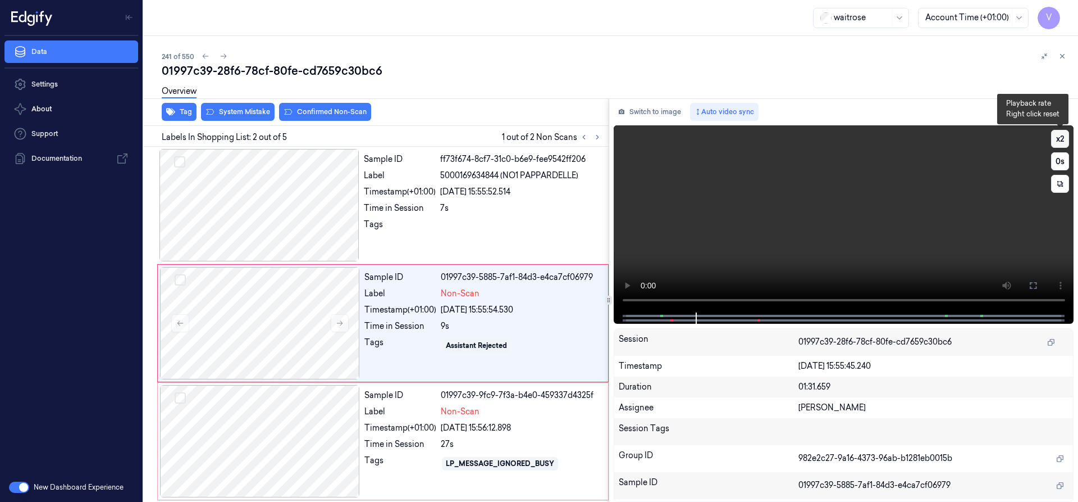
click at [1064, 138] on button "x 2" at bounding box center [1060, 139] width 18 height 18
click at [926, 213] on video at bounding box center [844, 218] width 461 height 187
click at [898, 210] on video at bounding box center [844, 218] width 461 height 187
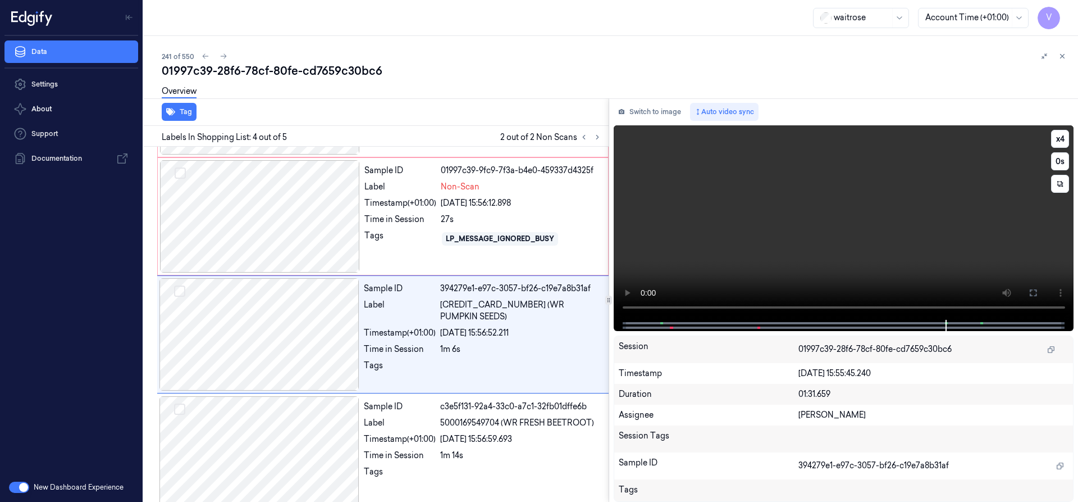
scroll to position [235, 0]
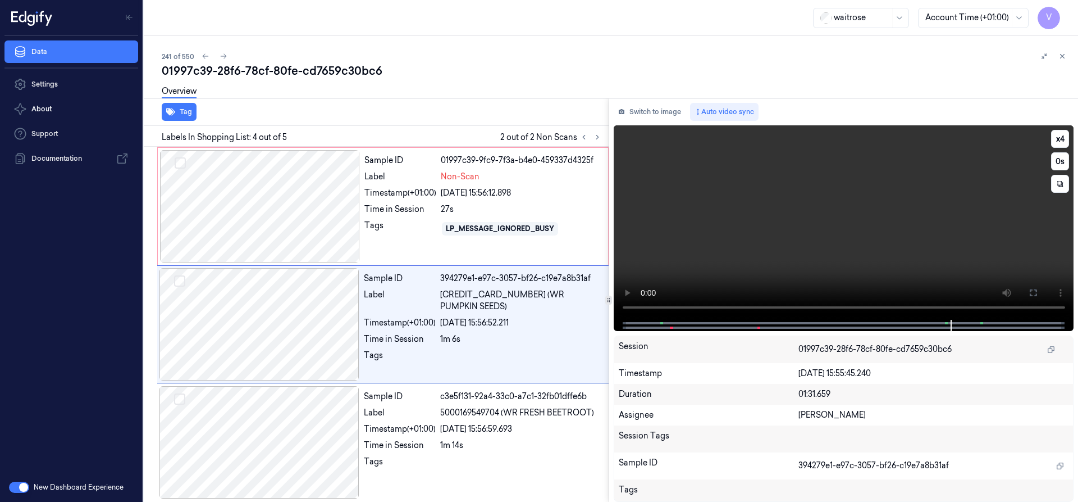
click at [898, 210] on video at bounding box center [844, 222] width 461 height 194
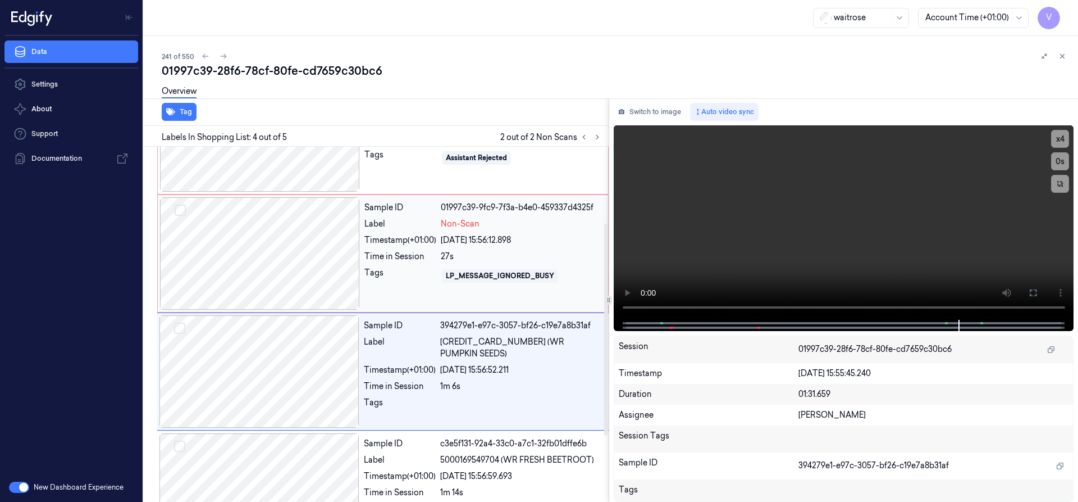
scroll to position [122, 0]
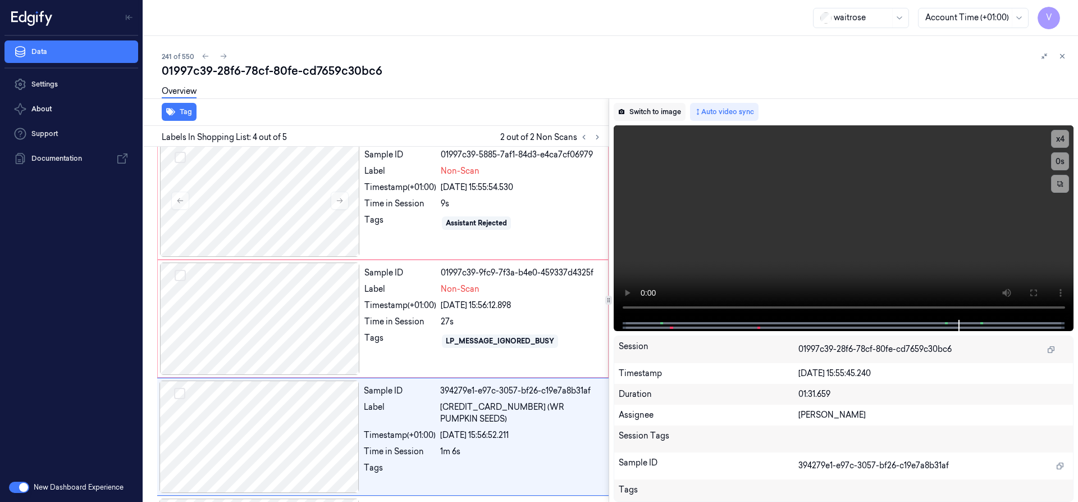
click at [648, 110] on button "Switch to image" at bounding box center [650, 112] width 72 height 18
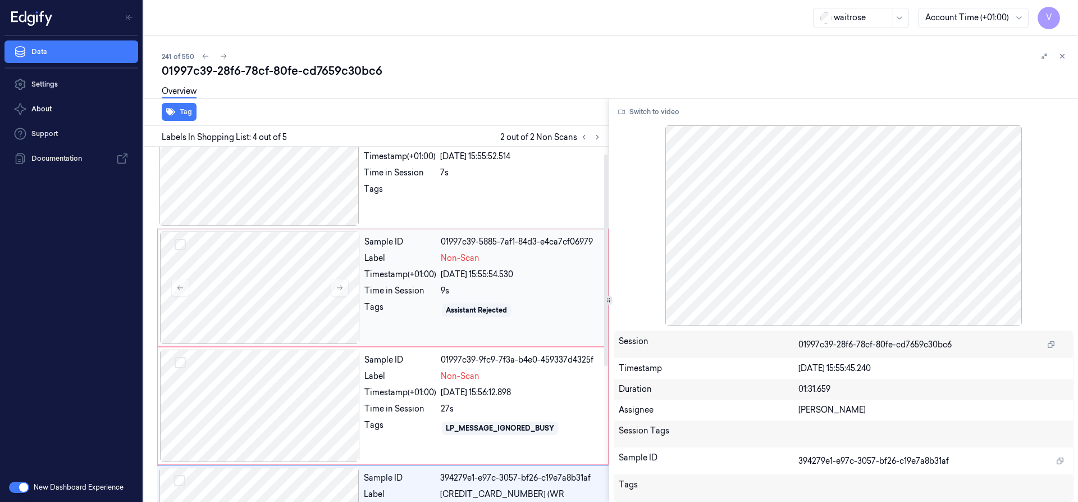
scroll to position [10, 0]
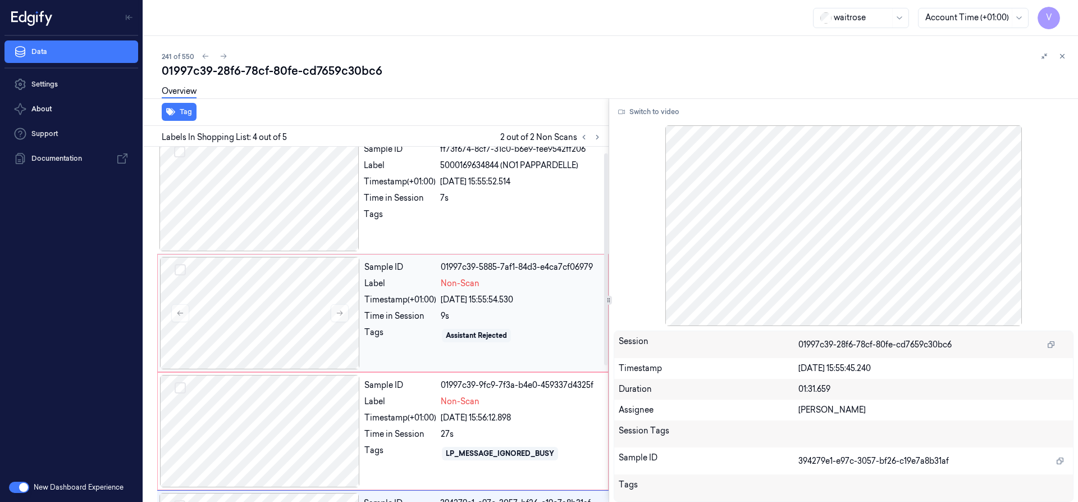
click at [409, 292] on div "Sample ID 01997c39-5885-7af1-84d3-e4ca7cf06979 Label Non-Scan Timestamp (+01:00…" at bounding box center [483, 313] width 246 height 112
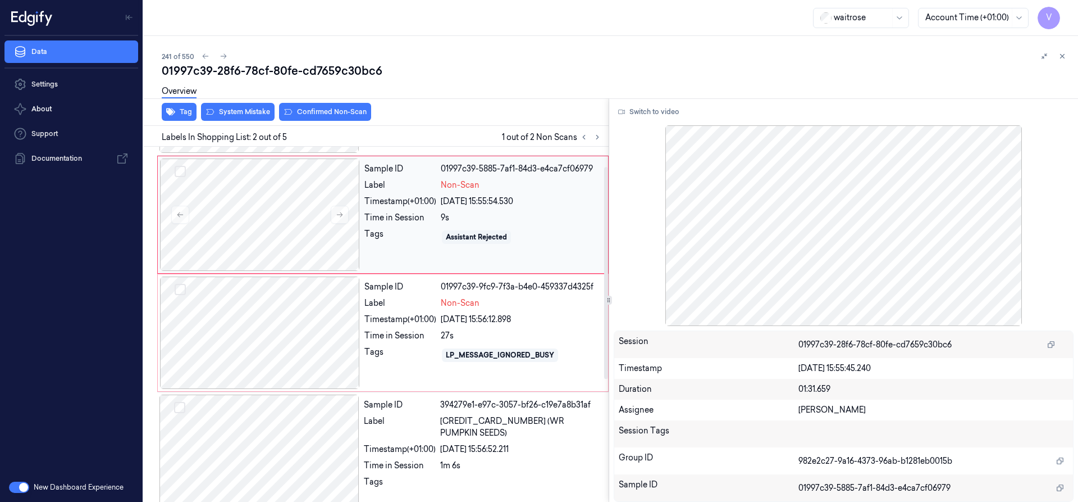
scroll to position [112, 0]
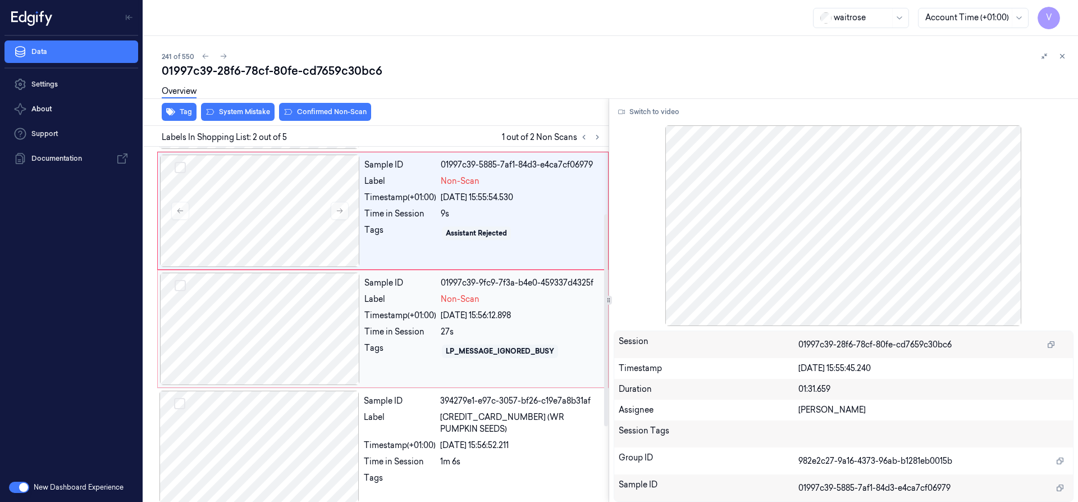
click at [399, 320] on div "Timestamp (+01:00)" at bounding box center [401, 315] width 72 height 12
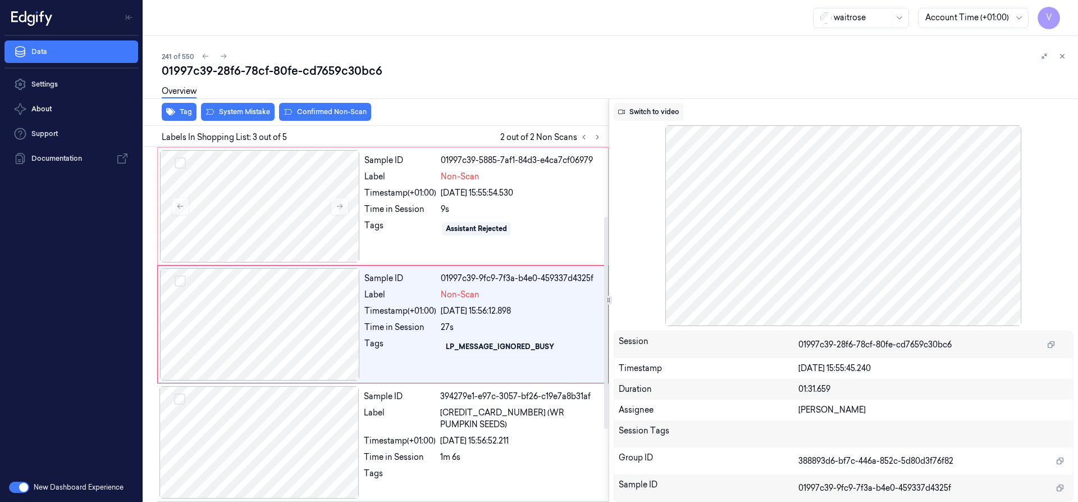
click at [651, 110] on button "Switch to video" at bounding box center [649, 112] width 70 height 18
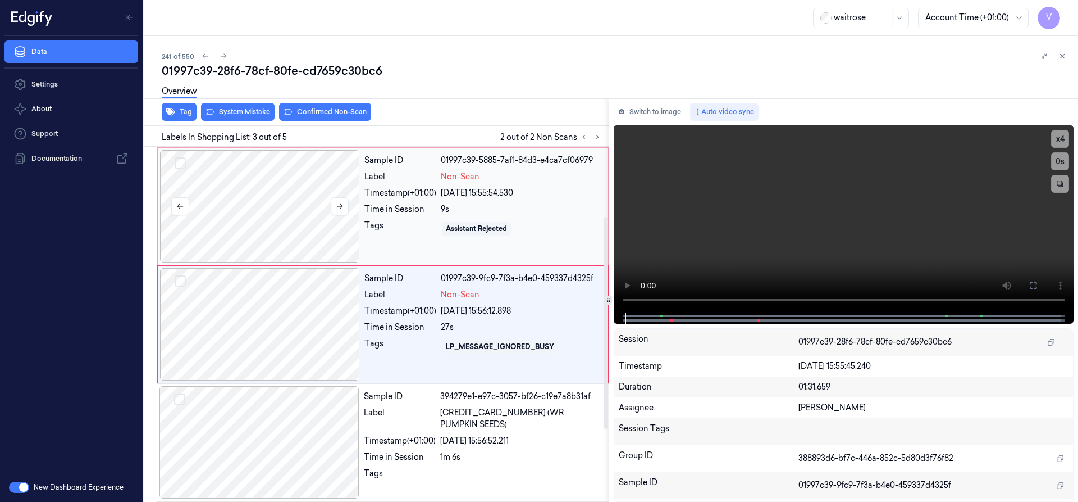
click at [239, 197] on div at bounding box center [260, 206] width 200 height 112
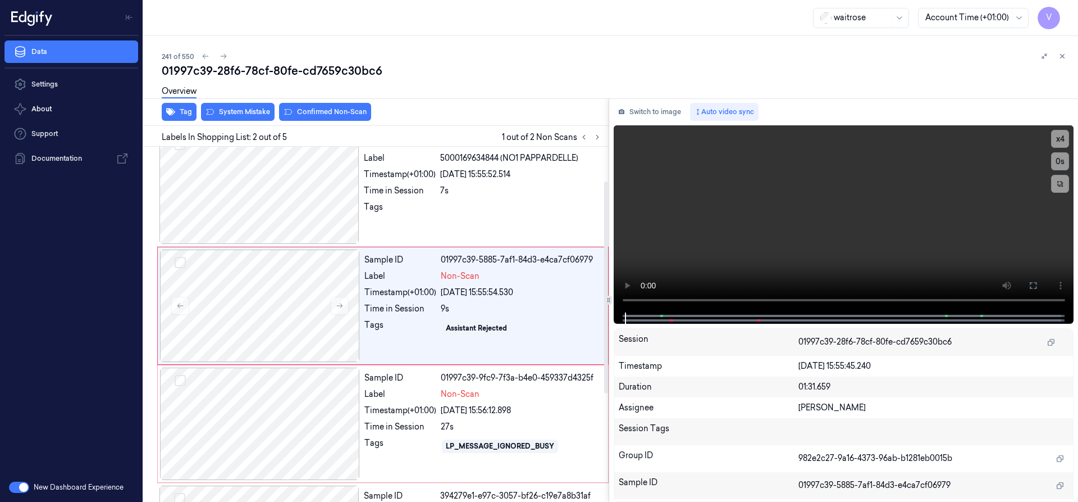
scroll to position [0, 0]
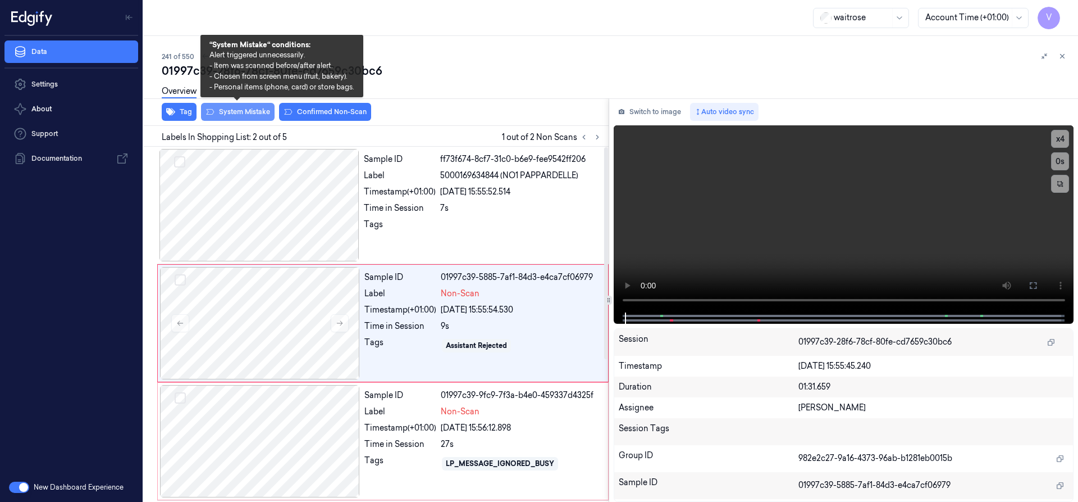
click at [259, 112] on button "System Mistake" at bounding box center [238, 112] width 74 height 18
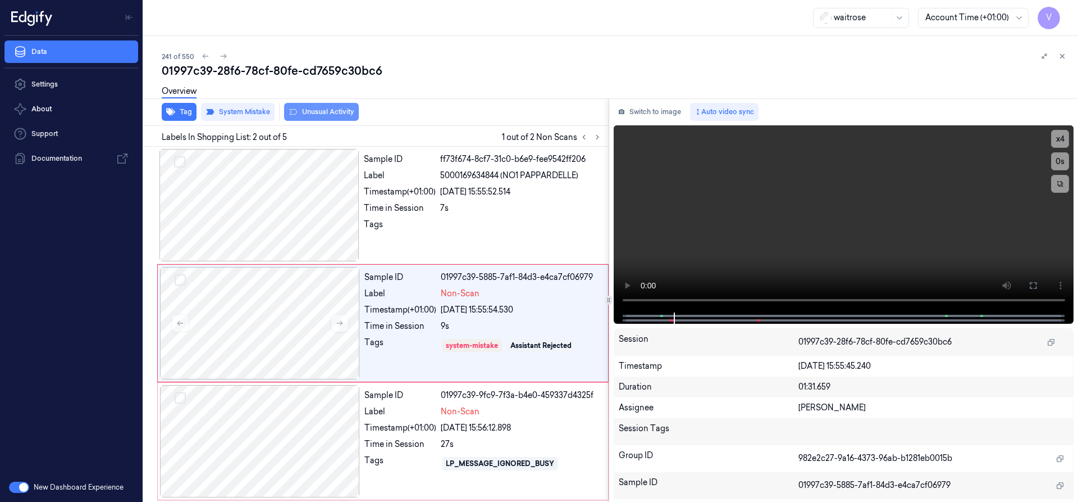
click at [327, 114] on button "Unusual Activity" at bounding box center [321, 112] width 75 height 18
click at [302, 405] on div at bounding box center [260, 441] width 200 height 112
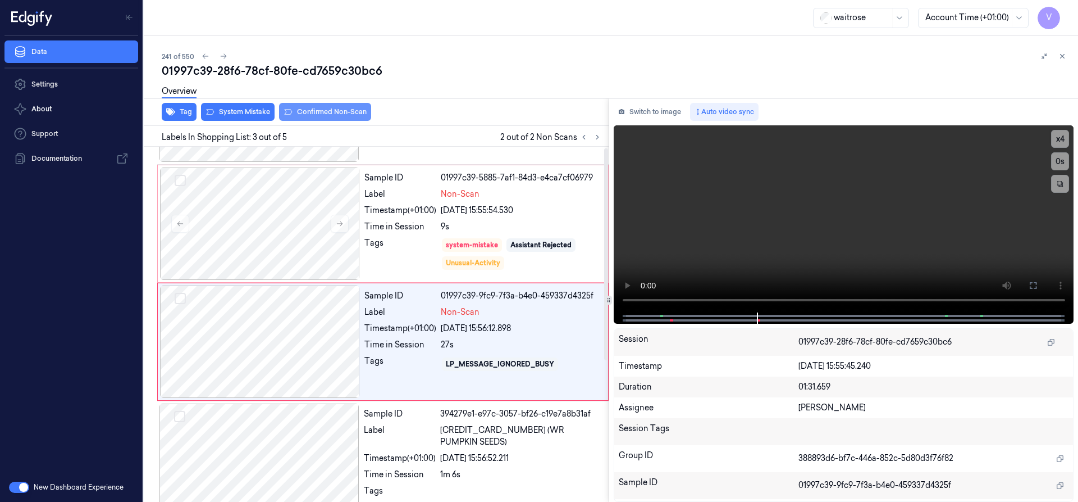
scroll to position [117, 0]
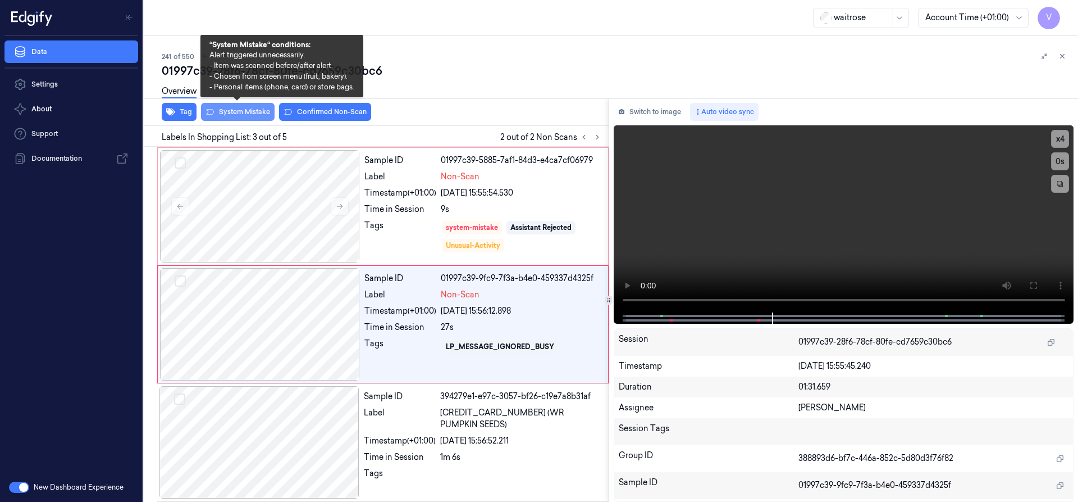
click at [235, 110] on button "System Mistake" at bounding box center [238, 112] width 74 height 18
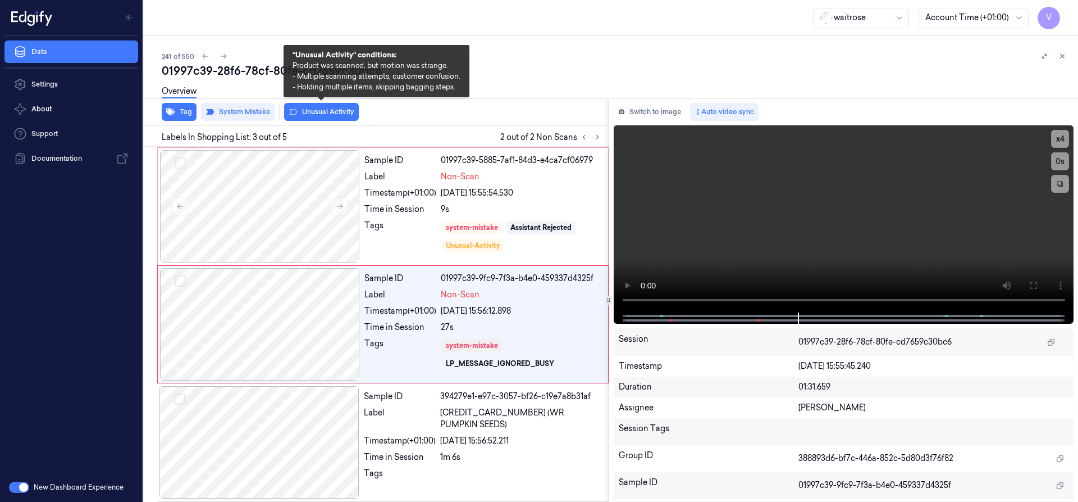
click at [329, 115] on button "Unusual Activity" at bounding box center [321, 112] width 75 height 18
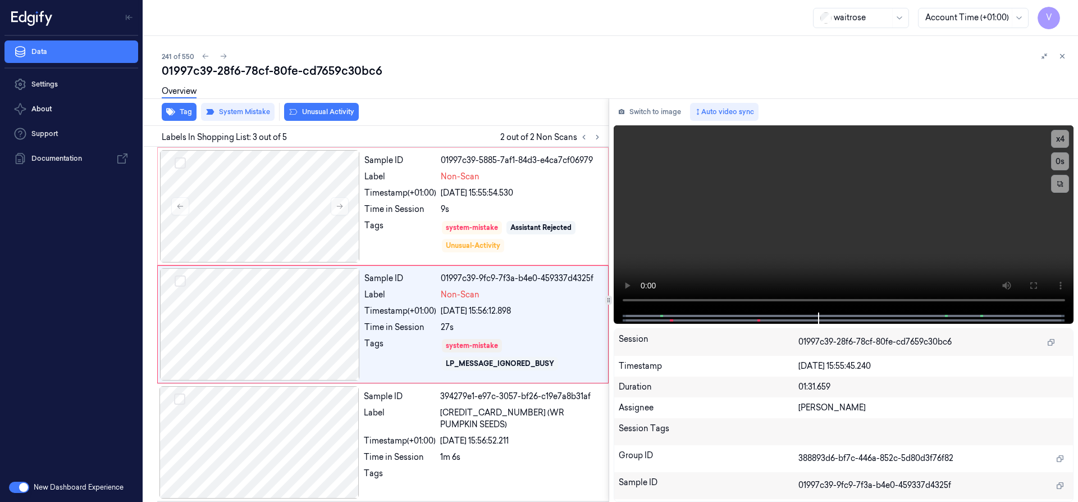
scroll to position [121, 0]
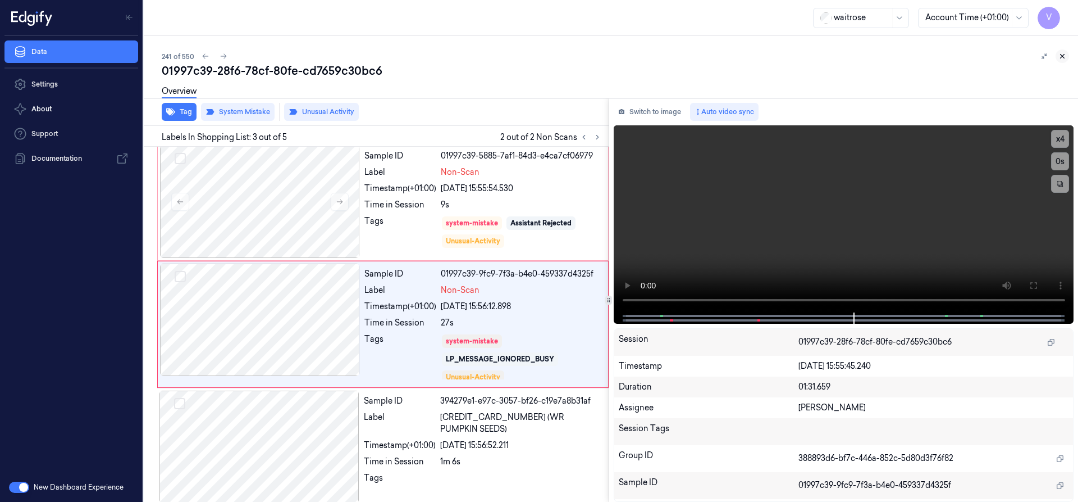
click at [1060, 55] on icon at bounding box center [1063, 56] width 8 height 8
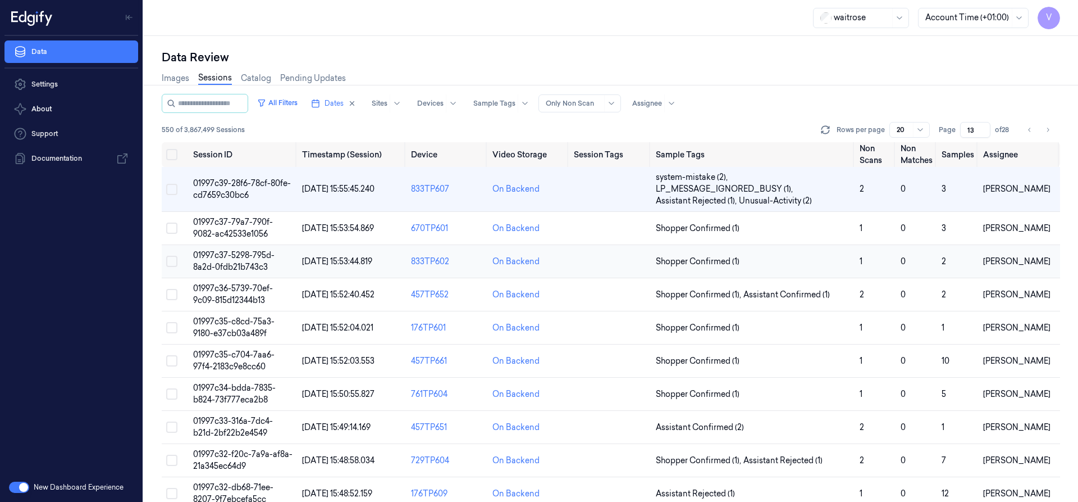
click at [227, 256] on span "01997c37-5298-795d-8a2d-0fdb21b743c3" at bounding box center [233, 261] width 81 height 22
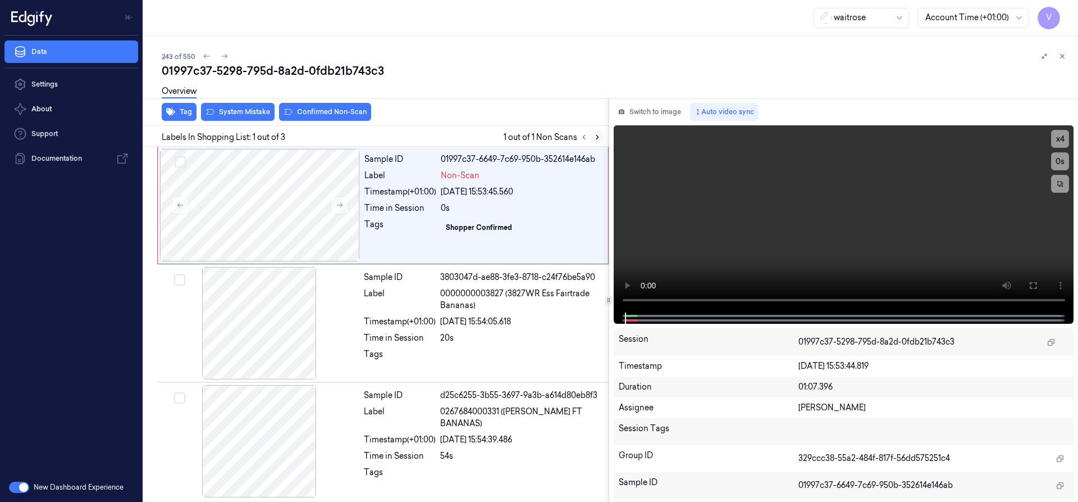
click at [601, 137] on icon at bounding box center [598, 137] width 8 height 8
click at [597, 139] on icon at bounding box center [597, 137] width 2 height 4
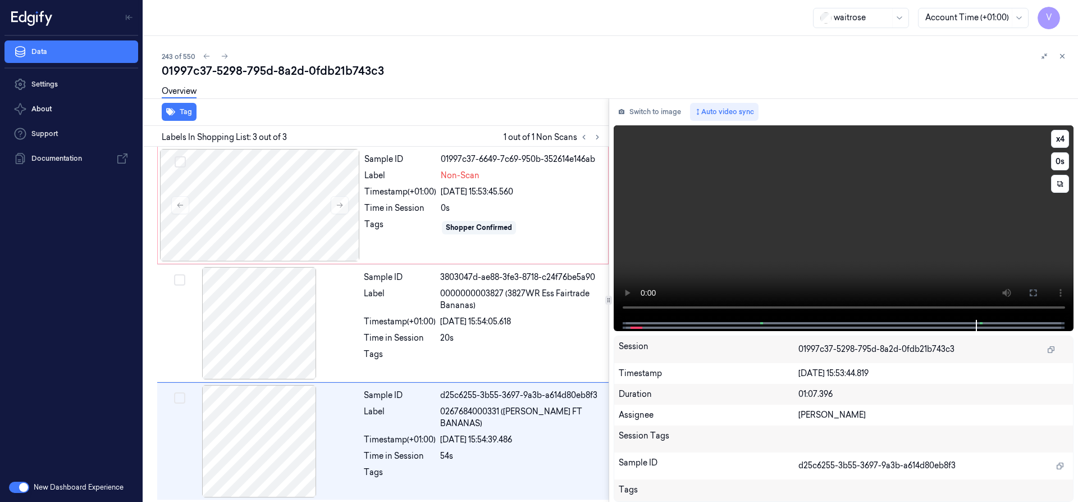
scroll to position [2, 0]
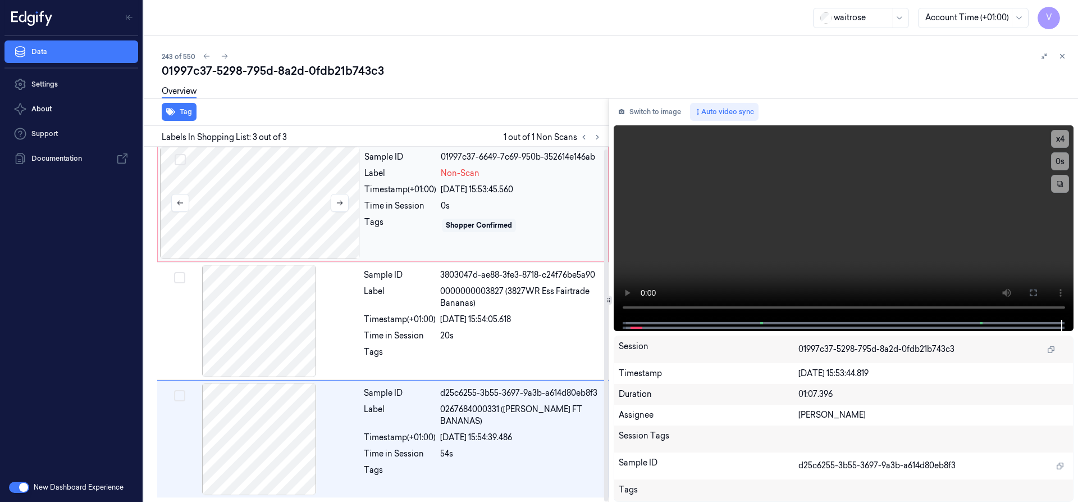
click at [285, 175] on div at bounding box center [260, 203] width 200 height 112
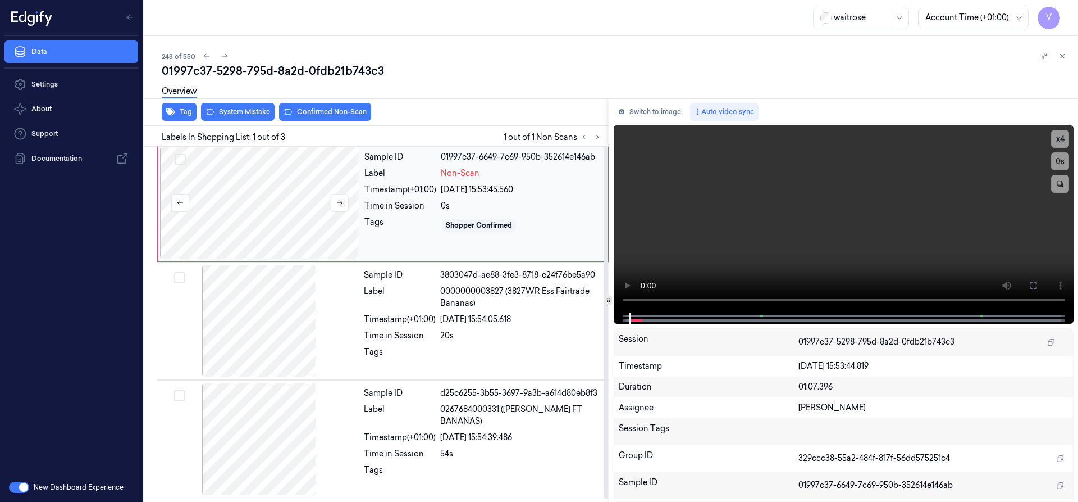
scroll to position [0, 0]
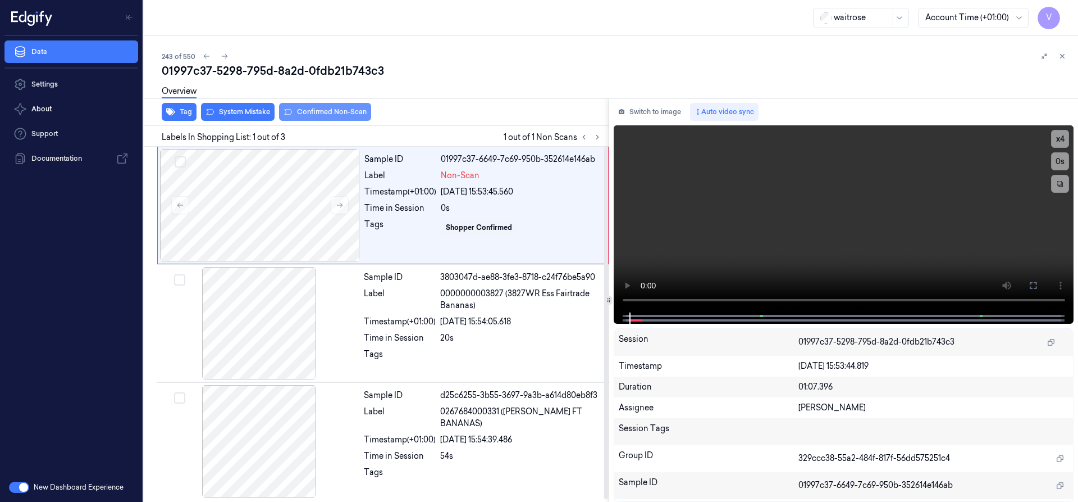
click at [342, 110] on button "Confirmed Non-Scan" at bounding box center [325, 112] width 92 height 18
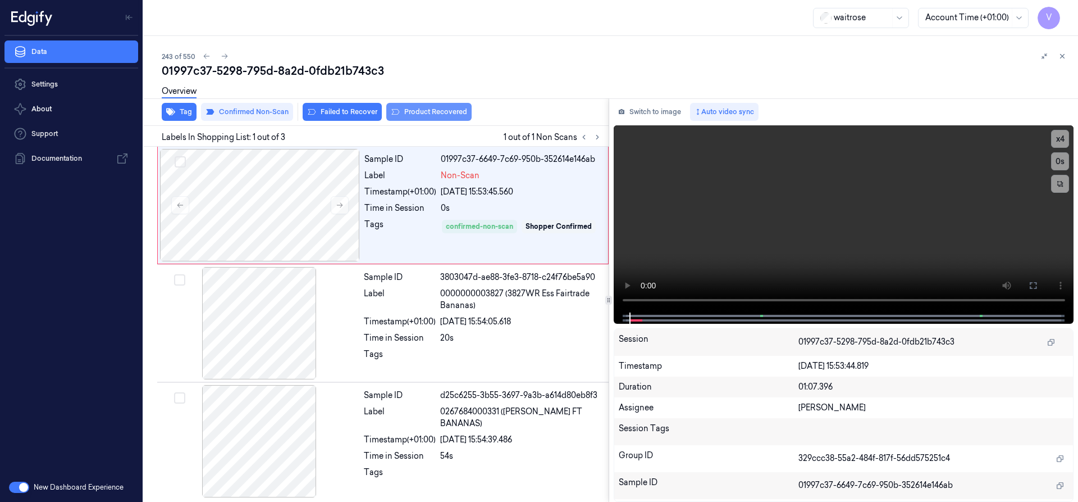
click at [431, 108] on button "Product Recovered" at bounding box center [428, 112] width 85 height 18
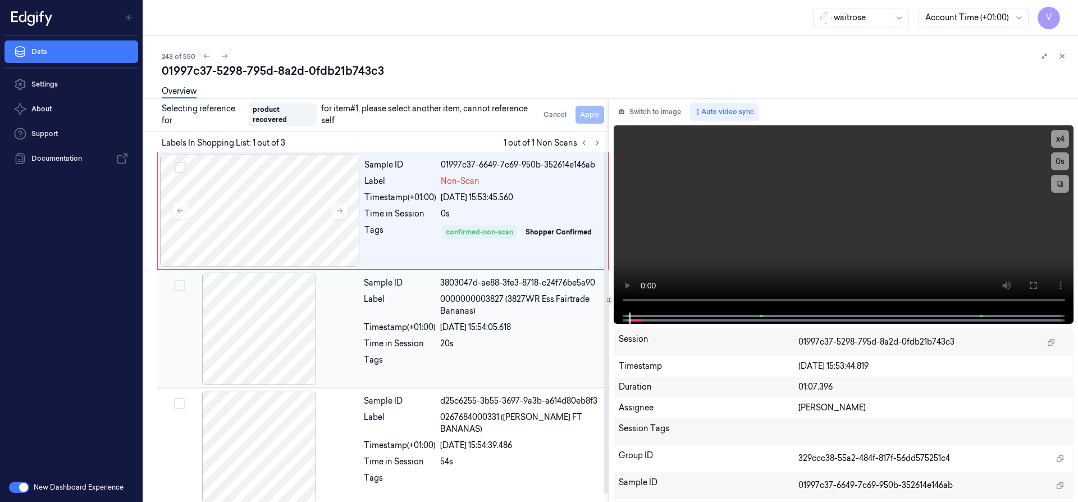
click at [290, 313] on div at bounding box center [260, 328] width 200 height 112
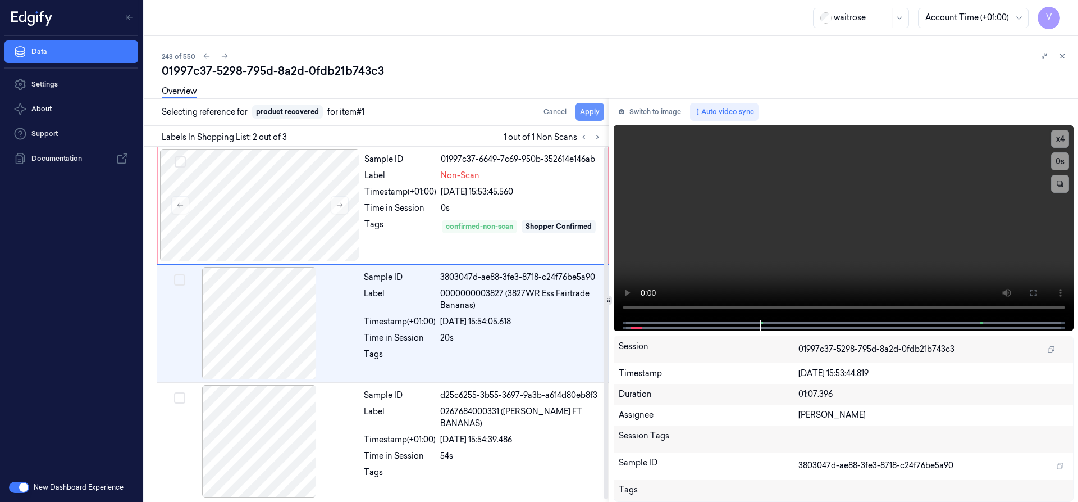
click at [590, 109] on button "Apply" at bounding box center [590, 112] width 29 height 18
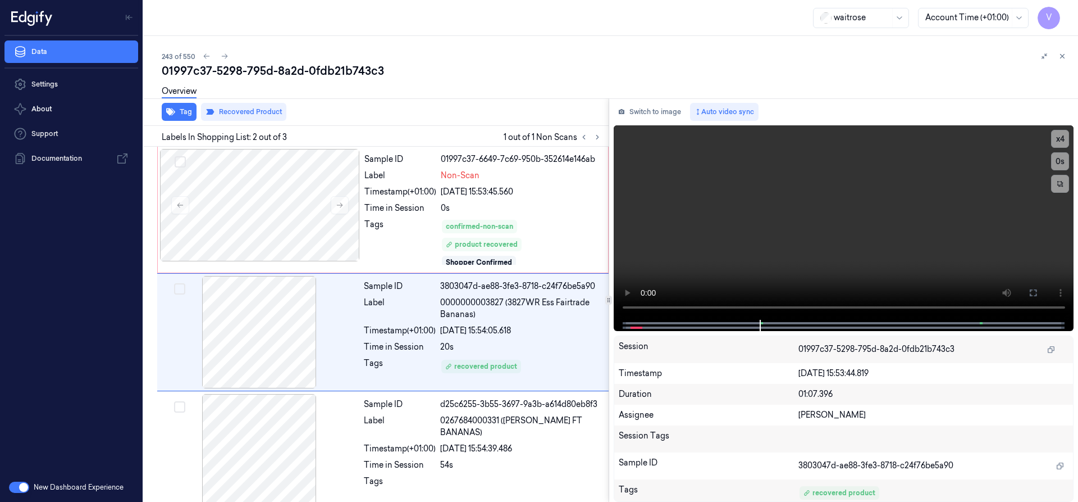
scroll to position [8, 0]
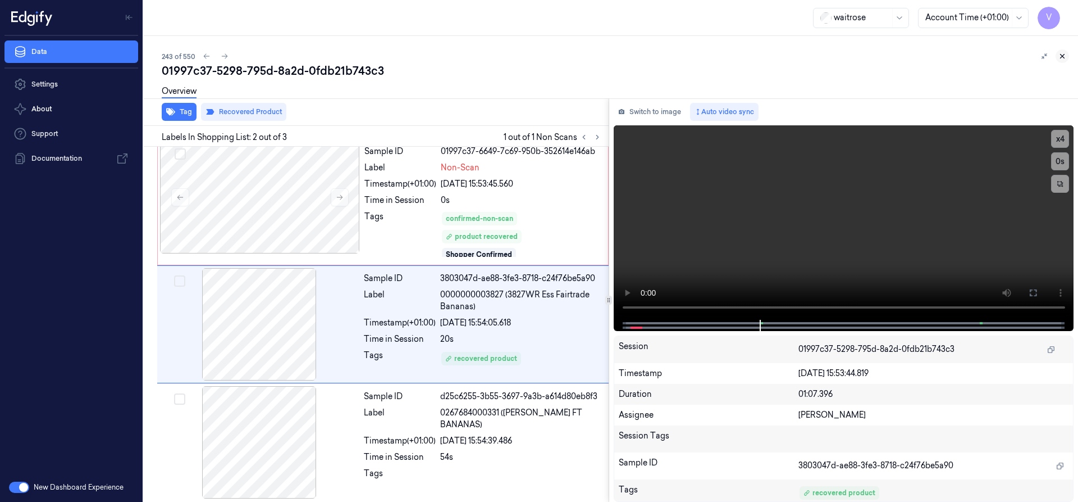
click at [1064, 53] on icon at bounding box center [1063, 56] width 8 height 8
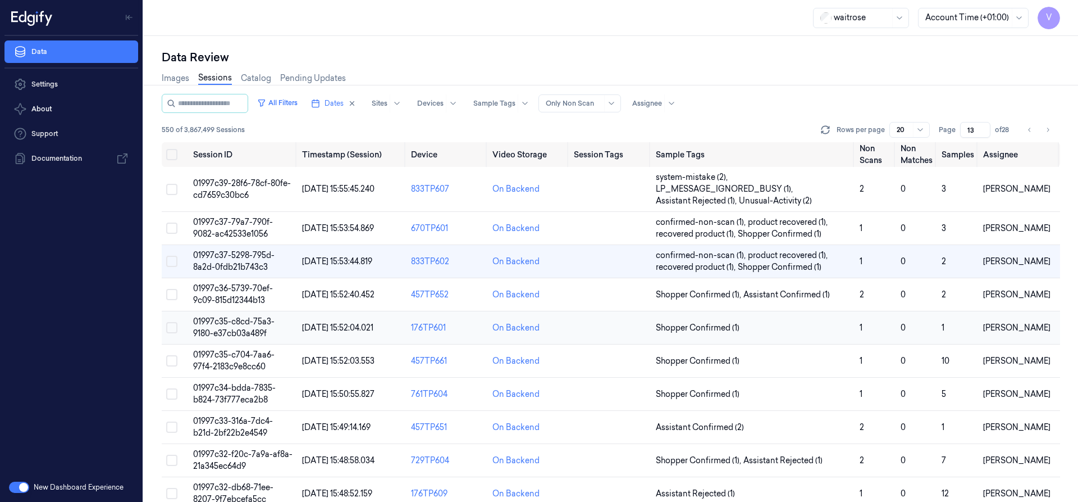
click at [229, 333] on span "01997c35-c8cd-75a3-9180-e37cb03a489f" at bounding box center [233, 327] width 81 height 22
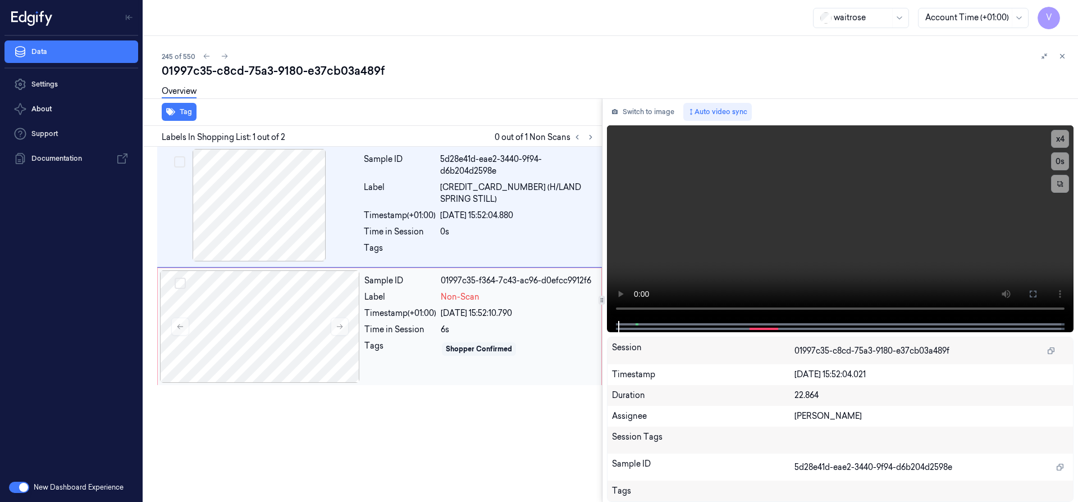
click at [595, 313] on div "Tag Labels In Shopping List: 1 out of 2 0 out of 1 Non Scans Sample ID 5d28e41d…" at bounding box center [608, 299] width 939 height 403
click at [603, 302] on div "Tag Labels In Shopping List: 1 out of 2 0 out of 1 Non Scans Sample ID 5d28e41d…" at bounding box center [608, 299] width 939 height 403
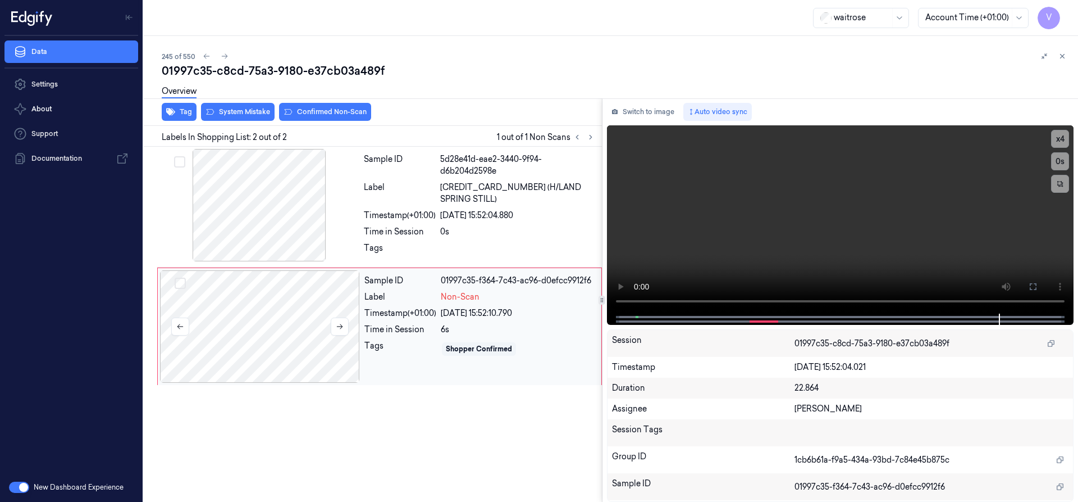
click at [263, 289] on div at bounding box center [260, 326] width 200 height 112
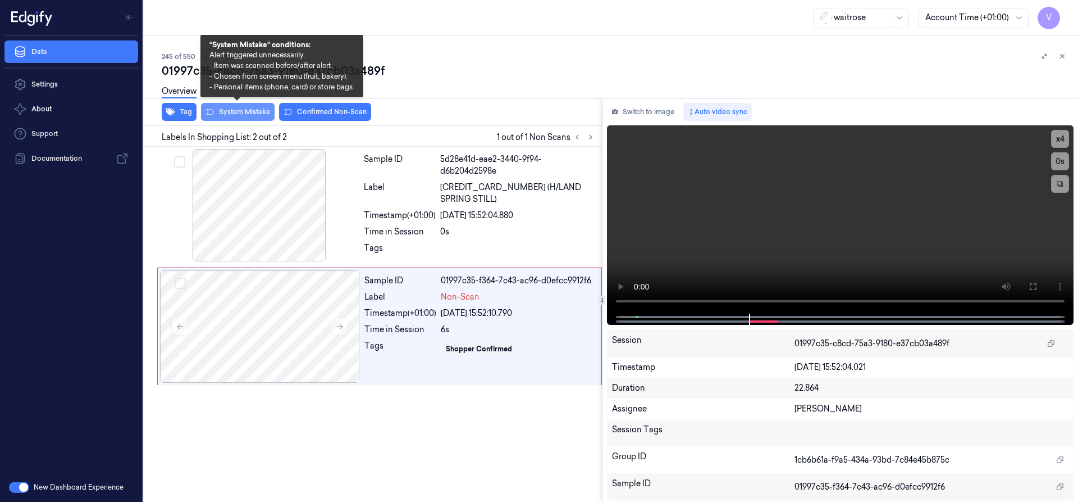
click at [239, 107] on button "System Mistake" at bounding box center [238, 112] width 74 height 18
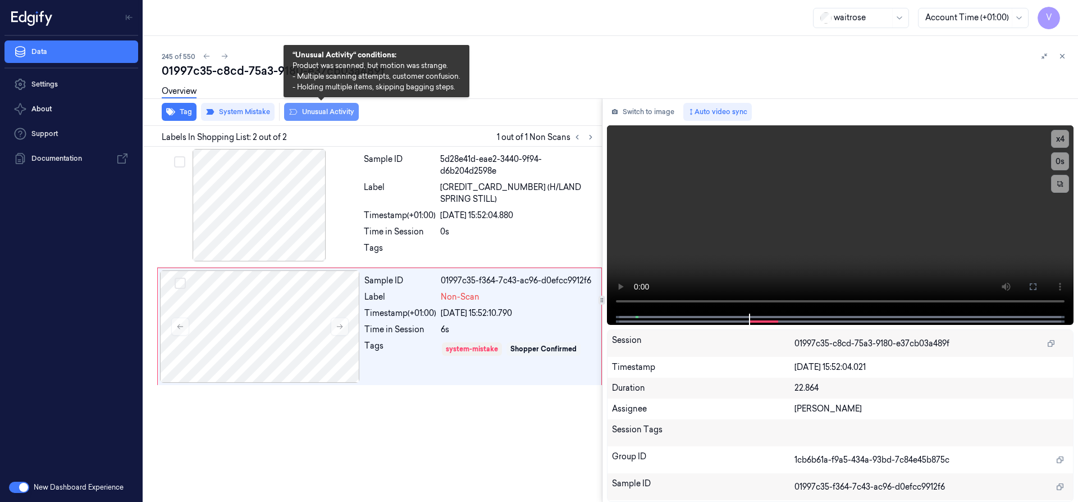
click at [327, 110] on button "Unusual Activity" at bounding box center [321, 112] width 75 height 18
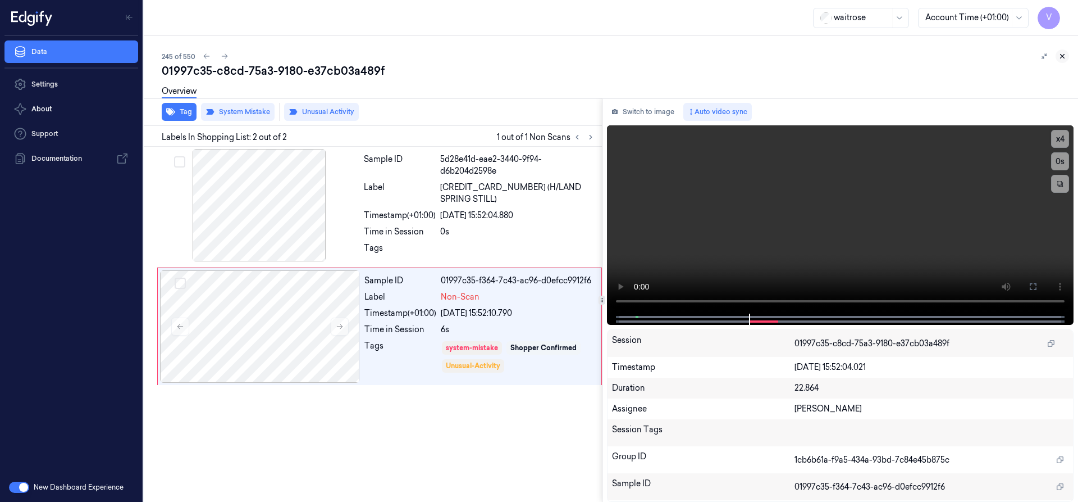
click at [1060, 54] on icon at bounding box center [1063, 56] width 8 height 8
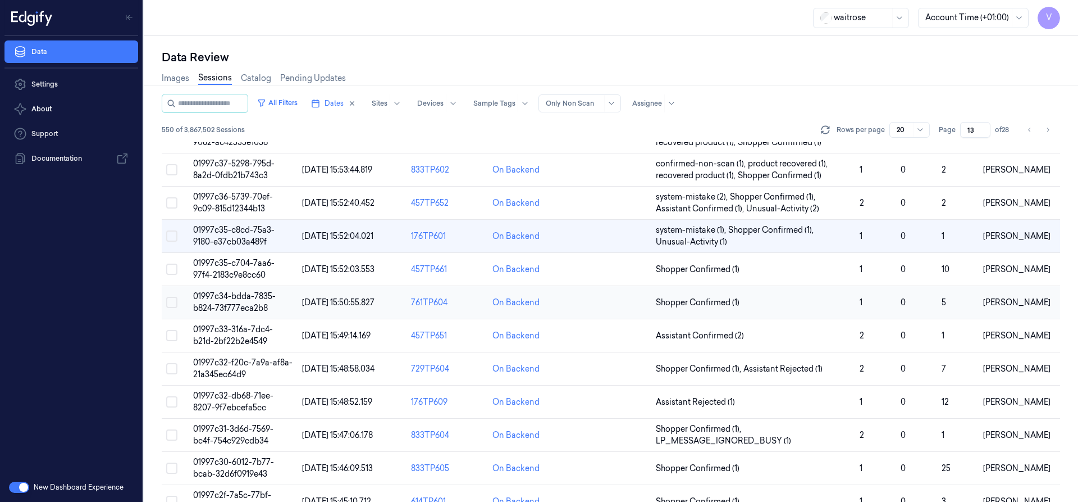
scroll to position [29, 0]
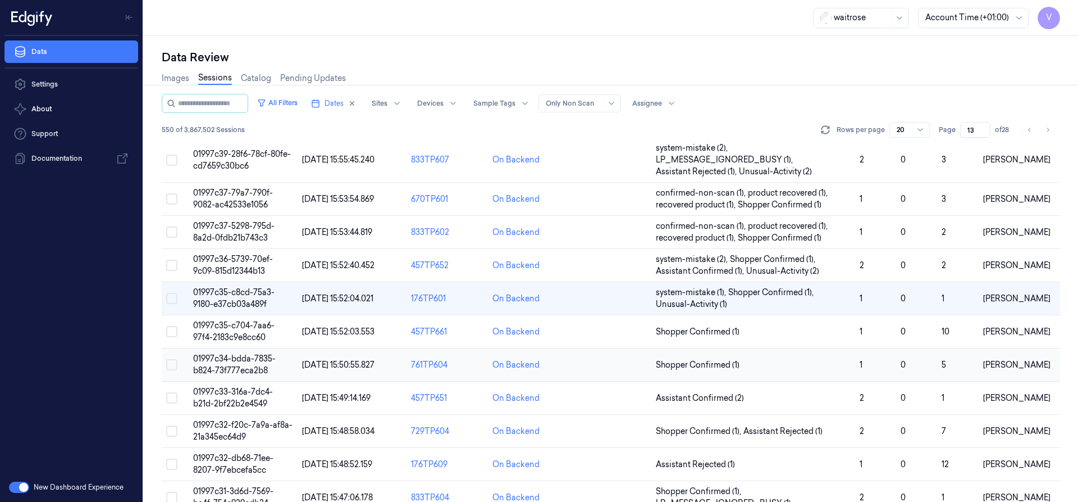
drag, startPoint x: 237, startPoint y: 366, endPoint x: 242, endPoint y: 361, distance: 6.8
click at [237, 365] on span "01997c34-bdda-7835-b824-73f777eca2b8" at bounding box center [234, 364] width 83 height 22
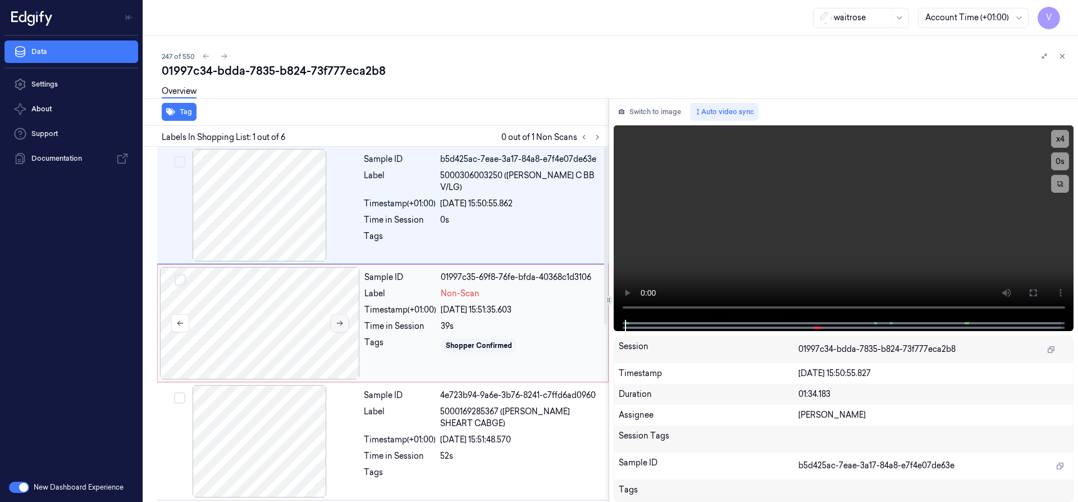
click at [338, 321] on icon at bounding box center [340, 323] width 8 height 8
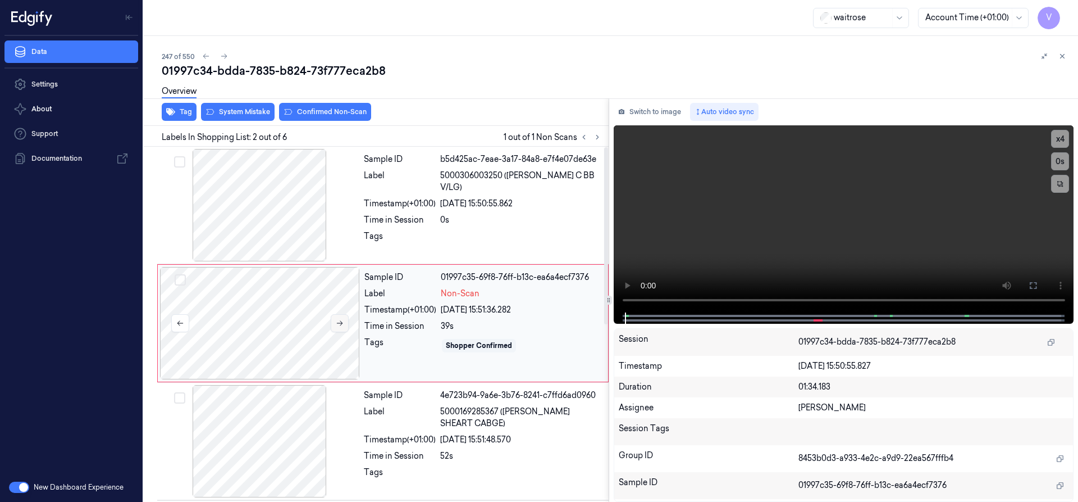
click at [338, 321] on icon at bounding box center [340, 323] width 8 height 8
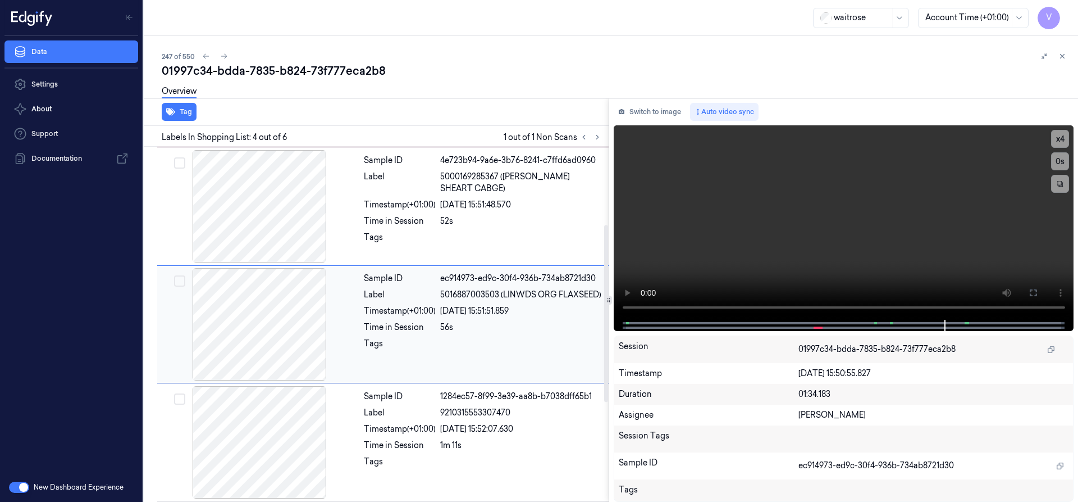
scroll to position [10, 0]
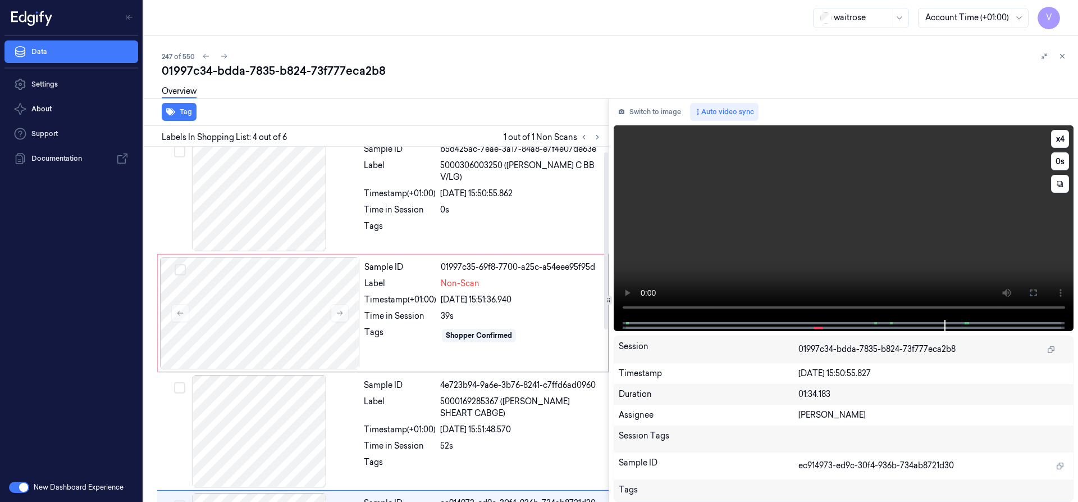
click at [704, 322] on div at bounding box center [843, 325] width 437 height 11
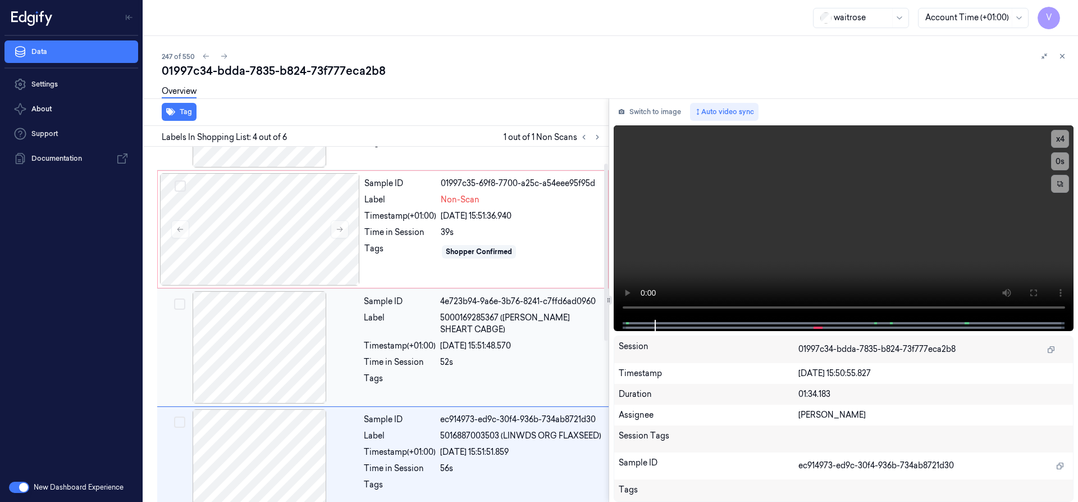
scroll to position [0, 0]
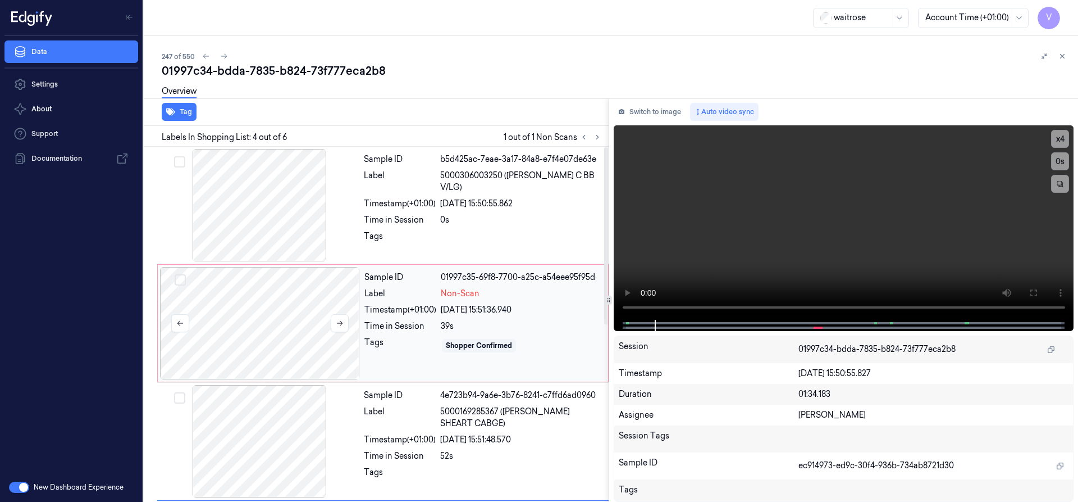
click at [238, 290] on div at bounding box center [260, 323] width 200 height 112
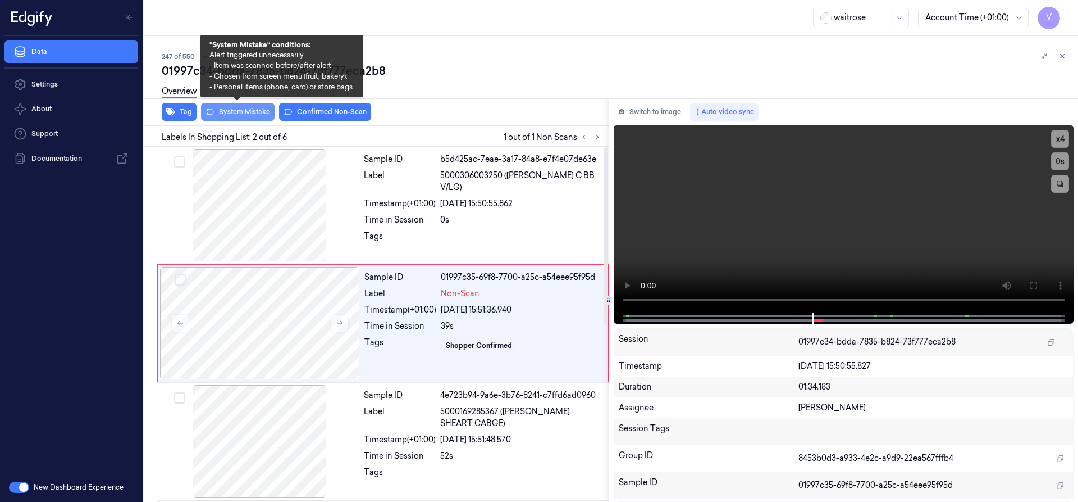
click at [252, 108] on button "System Mistake" at bounding box center [238, 112] width 74 height 18
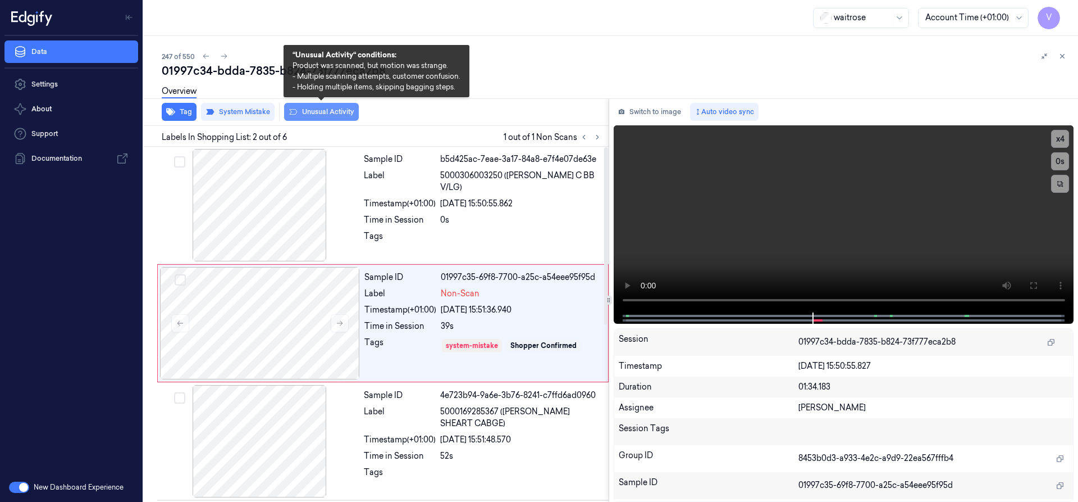
click at [331, 115] on button "Unusual Activity" at bounding box center [321, 112] width 75 height 18
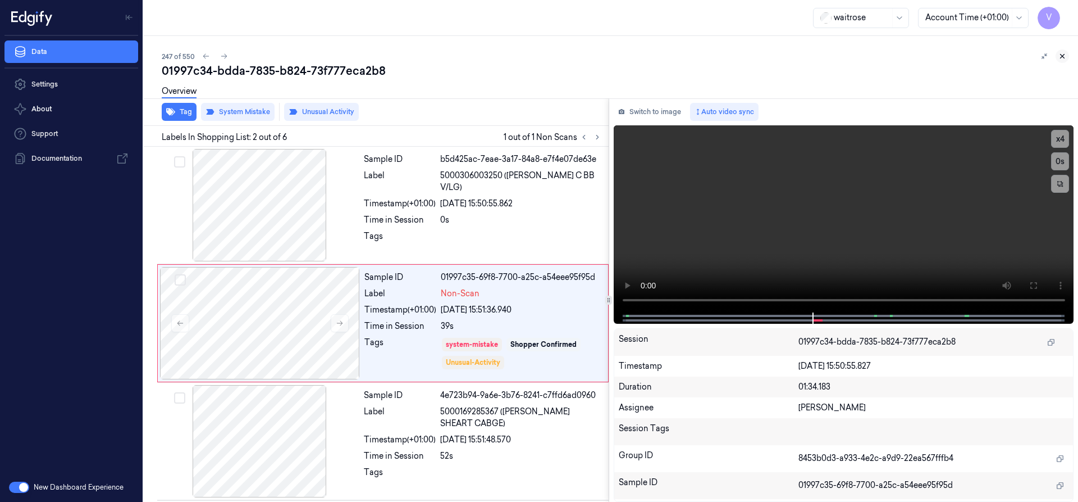
click at [1059, 56] on icon at bounding box center [1063, 56] width 8 height 8
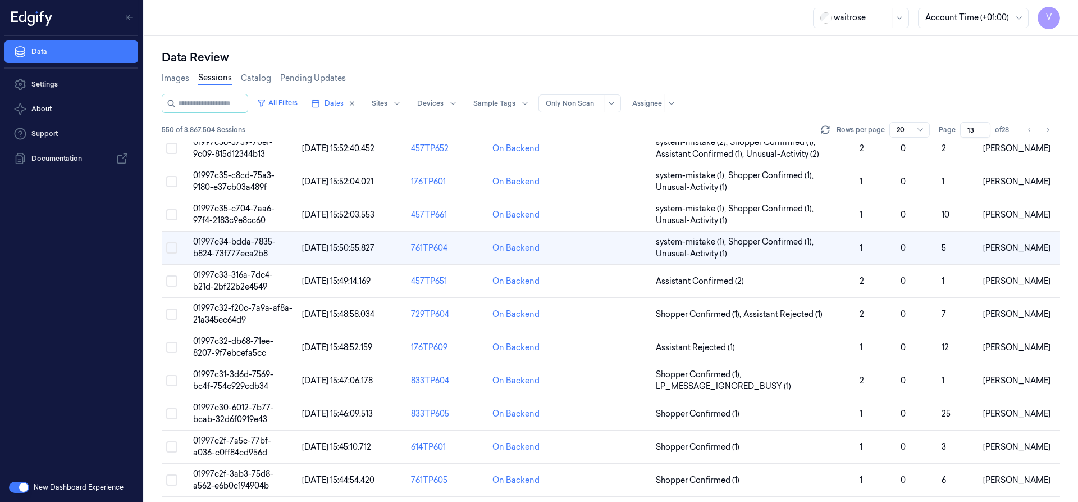
scroll to position [89, 0]
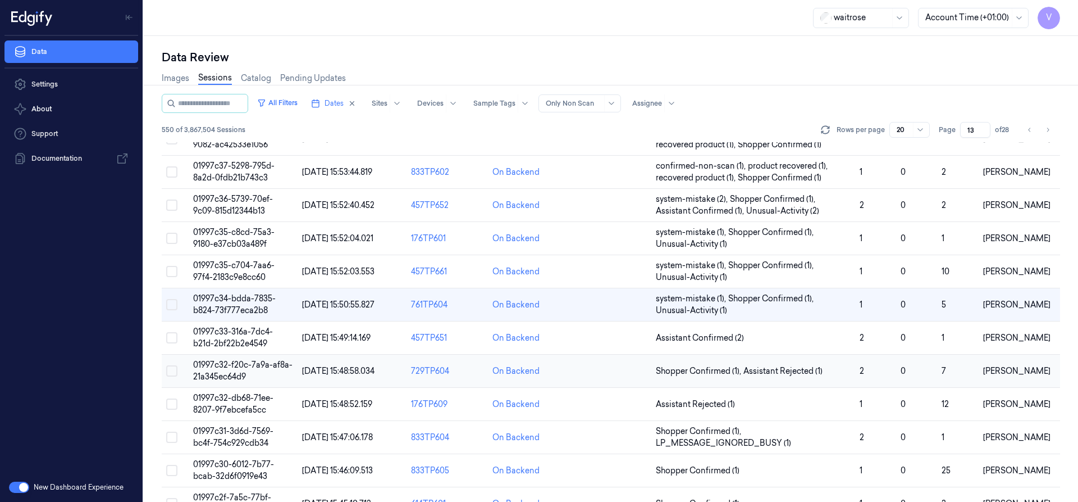
click at [243, 377] on span "01997c32-f20c-7a9a-af8a-21a345ec64d9" at bounding box center [242, 370] width 99 height 22
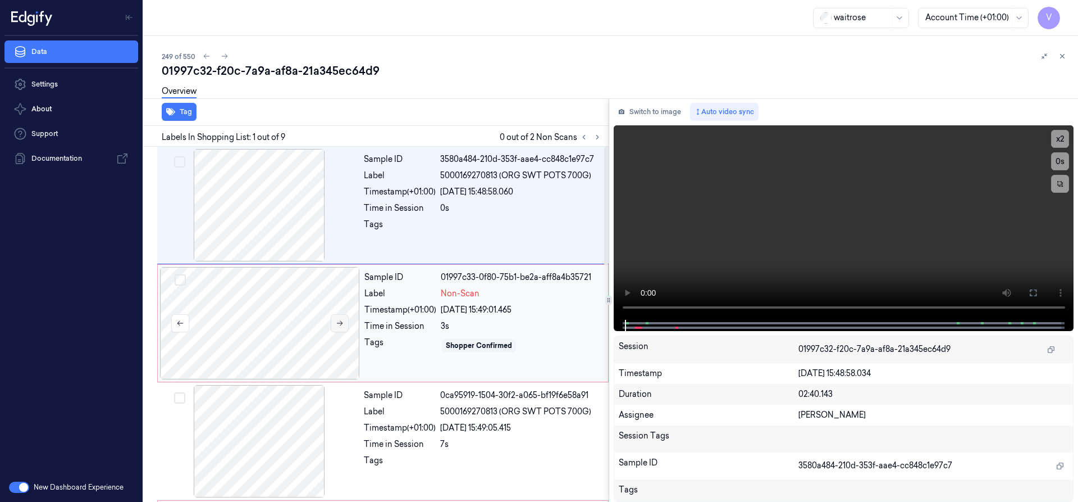
click at [336, 323] on icon at bounding box center [340, 323] width 8 height 8
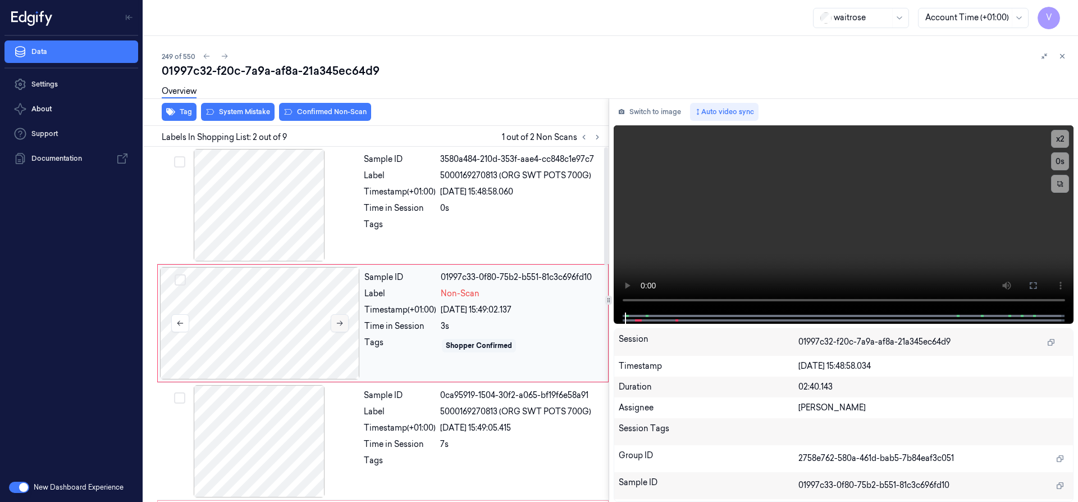
click at [338, 321] on icon at bounding box center [340, 323] width 8 height 8
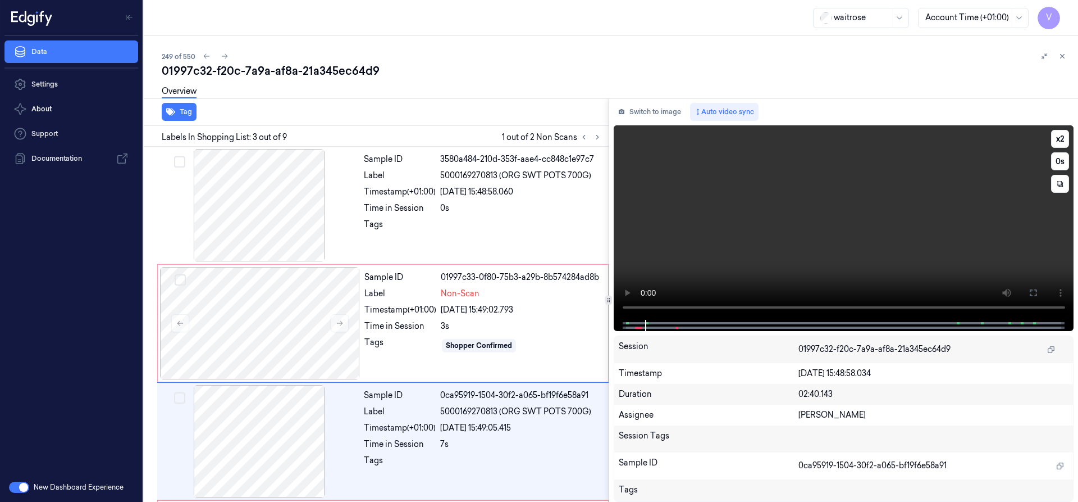
scroll to position [117, 0]
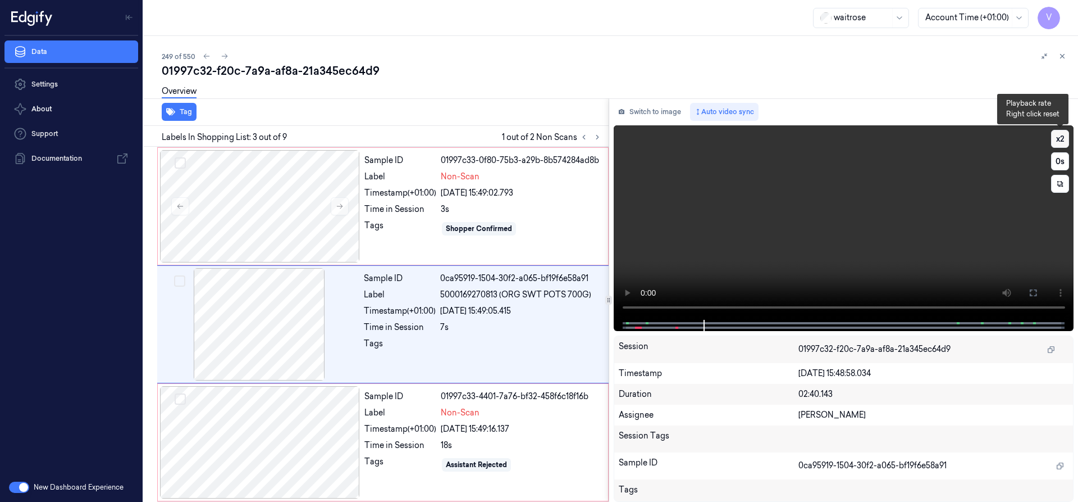
click at [1061, 134] on button "x 2" at bounding box center [1060, 139] width 18 height 18
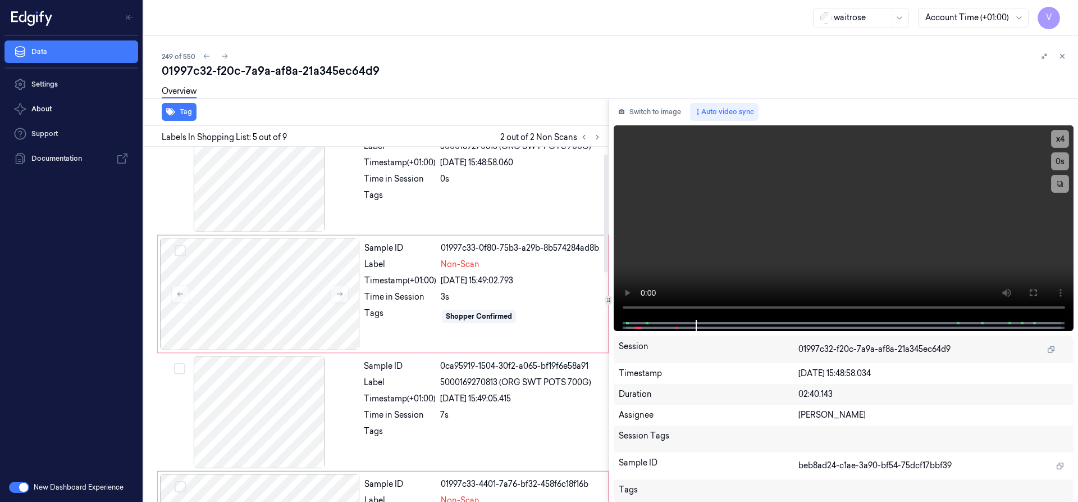
scroll to position [0, 0]
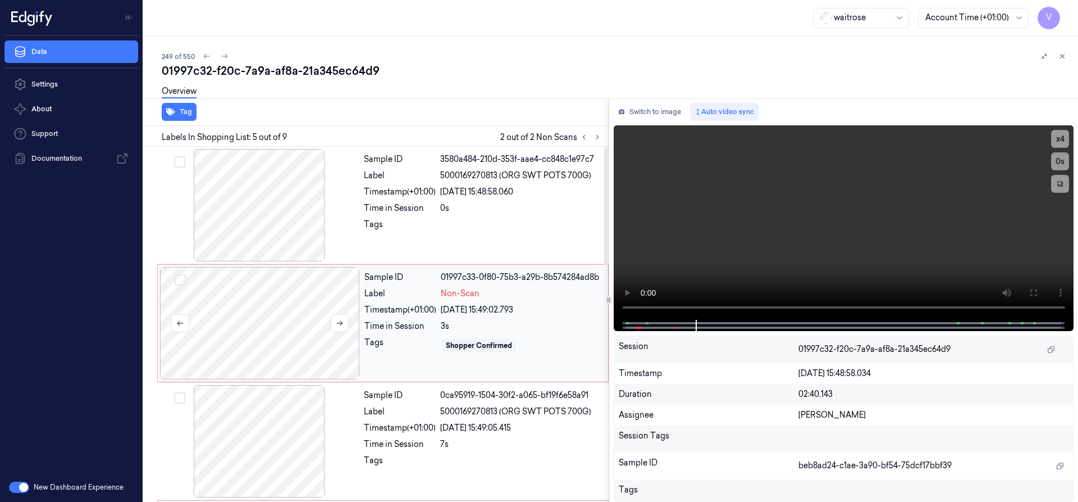
click at [323, 295] on div at bounding box center [260, 323] width 200 height 112
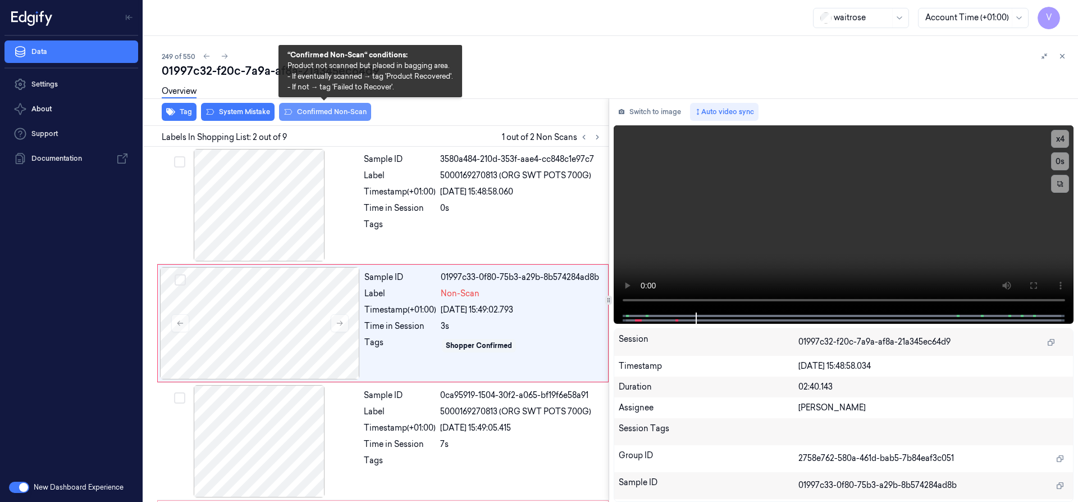
click at [339, 109] on button "Confirmed Non-Scan" at bounding box center [325, 112] width 92 height 18
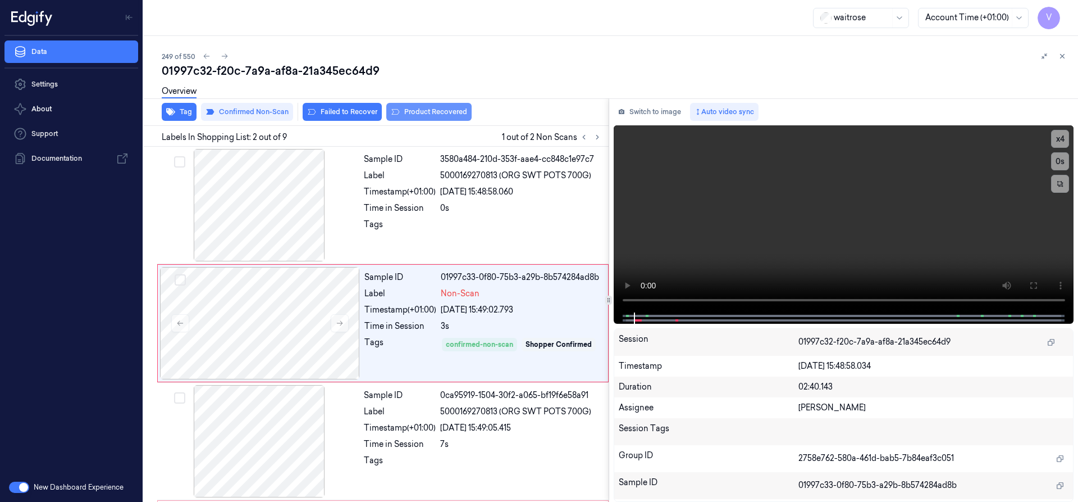
click at [416, 110] on button "Product Recovered" at bounding box center [428, 112] width 85 height 18
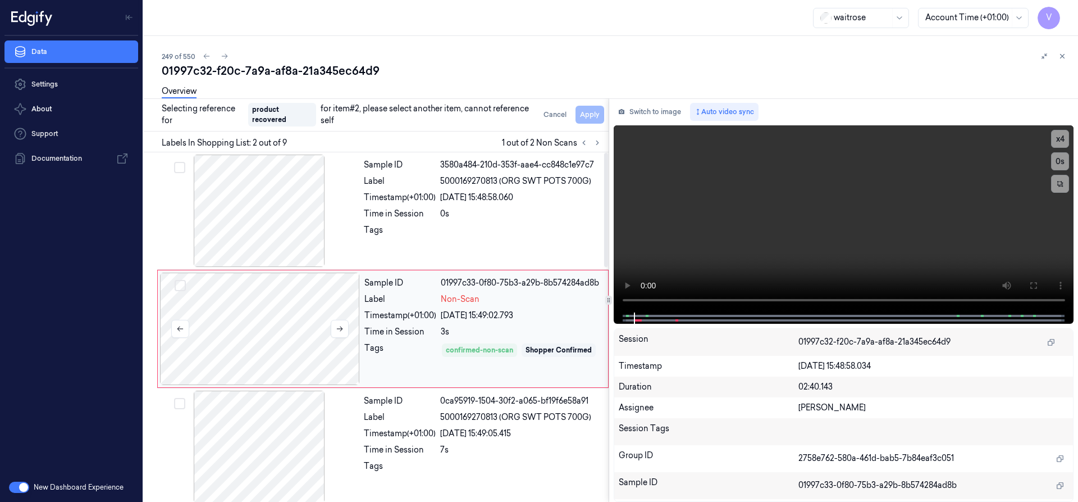
click at [301, 309] on div at bounding box center [260, 328] width 200 height 112
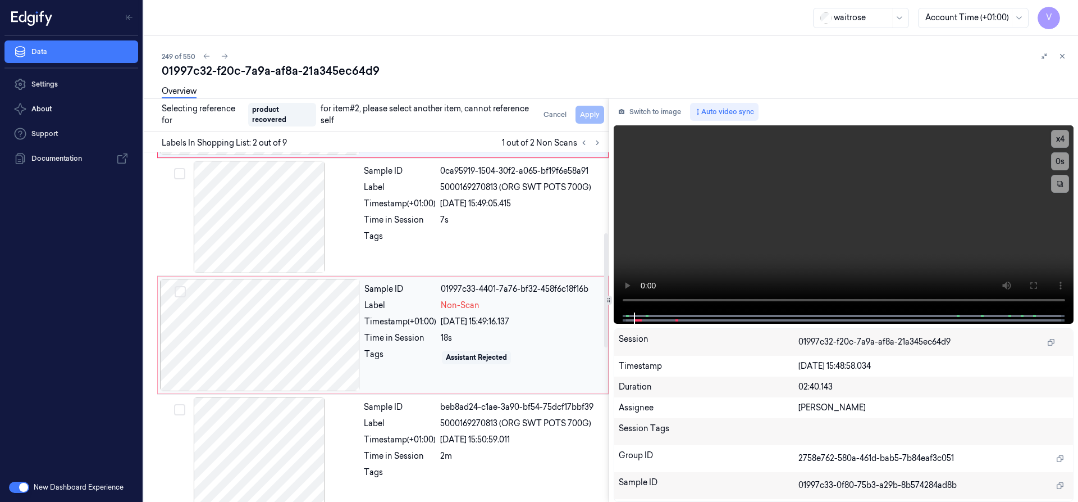
scroll to position [283, 0]
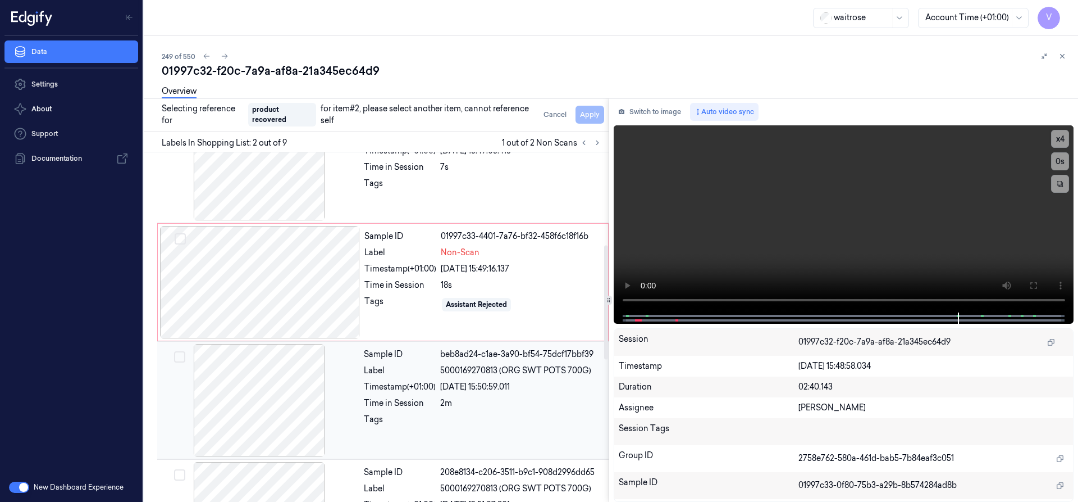
click at [308, 384] on div at bounding box center [260, 400] width 200 height 112
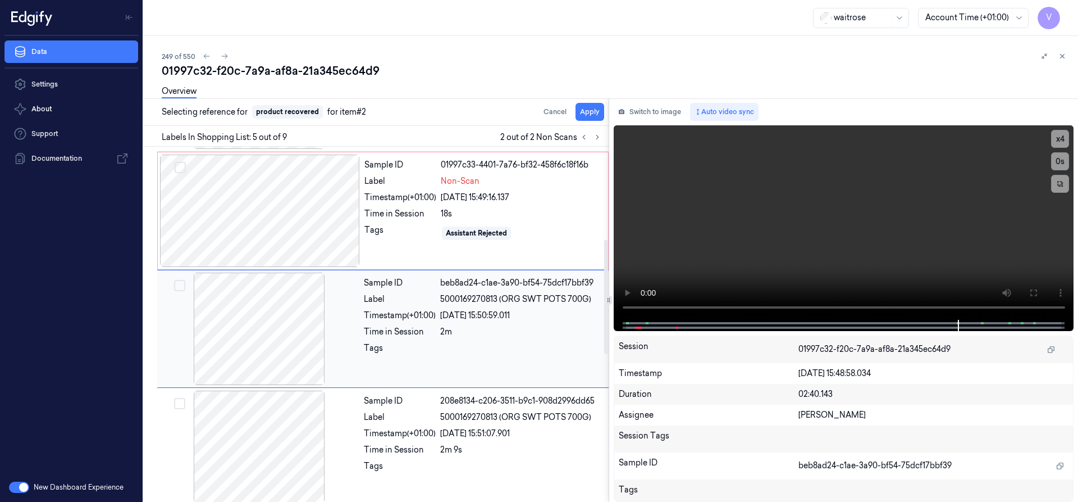
scroll to position [353, 0]
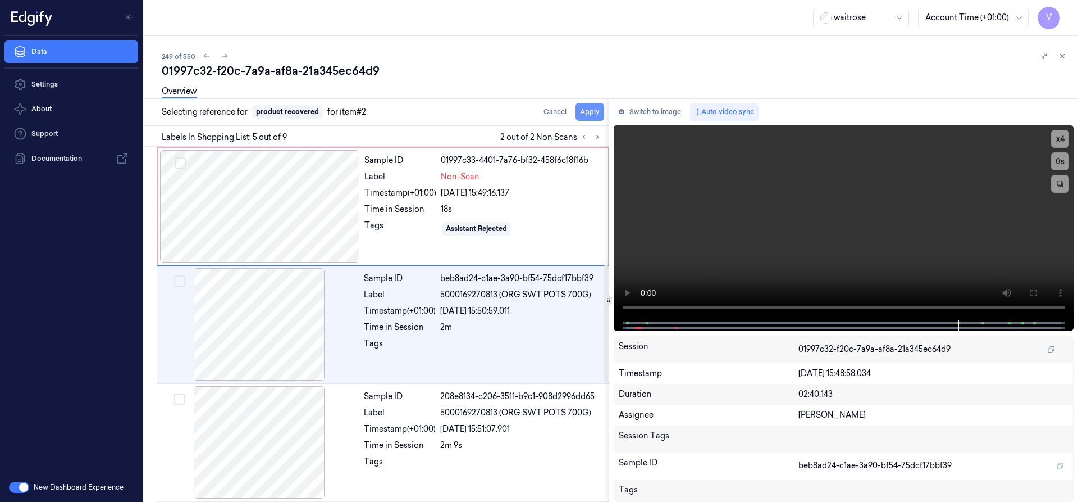
click at [593, 107] on button "Apply" at bounding box center [590, 112] width 29 height 18
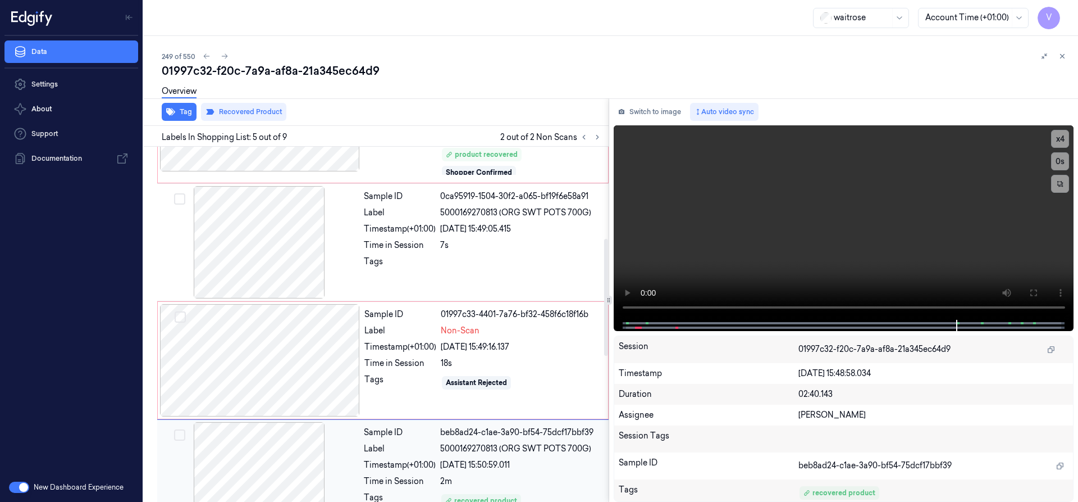
scroll to position [281, 0]
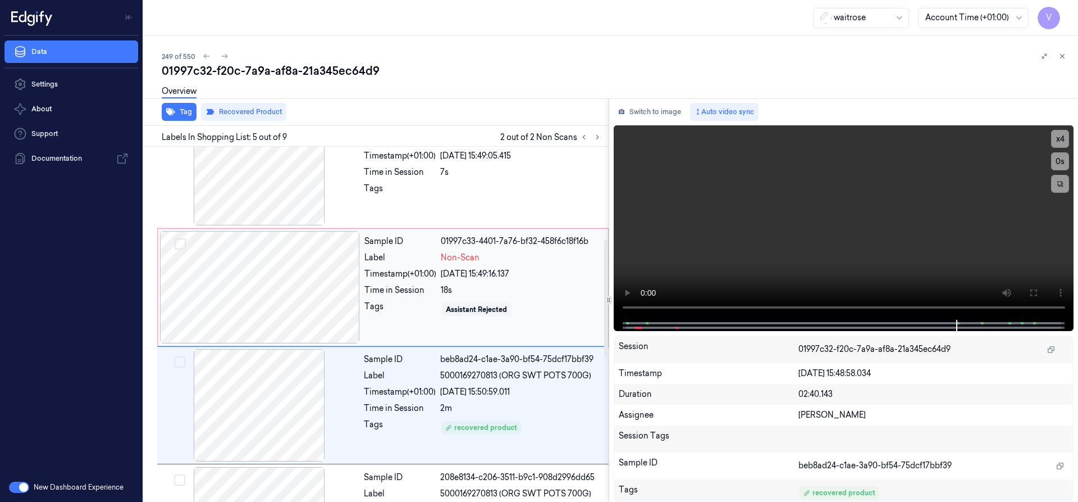
click at [335, 268] on div at bounding box center [260, 287] width 200 height 112
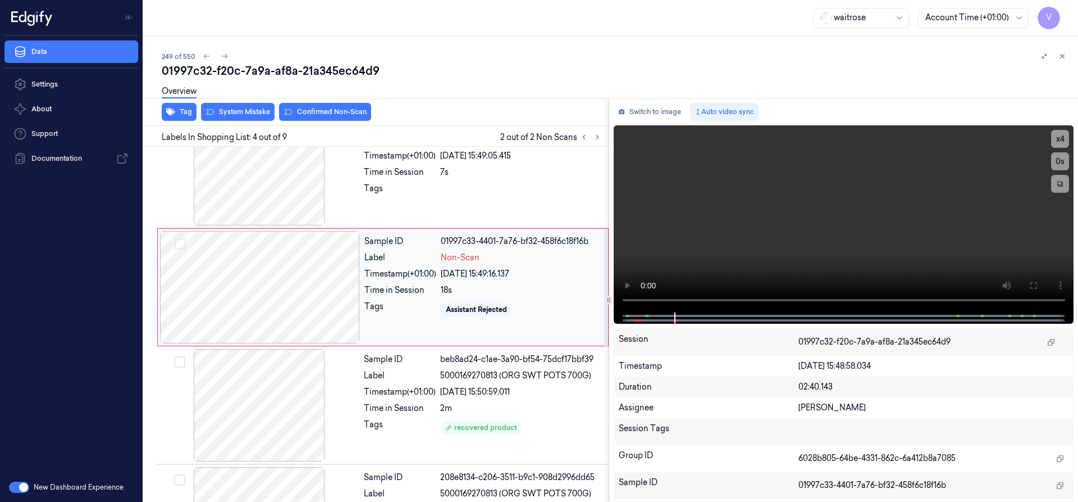
scroll to position [244, 0]
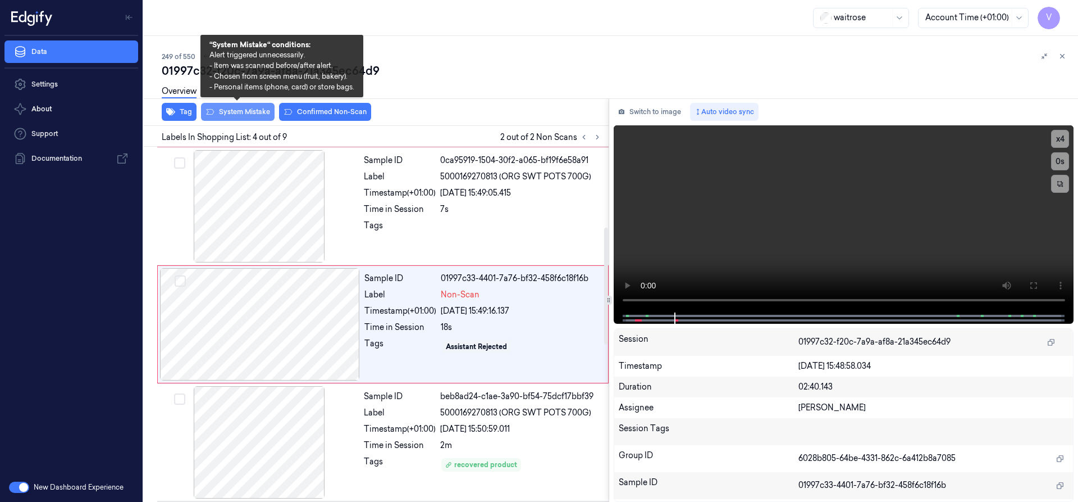
click at [258, 112] on button "System Mistake" at bounding box center [238, 112] width 74 height 18
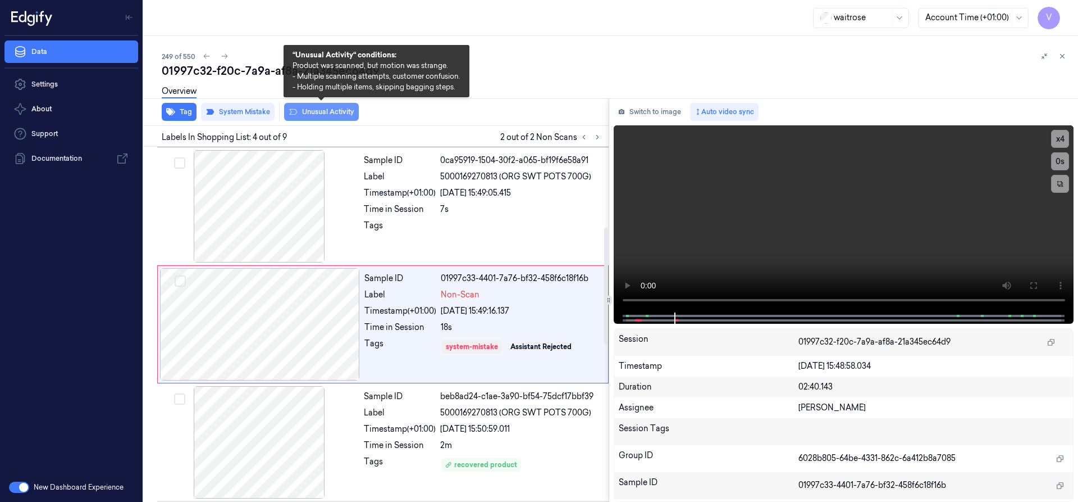
click at [341, 114] on button "Unusual Activity" at bounding box center [321, 112] width 75 height 18
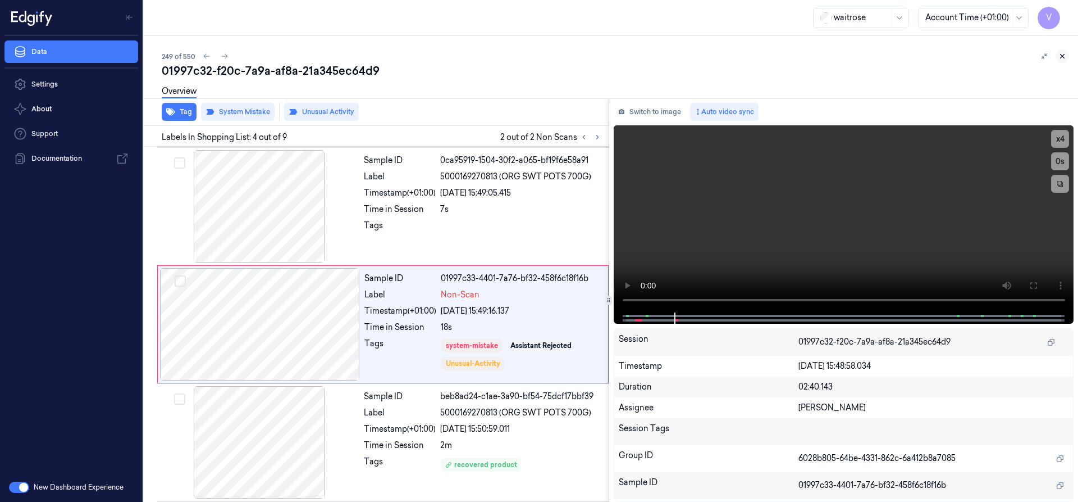
click at [1065, 56] on icon at bounding box center [1063, 56] width 8 height 8
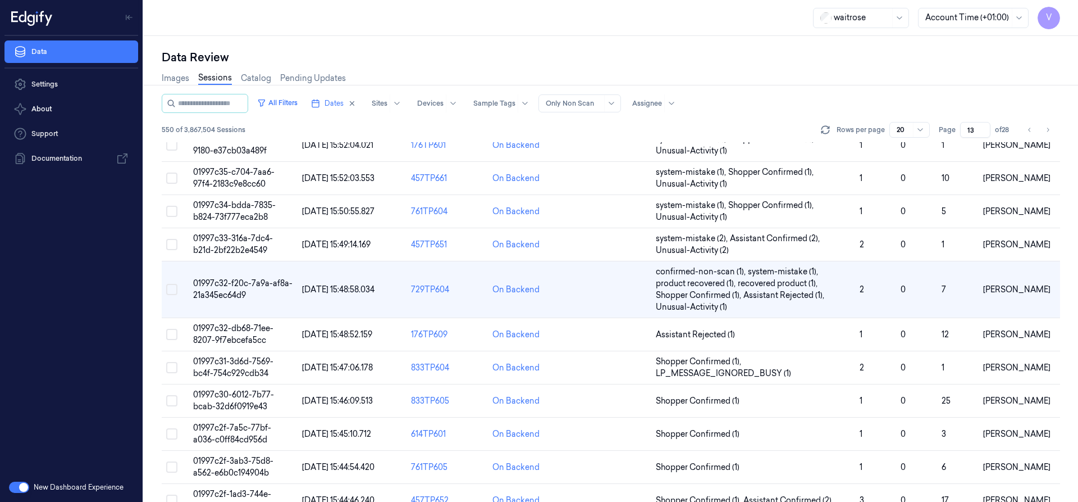
scroll to position [150, 0]
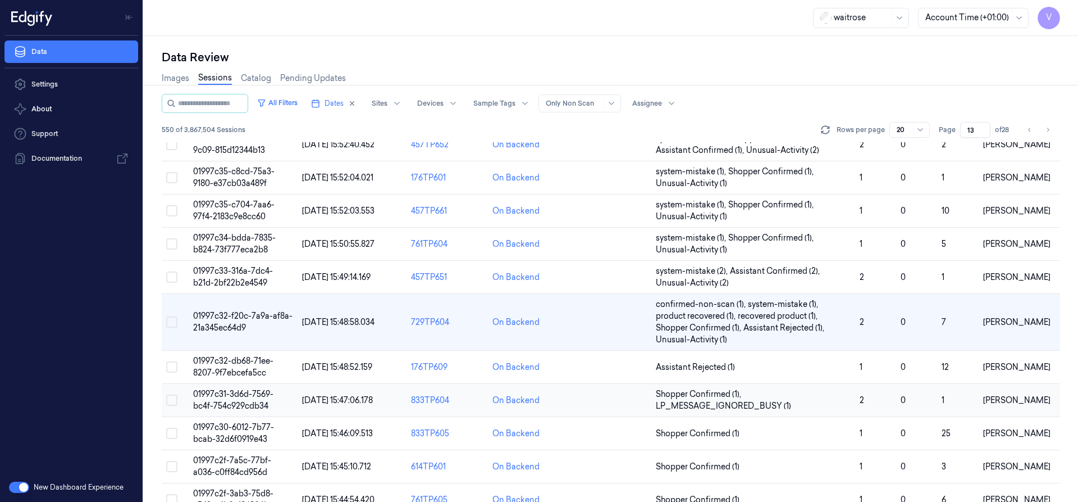
click at [244, 395] on span "01997c31-3d6d-7569-bc4f-754c929cdb34" at bounding box center [233, 400] width 80 height 22
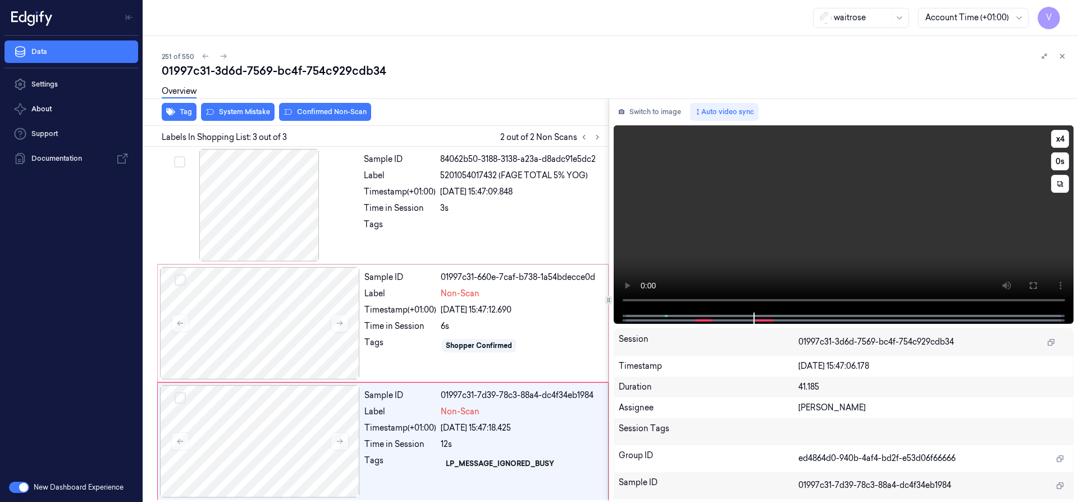
scroll to position [2, 0]
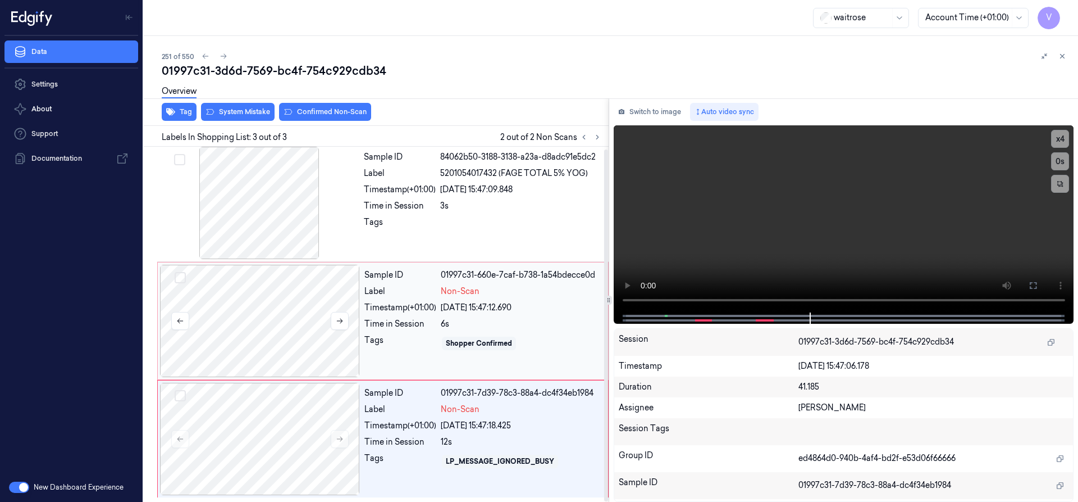
click at [239, 306] on div at bounding box center [260, 321] width 200 height 112
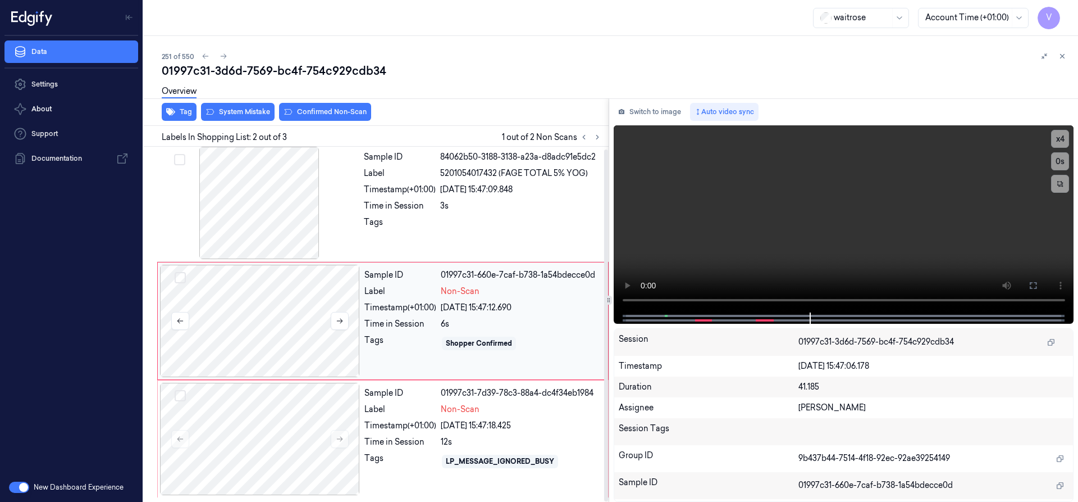
scroll to position [0, 0]
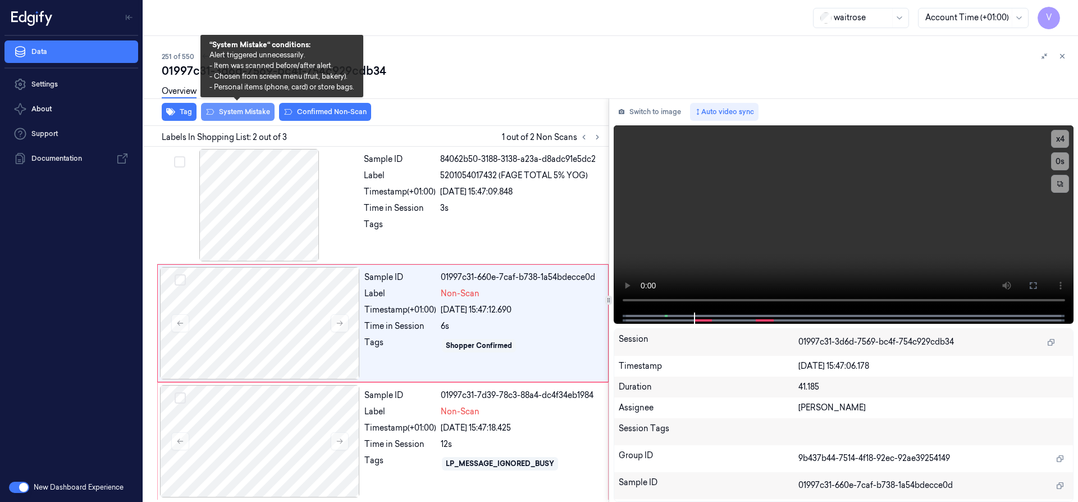
click at [233, 113] on button "System Mistake" at bounding box center [238, 112] width 74 height 18
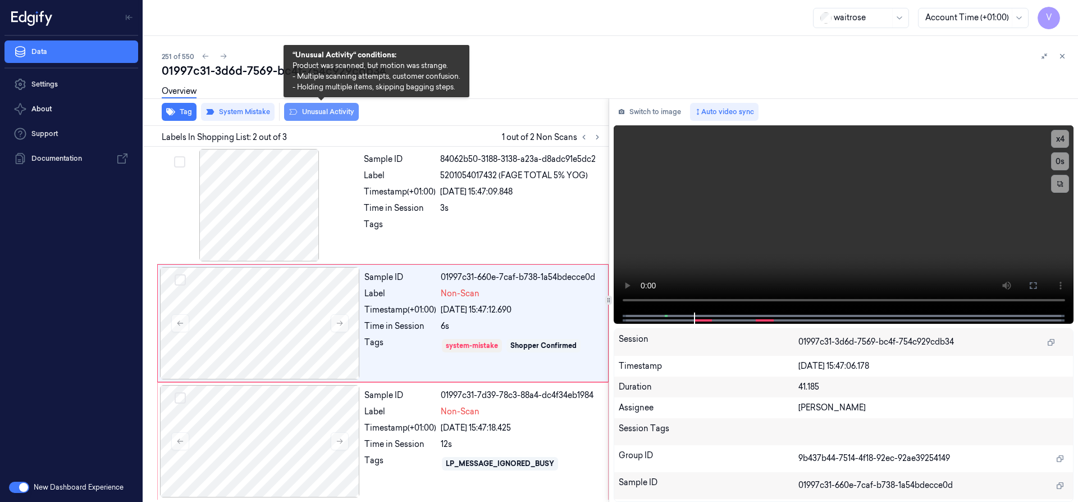
click at [320, 109] on button "Unusual Activity" at bounding box center [321, 112] width 75 height 18
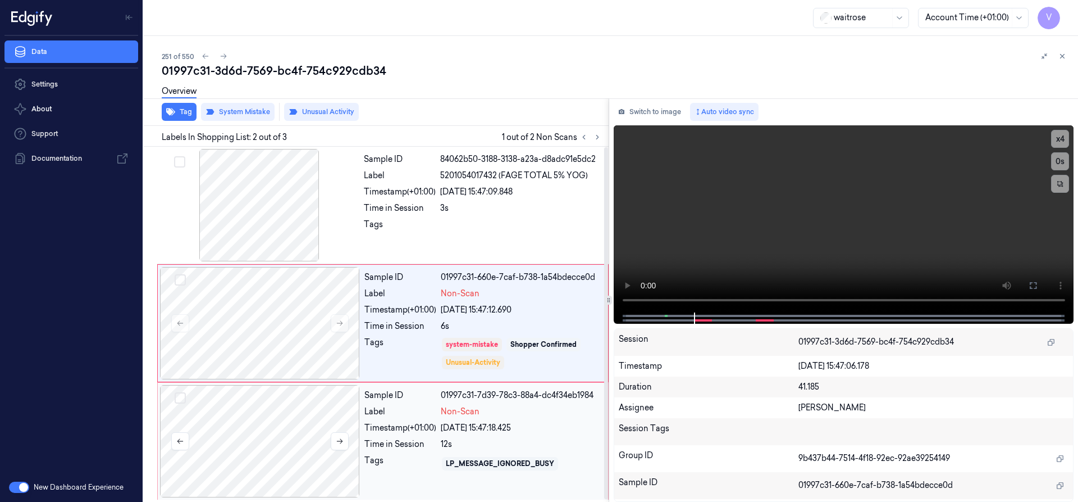
click at [239, 409] on div at bounding box center [260, 441] width 200 height 112
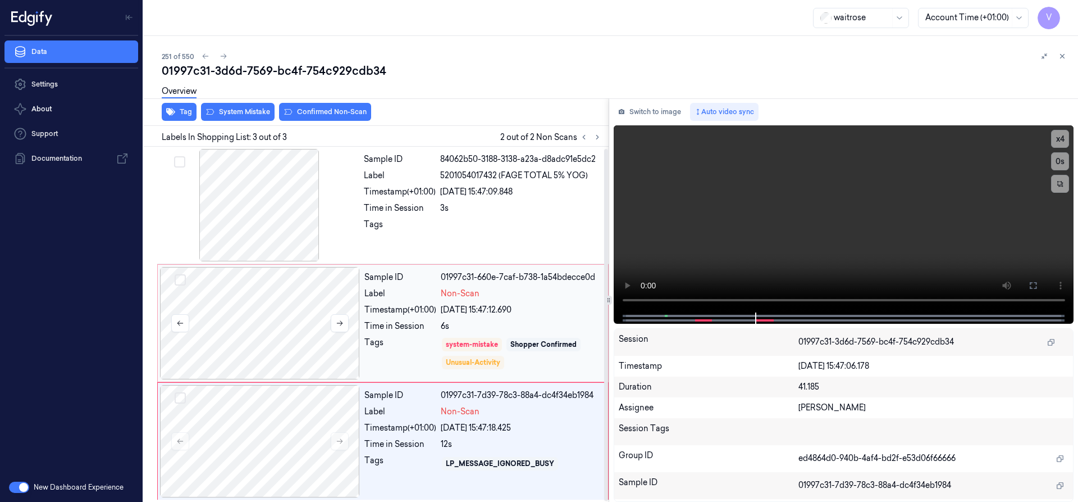
scroll to position [2, 0]
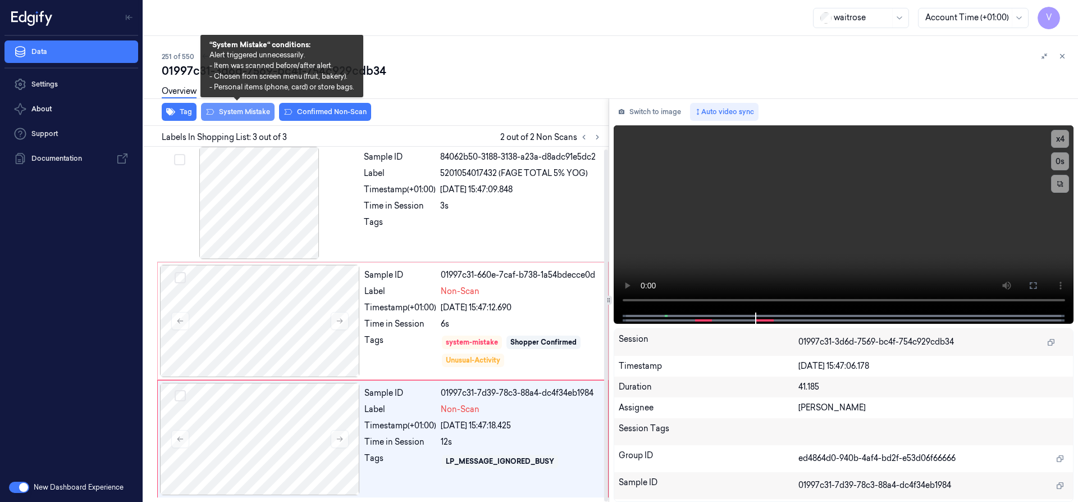
click at [243, 113] on button "System Mistake" at bounding box center [238, 112] width 74 height 18
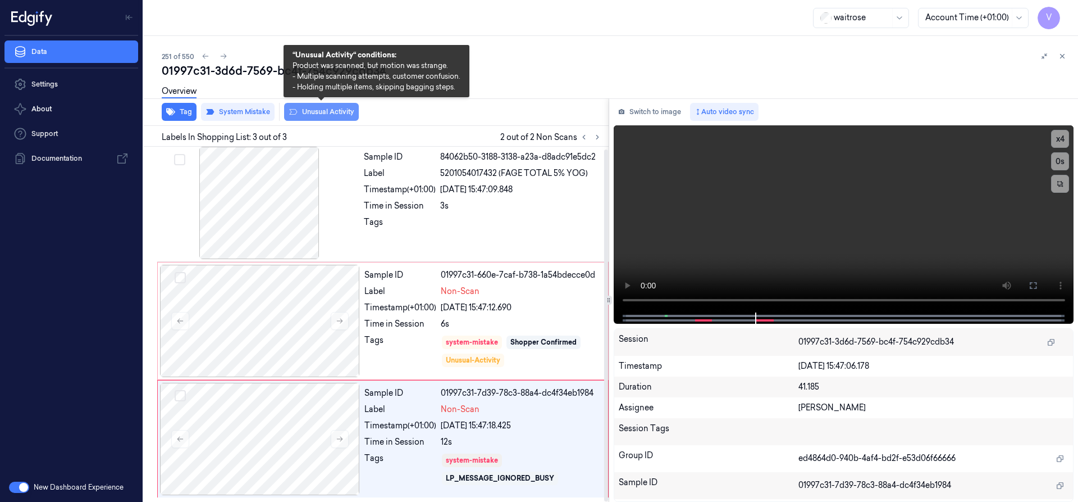
click at [322, 112] on button "Unusual Activity" at bounding box center [321, 112] width 75 height 18
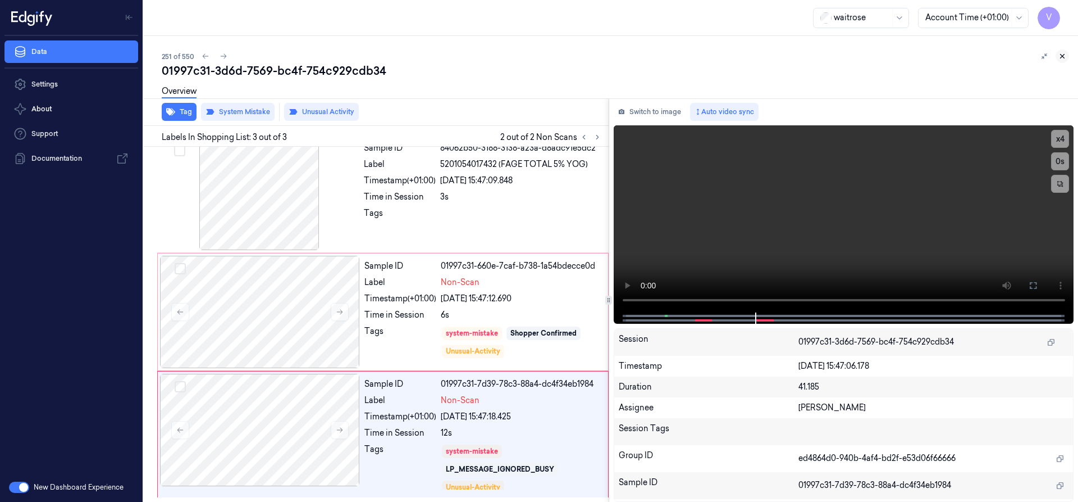
click at [1063, 55] on icon at bounding box center [1063, 56] width 8 height 8
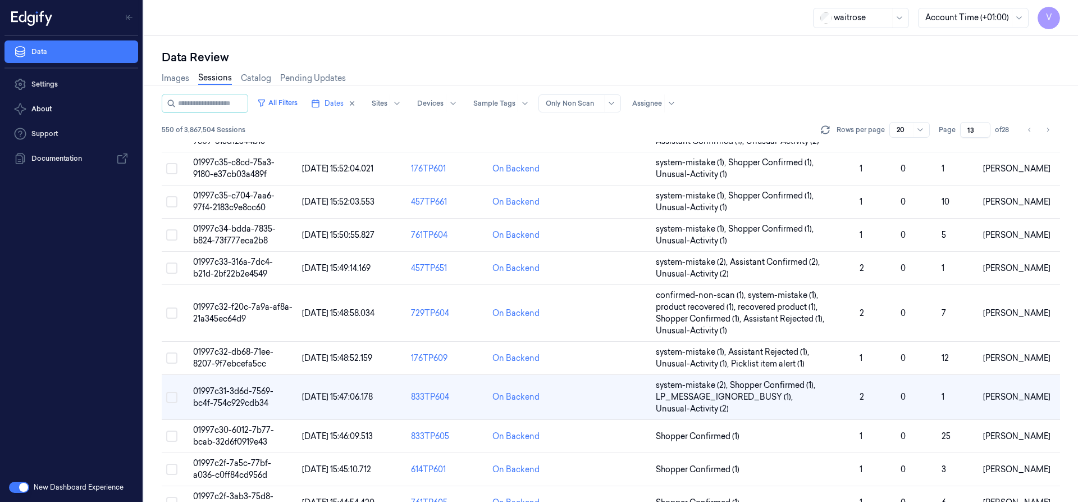
scroll to position [234, 0]
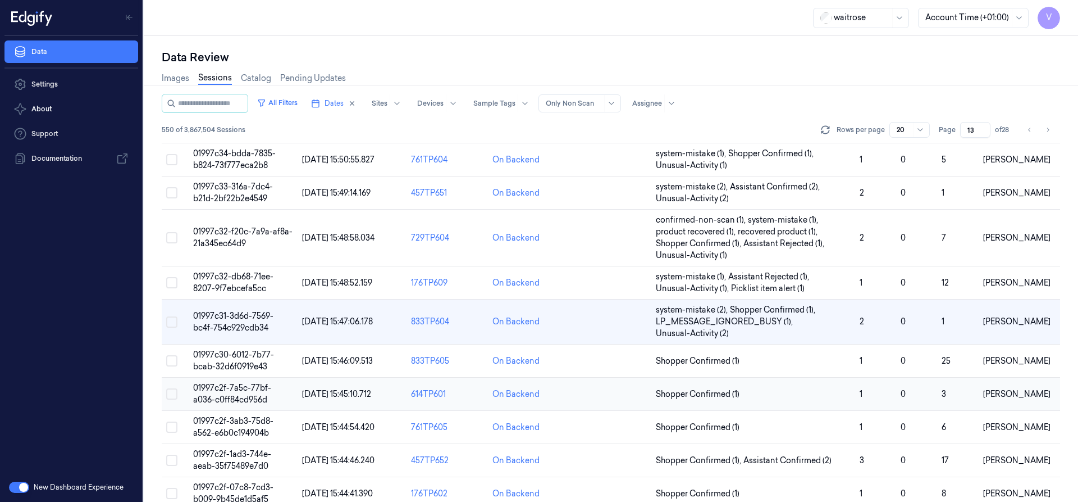
click at [234, 395] on span "01997c2f-7a5c-77bf-a036-c0ff84cd956d" at bounding box center [232, 393] width 78 height 22
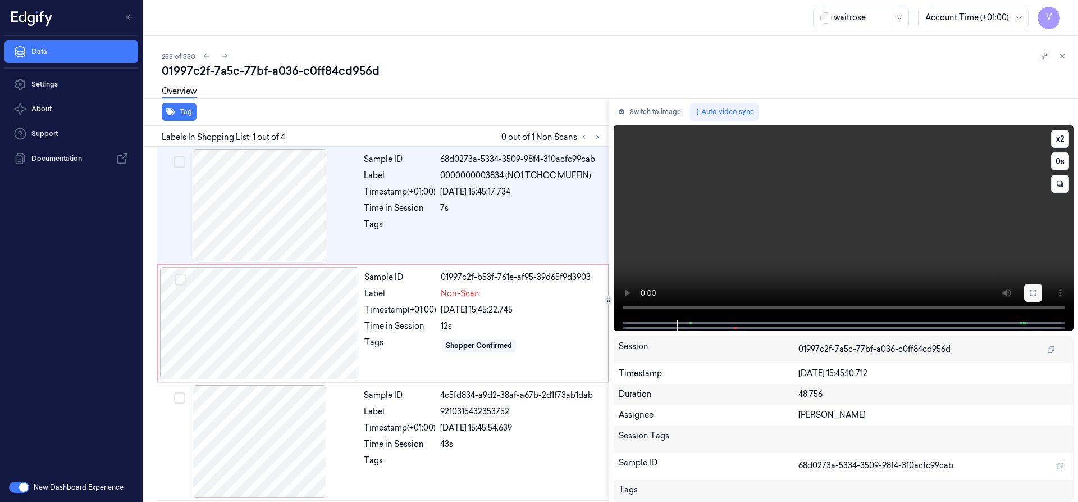
click at [1026, 289] on button at bounding box center [1033, 293] width 18 height 18
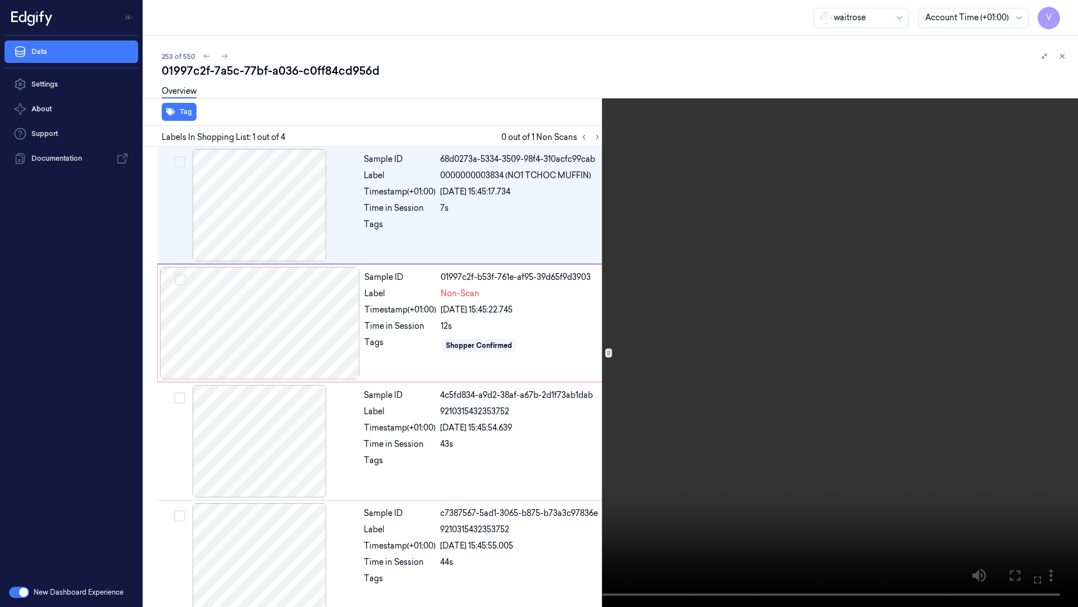
click at [485, 413] on video at bounding box center [539, 303] width 1078 height 607
click at [672, 468] on video at bounding box center [539, 303] width 1078 height 607
click at [0, 0] on icon at bounding box center [0, 0] width 0 height 0
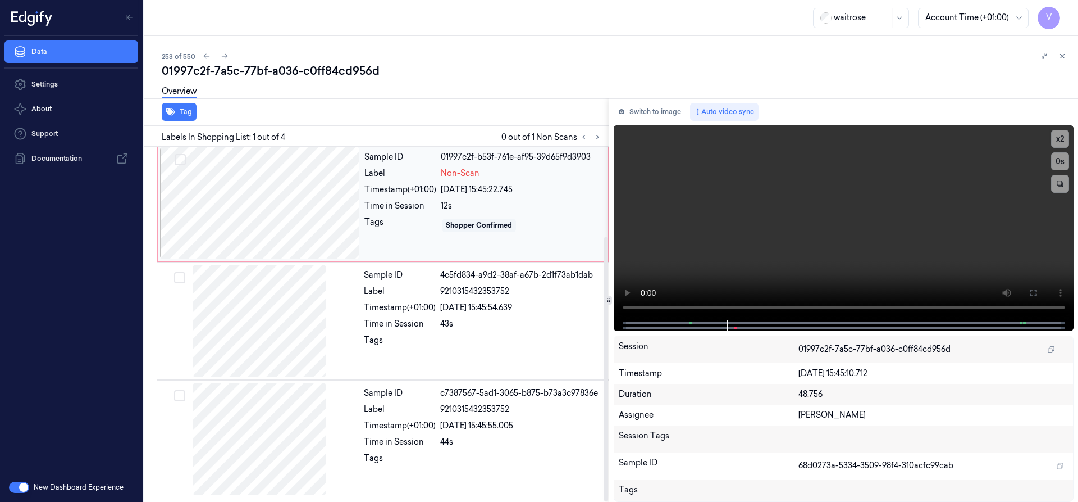
click at [287, 201] on div at bounding box center [260, 203] width 200 height 112
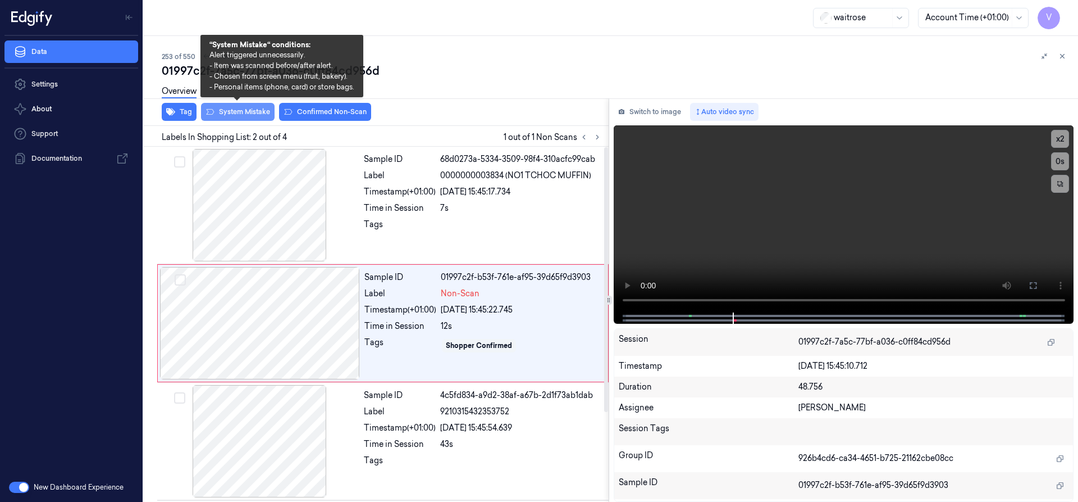
click at [247, 111] on button "System Mistake" at bounding box center [238, 112] width 74 height 18
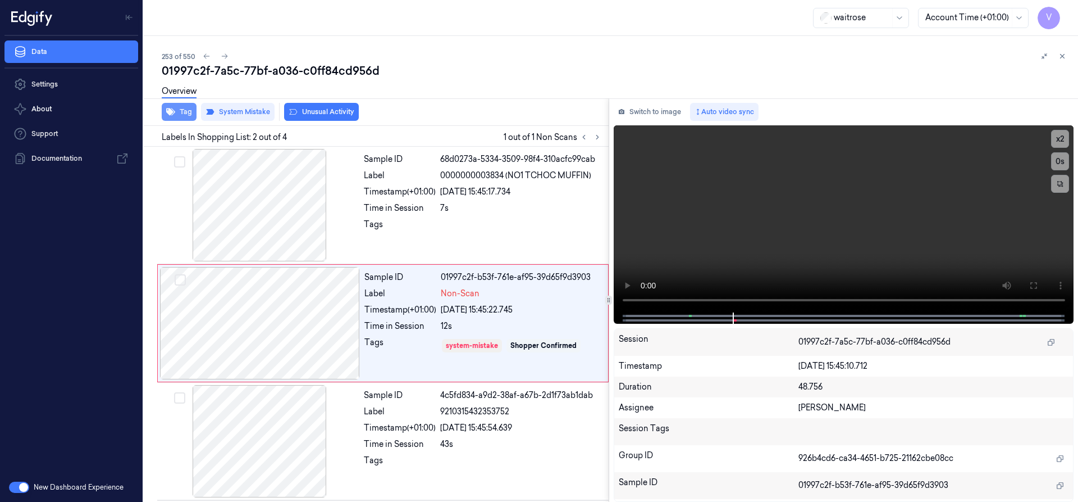
click at [182, 110] on button "Tag" at bounding box center [179, 112] width 35 height 18
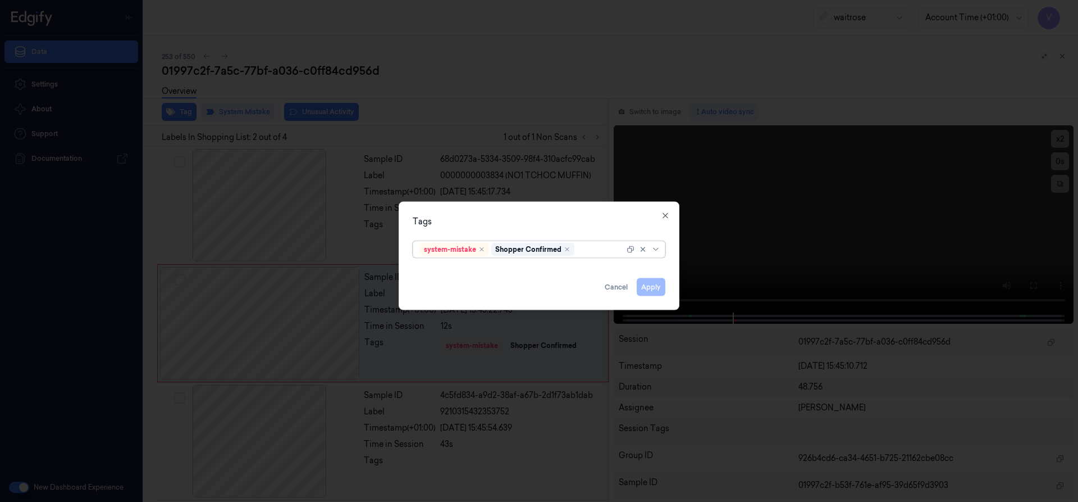
click at [582, 252] on div at bounding box center [601, 249] width 48 height 12
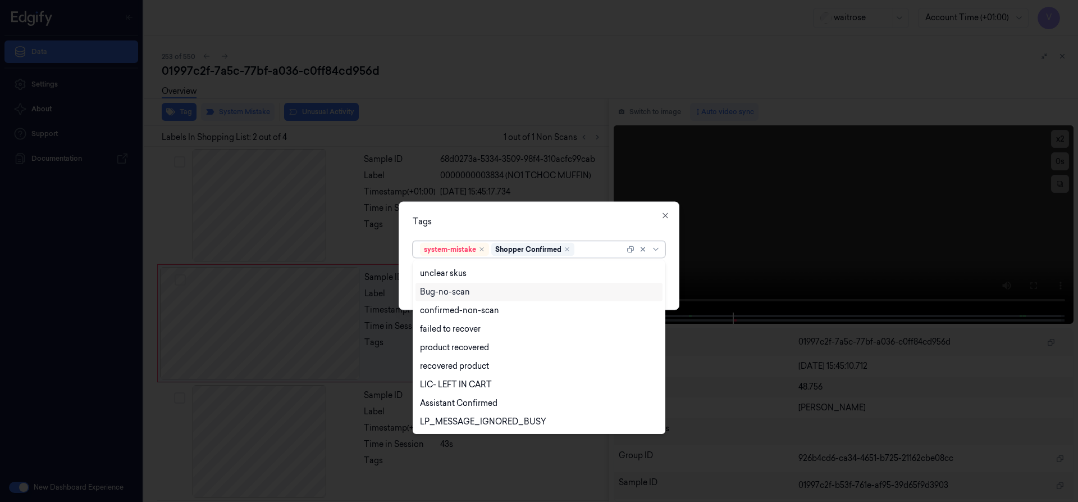
scroll to position [165, 0]
click at [451, 380] on div "Unusual-Activity" at bounding box center [451, 385] width 62 height 12
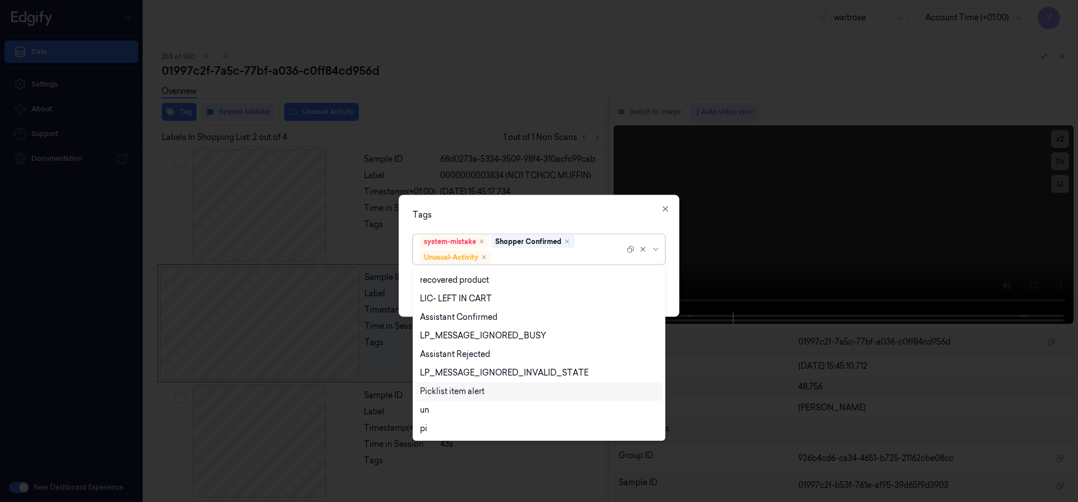
click at [450, 394] on div "Picklist item alert" at bounding box center [452, 391] width 65 height 12
click at [532, 219] on div "Tags" at bounding box center [539, 214] width 253 height 12
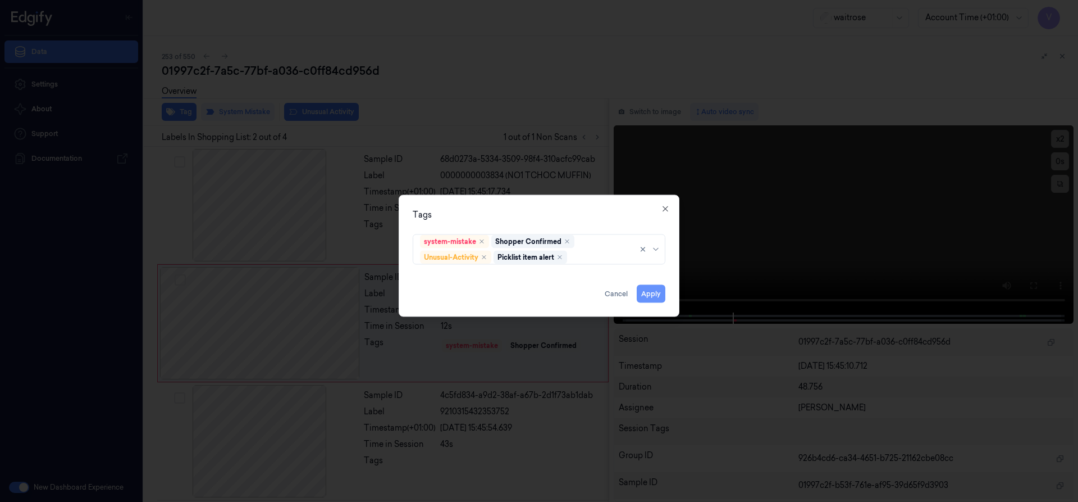
click at [648, 293] on button "Apply" at bounding box center [651, 293] width 29 height 18
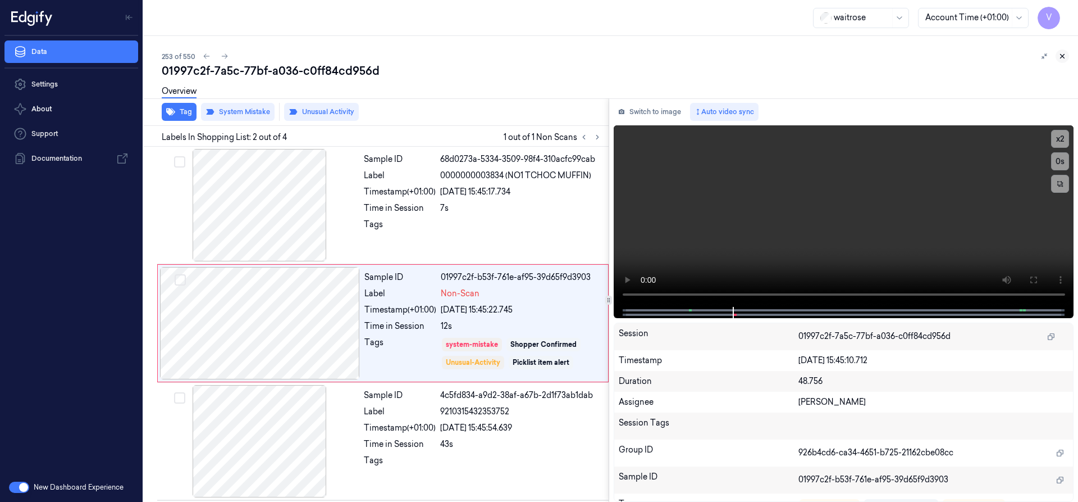
click at [1066, 56] on icon at bounding box center [1063, 56] width 8 height 8
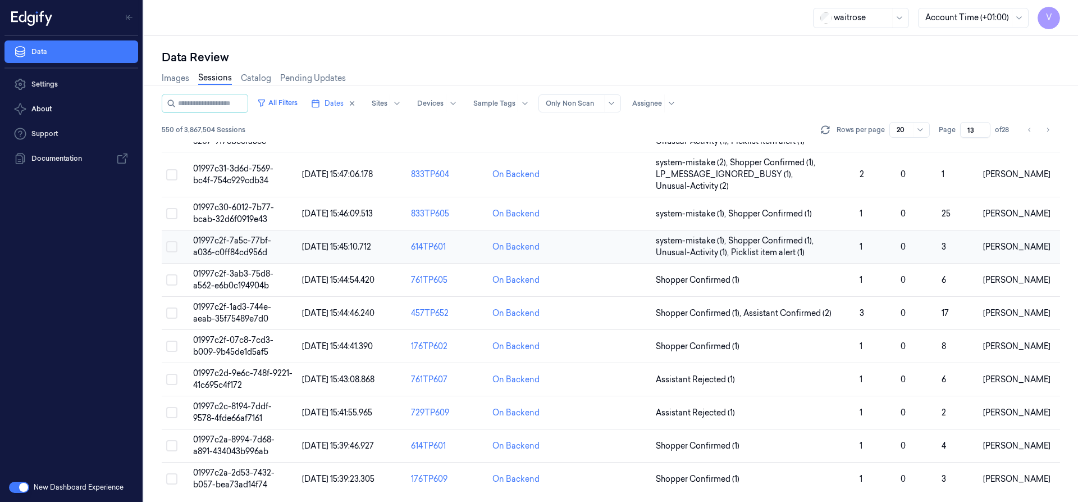
scroll to position [384, 0]
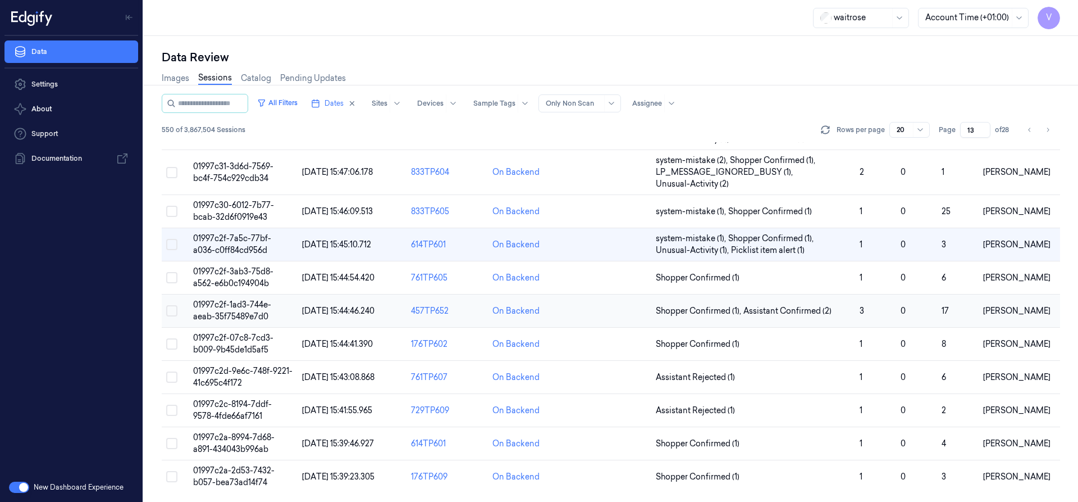
click at [238, 311] on span "01997c2f-1ad3-744e-aeab-35f75489e7d0" at bounding box center [232, 310] width 78 height 22
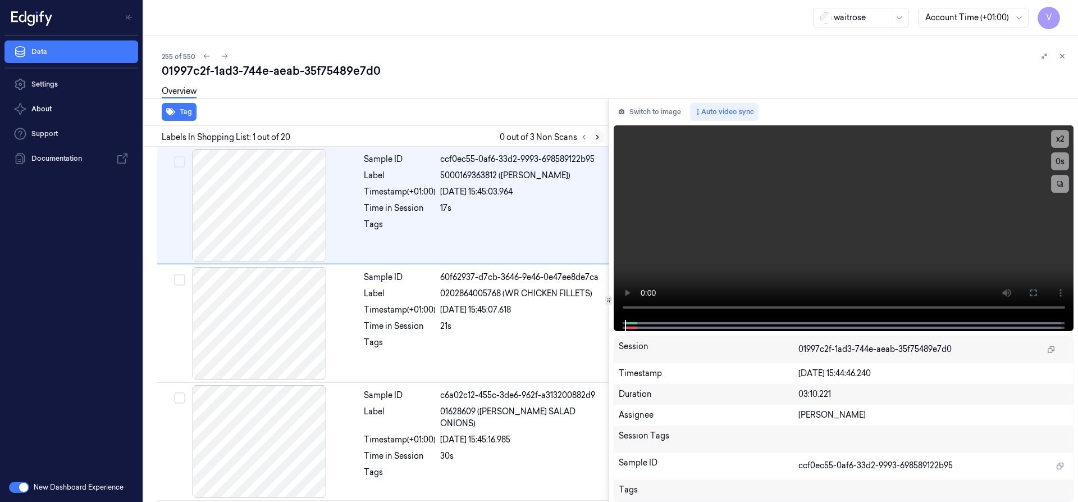
click at [597, 135] on icon at bounding box center [598, 137] width 8 height 8
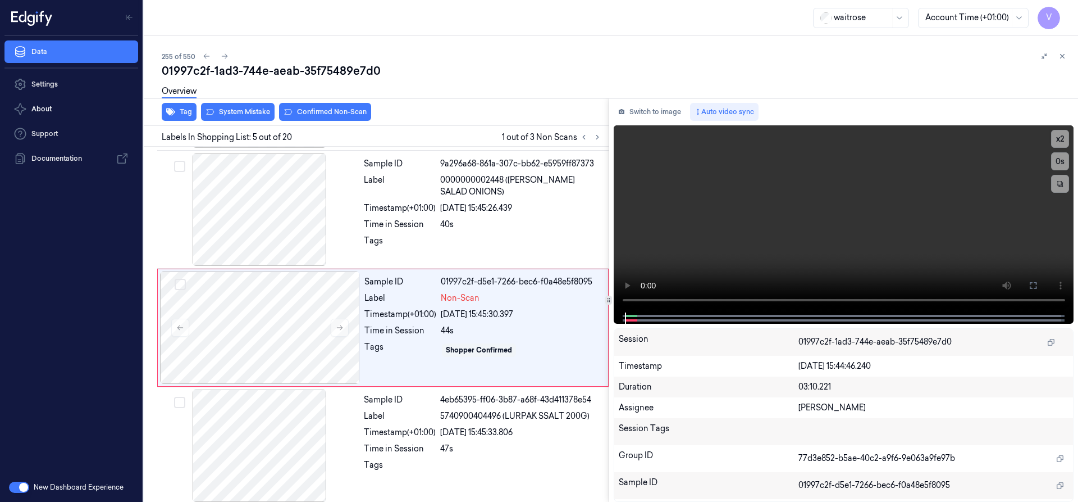
scroll to position [353, 0]
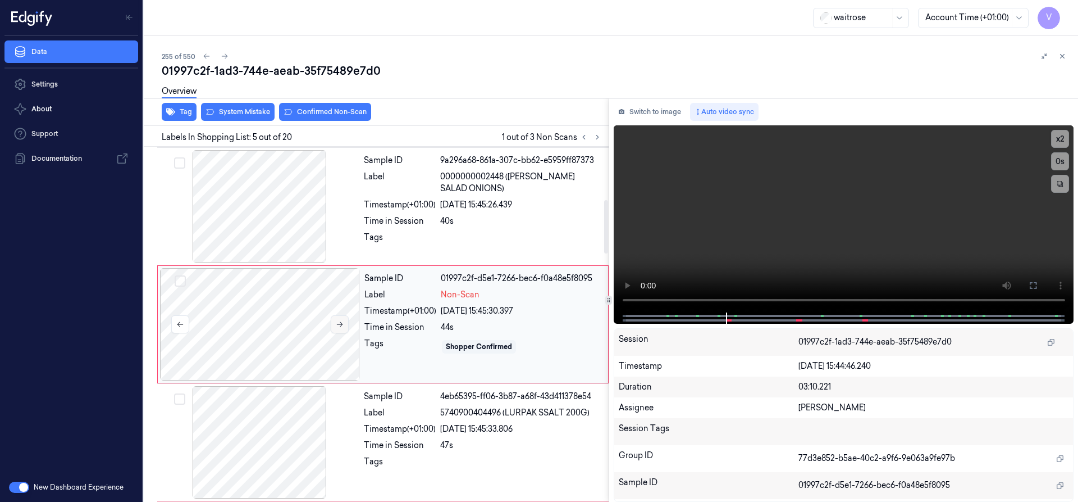
click at [339, 323] on icon at bounding box center [340, 324] width 8 height 8
click at [339, 322] on icon at bounding box center [340, 324] width 8 height 8
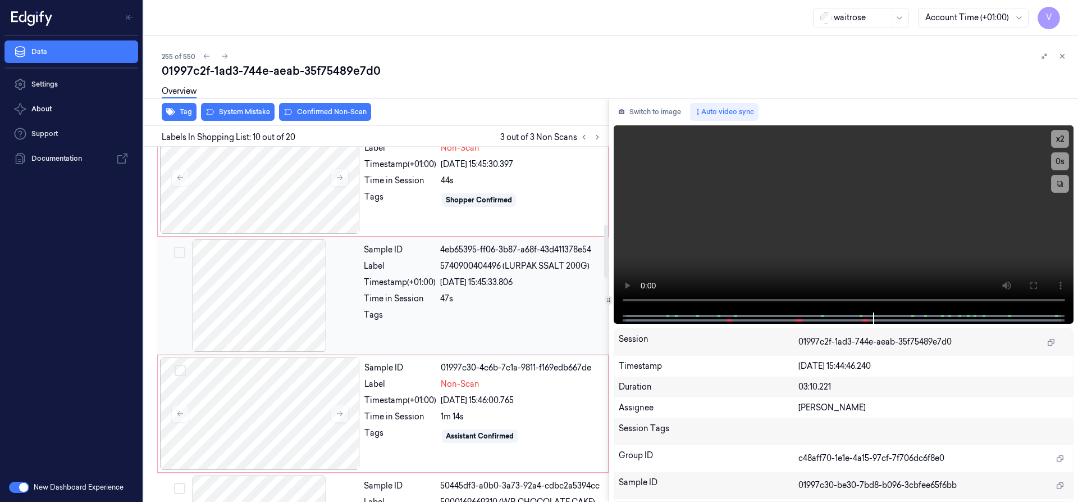
scroll to position [493, 0]
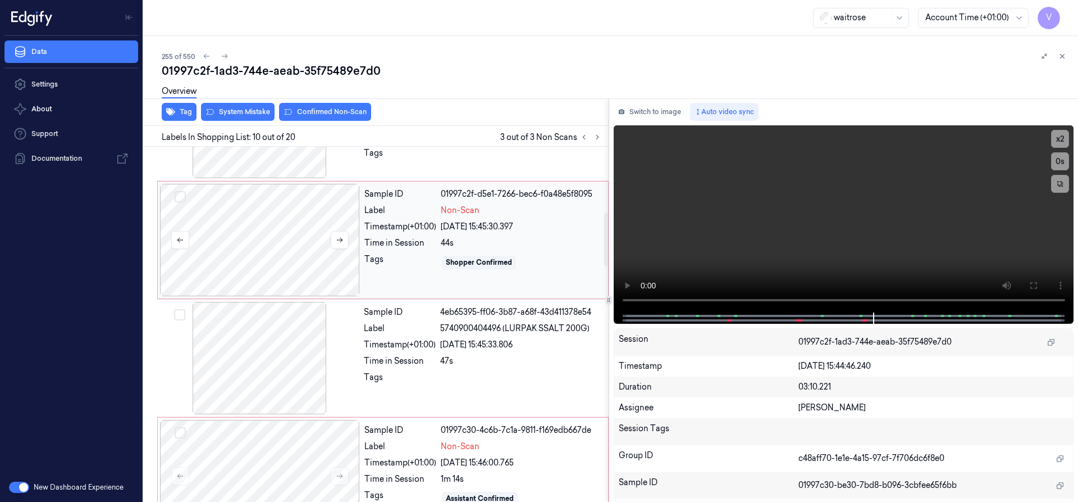
click at [270, 254] on div at bounding box center [260, 240] width 200 height 112
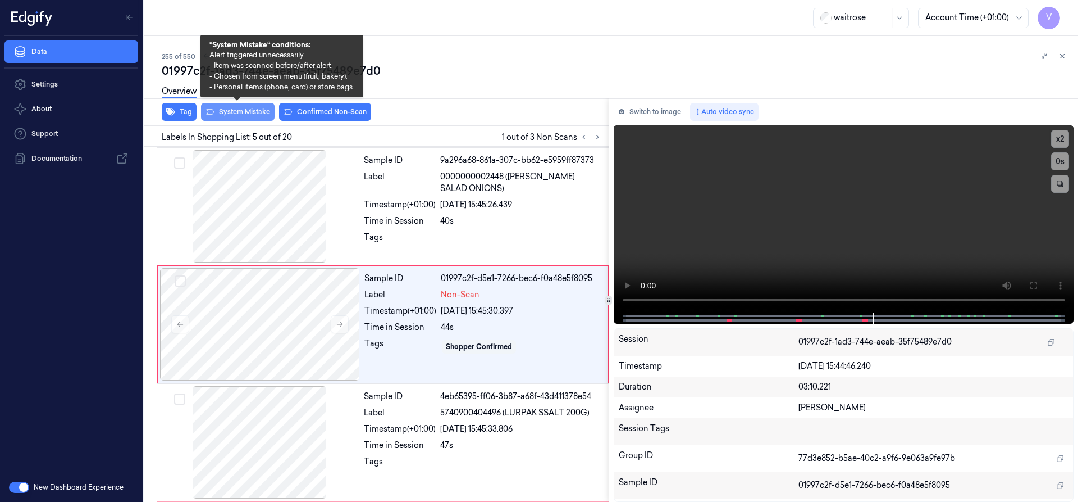
click at [236, 112] on button "System Mistake" at bounding box center [238, 112] width 74 height 18
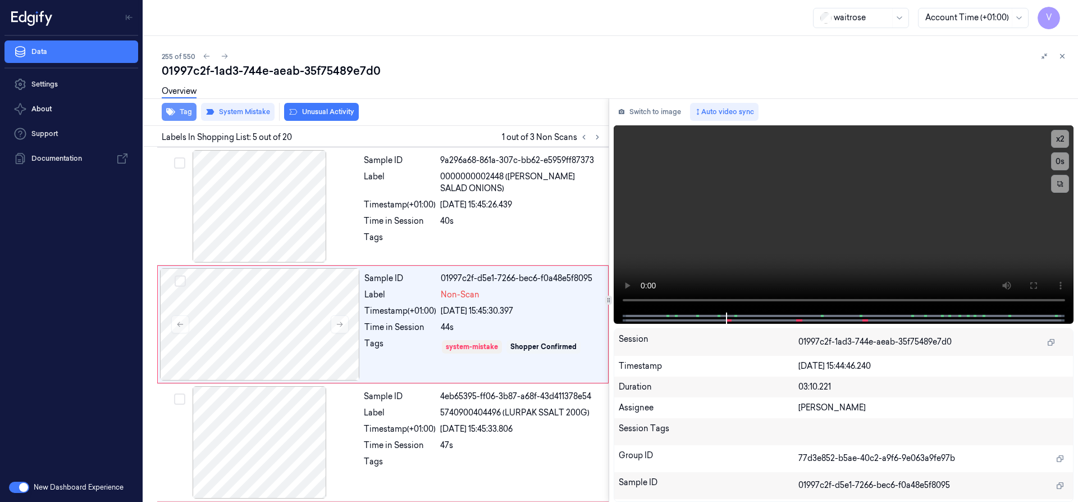
click at [188, 114] on button "Tag" at bounding box center [179, 112] width 35 height 18
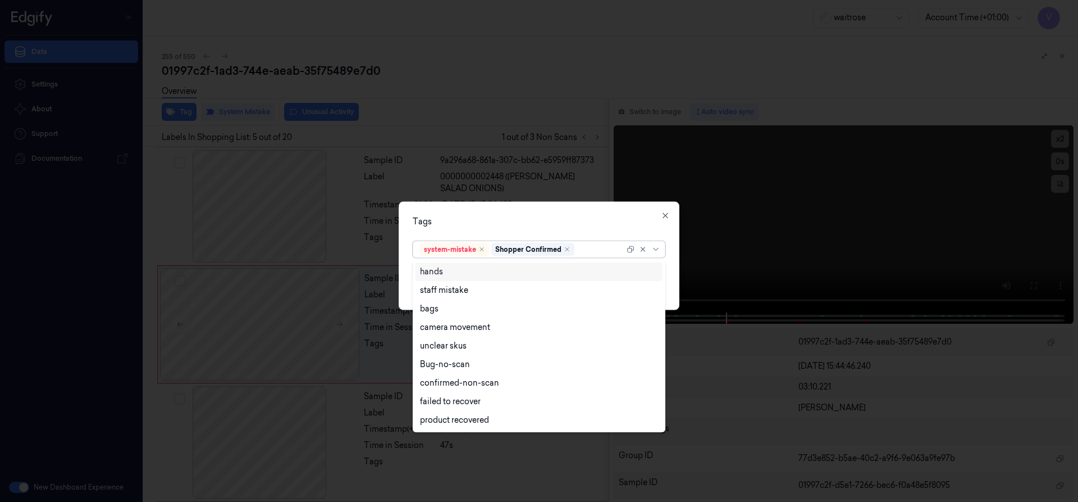
click at [583, 252] on div at bounding box center [601, 249] width 48 height 12
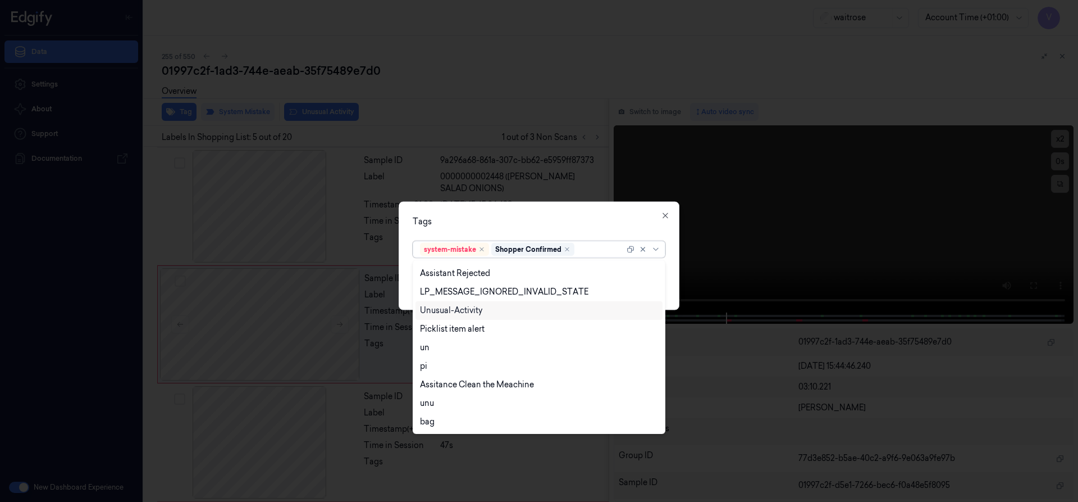
click at [477, 309] on div "Unusual-Activity" at bounding box center [451, 310] width 62 height 12
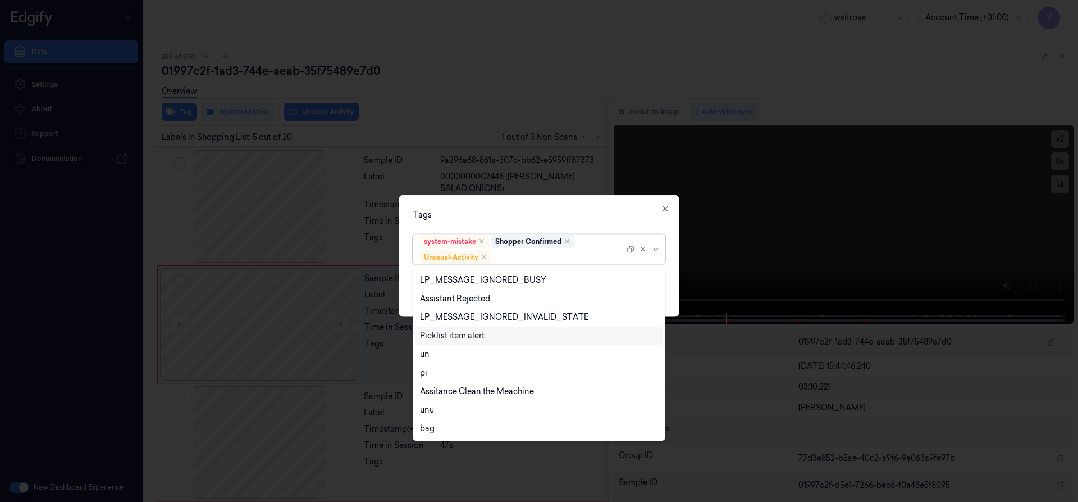
click at [464, 337] on div "Picklist item alert" at bounding box center [452, 336] width 65 height 12
click at [506, 215] on div "Tags" at bounding box center [539, 214] width 253 height 12
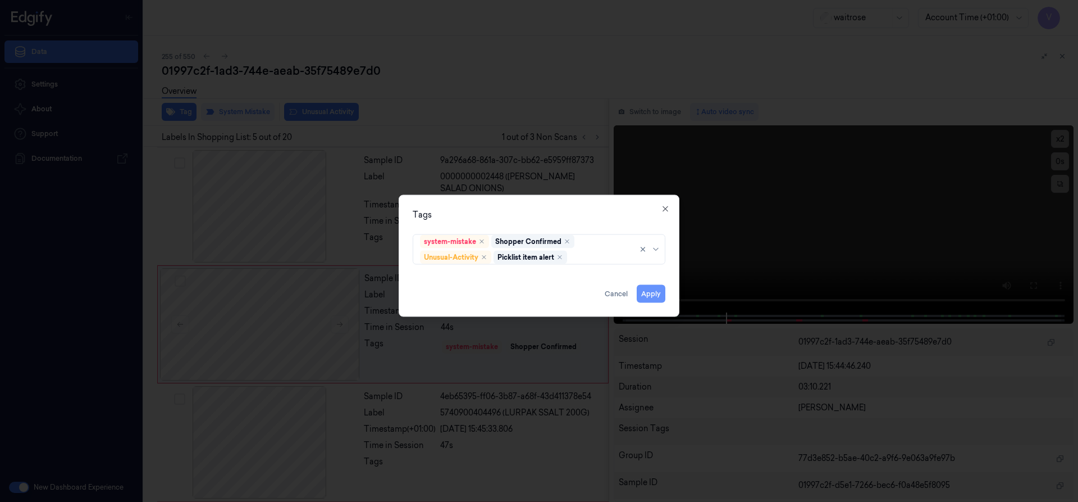
click at [650, 294] on button "Apply" at bounding box center [651, 293] width 29 height 18
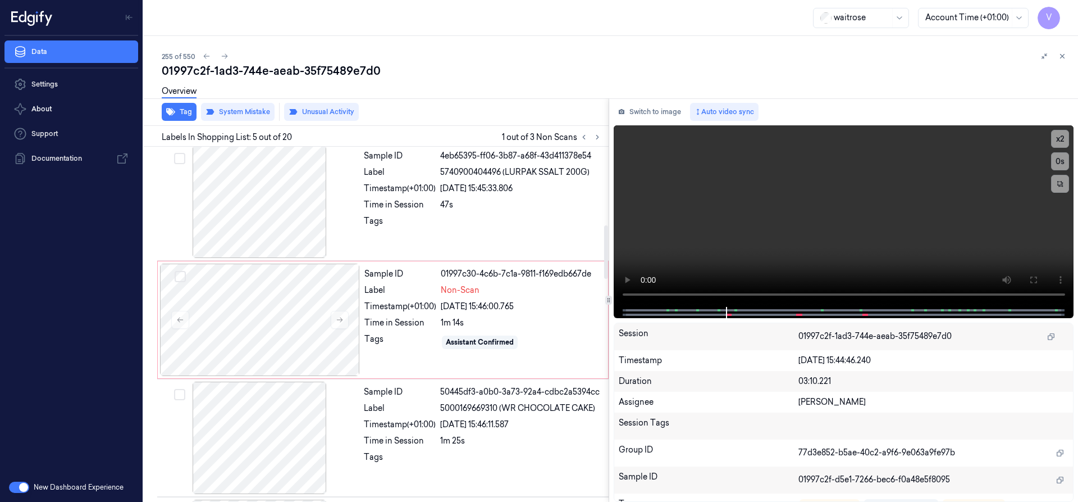
scroll to position [634, 0]
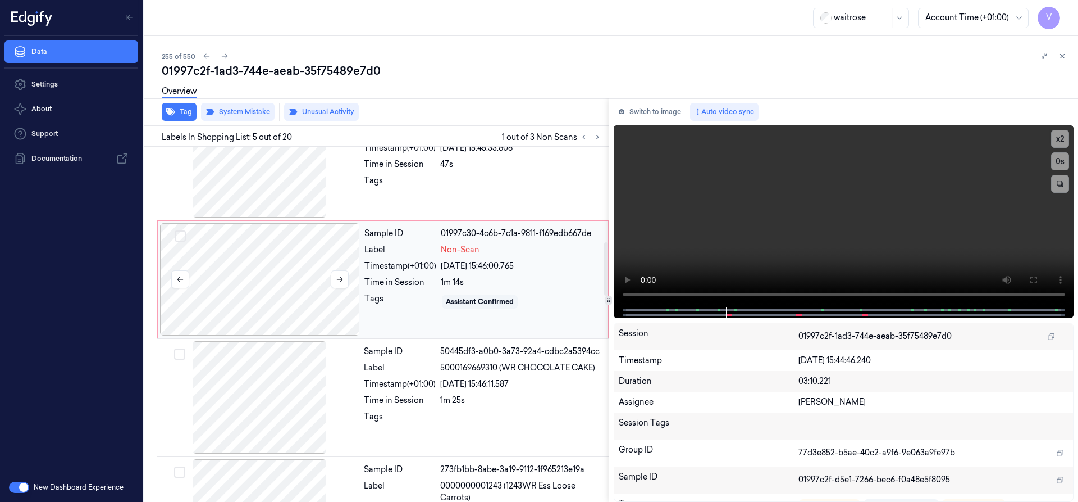
click at [290, 259] on div at bounding box center [260, 279] width 200 height 112
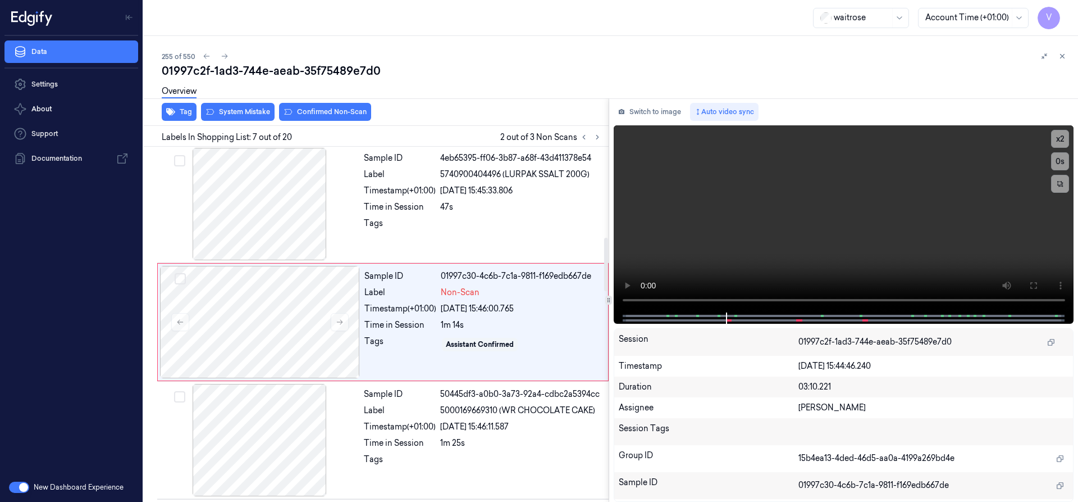
scroll to position [589, 0]
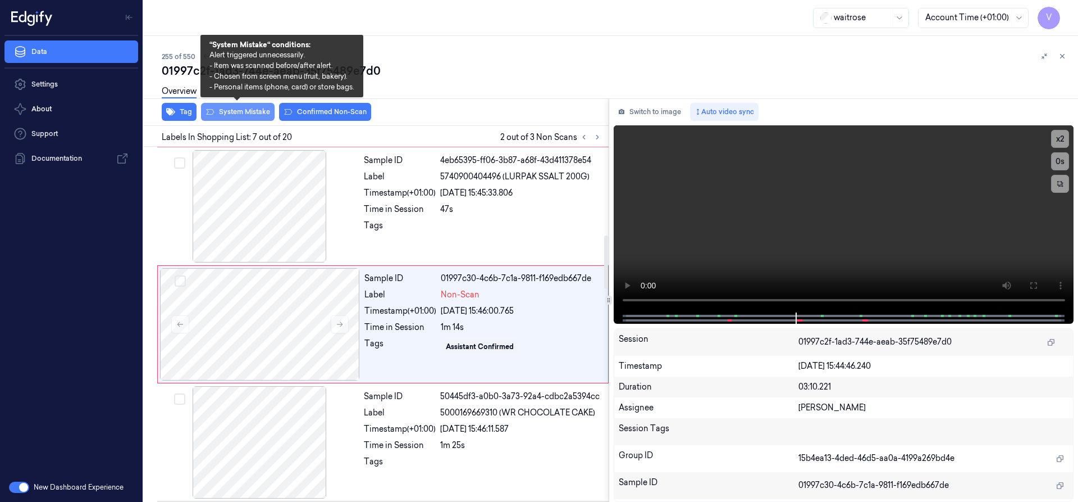
click at [232, 109] on button "System Mistake" at bounding box center [238, 112] width 74 height 18
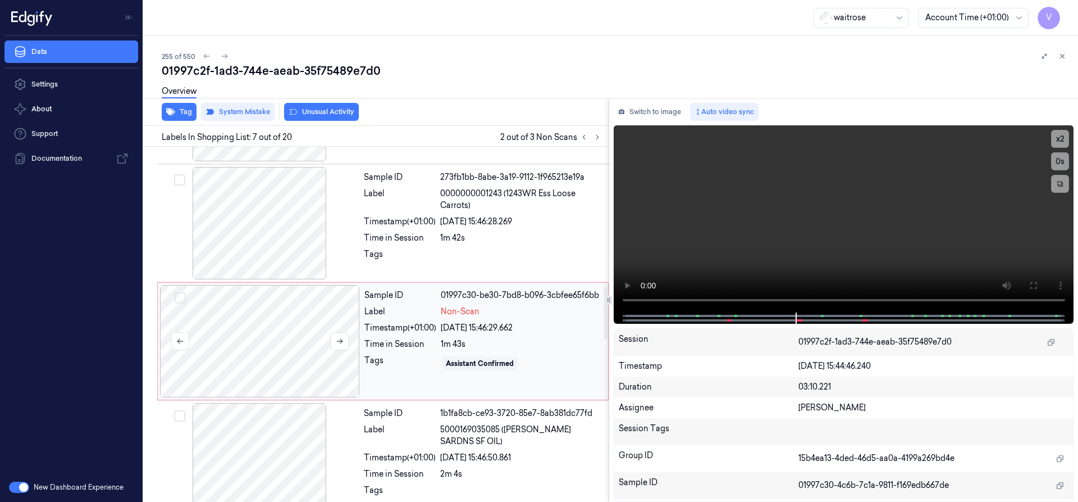
drag, startPoint x: 258, startPoint y: 331, endPoint x: 270, endPoint y: 325, distance: 13.8
click at [258, 331] on div at bounding box center [260, 341] width 200 height 112
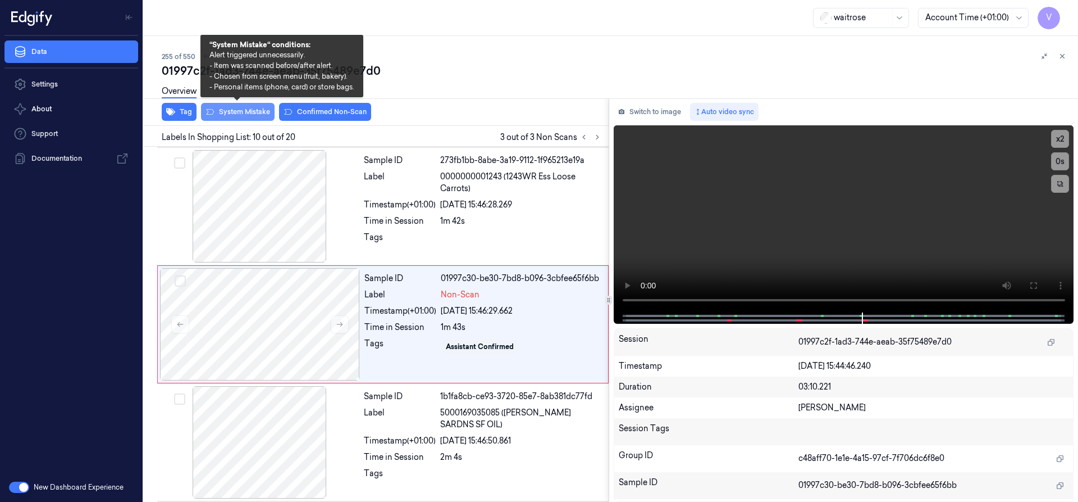
click at [223, 111] on button "System Mistake" at bounding box center [238, 112] width 74 height 18
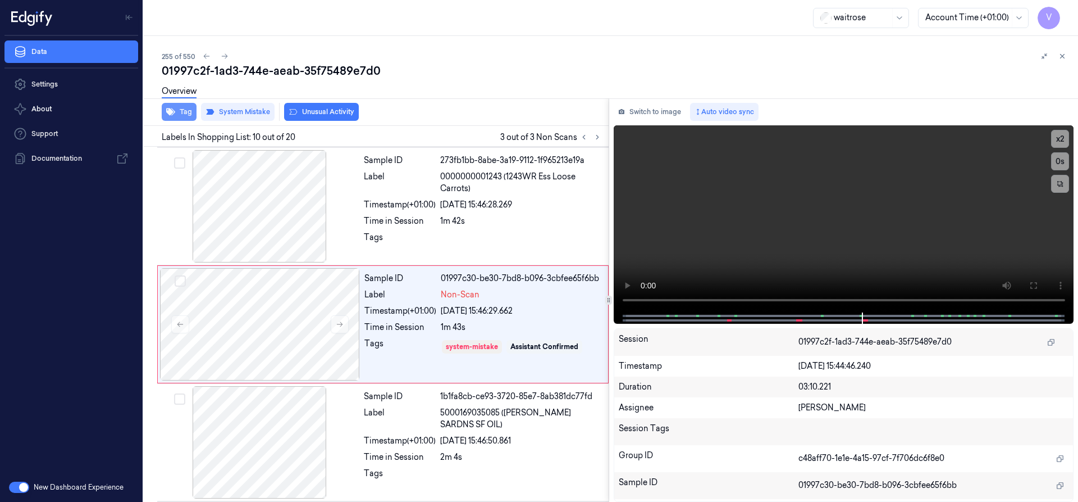
click at [176, 113] on button "Tag" at bounding box center [179, 112] width 35 height 18
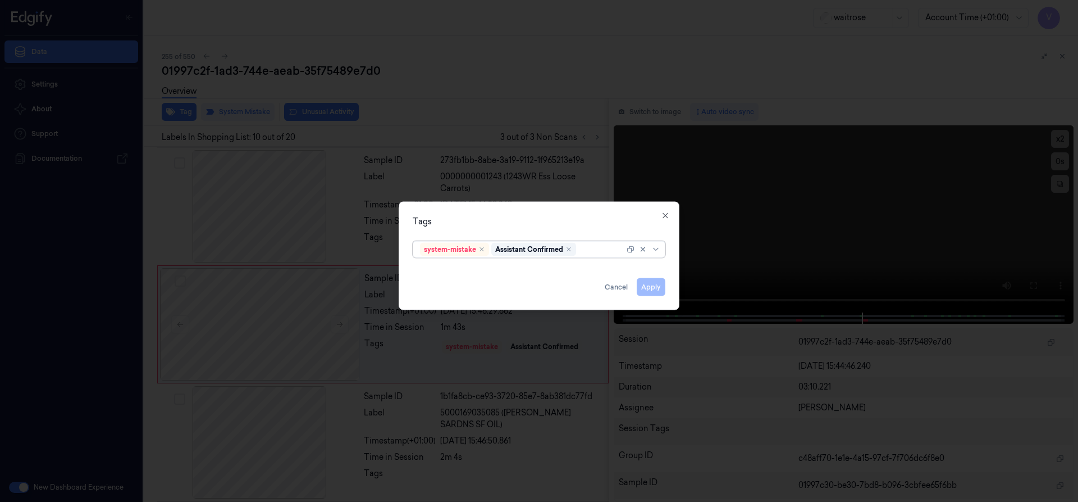
click at [589, 251] on div at bounding box center [602, 249] width 46 height 12
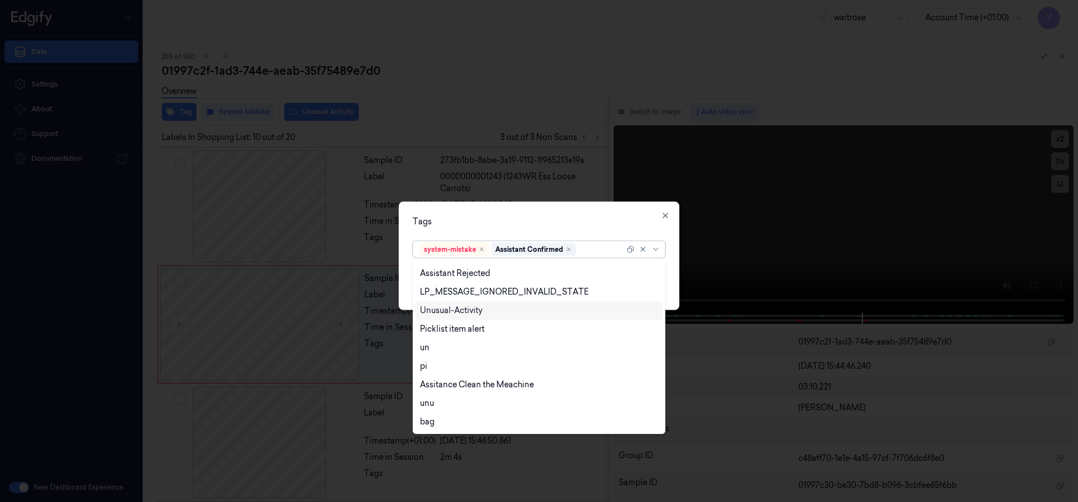
click at [471, 312] on div "Unusual-Activity" at bounding box center [451, 310] width 62 height 12
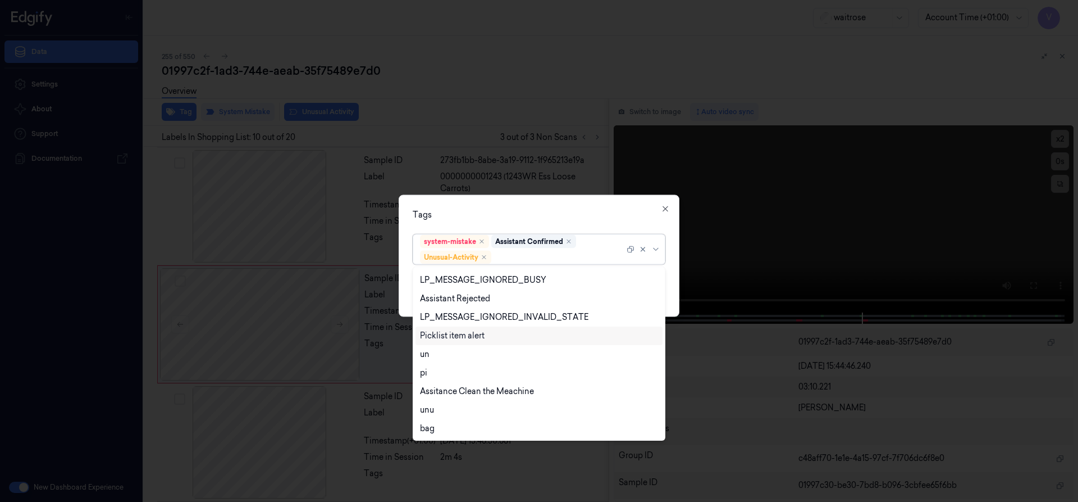
click at [460, 332] on div "Picklist item alert" at bounding box center [452, 336] width 65 height 12
drag, startPoint x: 504, startPoint y: 210, endPoint x: 583, endPoint y: 247, distance: 86.9
click at [507, 213] on div "Tags" at bounding box center [539, 214] width 253 height 12
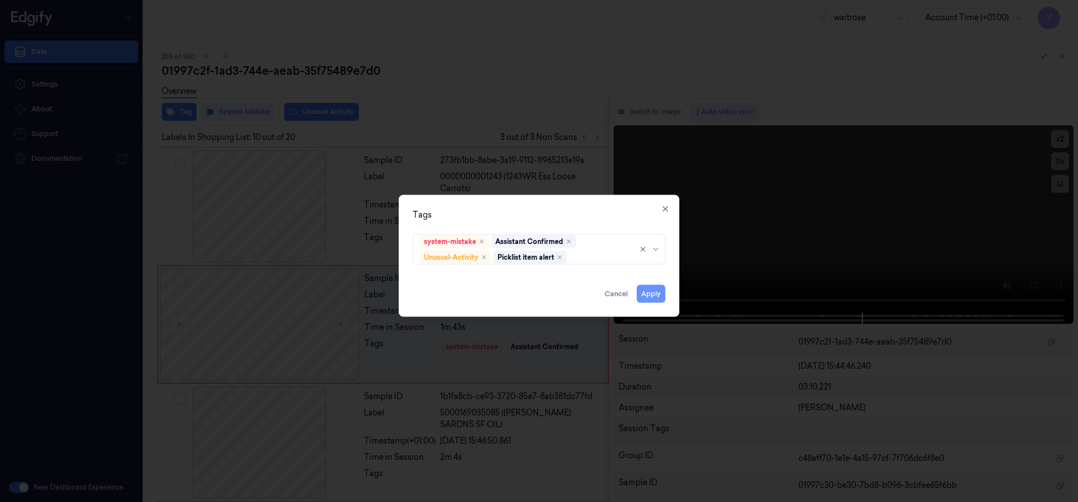
click at [645, 290] on button "Apply" at bounding box center [651, 293] width 29 height 18
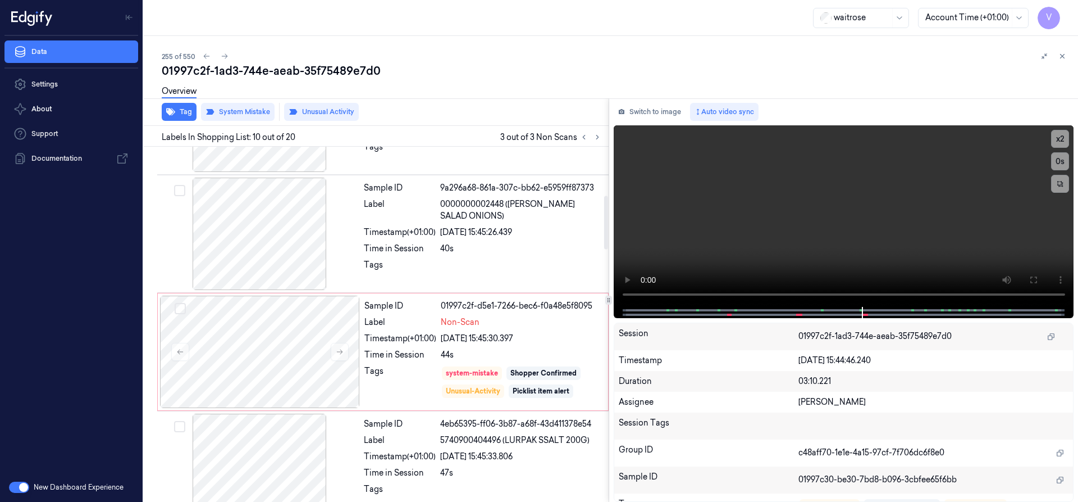
scroll to position [325, 0]
click at [1061, 55] on icon at bounding box center [1063, 56] width 8 height 8
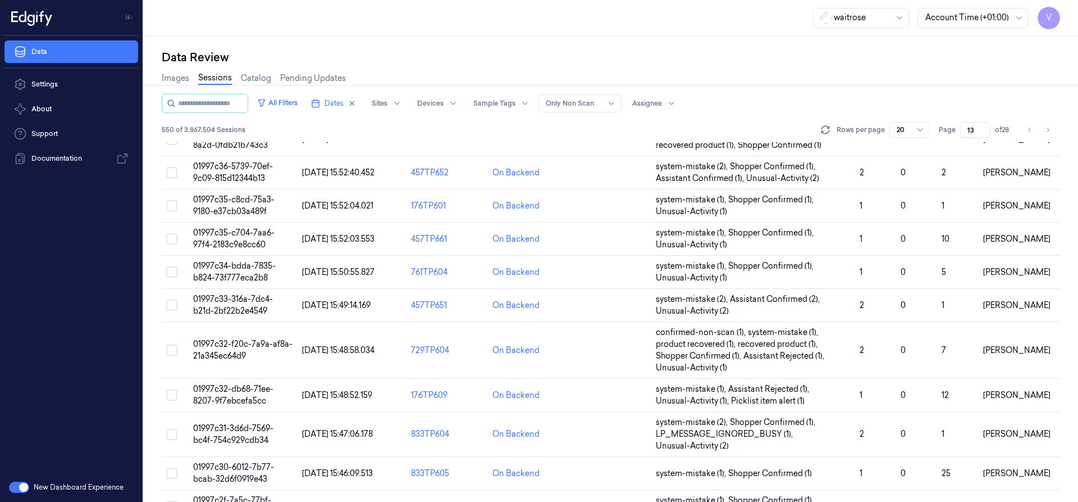
scroll to position [379, 0]
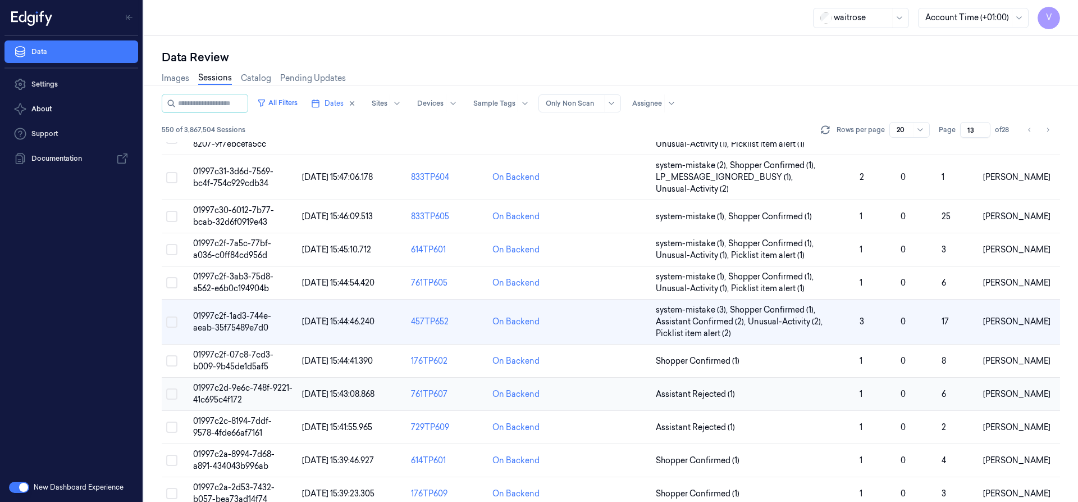
click at [224, 394] on span "01997c2d-9e6c-748f-9221-41c695c4f172" at bounding box center [242, 393] width 99 height 22
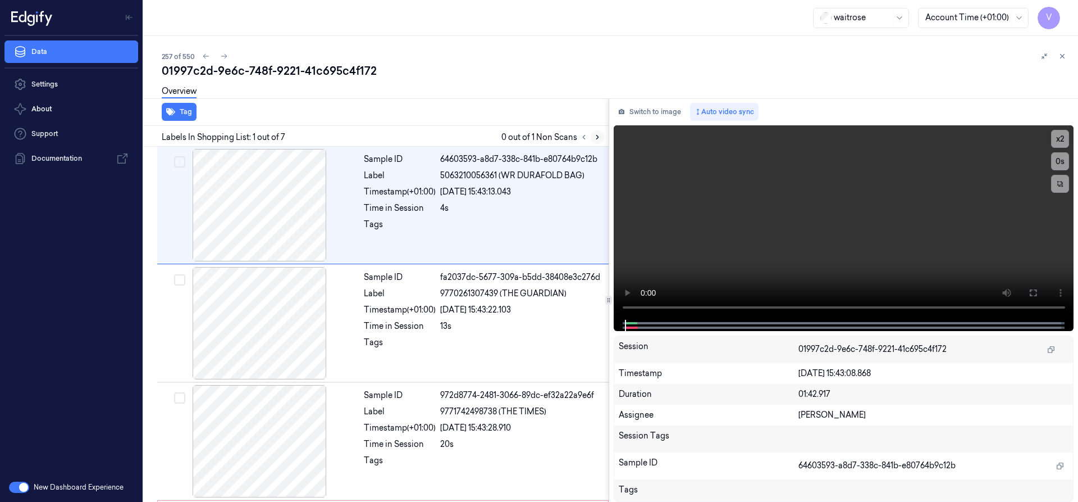
click at [598, 138] on icon at bounding box center [597, 137] width 2 height 4
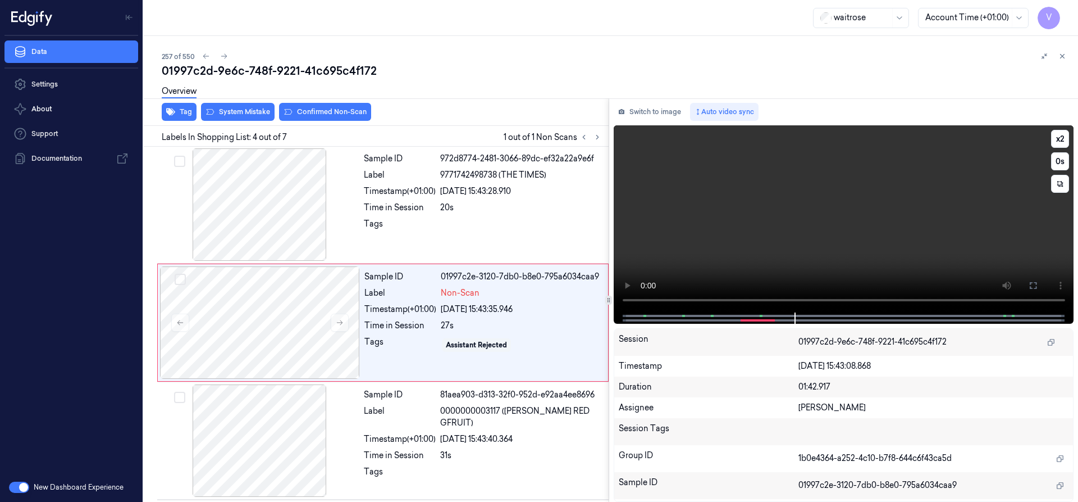
scroll to position [235, 0]
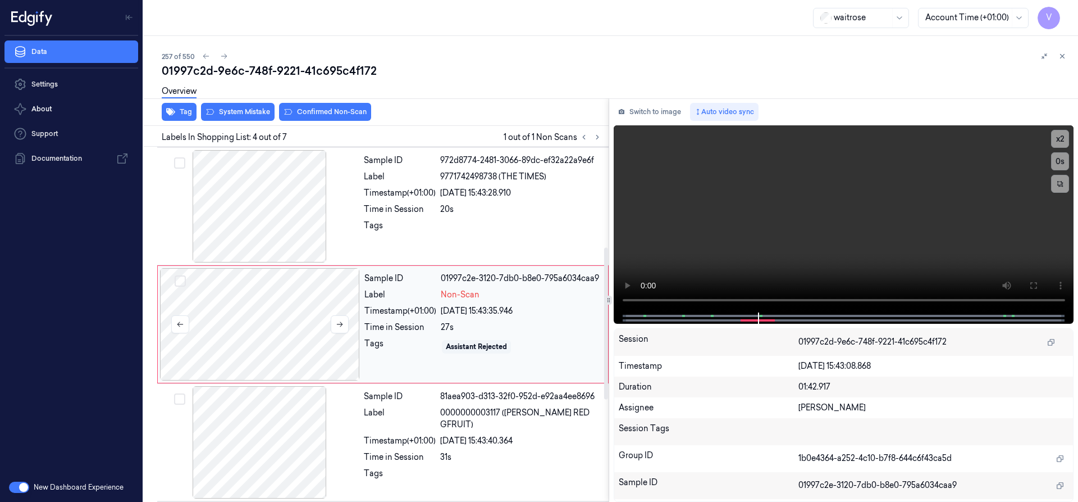
click at [250, 326] on div at bounding box center [260, 324] width 200 height 112
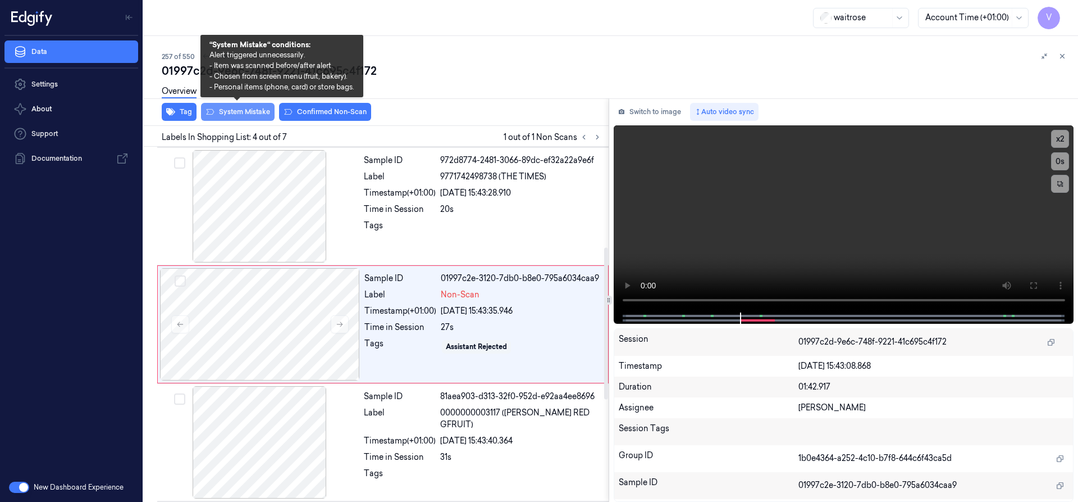
click at [236, 113] on button "System Mistake" at bounding box center [238, 112] width 74 height 18
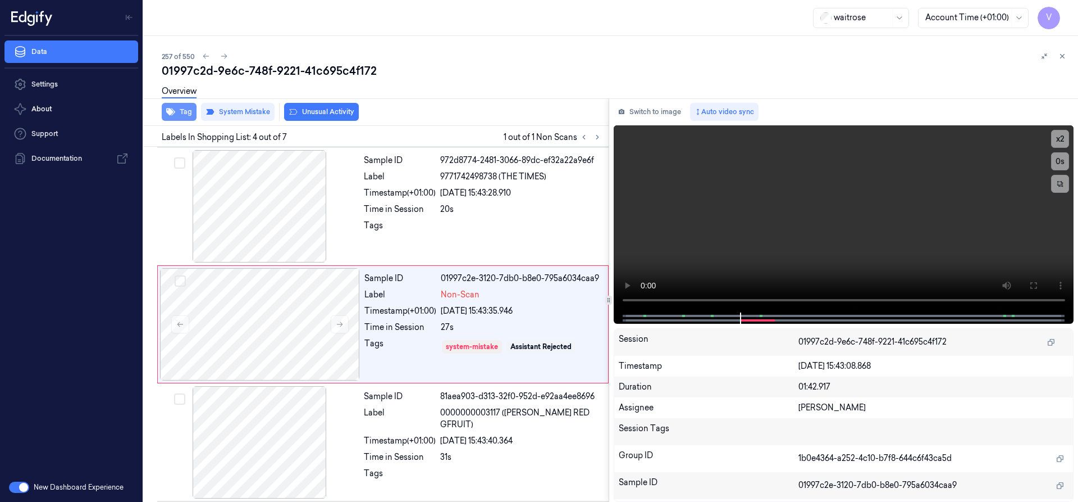
click at [177, 110] on button "Tag" at bounding box center [179, 112] width 35 height 18
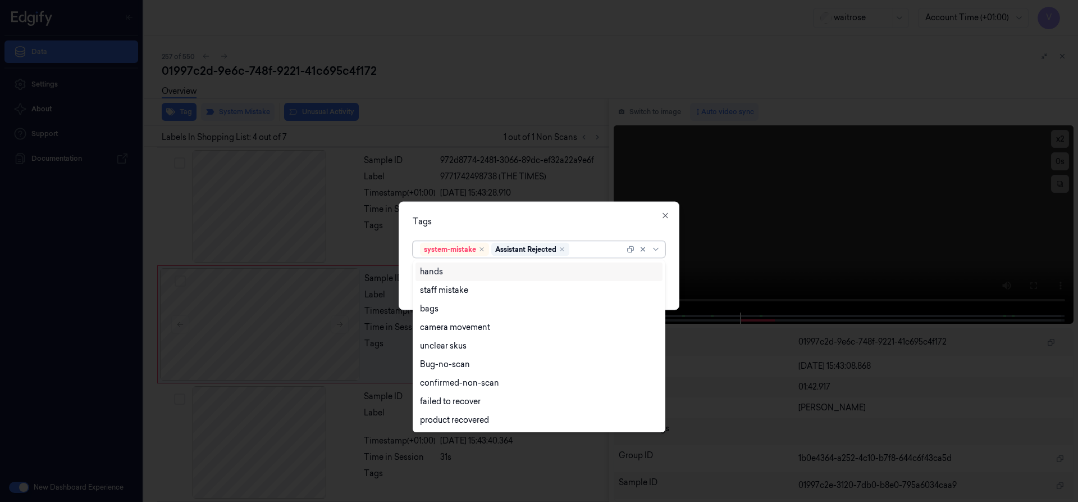
click at [585, 245] on div at bounding box center [598, 249] width 53 height 12
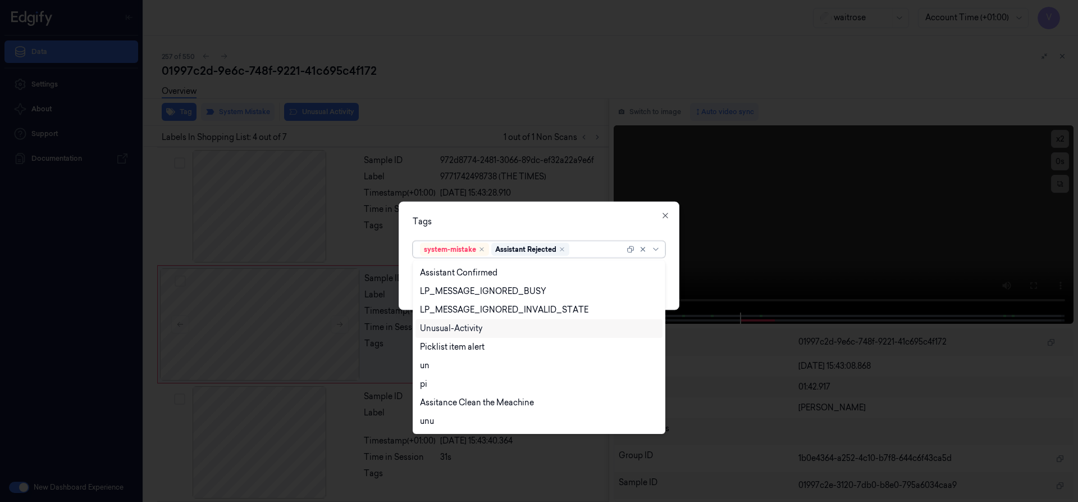
click at [490, 330] on div "Unusual-Activity" at bounding box center [539, 328] width 238 height 12
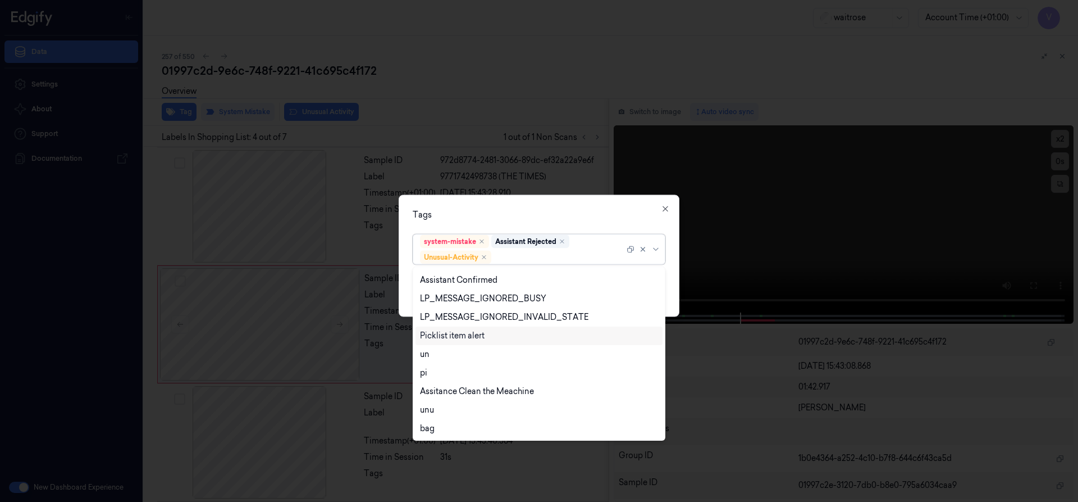
click at [480, 334] on div "Picklist item alert" at bounding box center [452, 336] width 65 height 12
click at [521, 215] on div "Tags" at bounding box center [539, 214] width 253 height 12
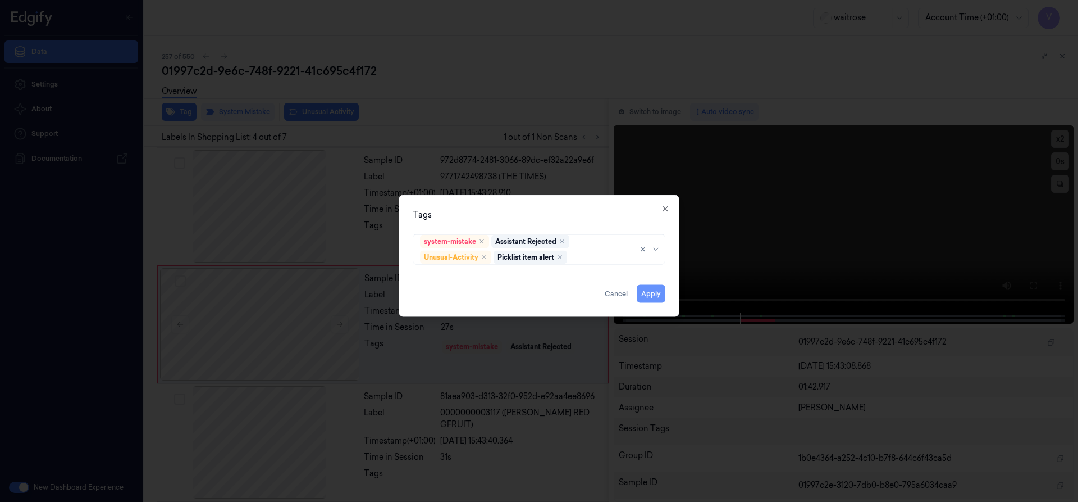
click at [652, 295] on button "Apply" at bounding box center [651, 293] width 29 height 18
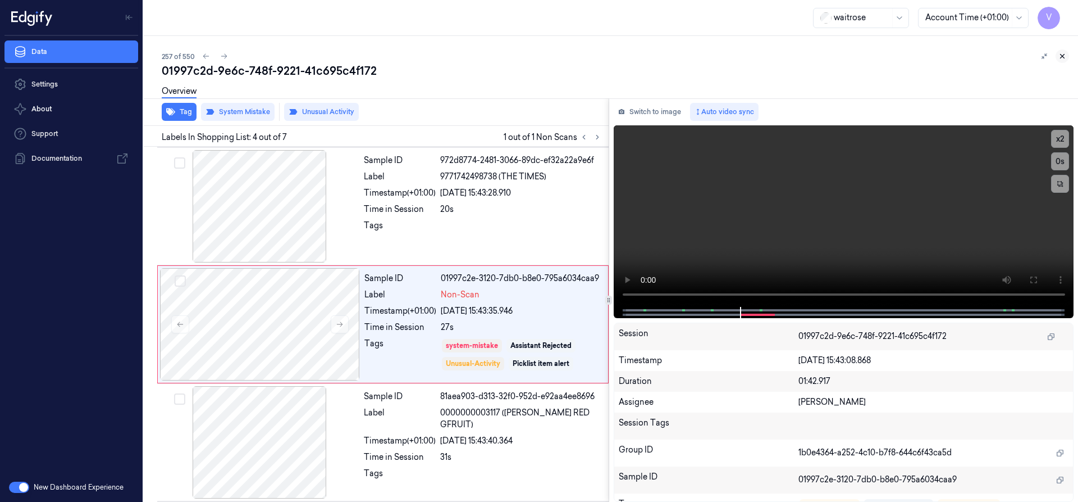
click at [1062, 55] on icon at bounding box center [1063, 56] width 8 height 8
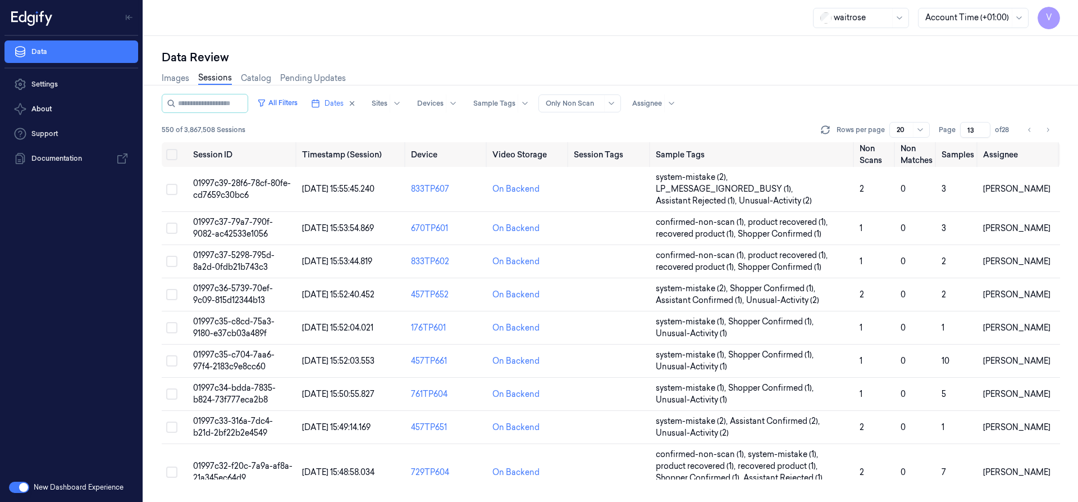
scroll to position [395, 0]
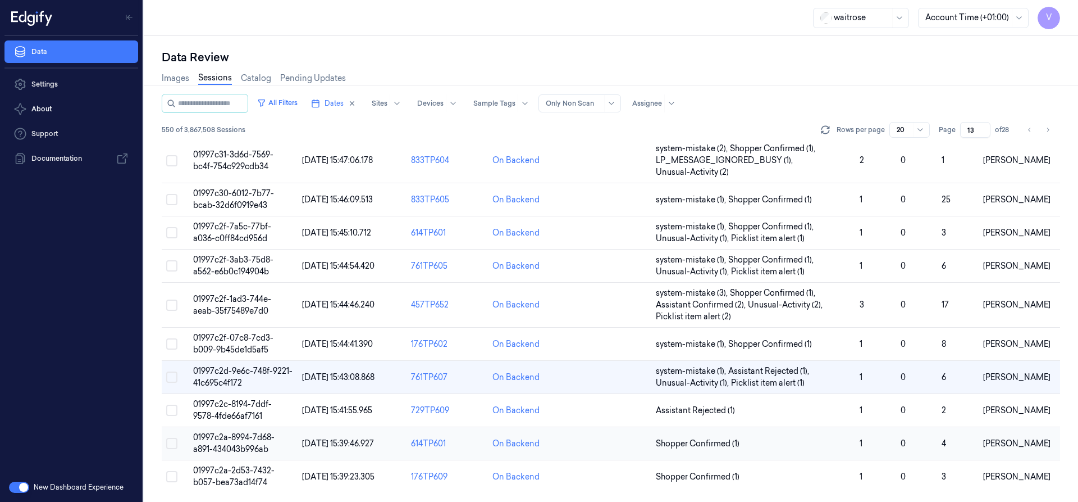
click at [228, 442] on td "01997c2a-8994-7d68-a891-434043b996ab" at bounding box center [243, 443] width 109 height 33
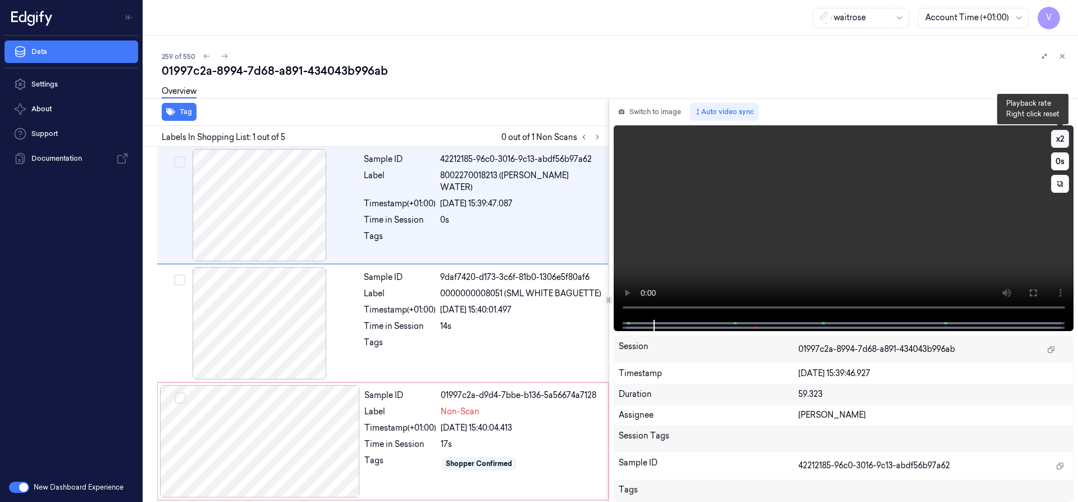
click at [1061, 130] on button "x 2" at bounding box center [1060, 139] width 18 height 18
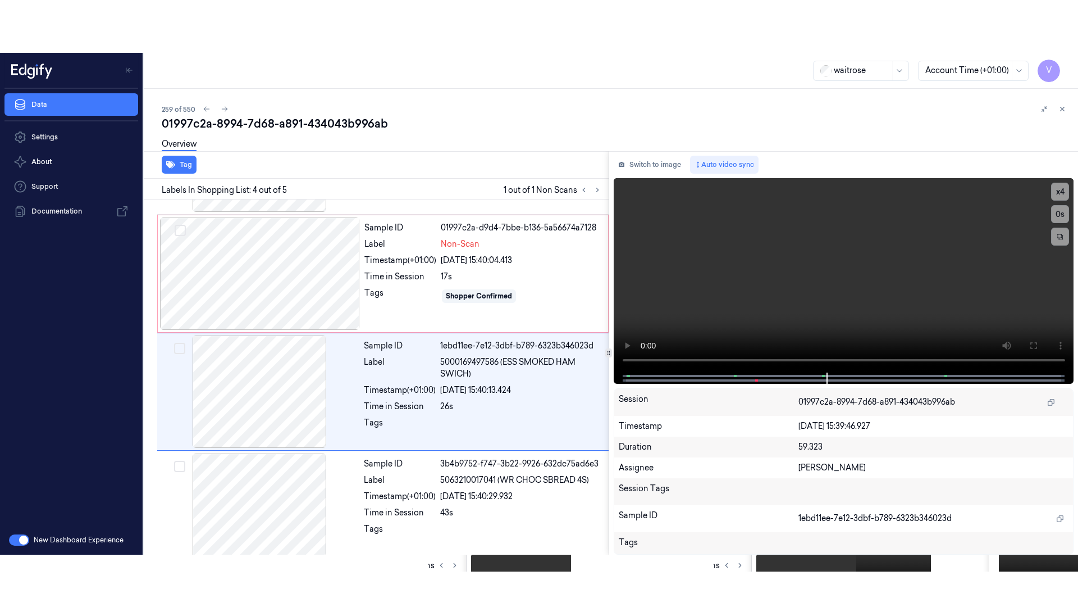
scroll to position [235, 0]
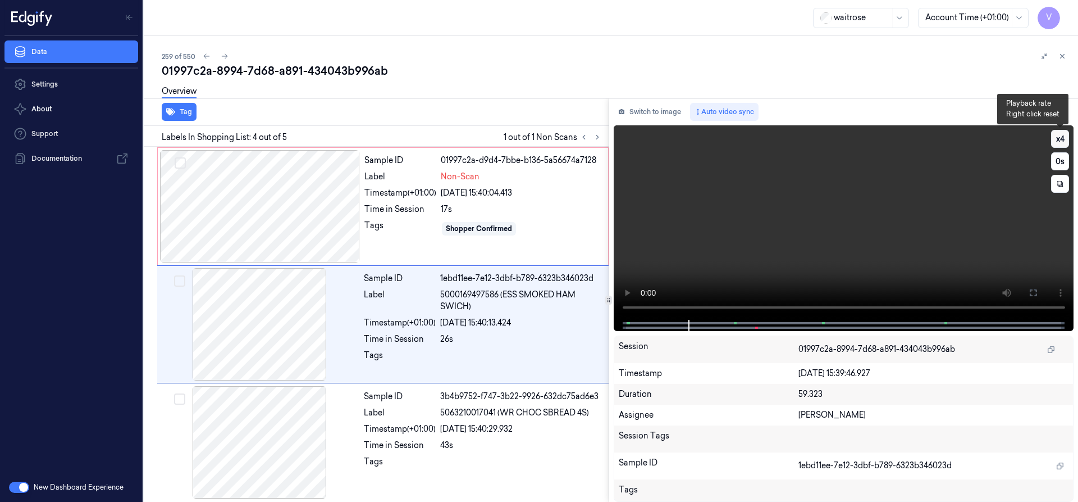
click at [1064, 133] on button "x 4" at bounding box center [1060, 139] width 18 height 18
click at [1062, 134] on button "x 1" at bounding box center [1060, 139] width 18 height 18
click at [1037, 294] on icon at bounding box center [1033, 292] width 9 height 9
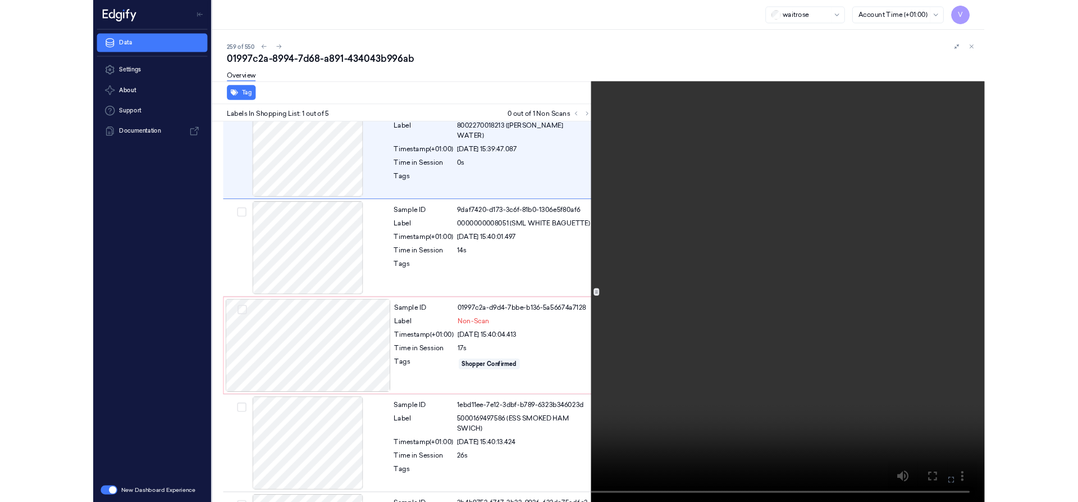
scroll to position [0, 0]
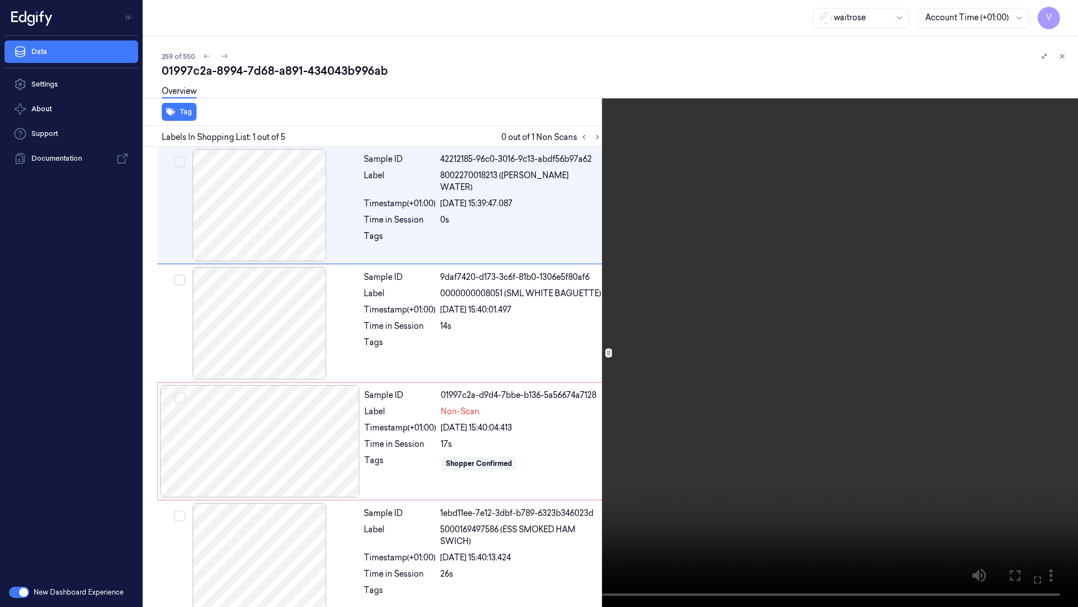
click at [217, 268] on video at bounding box center [539, 303] width 1078 height 607
click at [664, 488] on video at bounding box center [539, 303] width 1078 height 607
click at [685, 455] on video at bounding box center [539, 303] width 1078 height 607
click at [599, 436] on video at bounding box center [539, 303] width 1078 height 607
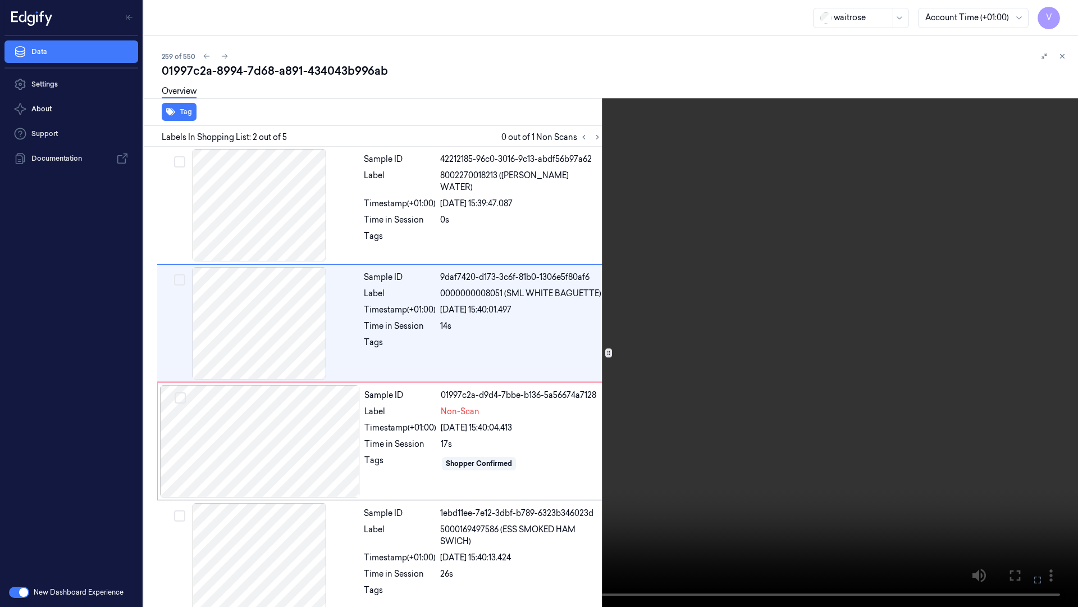
click at [665, 438] on video at bounding box center [539, 303] width 1078 height 607
click at [532, 452] on video at bounding box center [539, 303] width 1078 height 607
click at [535, 464] on video at bounding box center [539, 303] width 1078 height 607
click at [1064, 13] on button "x 2" at bounding box center [1065, 13] width 18 height 18
click at [1064, 13] on button "x 4" at bounding box center [1065, 13] width 18 height 18
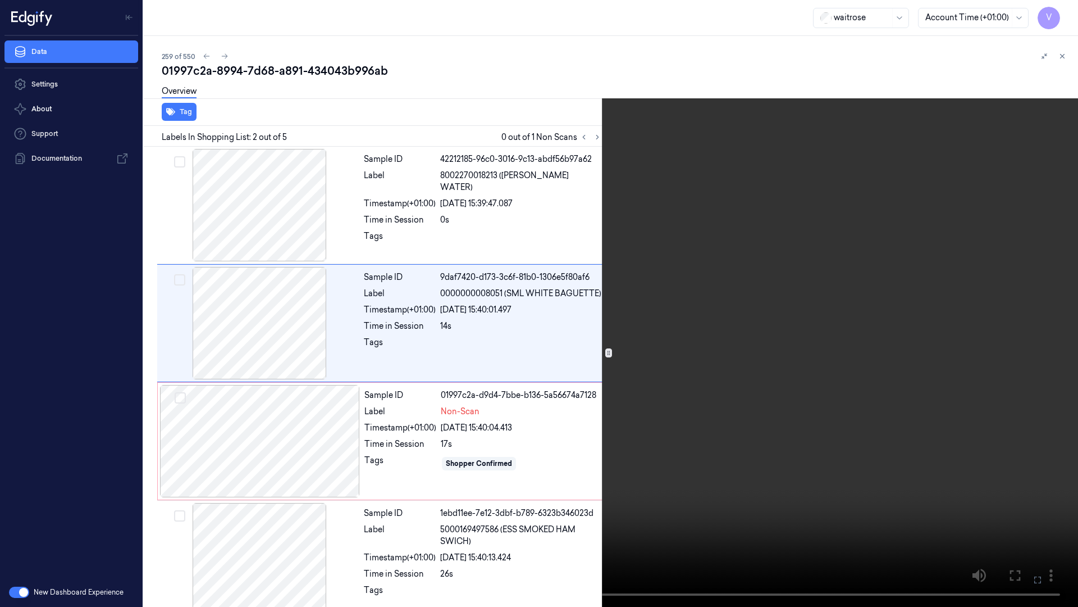
click at [508, 302] on video at bounding box center [539, 303] width 1078 height 607
click at [837, 311] on video at bounding box center [539, 303] width 1078 height 607
click at [1065, 10] on button "x 1" at bounding box center [1065, 13] width 18 height 18
click at [0, 0] on button at bounding box center [0, 0] width 0 height 0
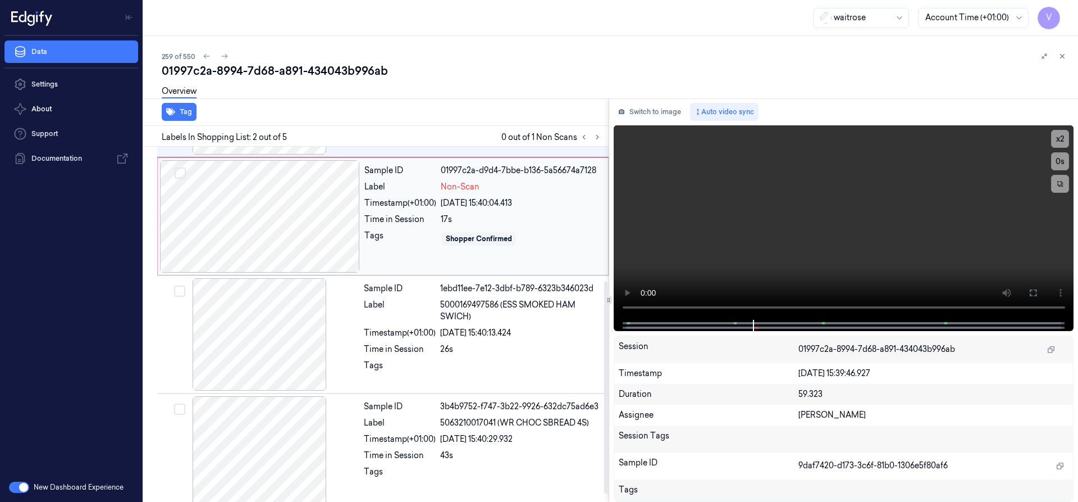
click at [255, 183] on div at bounding box center [260, 216] width 200 height 112
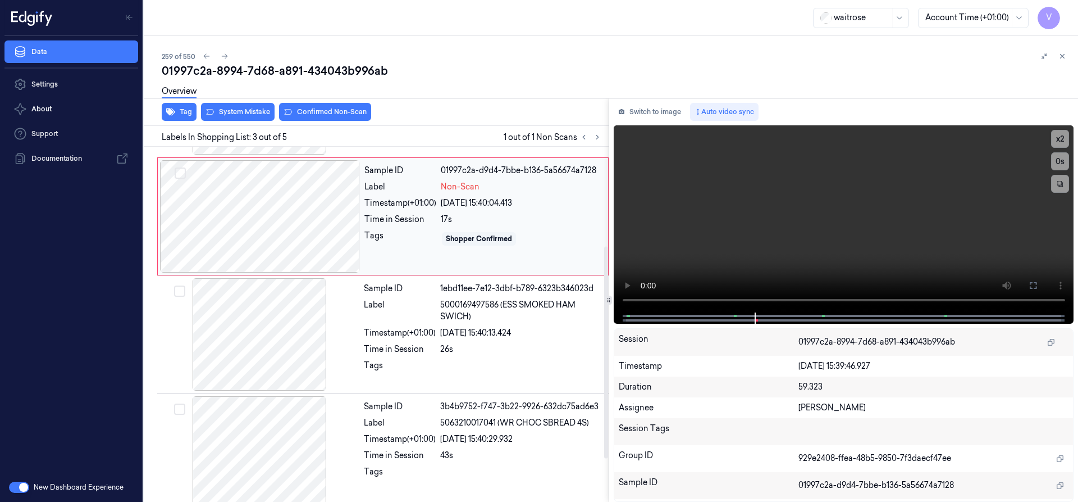
scroll to position [117, 0]
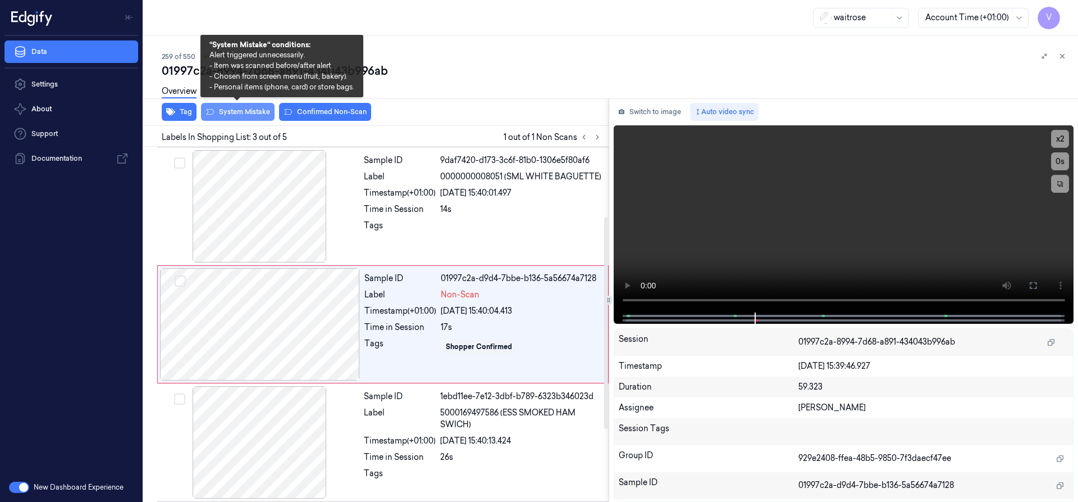
click at [240, 111] on button "System Mistake" at bounding box center [238, 112] width 74 height 18
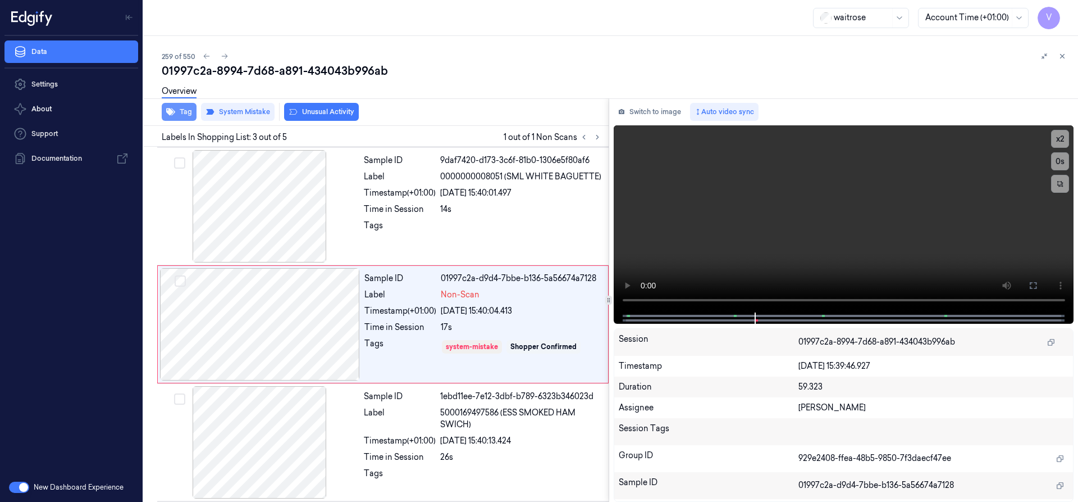
click at [183, 111] on button "Tag" at bounding box center [179, 112] width 35 height 18
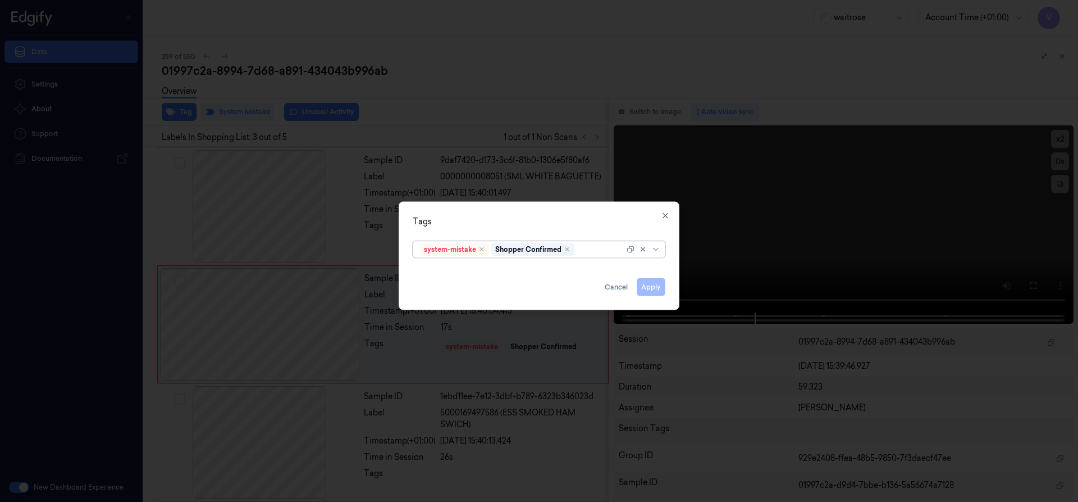
click at [588, 248] on div at bounding box center [601, 249] width 48 height 12
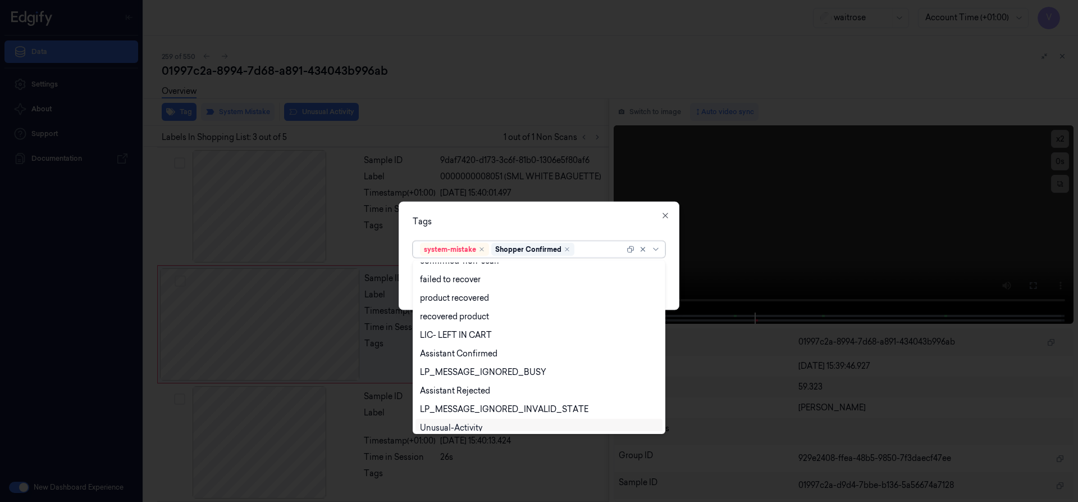
scroll to position [165, 0]
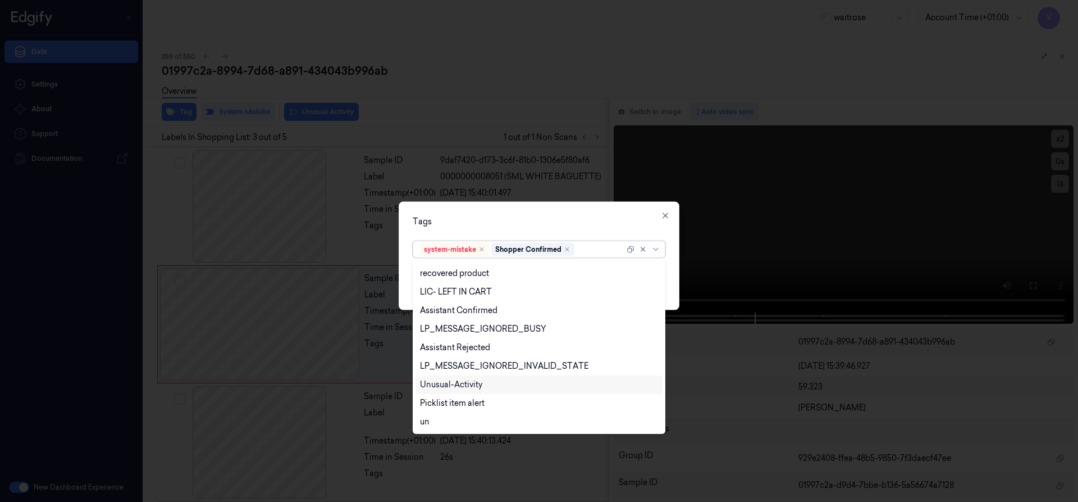
click at [454, 385] on div "Unusual-Activity" at bounding box center [451, 385] width 62 height 12
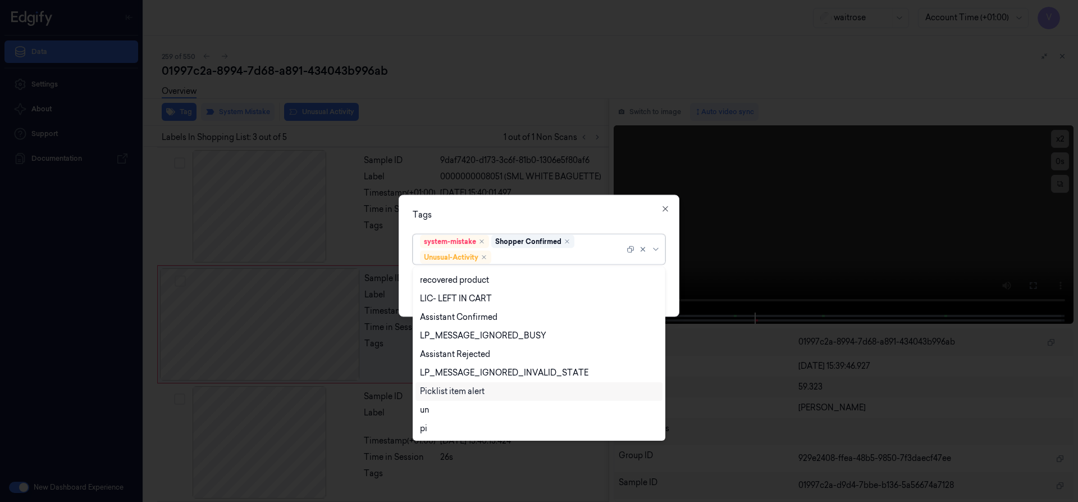
click at [453, 393] on div "Picklist item alert" at bounding box center [452, 391] width 65 height 12
click at [507, 215] on div "Tags" at bounding box center [539, 214] width 253 height 12
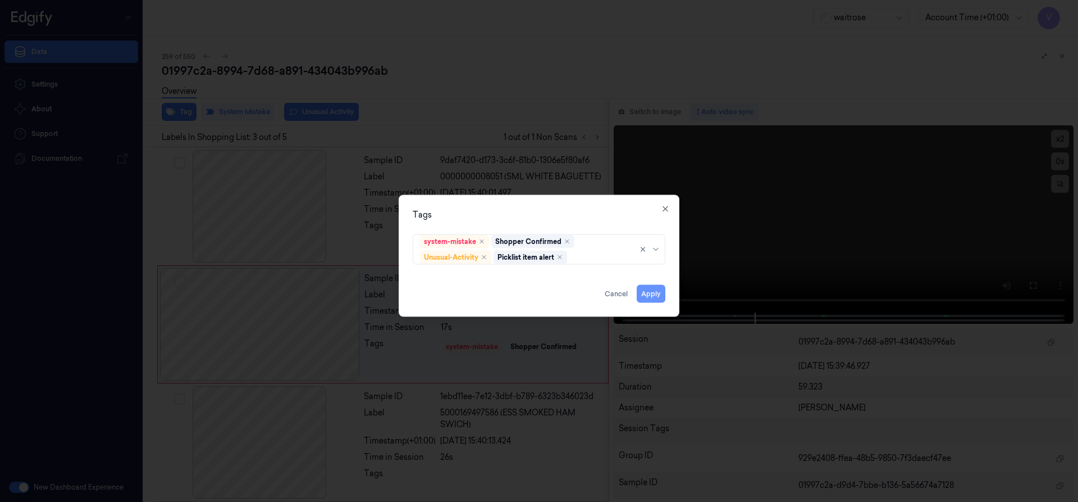
click at [646, 292] on button "Apply" at bounding box center [651, 293] width 29 height 18
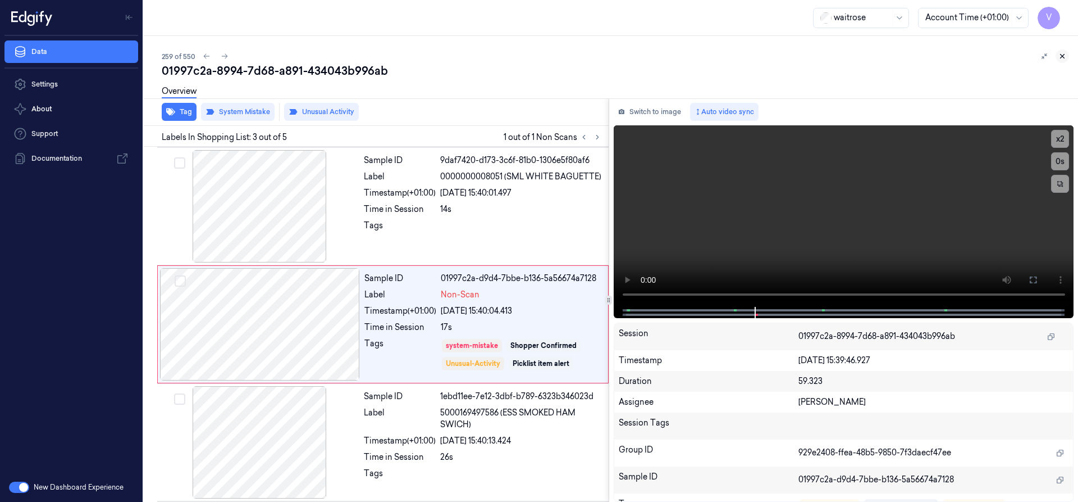
click at [1064, 51] on button at bounding box center [1062, 55] width 13 height 13
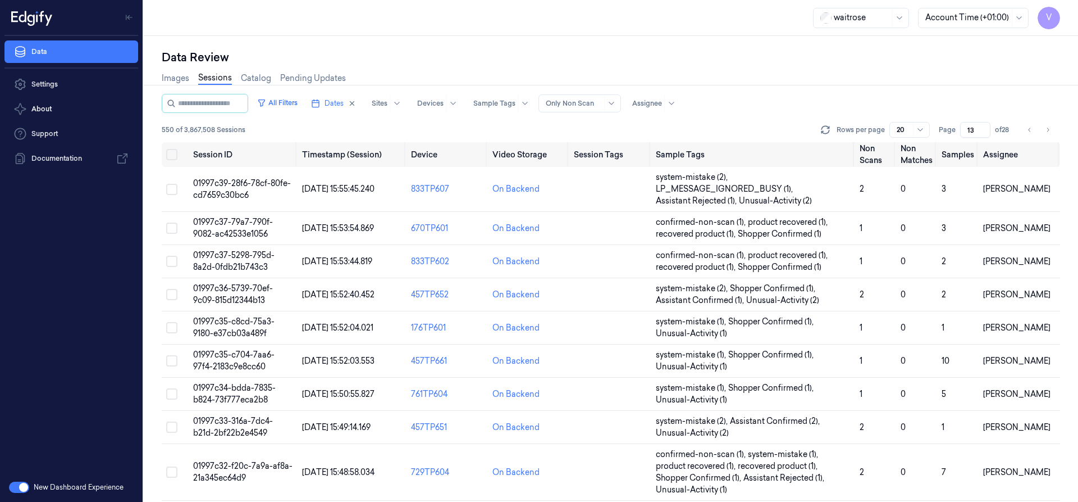
drag, startPoint x: 972, startPoint y: 128, endPoint x: 948, endPoint y: 140, distance: 27.4
click at [948, 140] on div "All Filters Dates Sites Devices Sample Tags Alert Type Only Non Scan Assignee 5…" at bounding box center [611, 118] width 899 height 48
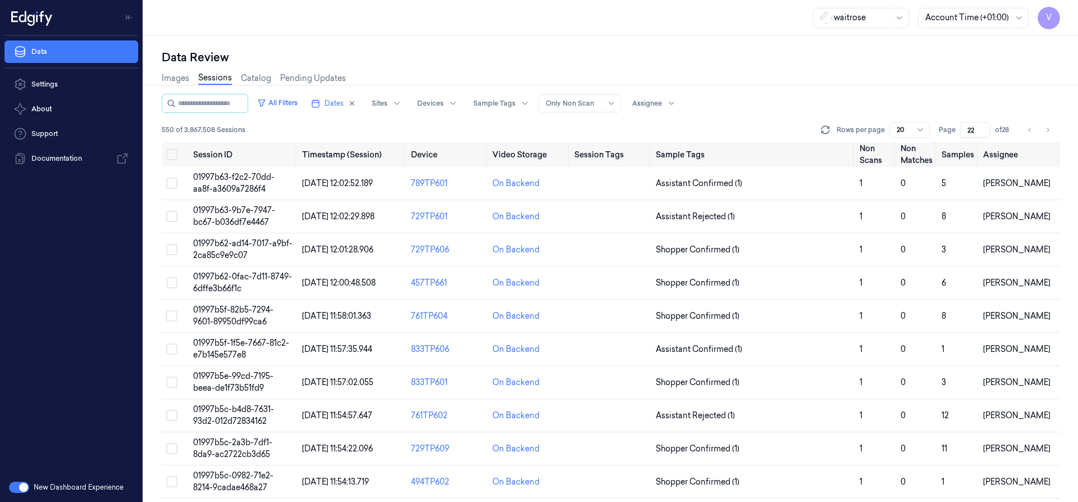
type input "22"
click at [235, 181] on span "01997b63-f2c2-70dd-aa8f-a3609a7286f4" at bounding box center [233, 183] width 81 height 22
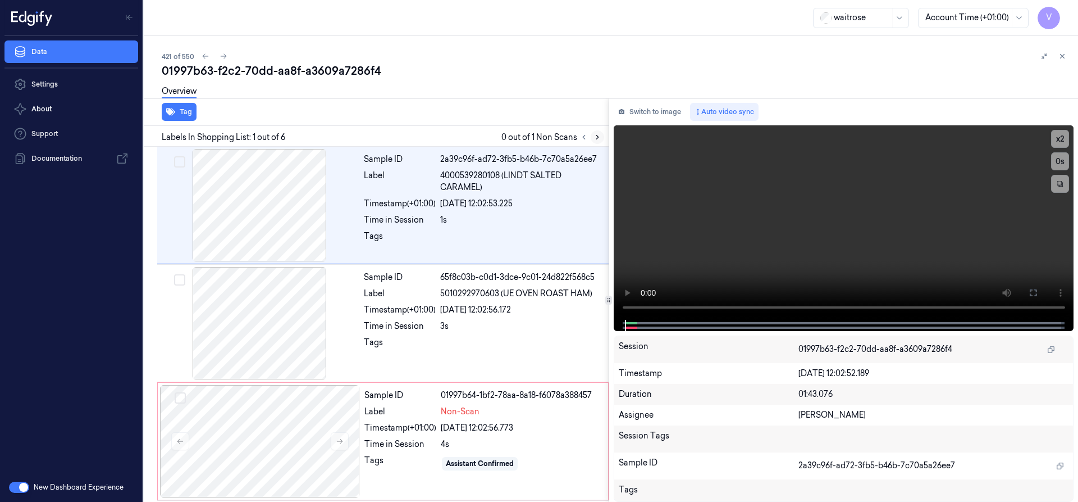
click at [600, 136] on icon at bounding box center [598, 137] width 8 height 8
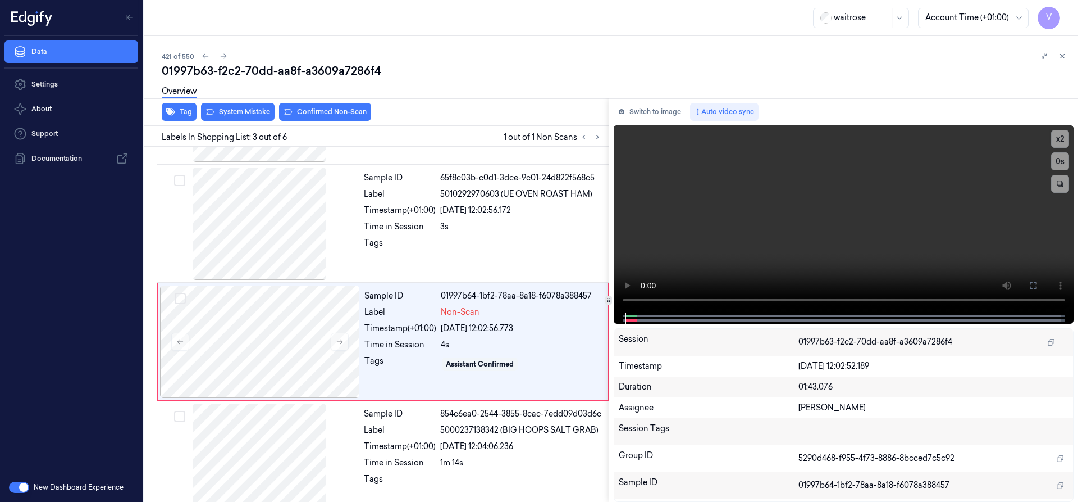
scroll to position [117, 0]
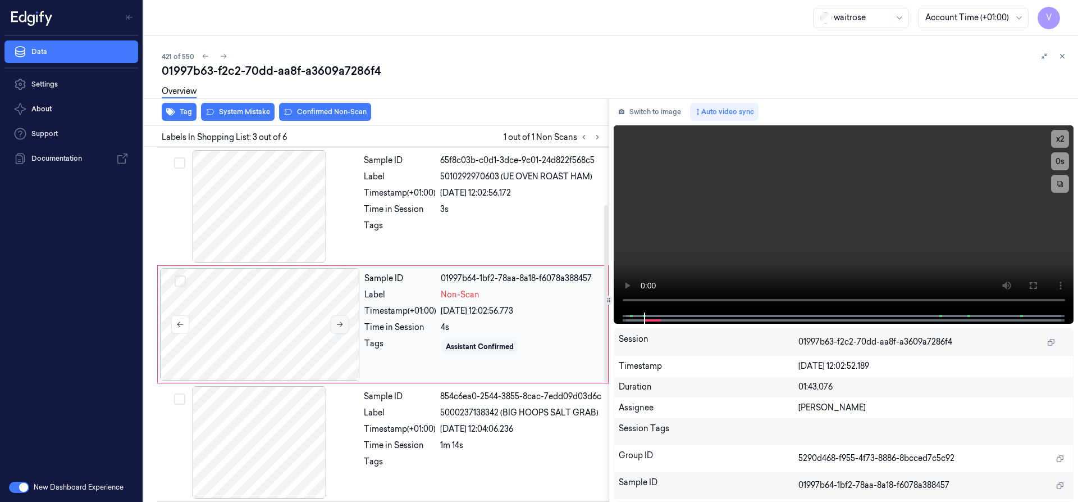
click at [343, 321] on icon at bounding box center [340, 324] width 8 height 8
click at [1058, 133] on button "x 2" at bounding box center [1060, 139] width 18 height 18
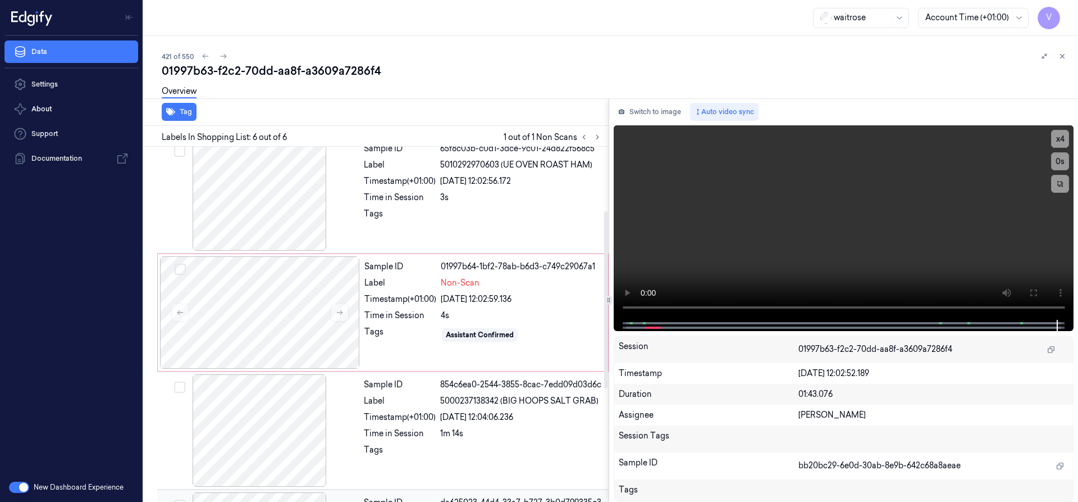
scroll to position [188, 0]
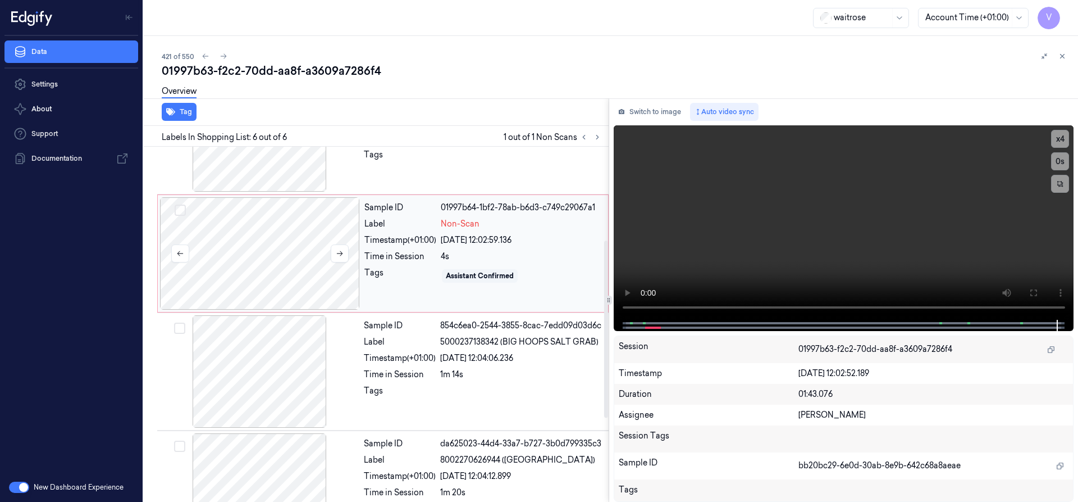
click at [295, 231] on div at bounding box center [260, 253] width 200 height 112
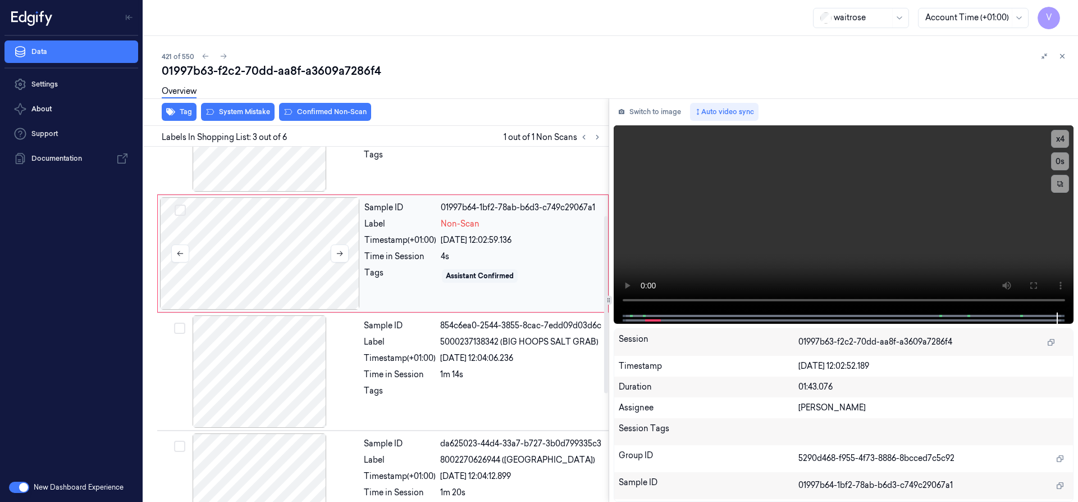
scroll to position [117, 0]
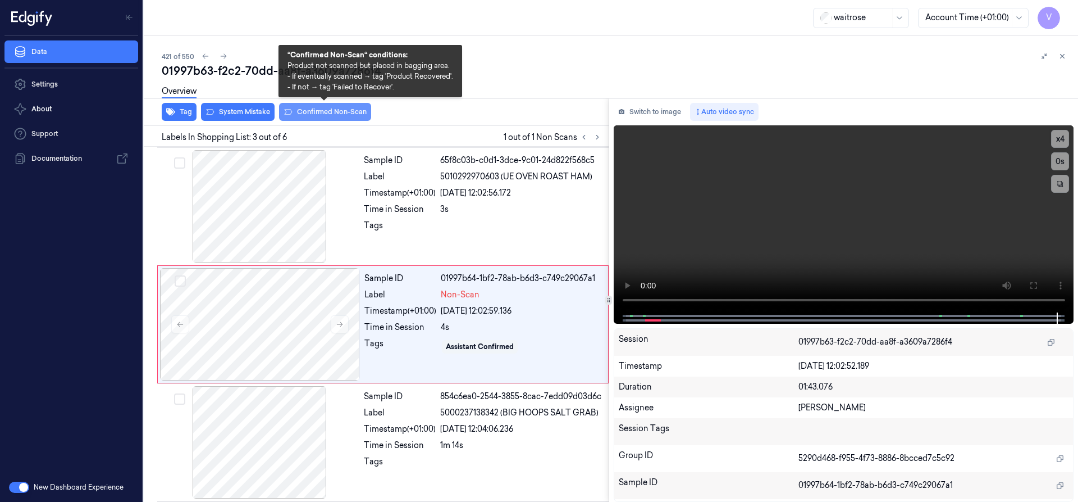
click at [321, 112] on button "Confirmed Non-Scan" at bounding box center [325, 112] width 92 height 18
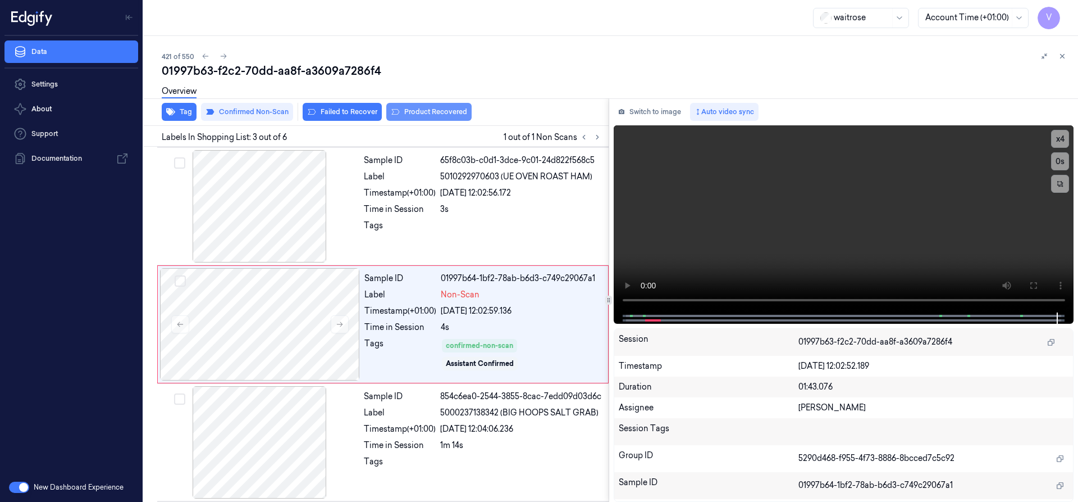
click at [416, 110] on button "Product Recovered" at bounding box center [428, 112] width 85 height 18
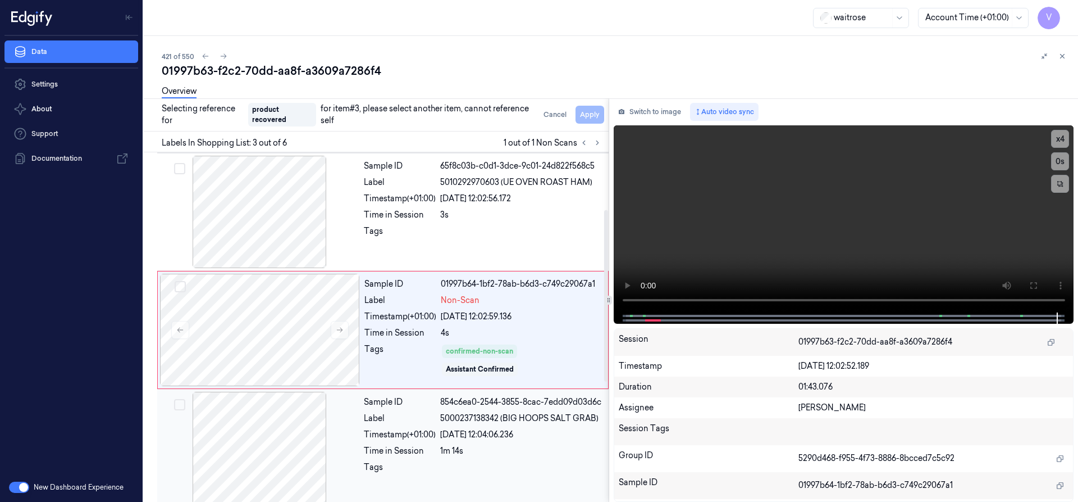
click at [293, 430] on div at bounding box center [260, 447] width 200 height 112
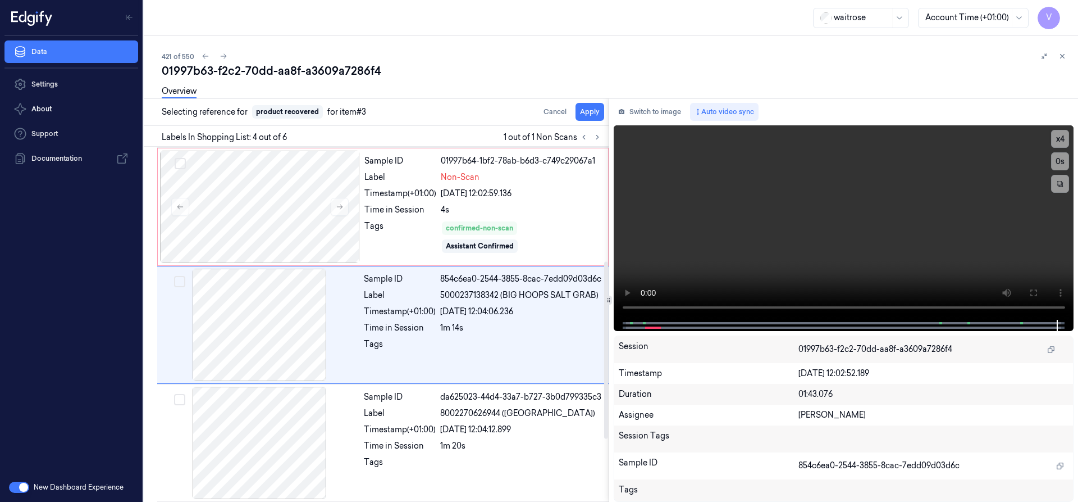
scroll to position [235, 0]
click at [591, 115] on button "Apply" at bounding box center [590, 112] width 29 height 18
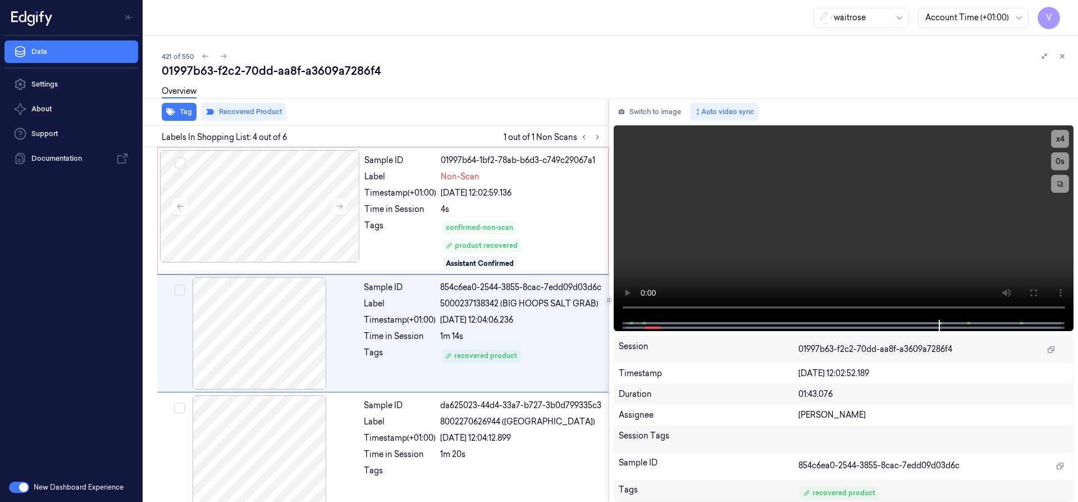
scroll to position [244, 0]
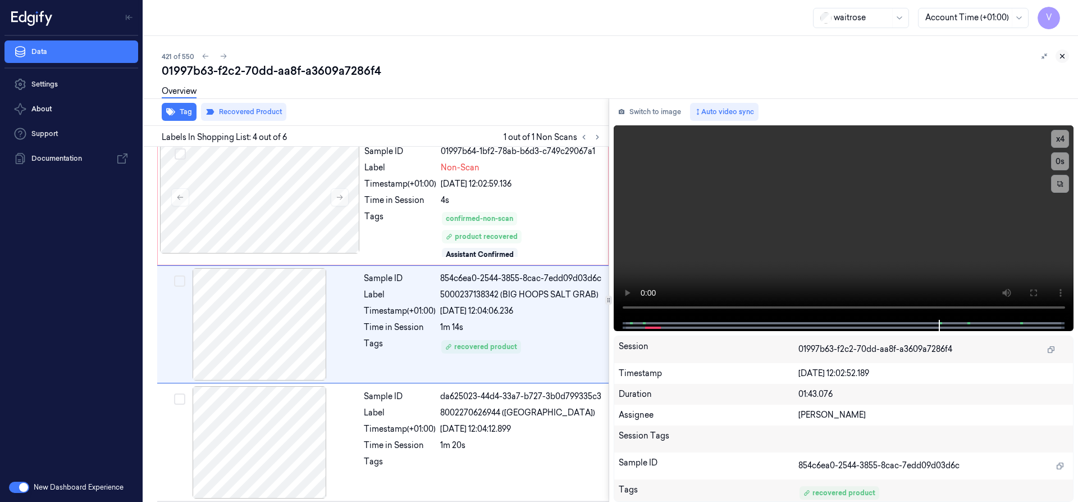
click at [1066, 54] on icon at bounding box center [1063, 56] width 8 height 8
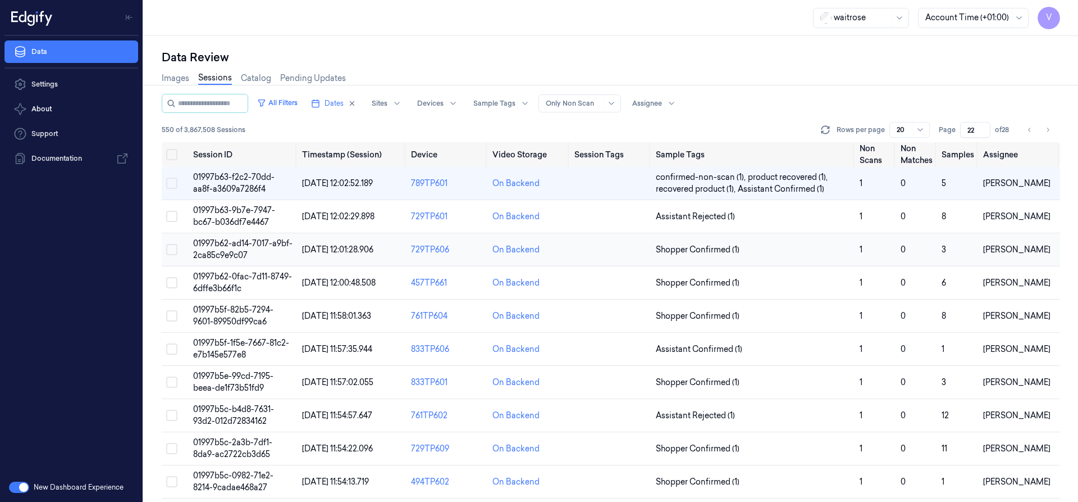
click at [234, 258] on span "01997b62-ad14-7017-a9bf-2ca85c9e9c07" at bounding box center [242, 249] width 99 height 22
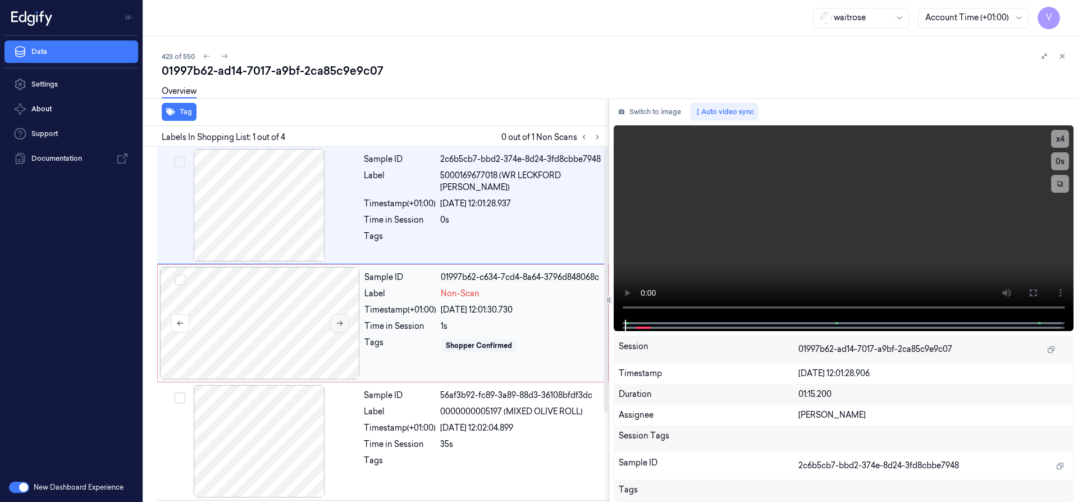
click at [342, 320] on icon at bounding box center [340, 323] width 8 height 8
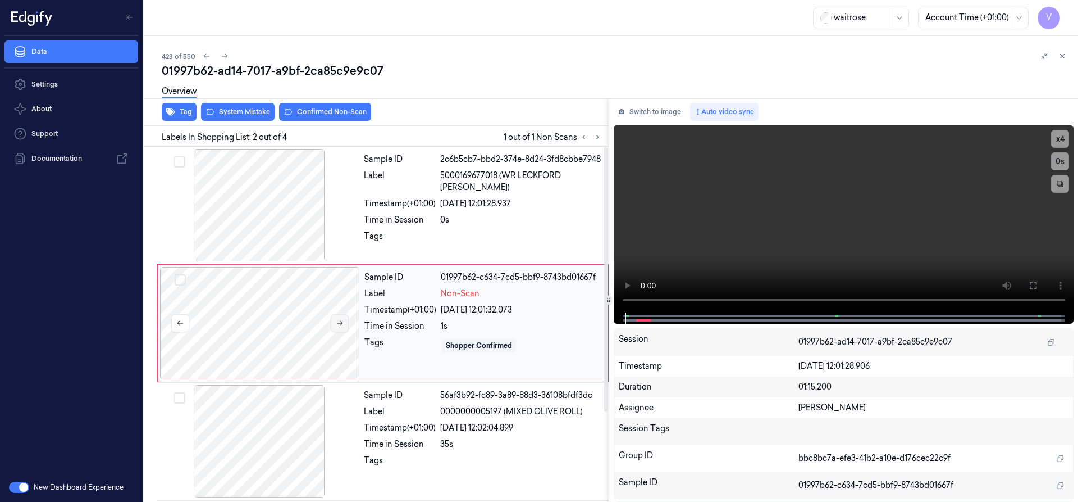
click at [336, 319] on icon at bounding box center [340, 323] width 8 height 8
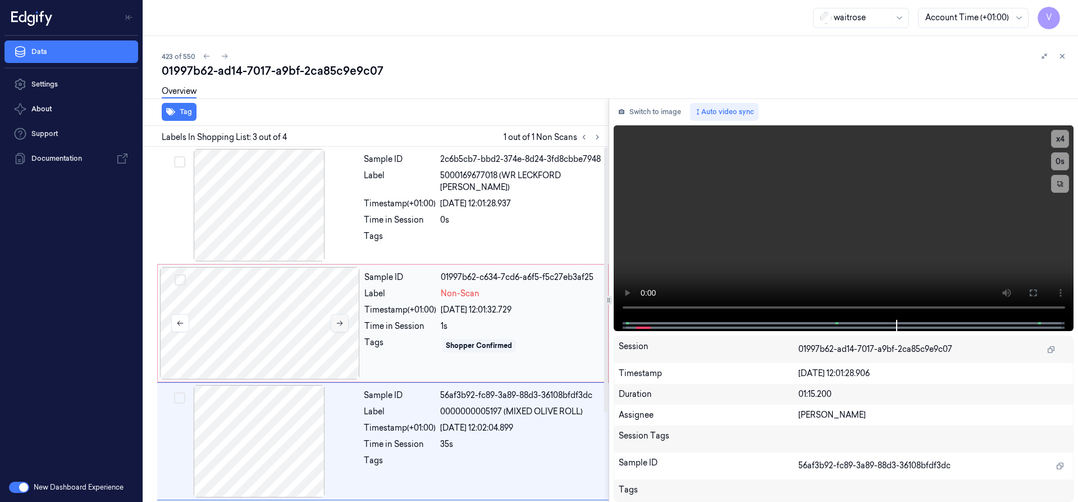
click at [345, 321] on button at bounding box center [340, 323] width 18 height 18
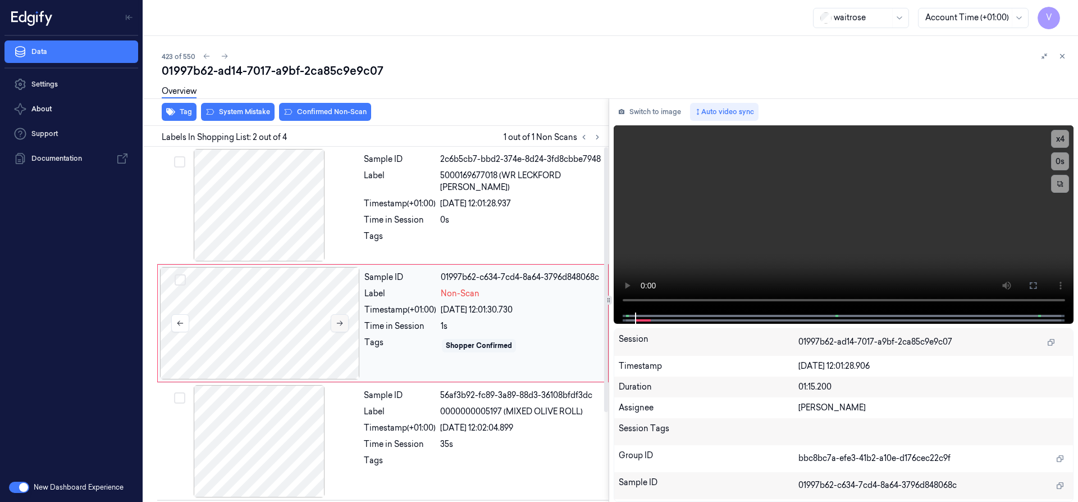
click at [345, 321] on button at bounding box center [340, 323] width 18 height 18
click at [271, 310] on div at bounding box center [260, 323] width 200 height 112
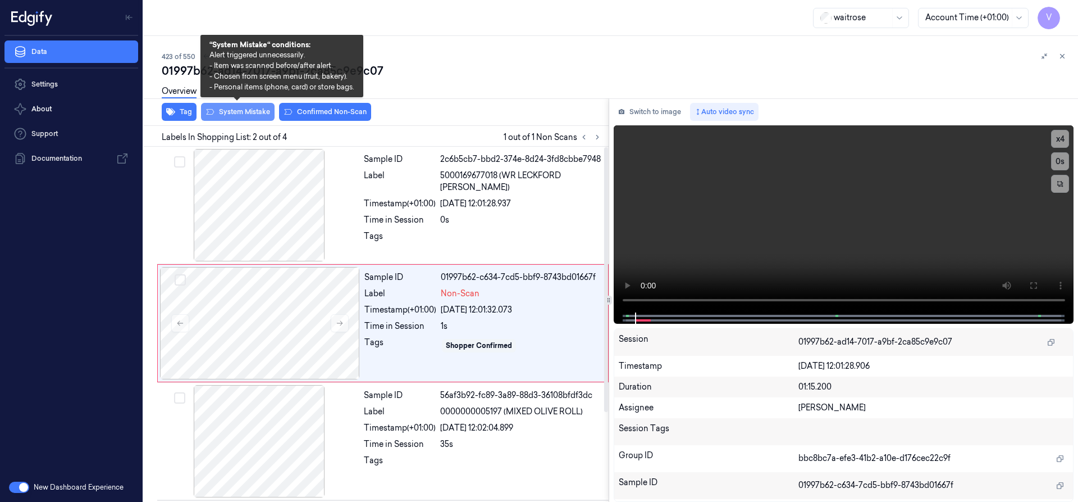
click at [234, 108] on button "System Mistake" at bounding box center [238, 112] width 74 height 18
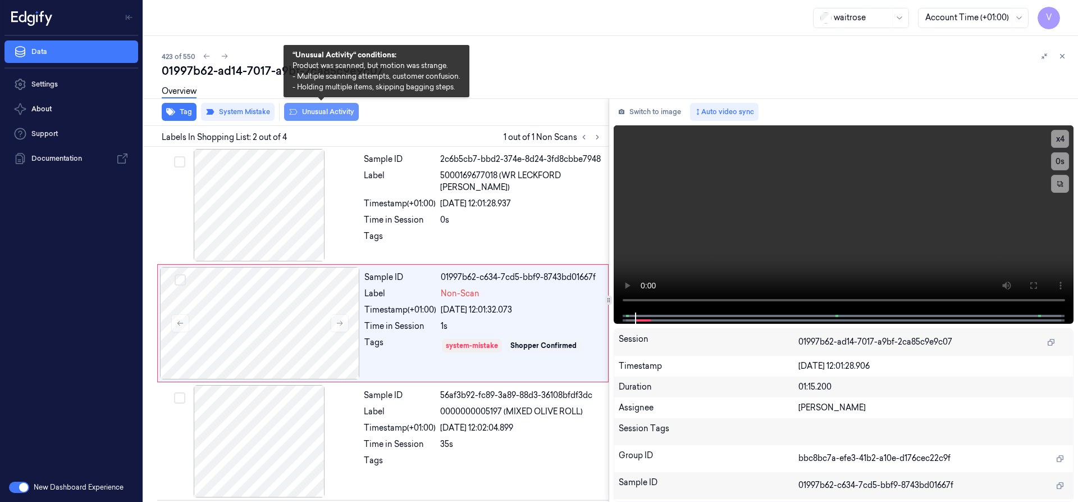
click at [322, 112] on button "Unusual Activity" at bounding box center [321, 112] width 75 height 18
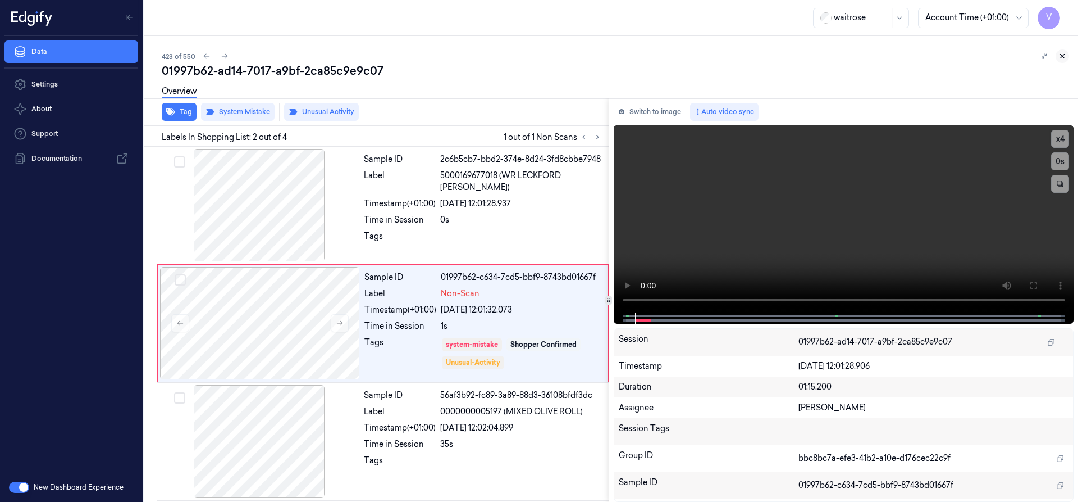
click at [1060, 51] on button at bounding box center [1062, 55] width 13 height 13
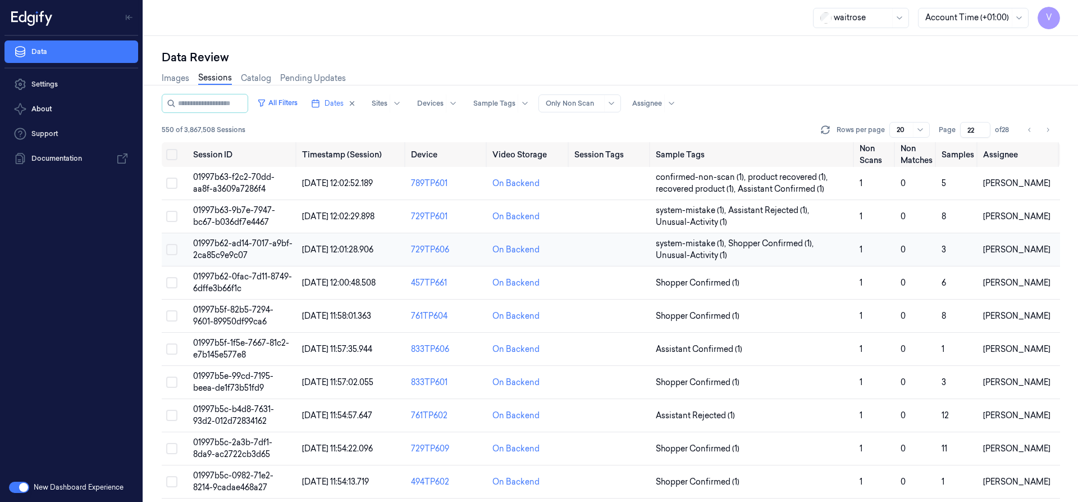
click at [228, 245] on span "01997b62-ad14-7017-a9bf-2ca85c9e9c07" at bounding box center [242, 249] width 99 height 22
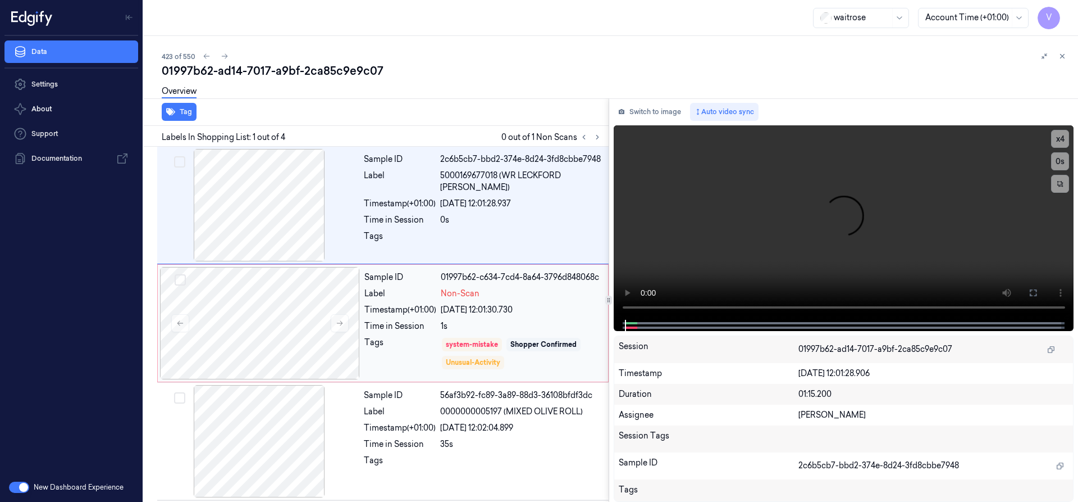
scroll to position [6, 0]
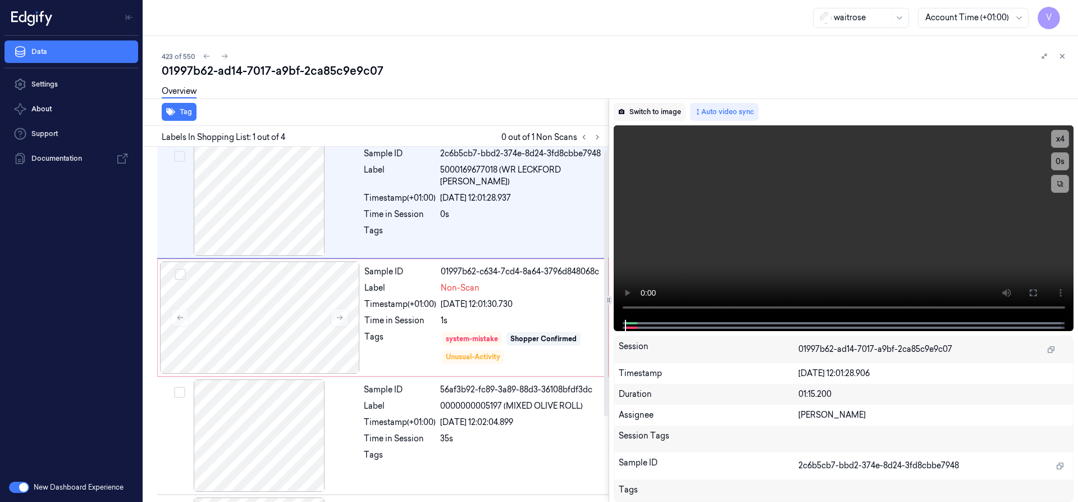
click at [654, 113] on button "Switch to image" at bounding box center [650, 112] width 72 height 18
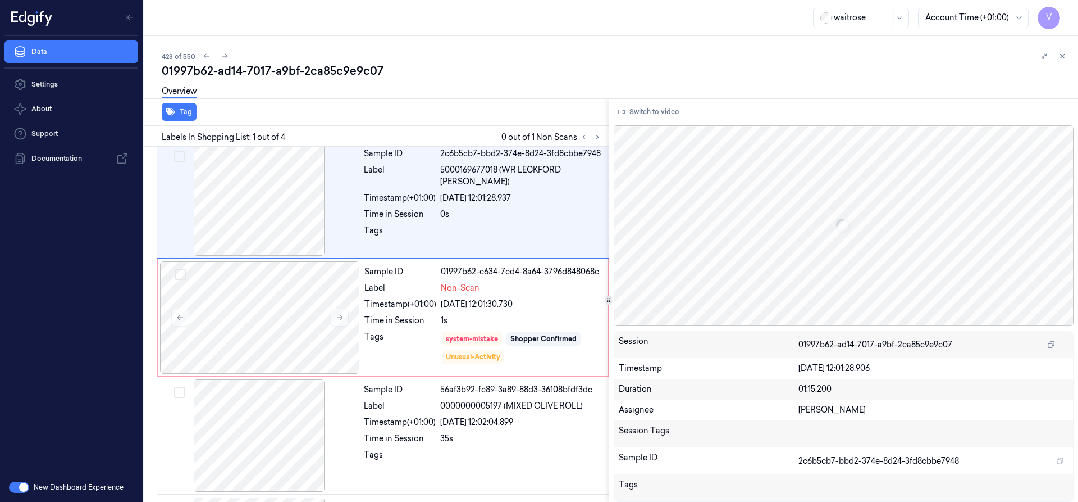
scroll to position [0, 0]
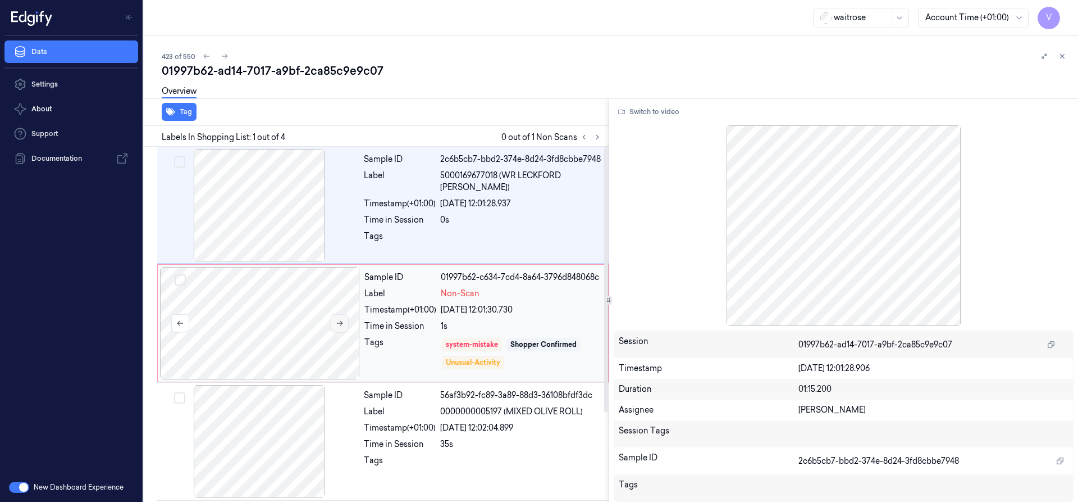
click at [340, 324] on icon at bounding box center [340, 323] width 8 height 8
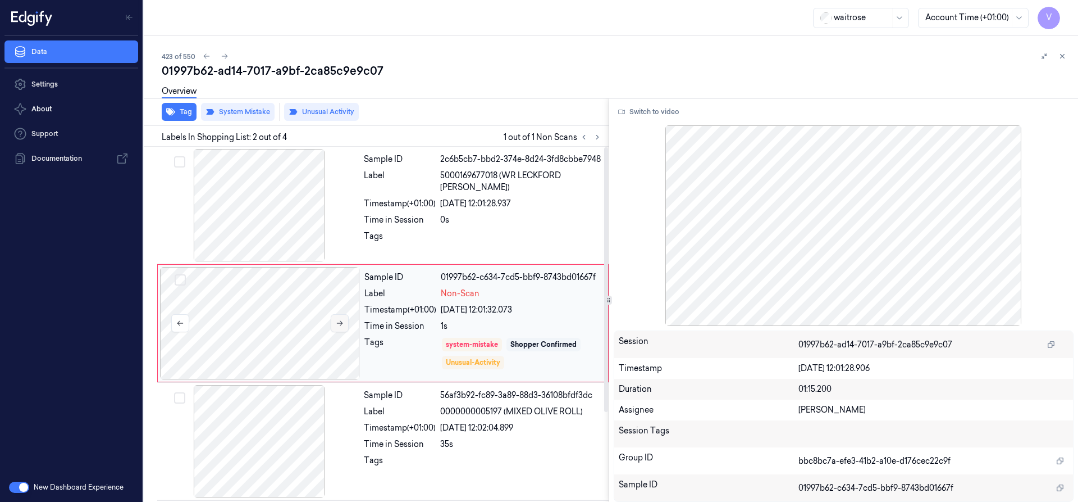
click at [340, 324] on icon at bounding box center [340, 323] width 8 height 8
click at [1064, 55] on icon at bounding box center [1063, 56] width 8 height 8
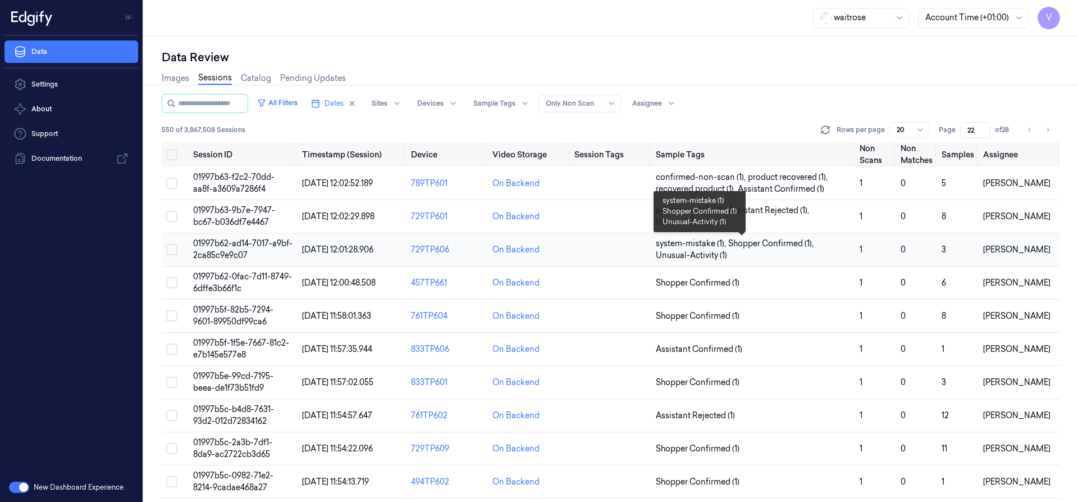
click at [673, 259] on span "Unusual-Activity (1)" at bounding box center [691, 255] width 71 height 12
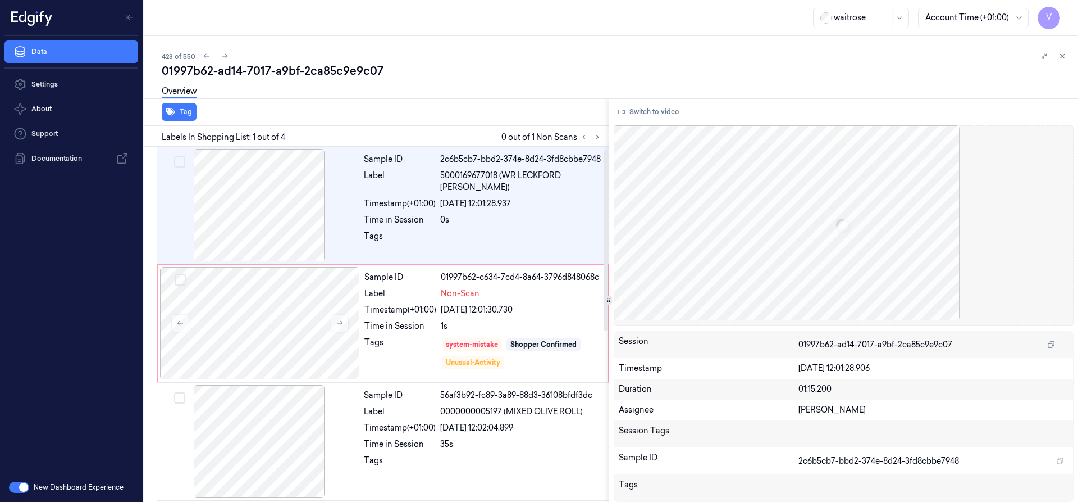
scroll to position [6, 0]
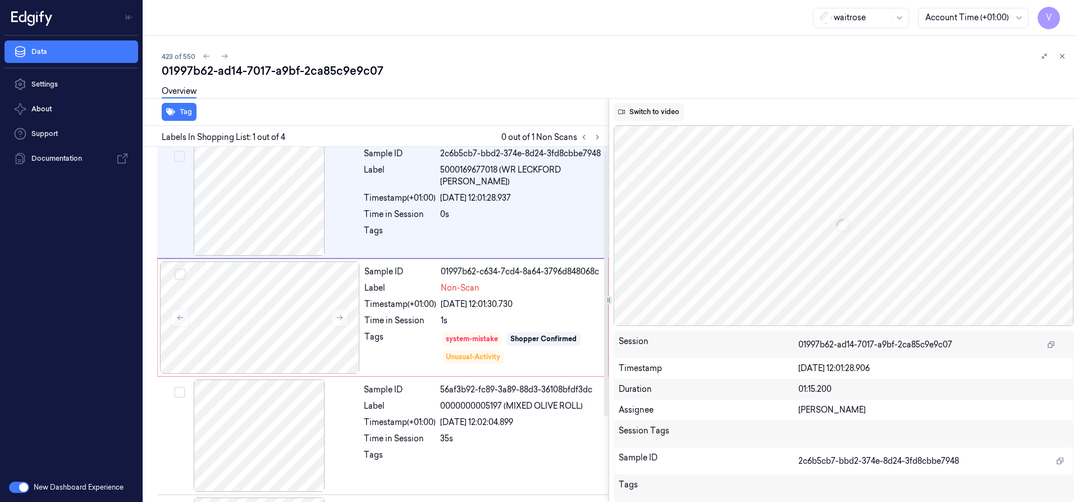
click at [668, 117] on button "Switch to video" at bounding box center [649, 112] width 70 height 18
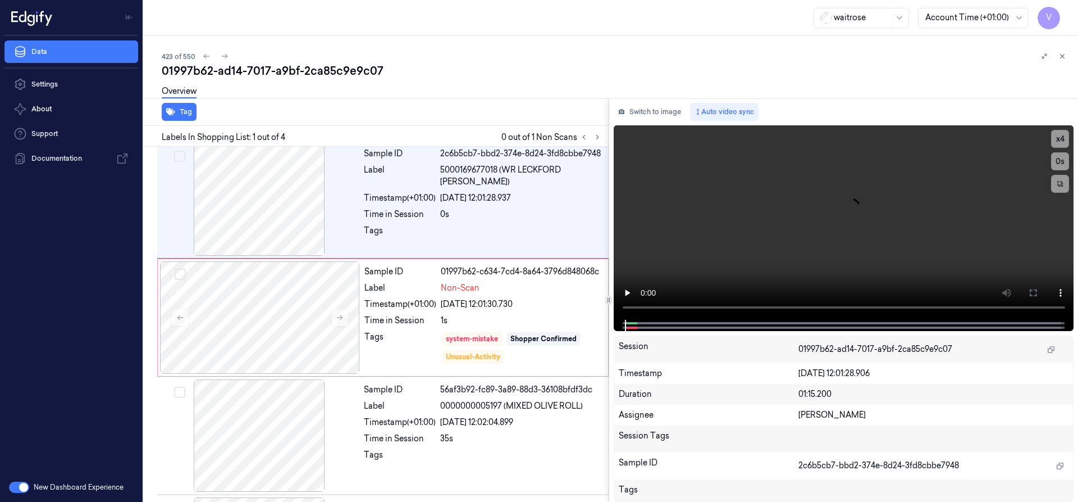
scroll to position [0, 0]
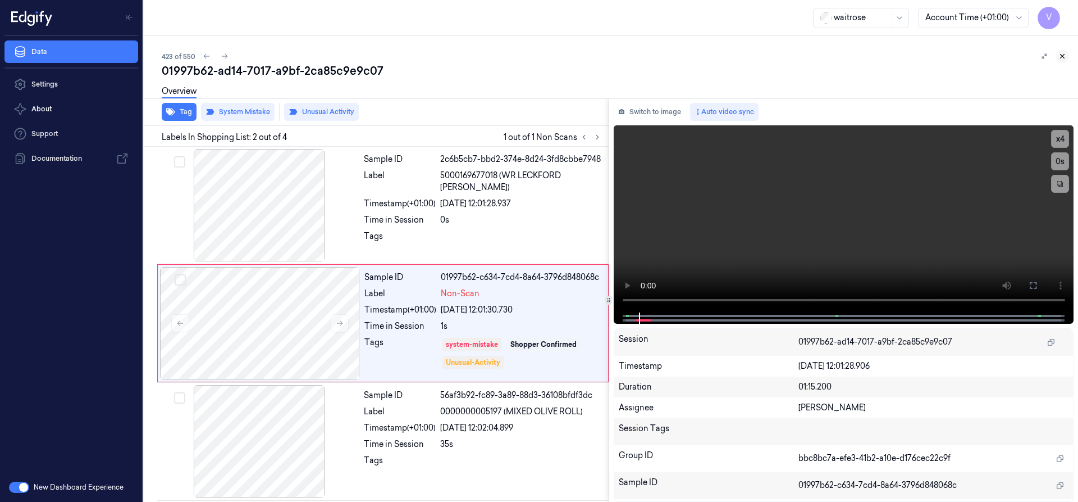
click at [1065, 54] on icon at bounding box center [1063, 56] width 8 height 8
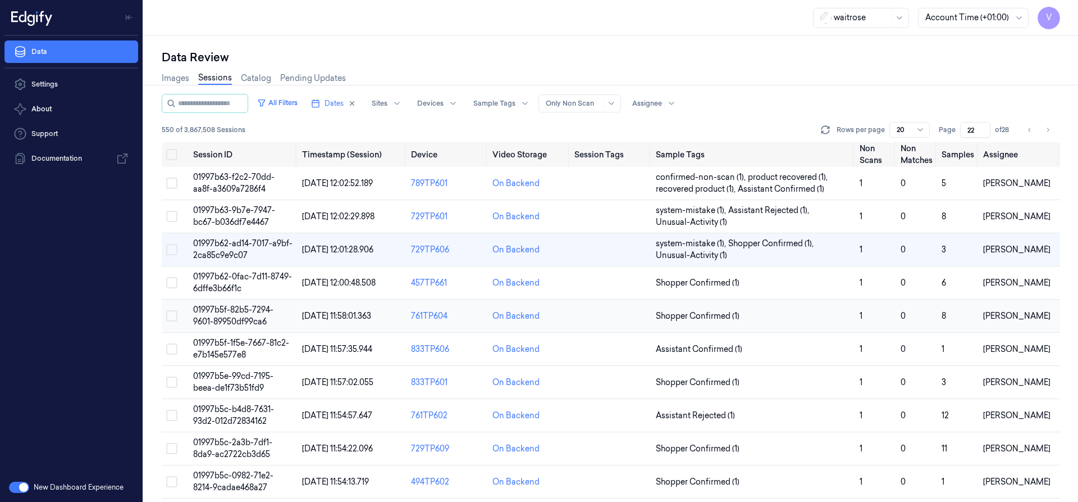
click at [227, 319] on span "01997b5f-82b5-7294-9601-89950df99ca6" at bounding box center [233, 315] width 80 height 22
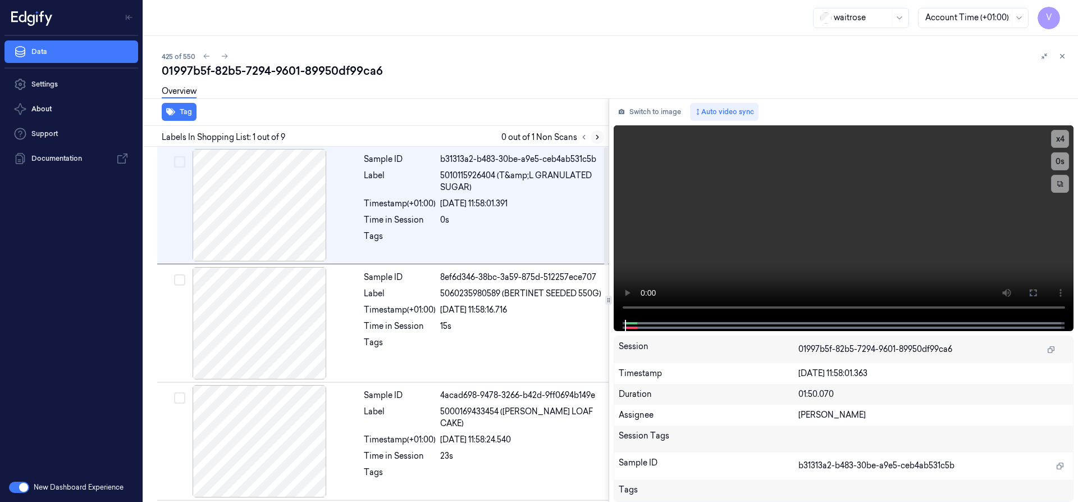
click at [595, 135] on icon at bounding box center [598, 137] width 8 height 8
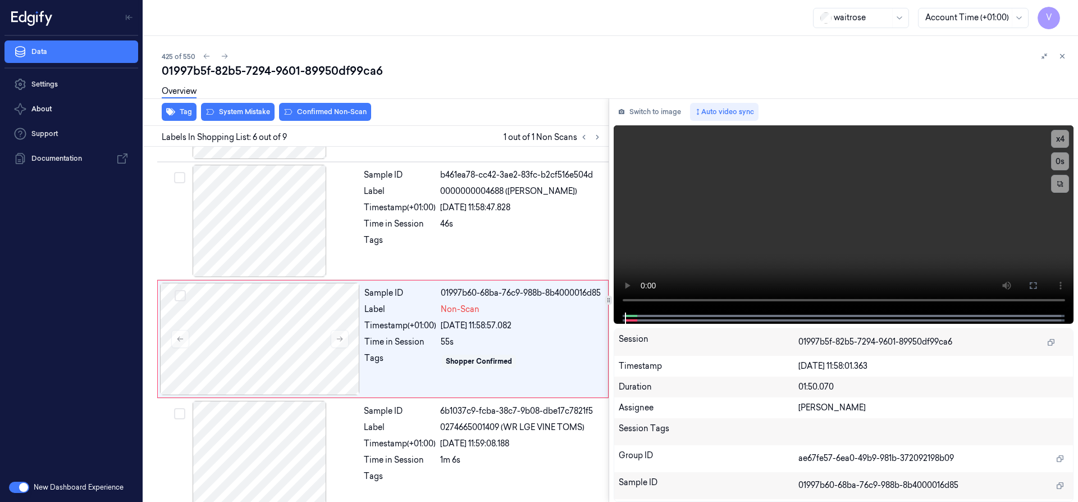
scroll to position [471, 0]
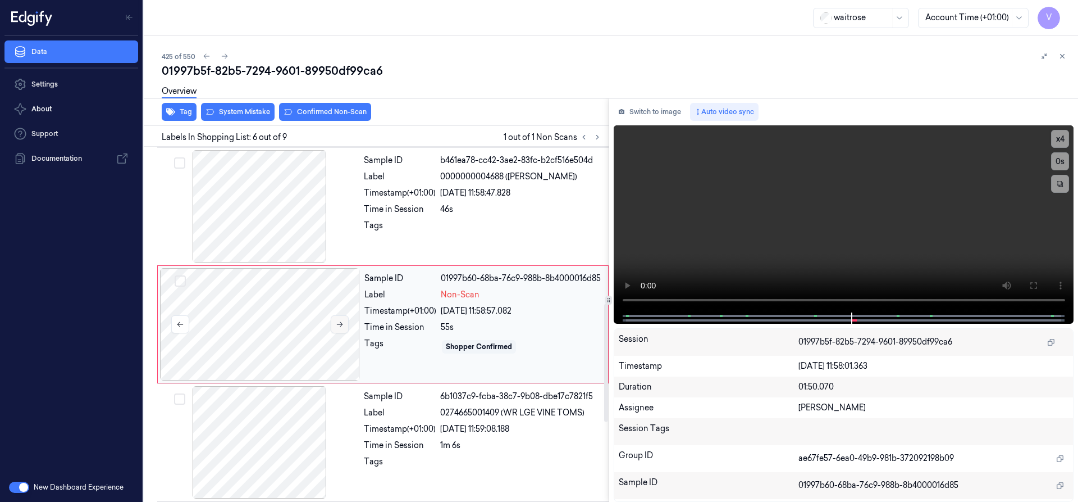
click at [339, 325] on icon at bounding box center [340, 324] width 8 height 8
click at [246, 302] on div at bounding box center [260, 324] width 200 height 112
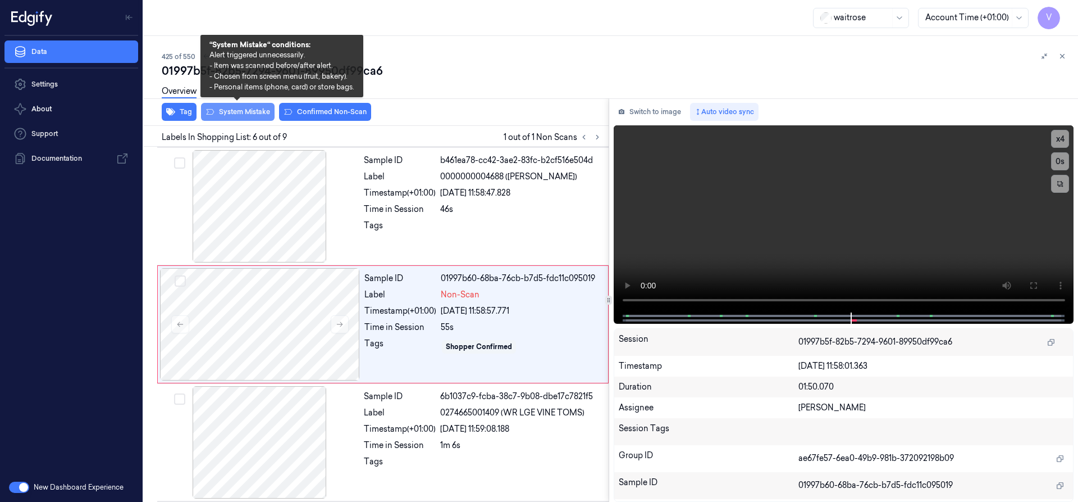
click at [230, 113] on button "System Mistake" at bounding box center [238, 112] width 74 height 18
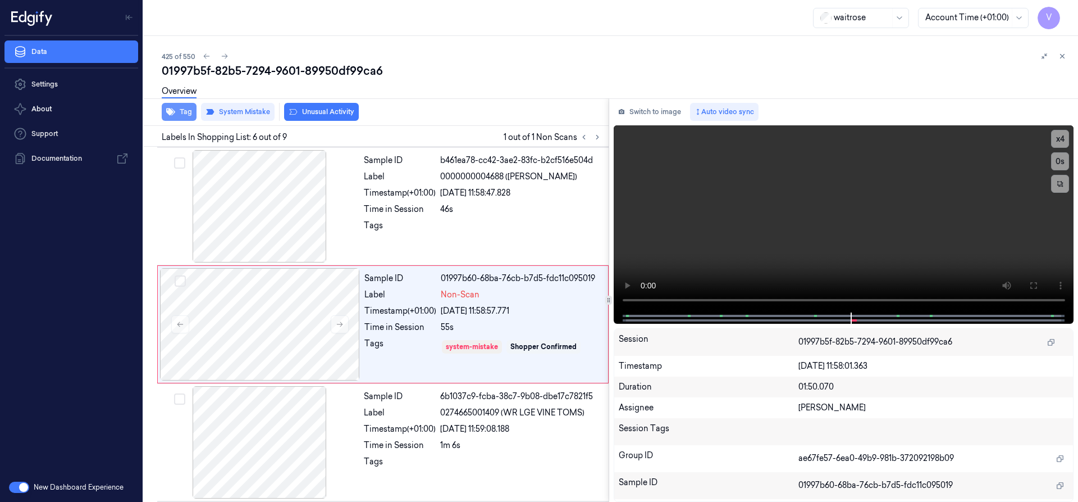
click at [183, 112] on button "Tag" at bounding box center [179, 112] width 35 height 18
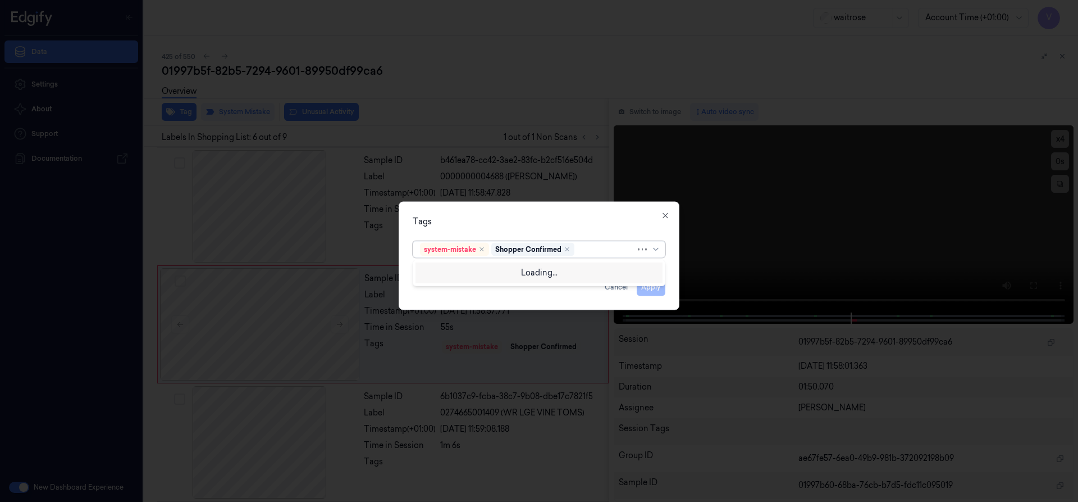
click at [589, 252] on div at bounding box center [606, 249] width 59 height 12
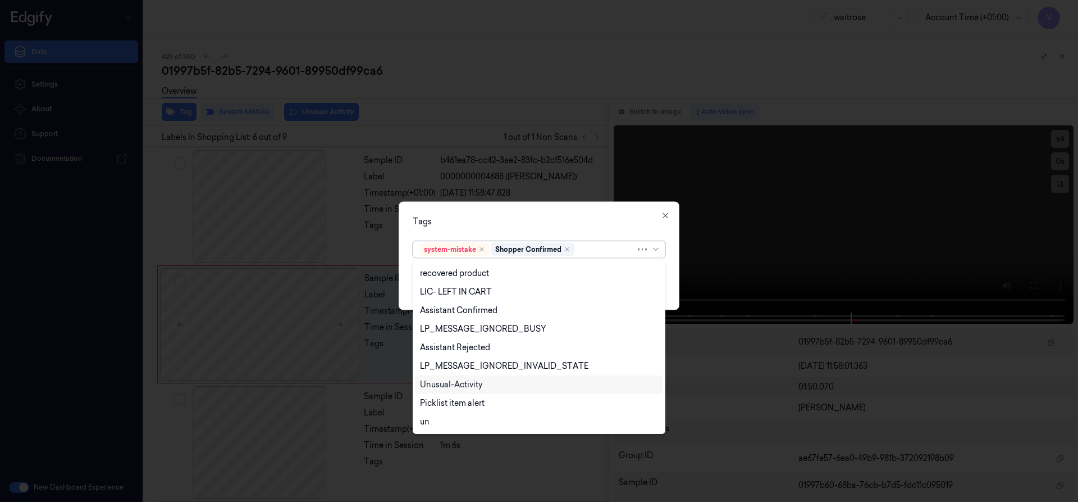
click at [447, 384] on div "Unusual-Activity" at bounding box center [451, 385] width 62 height 12
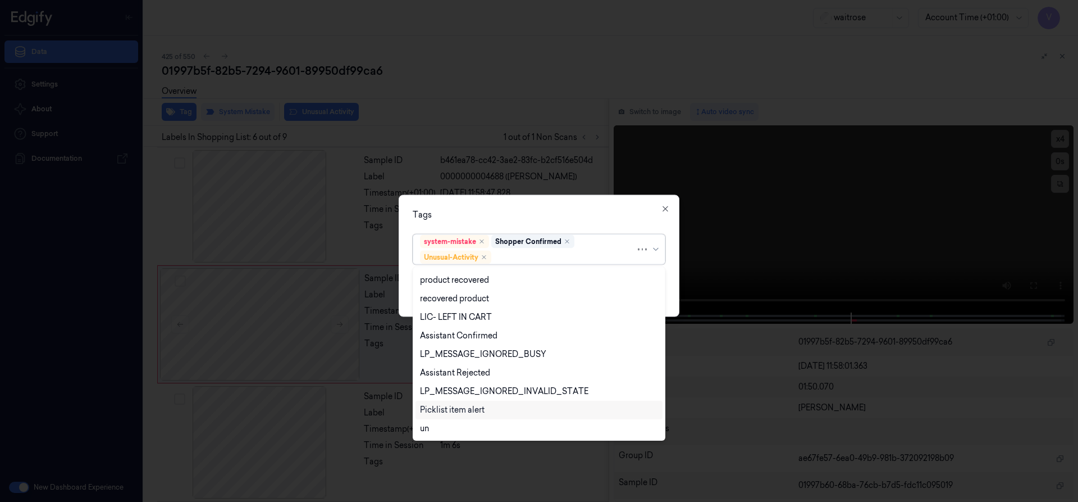
click at [443, 409] on div "Picklist item alert" at bounding box center [452, 410] width 65 height 12
drag, startPoint x: 496, startPoint y: 213, endPoint x: 573, endPoint y: 278, distance: 100.5
click at [497, 214] on div "Tags" at bounding box center [539, 214] width 253 height 12
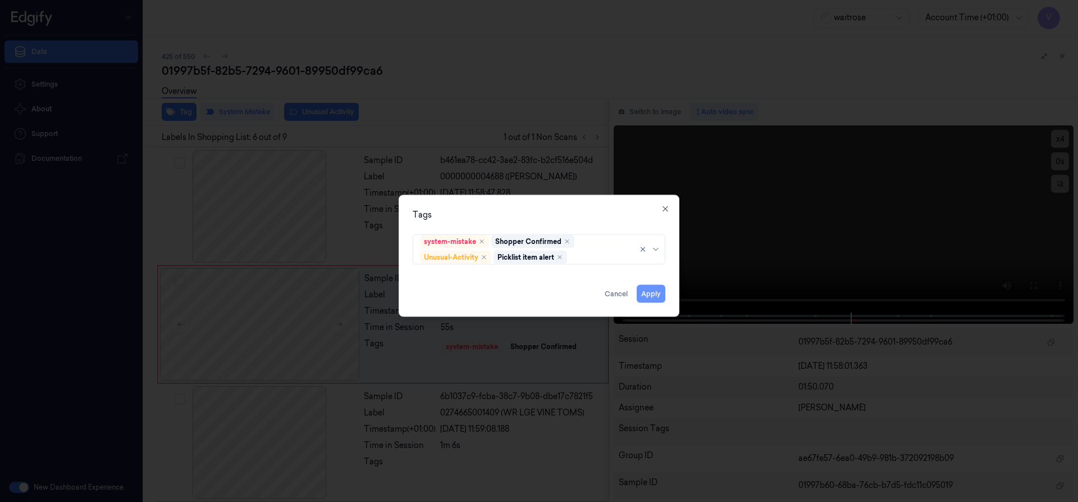
click at [645, 292] on button "Apply" at bounding box center [651, 293] width 29 height 18
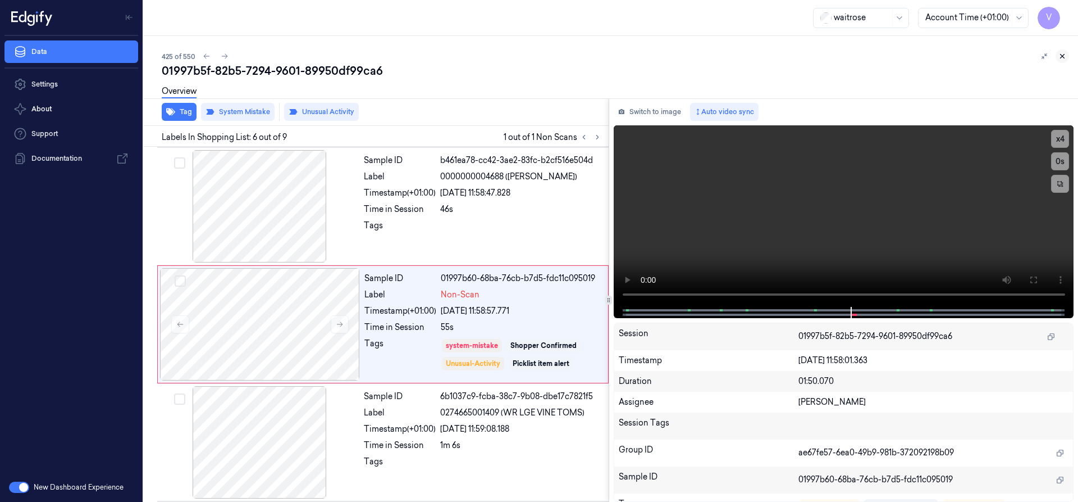
click at [1065, 54] on icon at bounding box center [1063, 56] width 8 height 8
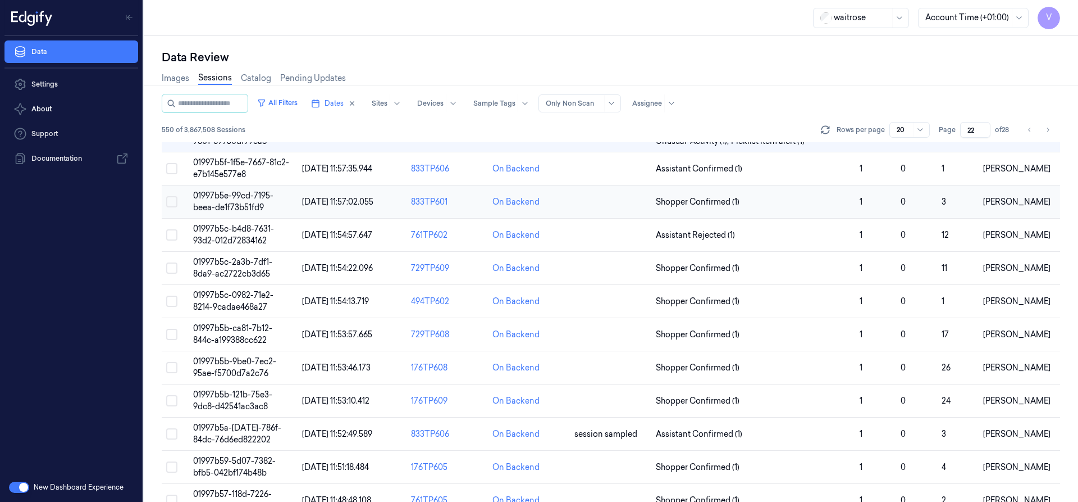
scroll to position [6, 0]
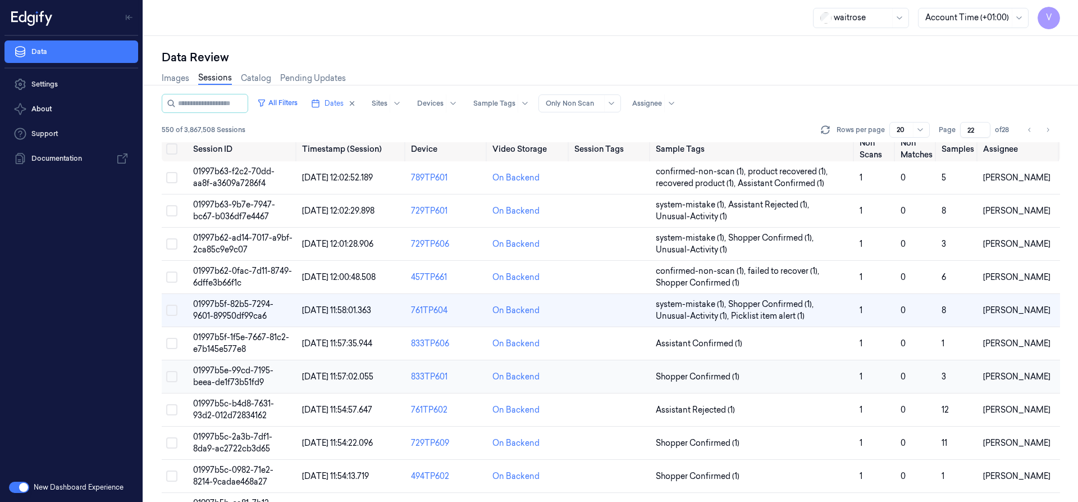
click at [229, 364] on td "01997b5e-99cd-7195-beea-de1f73b51fd9" at bounding box center [243, 376] width 109 height 33
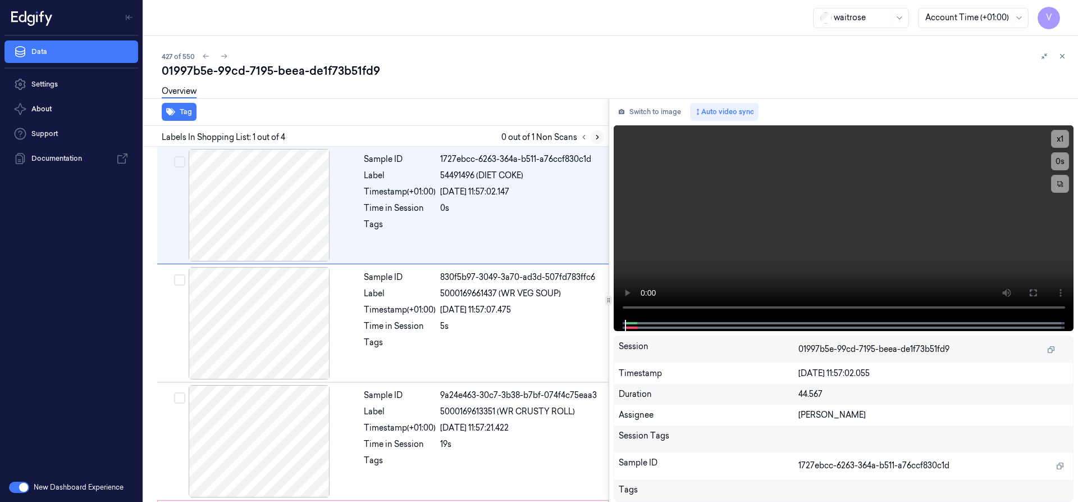
click at [600, 136] on icon at bounding box center [598, 137] width 8 height 8
click at [1062, 139] on button "x 1" at bounding box center [1060, 139] width 18 height 18
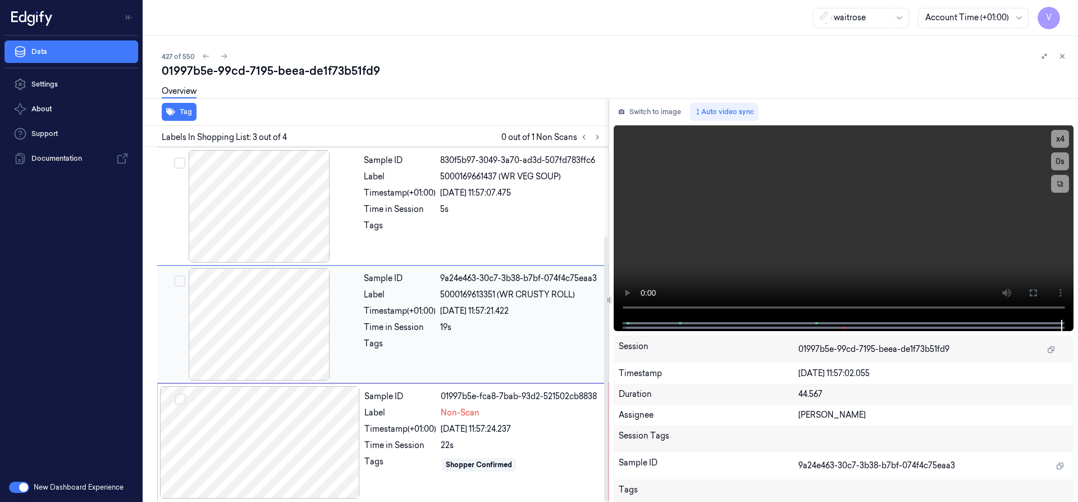
scroll to position [120, 0]
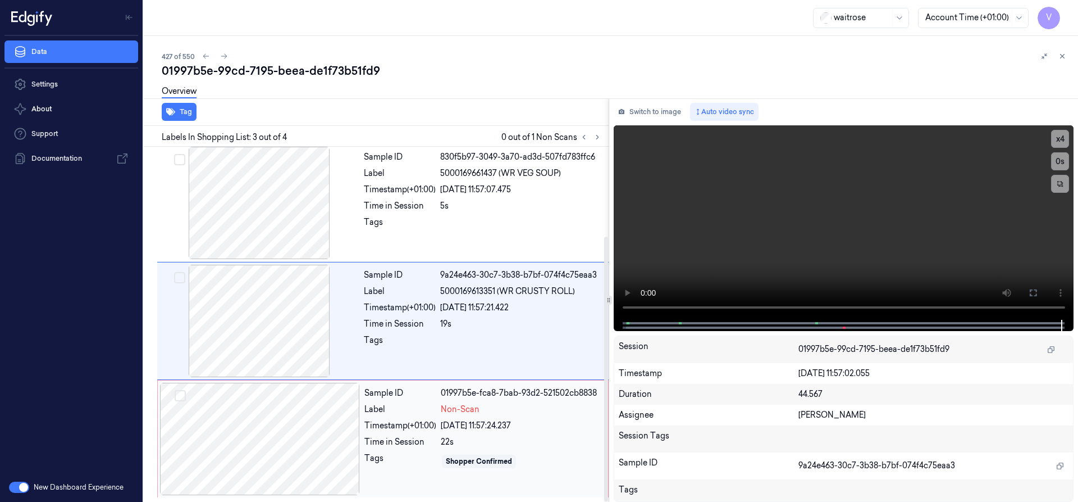
click at [315, 410] on div at bounding box center [260, 438] width 200 height 112
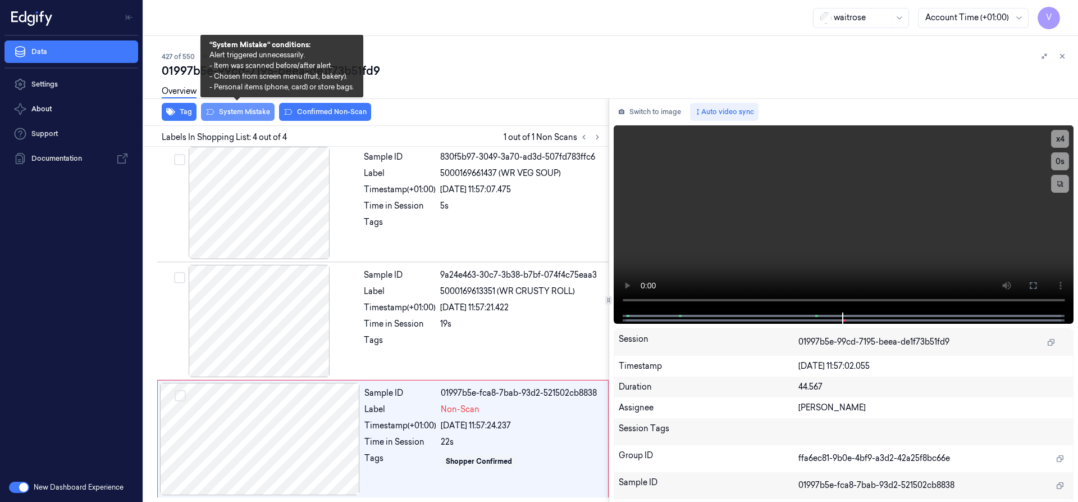
click at [236, 110] on button "System Mistake" at bounding box center [238, 112] width 74 height 18
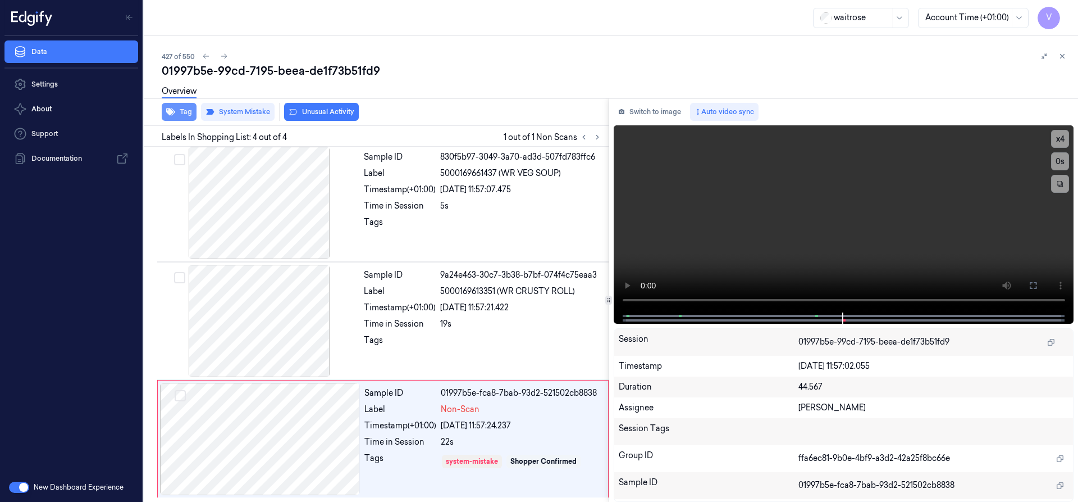
click at [183, 110] on button "Tag" at bounding box center [179, 112] width 35 height 18
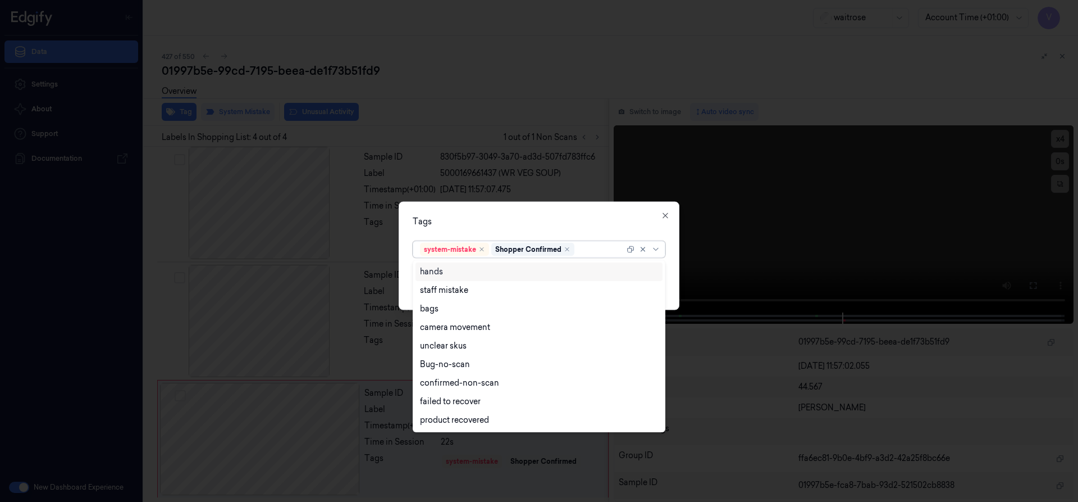
click at [598, 250] on div at bounding box center [601, 249] width 48 height 12
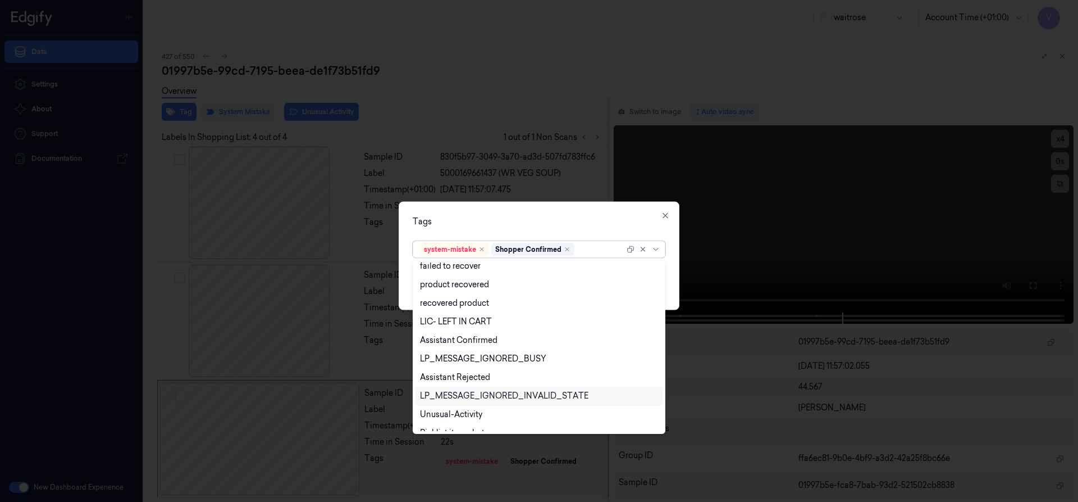
scroll to position [165, 0]
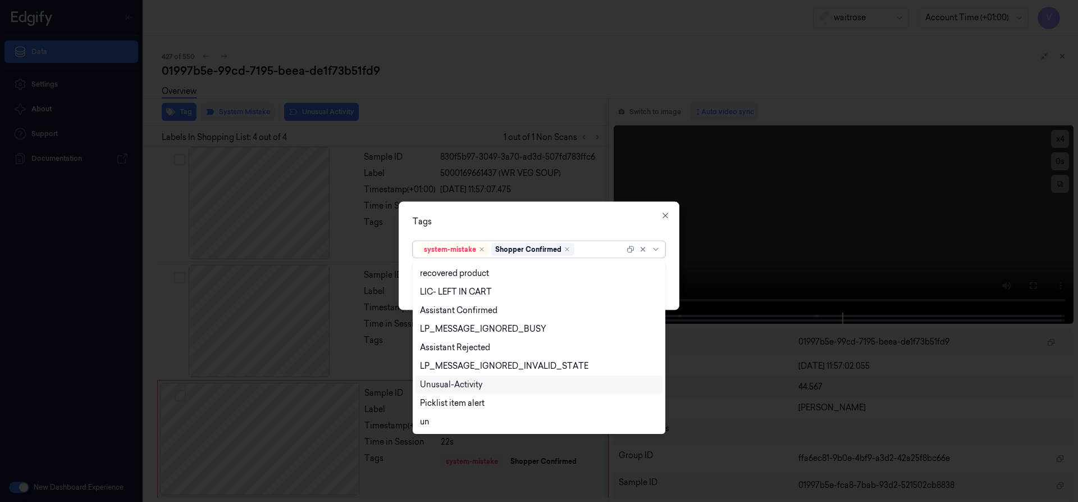
click at [472, 381] on div "Unusual-Activity" at bounding box center [451, 385] width 62 height 12
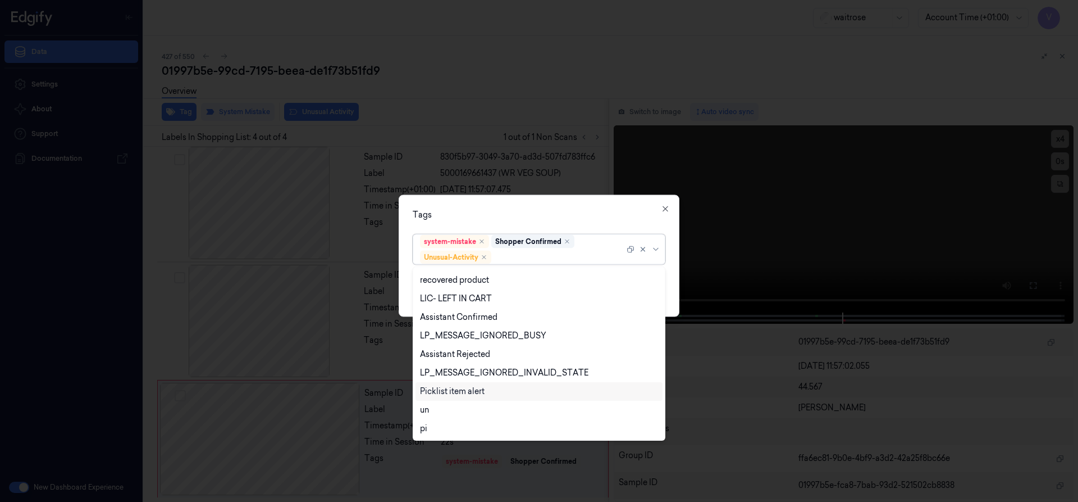
click at [464, 390] on div "Picklist item alert" at bounding box center [452, 391] width 65 height 12
click at [540, 211] on div "Tags" at bounding box center [539, 214] width 253 height 12
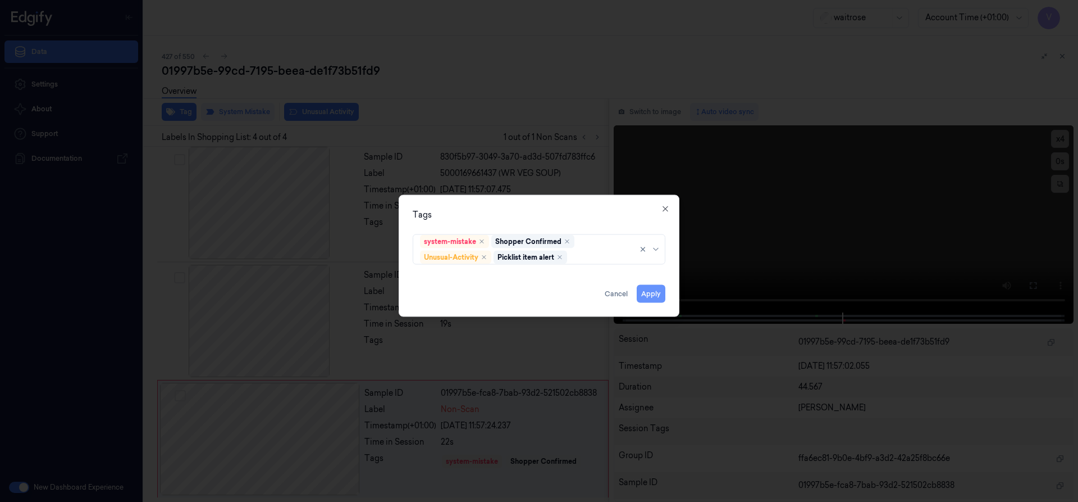
click at [650, 292] on button "Apply" at bounding box center [651, 293] width 29 height 18
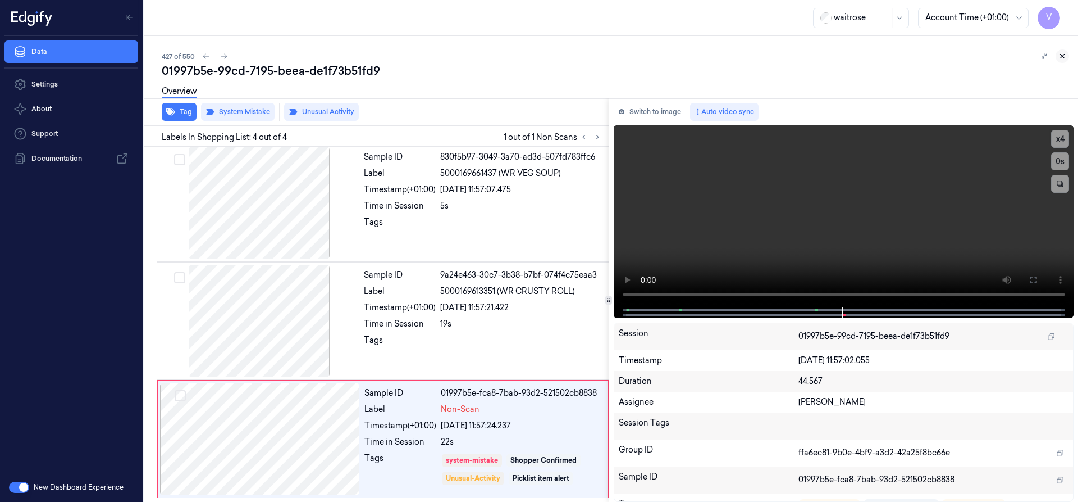
click at [1060, 58] on icon at bounding box center [1063, 56] width 8 height 8
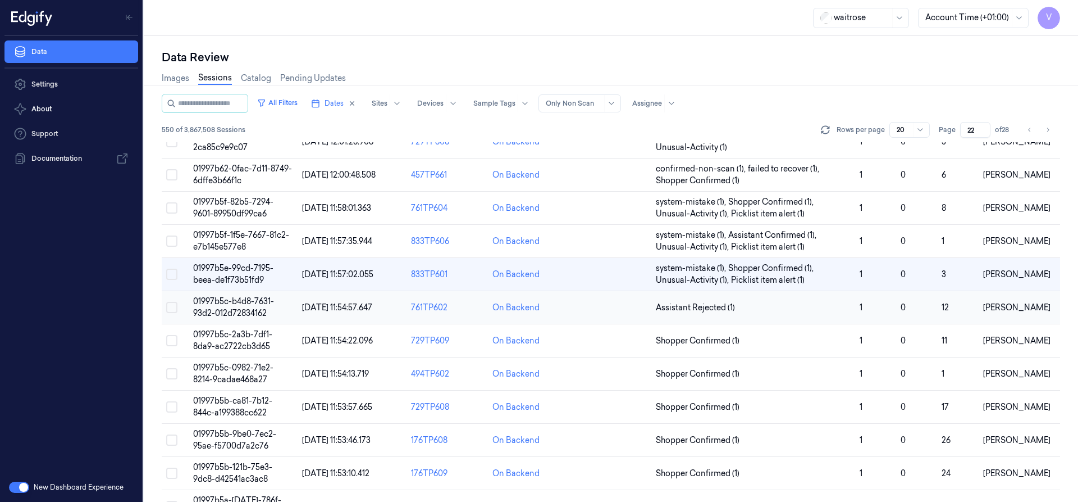
scroll to position [172, 0]
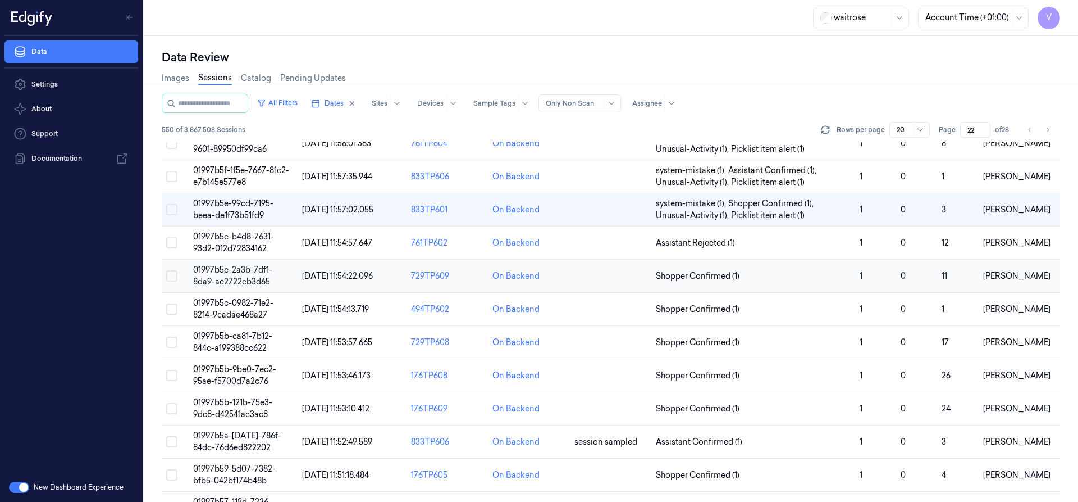
click at [226, 272] on span "01997b5c-2a3b-7df1-8da9-ac2722cb3d65" at bounding box center [232, 276] width 79 height 22
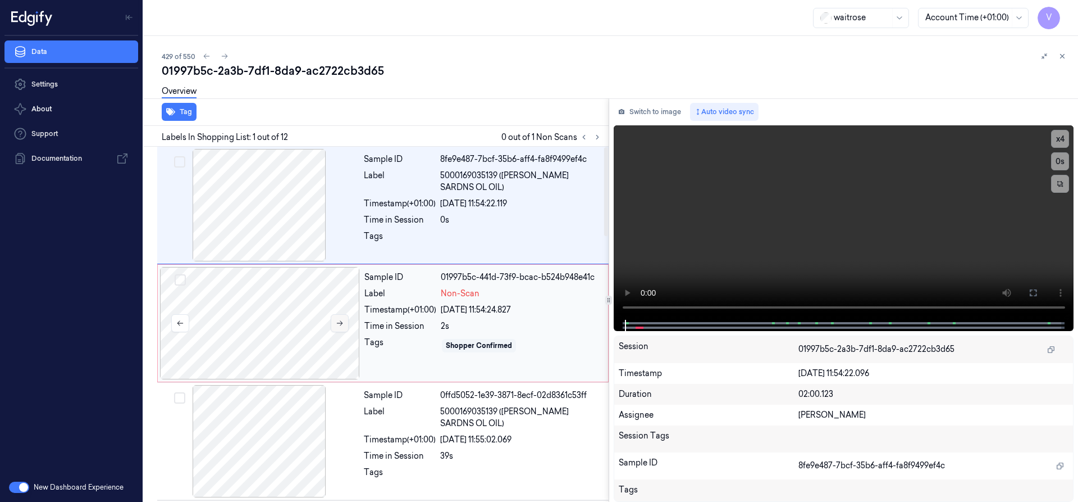
click at [342, 322] on icon at bounding box center [340, 323] width 8 height 8
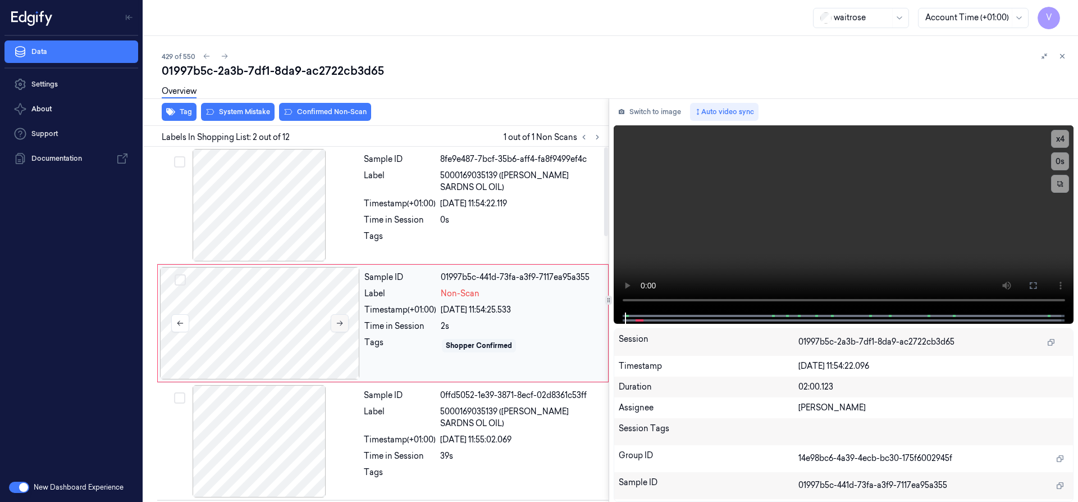
click at [342, 322] on icon at bounding box center [340, 323] width 8 height 8
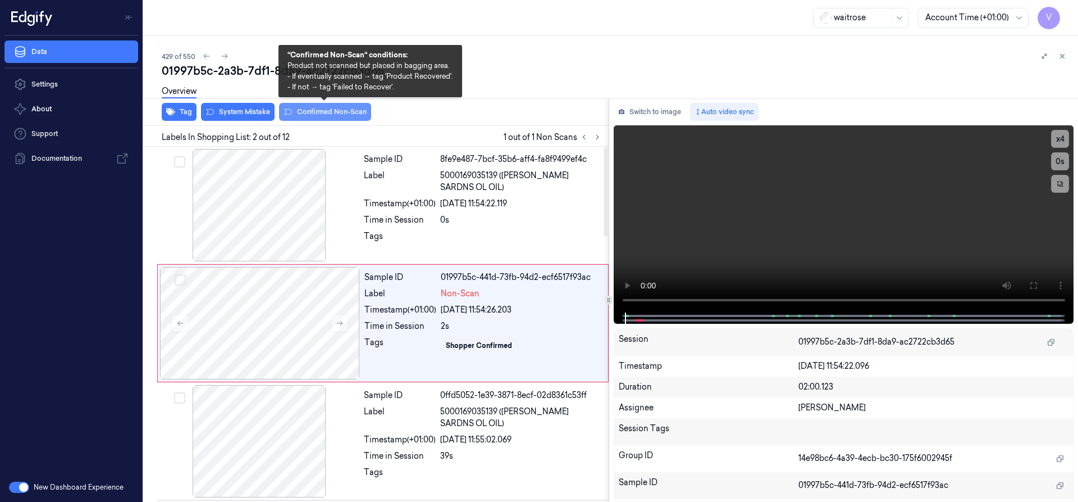
click at [336, 110] on button "Confirmed Non-Scan" at bounding box center [325, 112] width 92 height 18
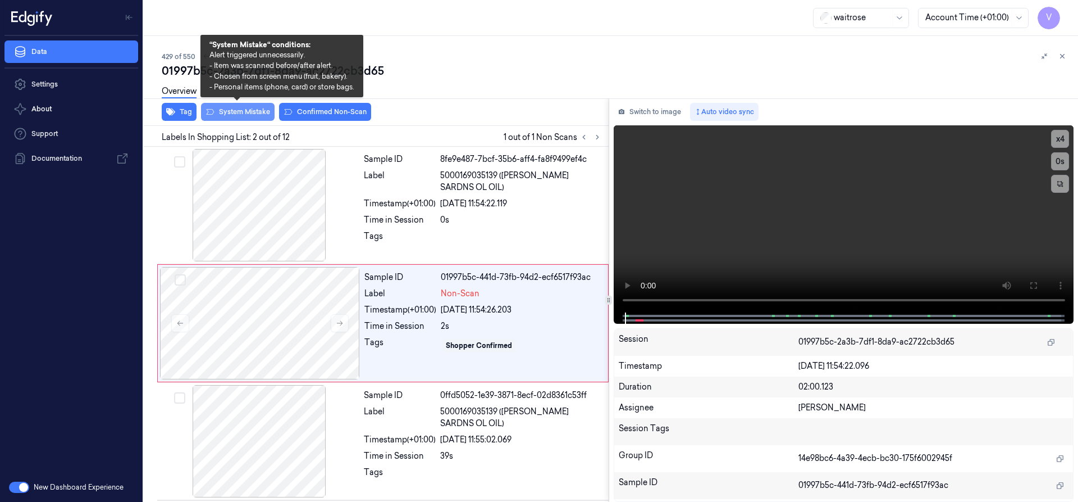
click at [253, 114] on button "System Mistake" at bounding box center [238, 112] width 74 height 18
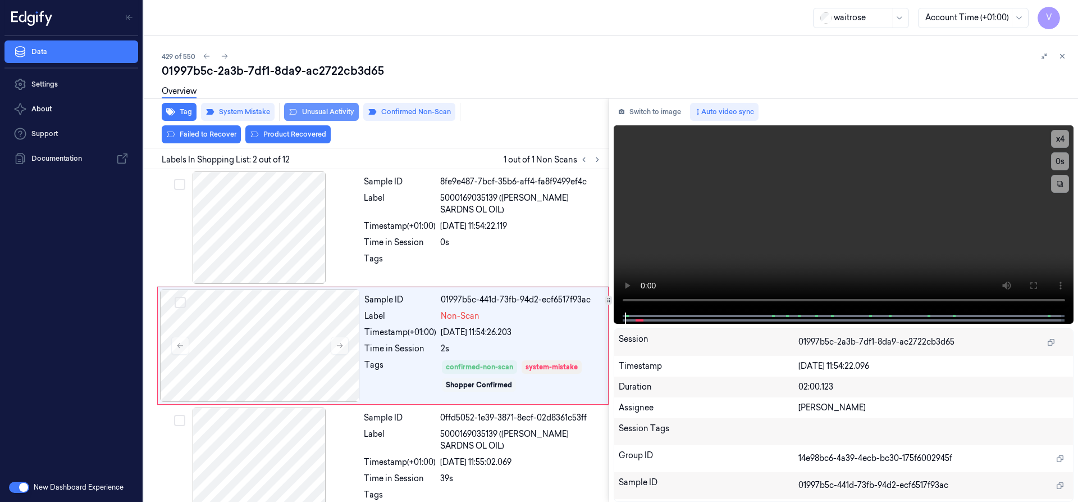
scroll to position [10, 0]
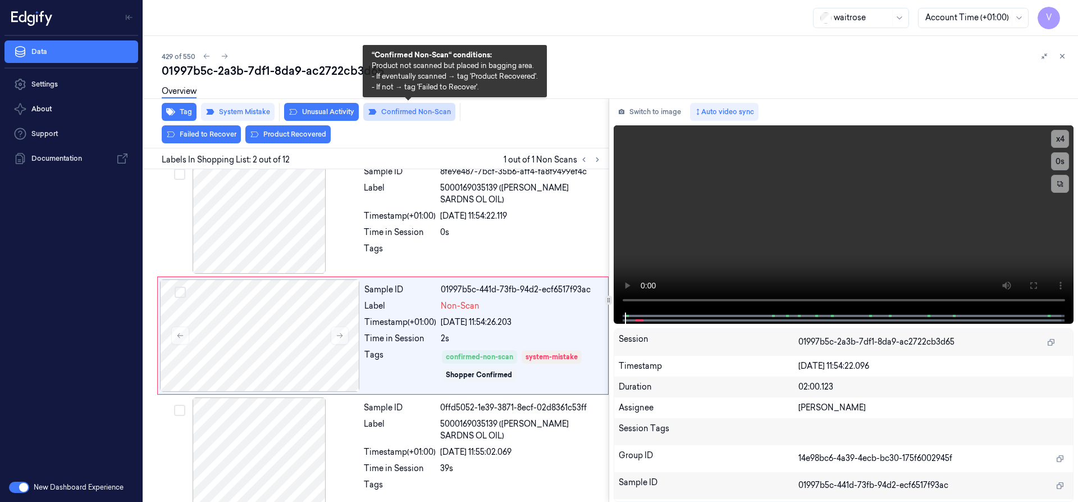
click at [416, 112] on button "Confirmed Non-Scan" at bounding box center [409, 112] width 92 height 18
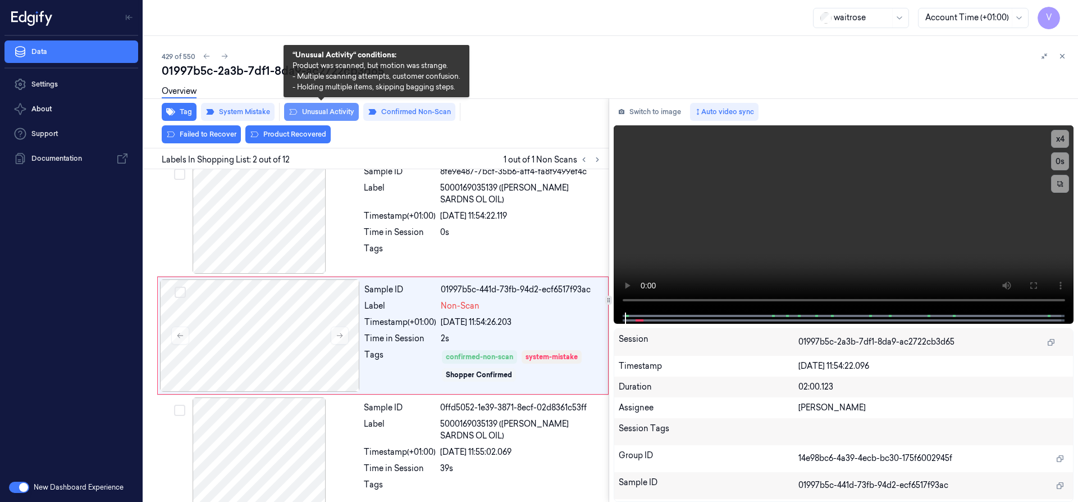
click at [329, 110] on button "Unusual Activity" at bounding box center [321, 112] width 75 height 18
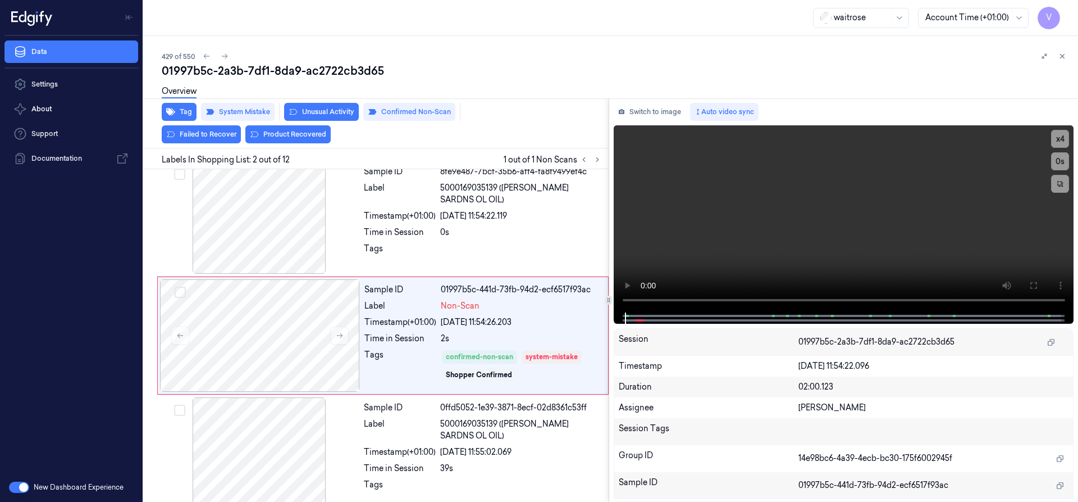
scroll to position [0, 0]
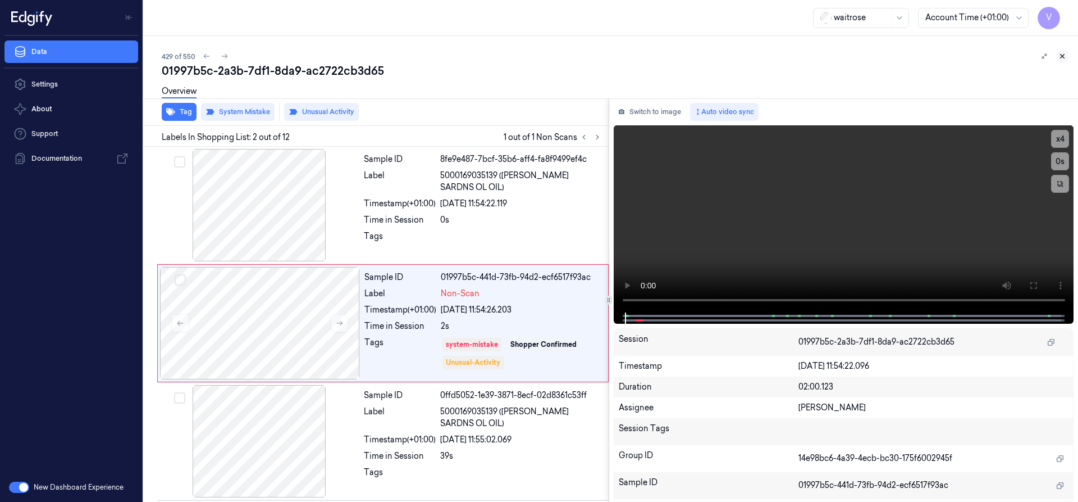
click at [1062, 57] on icon at bounding box center [1063, 56] width 8 height 8
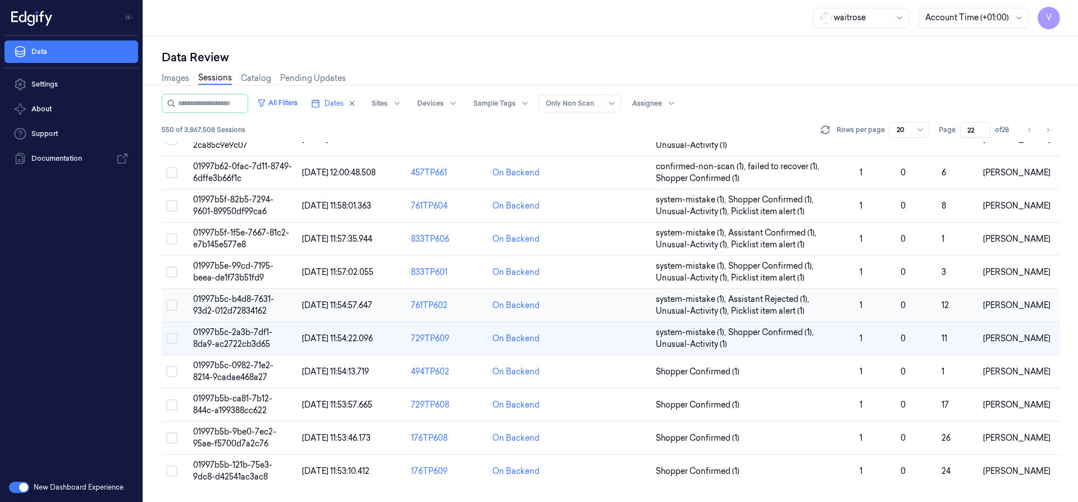
scroll to position [126, 0]
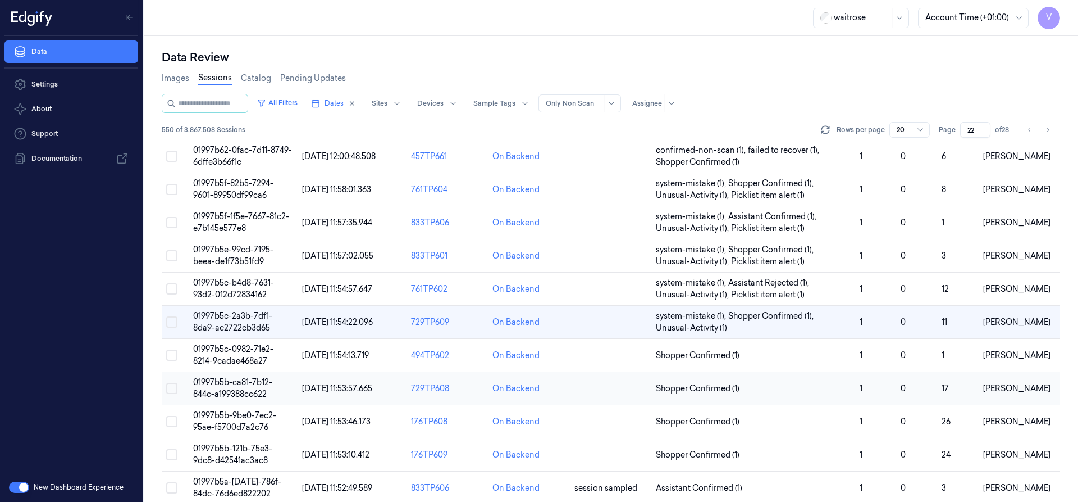
click at [229, 386] on span "01997b5b-ca81-7b12-844c-a199388cc622" at bounding box center [232, 388] width 79 height 22
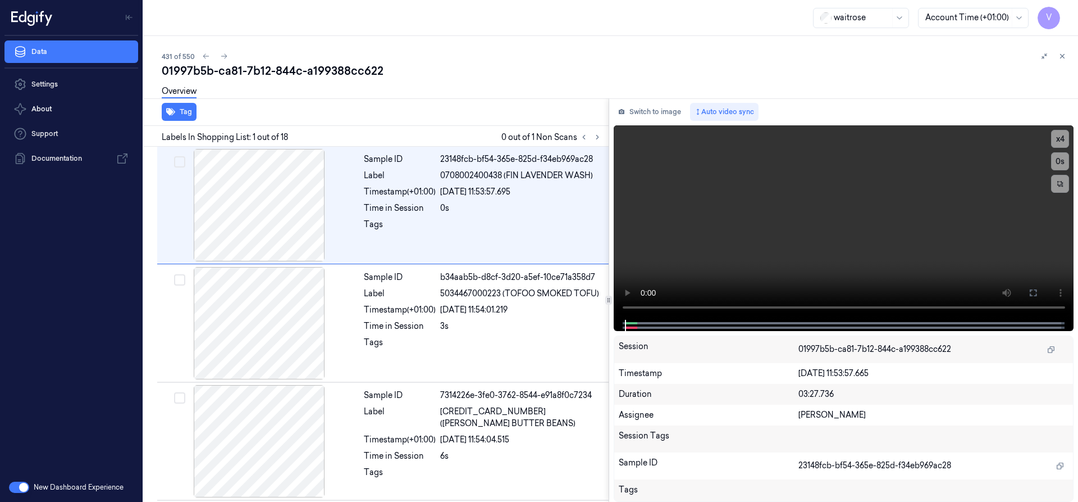
drag, startPoint x: 595, startPoint y: 139, endPoint x: 571, endPoint y: 125, distance: 27.9
click at [585, 140] on div at bounding box center [590, 136] width 27 height 13
click at [599, 138] on icon at bounding box center [598, 137] width 8 height 8
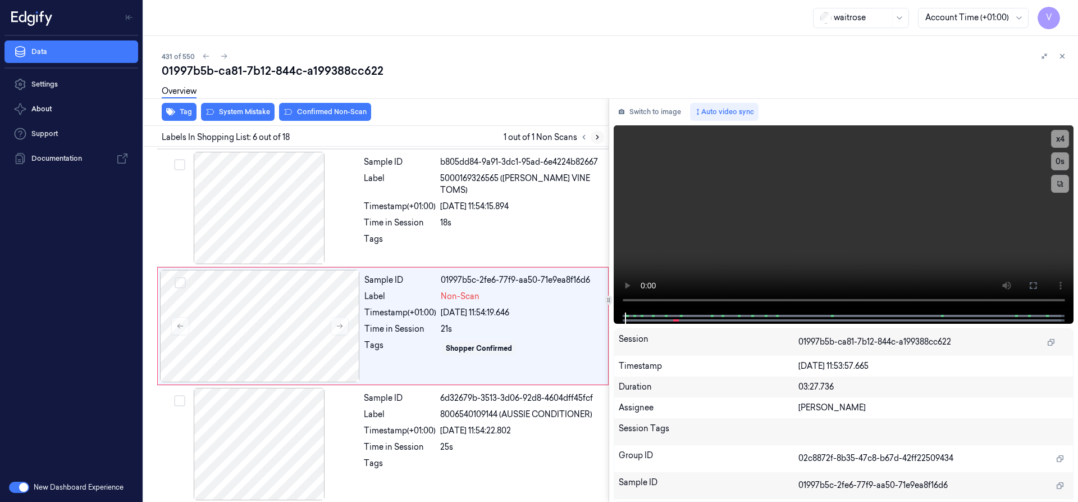
scroll to position [471, 0]
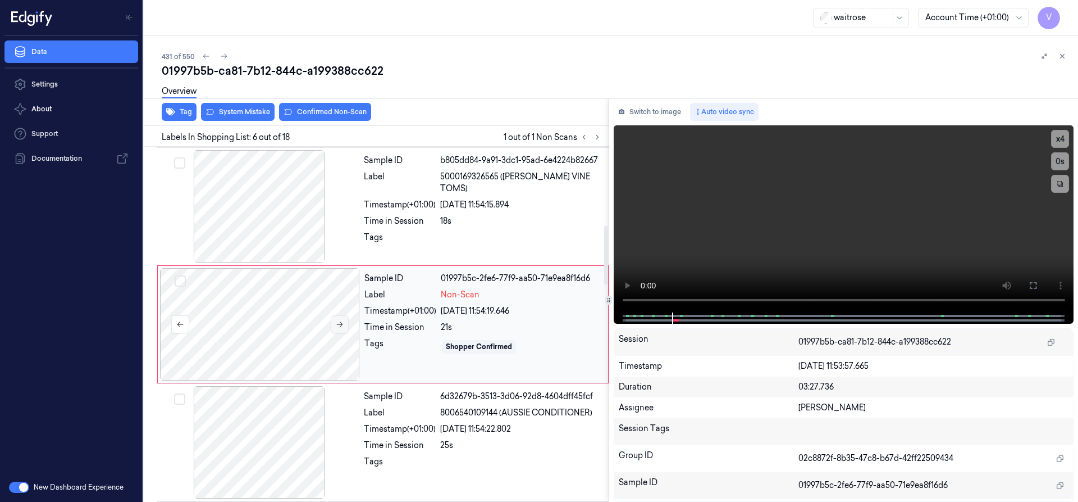
click at [341, 322] on icon at bounding box center [340, 324] width 6 height 5
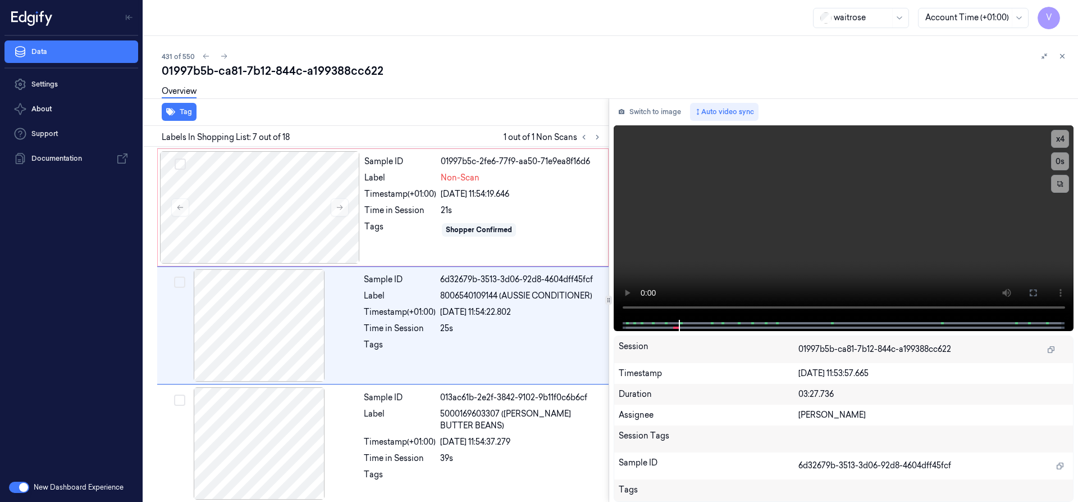
scroll to position [589, 0]
drag, startPoint x: 1057, startPoint y: 138, endPoint x: 1055, endPoint y: 144, distance: 6.8
click at [1055, 144] on button "x 4" at bounding box center [1060, 139] width 18 height 18
click at [1058, 133] on button "x 1" at bounding box center [1060, 139] width 18 height 18
click at [1061, 138] on button "x 2" at bounding box center [1060, 139] width 18 height 18
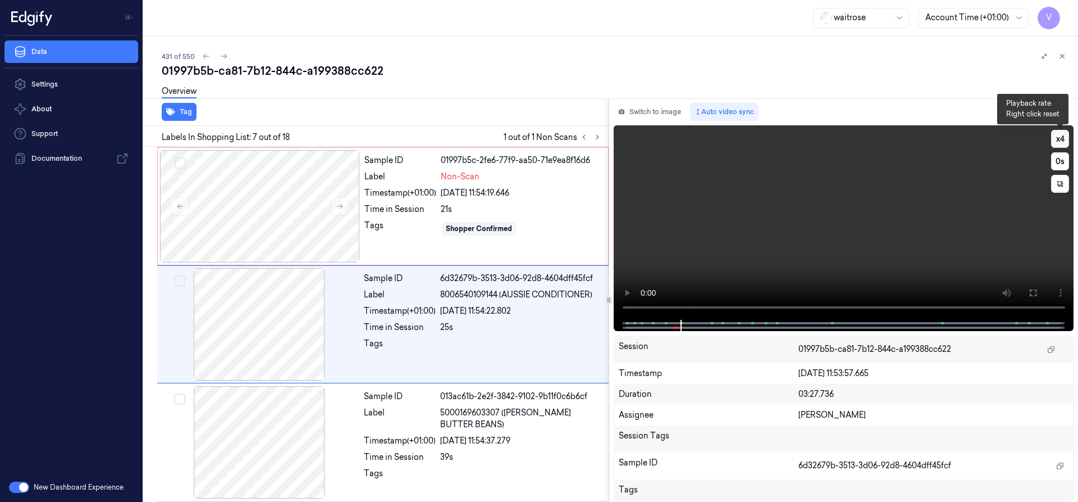
click at [1062, 138] on button "x 4" at bounding box center [1060, 139] width 18 height 18
click at [1062, 138] on button "x 1" at bounding box center [1060, 139] width 18 height 18
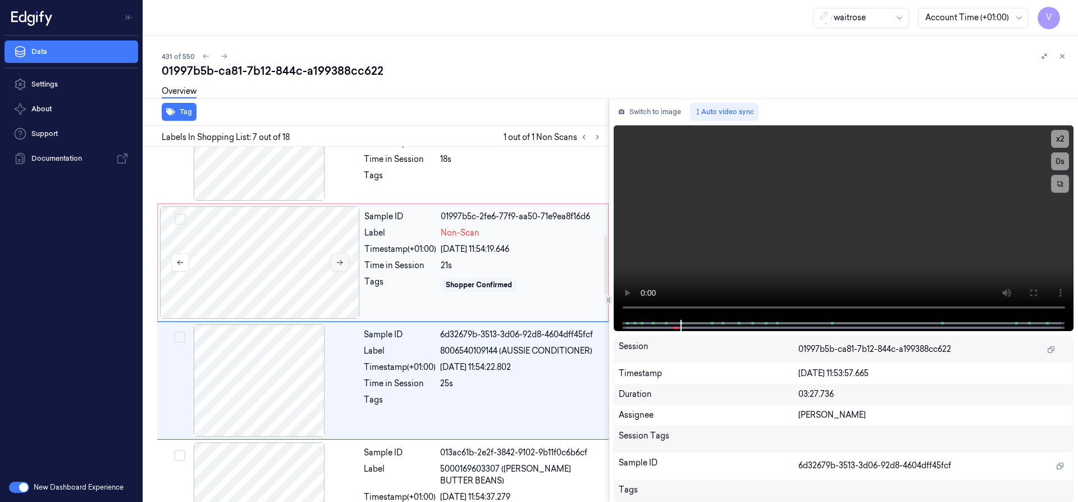
click at [342, 258] on icon at bounding box center [340, 262] width 8 height 8
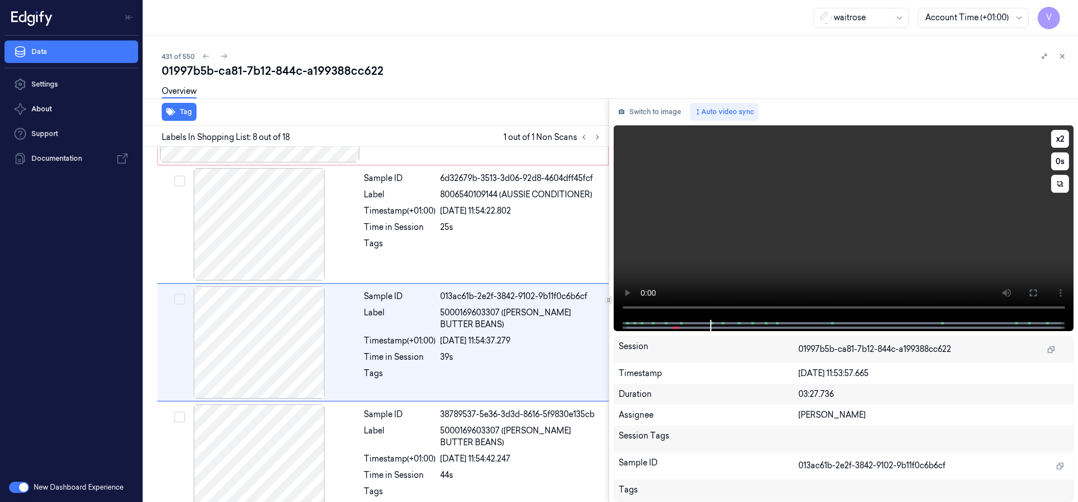
scroll to position [707, 0]
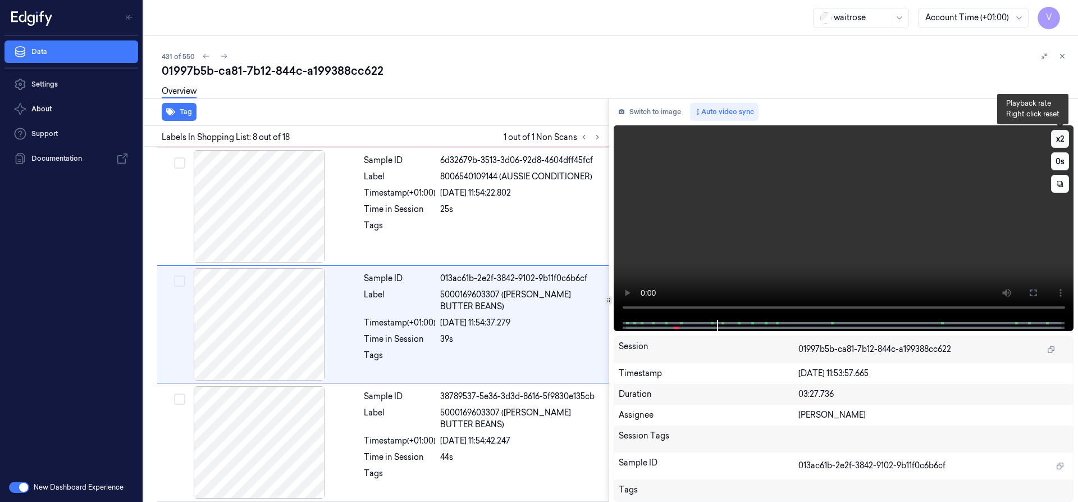
click at [1067, 139] on button "x 2" at bounding box center [1060, 139] width 18 height 18
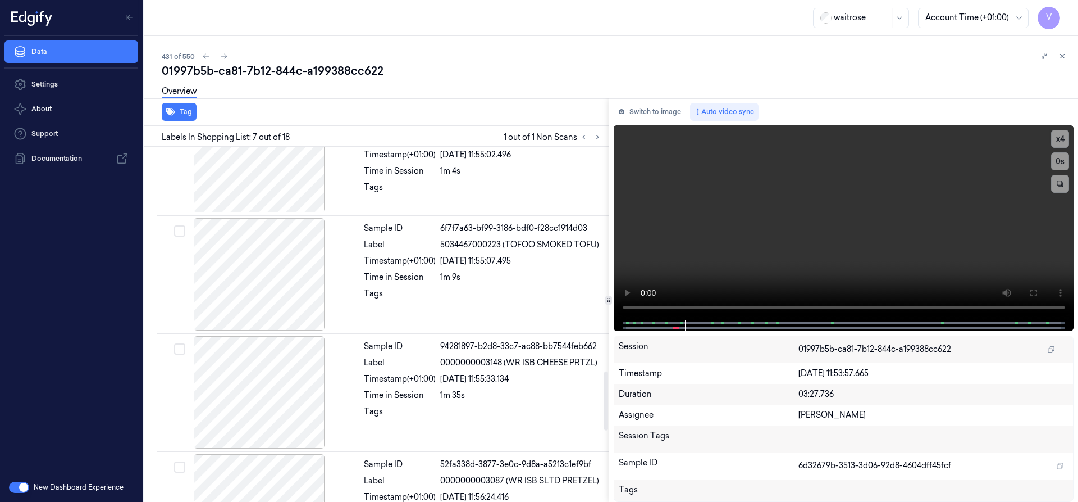
scroll to position [1375, 0]
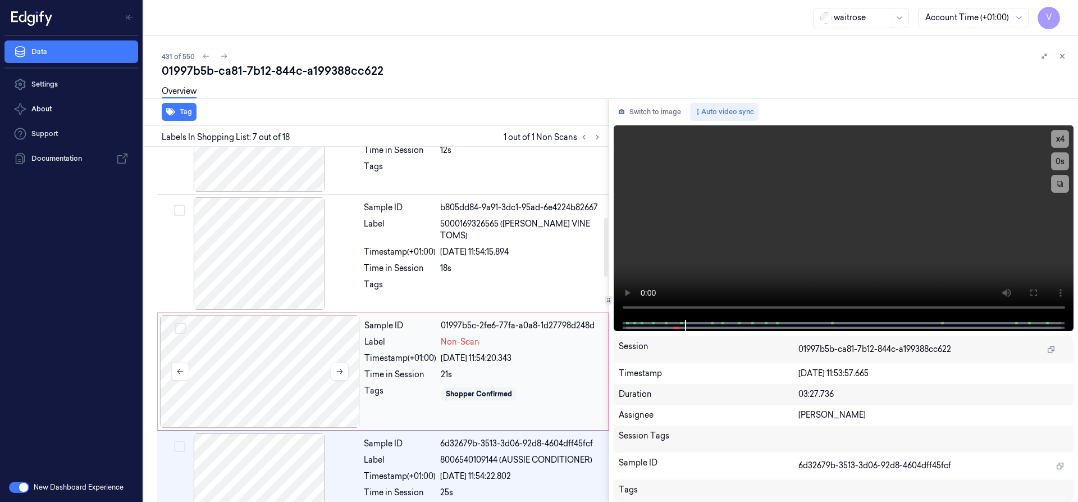
click at [304, 339] on div at bounding box center [260, 371] width 200 height 112
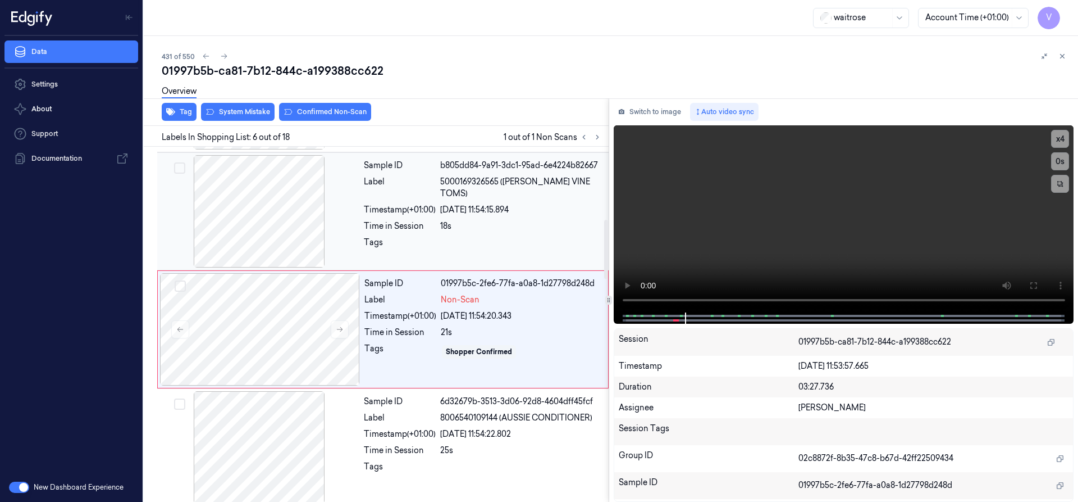
scroll to position [471, 0]
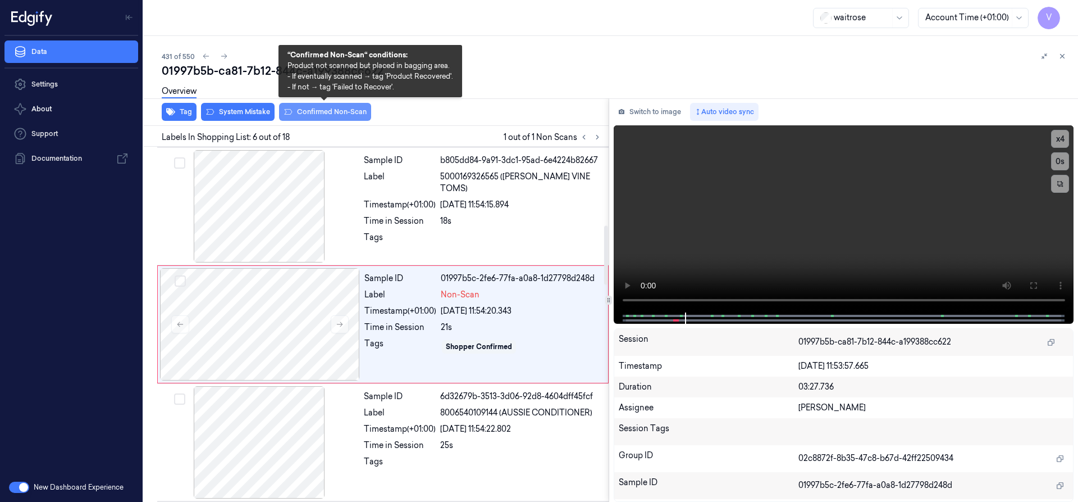
click at [326, 111] on button "Confirmed Non-Scan" at bounding box center [325, 112] width 92 height 18
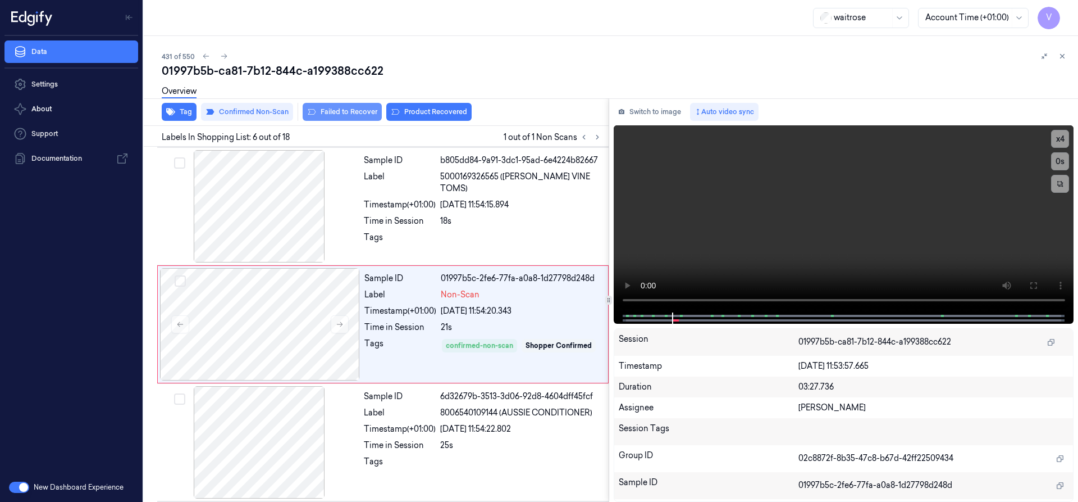
click at [351, 110] on button "Failed to Recover" at bounding box center [342, 112] width 79 height 18
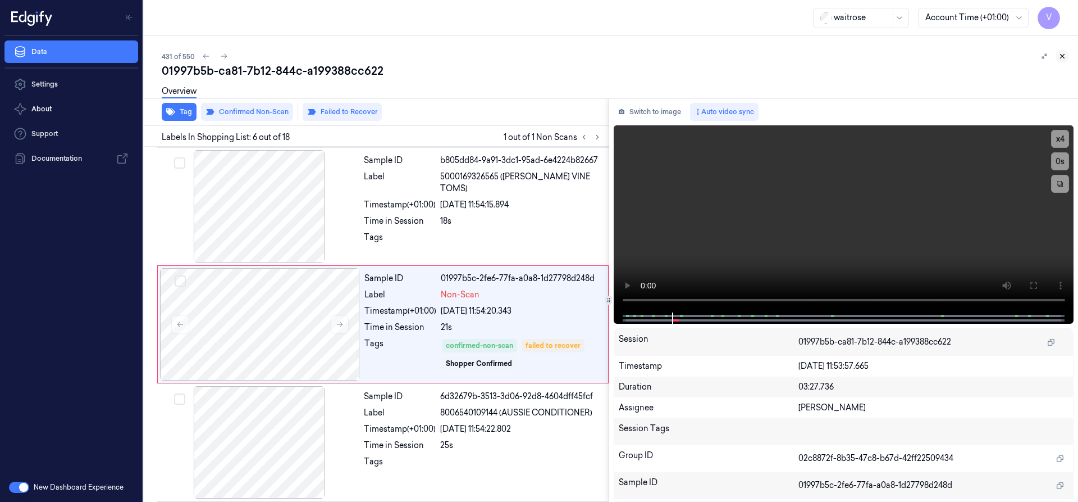
click at [1062, 54] on icon at bounding box center [1063, 56] width 8 height 8
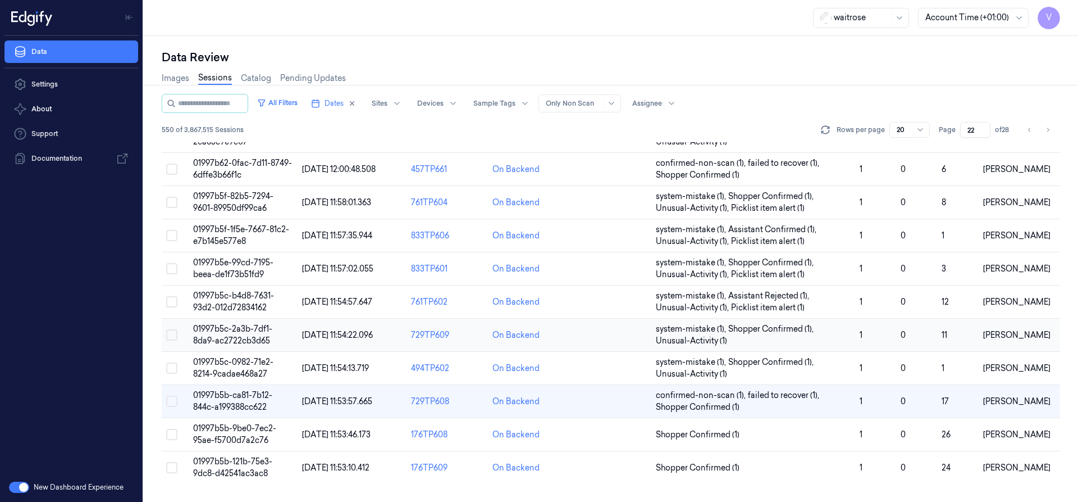
scroll to position [193, 0]
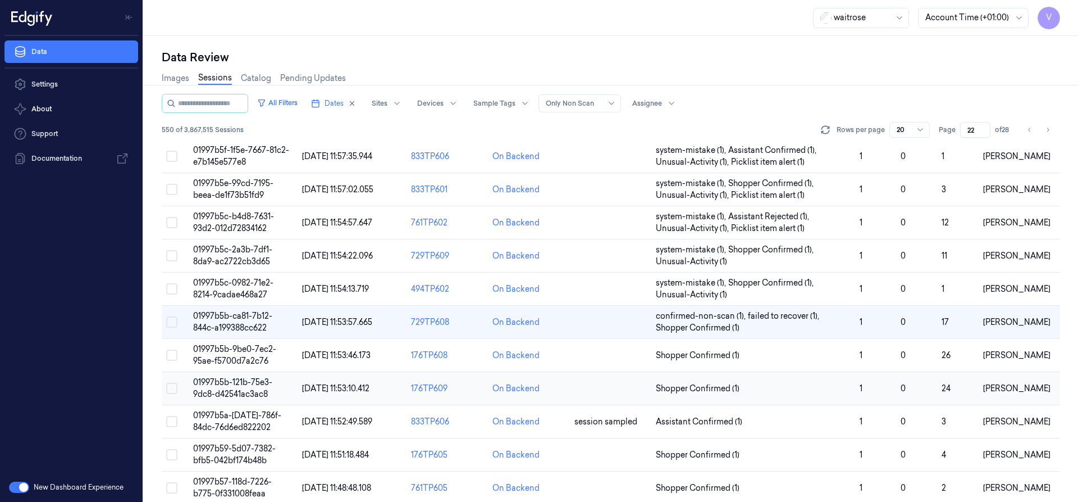
click at [236, 383] on span "01997b5b-121b-75e3-9dc8-d42541ac3ac8" at bounding box center [232, 388] width 79 height 22
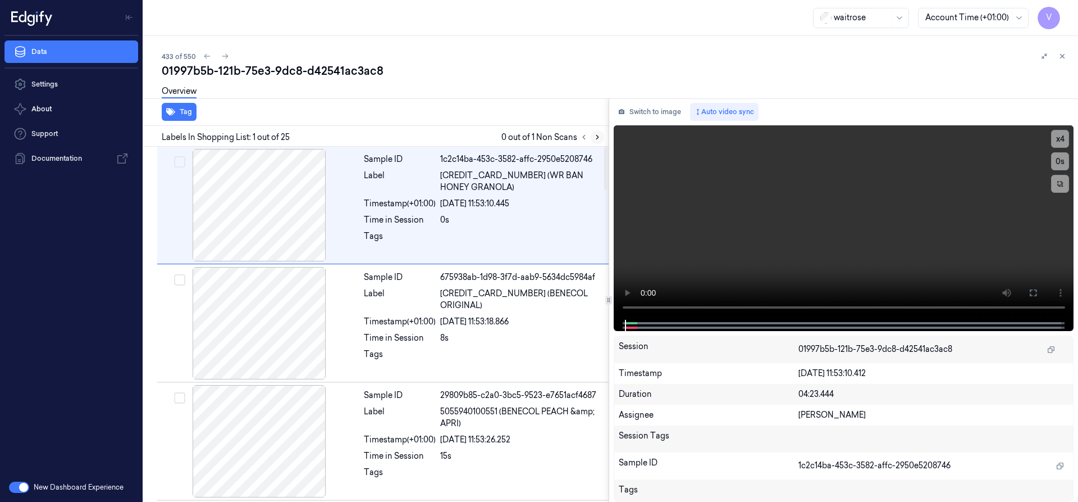
click at [595, 140] on icon at bounding box center [598, 137] width 8 height 8
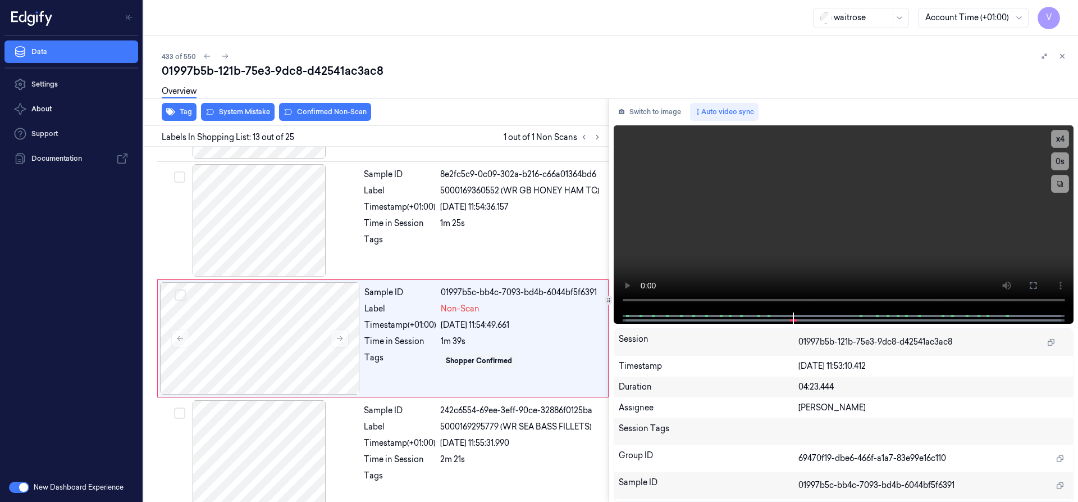
scroll to position [1296, 0]
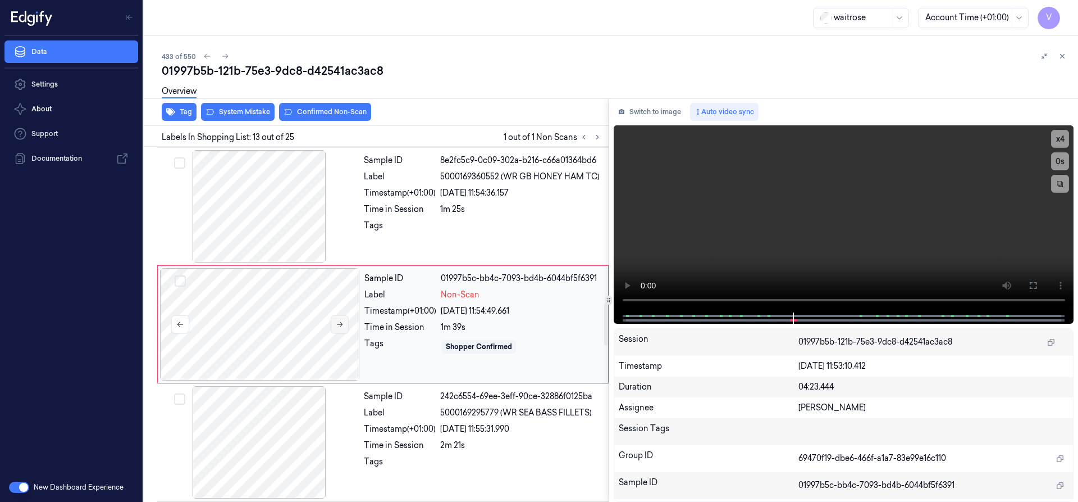
click at [336, 322] on icon at bounding box center [340, 324] width 8 height 8
click at [341, 325] on icon at bounding box center [340, 324] width 8 height 8
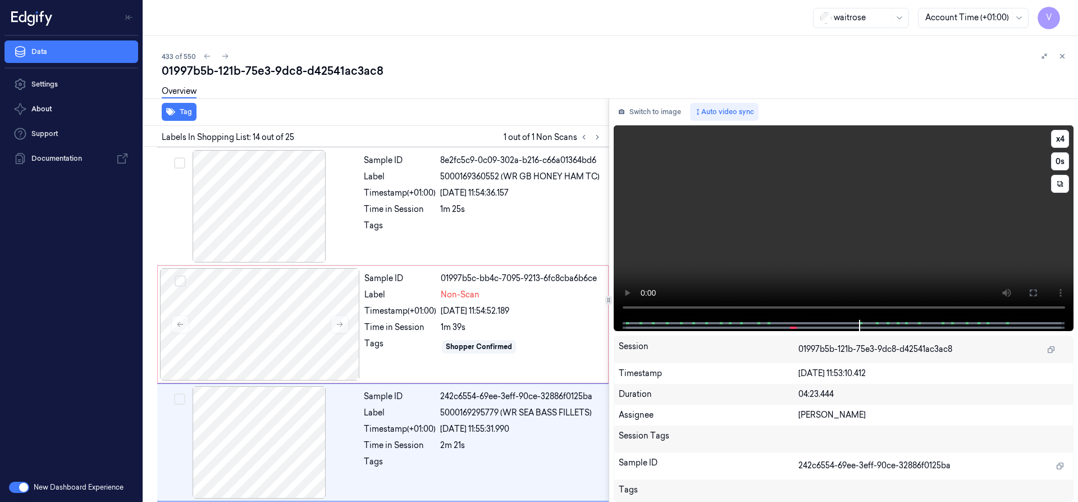
scroll to position [1414, 0]
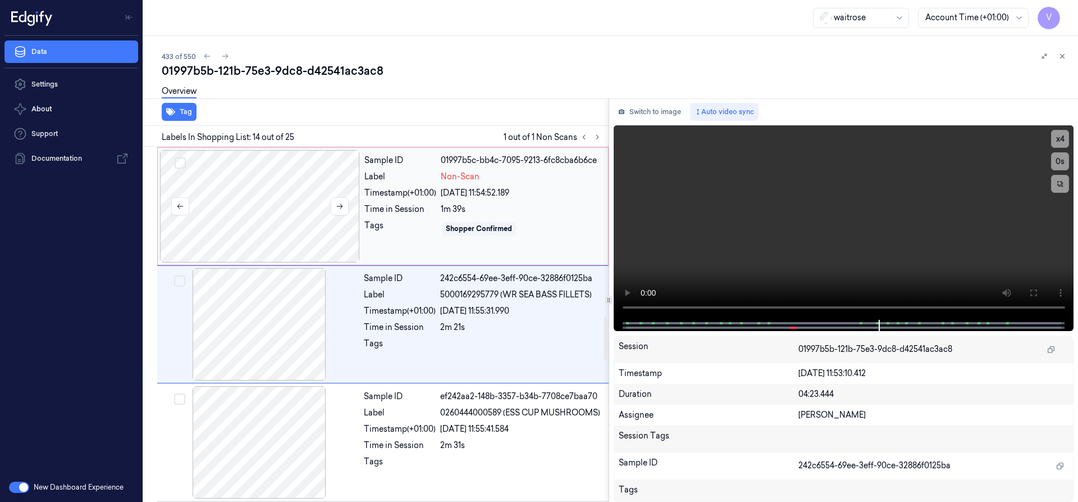
click at [225, 200] on div at bounding box center [260, 206] width 200 height 112
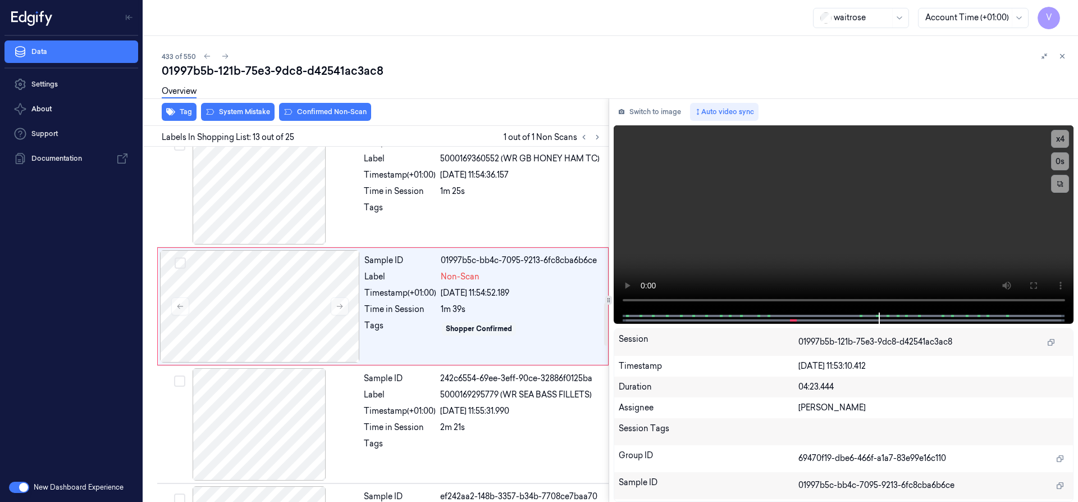
scroll to position [1296, 0]
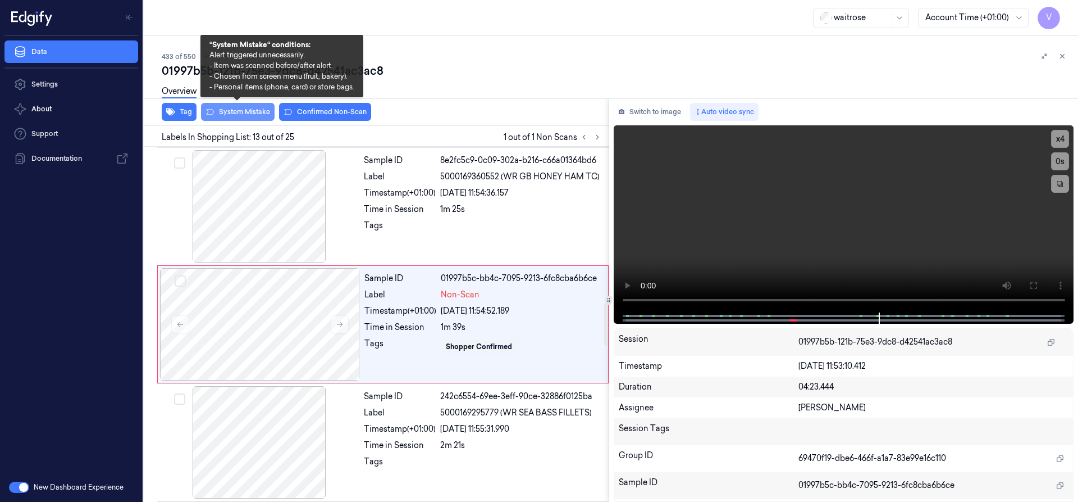
click at [243, 116] on button "System Mistake" at bounding box center [238, 112] width 74 height 18
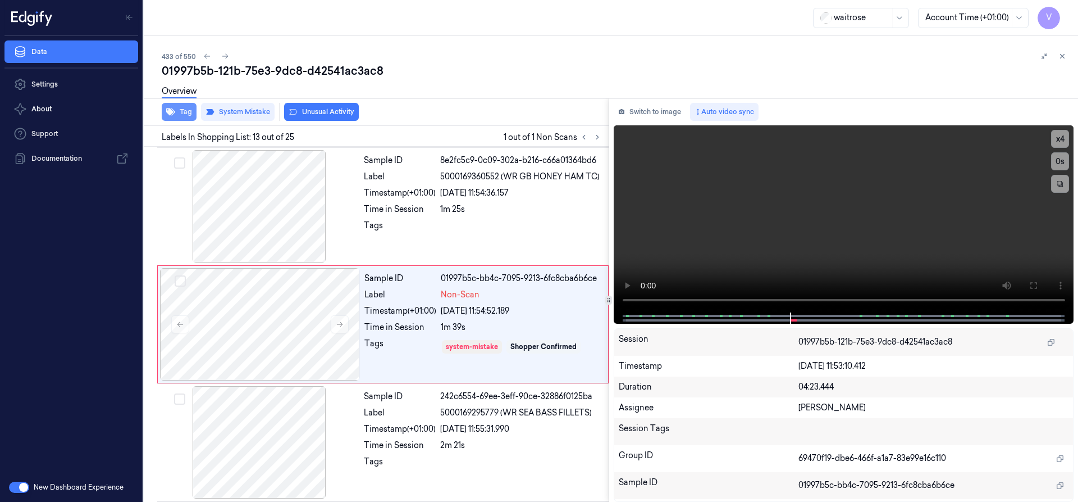
click at [183, 111] on button "Tag" at bounding box center [179, 112] width 35 height 18
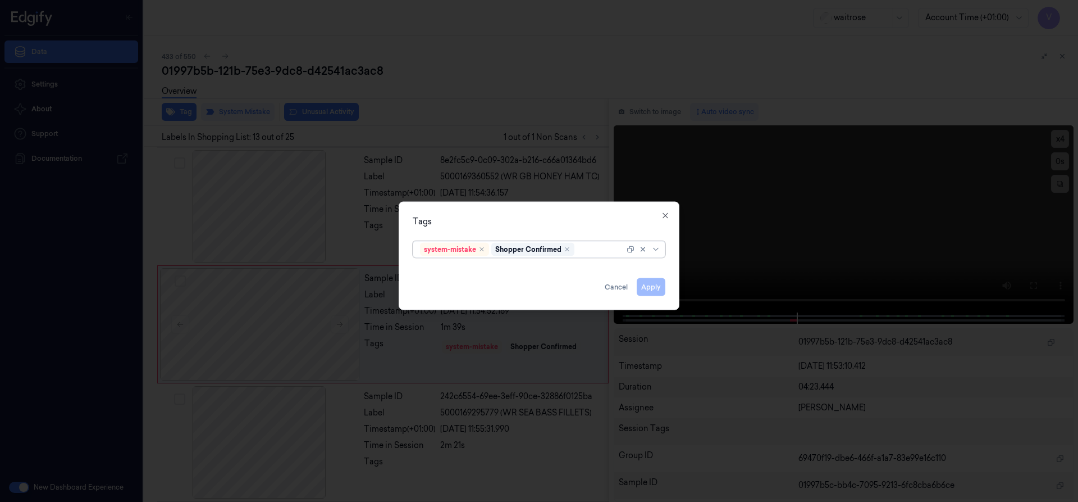
click at [594, 258] on div "options system-mistake,Shopper Confirmed, selected. Select is focused ,type to …" at bounding box center [539, 248] width 271 height 24
click at [595, 253] on div at bounding box center [606, 249] width 59 height 12
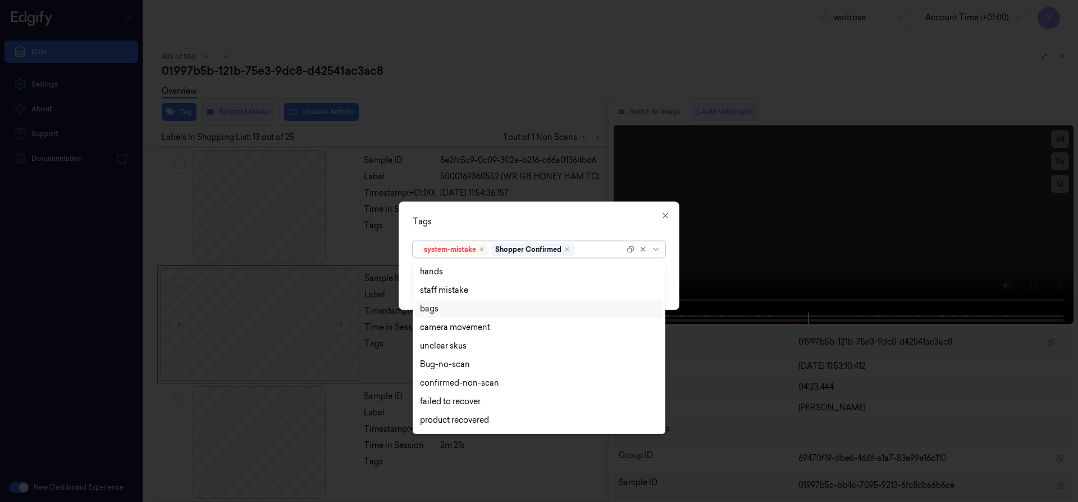
click at [439, 315] on div "bags" at bounding box center [539, 308] width 247 height 19
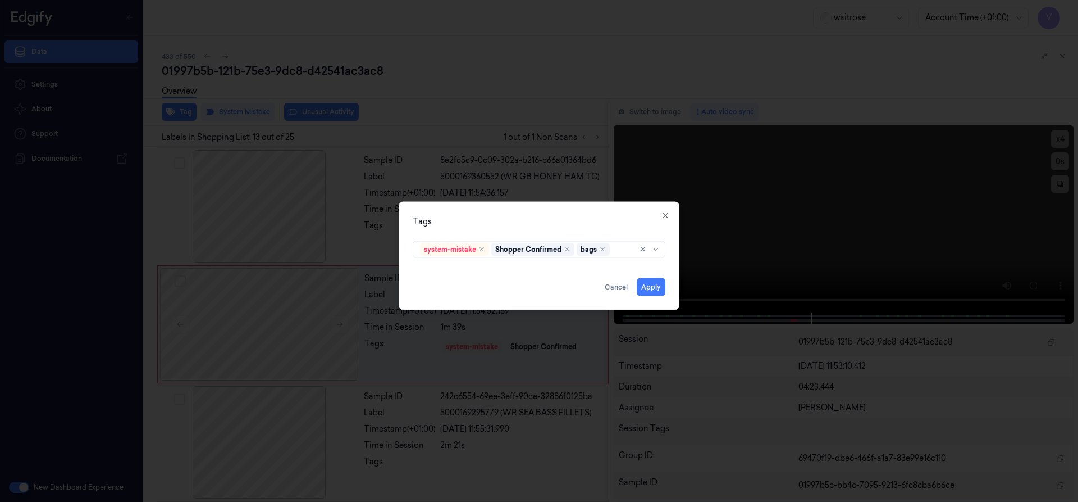
drag, startPoint x: 513, startPoint y: 230, endPoint x: 519, endPoint y: 238, distance: 10.4
click at [519, 238] on div "Tags system-mistake Shopper Confirmed bags Apply Cancel Close" at bounding box center [539, 255] width 281 height 108
click at [652, 288] on button "Apply" at bounding box center [651, 286] width 29 height 18
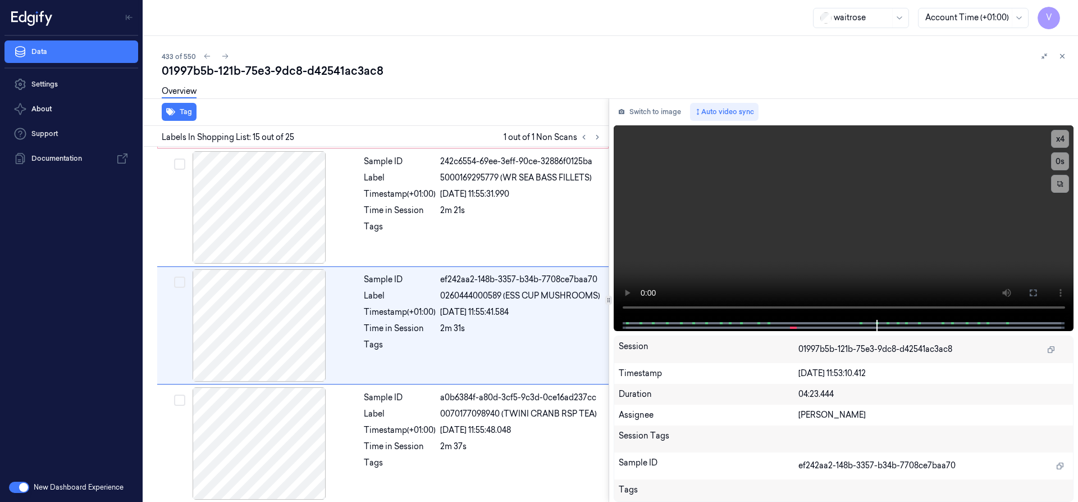
scroll to position [1532, 0]
click at [717, 206] on video at bounding box center [844, 222] width 461 height 194
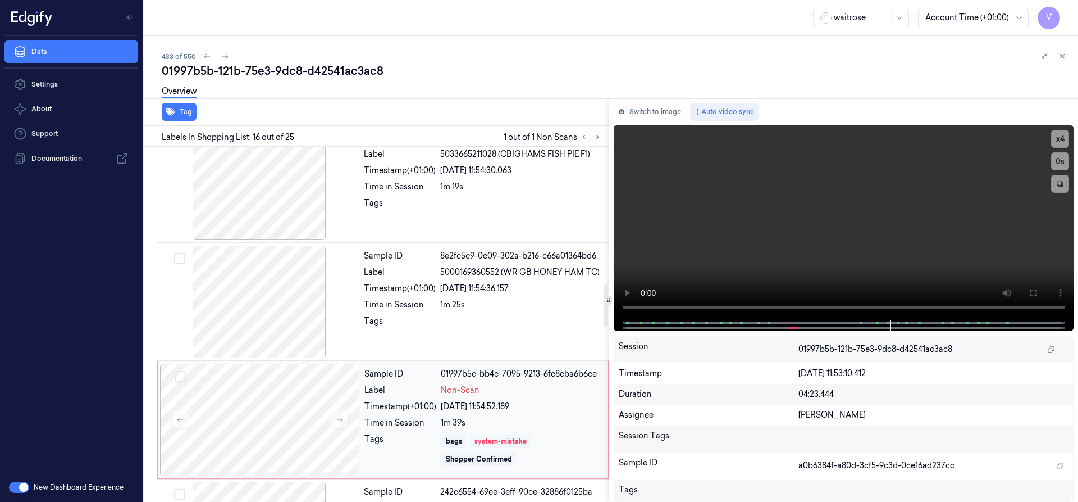
scroll to position [1145, 0]
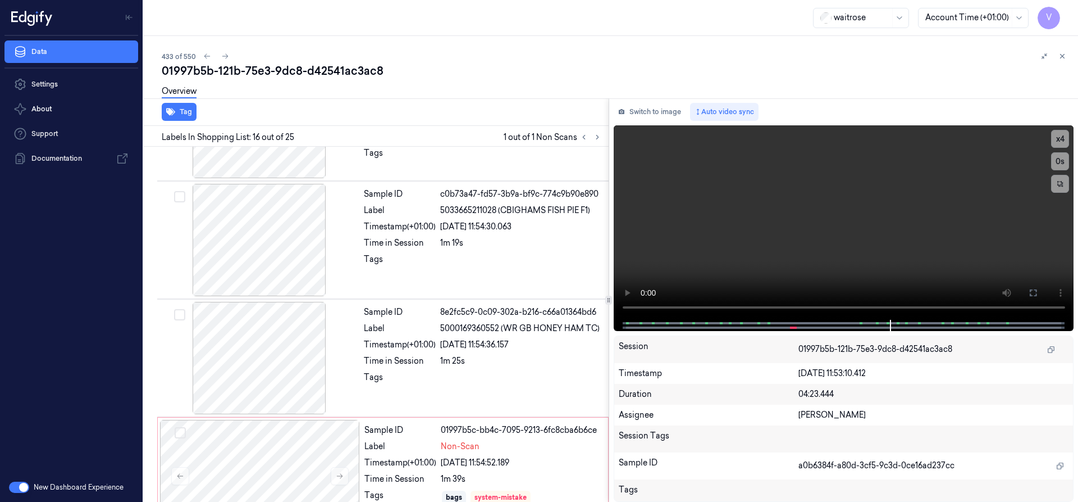
click at [1064, 48] on div "433 of 550 01997b5b-121b-75e3-9dc8-d42541ac3ac8 Overview Tag Labels In Shopping…" at bounding box center [611, 269] width 935 height 466
click at [1063, 53] on icon at bounding box center [1063, 56] width 8 height 8
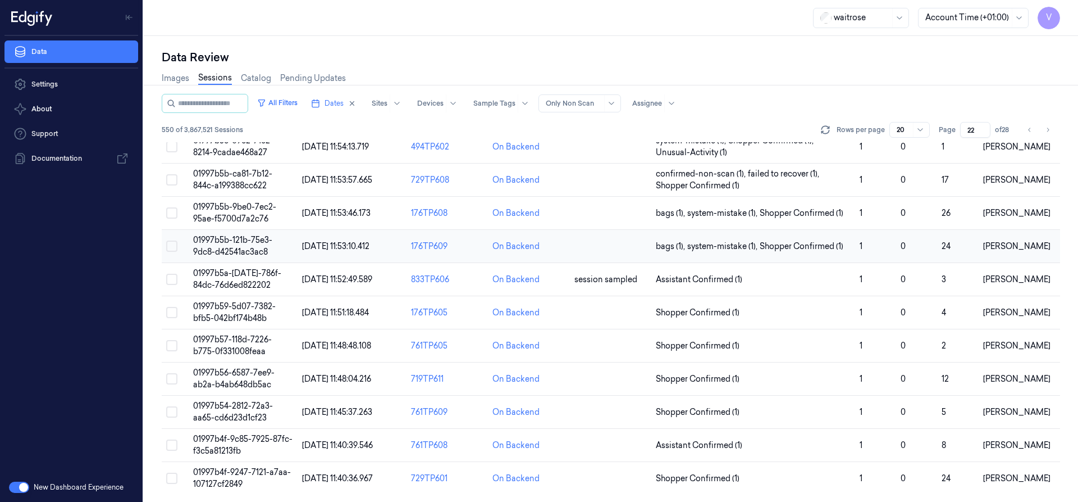
scroll to position [336, 0]
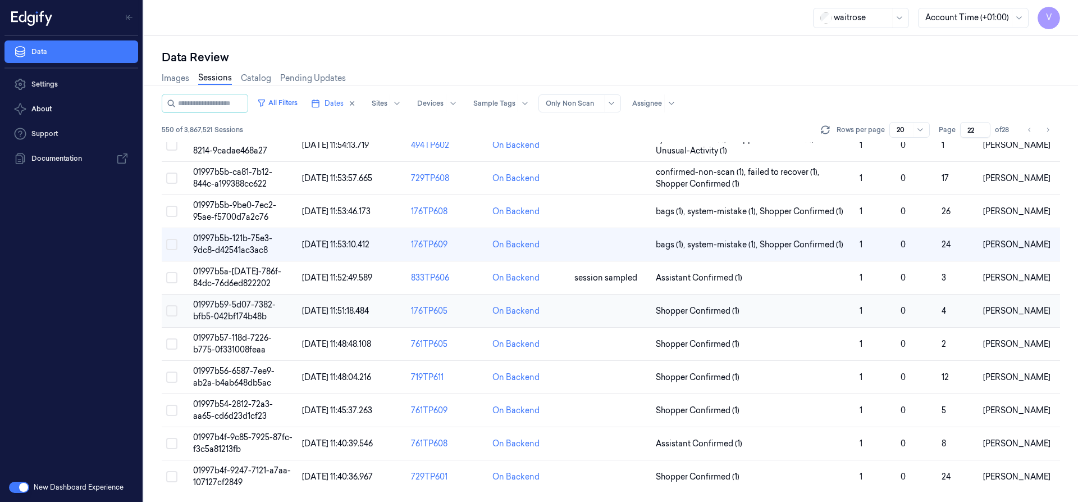
click at [247, 315] on span "01997b59-5d07-7382-bfb5-042bf174b48b" at bounding box center [234, 310] width 83 height 22
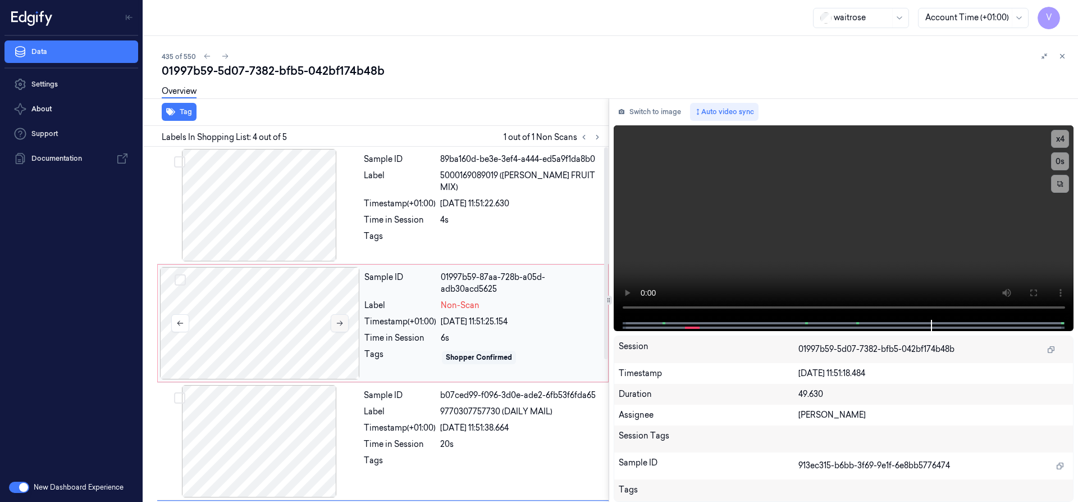
click at [345, 322] on button at bounding box center [340, 323] width 18 height 18
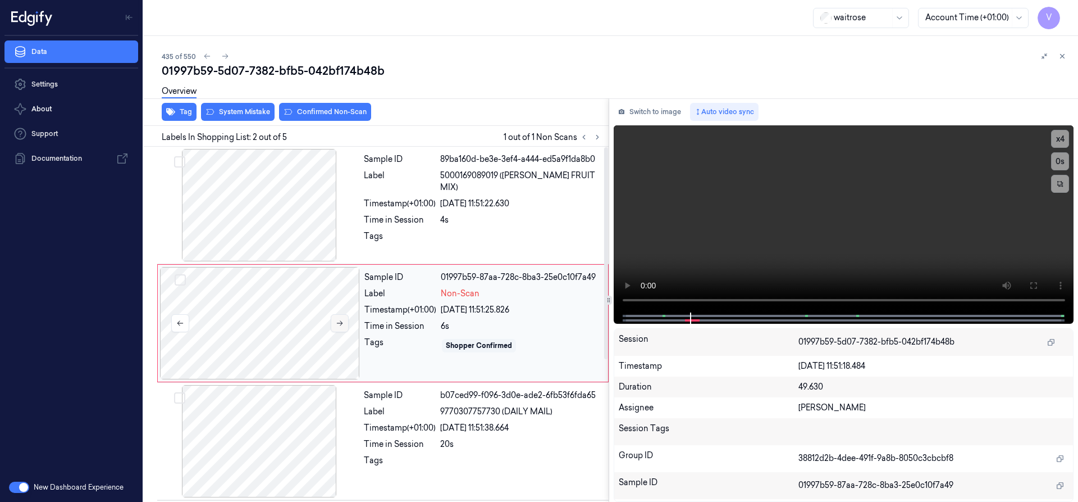
click at [342, 322] on icon at bounding box center [340, 323] width 8 height 8
click at [284, 316] on div at bounding box center [260, 323] width 200 height 112
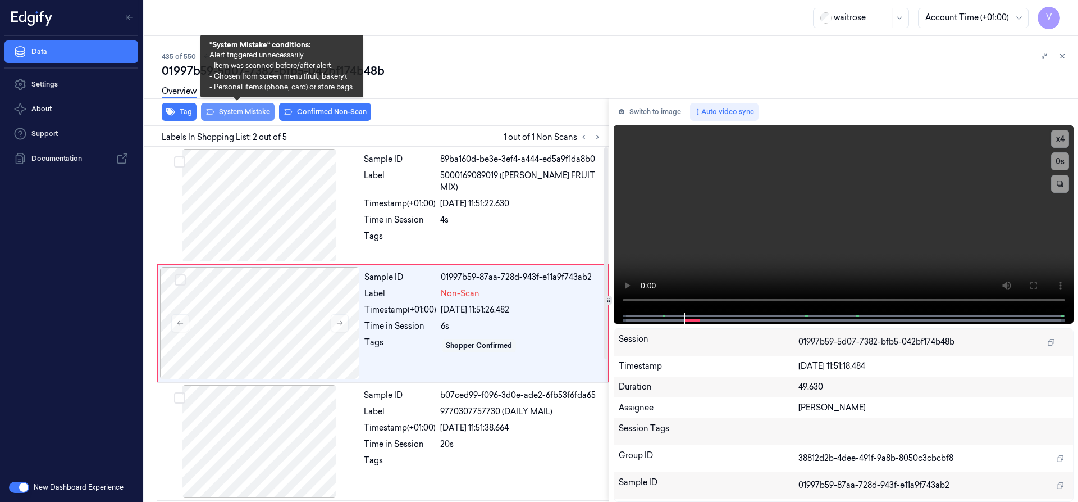
click at [248, 109] on button "System Mistake" at bounding box center [238, 112] width 74 height 18
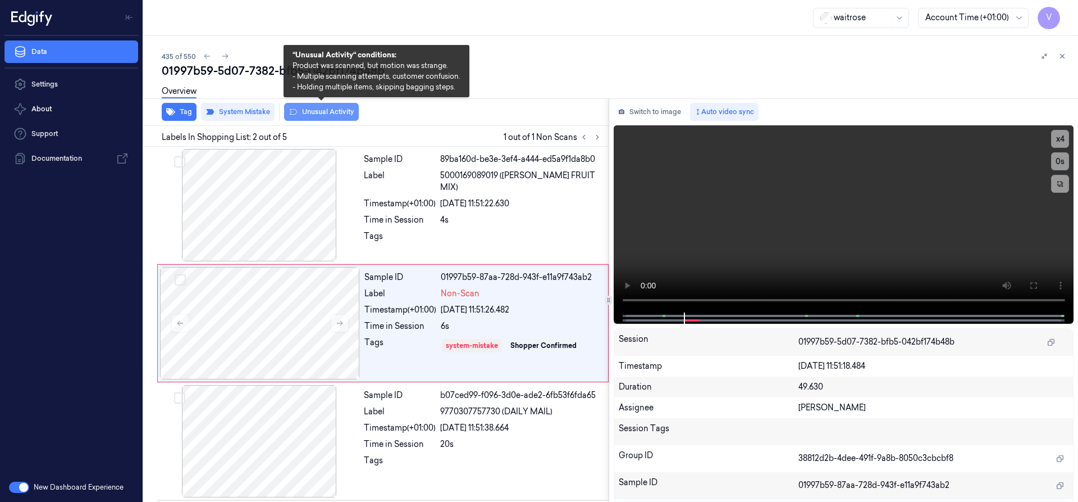
click at [332, 109] on button "Unusual Activity" at bounding box center [321, 112] width 75 height 18
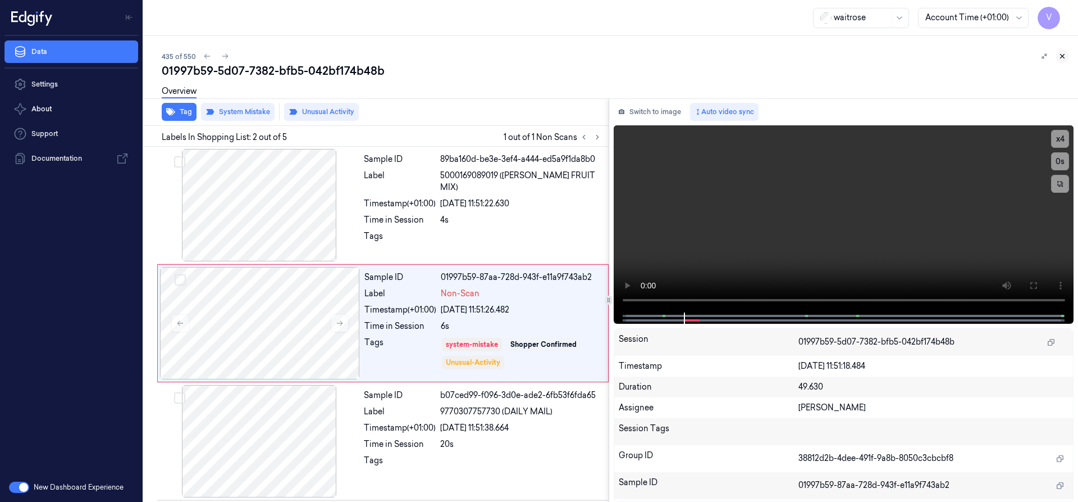
click at [1063, 53] on icon at bounding box center [1063, 56] width 8 height 8
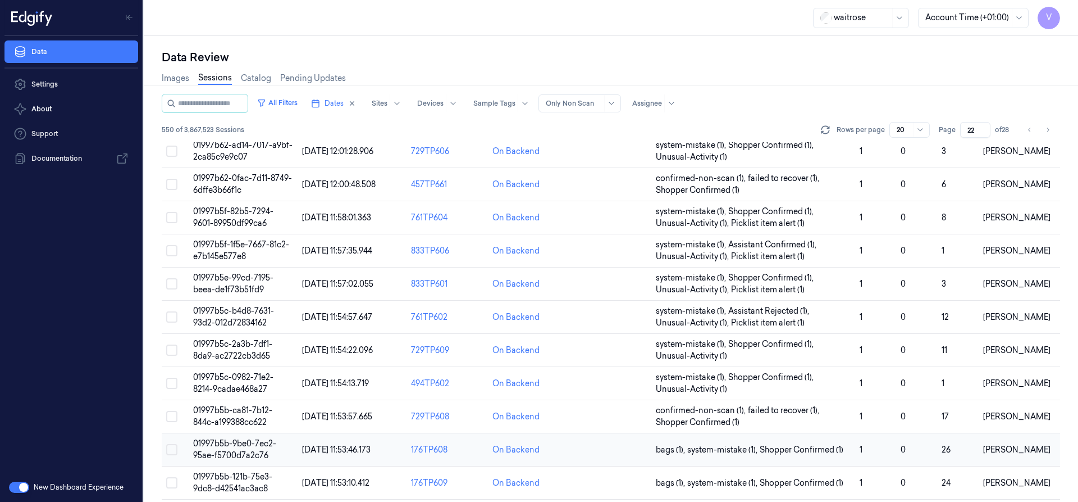
scroll to position [325, 0]
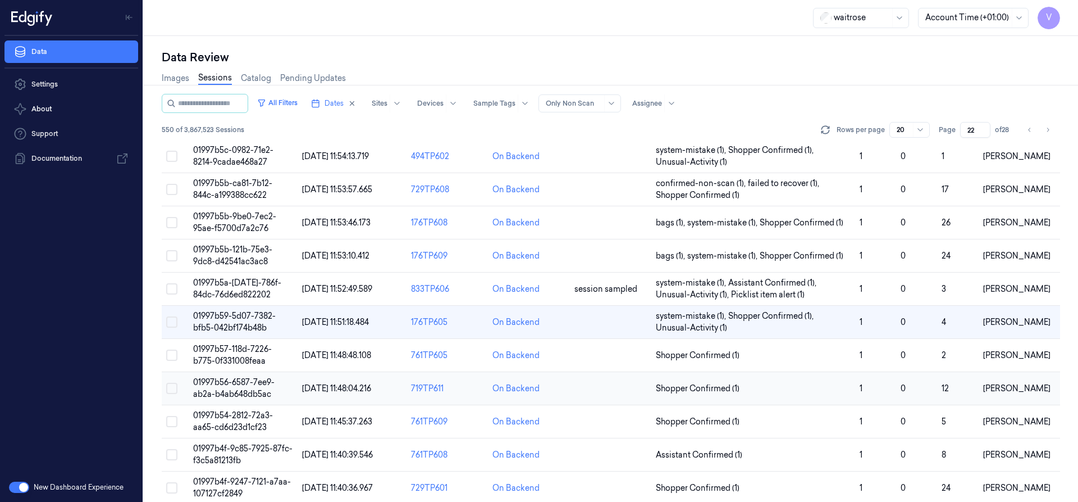
click at [238, 382] on span "01997b56-6587-7ee9-ab2a-b4ab648db5ac" at bounding box center [233, 388] width 81 height 22
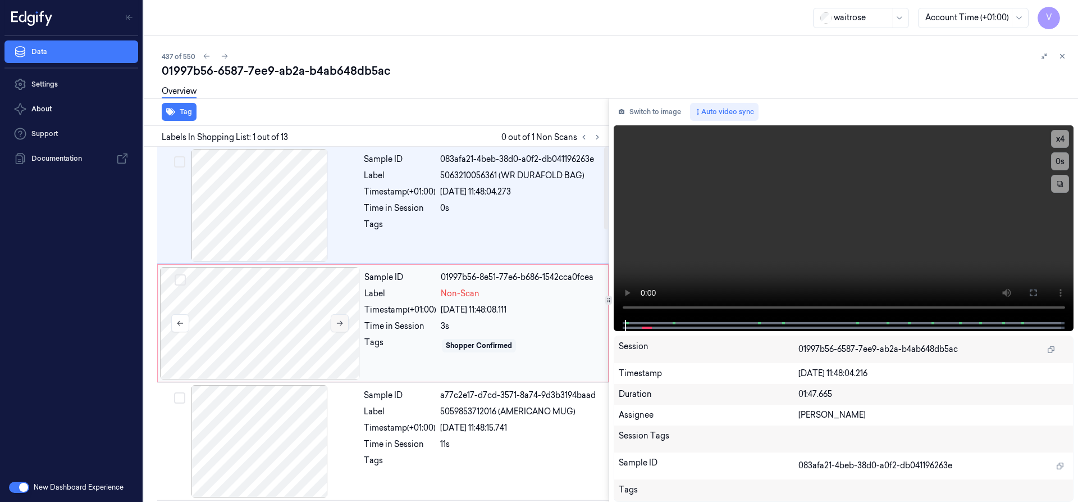
click at [338, 322] on icon at bounding box center [340, 323] width 8 height 8
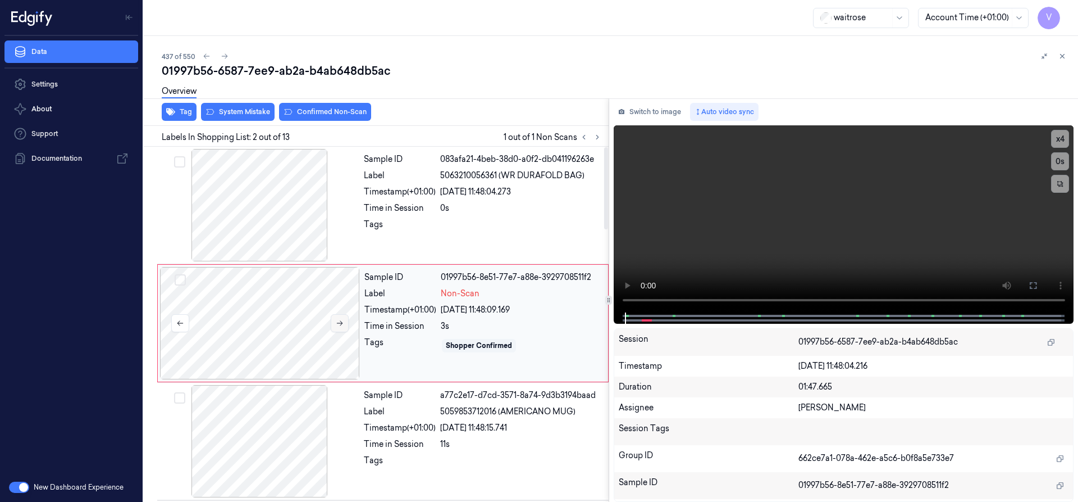
click at [338, 321] on icon at bounding box center [340, 323] width 8 height 8
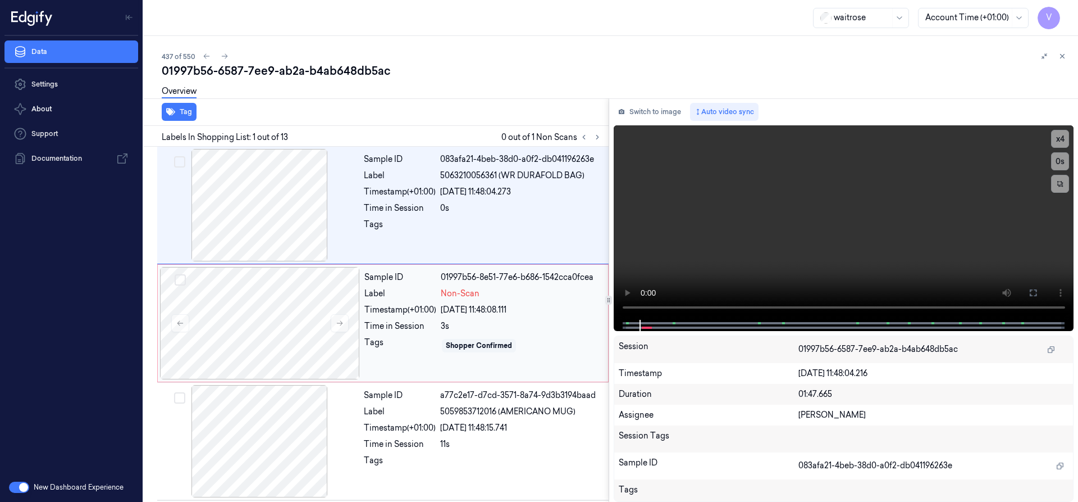
drag, startPoint x: 636, startPoint y: 312, endPoint x: 525, endPoint y: 306, distance: 110.8
click at [525, 306] on div "Tag Labels In Shopping List: 1 out of 13 0 out of 1 Non Scans Sample ID 083afa2…" at bounding box center [608, 299] width 939 height 403
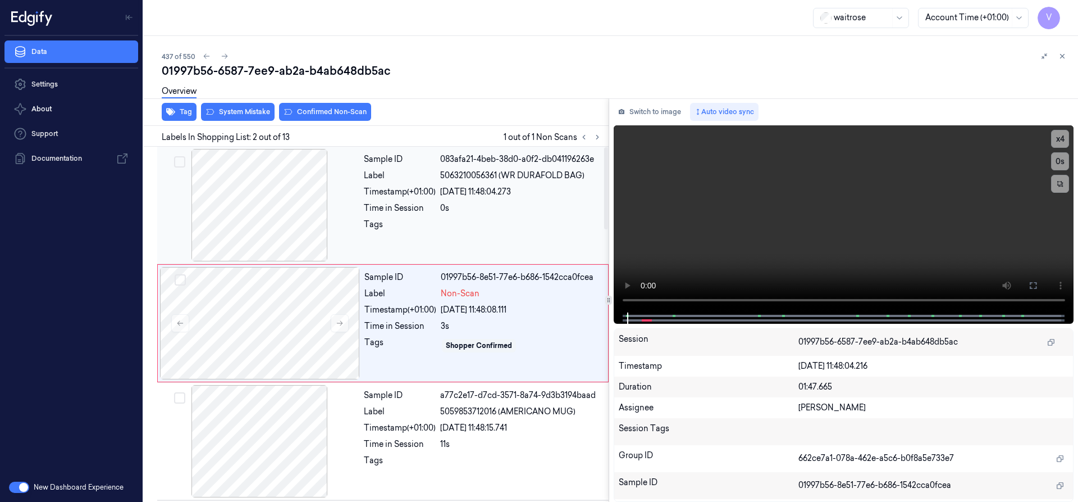
click at [552, 232] on div at bounding box center [521, 227] width 162 height 18
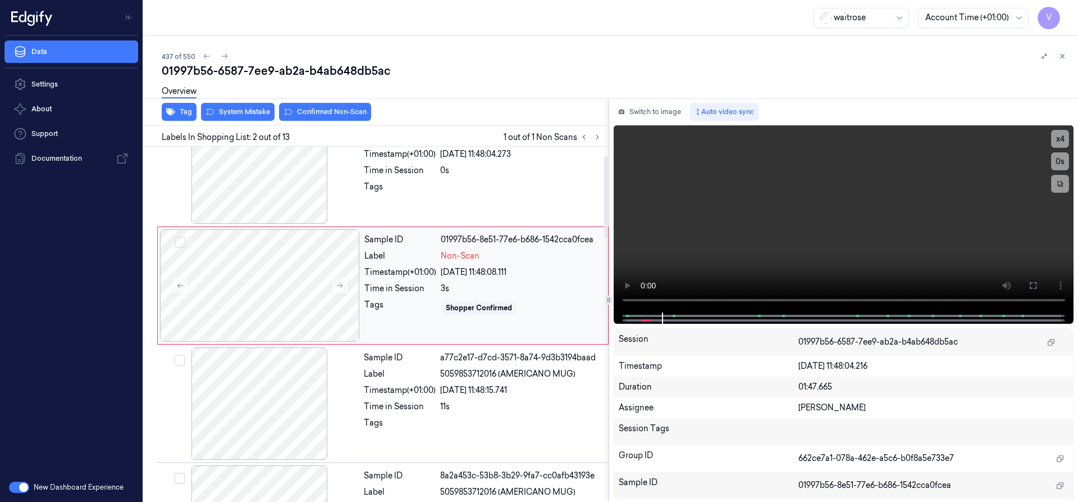
scroll to position [56, 0]
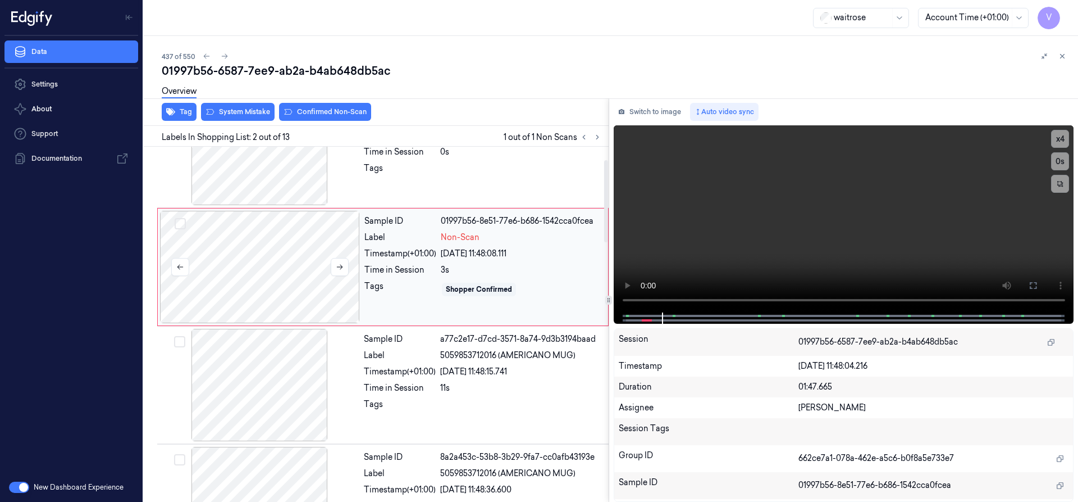
click at [288, 265] on div at bounding box center [260, 267] width 200 height 112
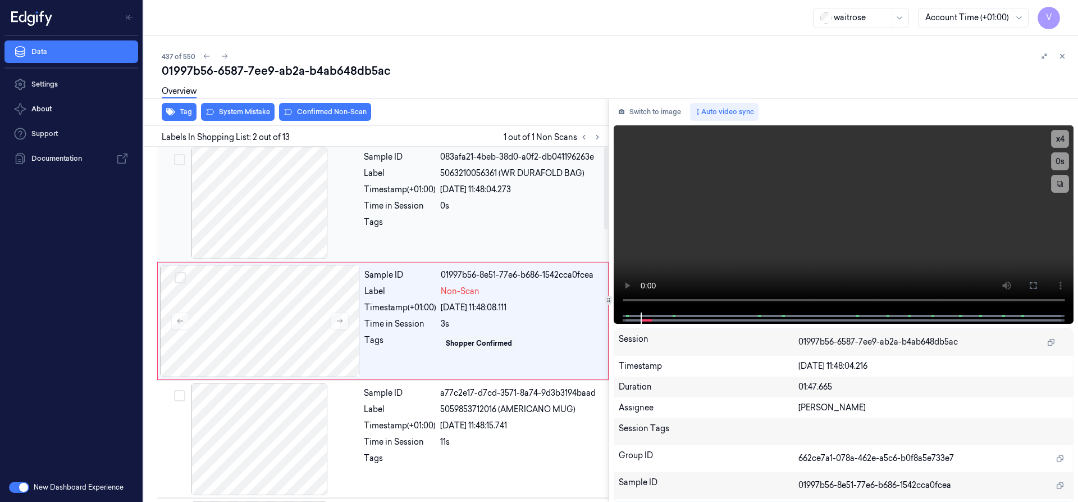
scroll to position [0, 0]
click at [237, 106] on div "Overview" at bounding box center [616, 93] width 908 height 29
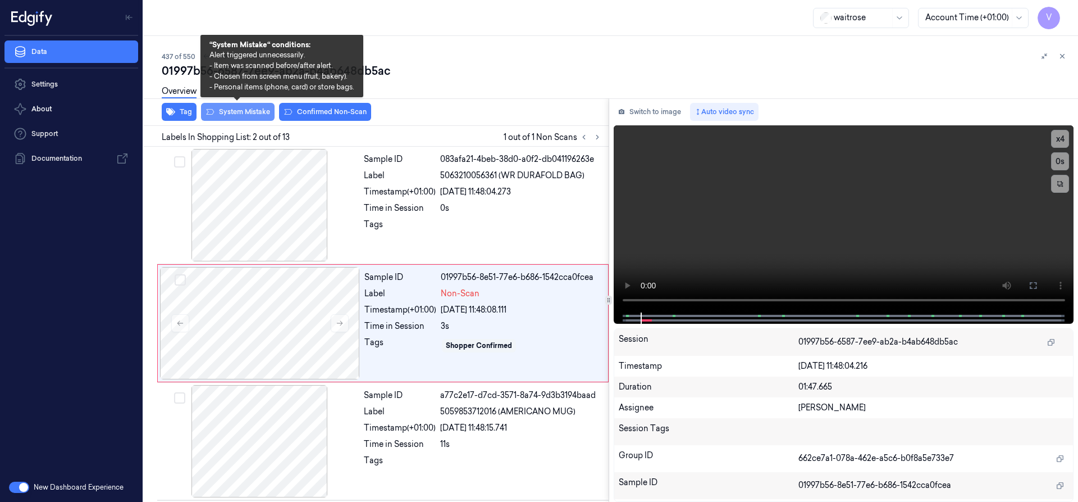
click at [240, 110] on button "System Mistake" at bounding box center [238, 112] width 74 height 18
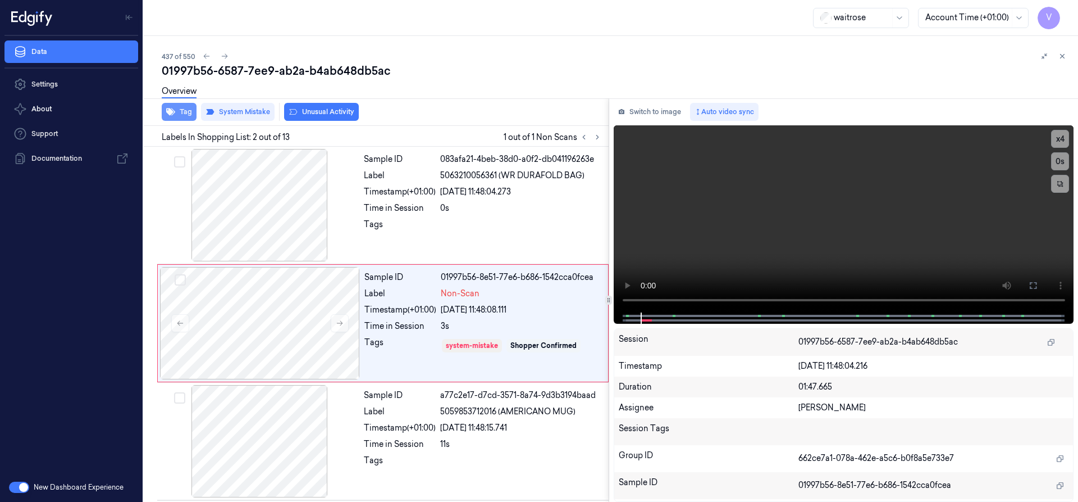
click at [180, 111] on button "Tag" at bounding box center [179, 112] width 35 height 18
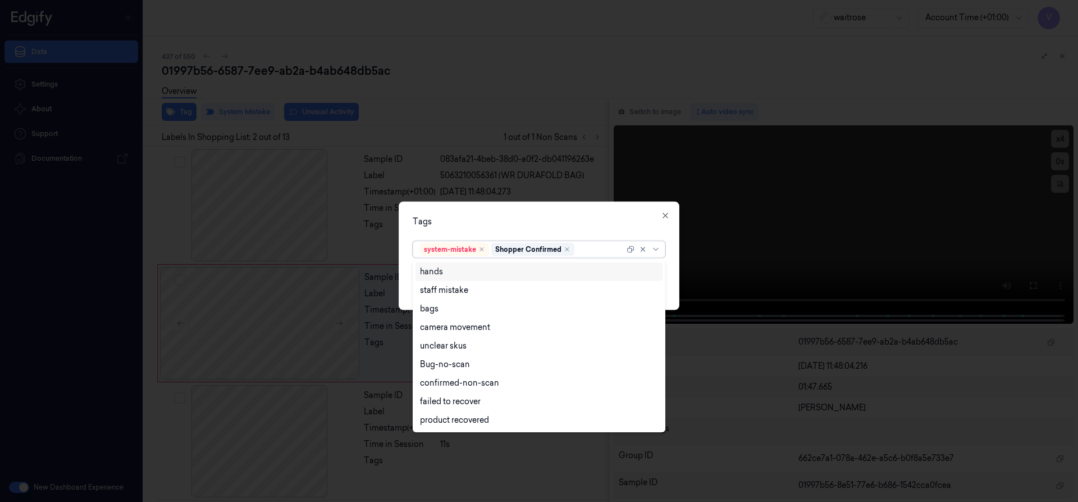
click at [588, 249] on div at bounding box center [601, 249] width 48 height 12
click at [429, 309] on div "bags" at bounding box center [429, 309] width 19 height 12
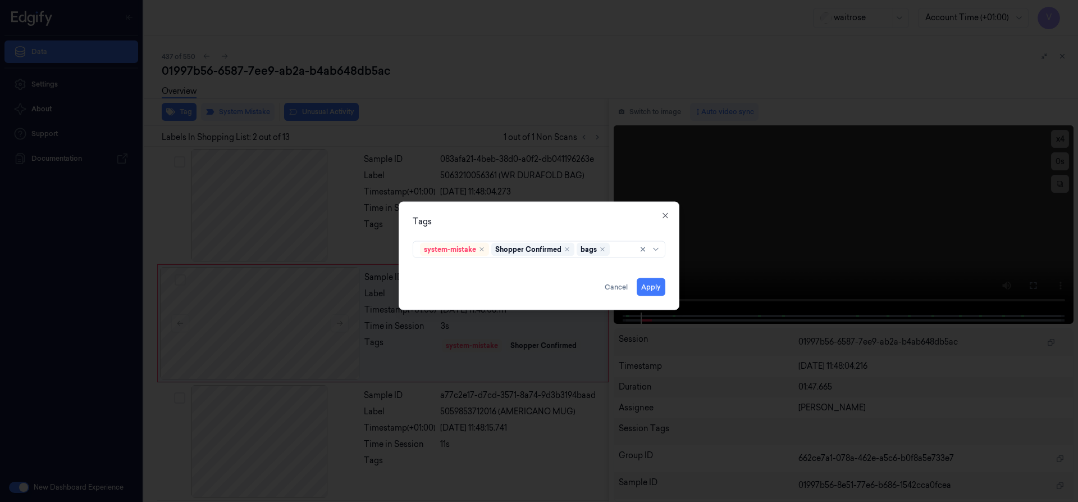
click at [505, 229] on div "Tags system-mistake Shopper Confirmed bags Apply Cancel Close" at bounding box center [539, 255] width 281 height 108
click at [646, 285] on button "Apply" at bounding box center [651, 286] width 29 height 18
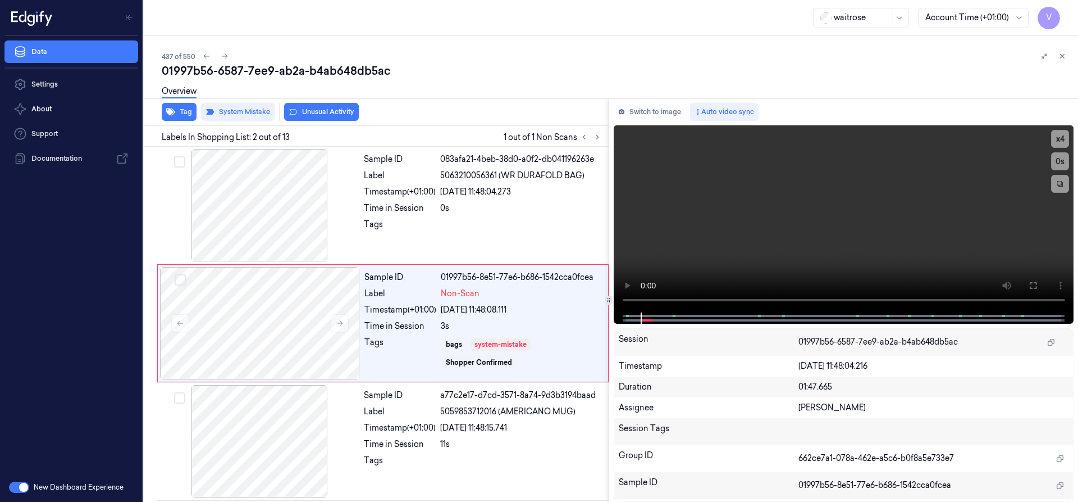
drag, startPoint x: 1063, startPoint y: 54, endPoint x: 1072, endPoint y: 102, distance: 49.1
click at [1063, 57] on icon at bounding box center [1063, 56] width 8 height 8
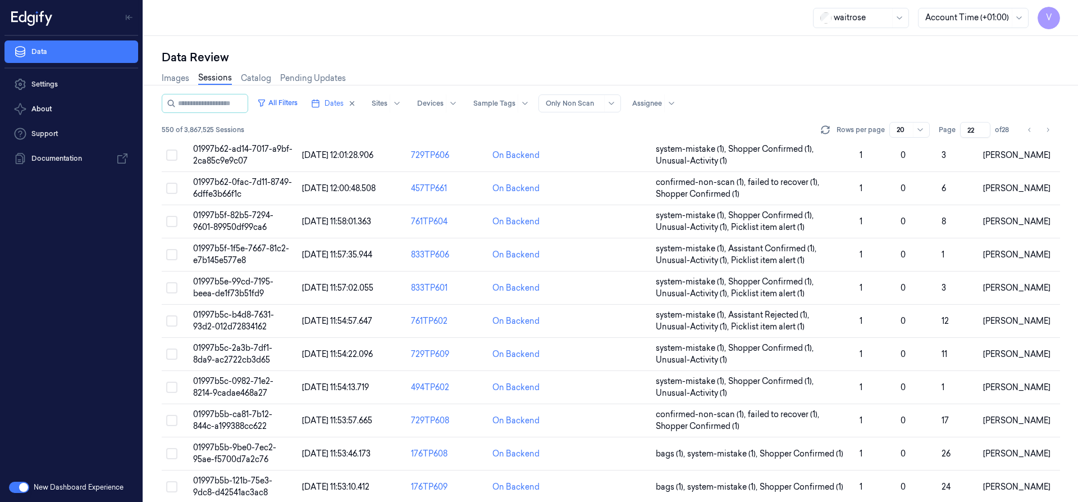
scroll to position [336, 0]
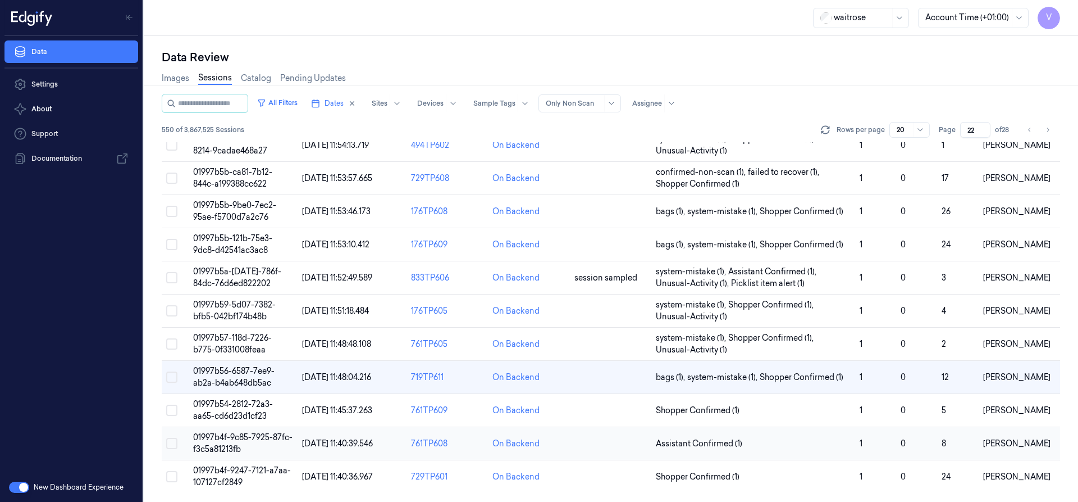
click at [223, 442] on td "01997b4f-9c85-7925-87fc-f3c5a81213fb" at bounding box center [243, 443] width 109 height 33
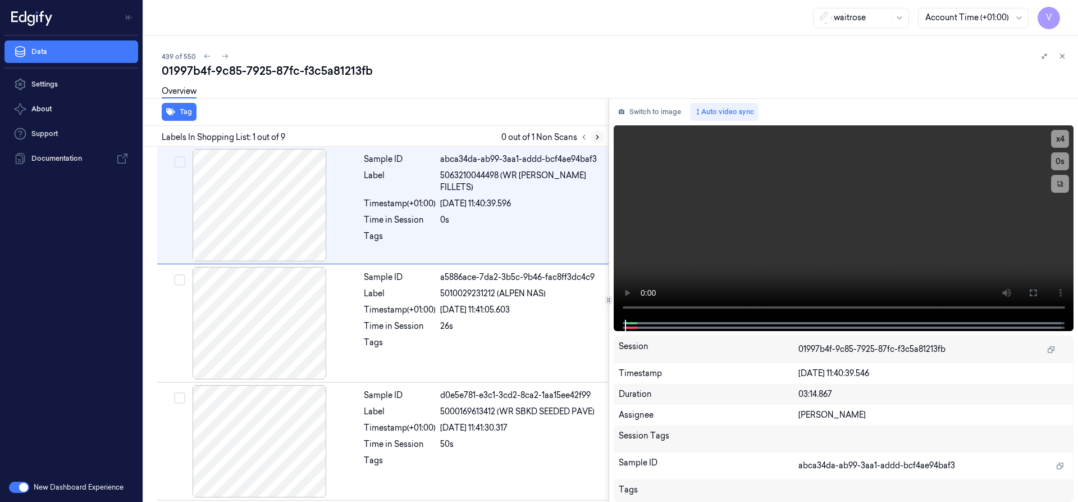
click at [599, 136] on icon at bounding box center [598, 137] width 8 height 8
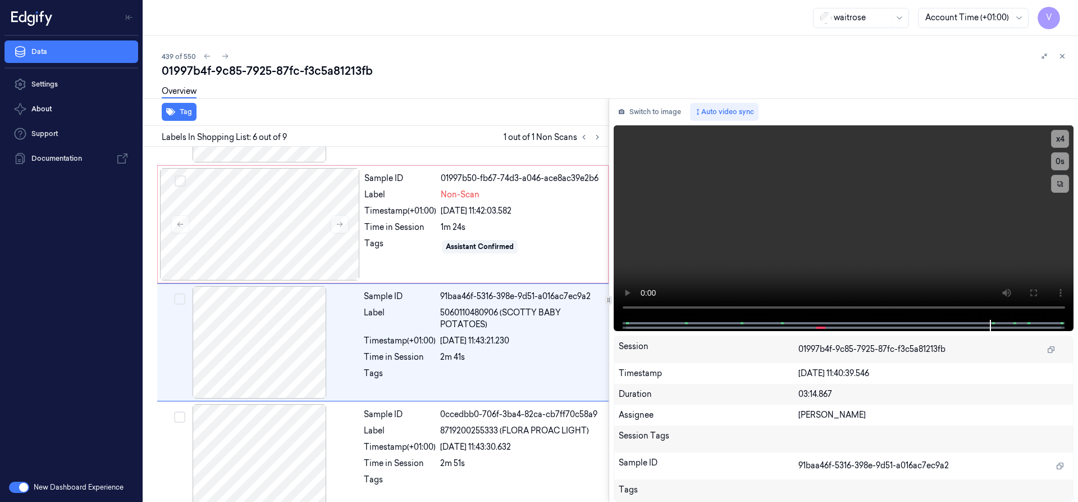
scroll to position [471, 0]
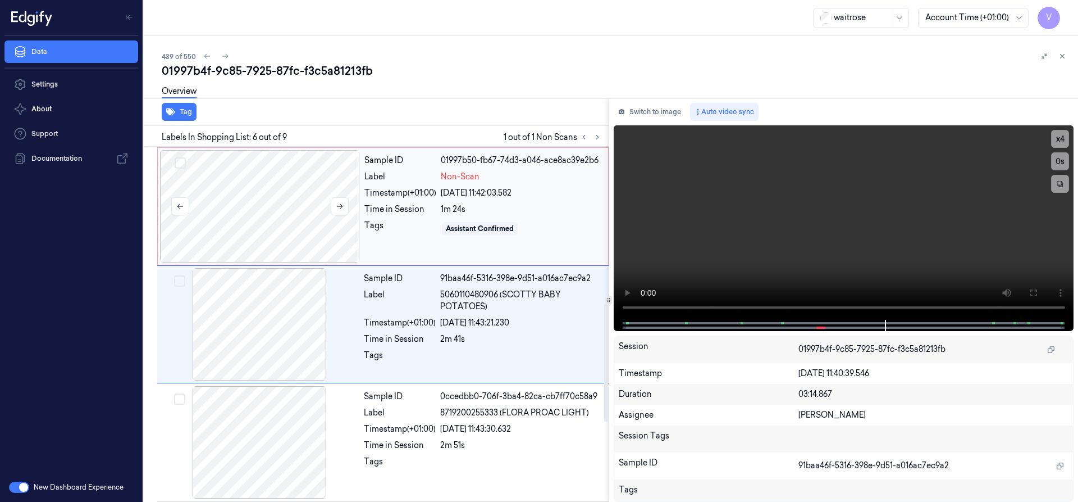
click at [249, 210] on div at bounding box center [260, 206] width 200 height 112
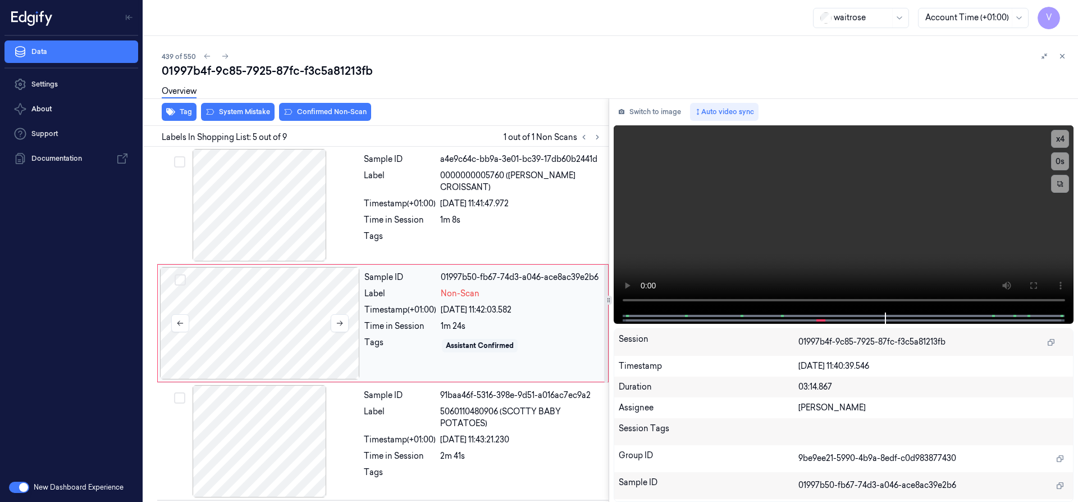
scroll to position [353, 0]
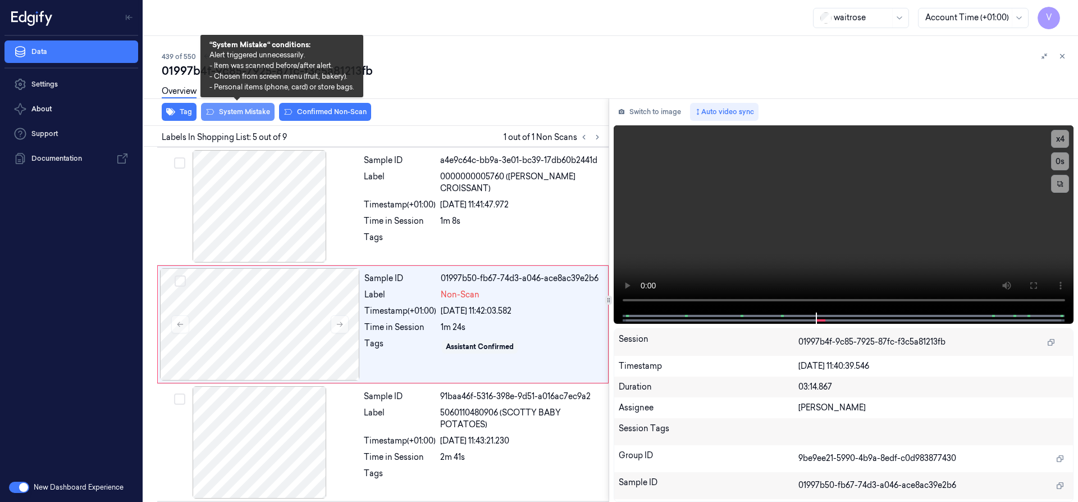
click at [239, 116] on button "System Mistake" at bounding box center [238, 112] width 74 height 18
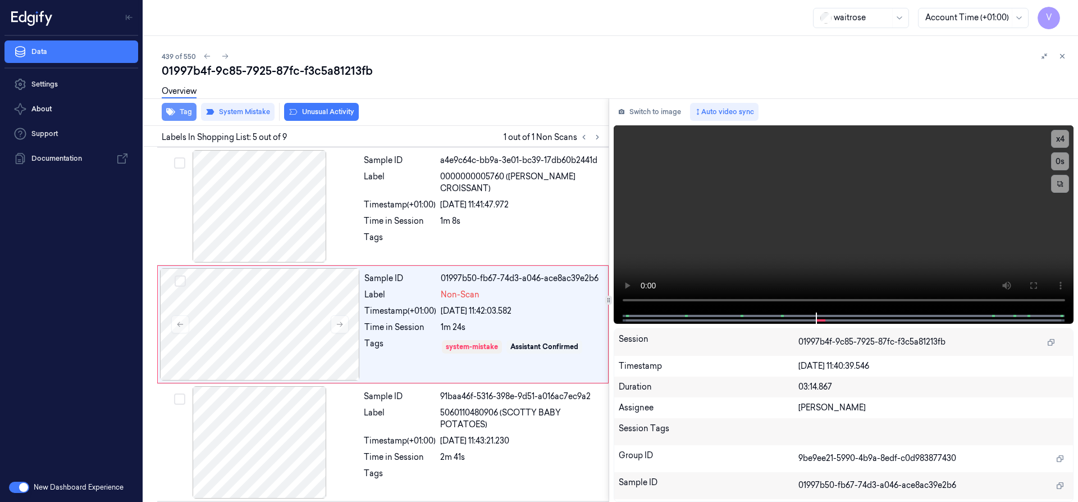
click at [181, 113] on button "Tag" at bounding box center [179, 112] width 35 height 18
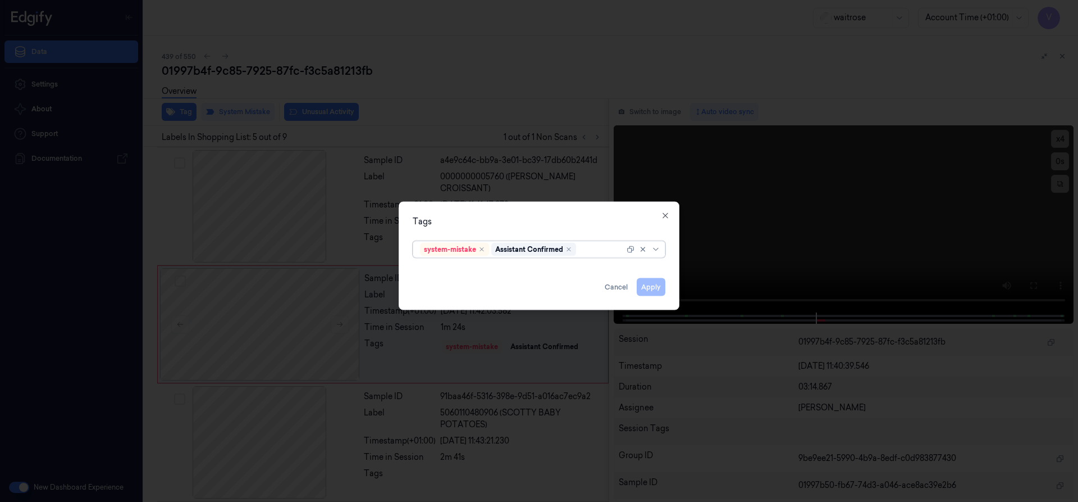
click at [590, 247] on div at bounding box center [602, 249] width 46 height 12
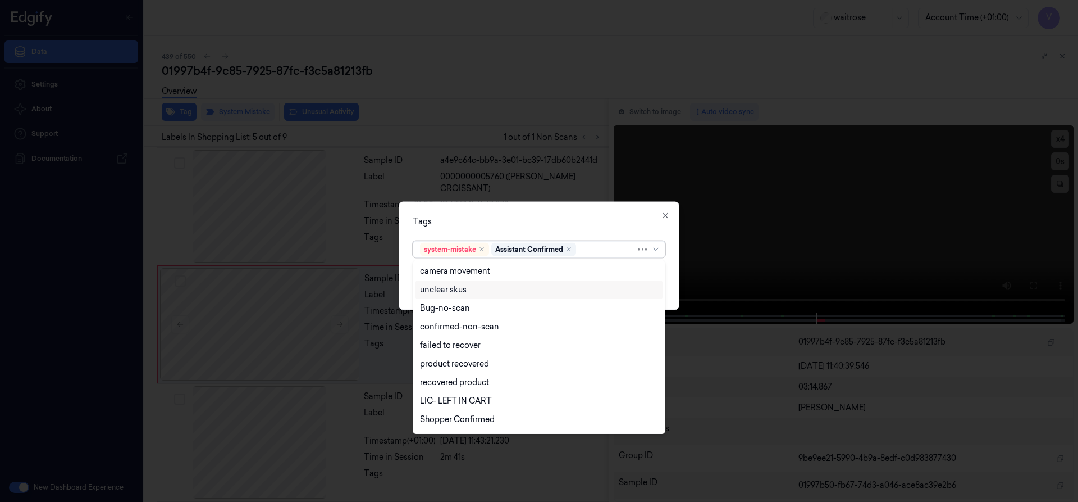
scroll to position [0, 0]
click at [443, 306] on div "bags" at bounding box center [539, 309] width 238 height 12
click at [605, 221] on div "Tags" at bounding box center [539, 221] width 253 height 12
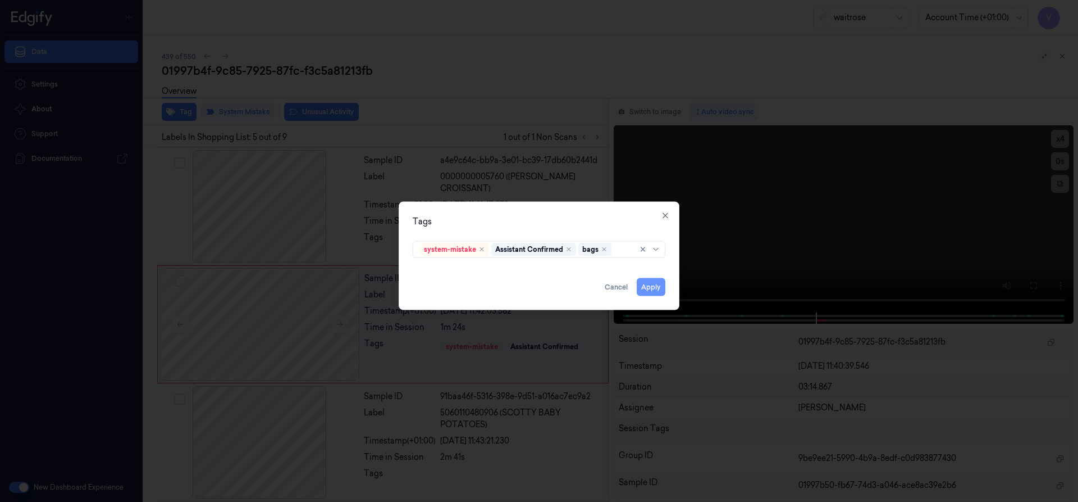
click at [646, 284] on button "Apply" at bounding box center [651, 286] width 29 height 18
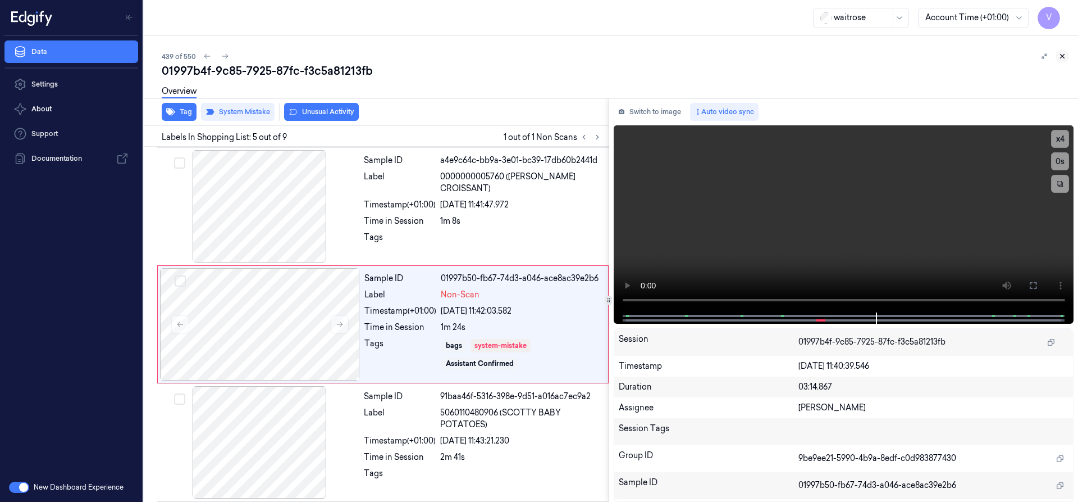
click at [1060, 54] on icon at bounding box center [1063, 56] width 8 height 8
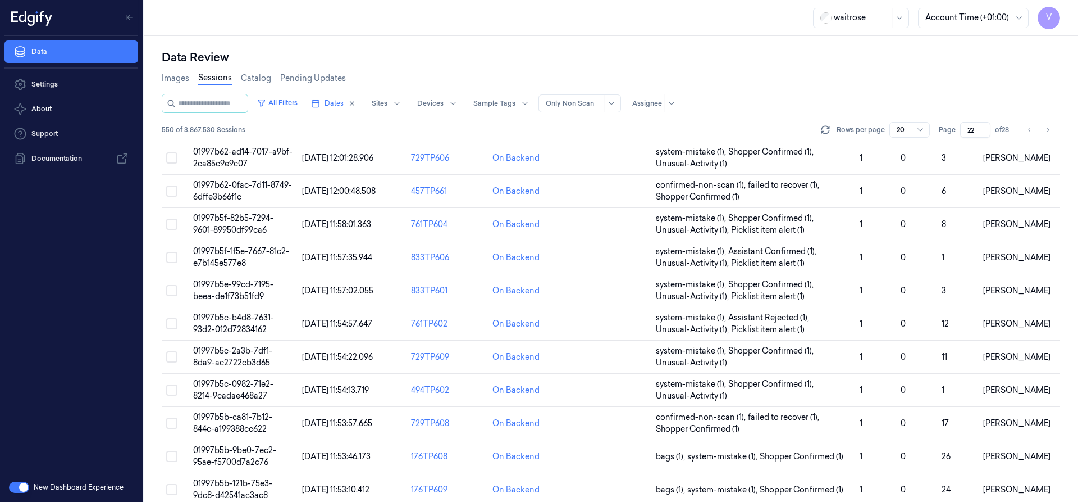
scroll to position [336, 0]
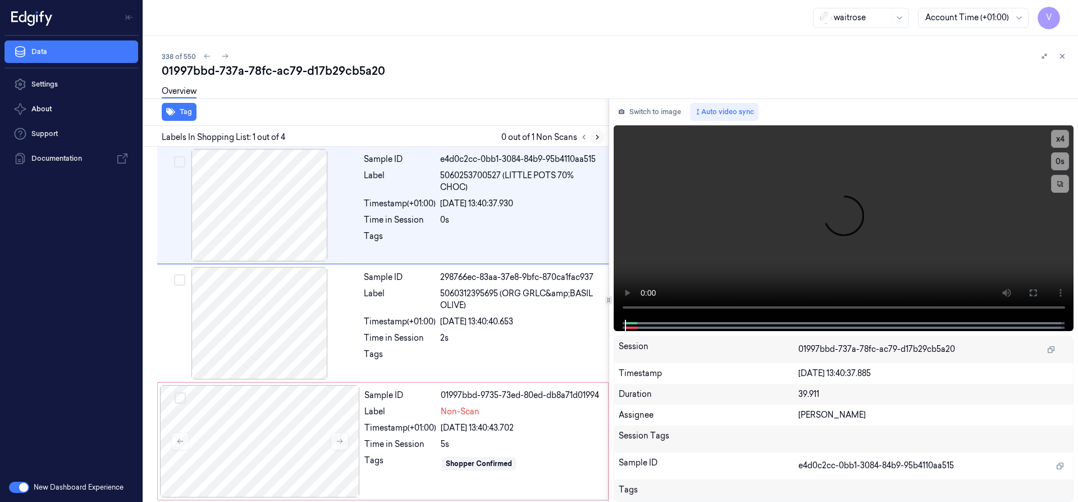
click at [596, 134] on icon at bounding box center [598, 137] width 8 height 8
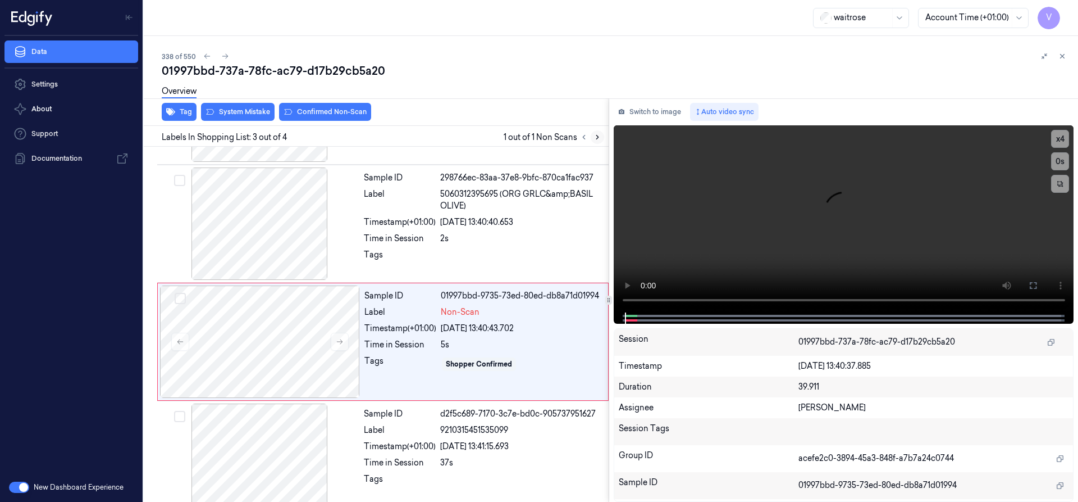
scroll to position [117, 0]
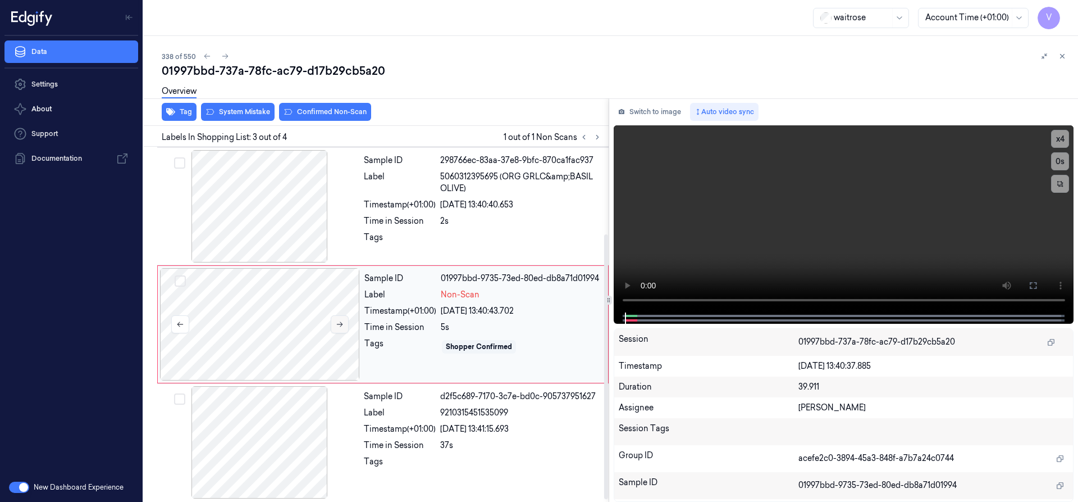
click at [339, 324] on icon at bounding box center [340, 324] width 6 height 5
click at [340, 323] on icon at bounding box center [340, 324] width 8 height 8
click at [341, 322] on icon at bounding box center [340, 324] width 8 height 8
click at [1060, 136] on button "x 4" at bounding box center [1060, 139] width 18 height 18
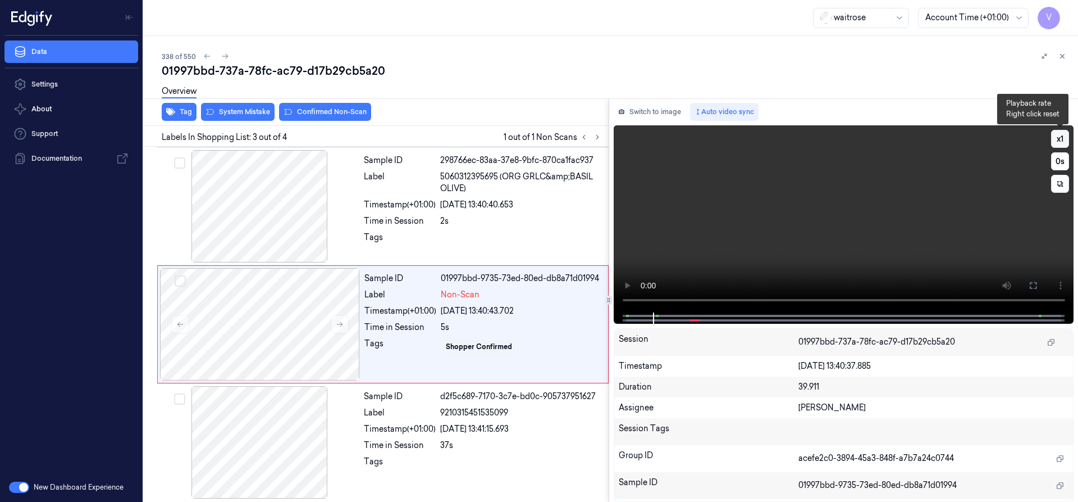
click at [1058, 136] on button "x 1" at bounding box center [1060, 139] width 18 height 18
click at [1059, 137] on button "x 2" at bounding box center [1060, 139] width 18 height 18
click at [1032, 288] on icon at bounding box center [1033, 285] width 7 height 7
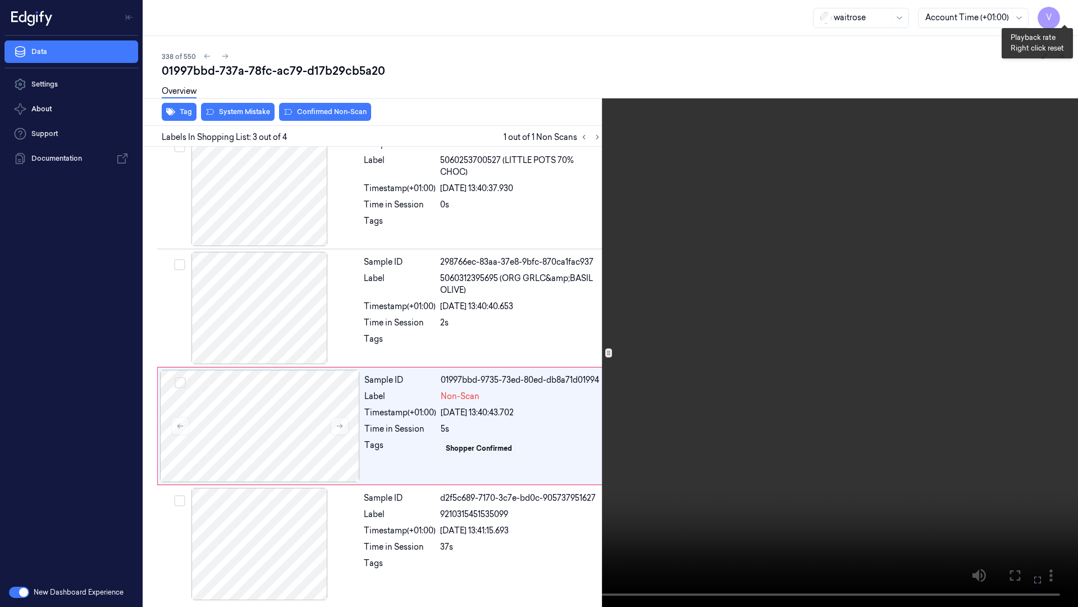
click at [1064, 10] on button "x 4" at bounding box center [1065, 13] width 18 height 18
click at [1064, 10] on button "x 1" at bounding box center [1065, 13] width 18 height 18
click at [749, 208] on video at bounding box center [539, 303] width 1078 height 607
click at [0, 0] on icon at bounding box center [0, 0] width 0 height 0
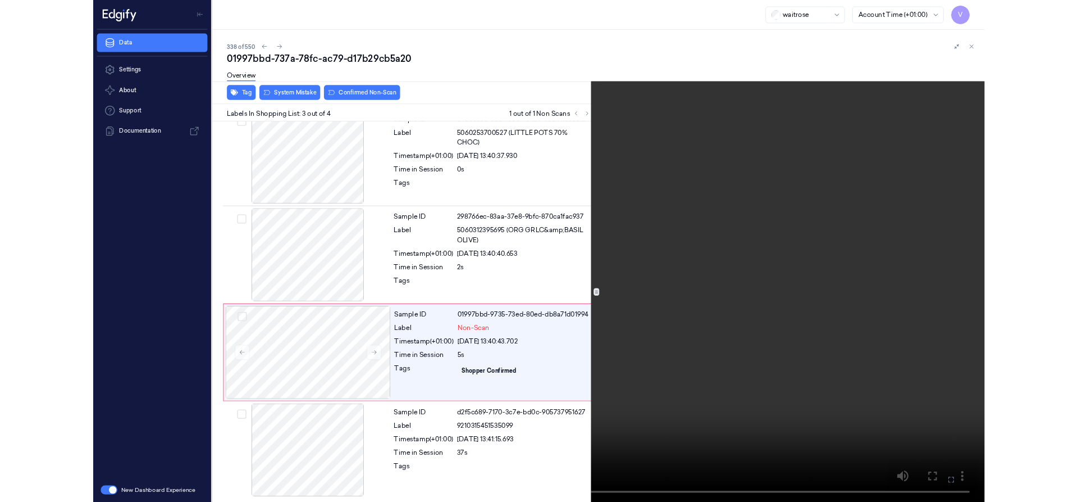
scroll to position [117, 0]
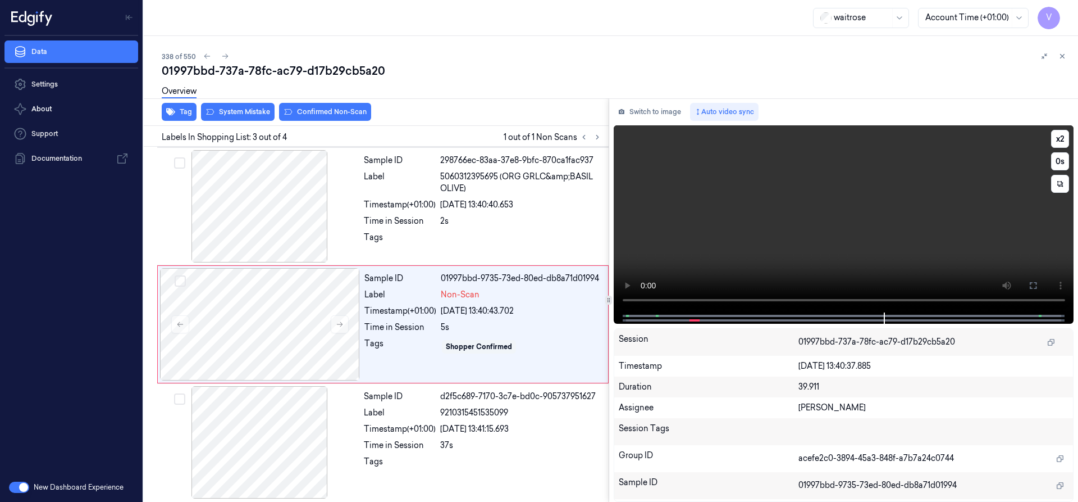
click at [714, 202] on video at bounding box center [844, 218] width 461 height 187
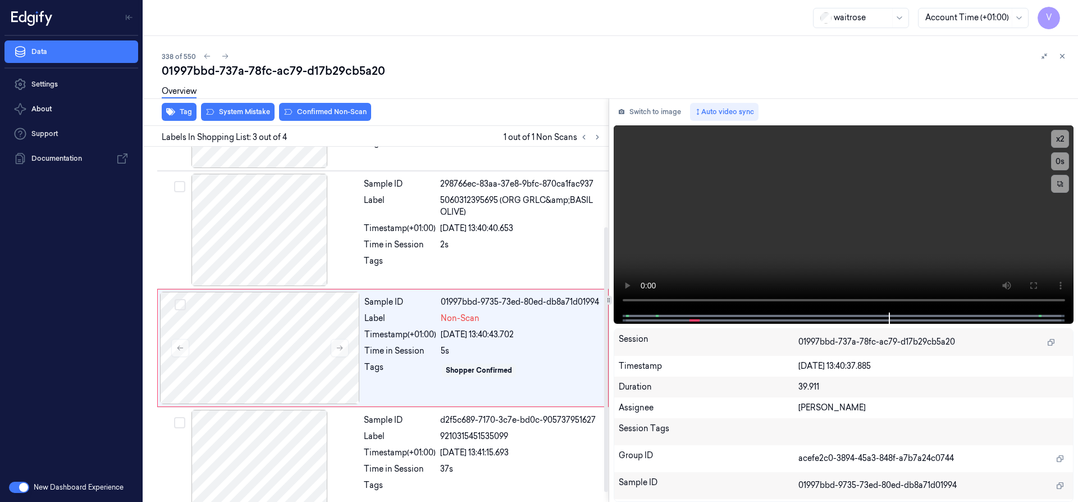
scroll to position [0, 0]
